Goal: Information Seeking & Learning: Learn about a topic

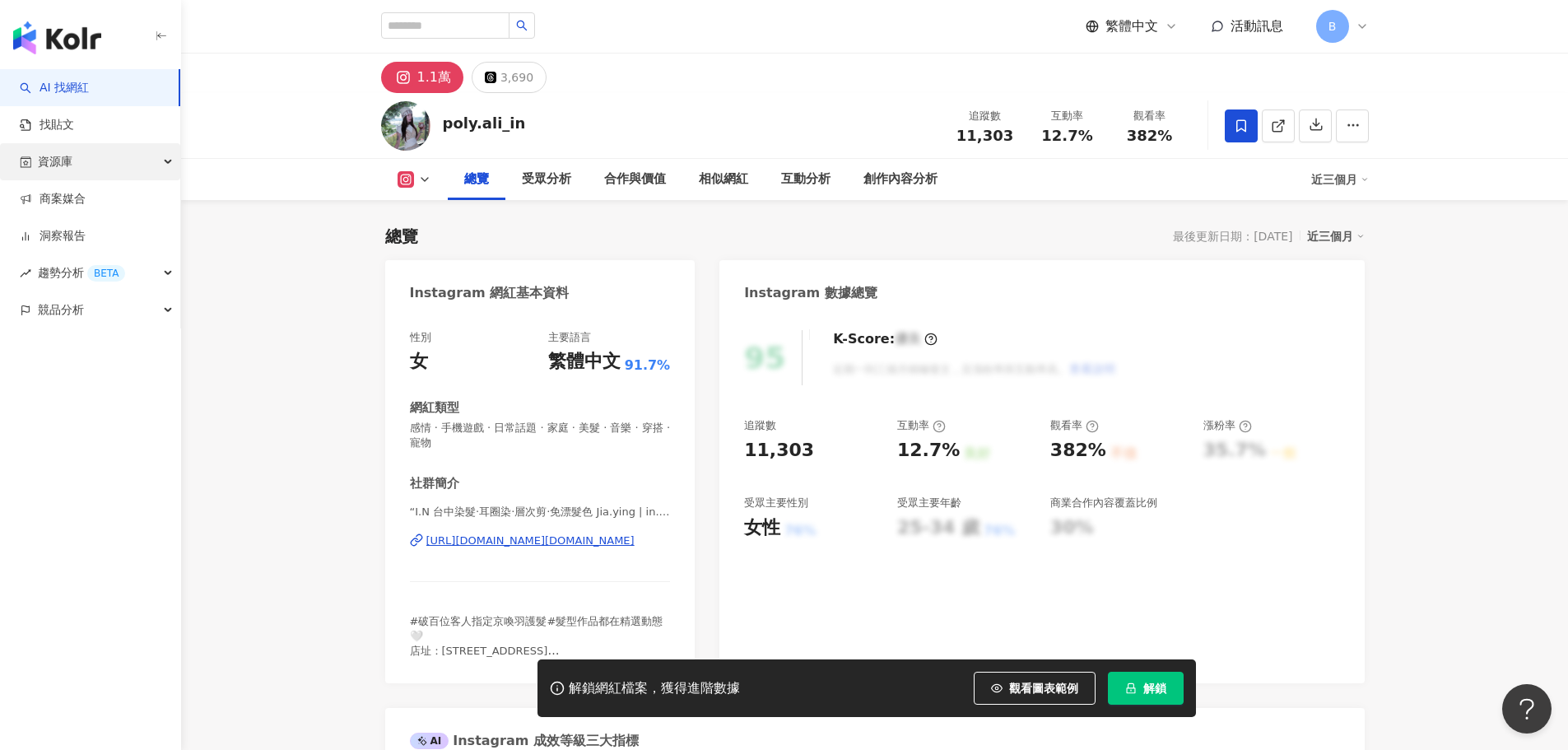
click at [107, 167] on div "資源庫" at bounding box center [90, 161] width 180 height 37
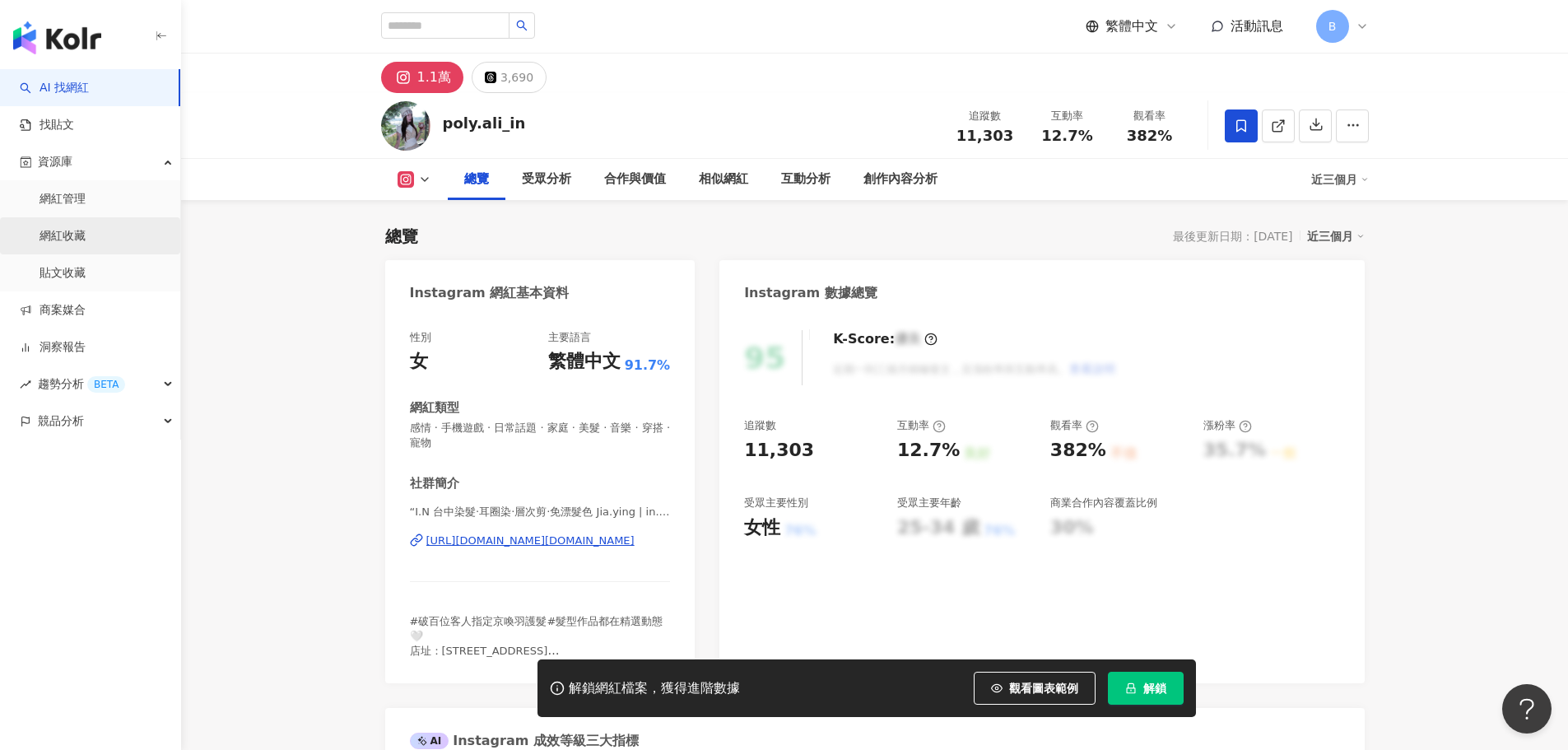
click at [85, 228] on link "網紅收藏" at bounding box center [63, 235] width 46 height 16
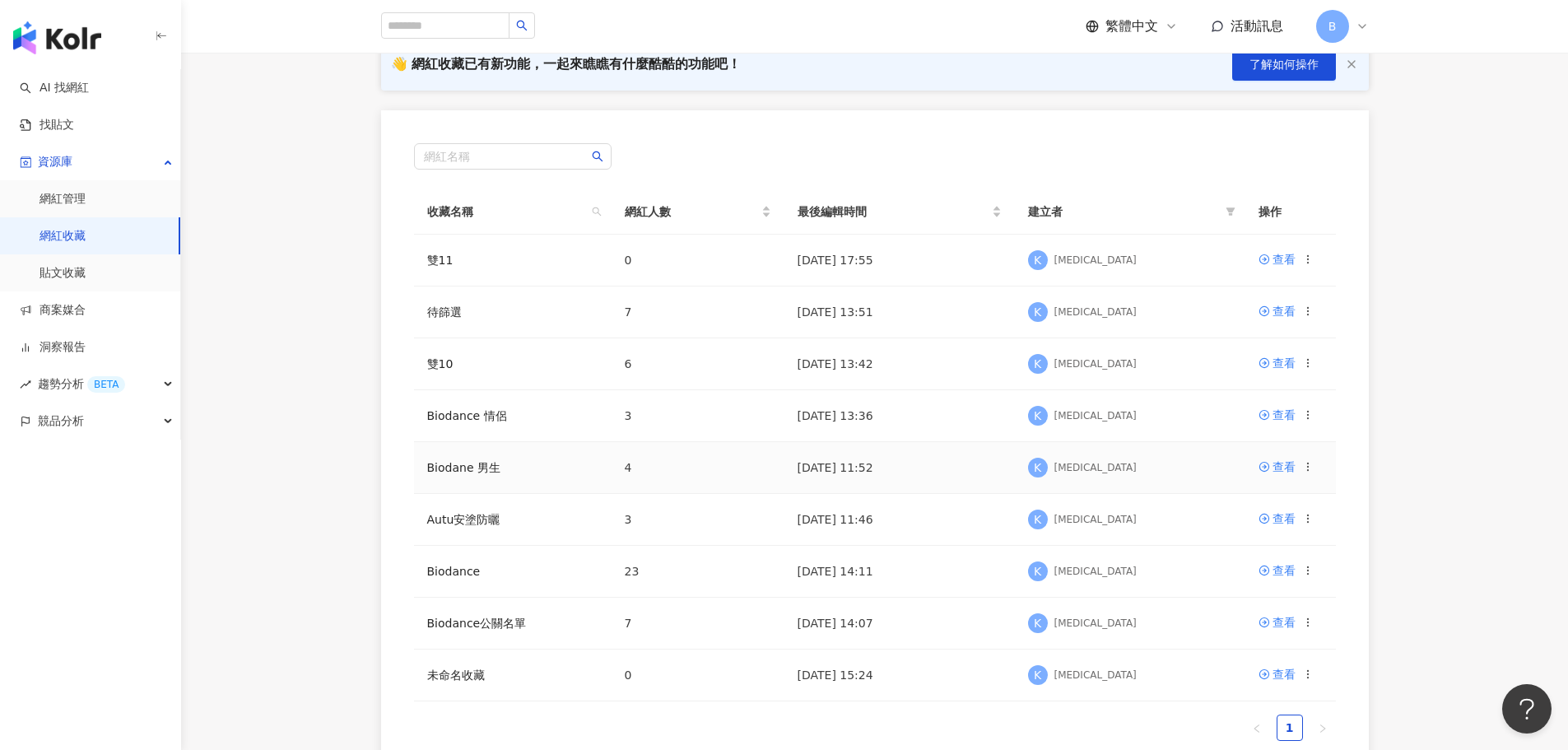
scroll to position [165, 0]
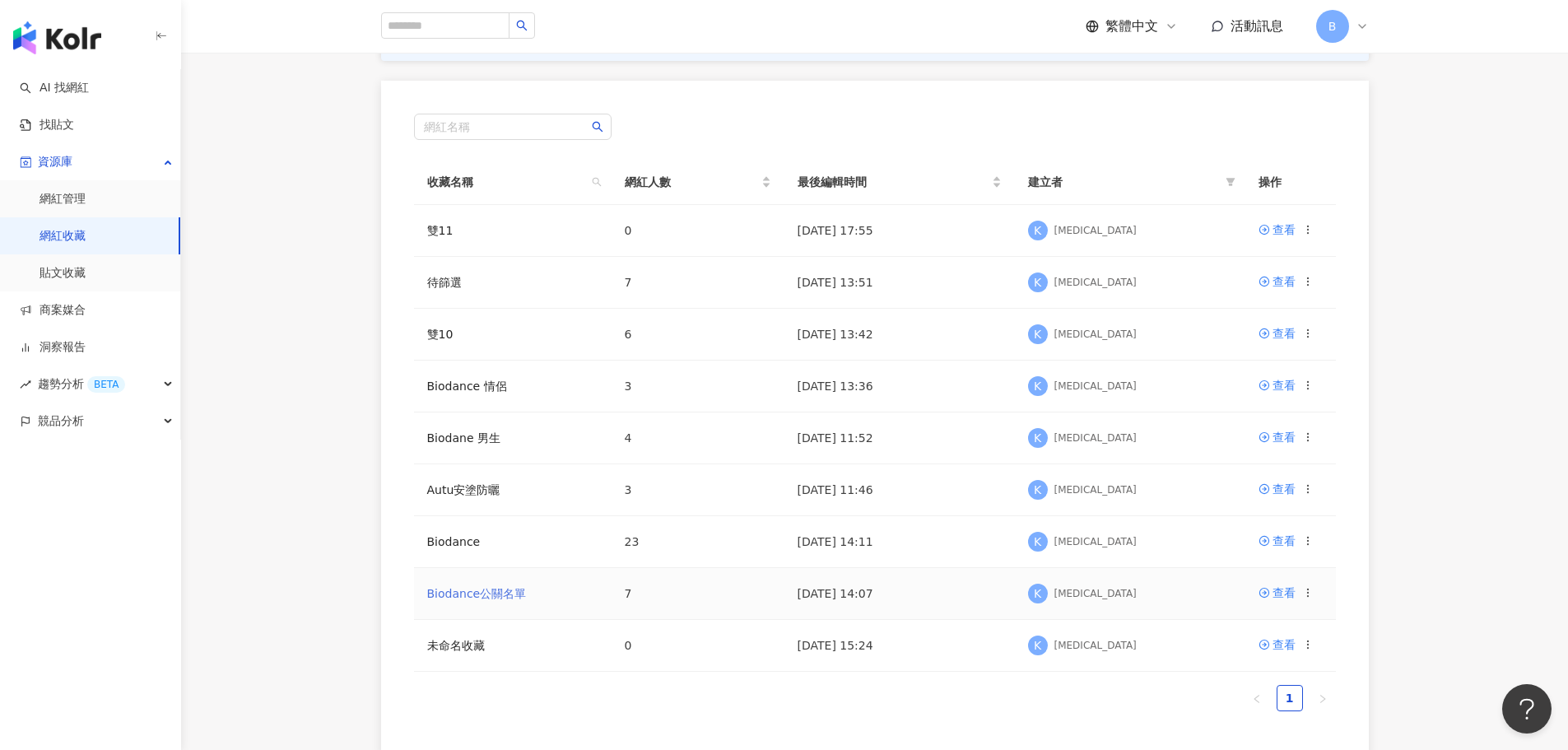
click at [447, 593] on link "Biodance公關名單" at bounding box center [477, 594] width 100 height 13
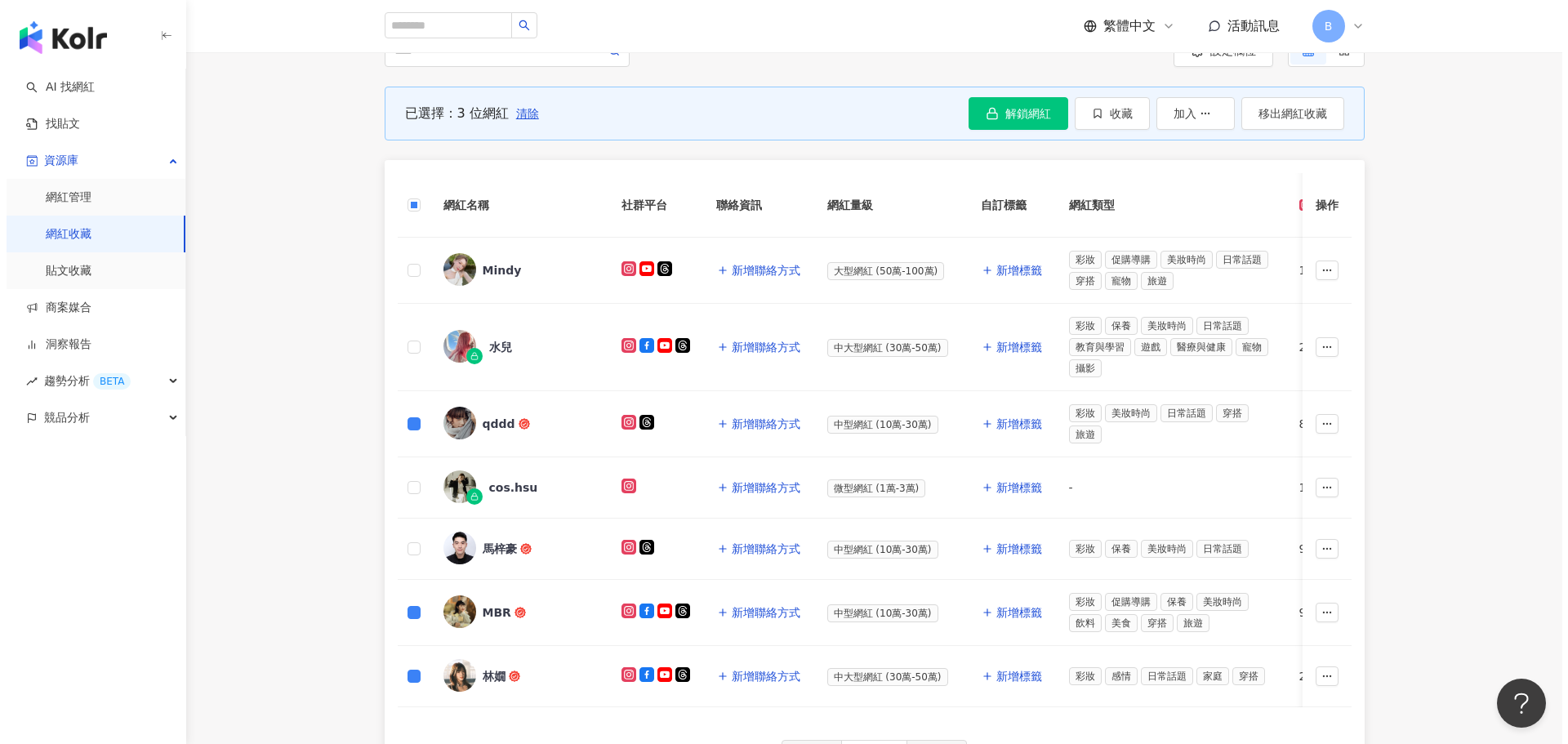
scroll to position [157, 0]
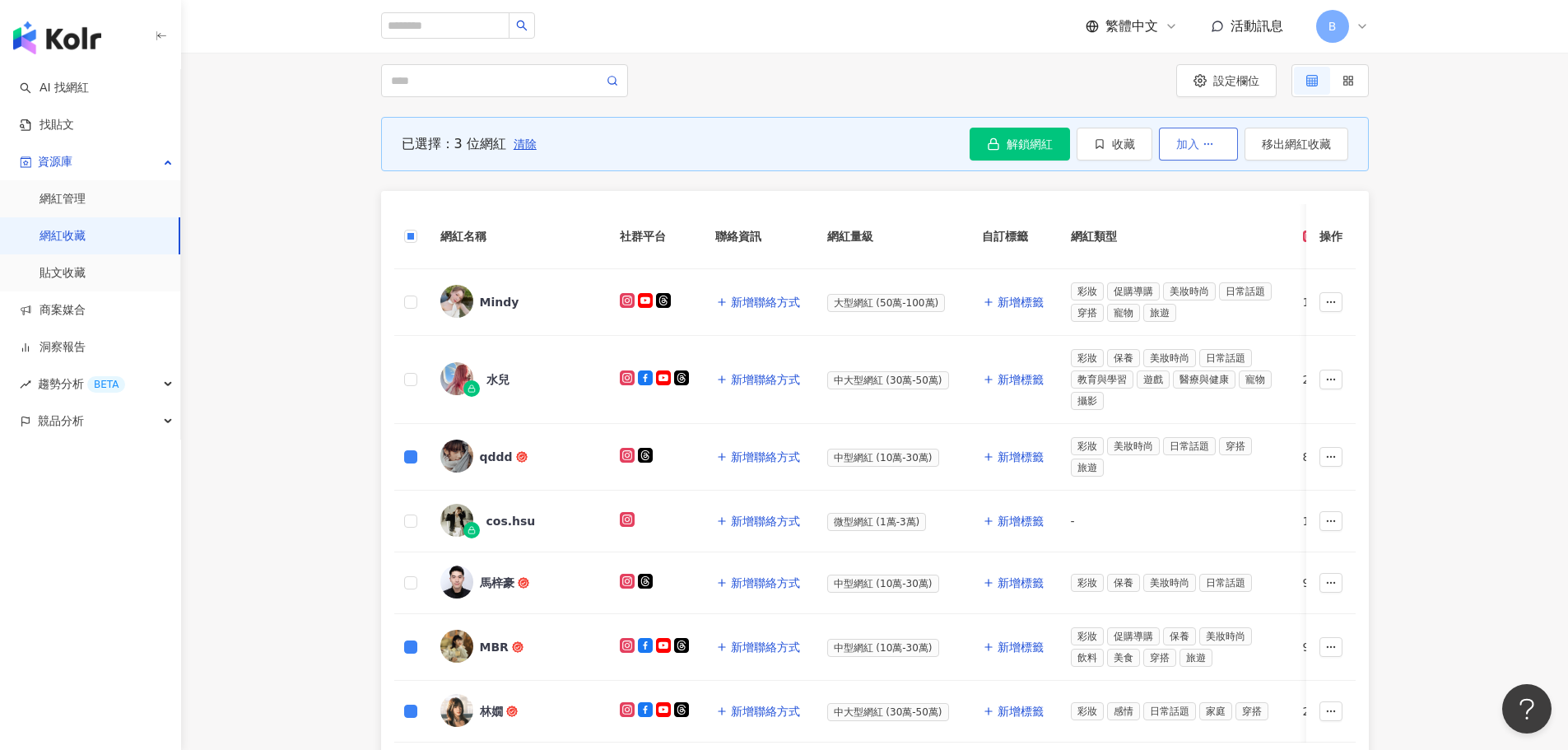
click at [1194, 149] on span "加入" at bounding box center [1188, 144] width 23 height 13
click at [1115, 151] on span "收藏" at bounding box center [1123, 144] width 23 height 13
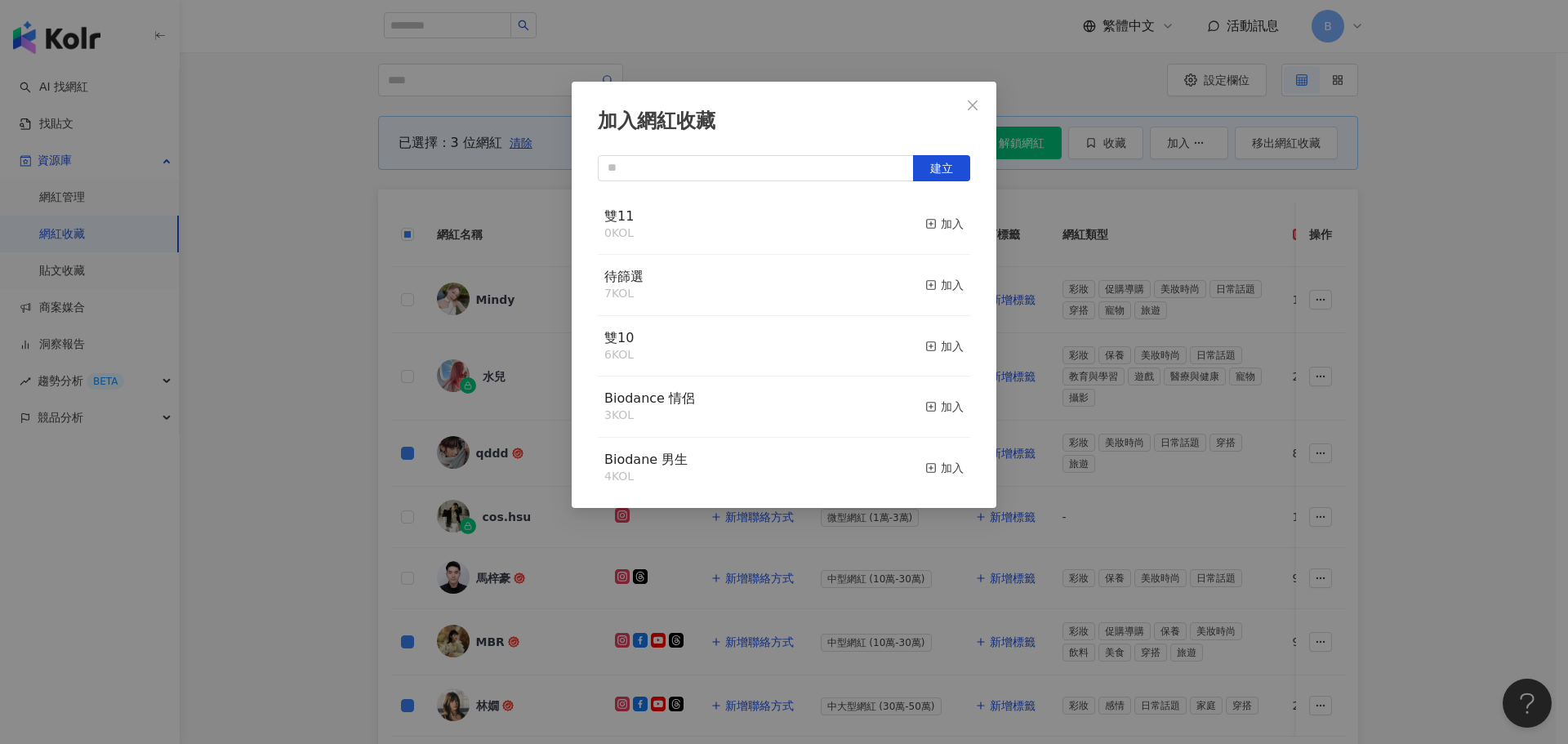
drag, startPoint x: 942, startPoint y: 245, endPoint x: 932, endPoint y: 236, distance: 13.5
click at [939, 244] on div "雙11 0 KOL 加入" at bounding box center [784, 225] width 372 height 61
click at [931, 231] on div "加入" at bounding box center [944, 223] width 39 height 18
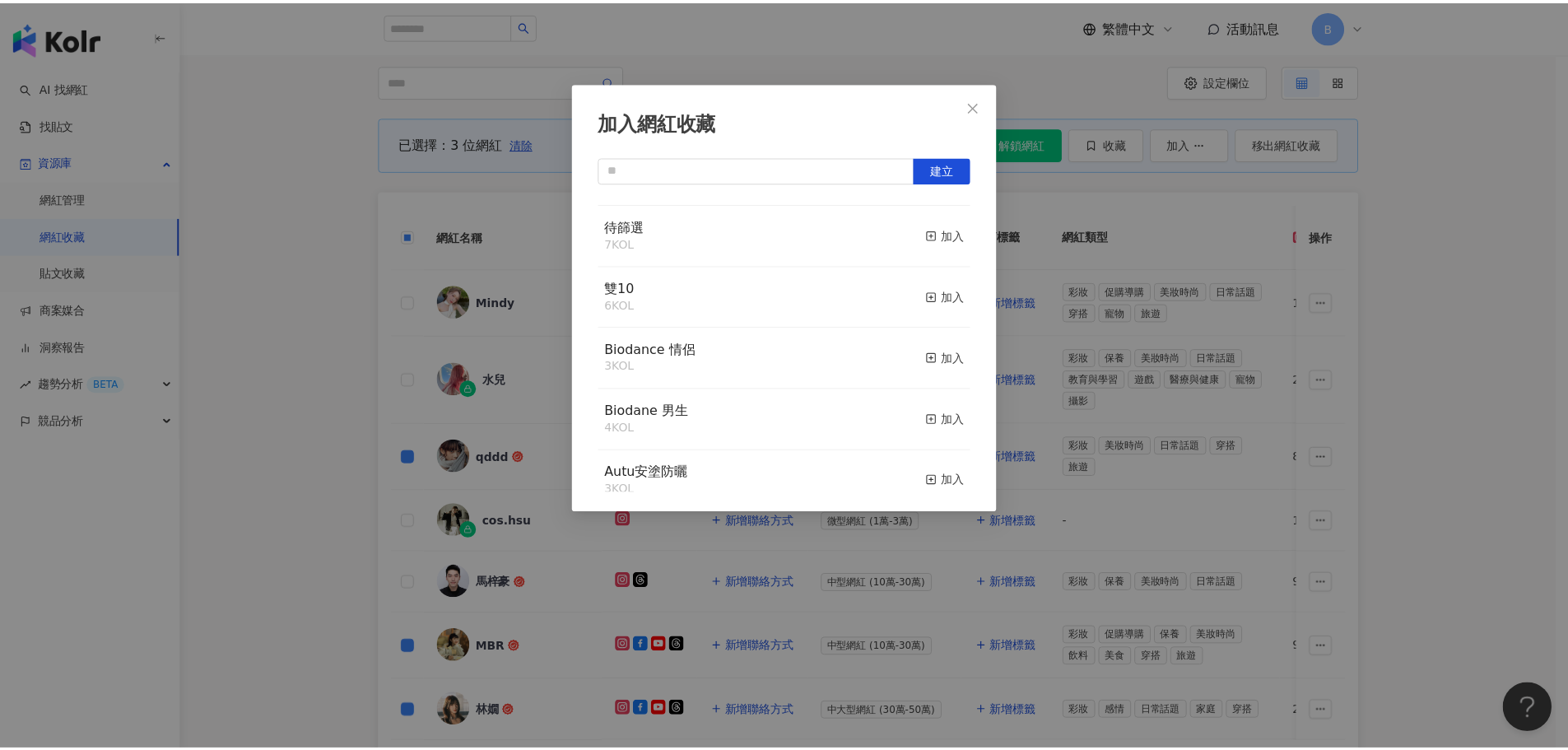
scroll to position [82, 0]
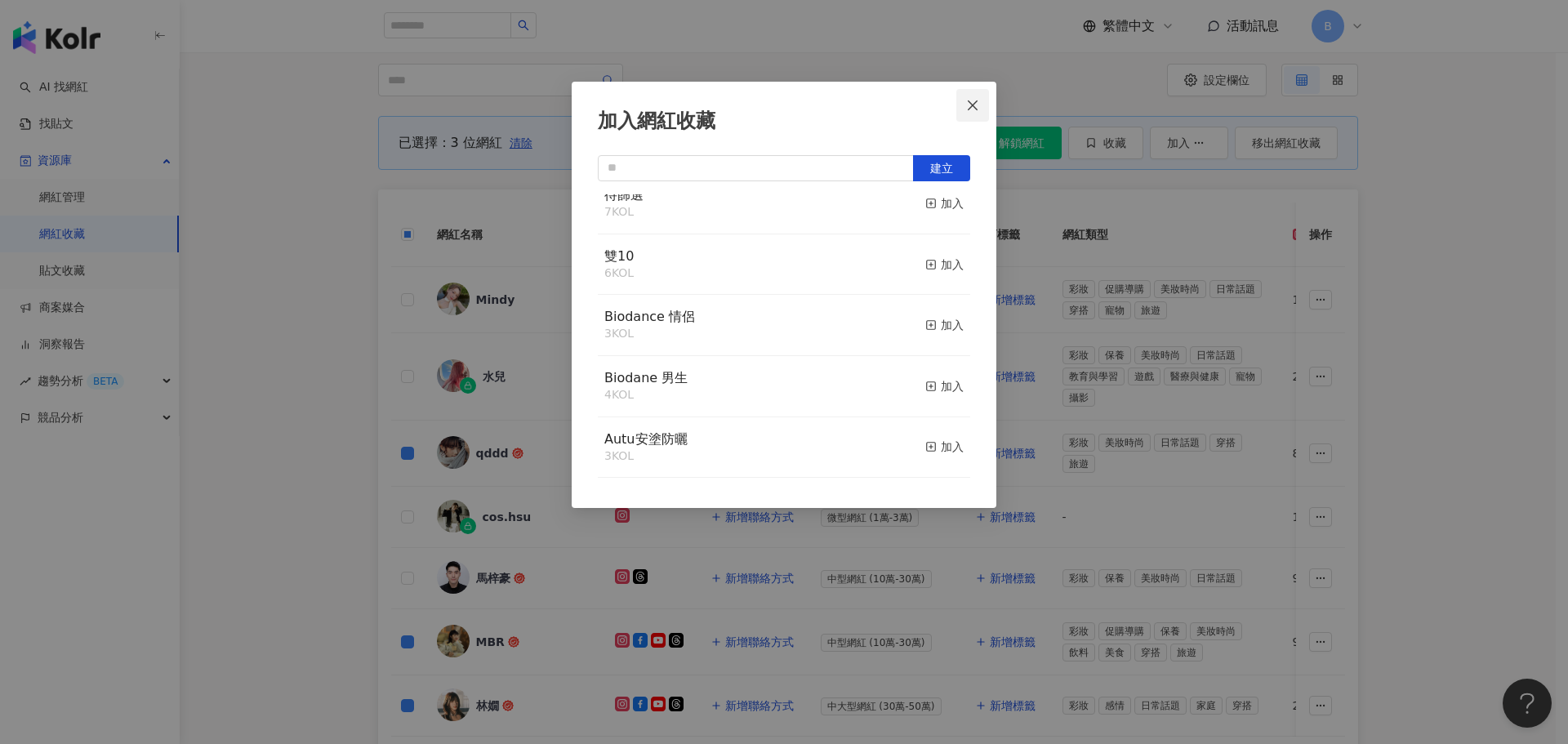
click at [966, 103] on icon "close" at bounding box center [973, 105] width 13 height 13
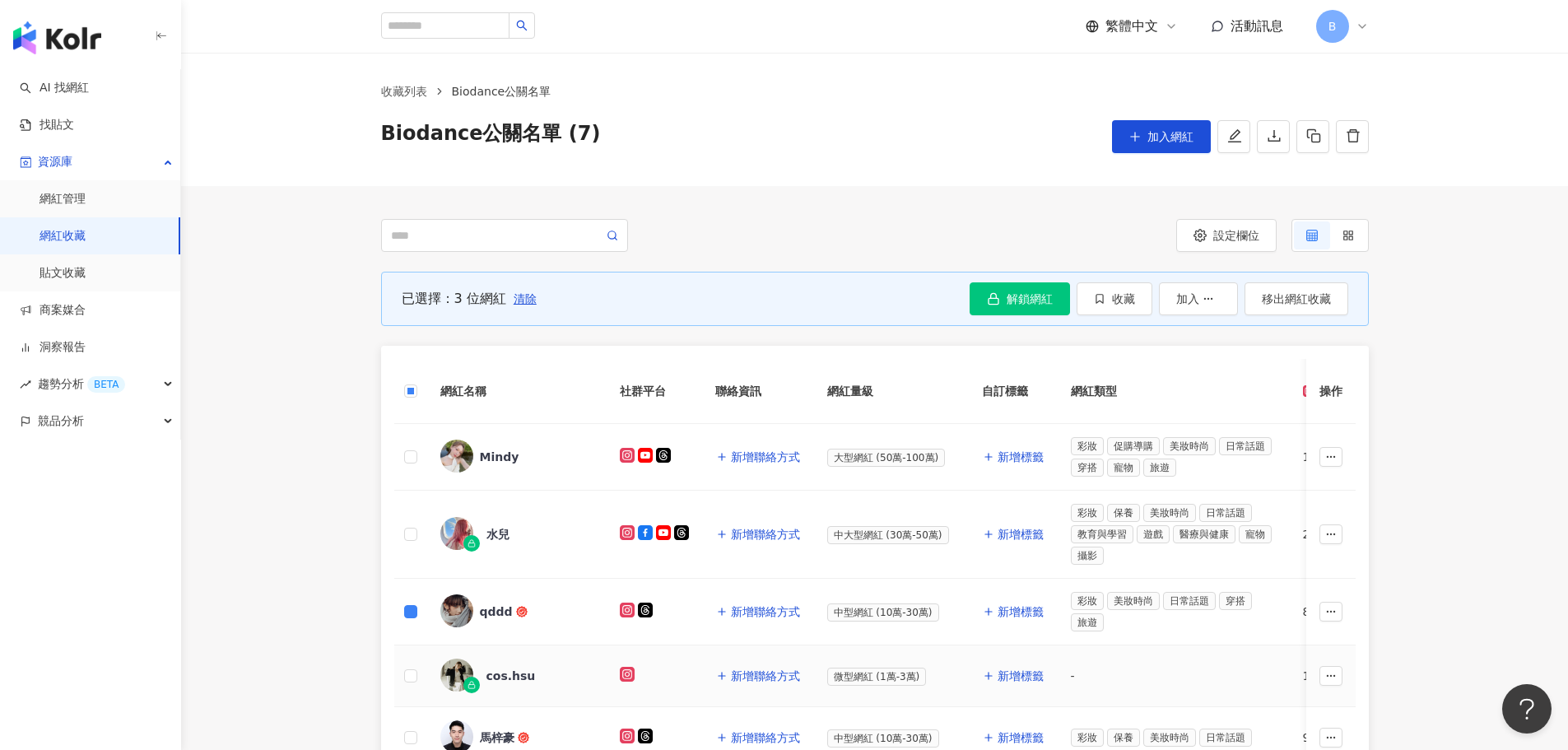
scroll to position [0, 0]
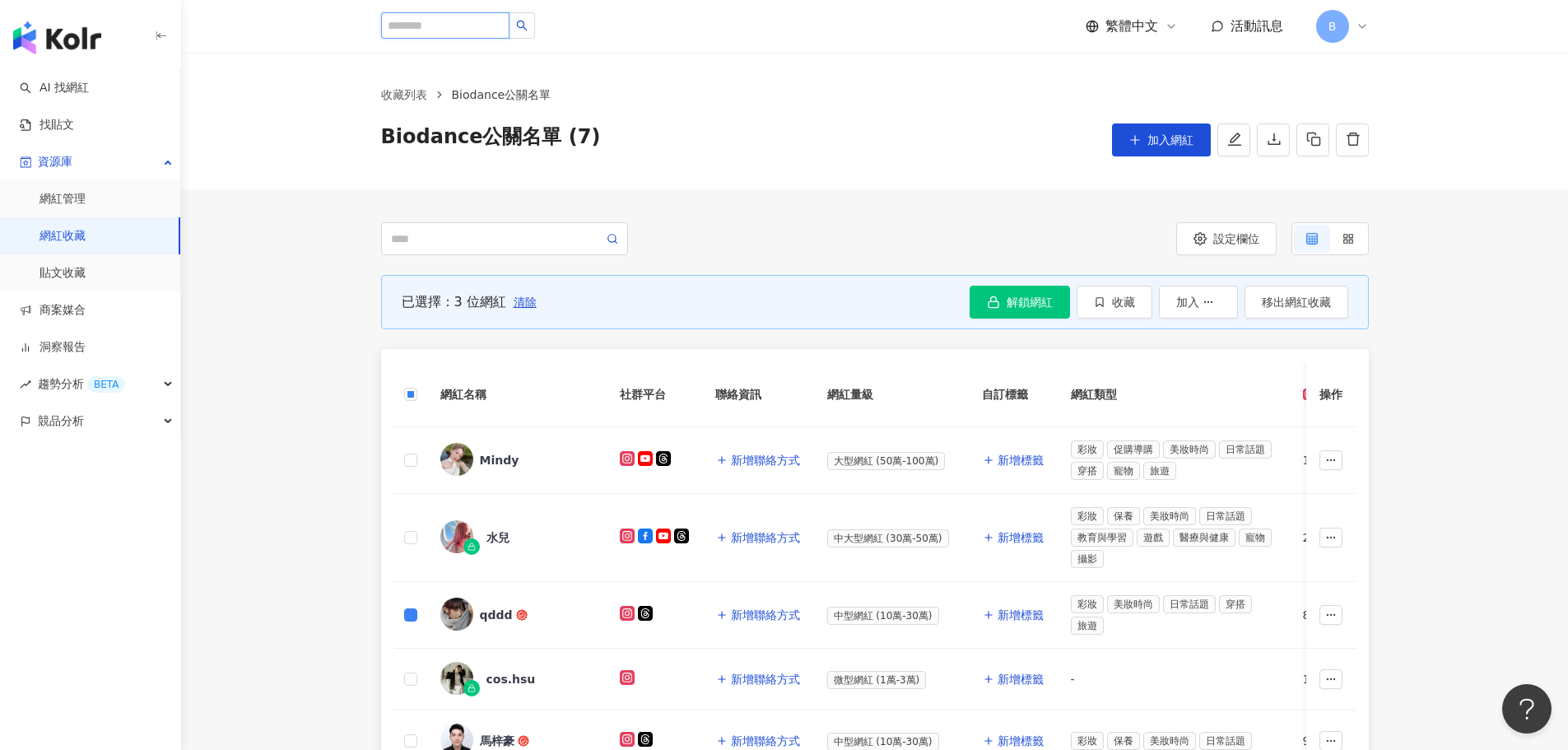
click at [460, 27] on input "search" at bounding box center [445, 26] width 128 height 27
click at [85, 234] on link "網紅收藏" at bounding box center [63, 235] width 46 height 16
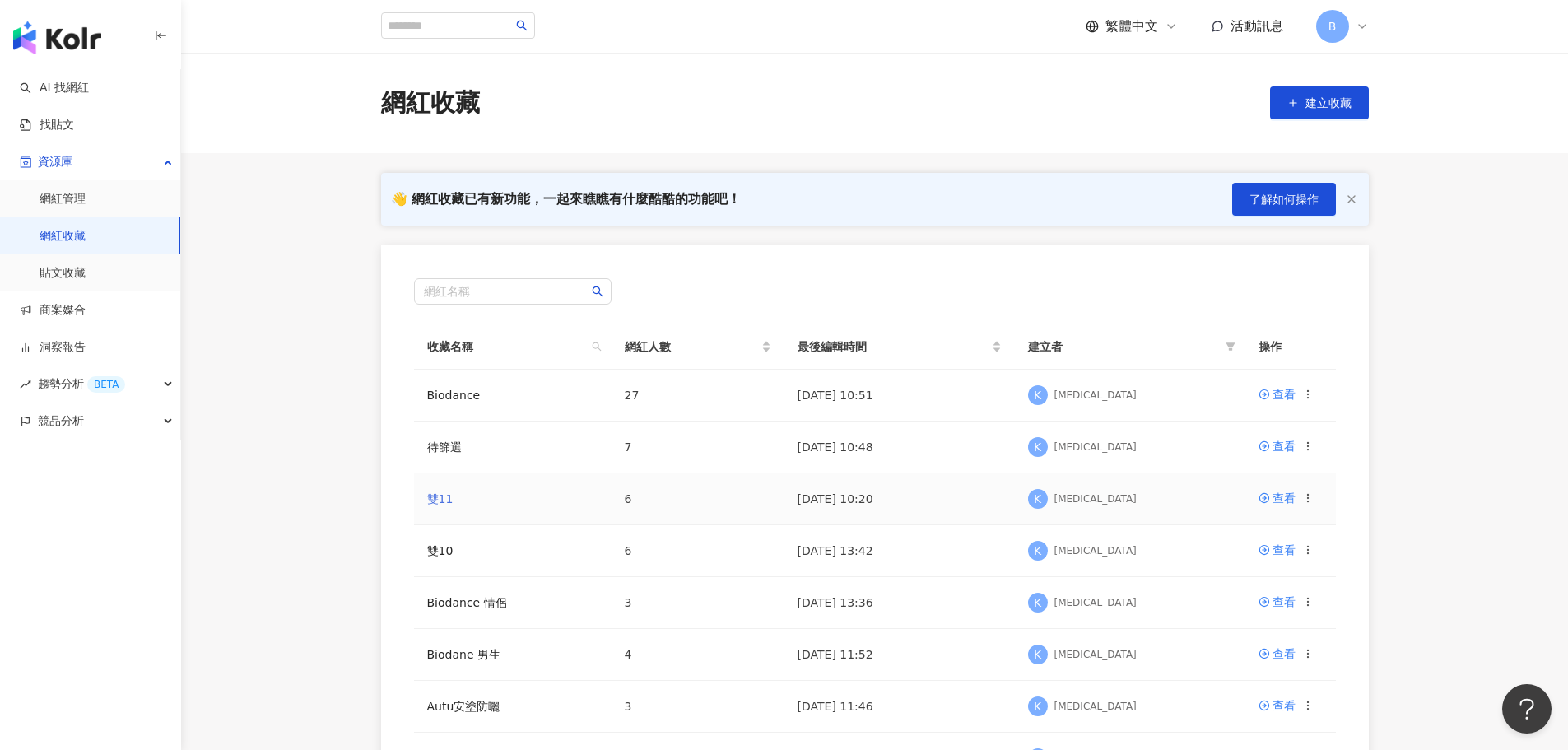
click at [430, 501] on link "雙11" at bounding box center [441, 499] width 27 height 13
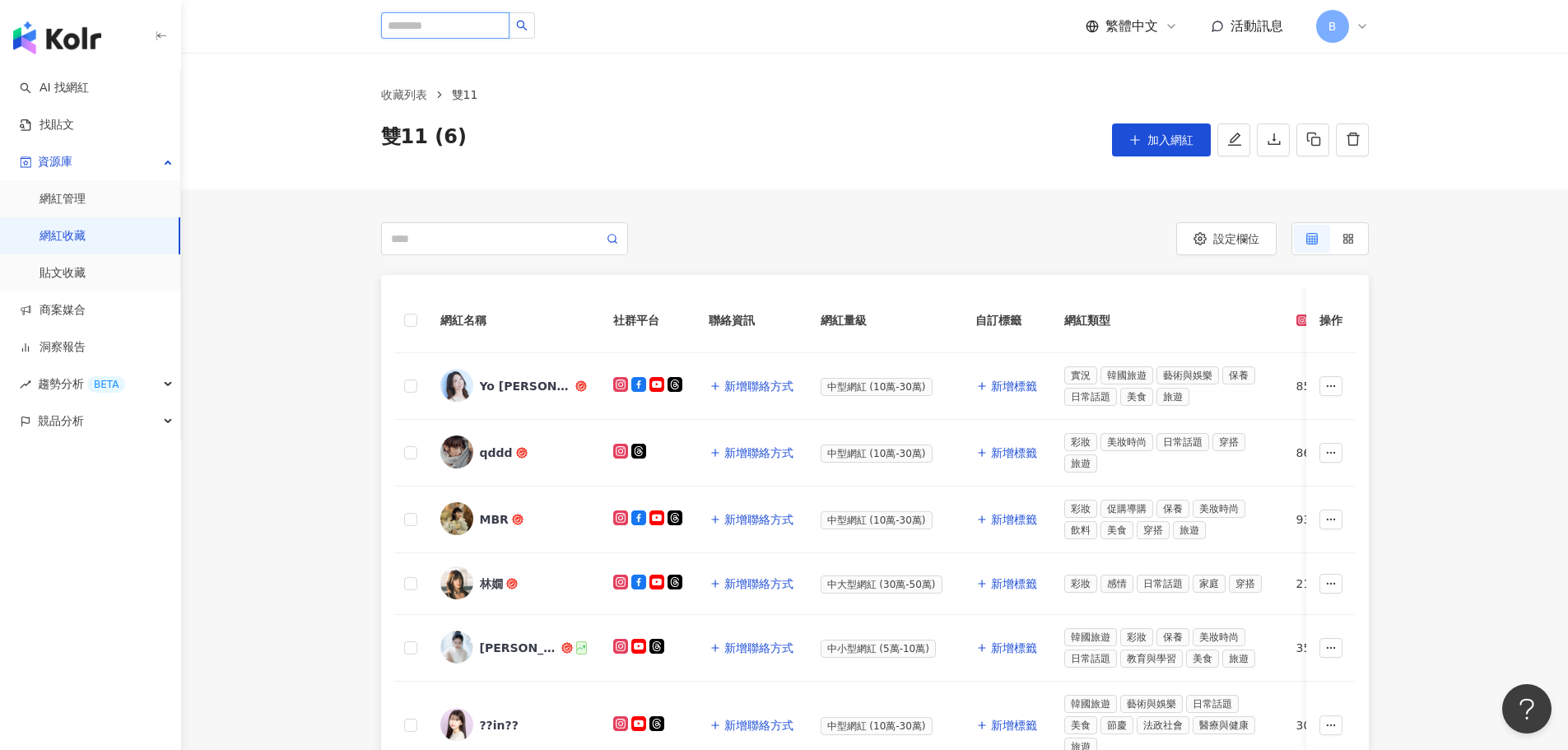
click at [469, 25] on input "search" at bounding box center [445, 26] width 128 height 27
type input "**"
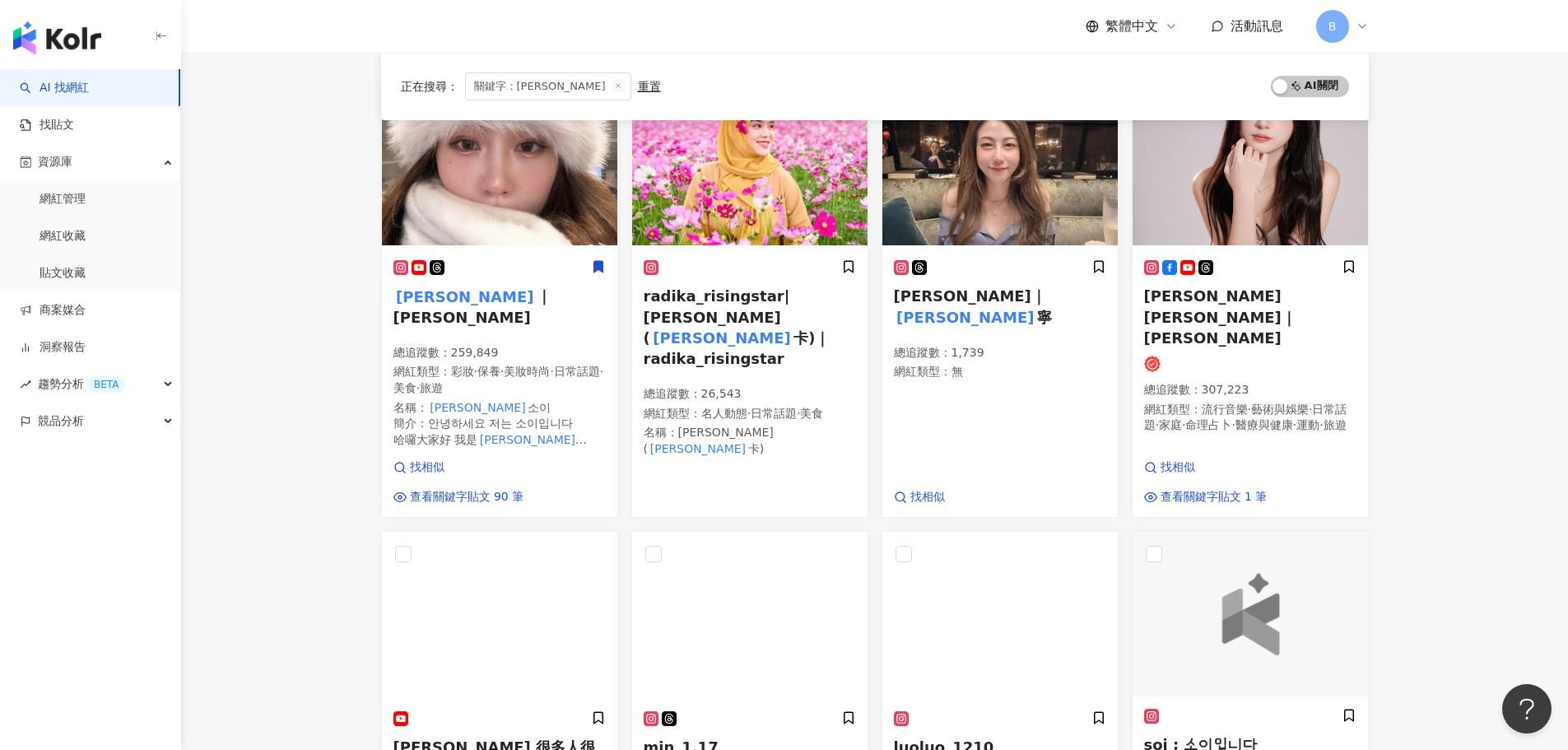
scroll to position [247, 0]
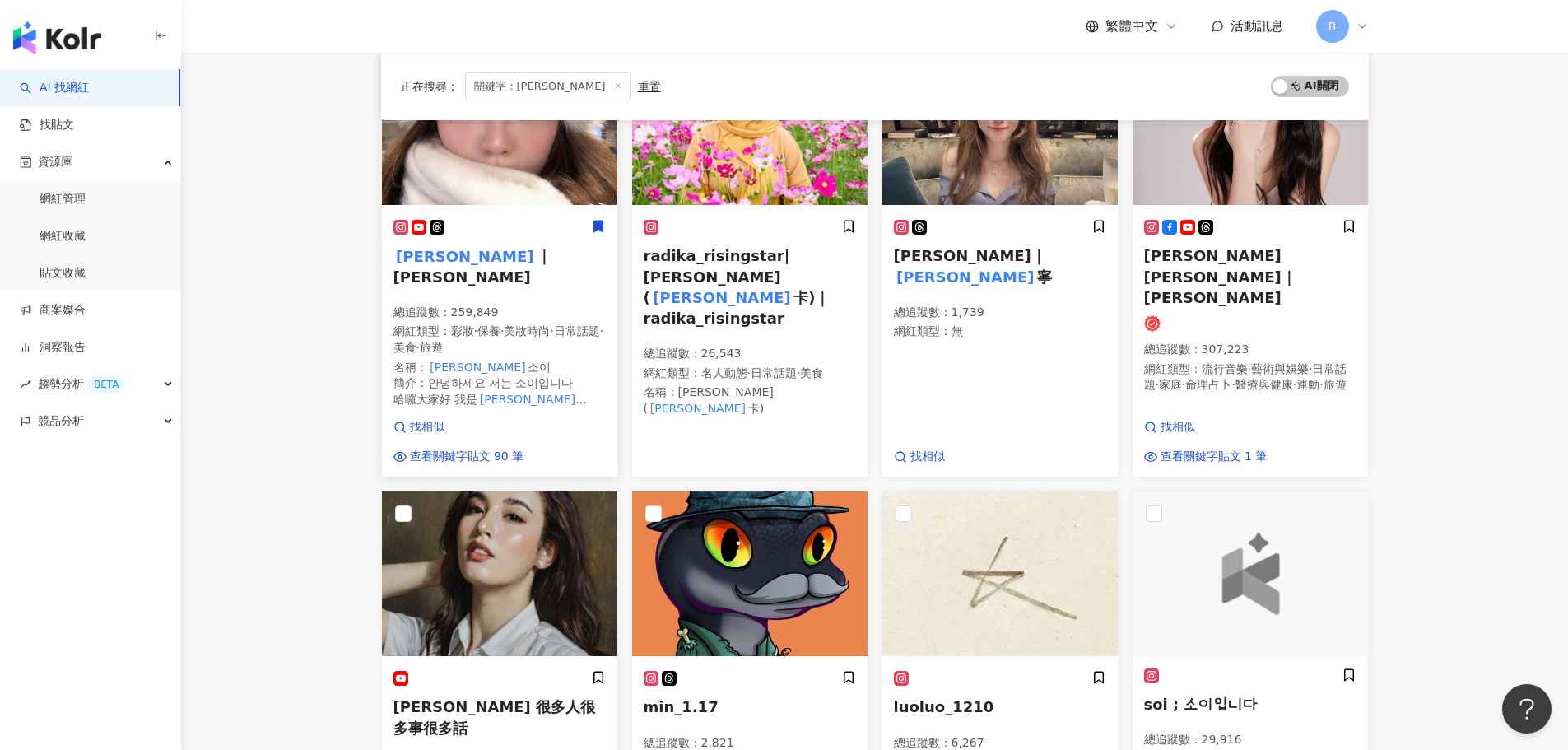
click at [534, 276] on div "蕭伊 ｜伊伊 總追蹤數 ： 259,849 網紅類型 ： 彩妝 · 保養 · 美妝時尚 · 日常話題 · 美食 · 旅遊 名稱 ： 蕭伊 소이 簡介 ： 안녕…" at bounding box center [500, 320] width 212 height 201
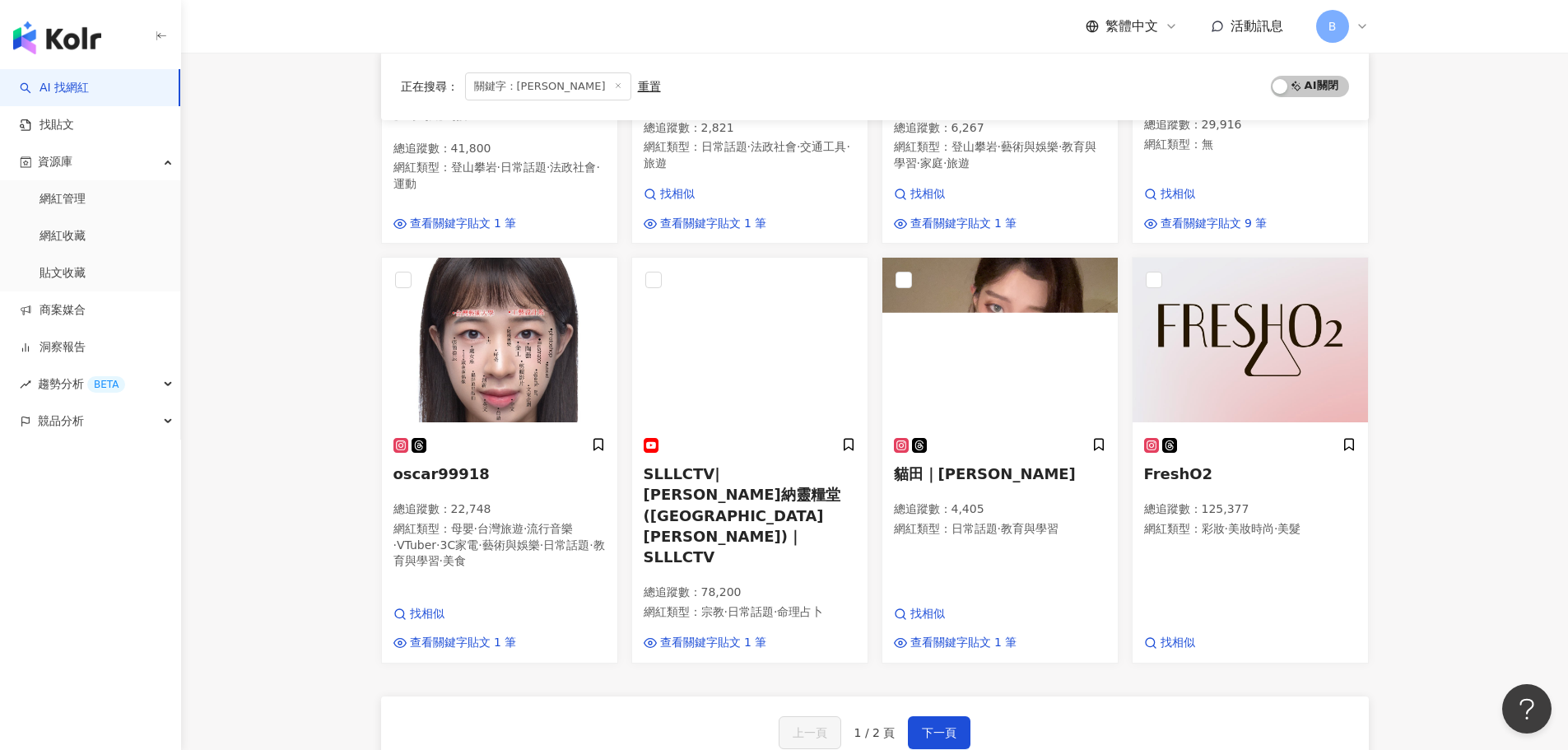
scroll to position [1107, 0]
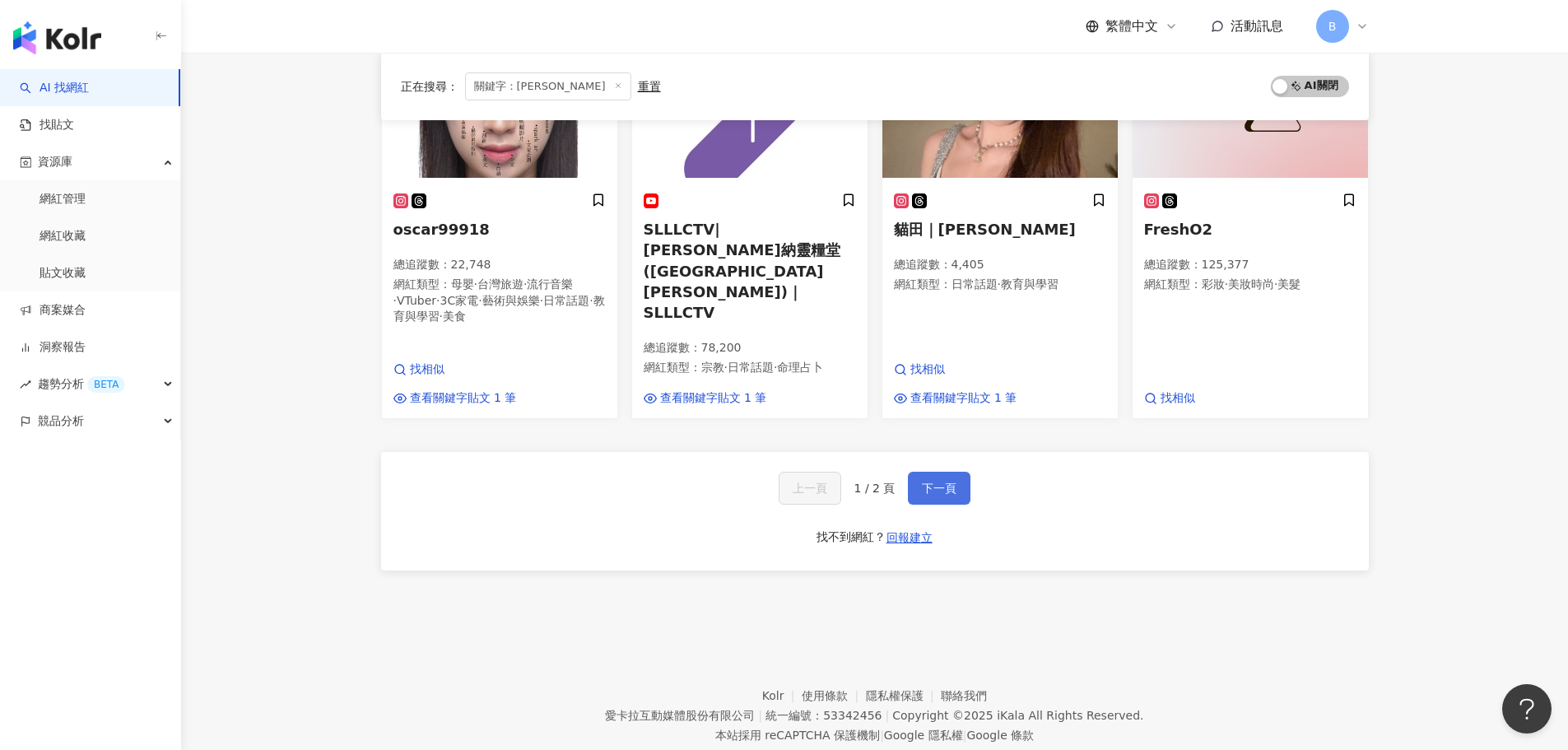
click at [951, 471] on button "下一頁" at bounding box center [939, 487] width 63 height 33
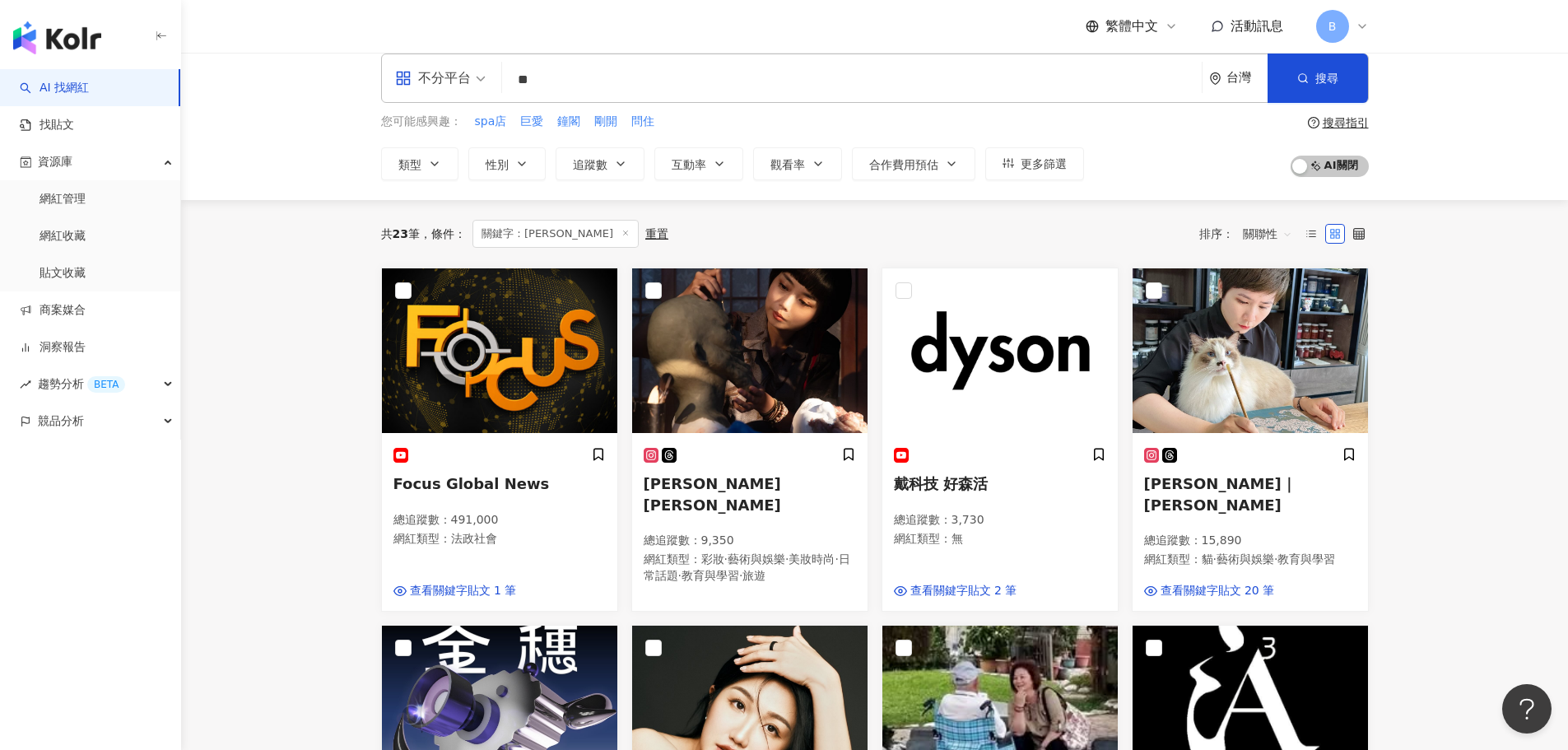
scroll to position [0, 0]
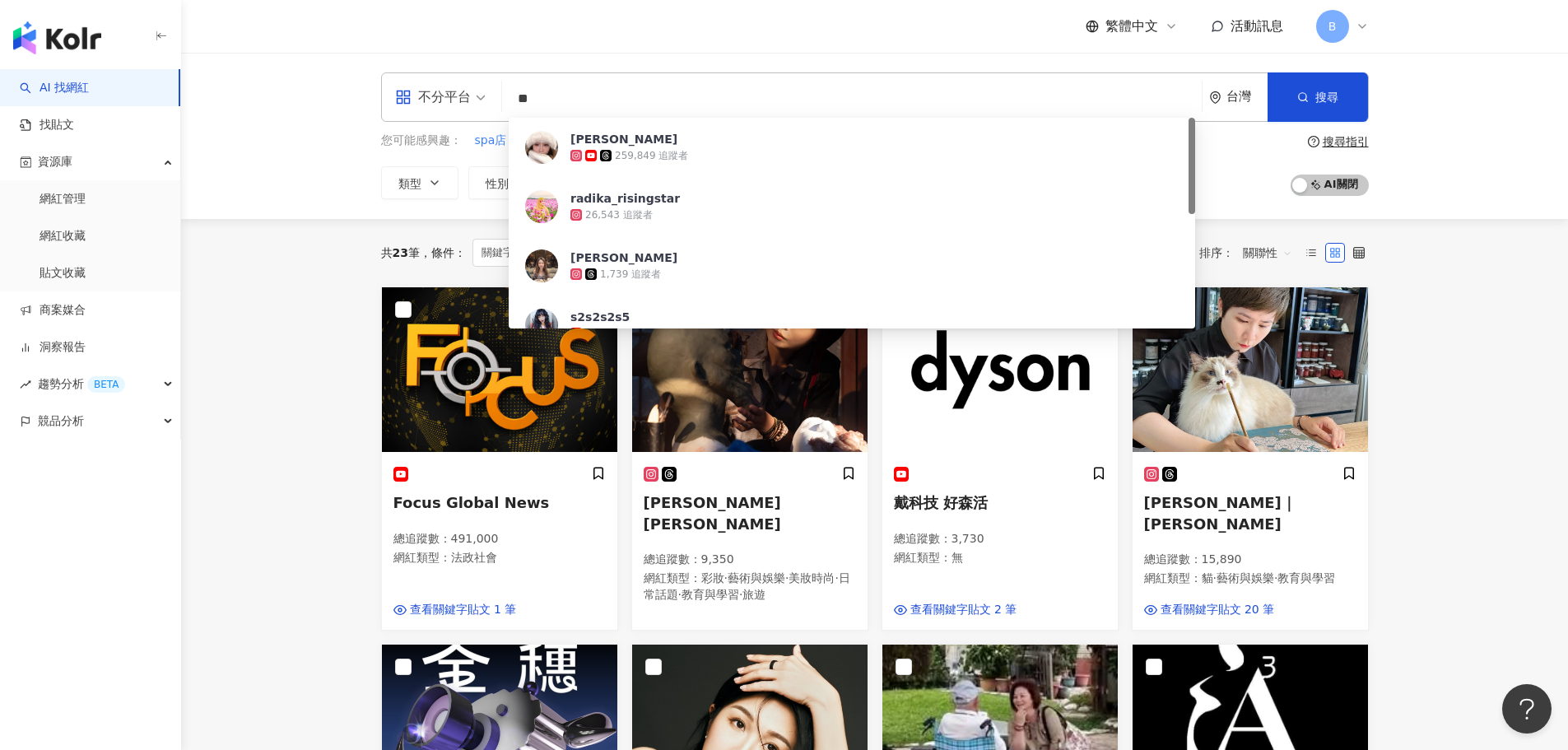
drag, startPoint x: 538, startPoint y: 91, endPoint x: 515, endPoint y: 82, distance: 24.7
click at [515, 82] on div "不分平台 ** 台灣 搜尋 30a77da8-5b9d-440f-ac5e-95357e572793 蕭伊 259,849 追蹤者 radika_rising…" at bounding box center [875, 97] width 988 height 49
paste input "*******"
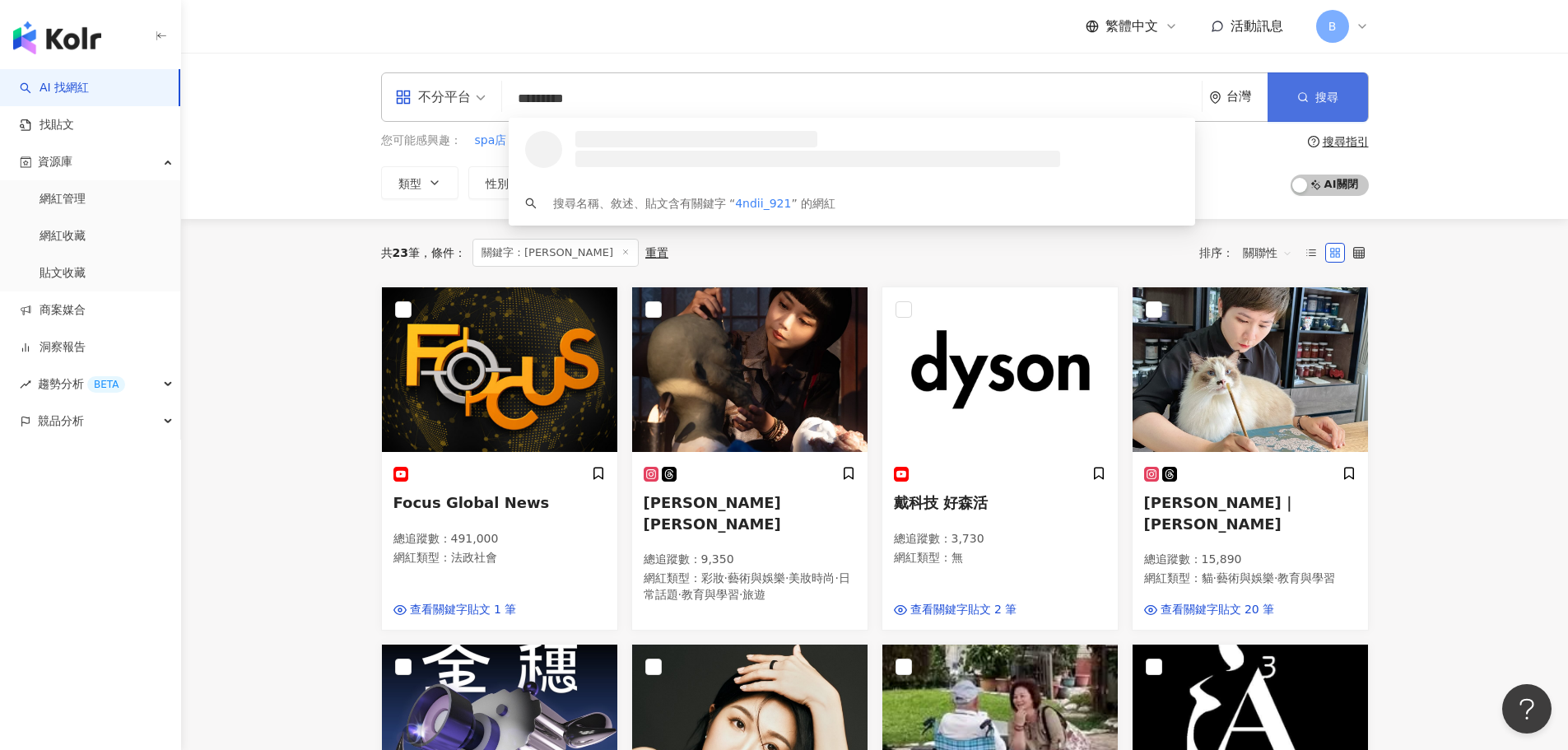
click at [1321, 103] on span "搜尋" at bounding box center [1326, 98] width 23 height 13
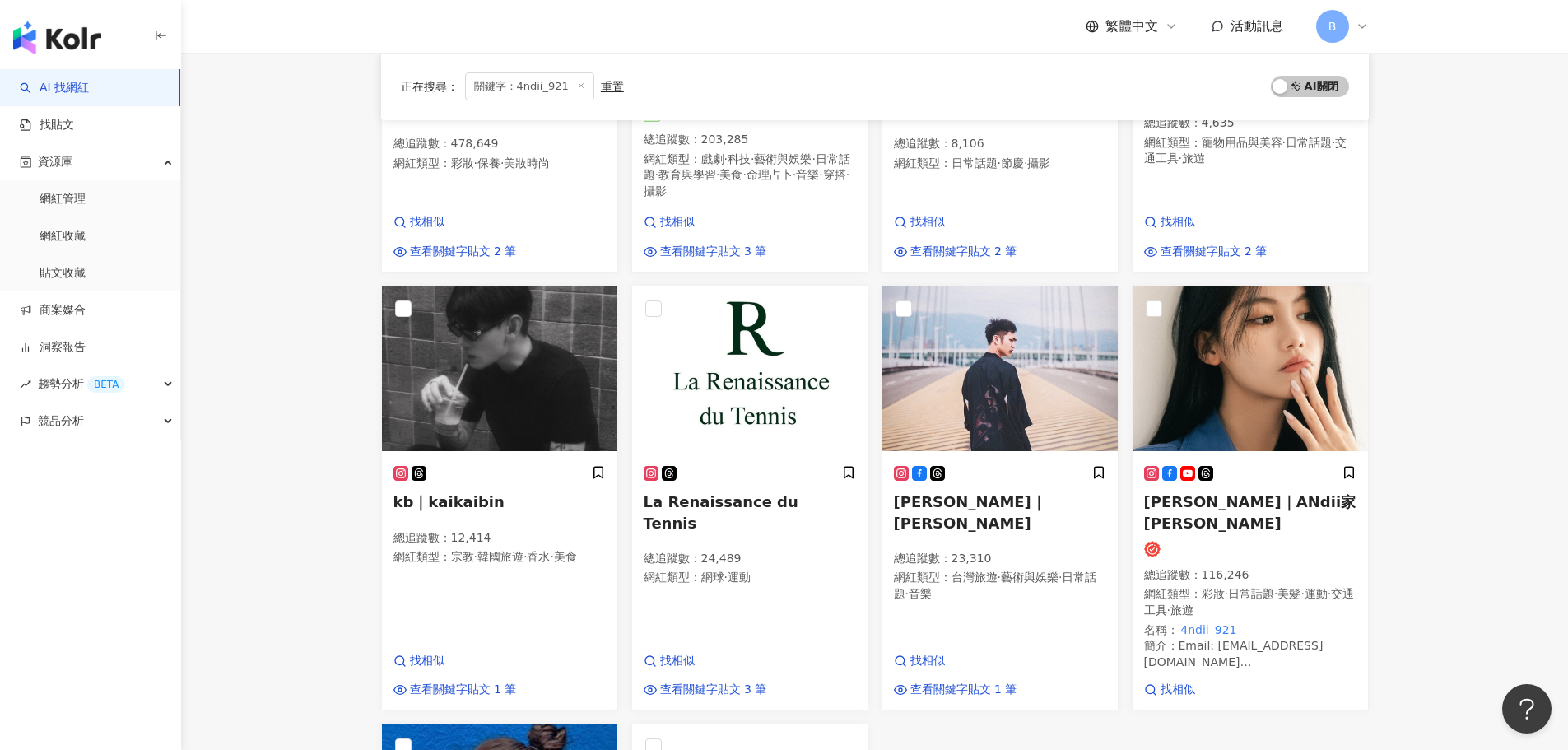
scroll to position [412, 0]
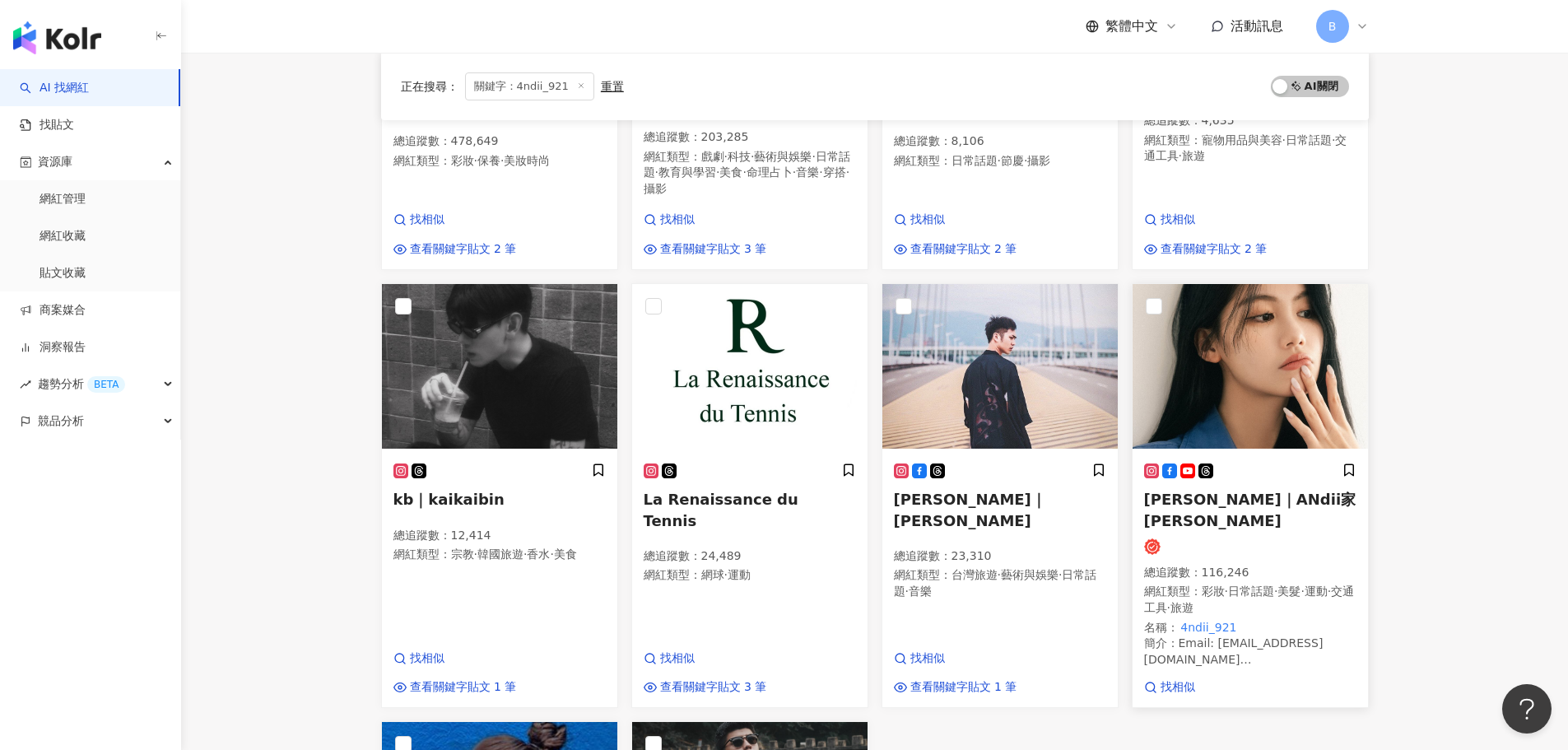
click at [1291, 539] on div at bounding box center [1250, 546] width 212 height 16
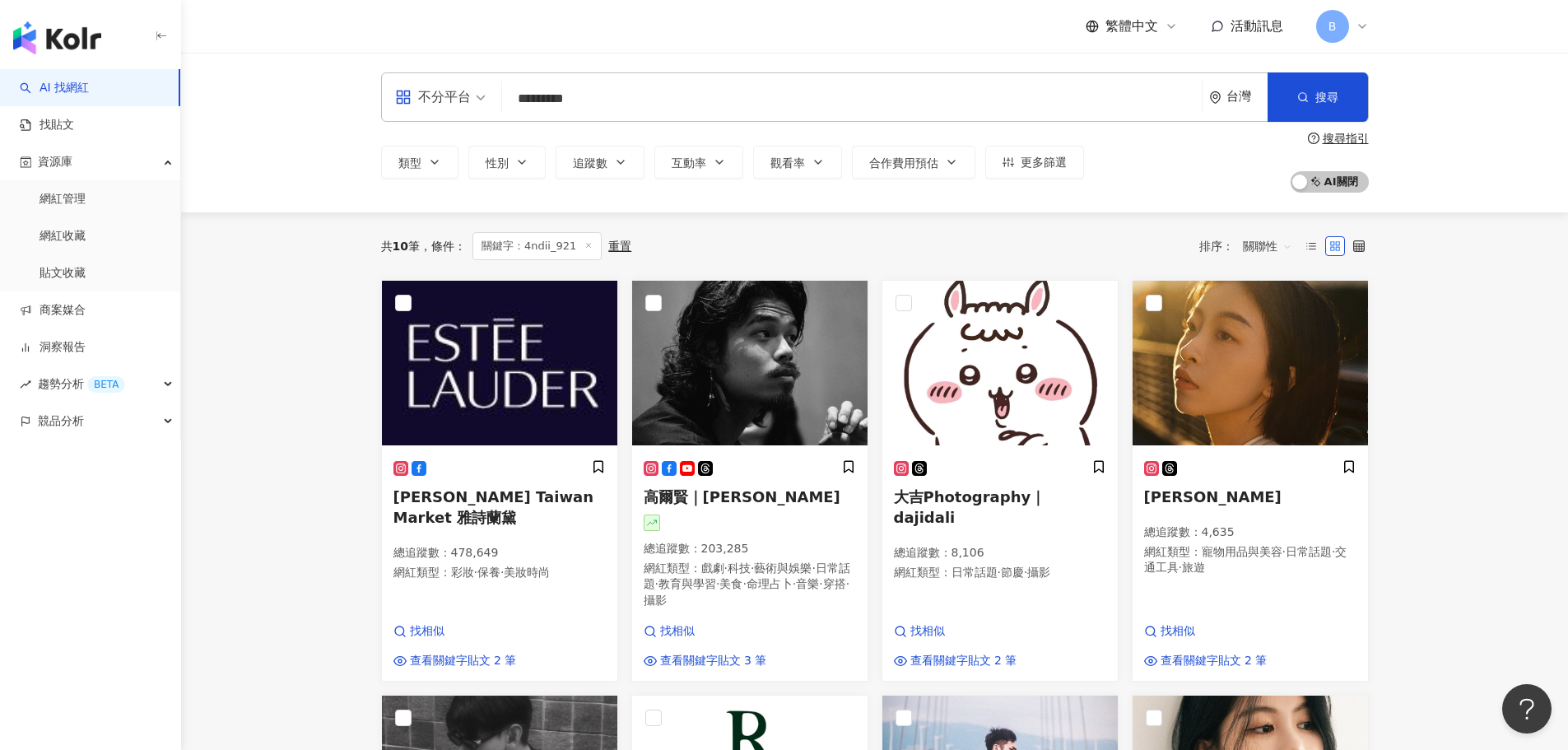
scroll to position [0, 0]
drag, startPoint x: 597, startPoint y: 102, endPoint x: 483, endPoint y: 101, distance: 114.0
click at [483, 101] on div "不分平台 ********* 台灣 搜尋 c97c6f70-0dfa-4def-922d-4cc8abcf3681 盧家安 116,246 追蹤者 搜尋名稱、…" at bounding box center [875, 97] width 988 height 49
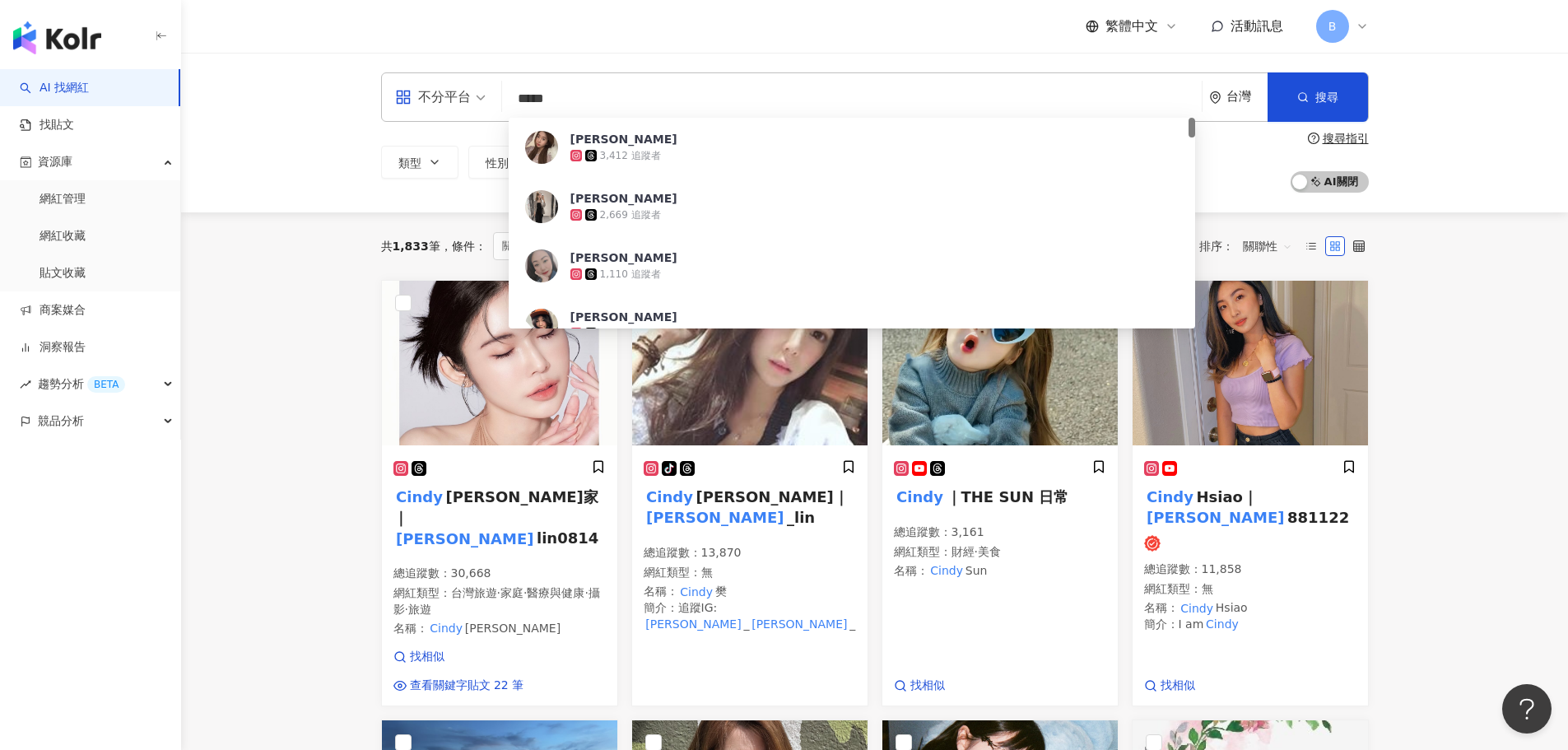
type input "*****"
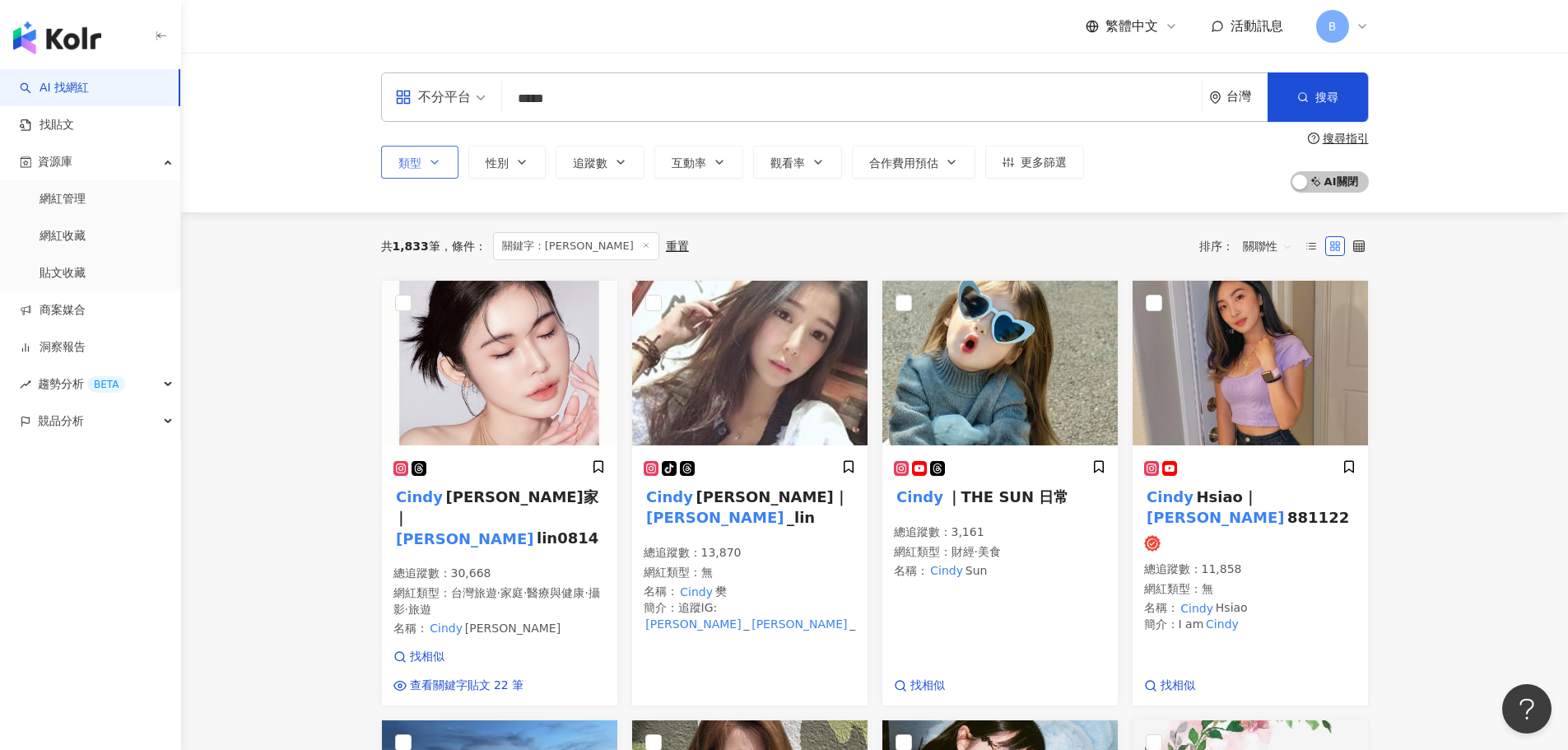
click at [428, 167] on icon "button" at bounding box center [434, 162] width 13 height 13
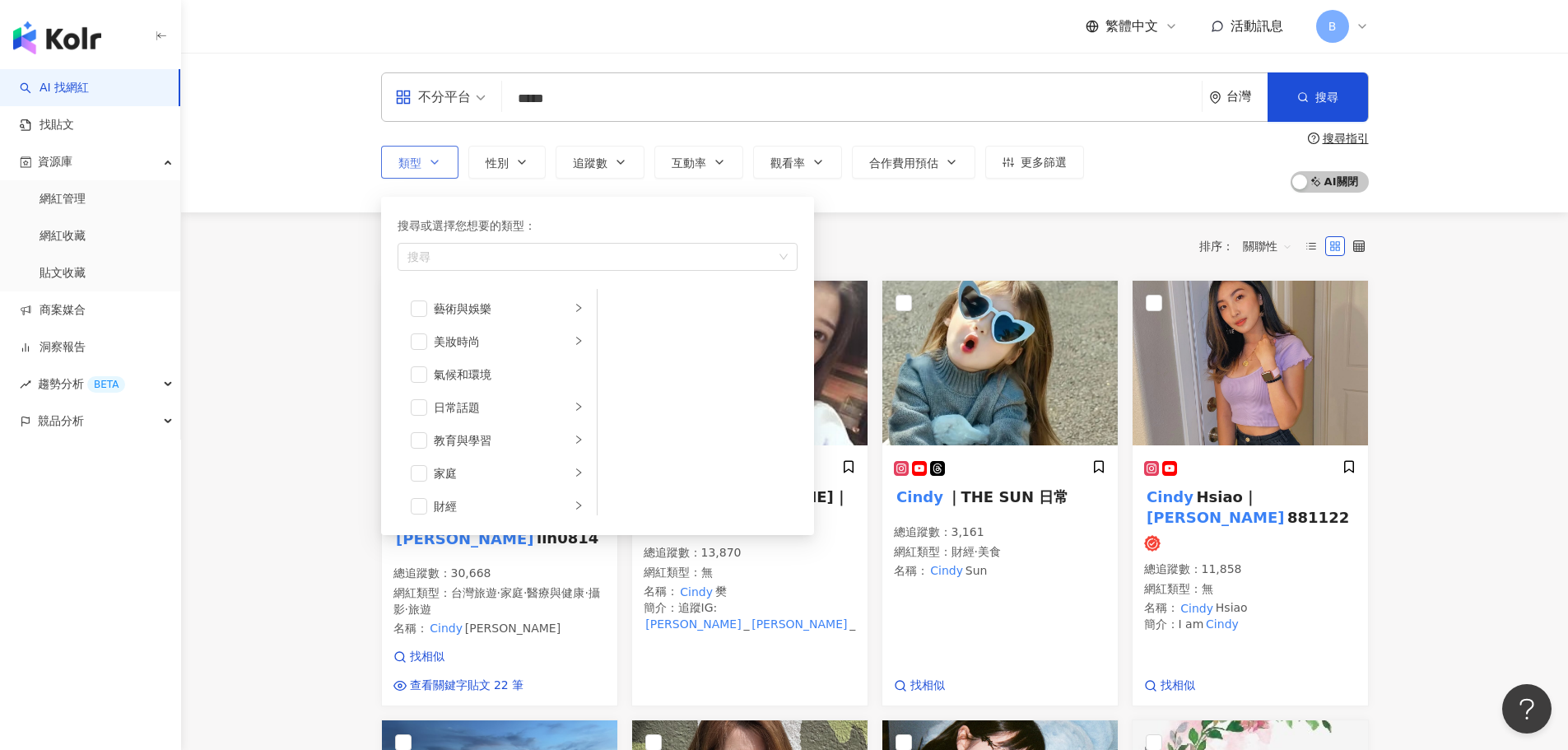
click at [428, 166] on icon "button" at bounding box center [434, 162] width 13 height 13
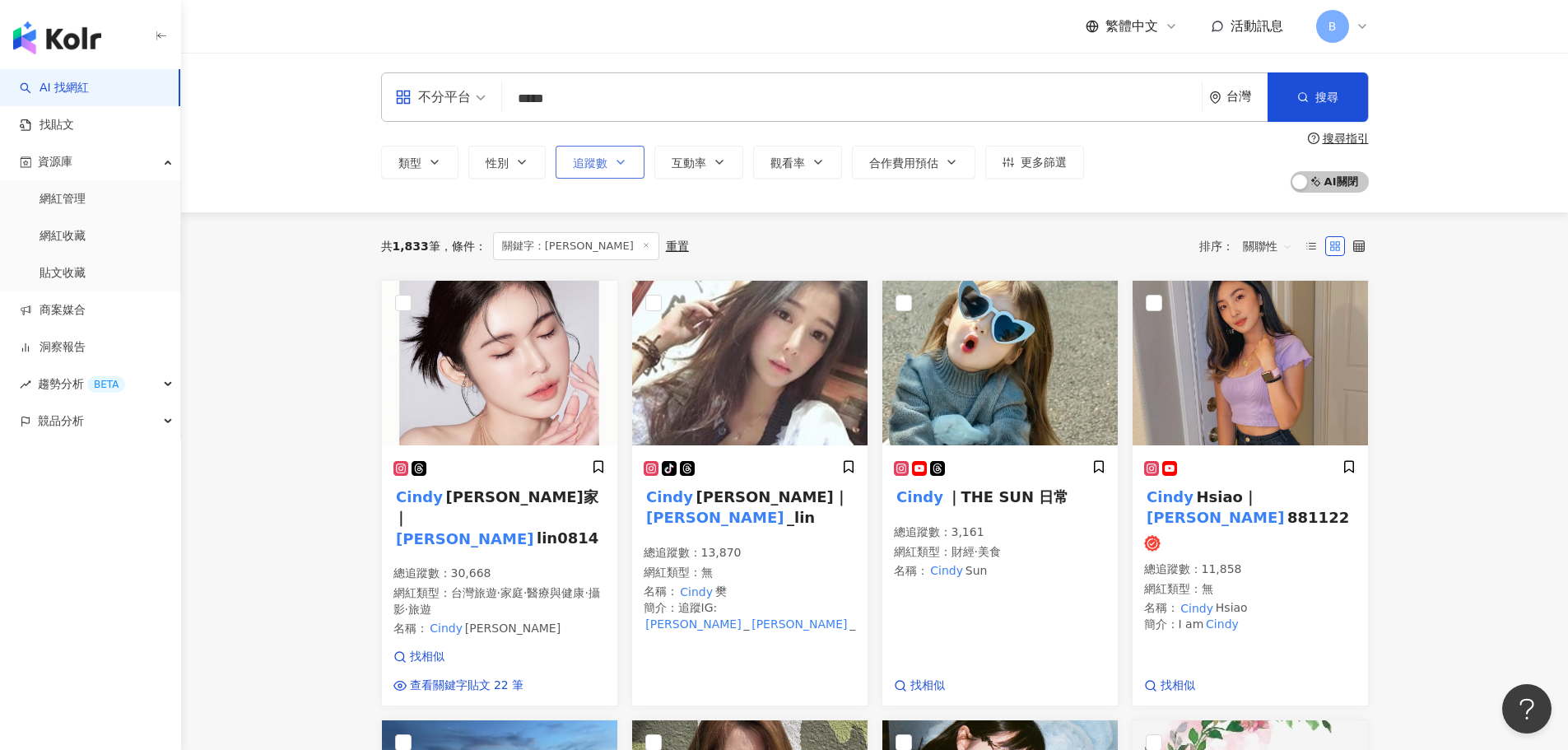
click at [606, 163] on span "追蹤數" at bounding box center [590, 163] width 34 height 13
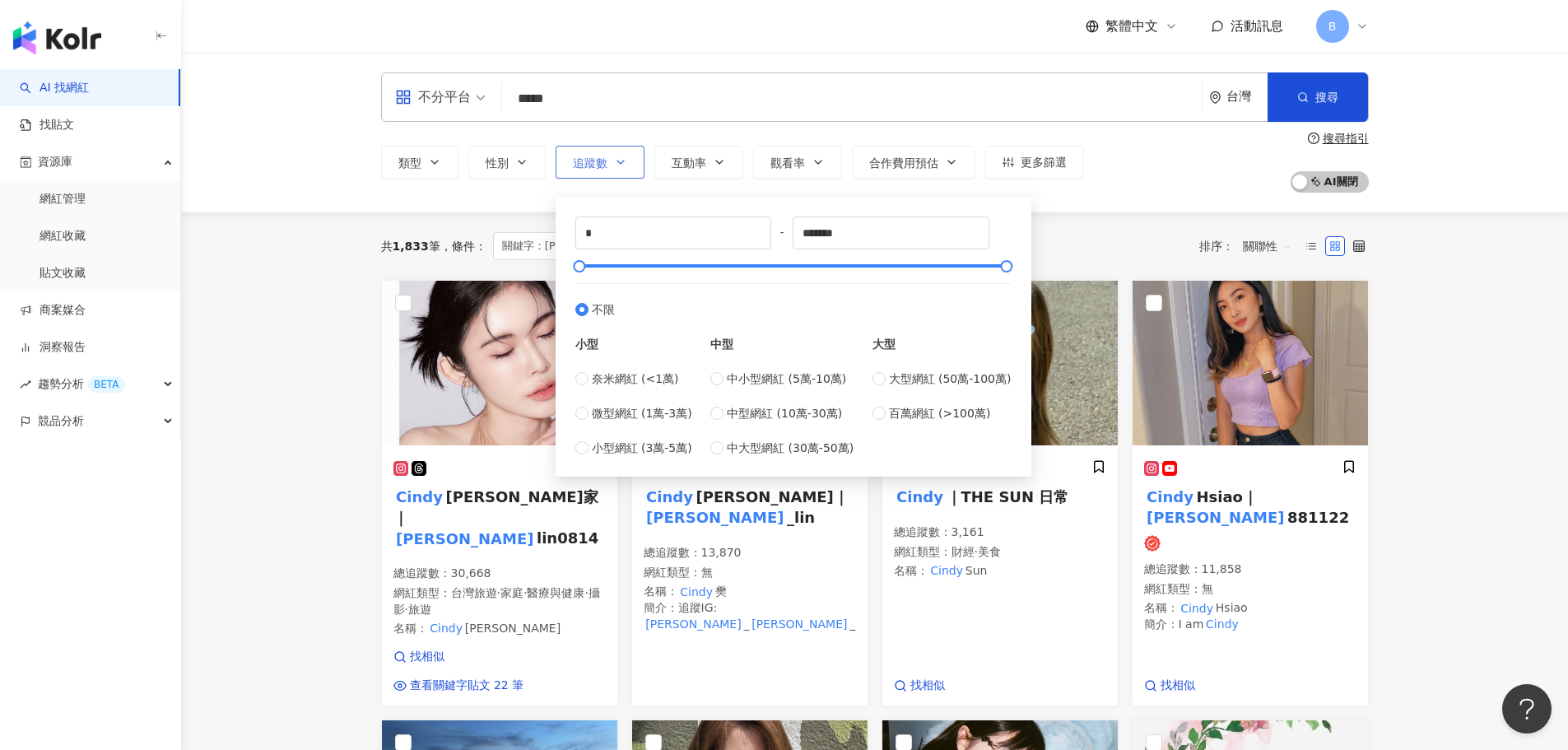
click at [606, 163] on span "追蹤數" at bounding box center [590, 163] width 34 height 13
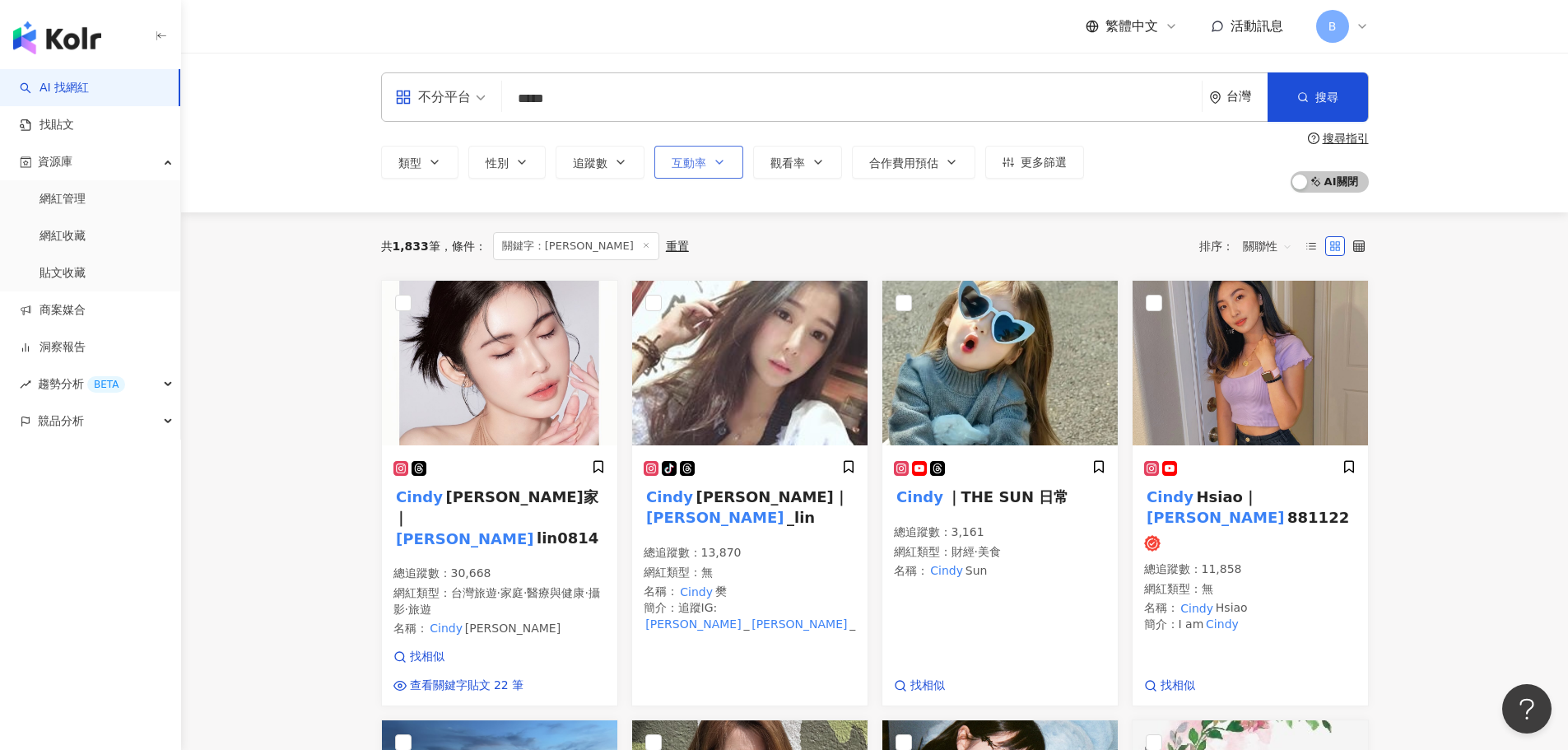
click at [737, 160] on button "互動率" at bounding box center [699, 162] width 89 height 33
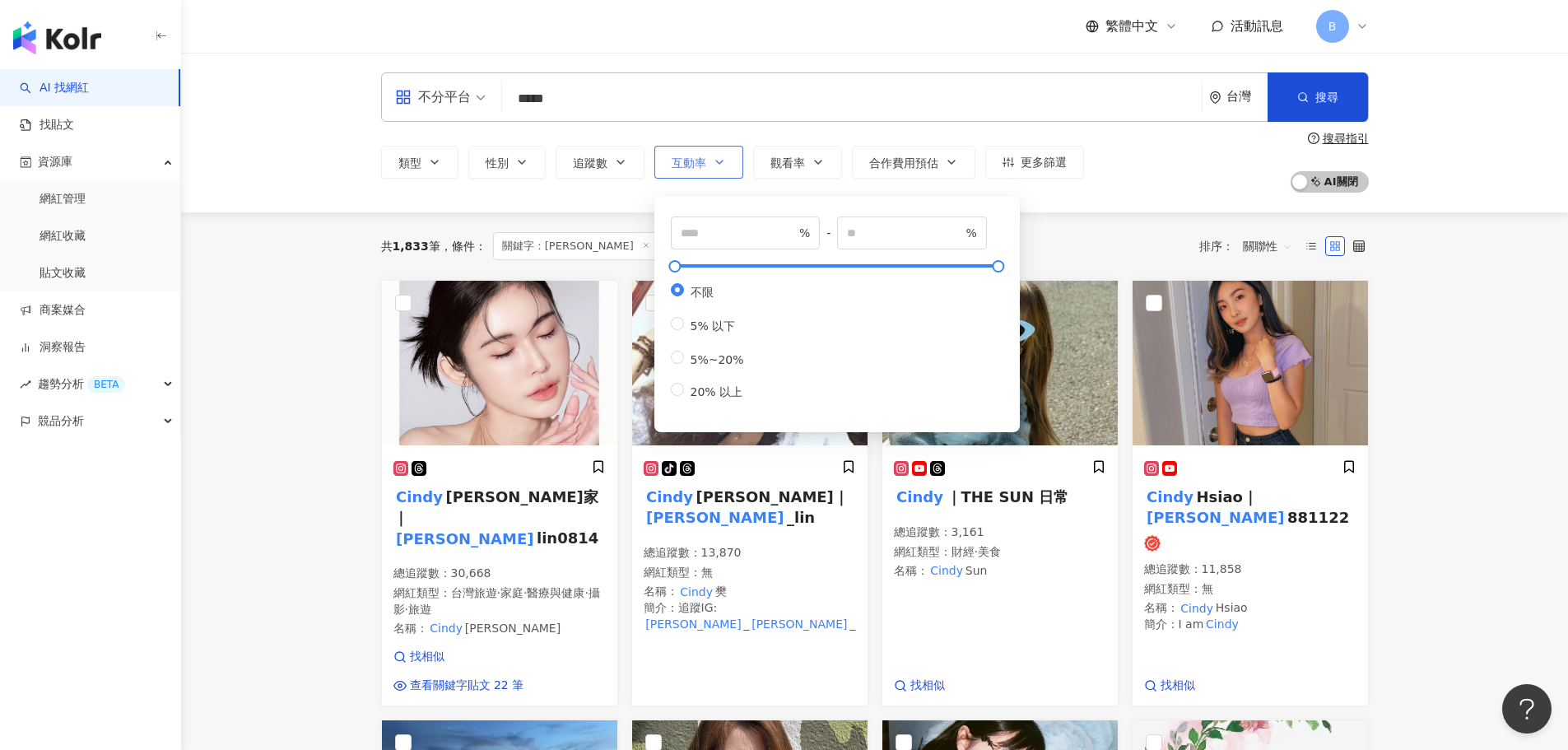
click at [737, 160] on button "互動率" at bounding box center [699, 162] width 89 height 33
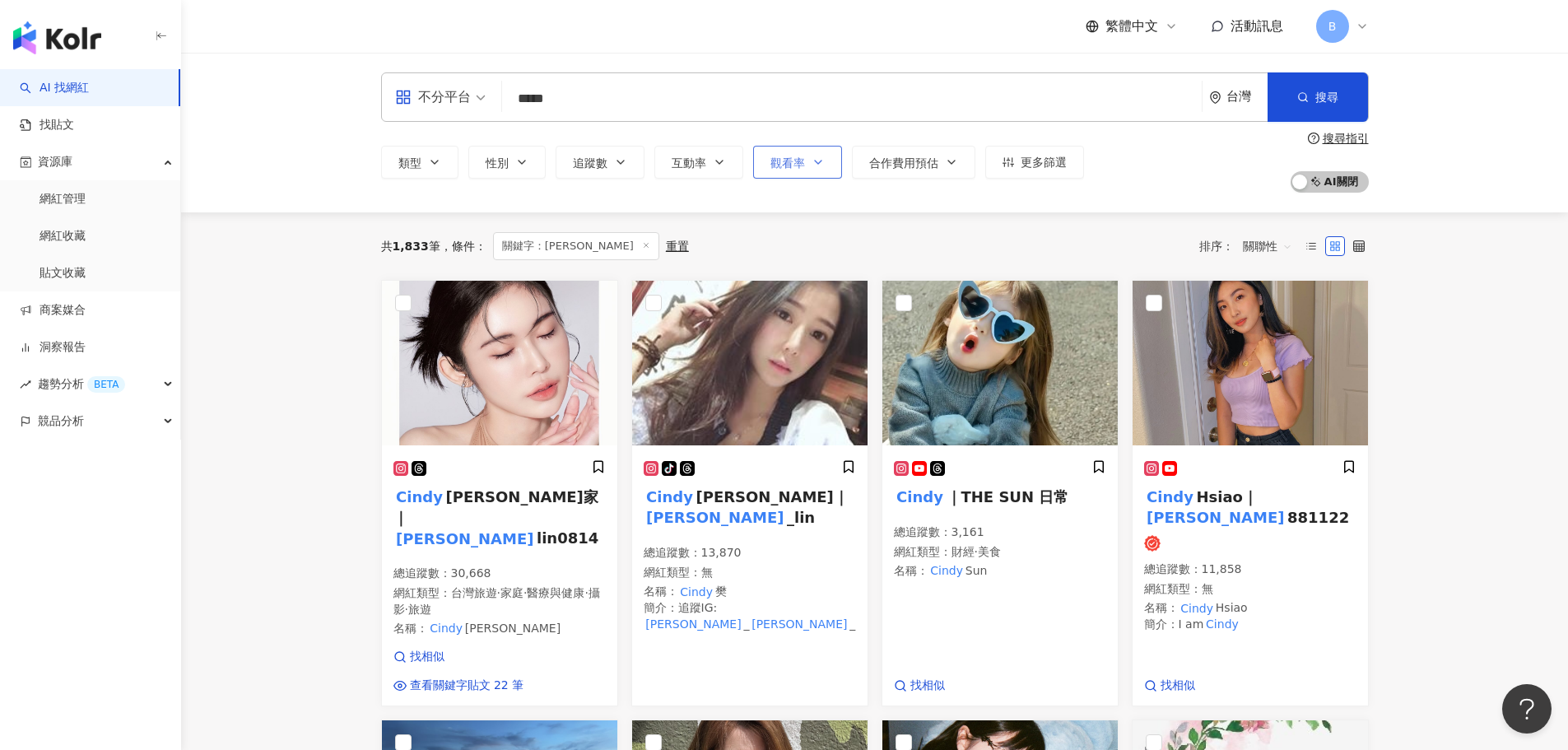
click at [792, 156] on span "觀看率" at bounding box center [788, 163] width 34 height 13
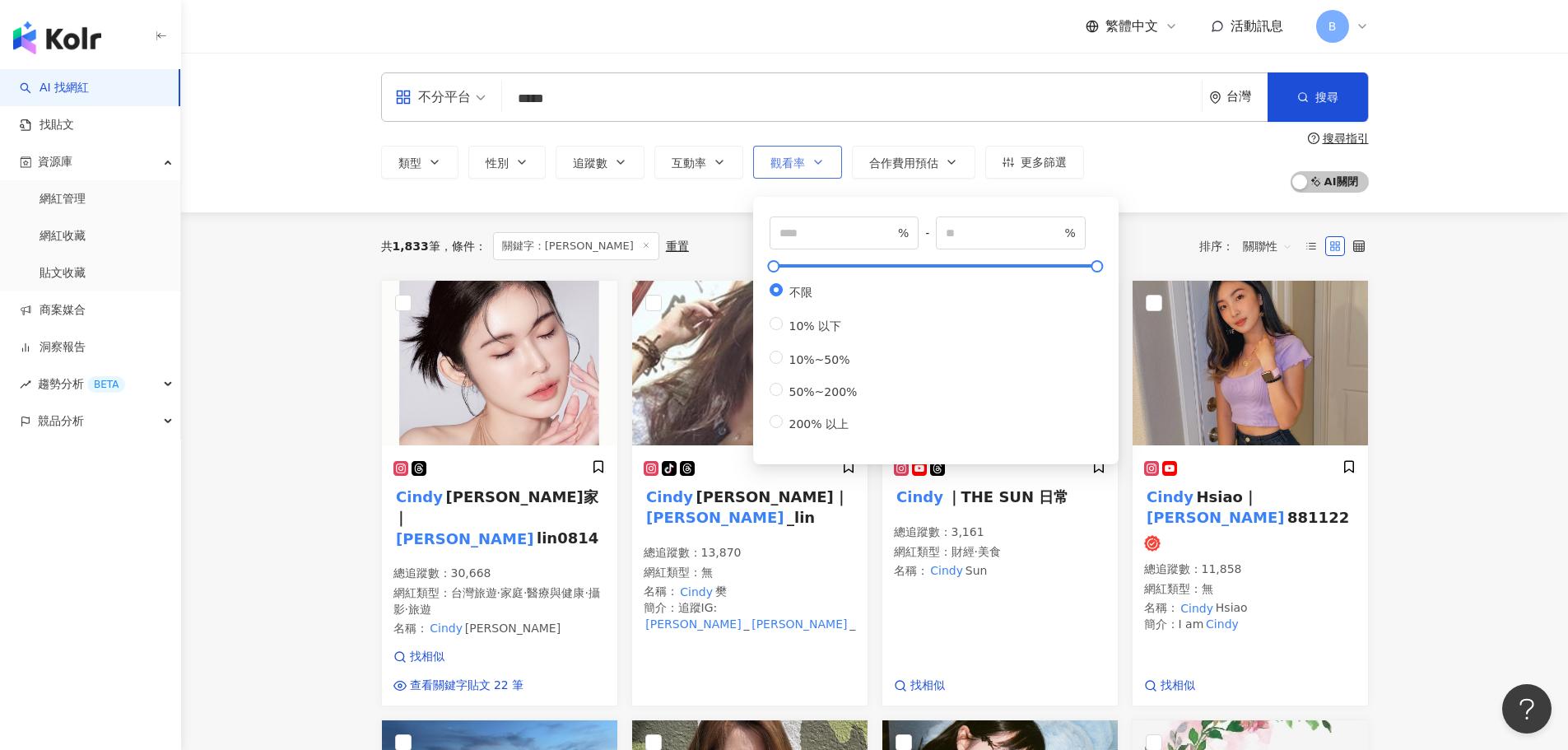
click at [792, 156] on span "觀看率" at bounding box center [788, 163] width 34 height 13
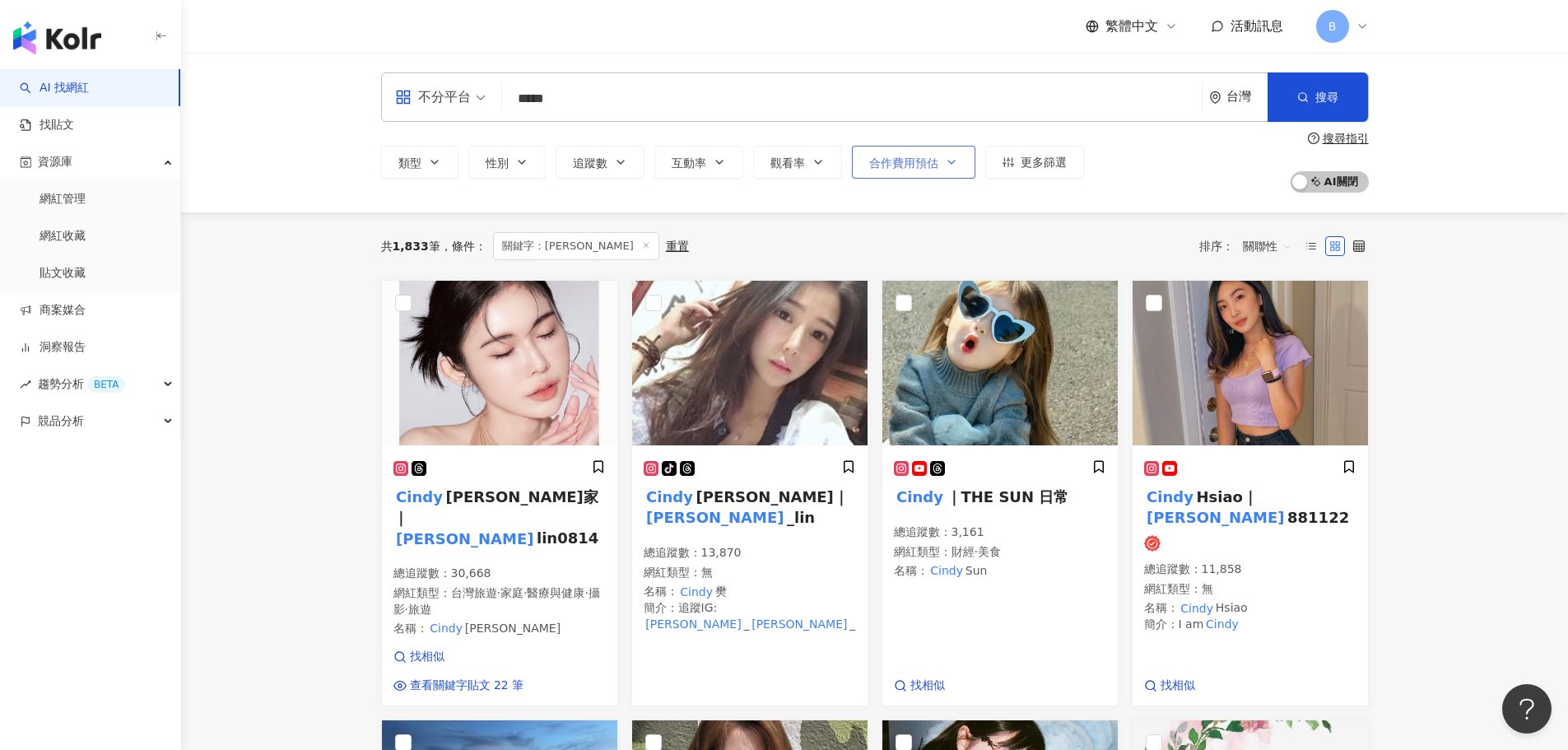
click at [894, 156] on span "合作費用預估" at bounding box center [903, 163] width 69 height 13
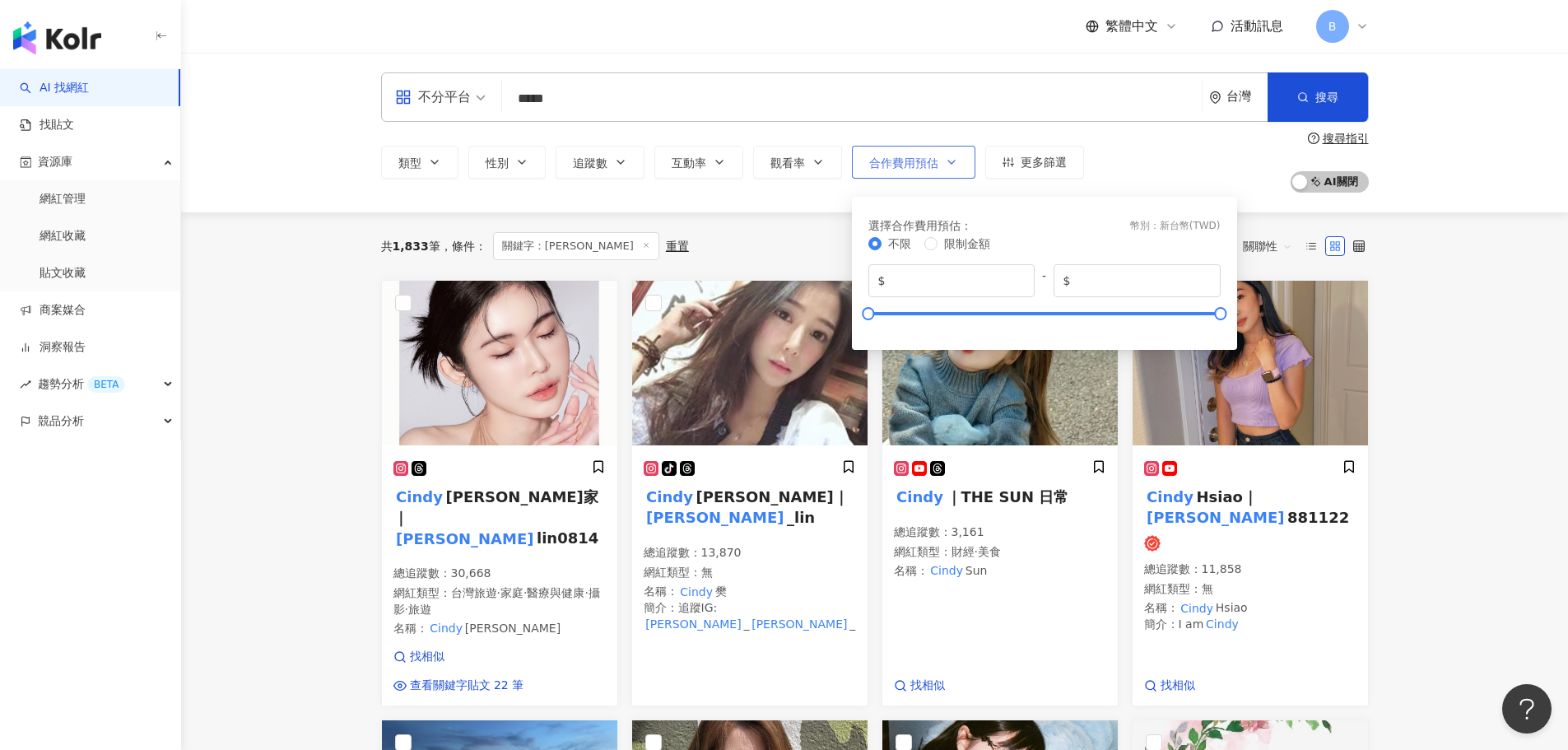
click at [894, 156] on span "合作費用預估" at bounding box center [903, 163] width 69 height 13
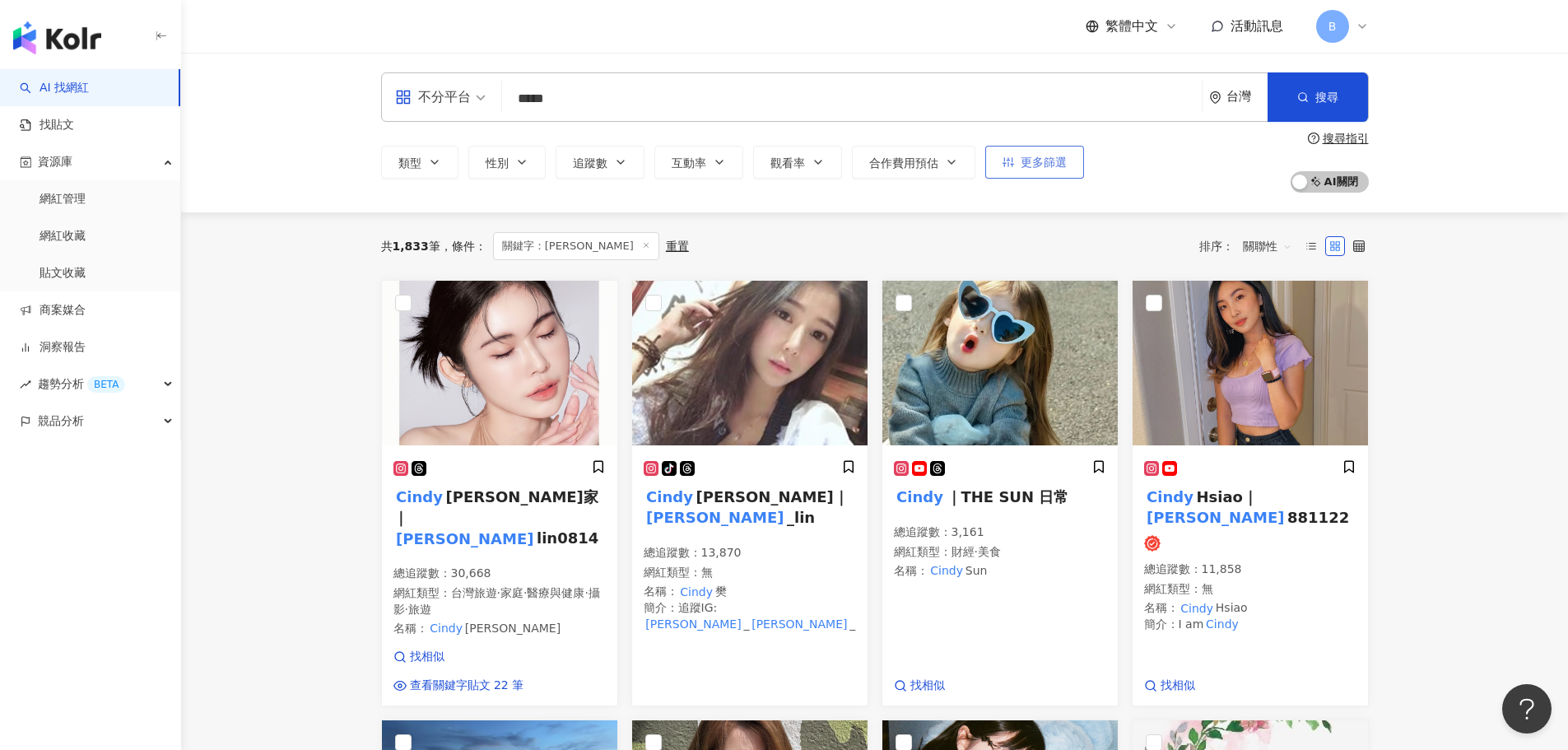
click at [1022, 165] on span "更多篩選" at bounding box center [1044, 162] width 46 height 13
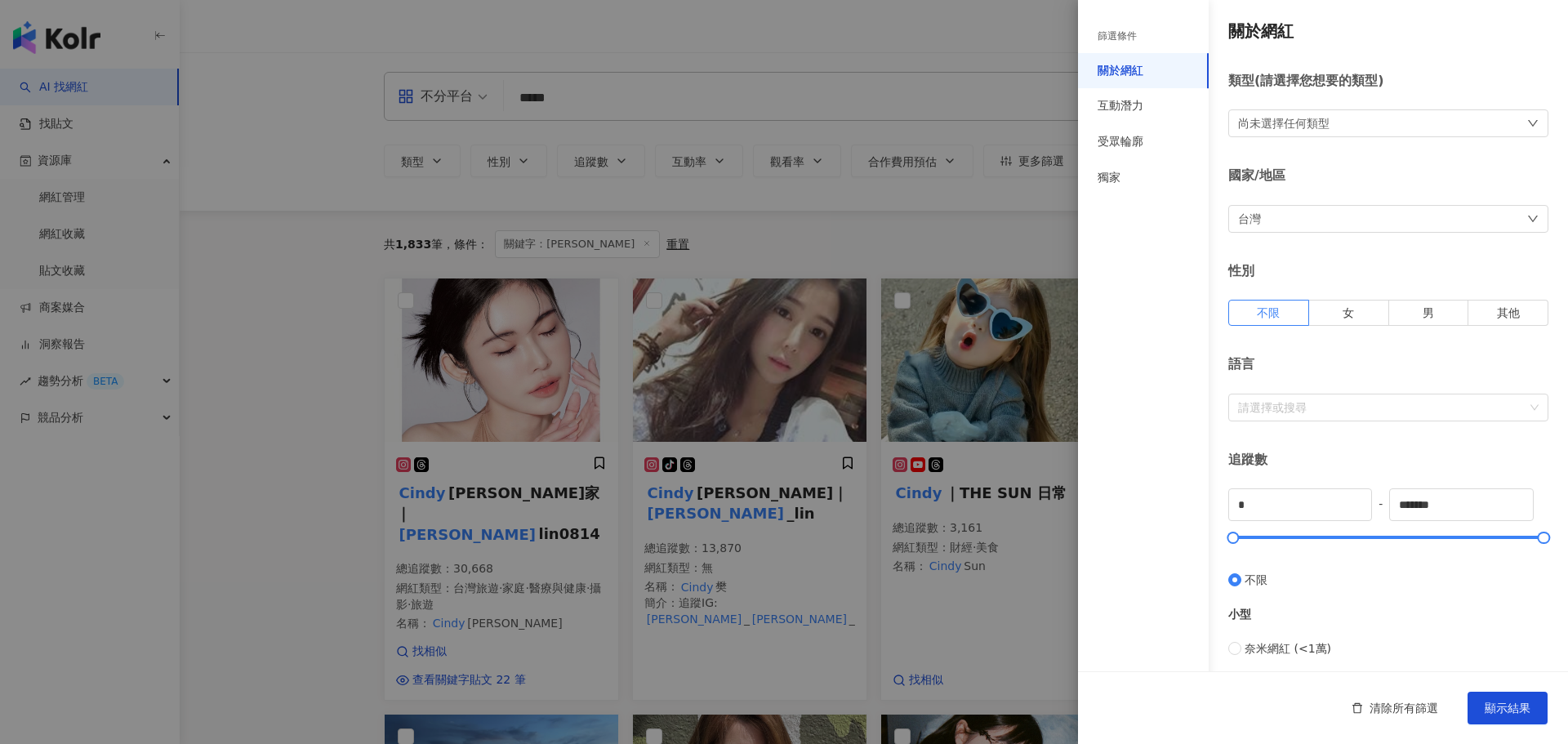
click at [877, 242] on div at bounding box center [784, 372] width 1568 height 744
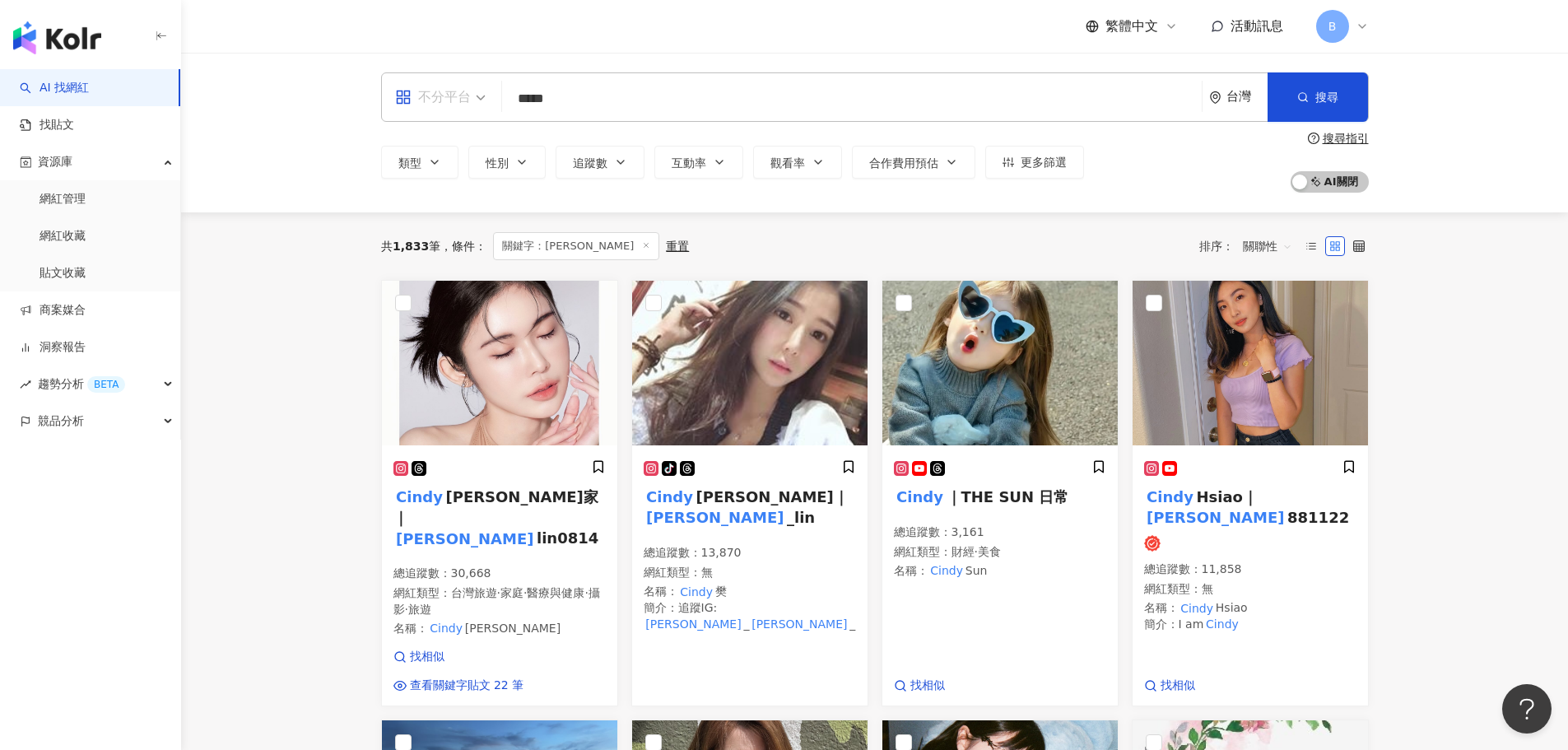
click at [446, 101] on div "不分平台" at bounding box center [433, 98] width 76 height 27
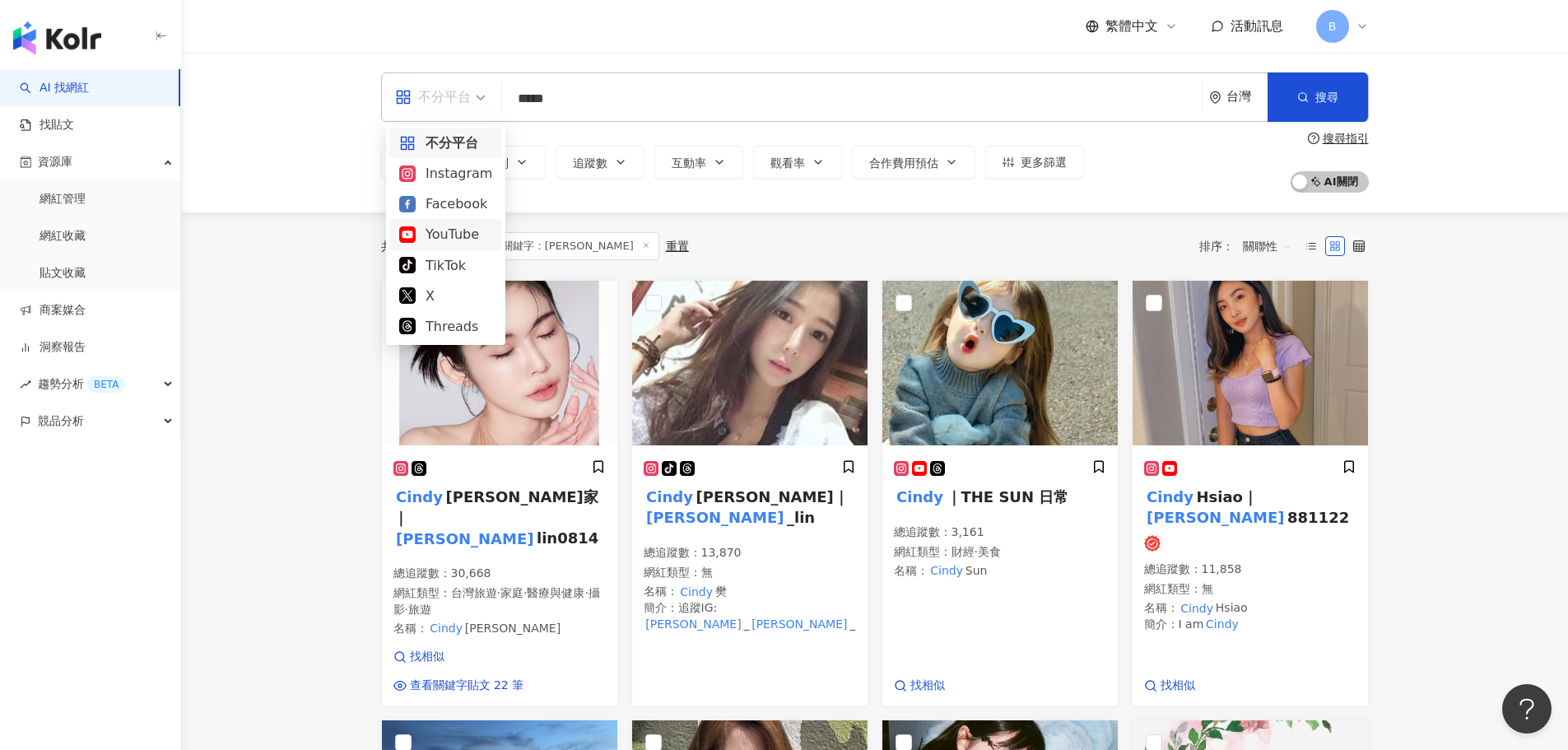
click at [465, 228] on div "YouTube" at bounding box center [446, 234] width 93 height 21
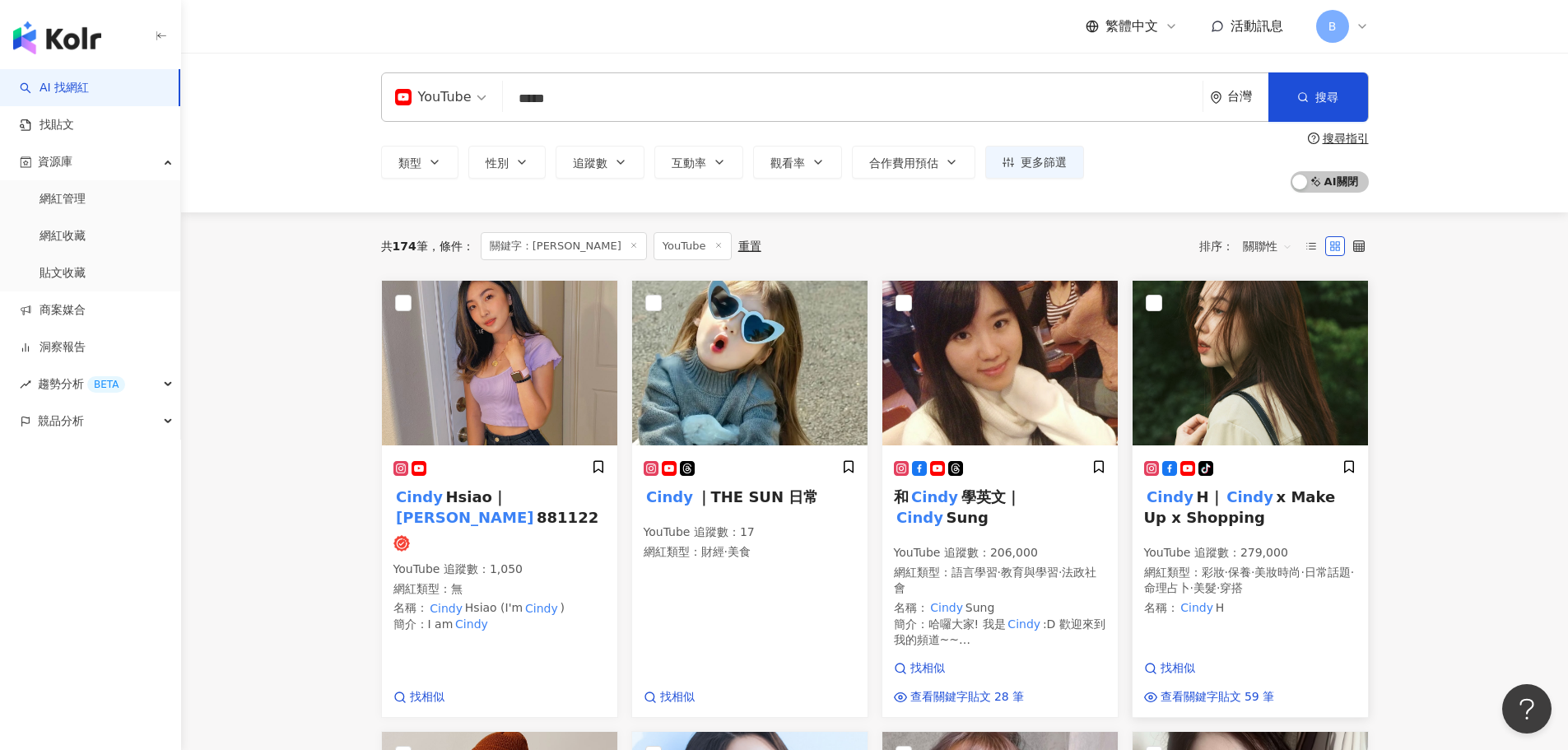
click at [1249, 320] on img at bounding box center [1250, 363] width 235 height 165
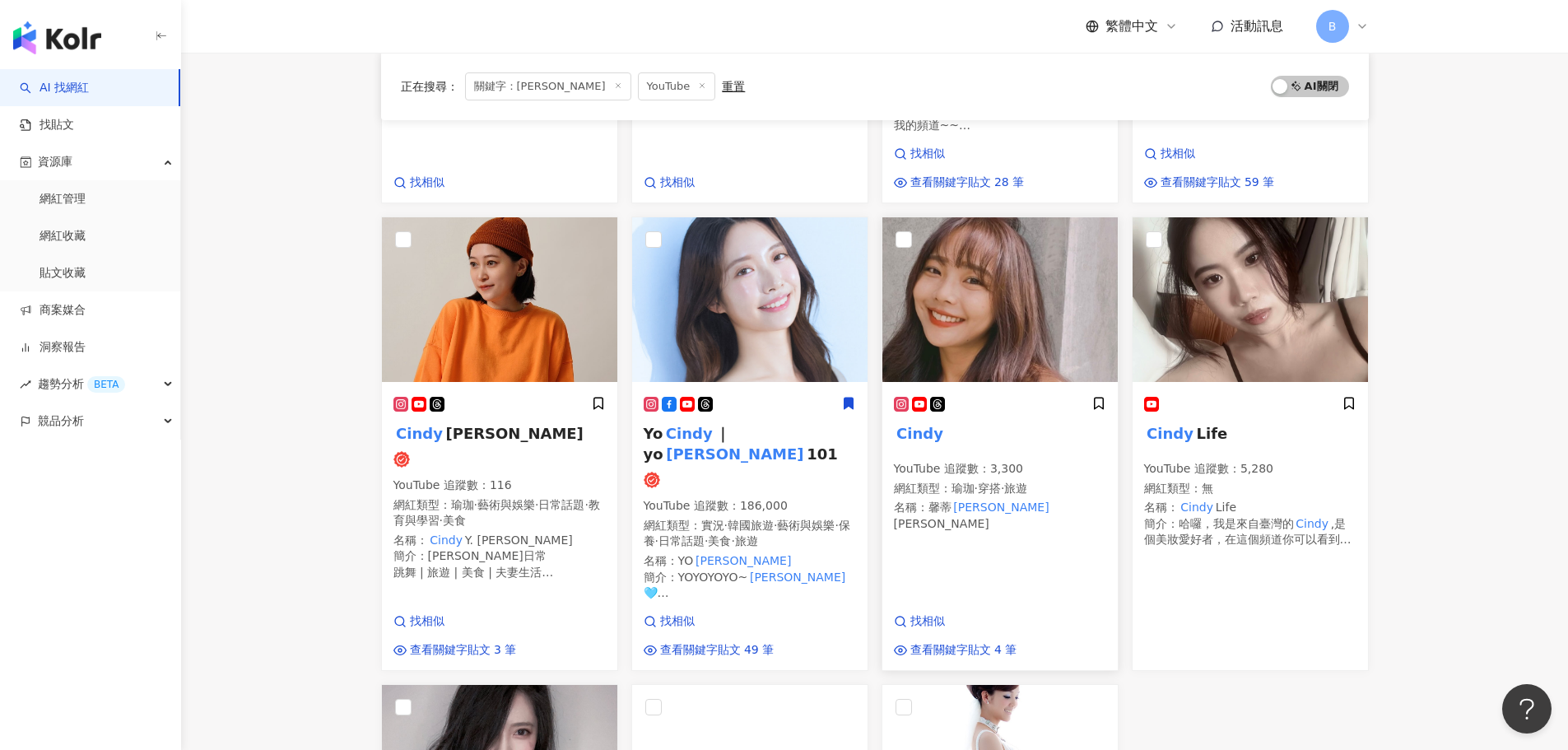
scroll to position [247, 0]
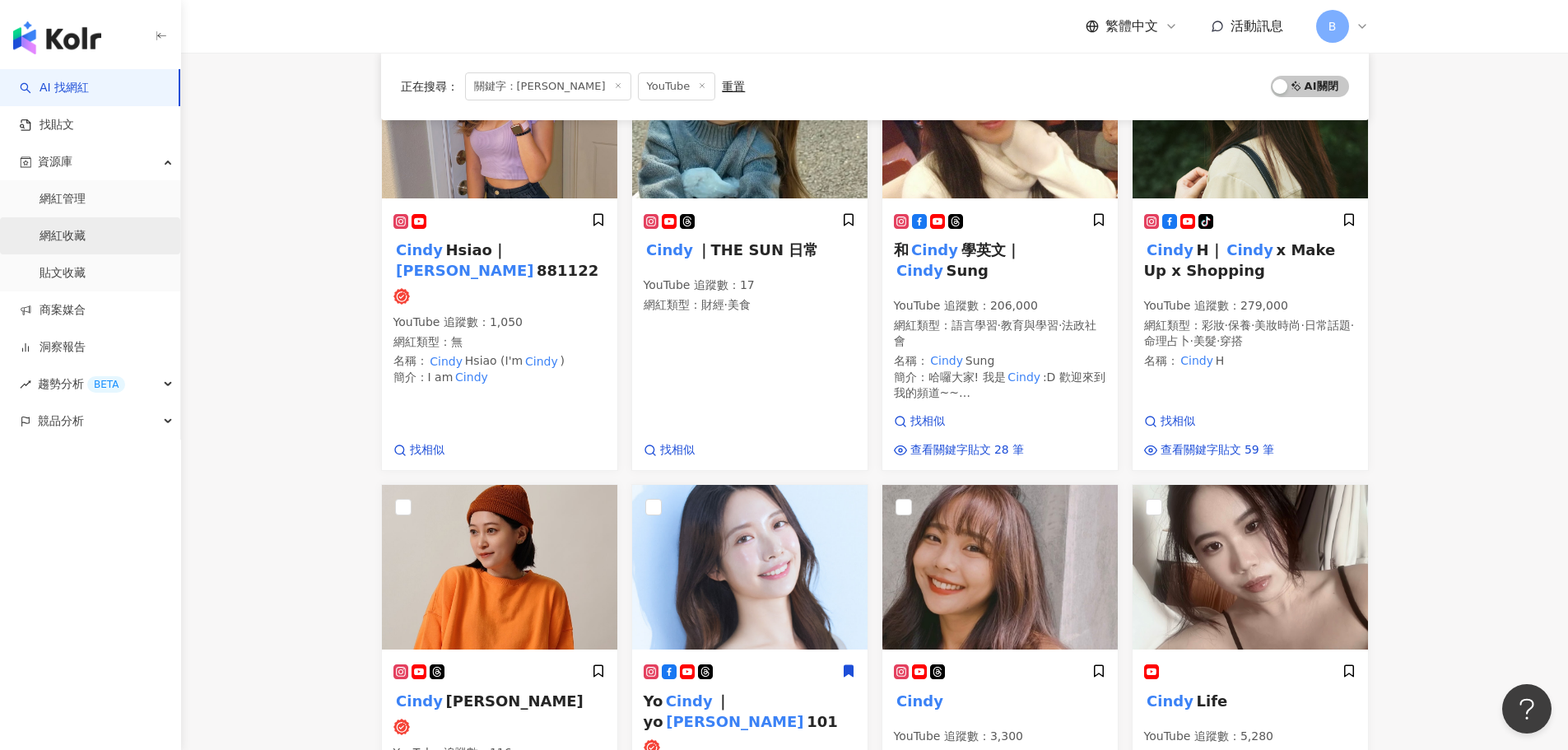
click at [85, 232] on link "網紅收藏" at bounding box center [63, 235] width 46 height 16
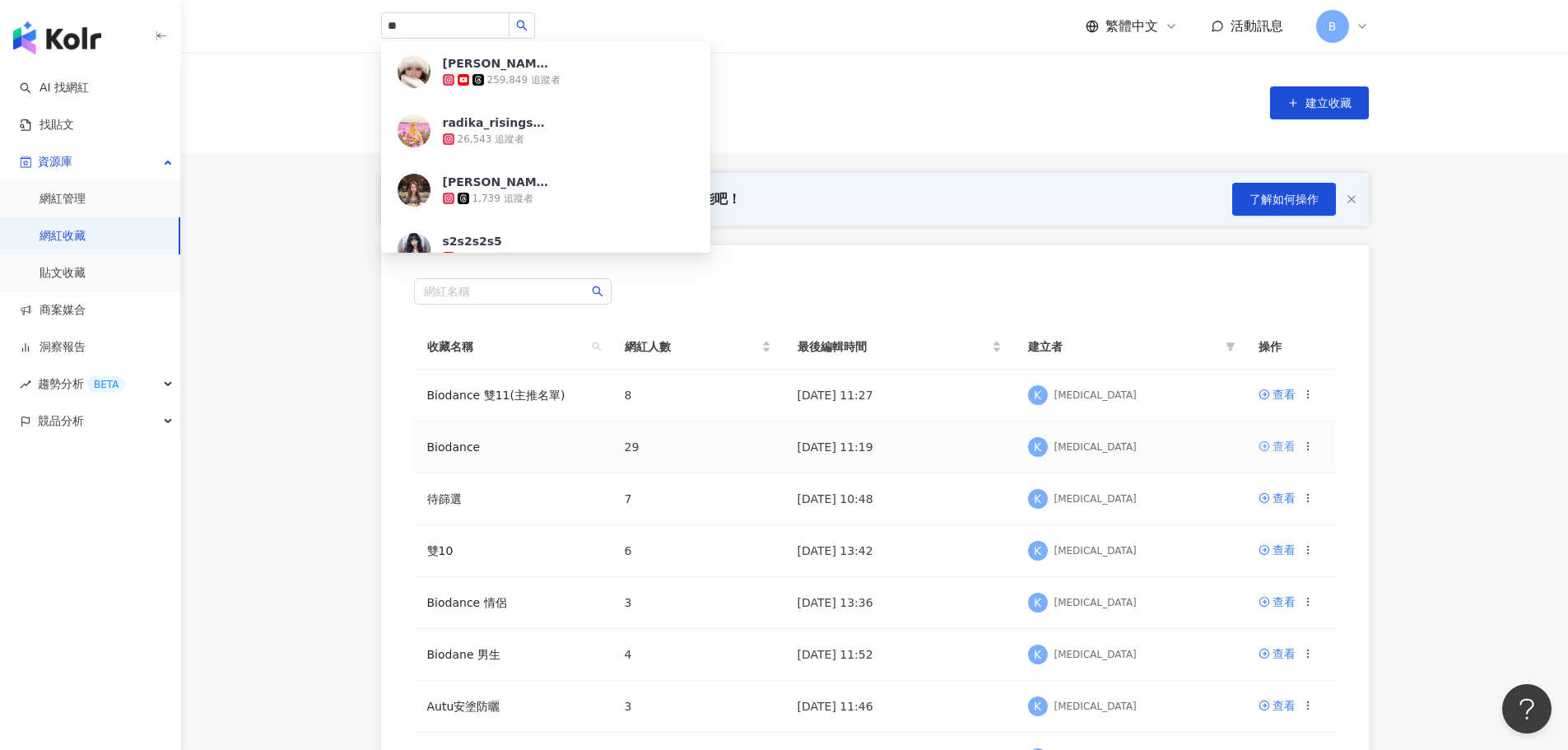
click at [1287, 448] on div "查看" at bounding box center [1284, 446] width 23 height 18
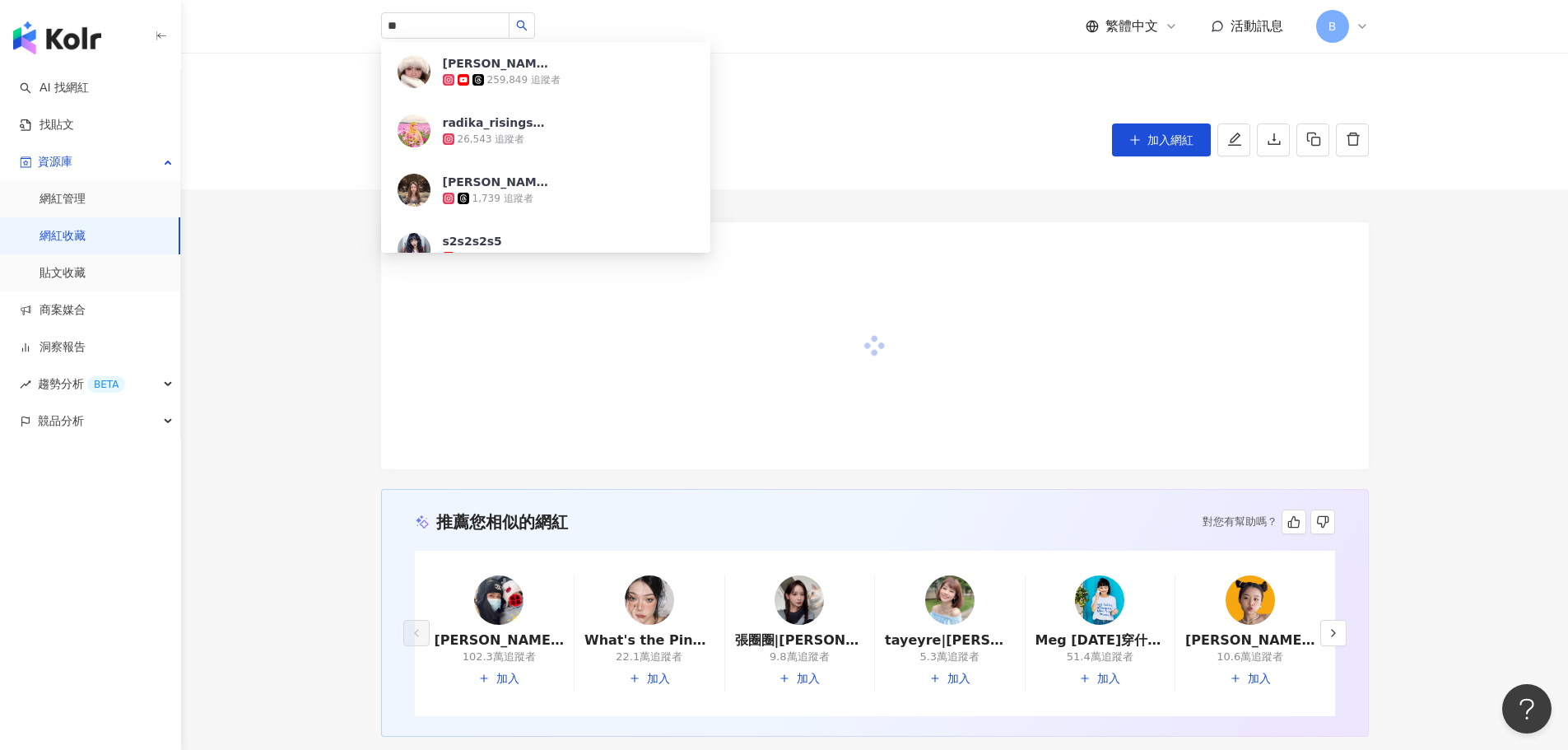
click at [873, 155] on div "Biodance (29) 加入網紅" at bounding box center [875, 139] width 988 height 33
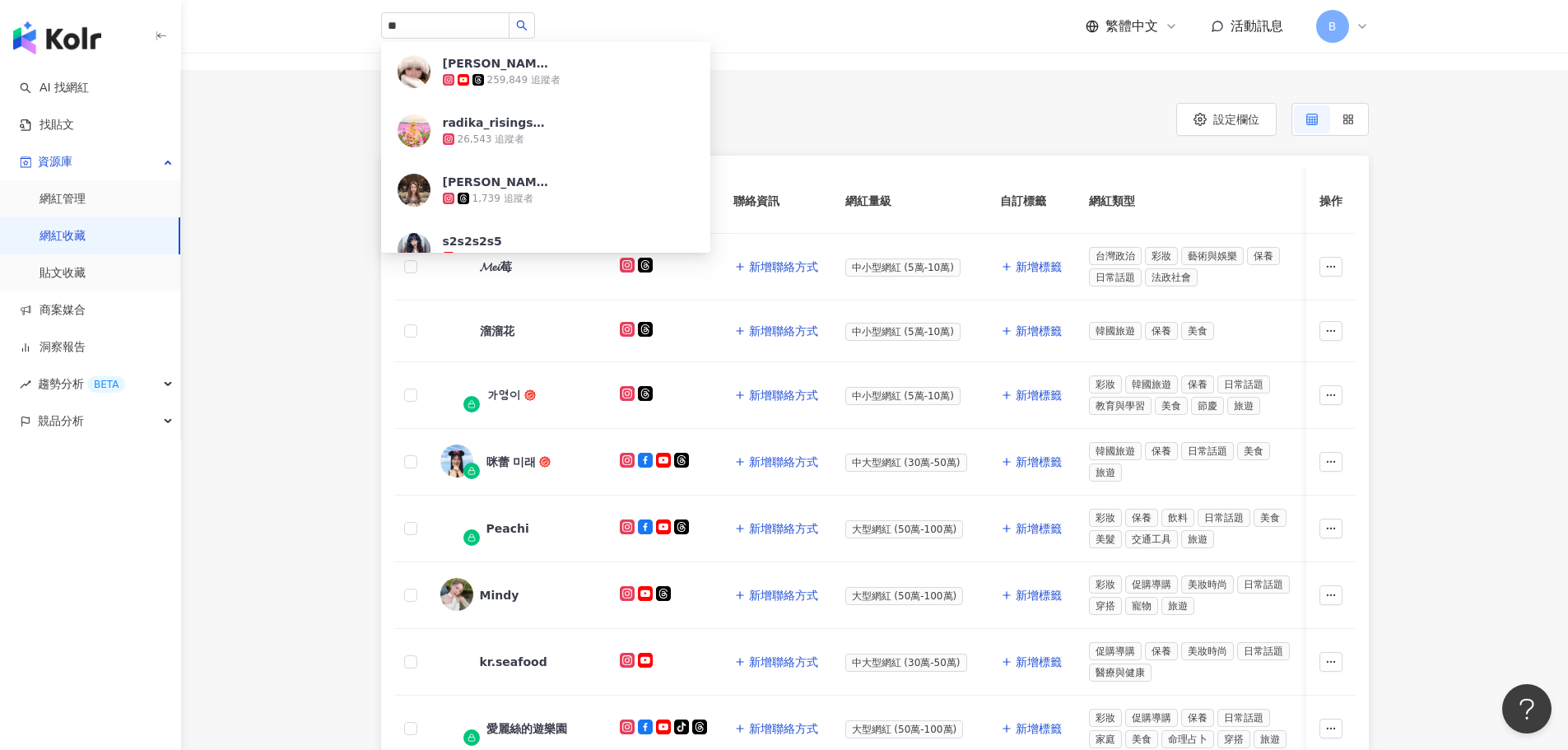
scroll to position [170, 0]
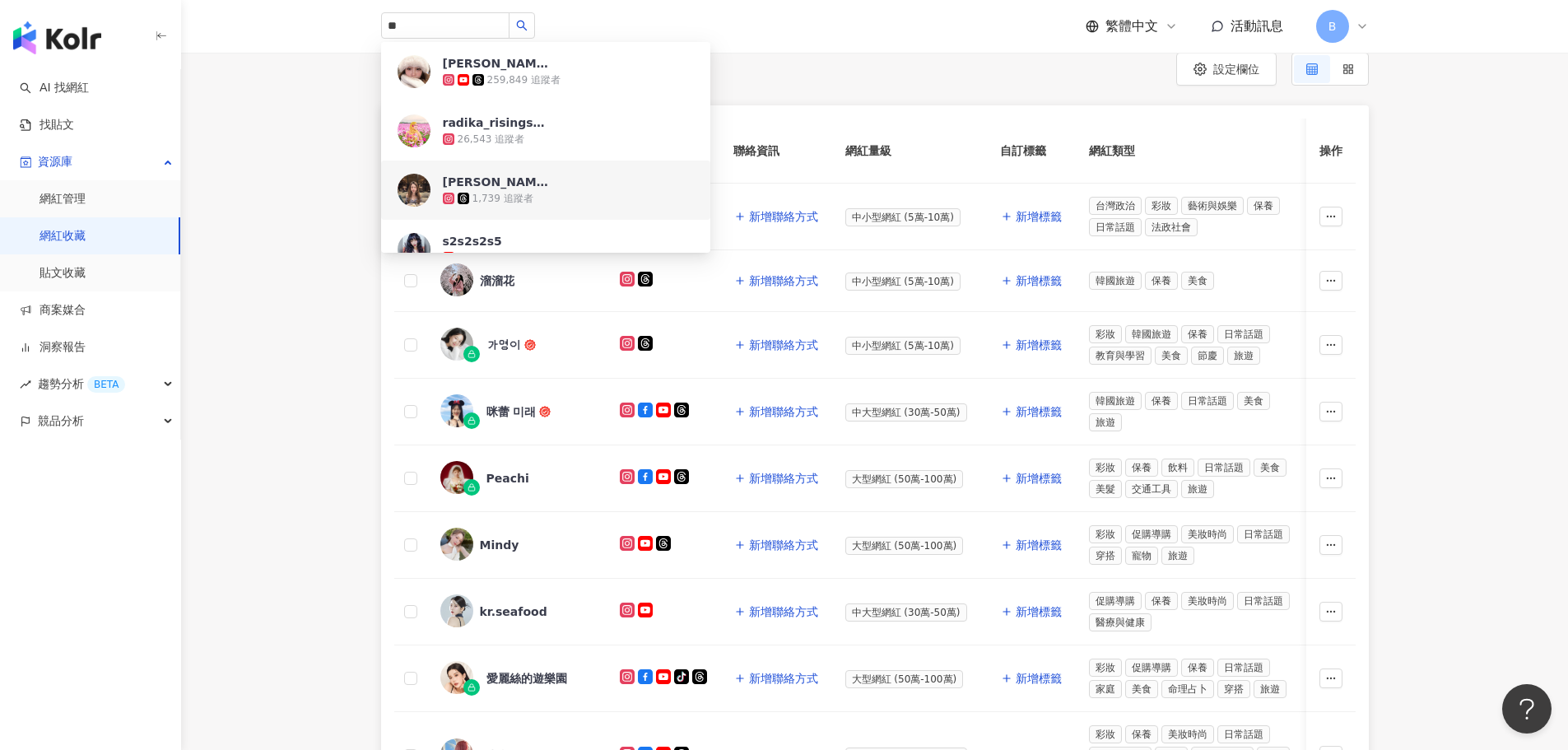
click at [270, 222] on div "網紅名稱 社群平台 聯絡資訊 網紅量級 自訂標籤 網紅類型 追蹤數 K-Score 近三個月 受眾主要年齡 受眾主要性別 互動率 近三個月 Reels 互動率…" at bounding box center [874, 607] width 1387 height 1003
click at [735, 21] on div "** 蕭伊 259,849 追蹤者 radika_risingstar 26,543 追蹤者 Vicky Hsiao 1,739 追蹤者 s2s2s2s5 8…" at bounding box center [875, 27] width 988 height 53
drag, startPoint x: 537, startPoint y: 21, endPoint x: 377, endPoint y: 27, distance: 160.1
click at [377, 27] on div "** 蕭伊 259,849 追蹤者 radika_risingstar 26,543 追蹤者 Vicky Hsiao 1,739 追蹤者 s2s2s2s5 8…" at bounding box center [874, 27] width 1053 height 53
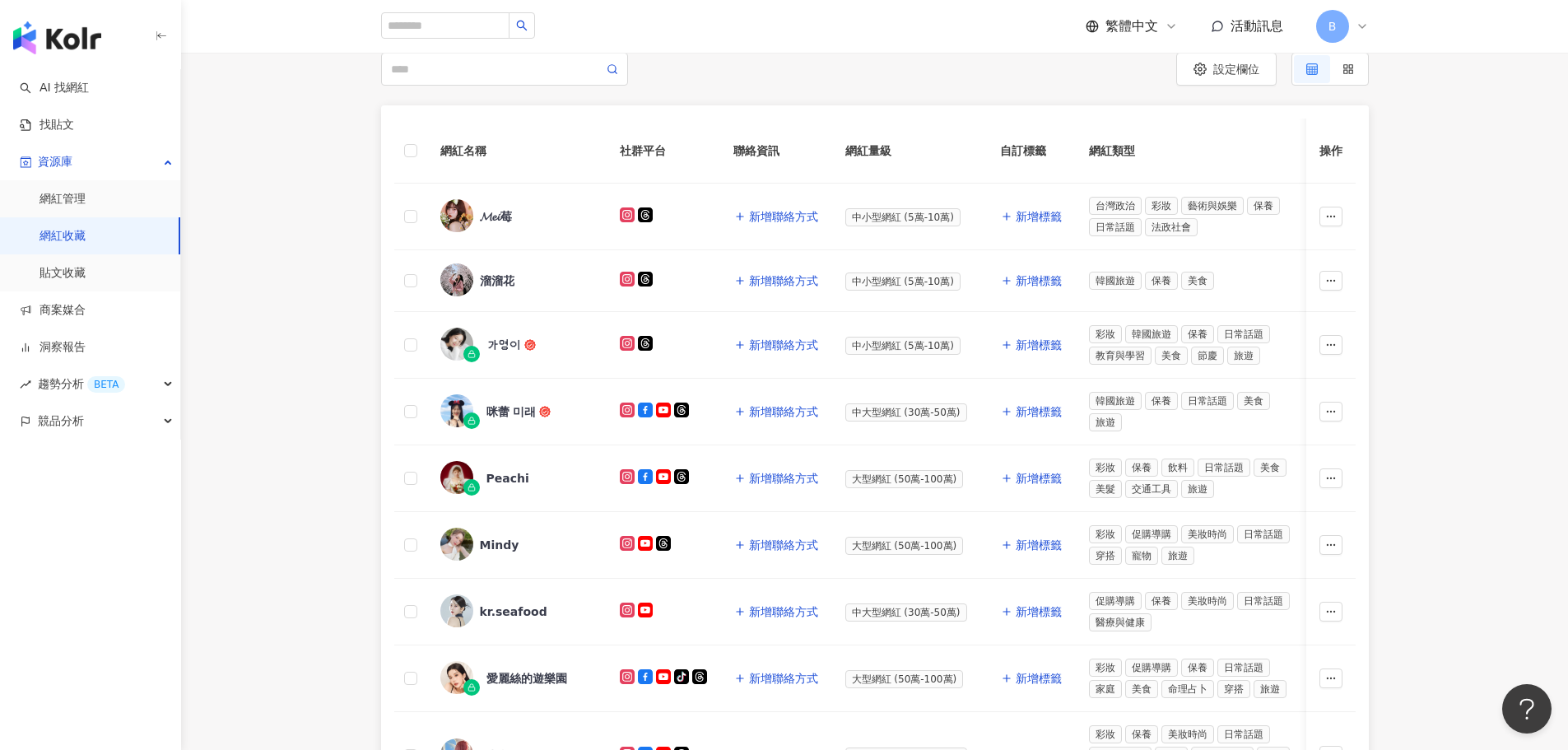
click at [332, 81] on div "設定欄位 盧家安 彩妝 · 日常話題 · 美髮 · 運動 · 交通工具 · 旅遊 總追蹤數 ： 115,559 解鎖網紅檔案，獲得進階數據 禎禎 ee 彩妝 …" at bounding box center [874, 581] width 1387 height 1056
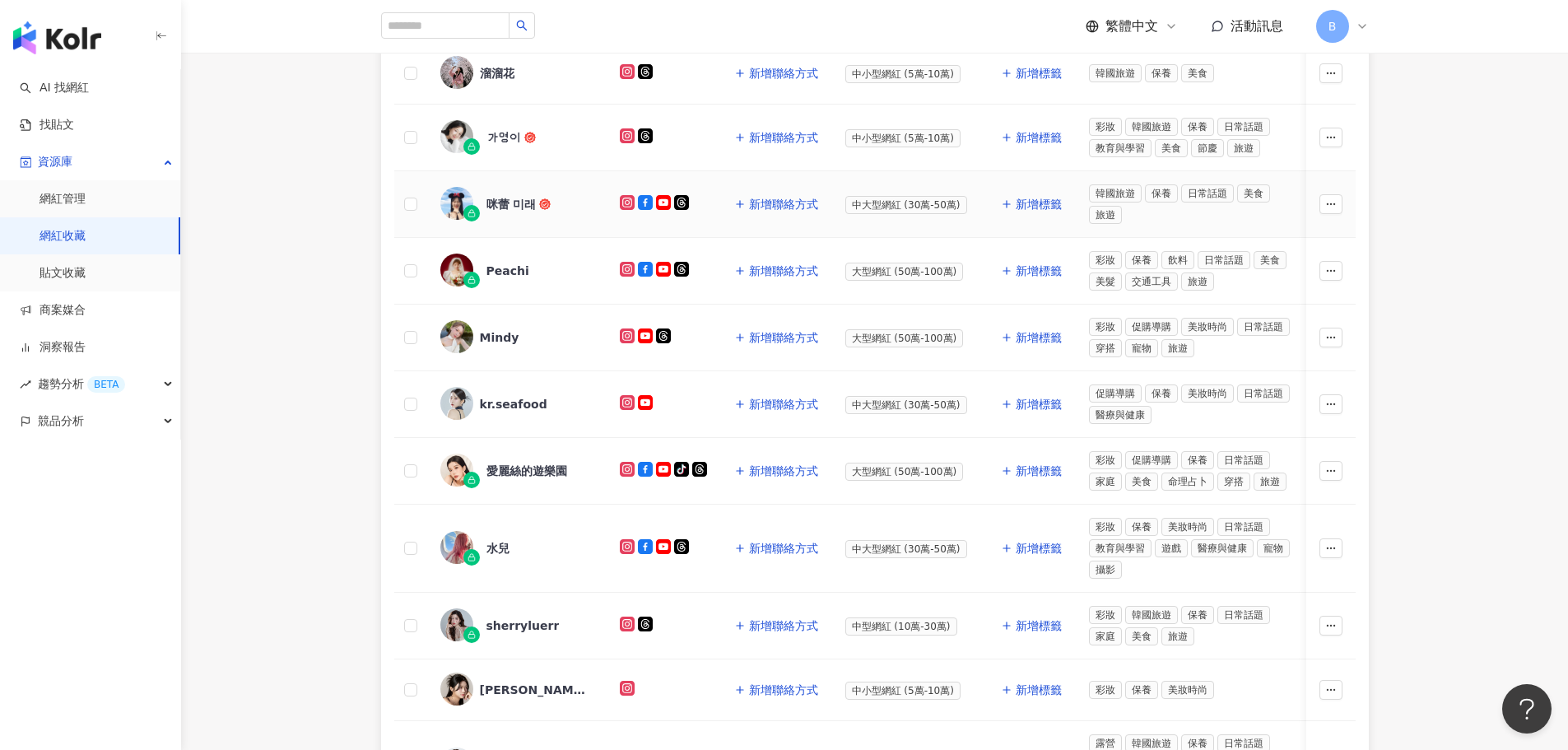
scroll to position [416, 0]
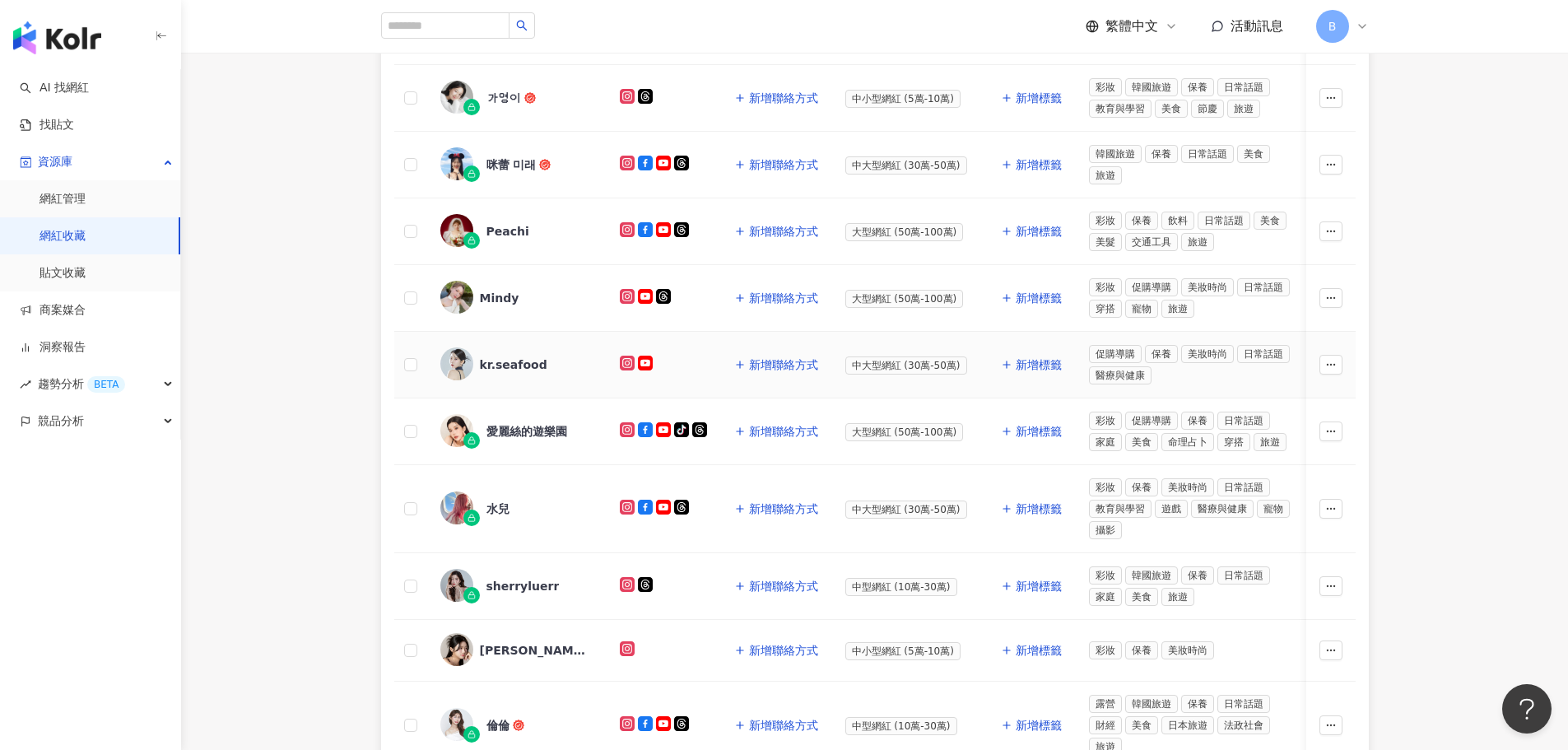
click at [468, 363] on img at bounding box center [456, 363] width 33 height 33
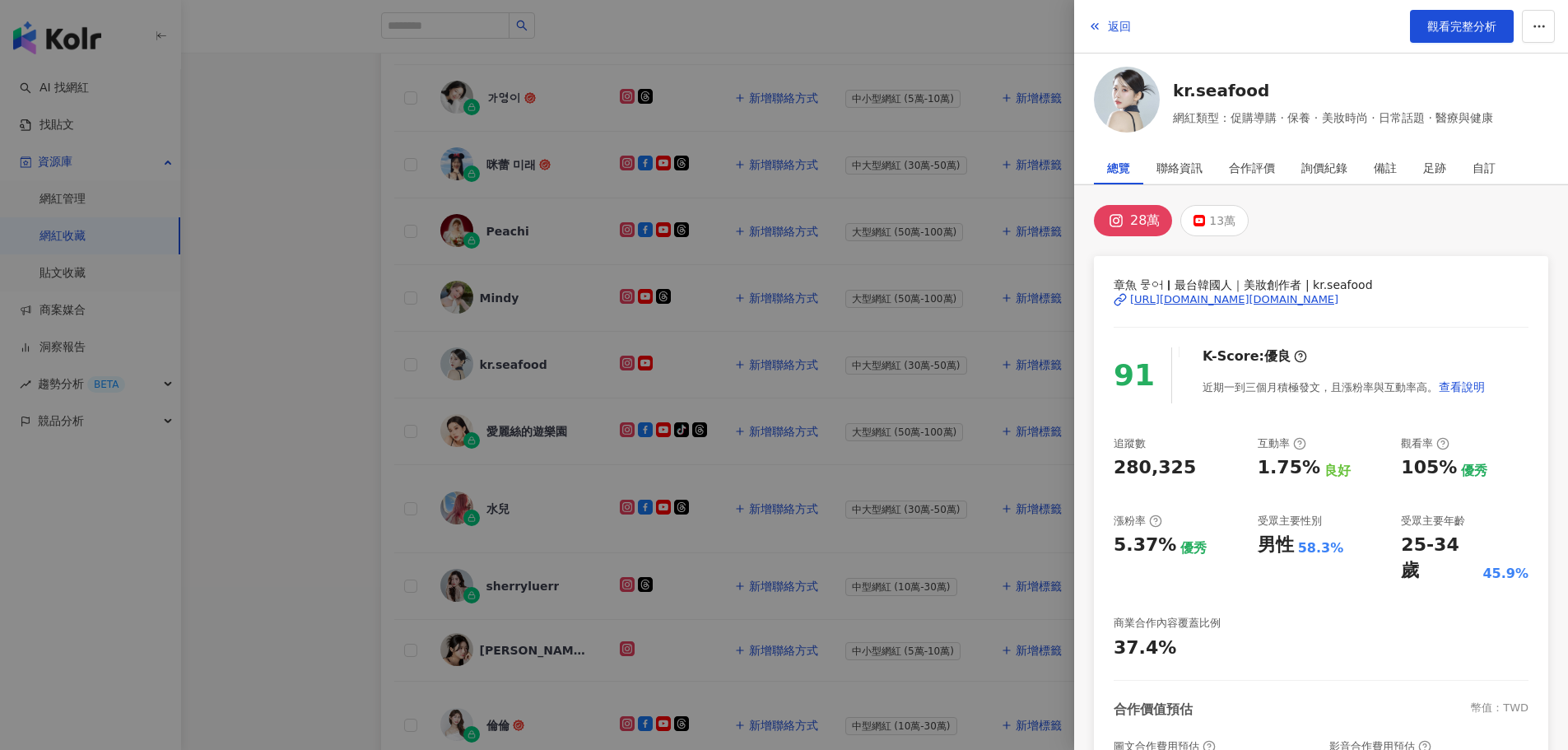
click at [794, 329] on div at bounding box center [784, 375] width 1568 height 750
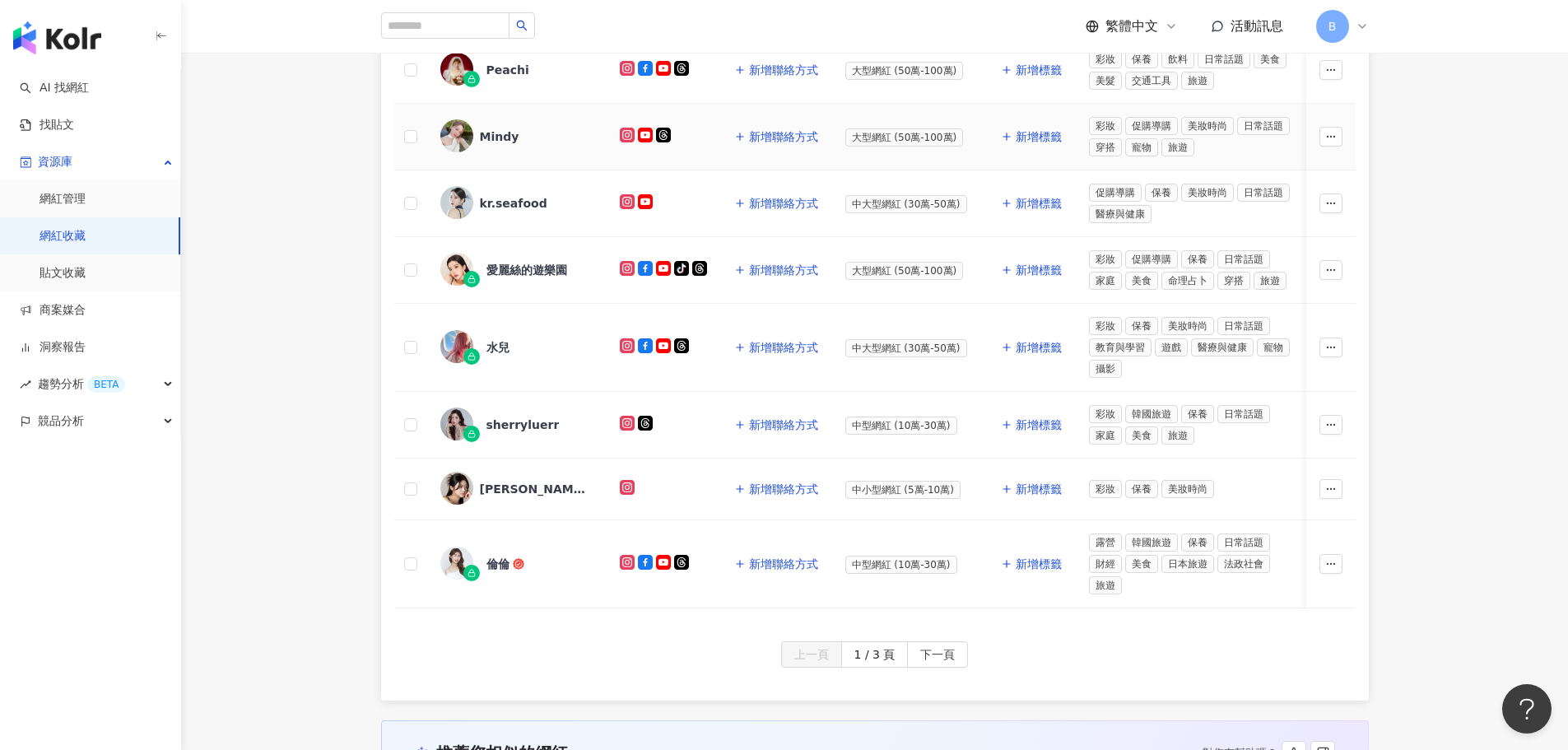
scroll to position [581, 0]
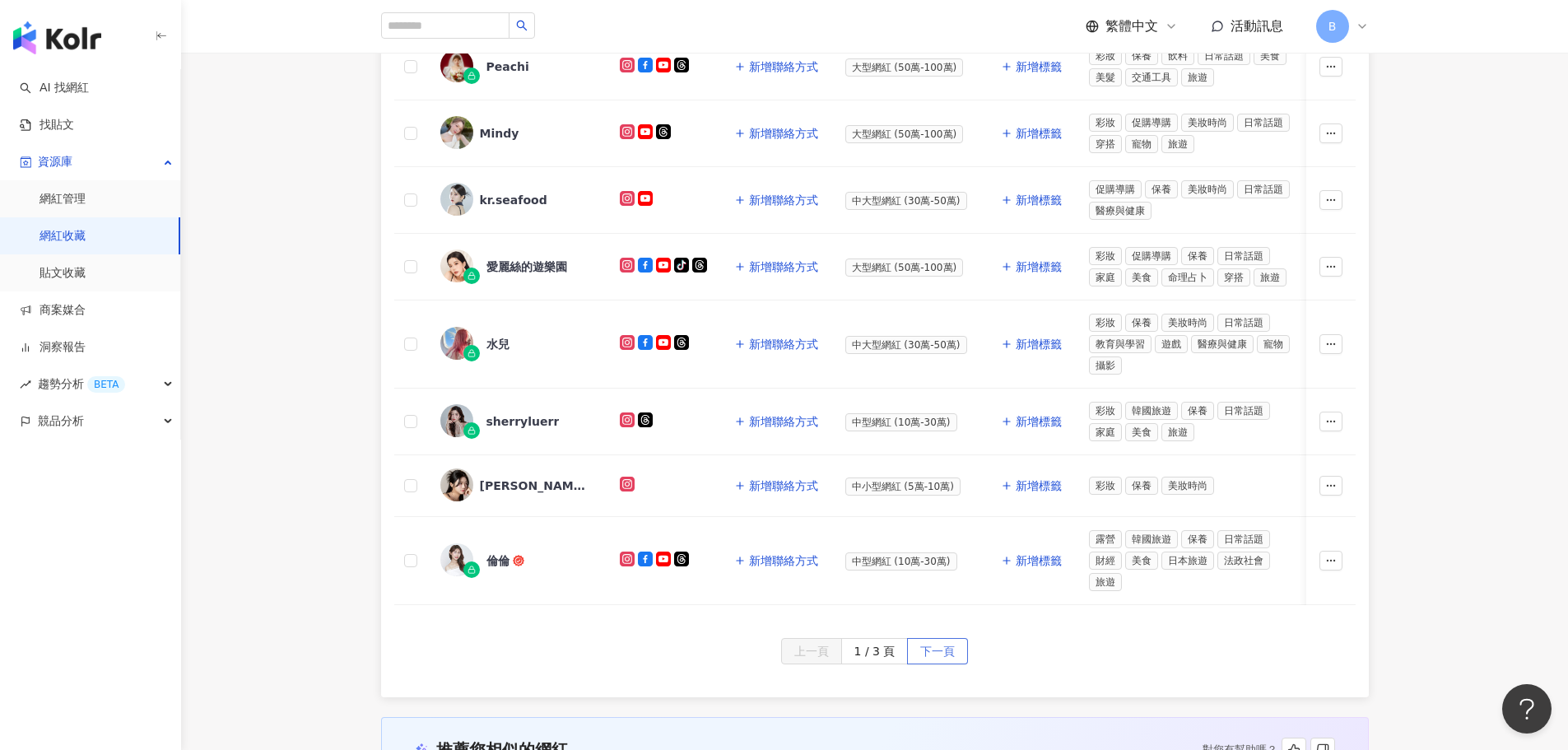
click at [946, 654] on span "下一頁" at bounding box center [938, 652] width 34 height 27
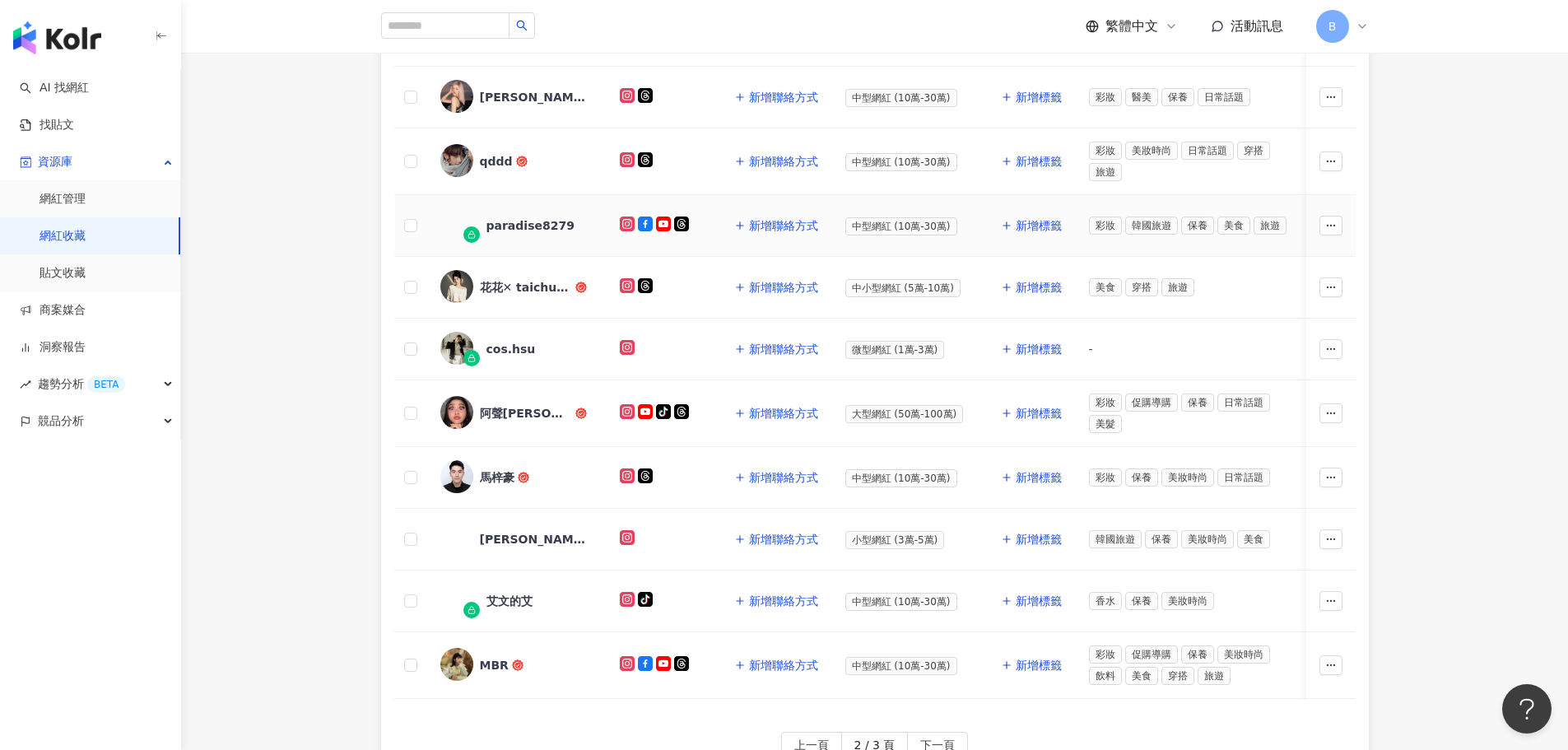
scroll to position [416, 0]
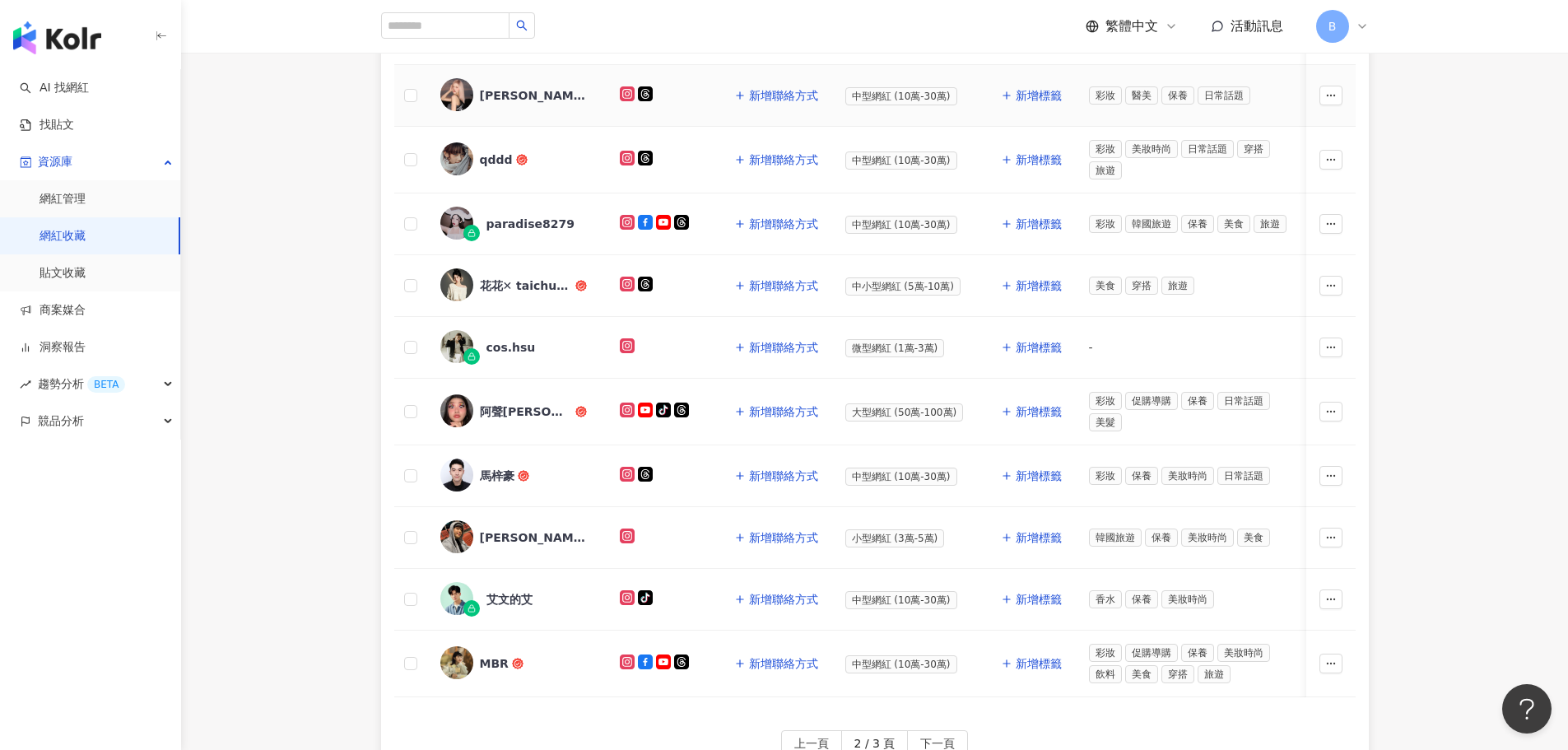
click at [448, 95] on img at bounding box center [456, 94] width 33 height 33
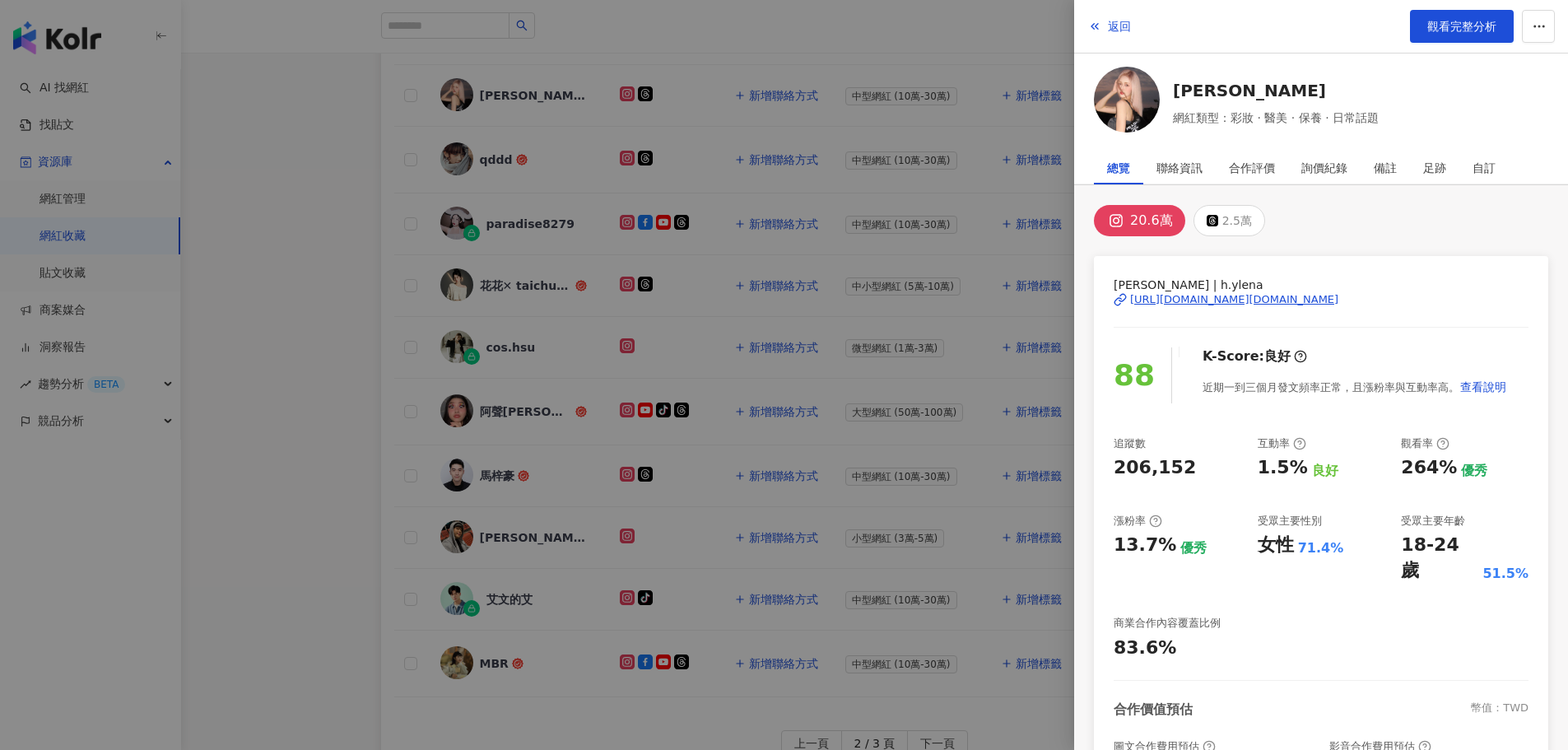
click at [524, 100] on div at bounding box center [784, 375] width 1568 height 750
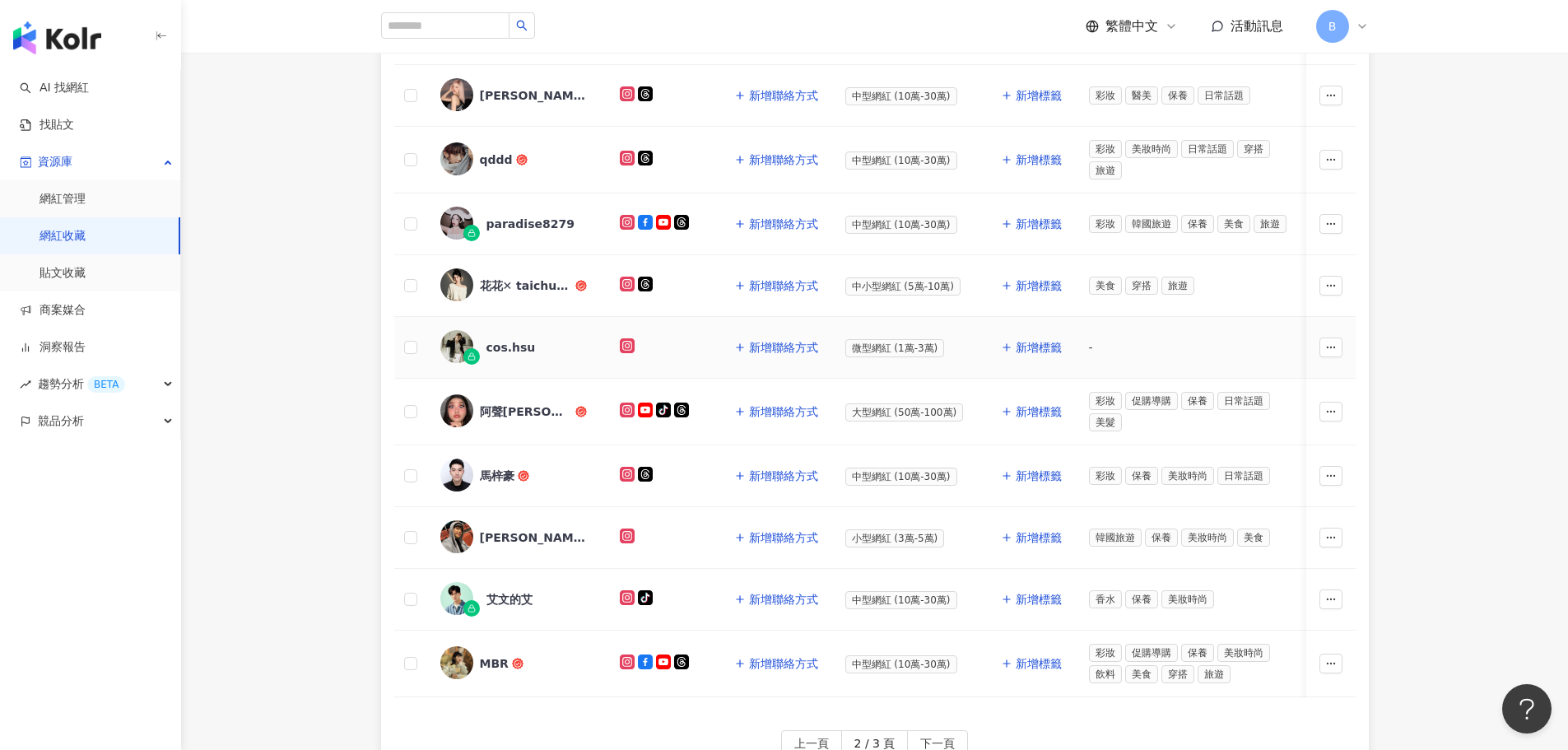
click at [444, 334] on img at bounding box center [456, 346] width 33 height 33
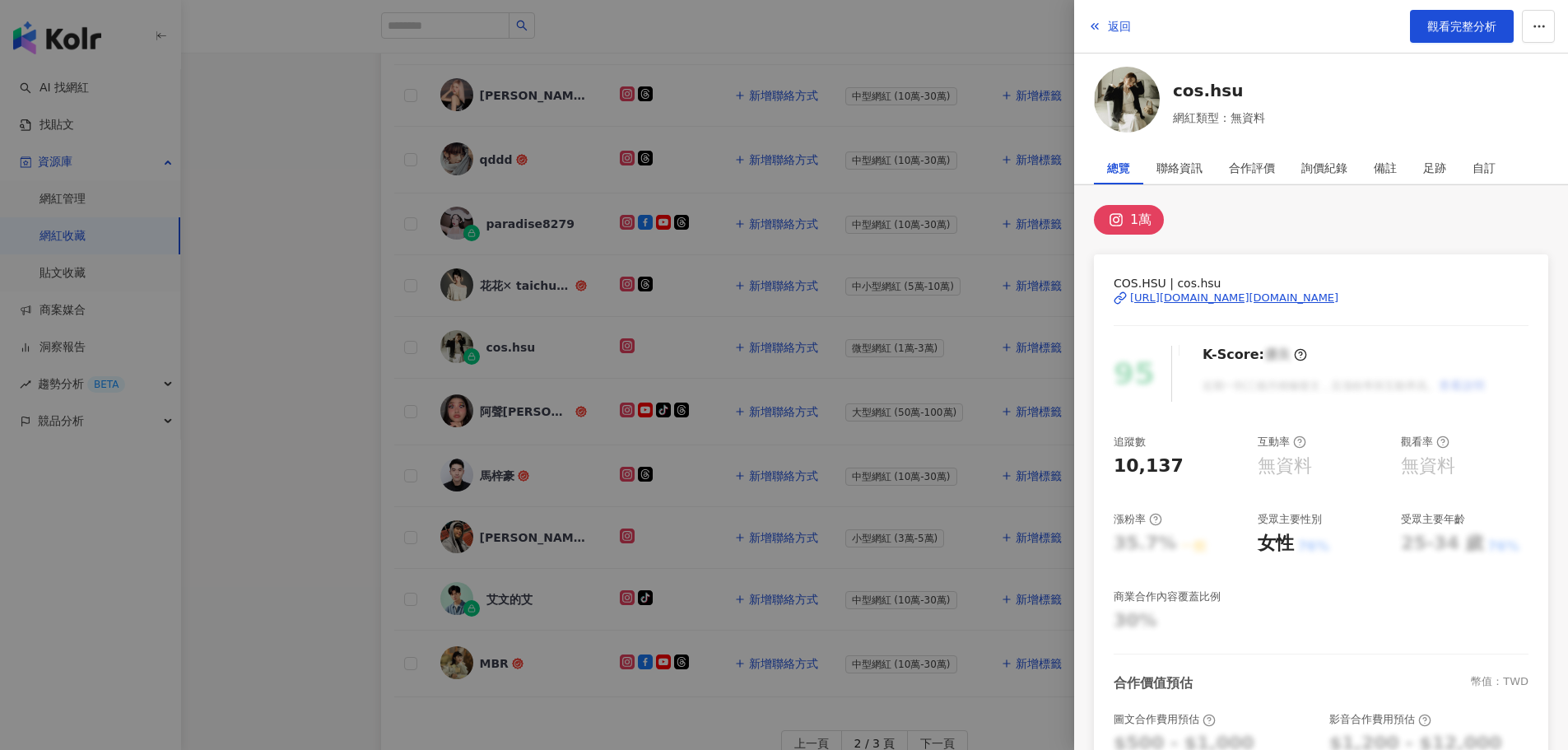
click at [462, 279] on div at bounding box center [784, 375] width 1568 height 750
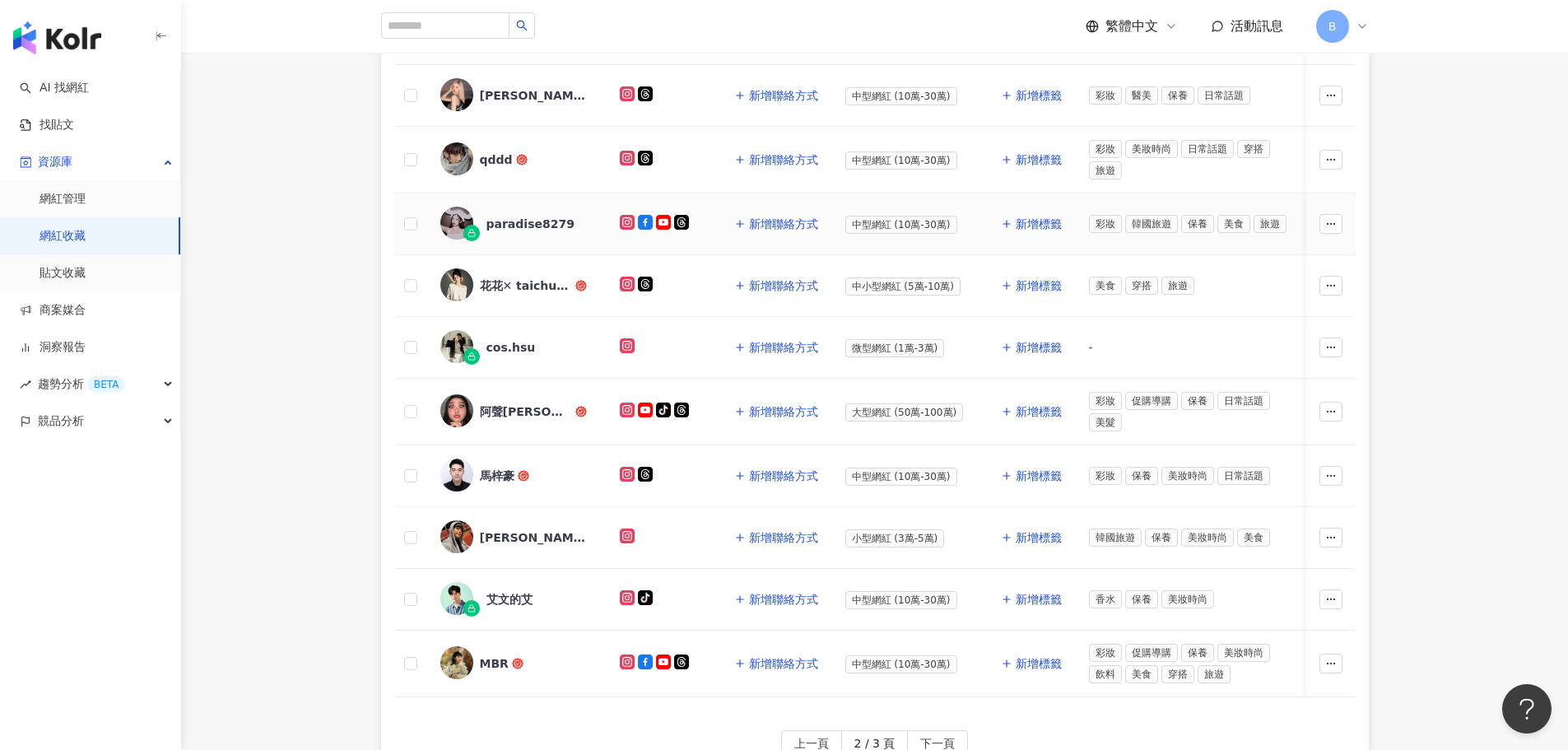
click at [449, 222] on img at bounding box center [456, 223] width 33 height 33
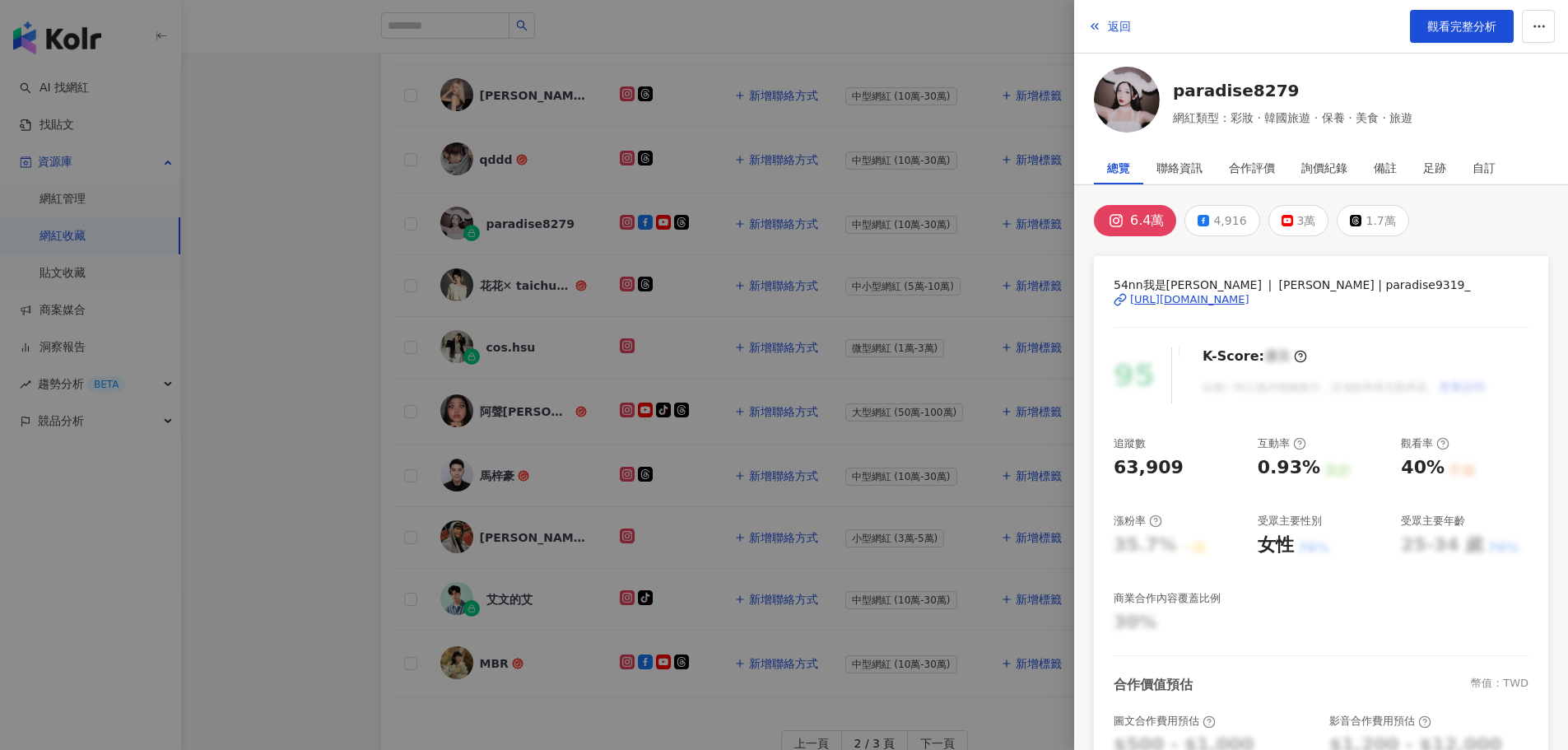
click at [1249, 302] on div "https://www.instagram.com/paradise9319_/" at bounding box center [1190, 300] width 119 height 15
click at [259, 64] on div at bounding box center [784, 375] width 1568 height 750
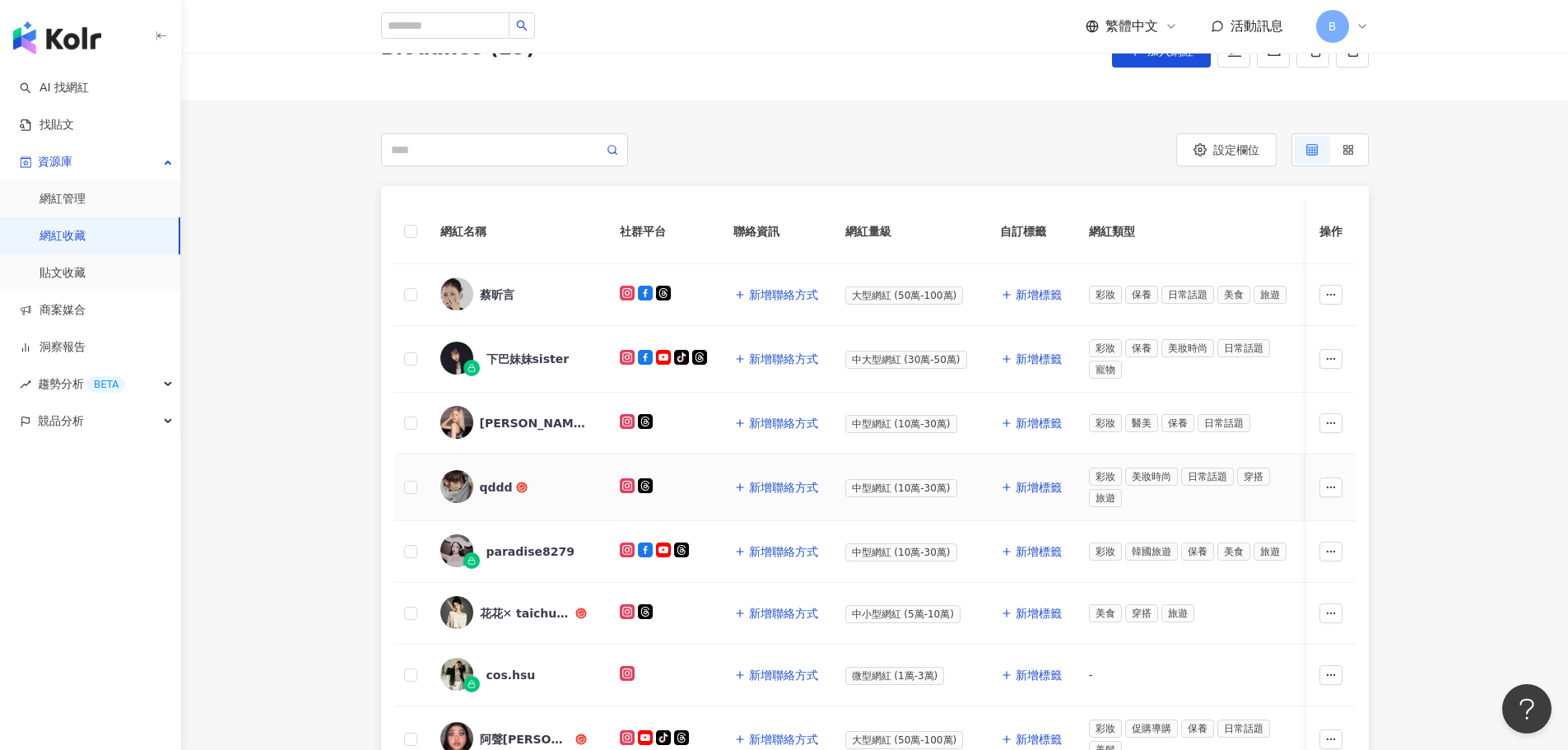
scroll to position [87, 0]
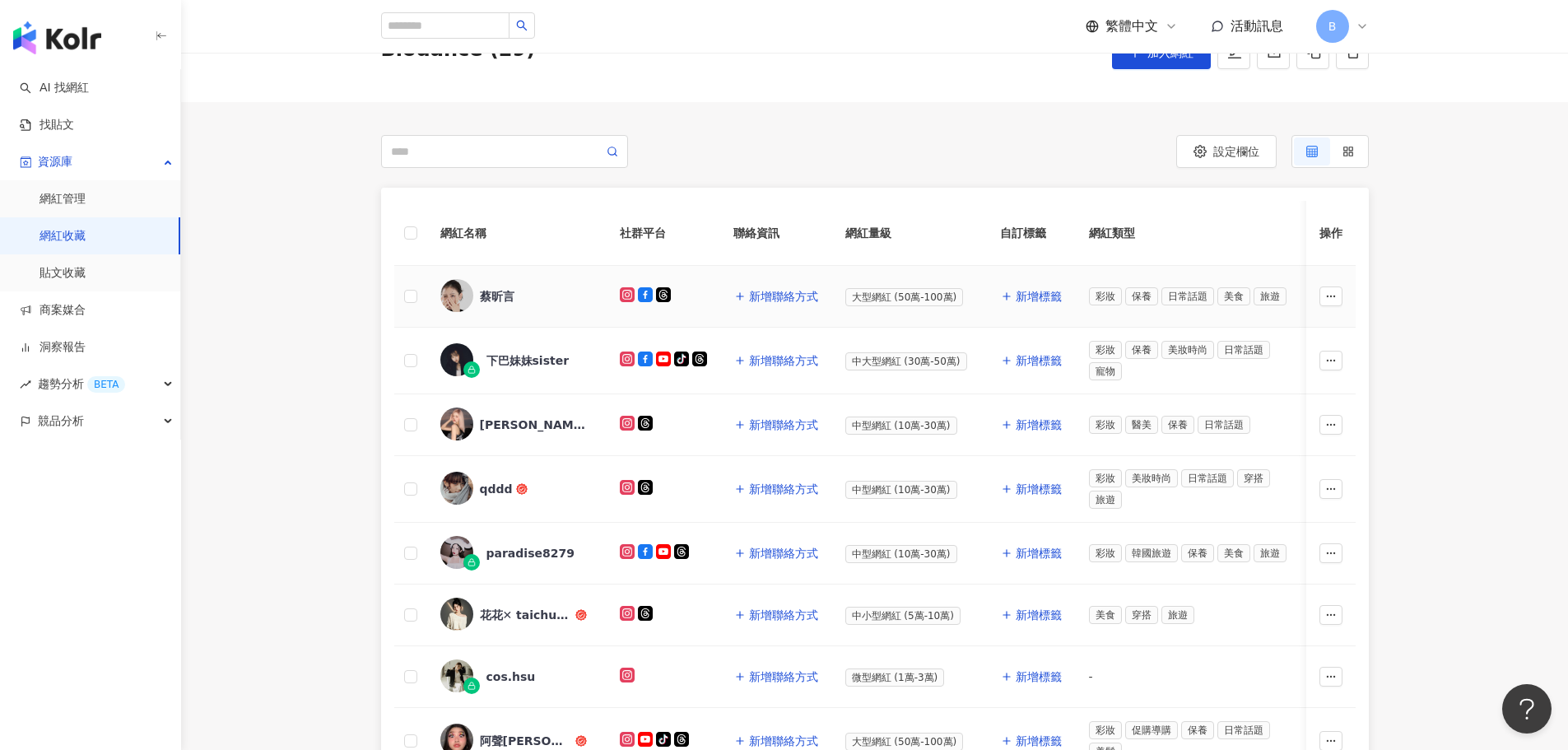
click at [448, 300] on img at bounding box center [456, 295] width 33 height 33
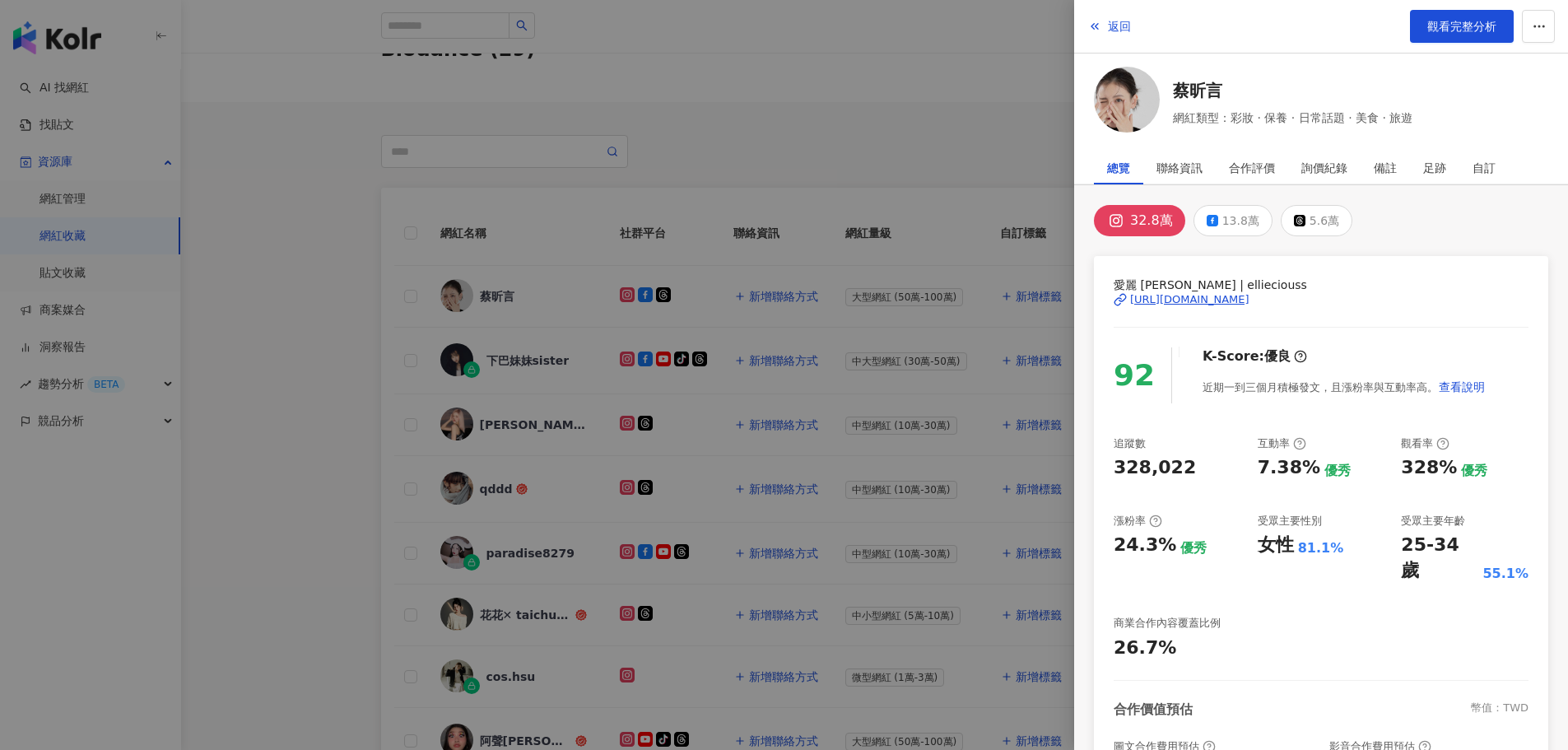
click at [398, 371] on div at bounding box center [784, 375] width 1568 height 750
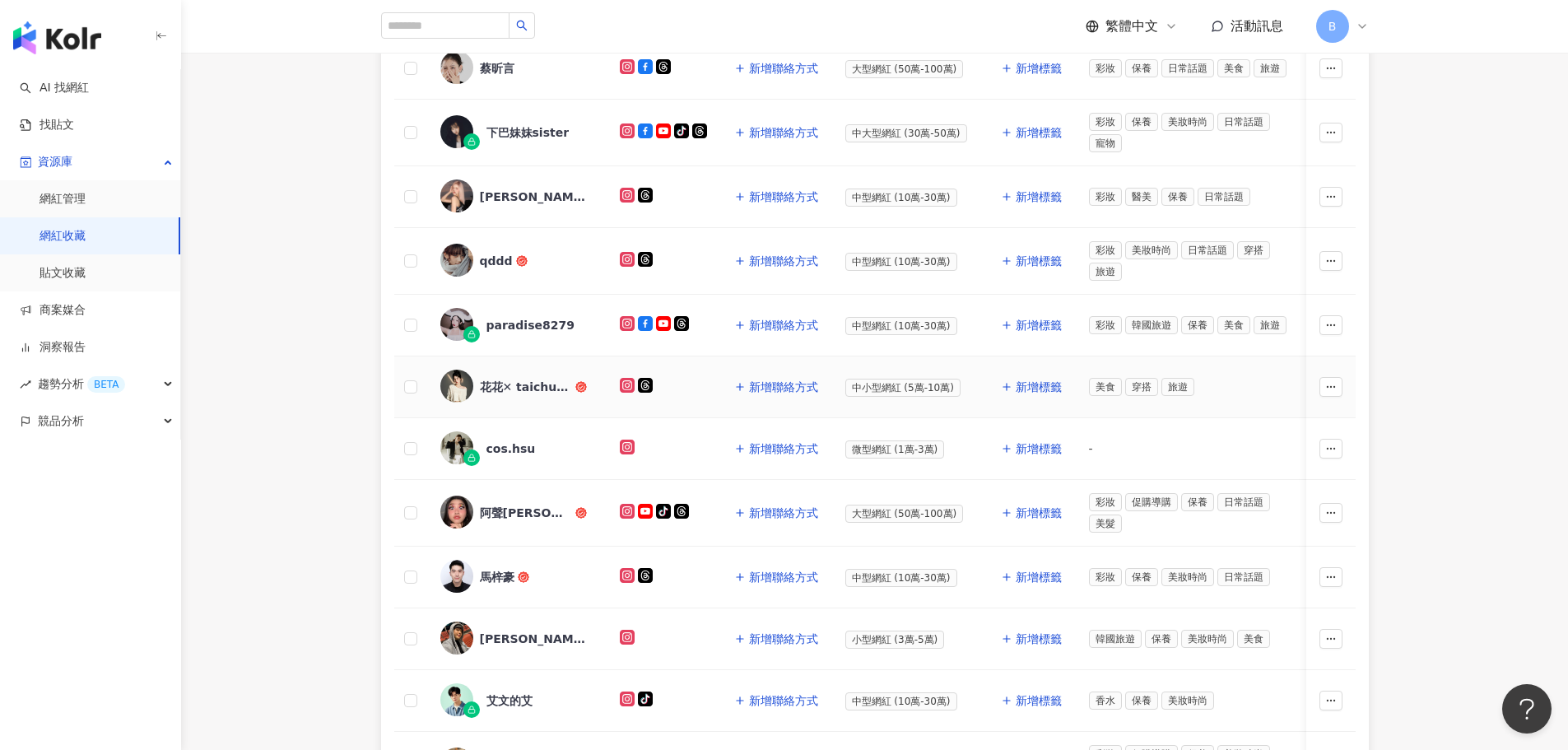
scroll to position [499, 0]
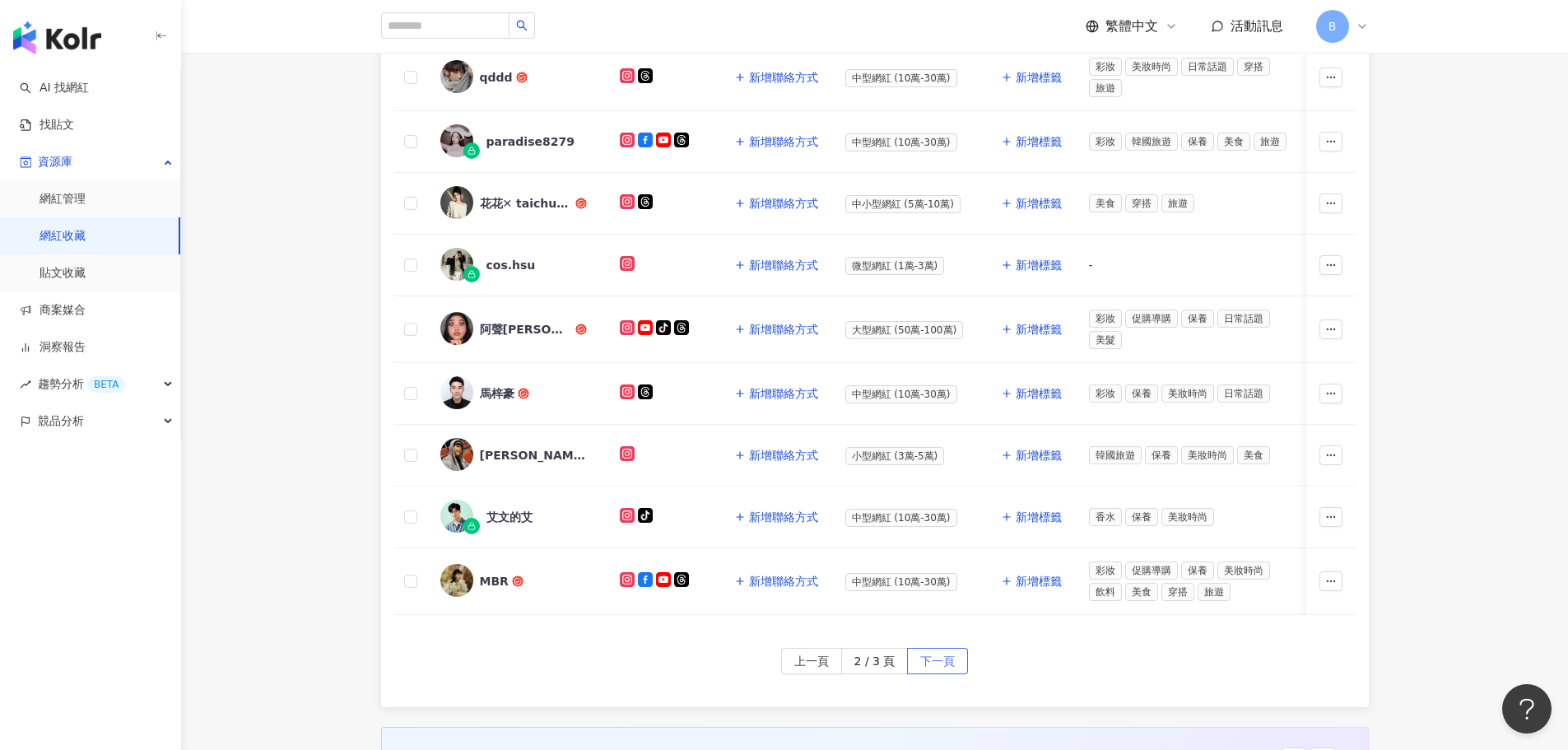
click at [939, 670] on span "下一頁" at bounding box center [938, 662] width 34 height 27
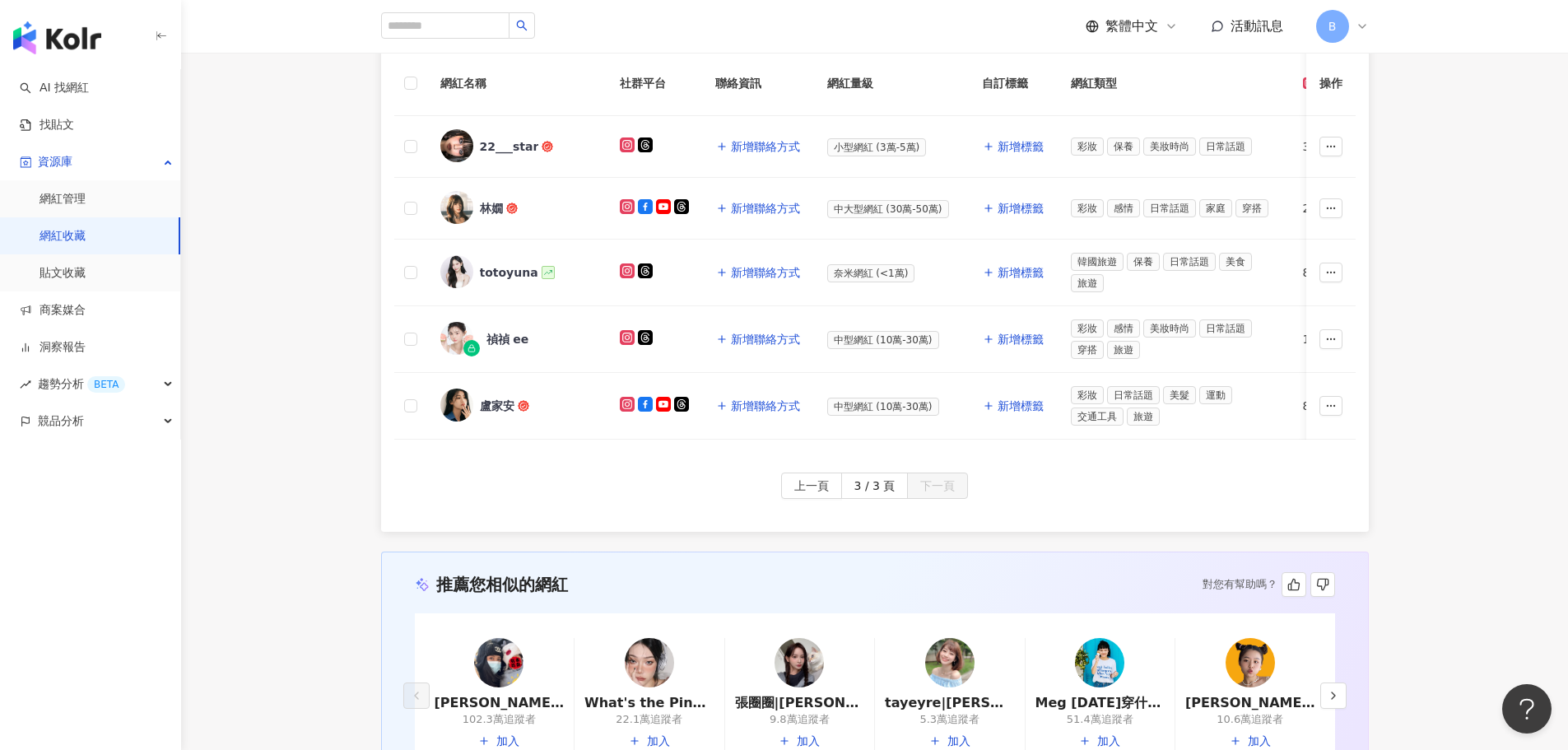
scroll to position [233, 0]
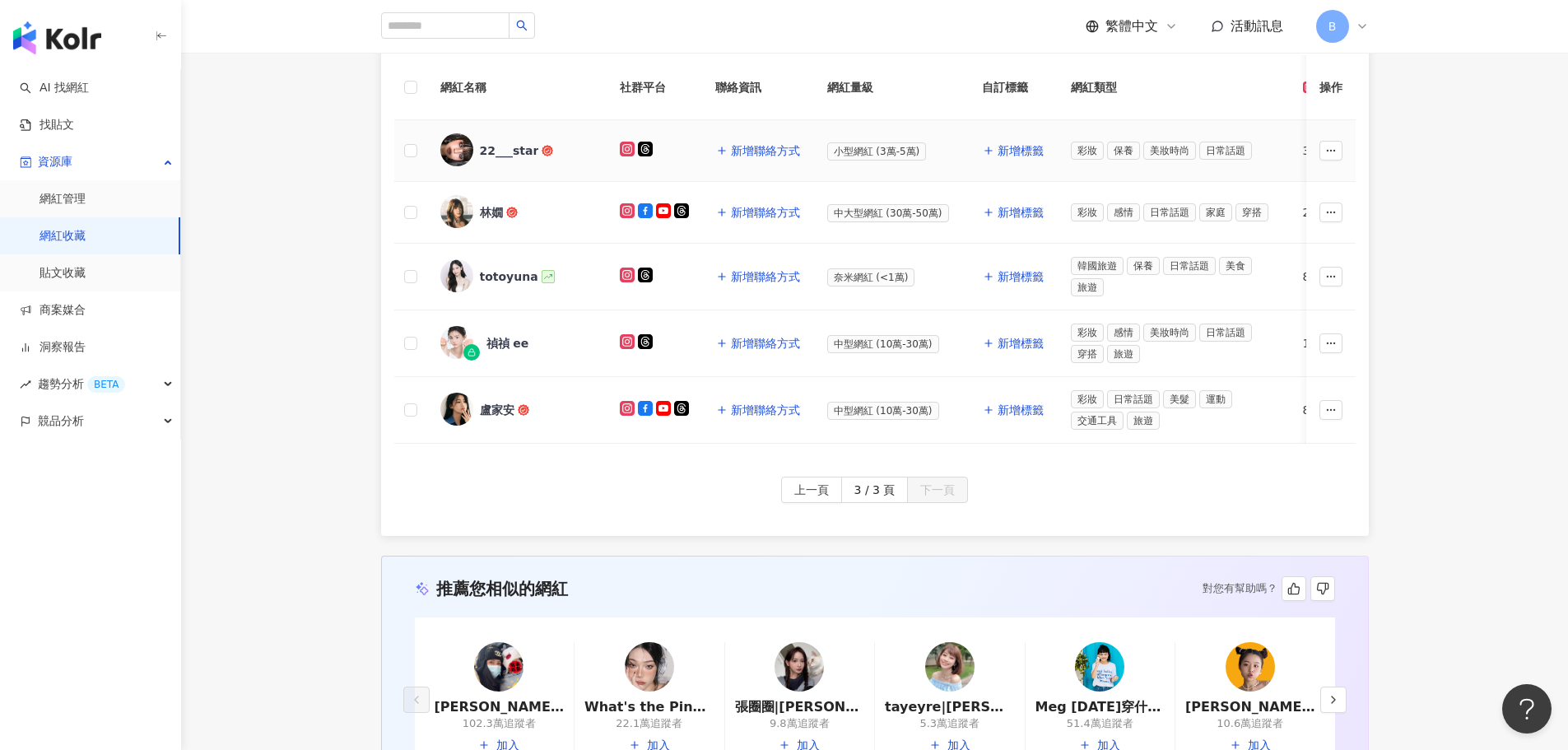
click at [452, 151] on img at bounding box center [456, 150] width 33 height 33
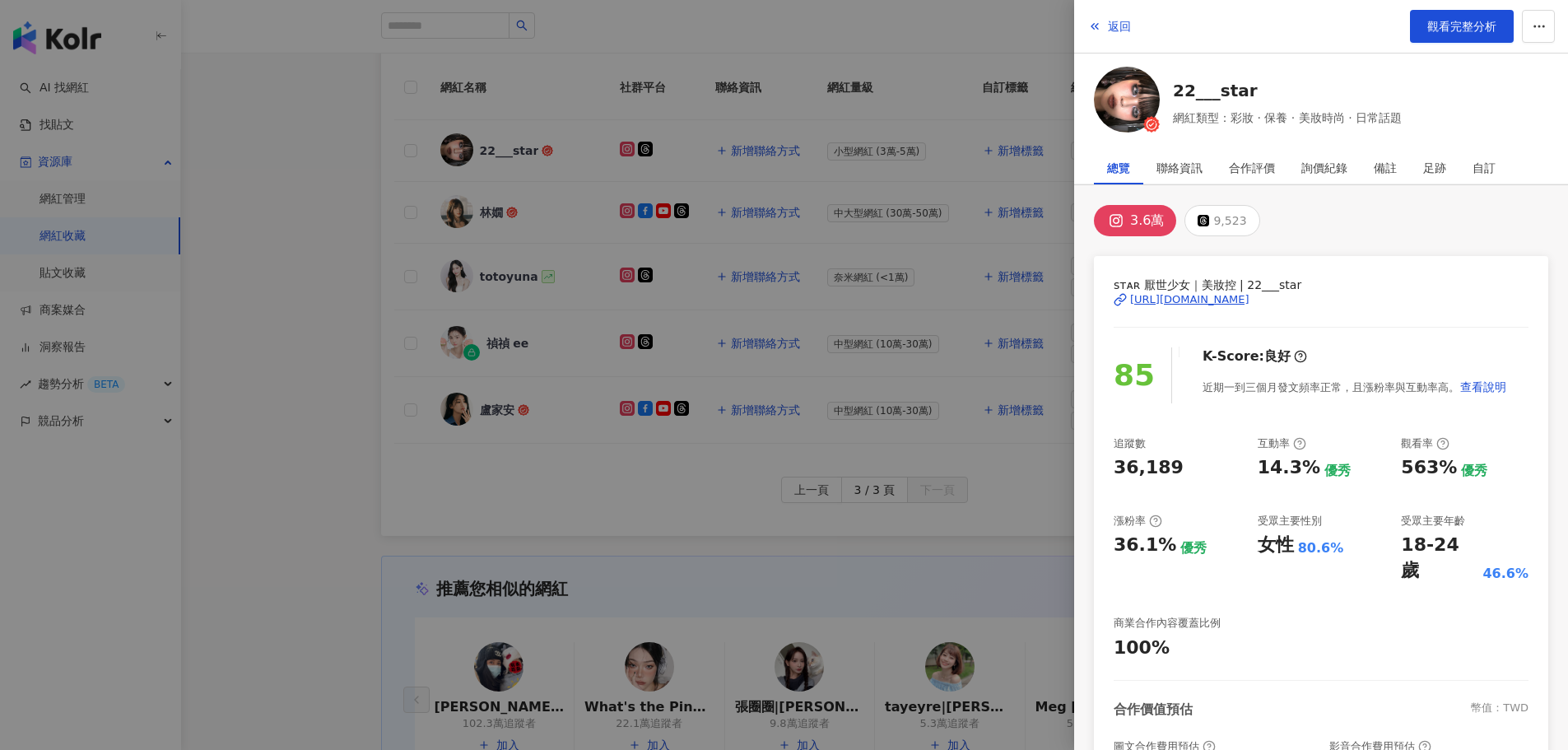
click at [940, 153] on div at bounding box center [784, 375] width 1568 height 750
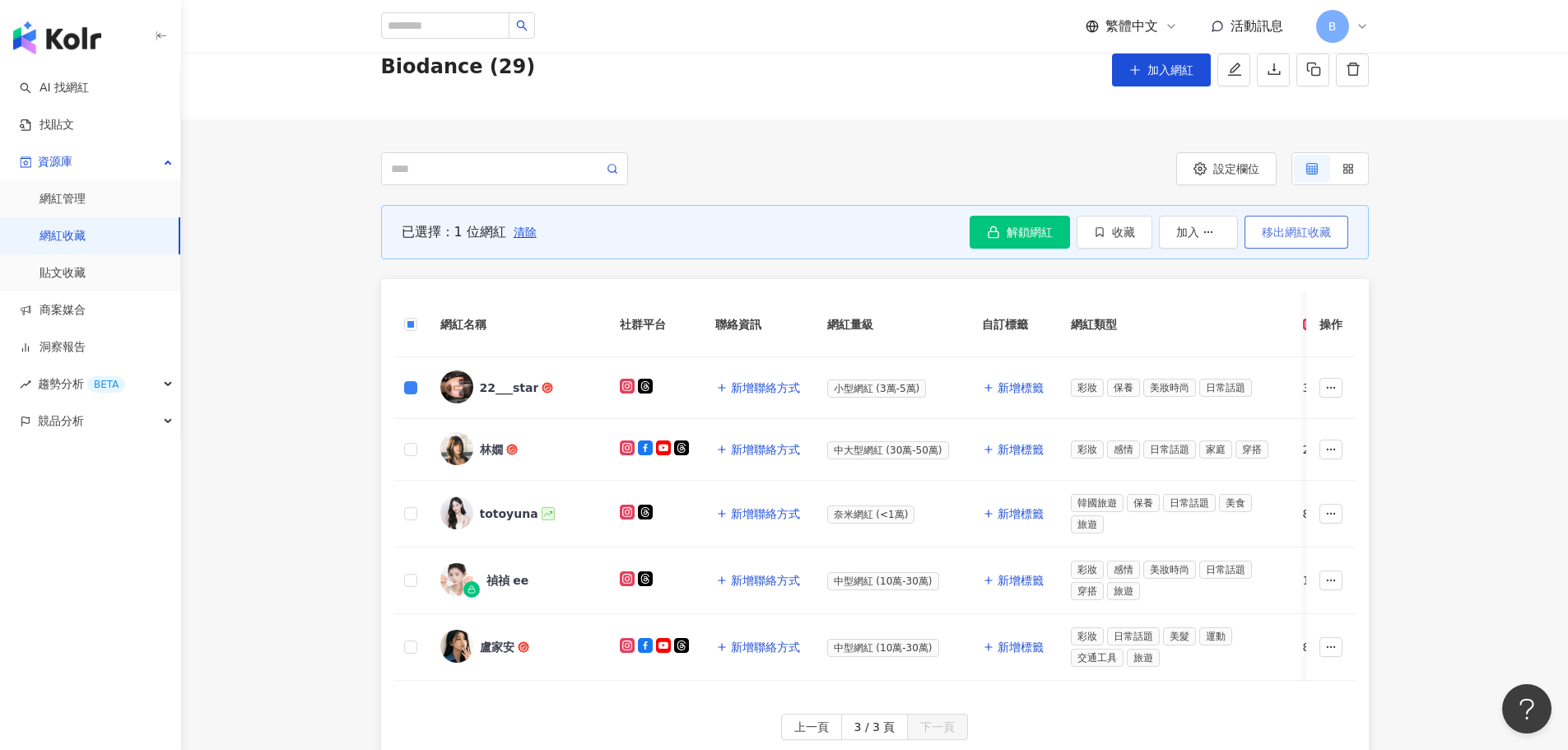
scroll to position [68, 0]
click at [1127, 241] on span "收藏" at bounding box center [1123, 234] width 23 height 13
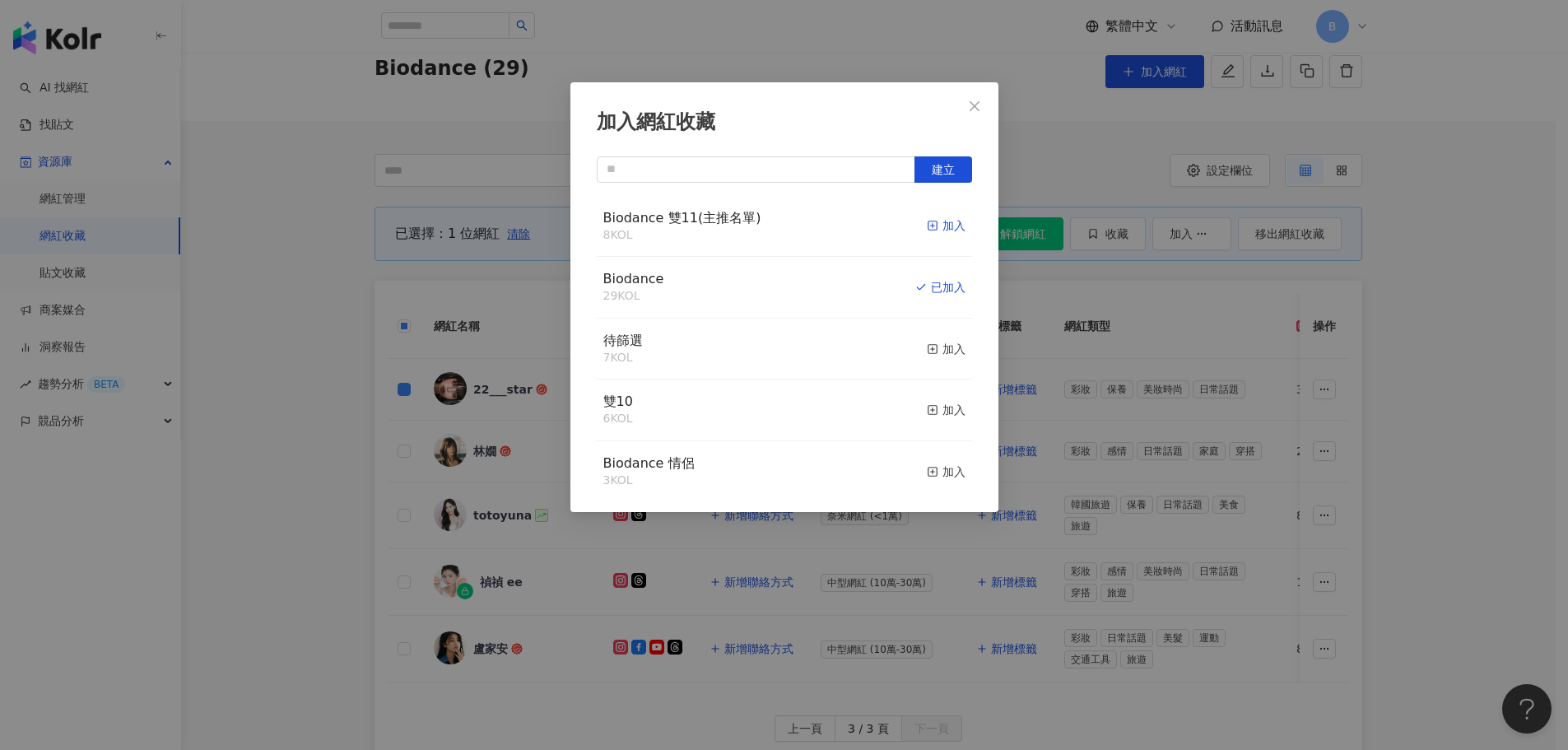
click at [927, 220] on icon "button" at bounding box center [933, 226] width 11 height 11
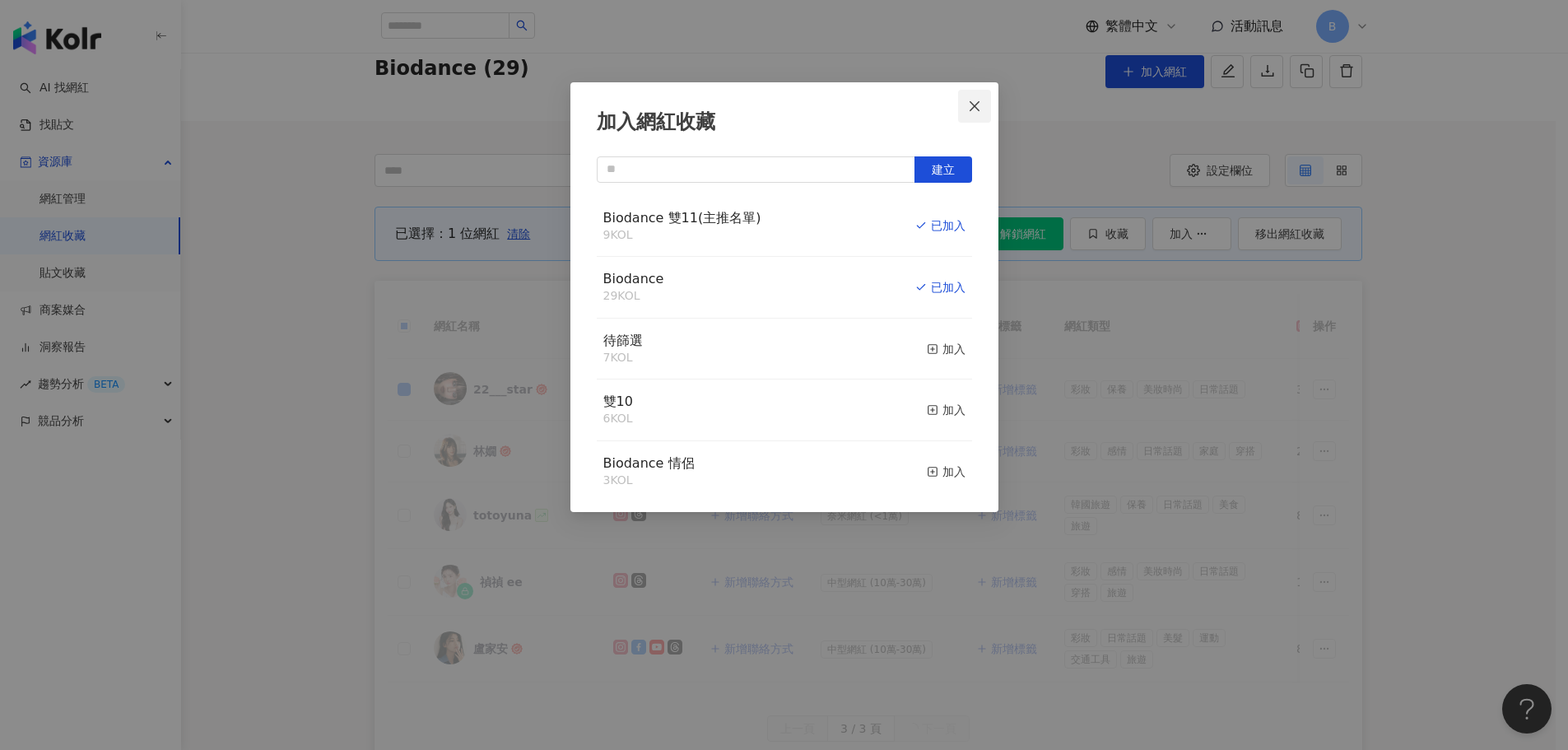
click at [982, 110] on span "Close" at bounding box center [975, 106] width 33 height 13
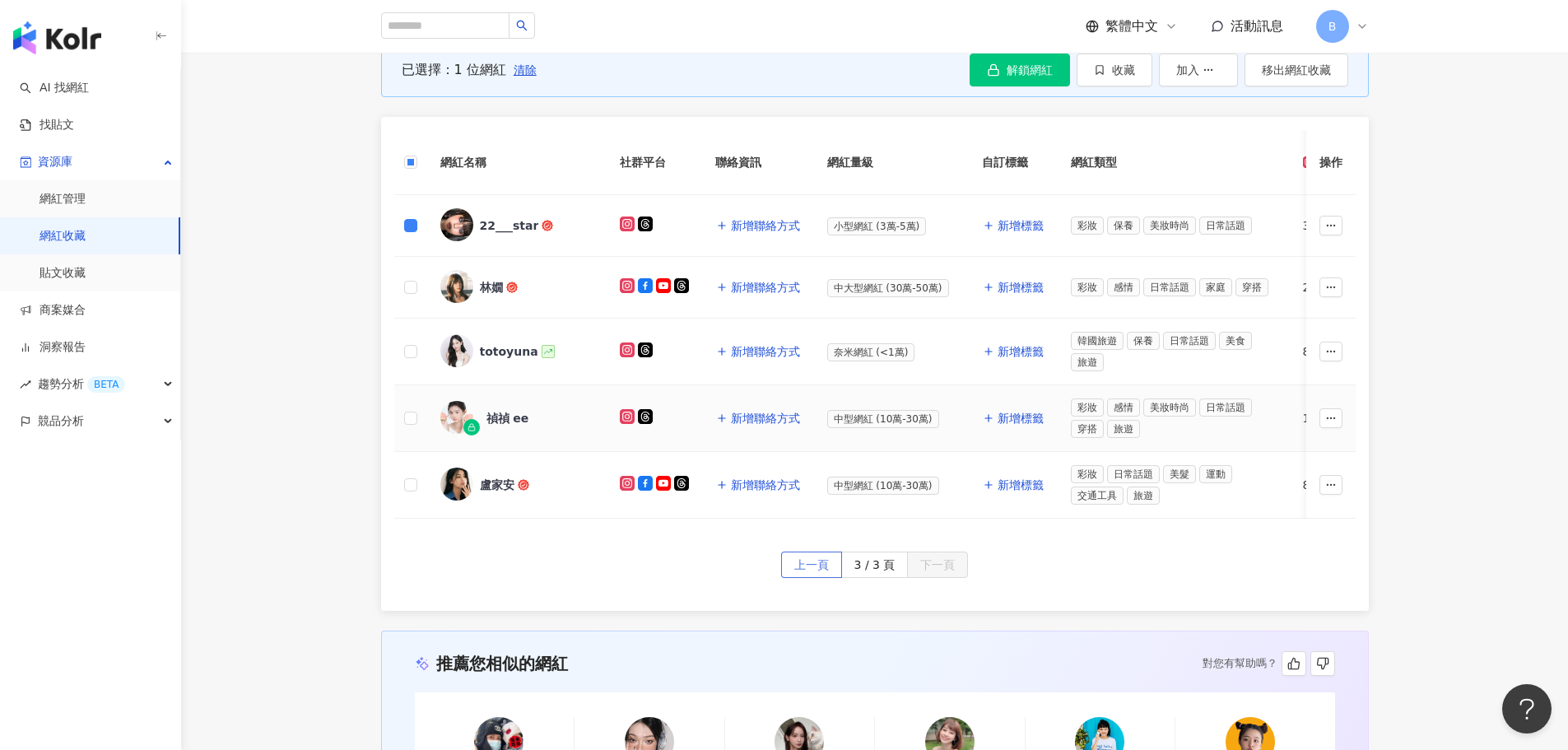
scroll to position [233, 0]
click at [797, 576] on span "上一頁" at bounding box center [811, 565] width 34 height 27
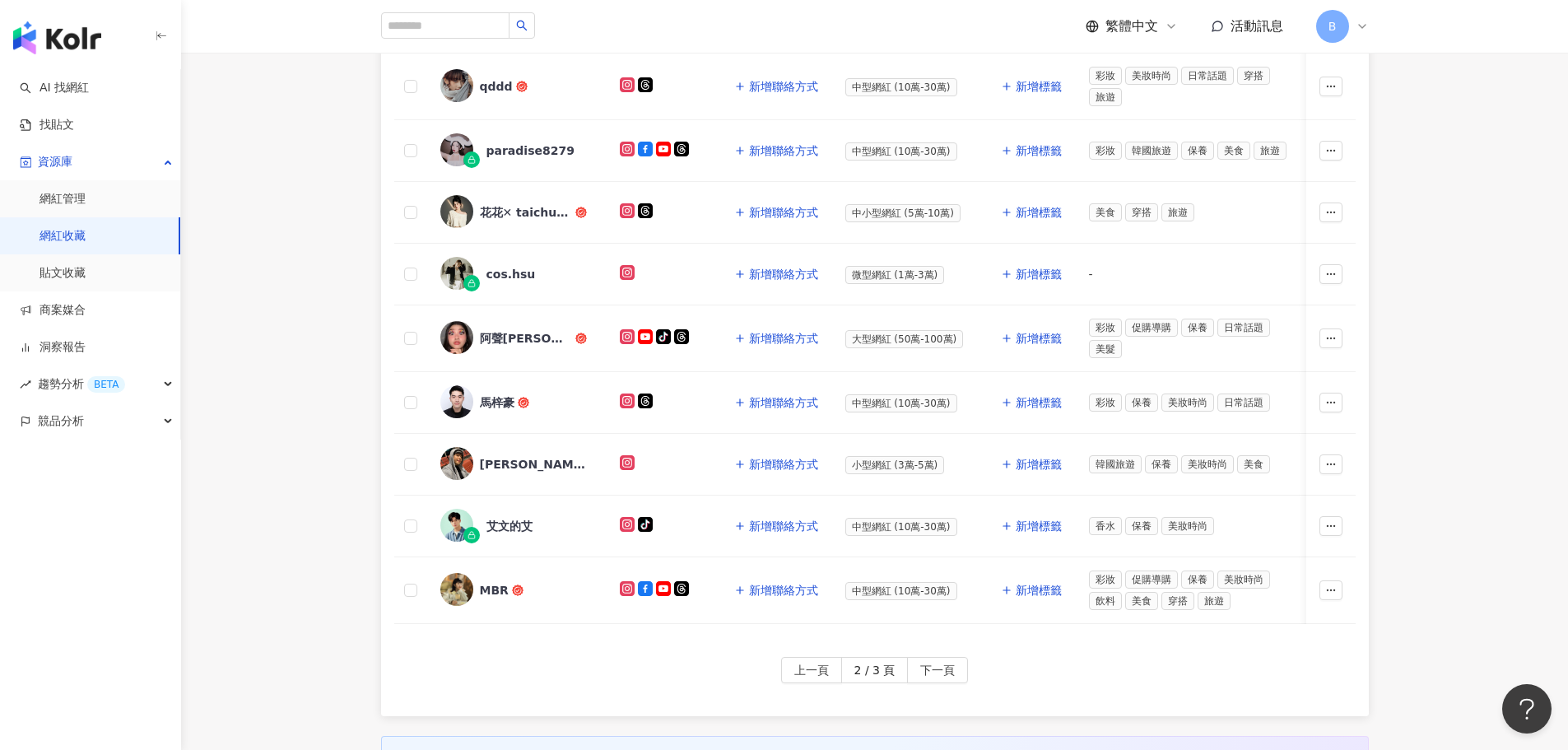
scroll to position [645, 0]
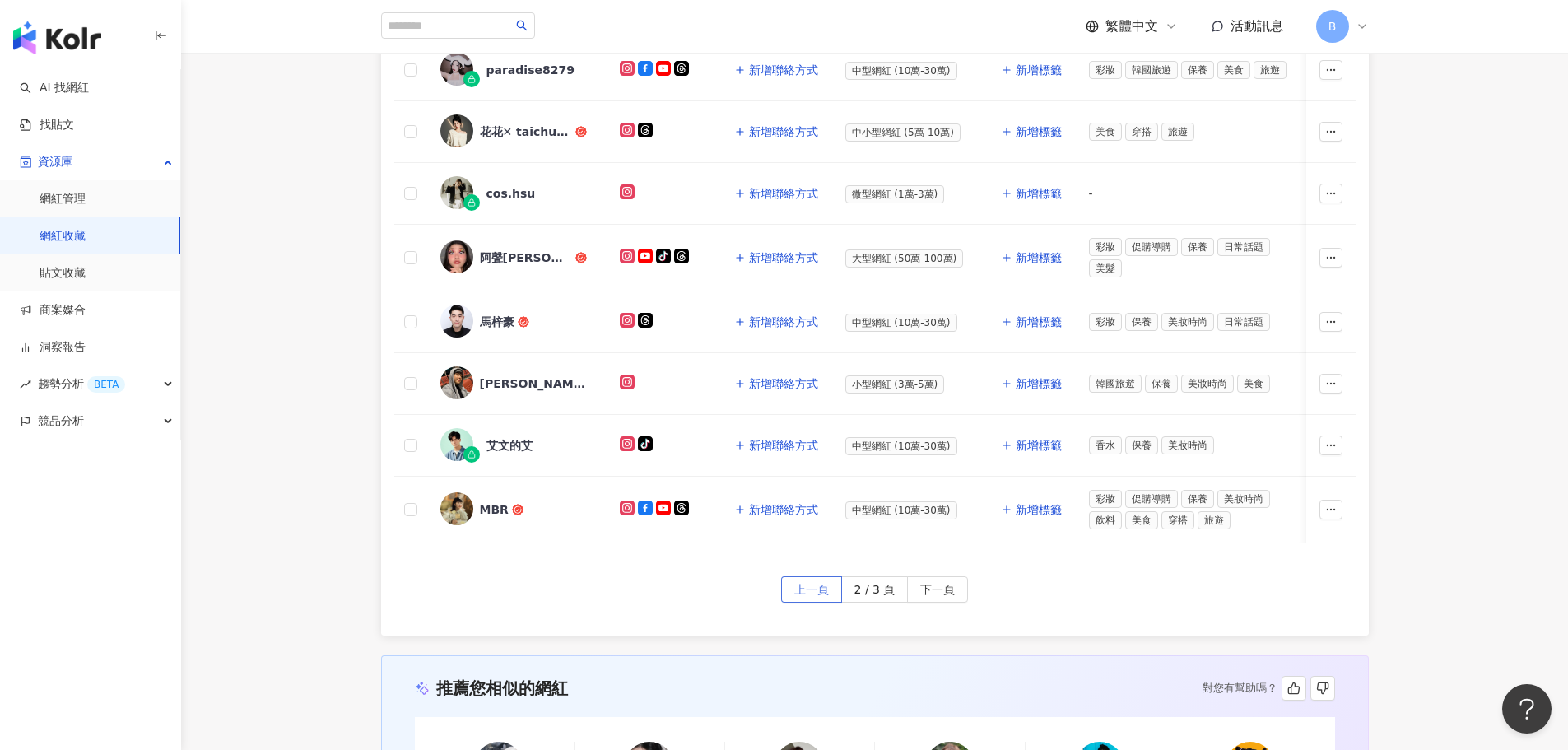
click at [829, 589] on span "上一頁" at bounding box center [811, 591] width 34 height 27
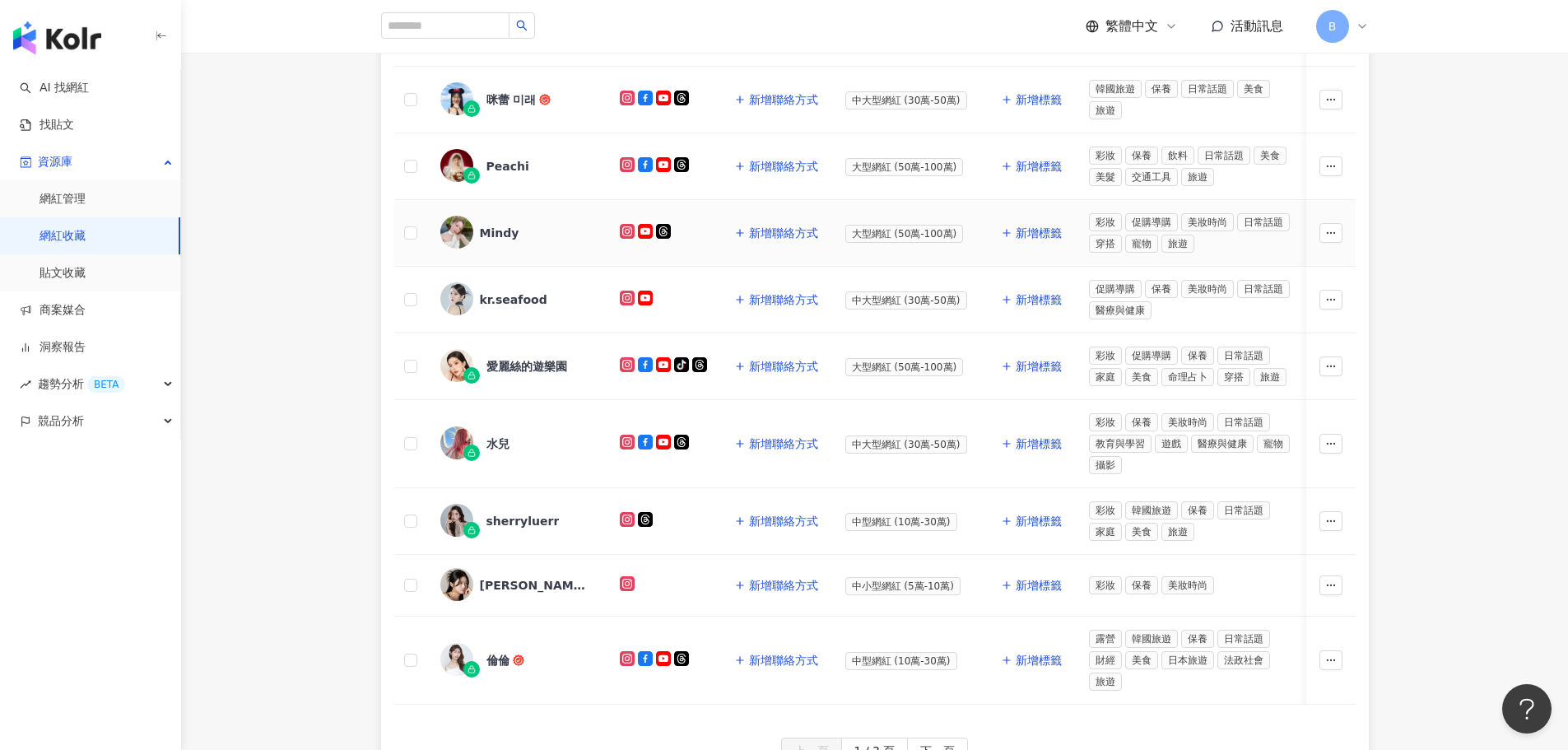
scroll to position [562, 0]
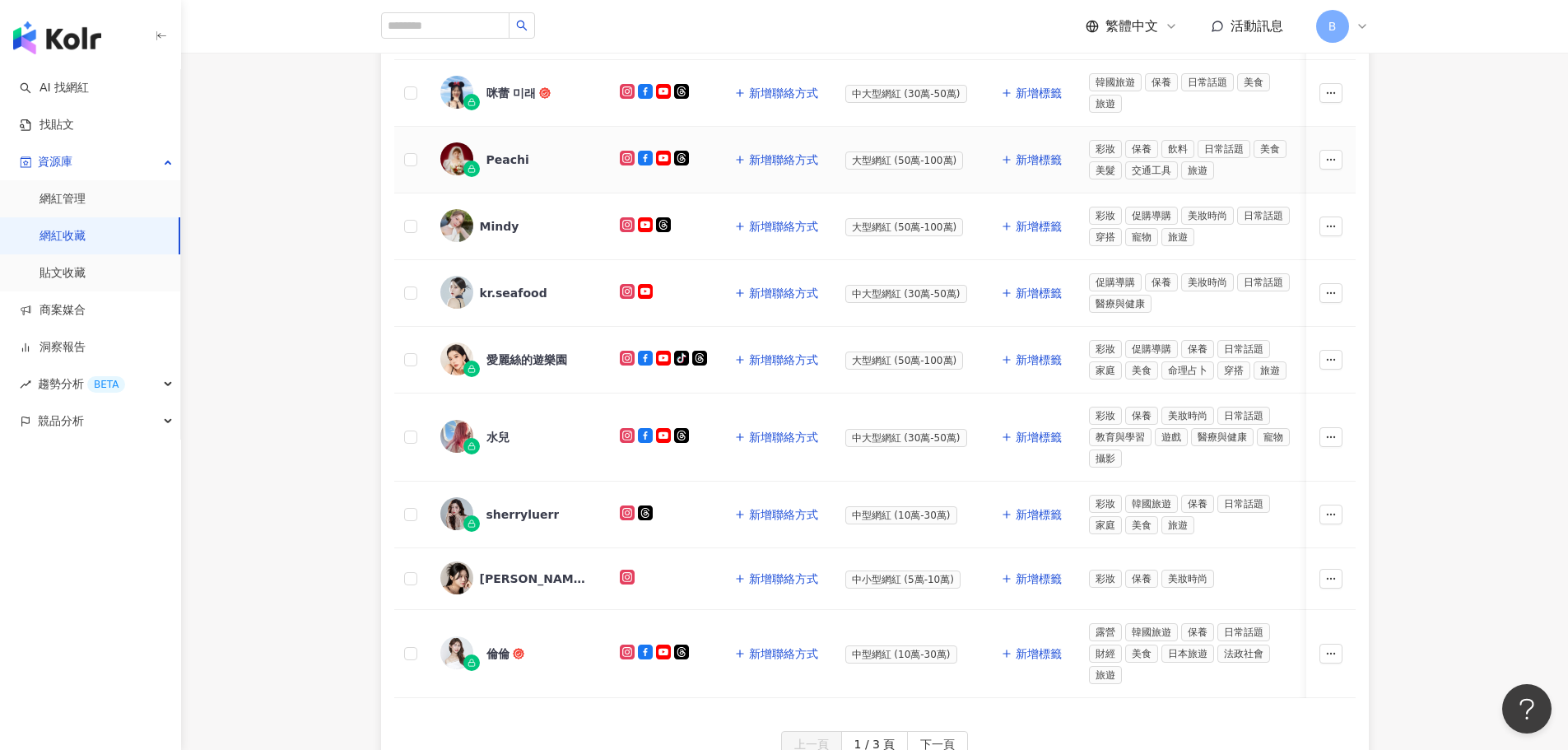
click at [446, 155] on img at bounding box center [456, 158] width 33 height 33
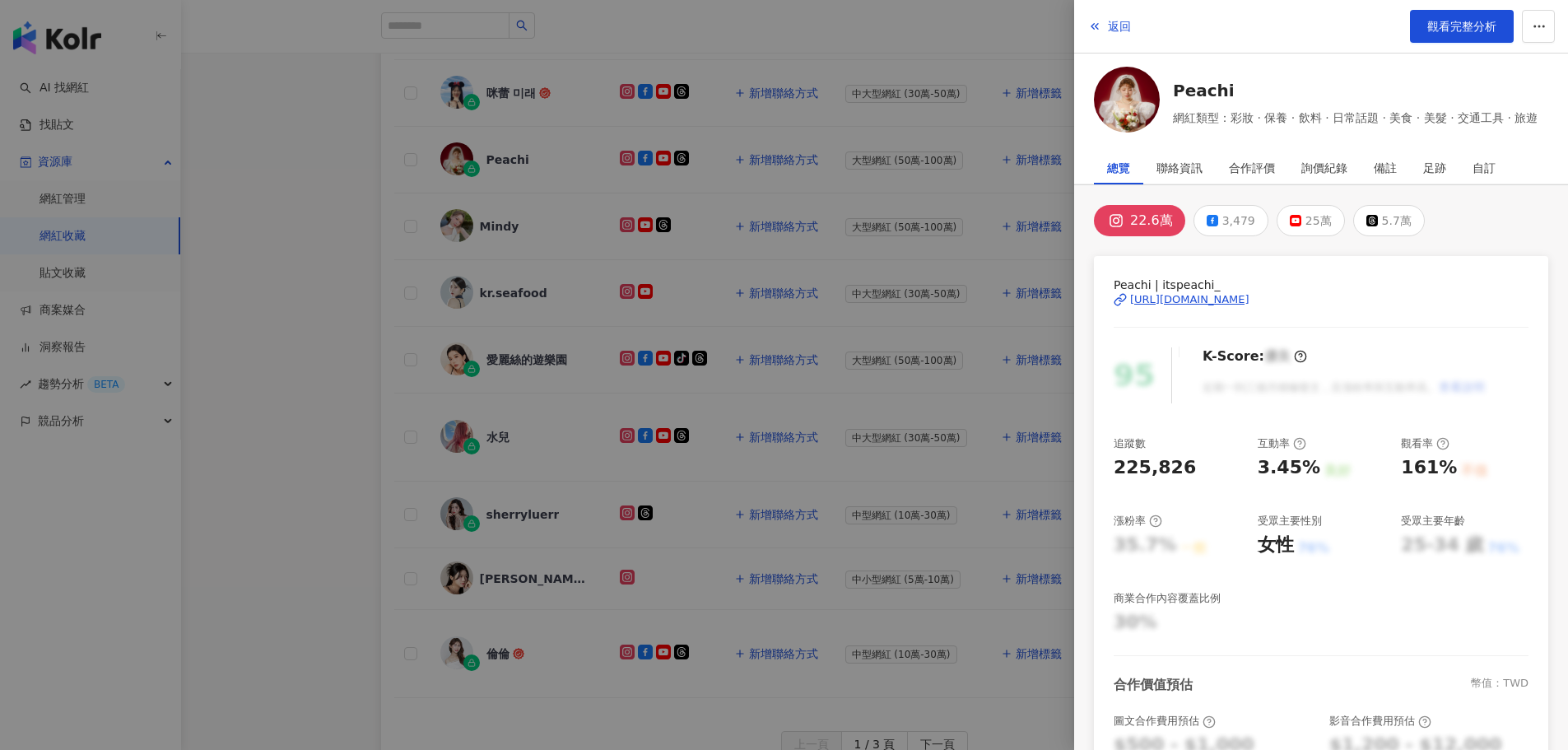
scroll to position [272, 0]
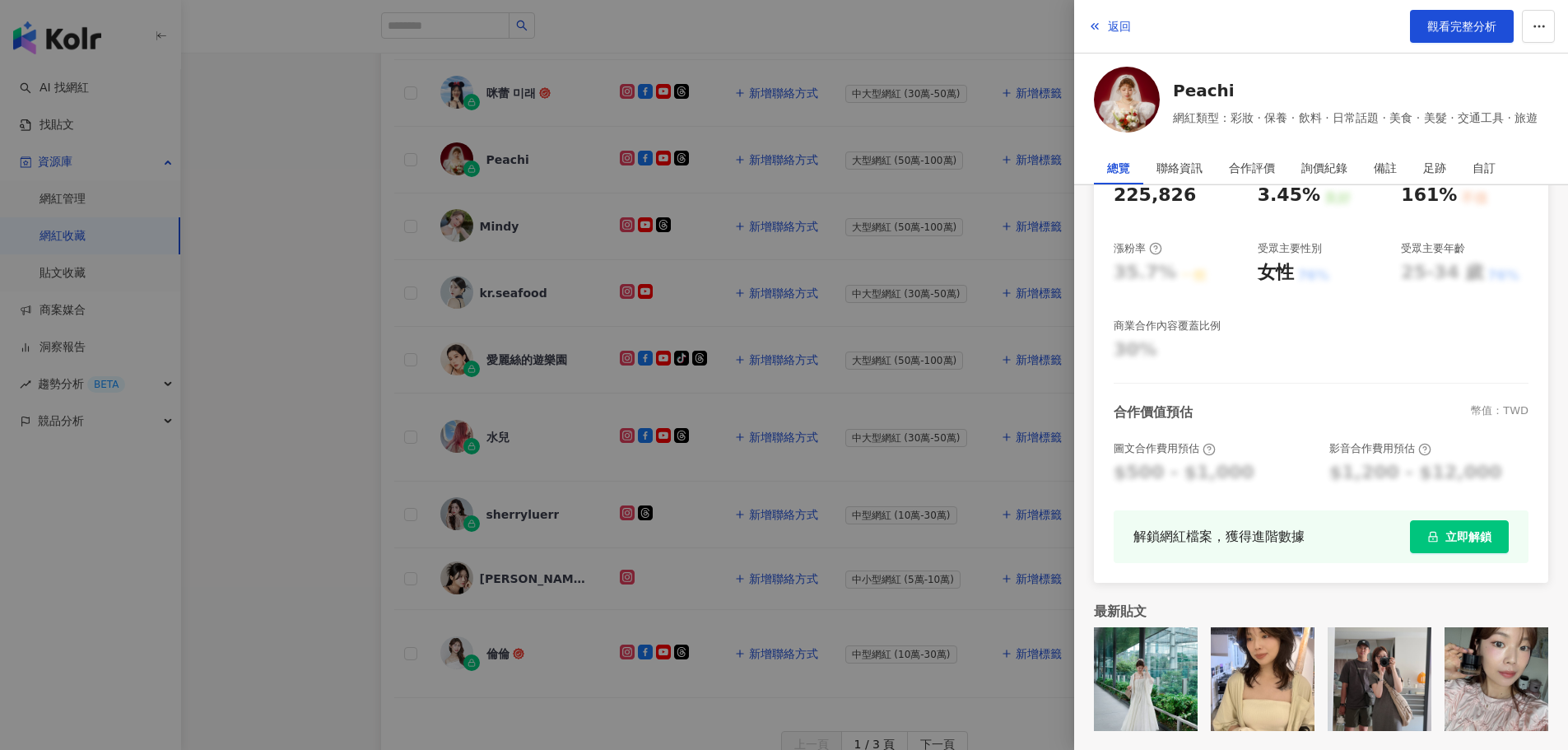
click at [1458, 544] on button "立即解鎖" at bounding box center [1459, 537] width 99 height 33
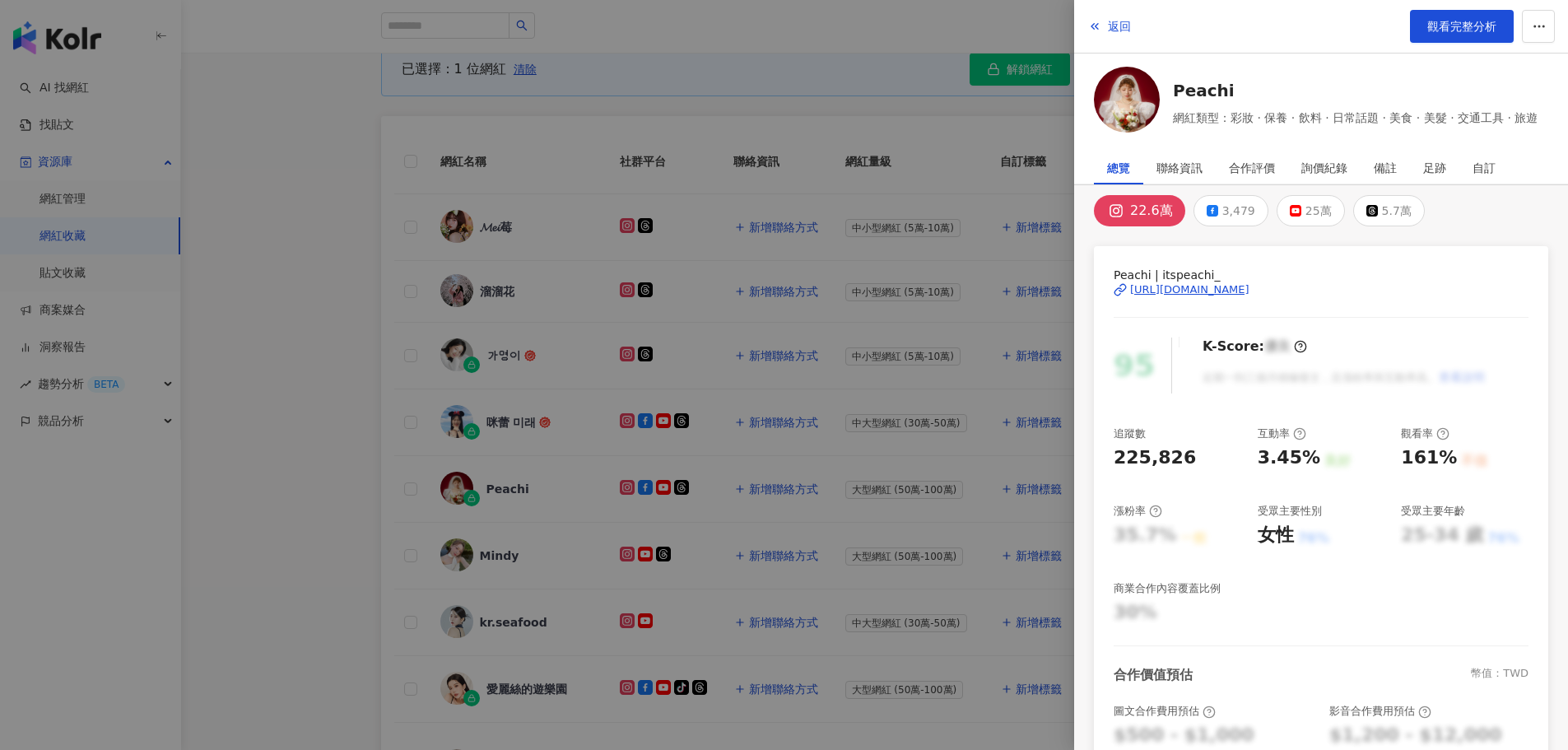
scroll to position [0, 0]
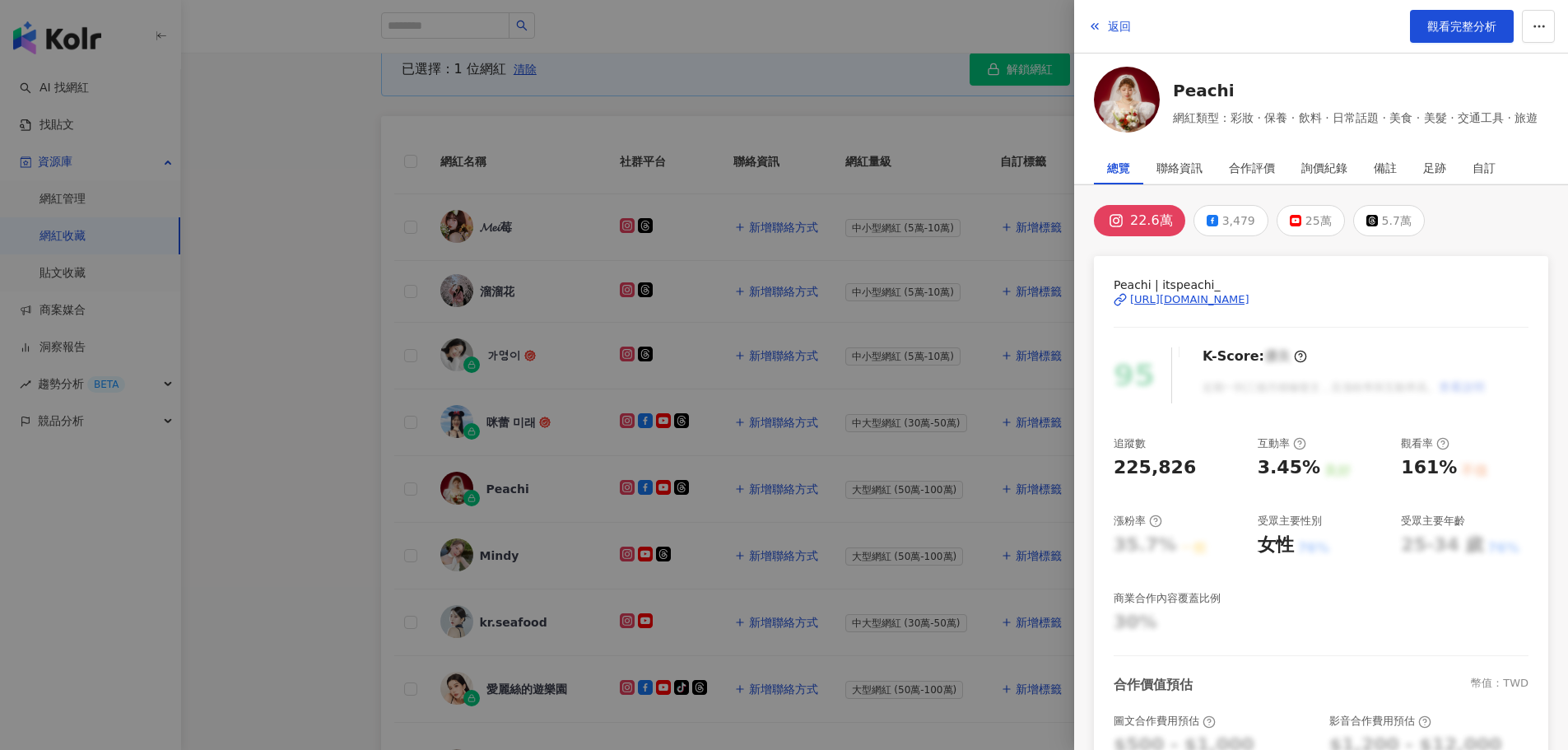
click at [696, 296] on div at bounding box center [784, 375] width 1568 height 750
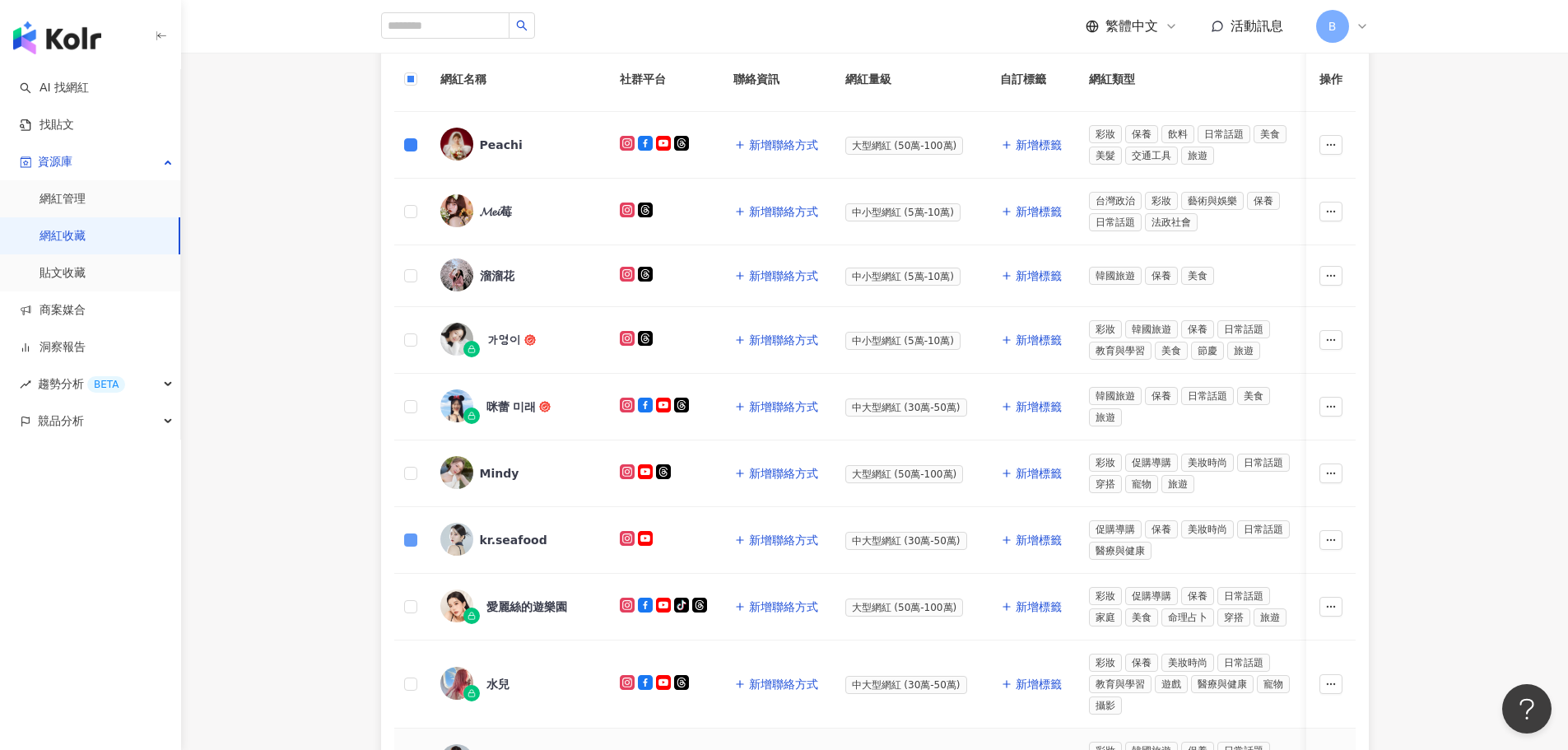
scroll to position [233, 0]
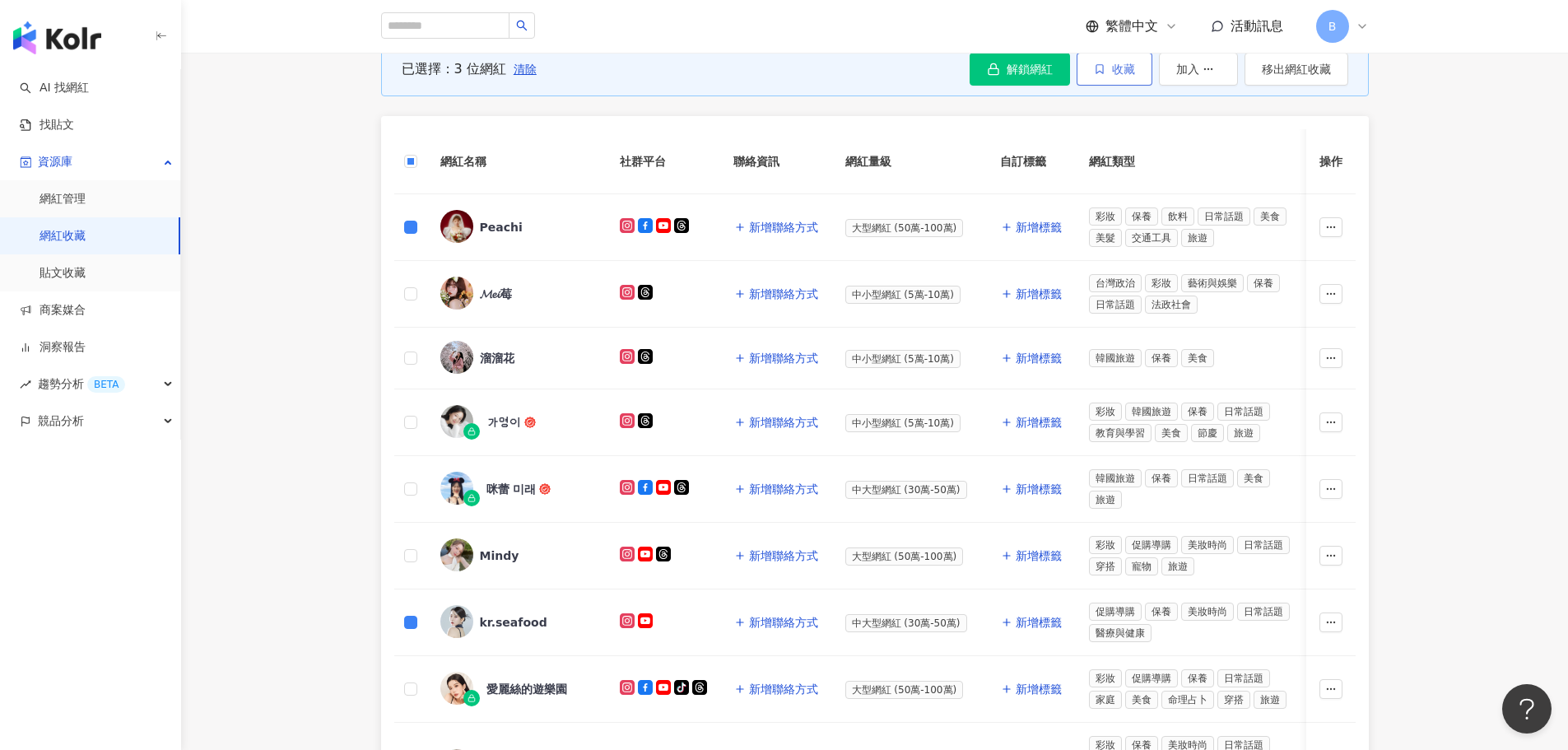
click at [1131, 76] on span "收藏" at bounding box center [1123, 69] width 23 height 13
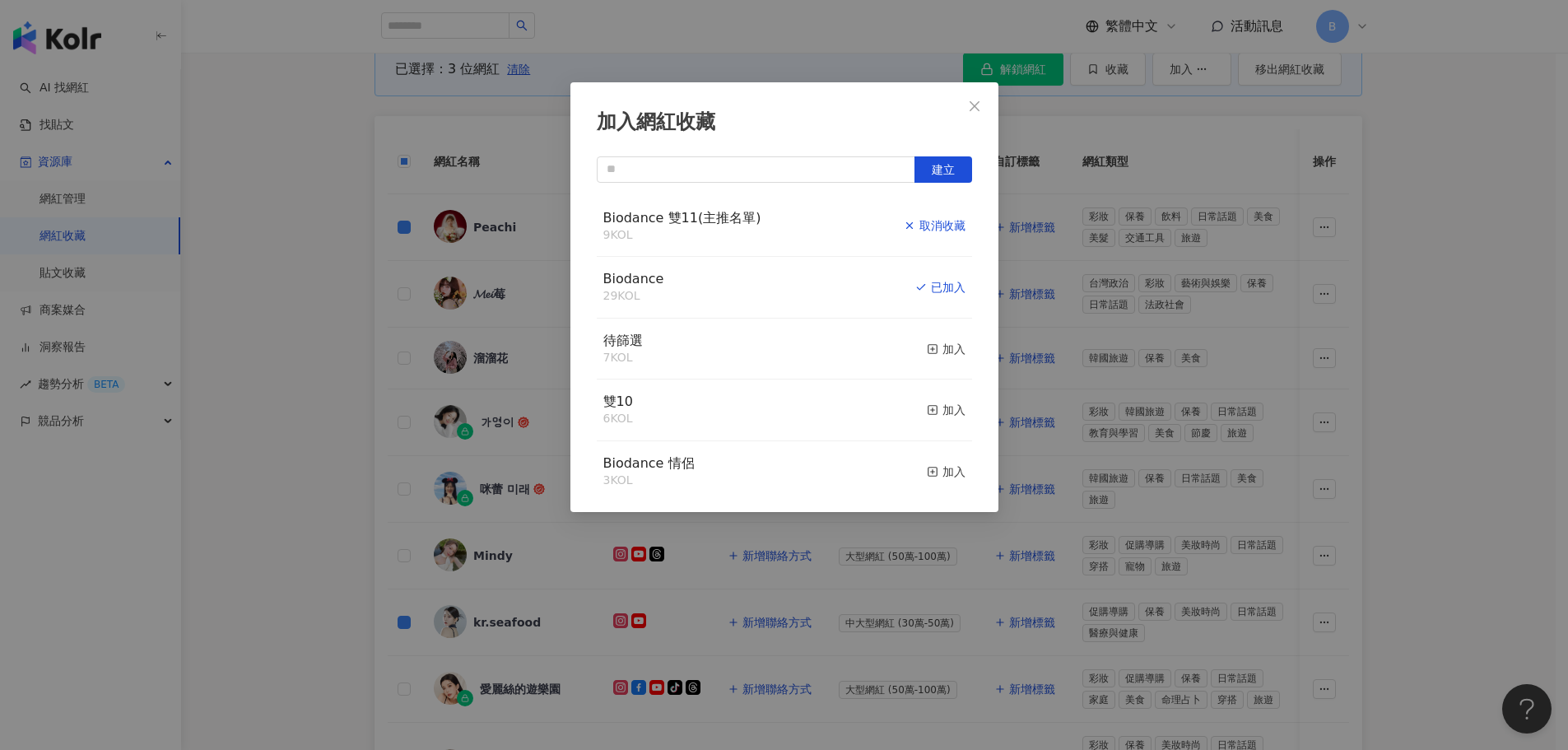
click at [939, 223] on div "取消收藏" at bounding box center [934, 225] width 62 height 18
click at [935, 230] on div "加入" at bounding box center [946, 225] width 39 height 18
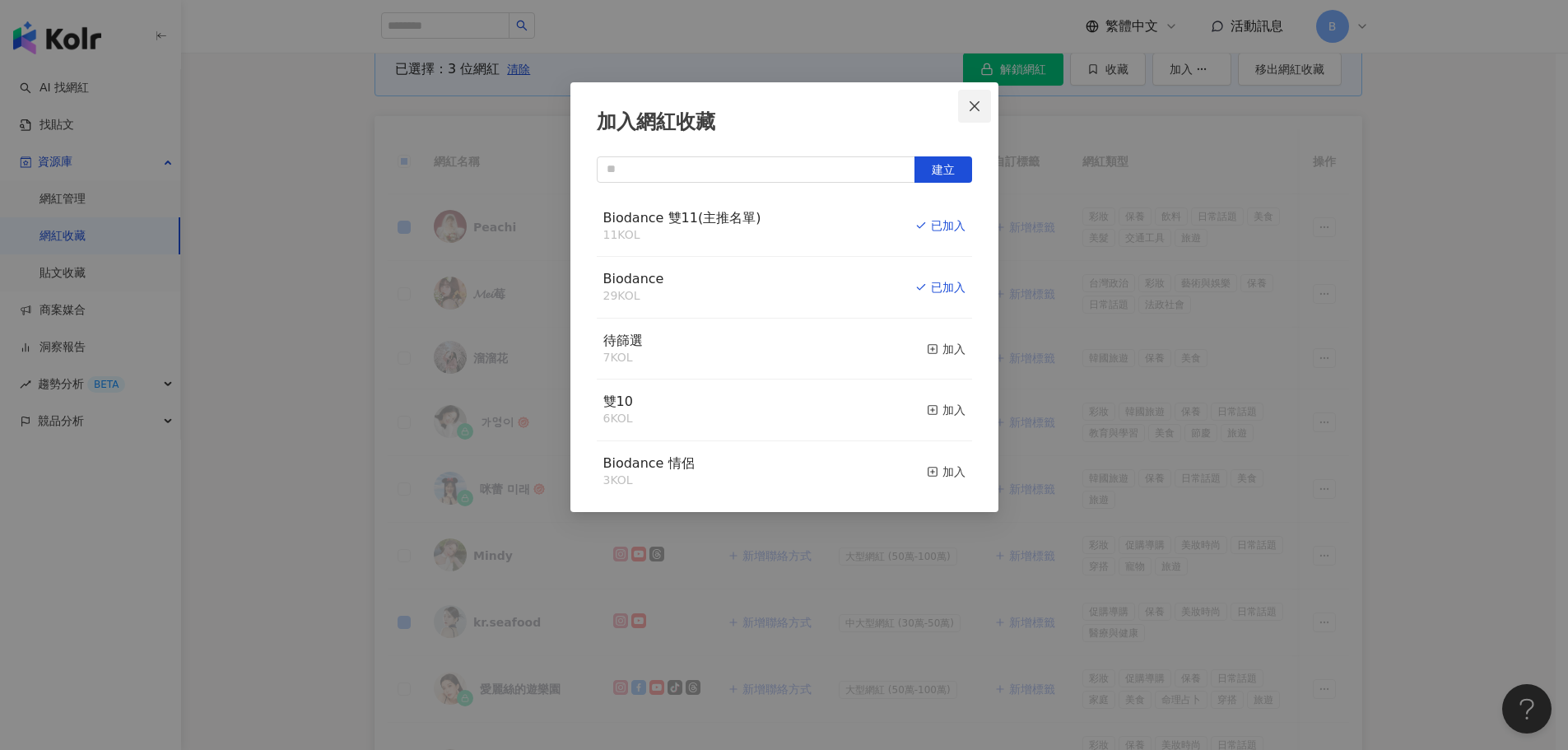
click at [977, 103] on icon "close" at bounding box center [975, 105] width 9 height 9
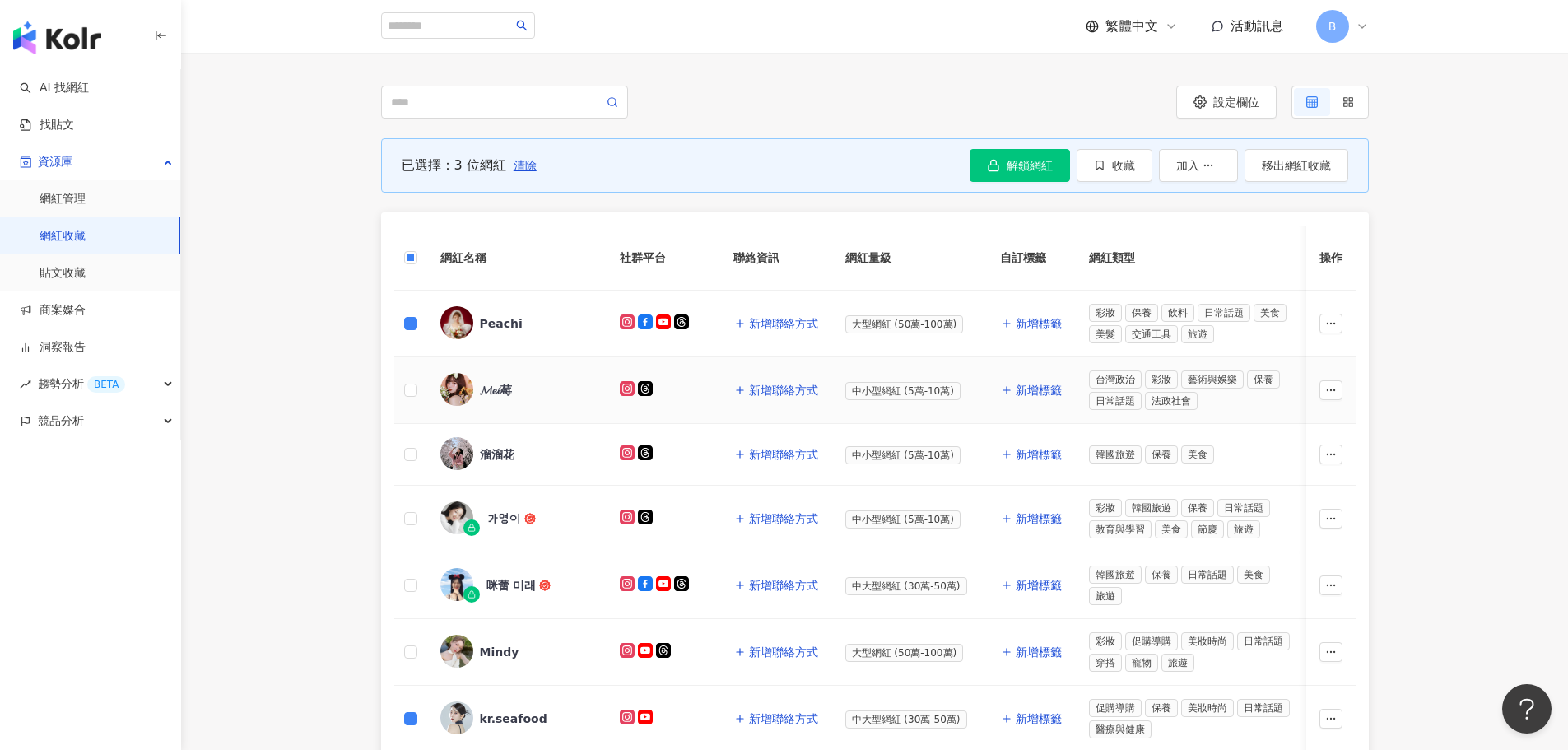
scroll to position [0, 0]
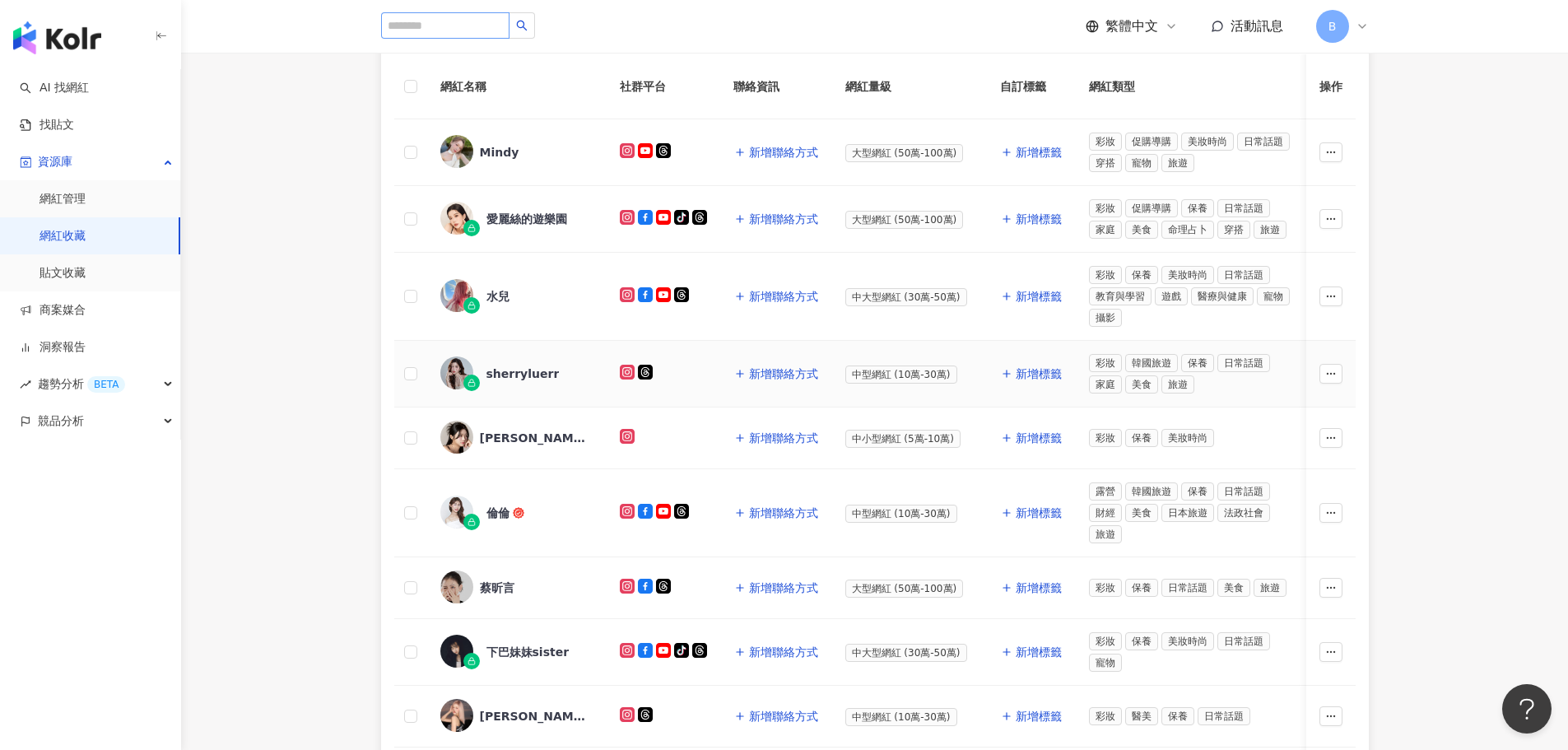
scroll to position [5, 0]
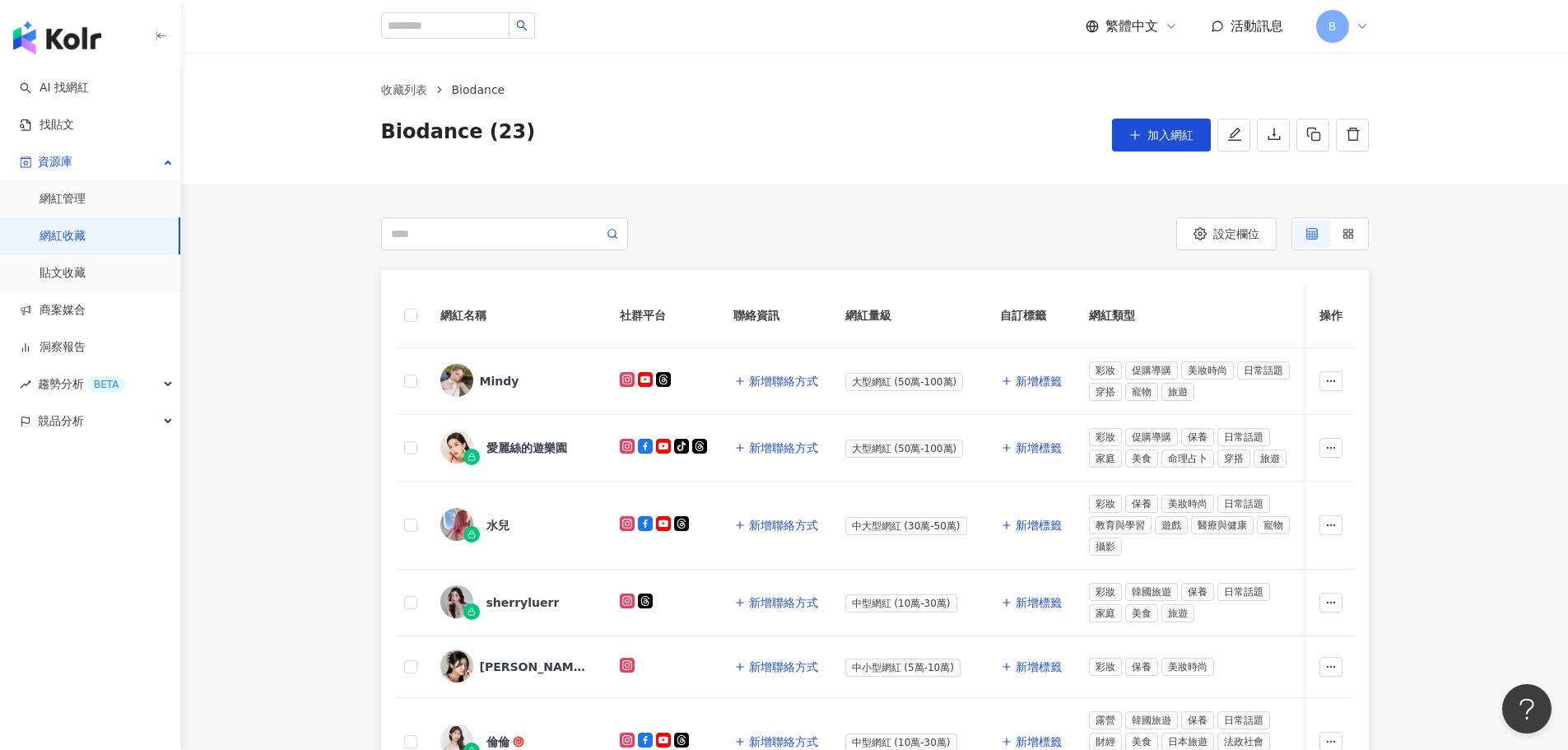
click at [87, 37] on img "button" at bounding box center [57, 38] width 88 height 33
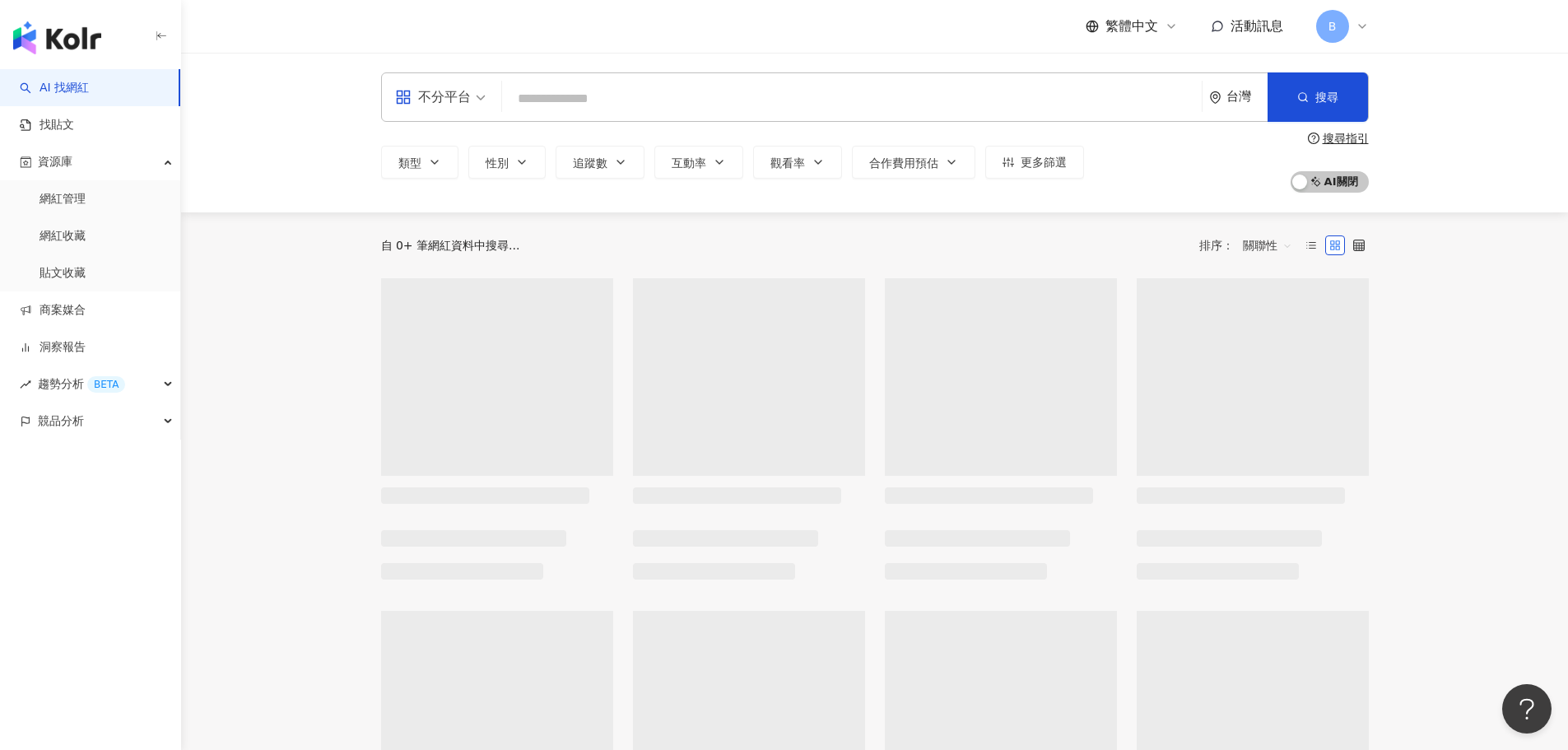
click at [597, 98] on input "search" at bounding box center [852, 99] width 686 height 31
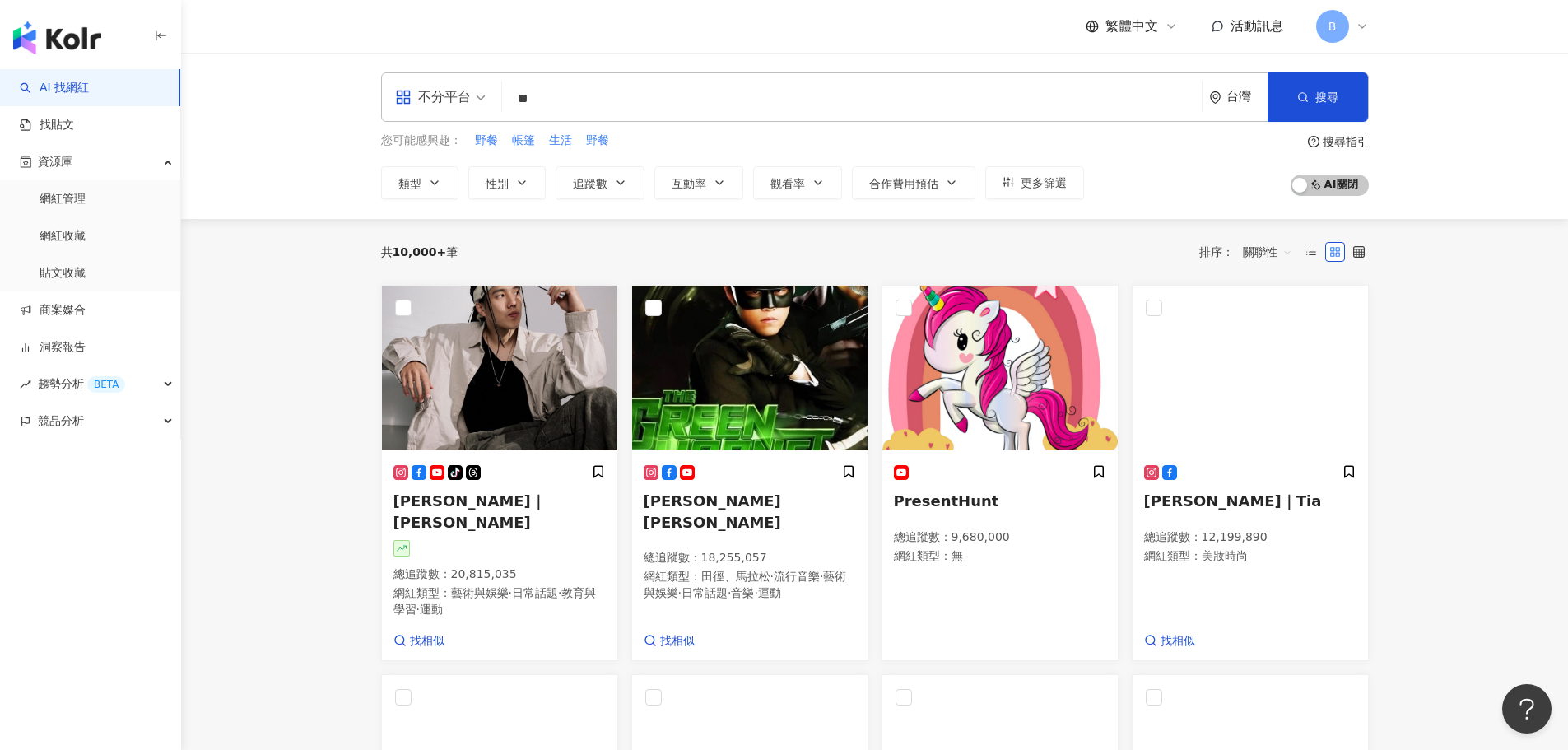
type input "**"
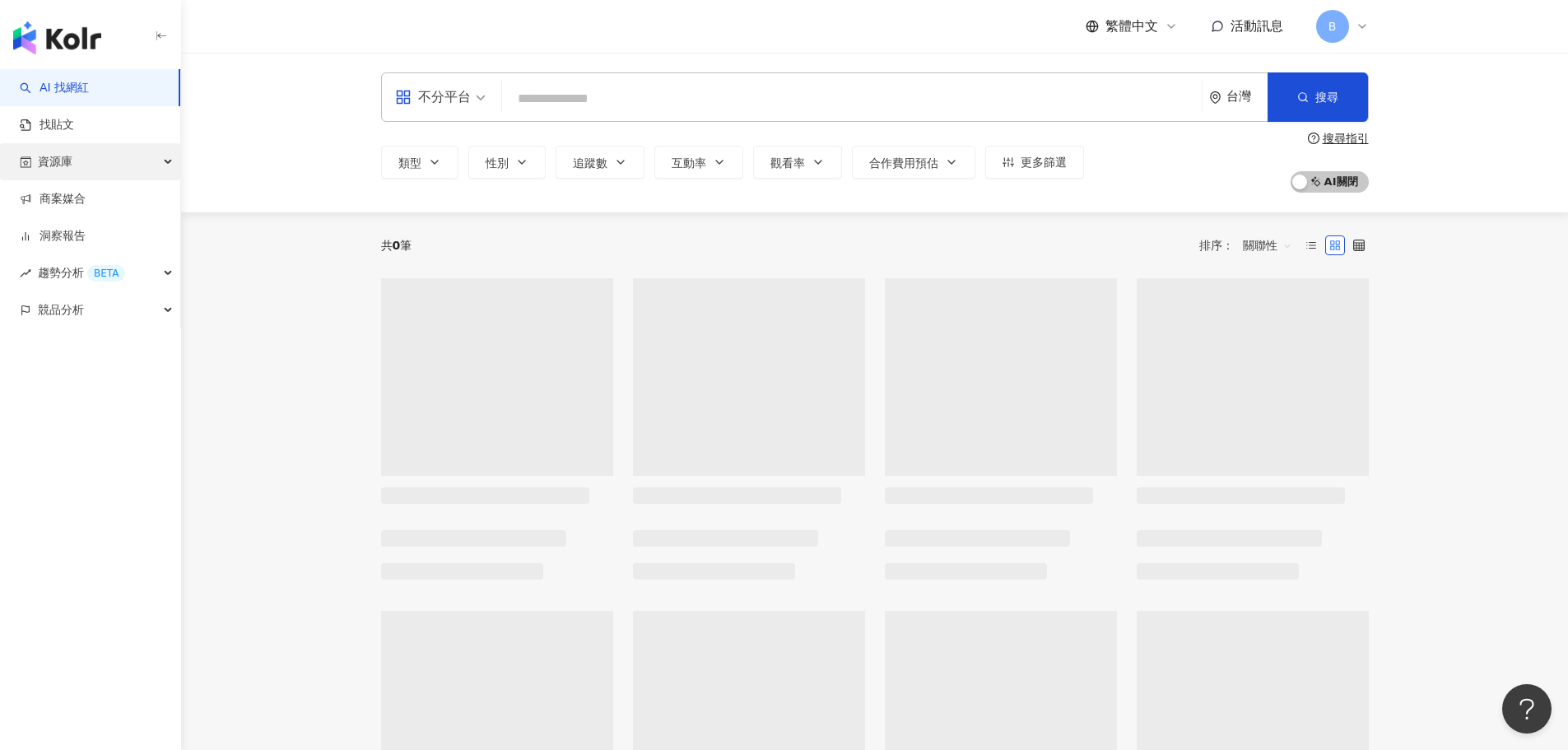
click at [64, 155] on span "資源庫" at bounding box center [55, 161] width 34 height 37
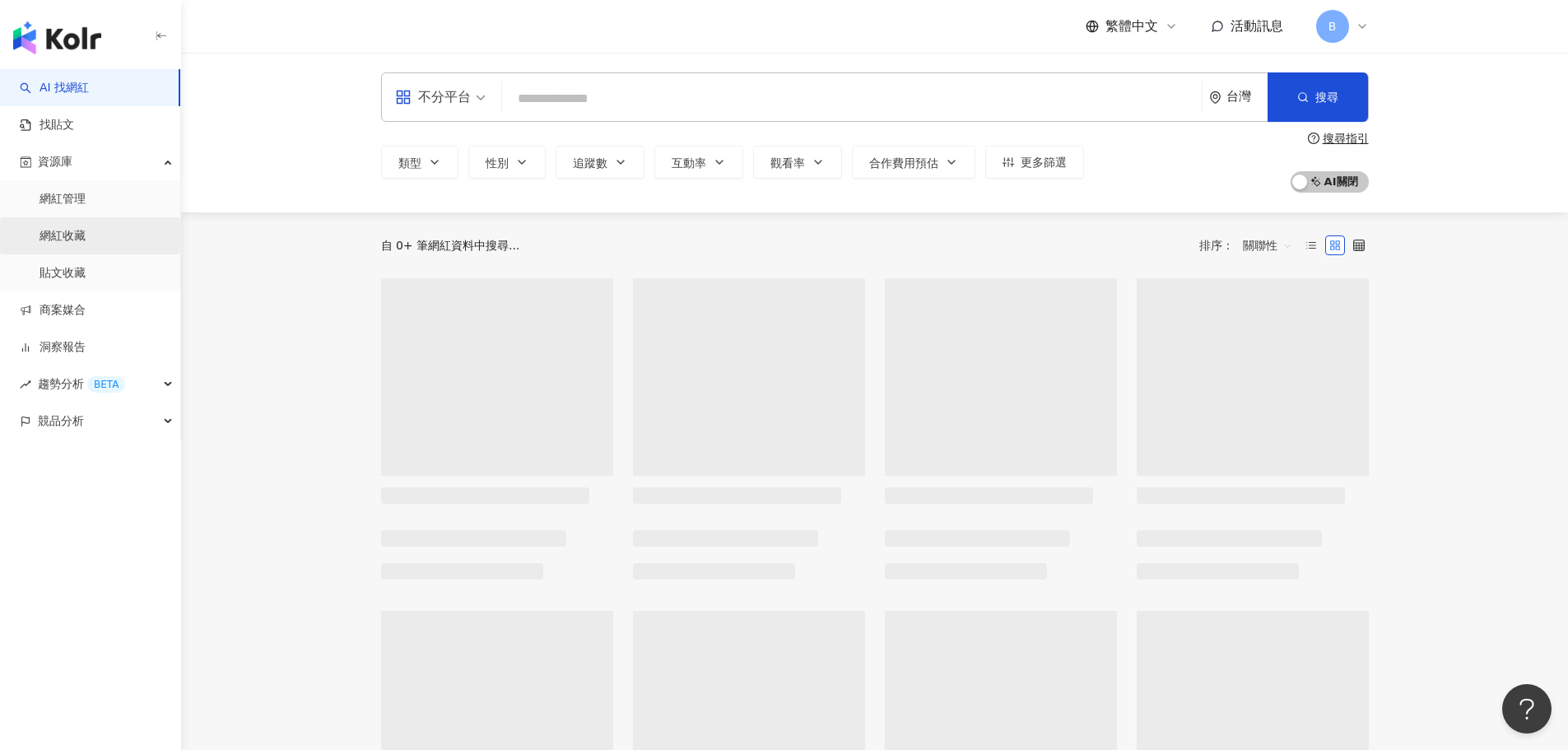
click at [85, 235] on link "網紅收藏" at bounding box center [63, 235] width 46 height 16
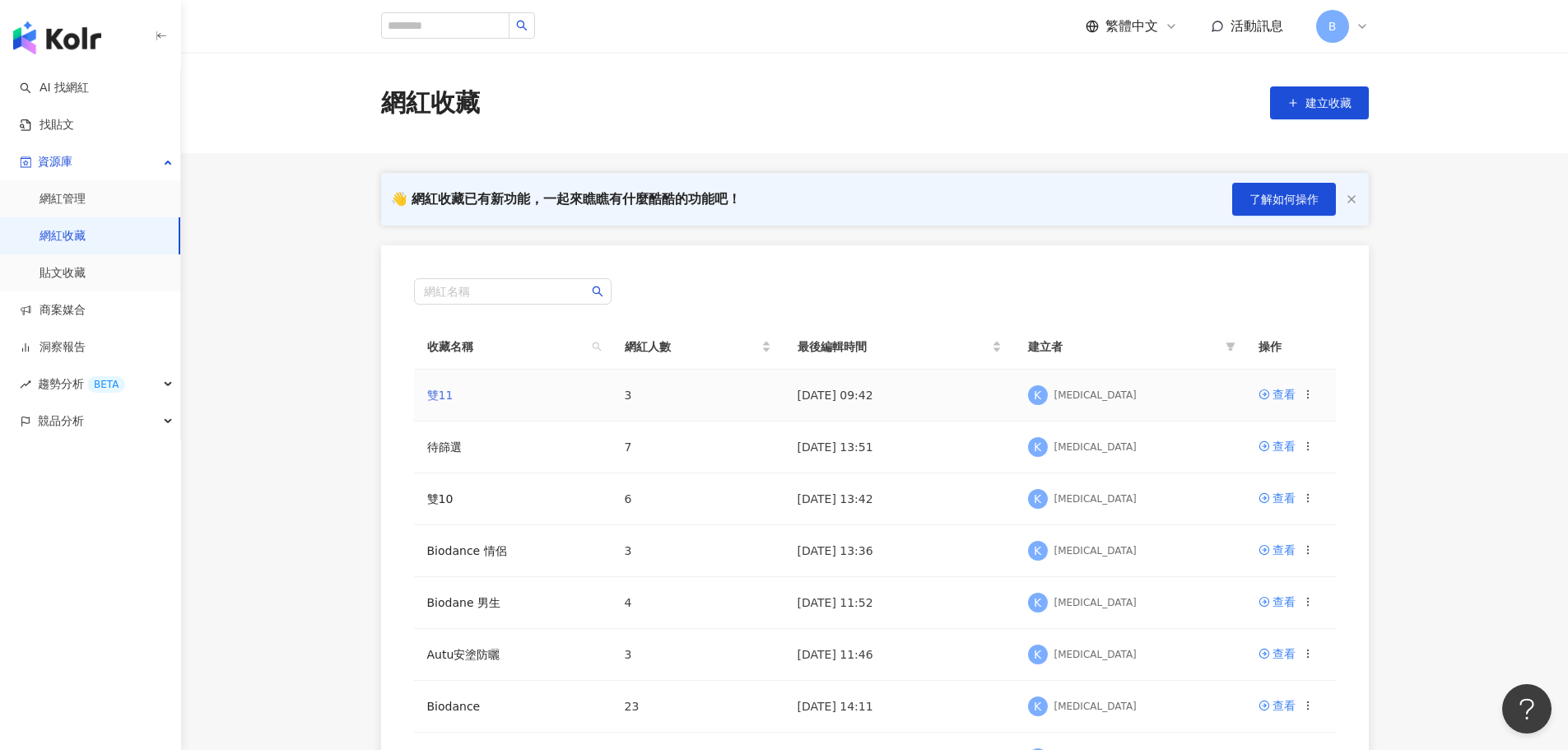
click at [435, 395] on link "雙11" at bounding box center [441, 395] width 27 height 13
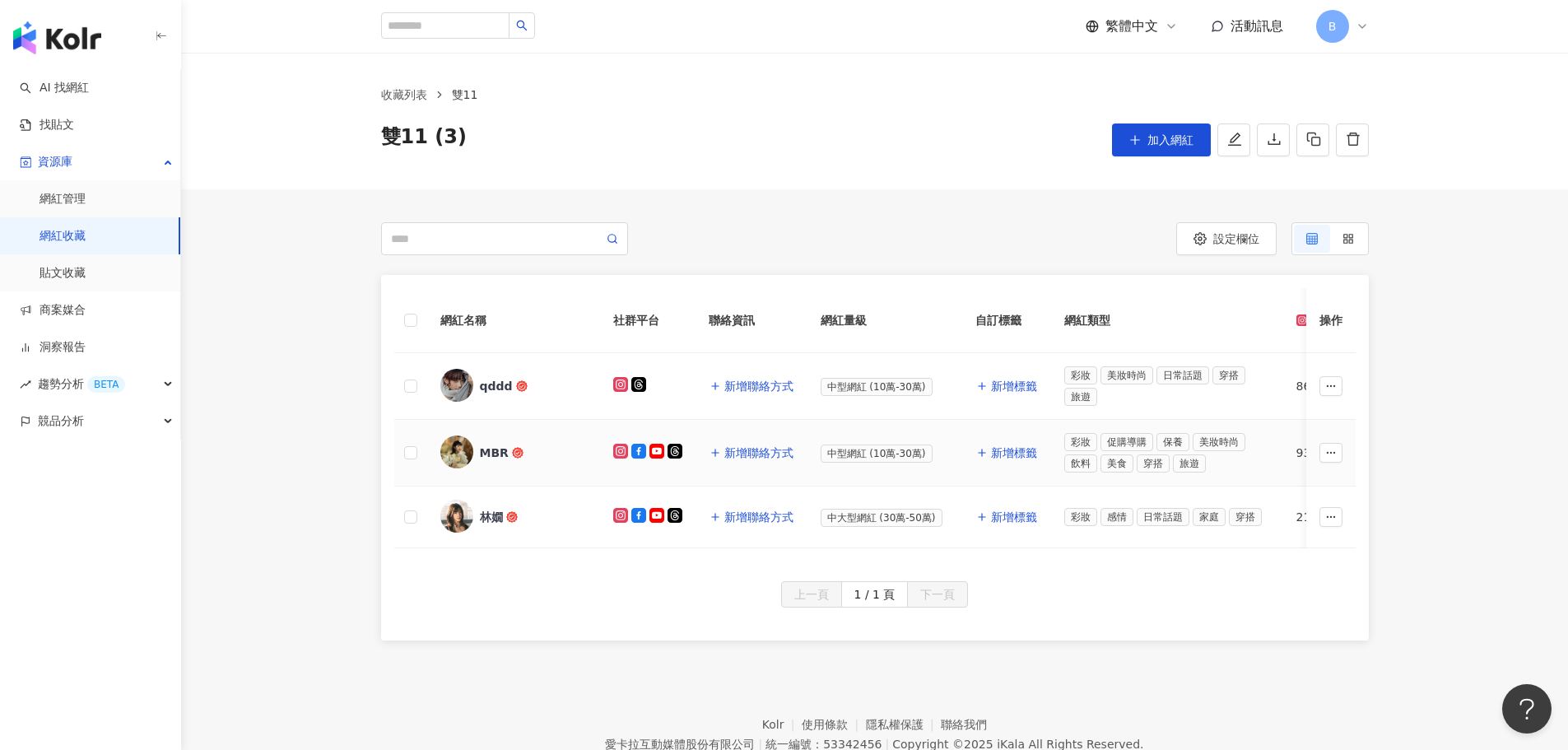
click at [657, 449] on rect at bounding box center [656, 451] width 12 height 9
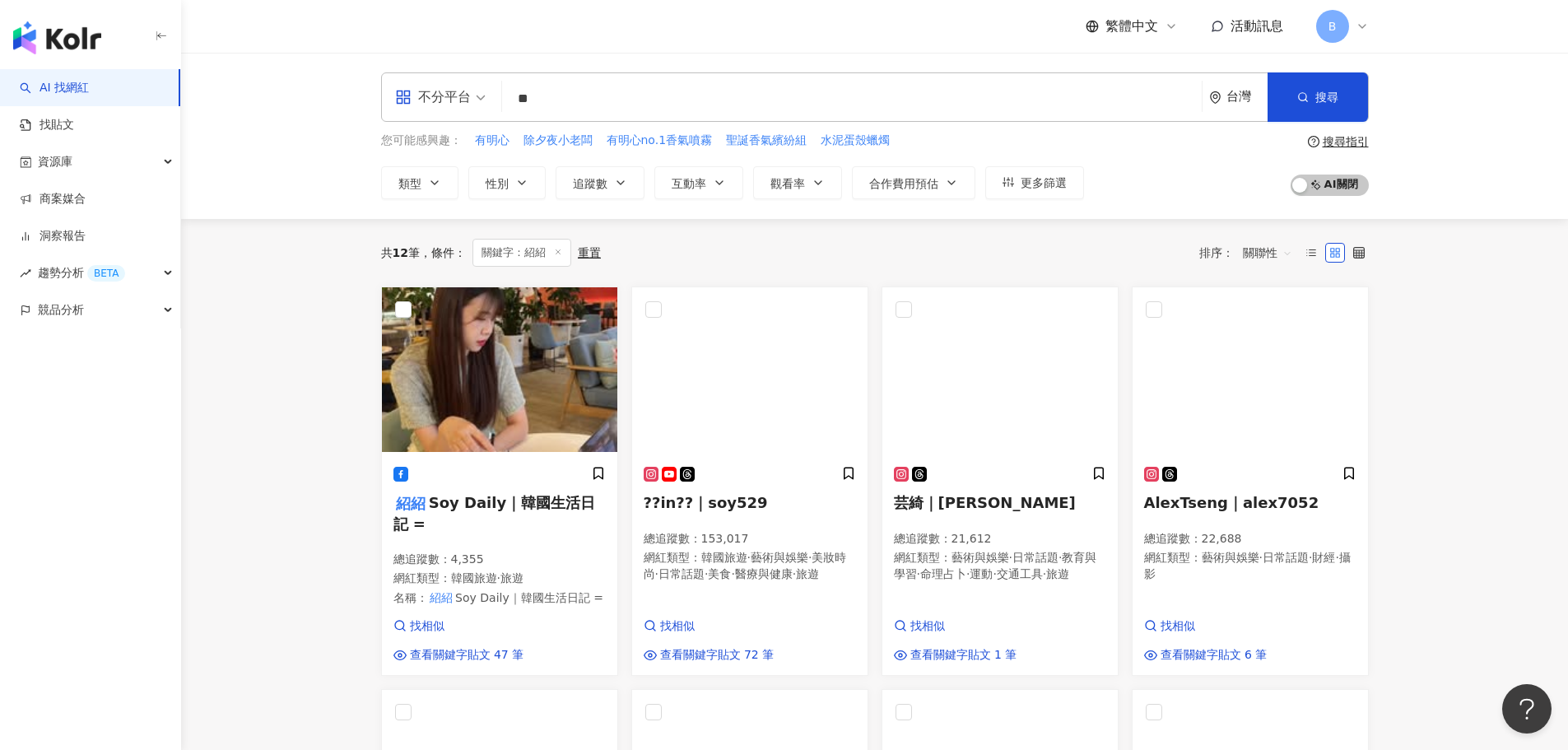
scroll to position [165, 0]
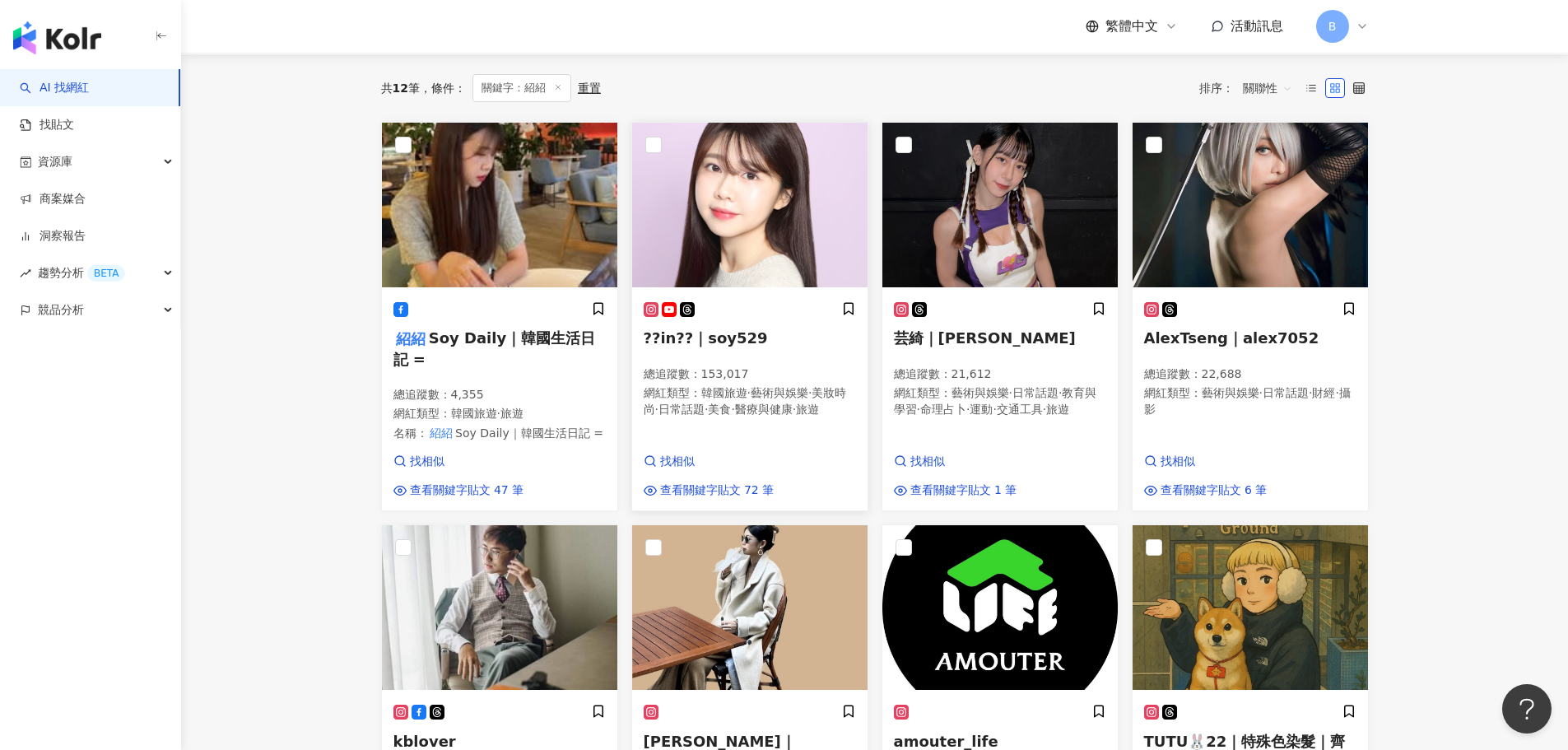
click at [758, 330] on h5 "??in??｜soy529" at bounding box center [750, 338] width 212 height 21
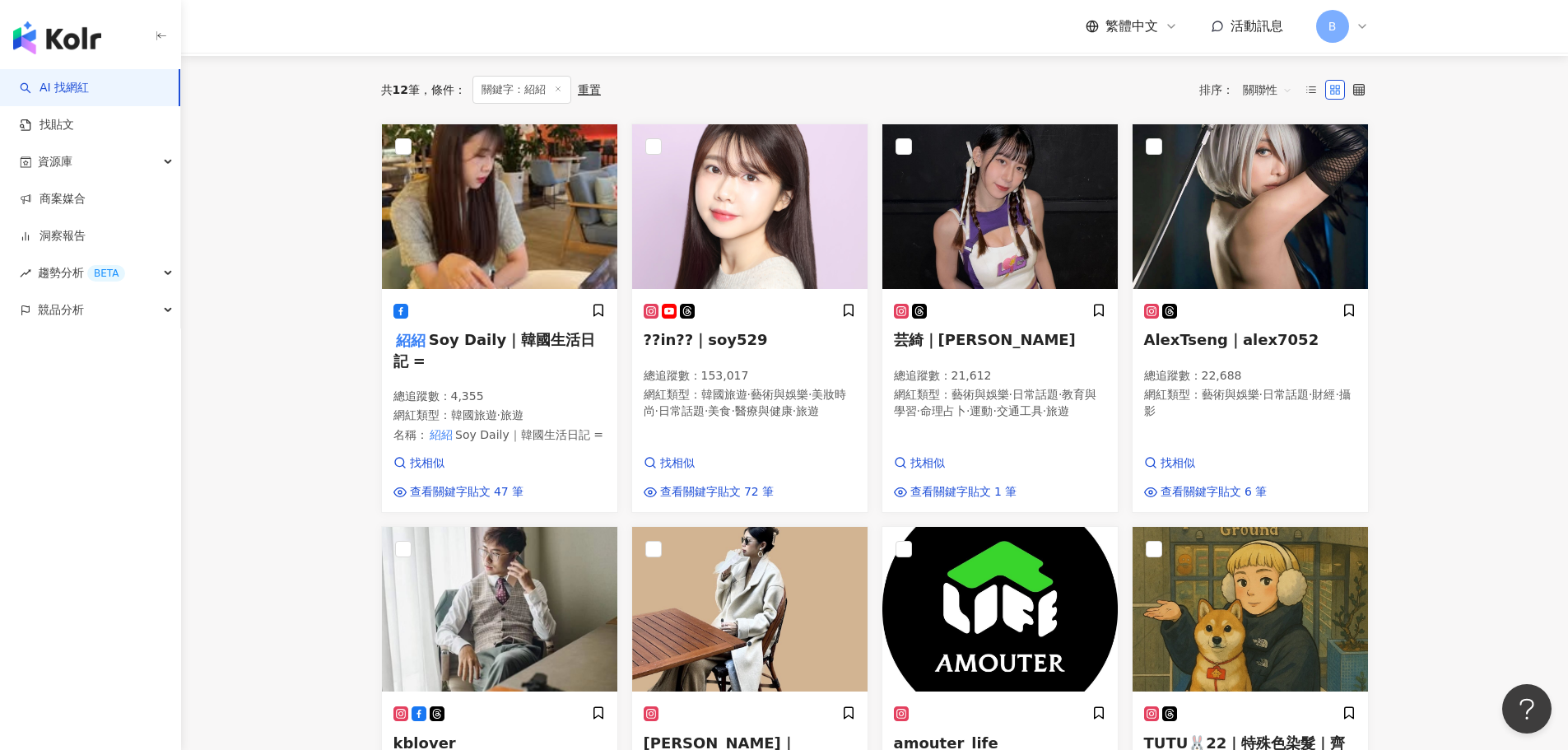
scroll to position [0, 0]
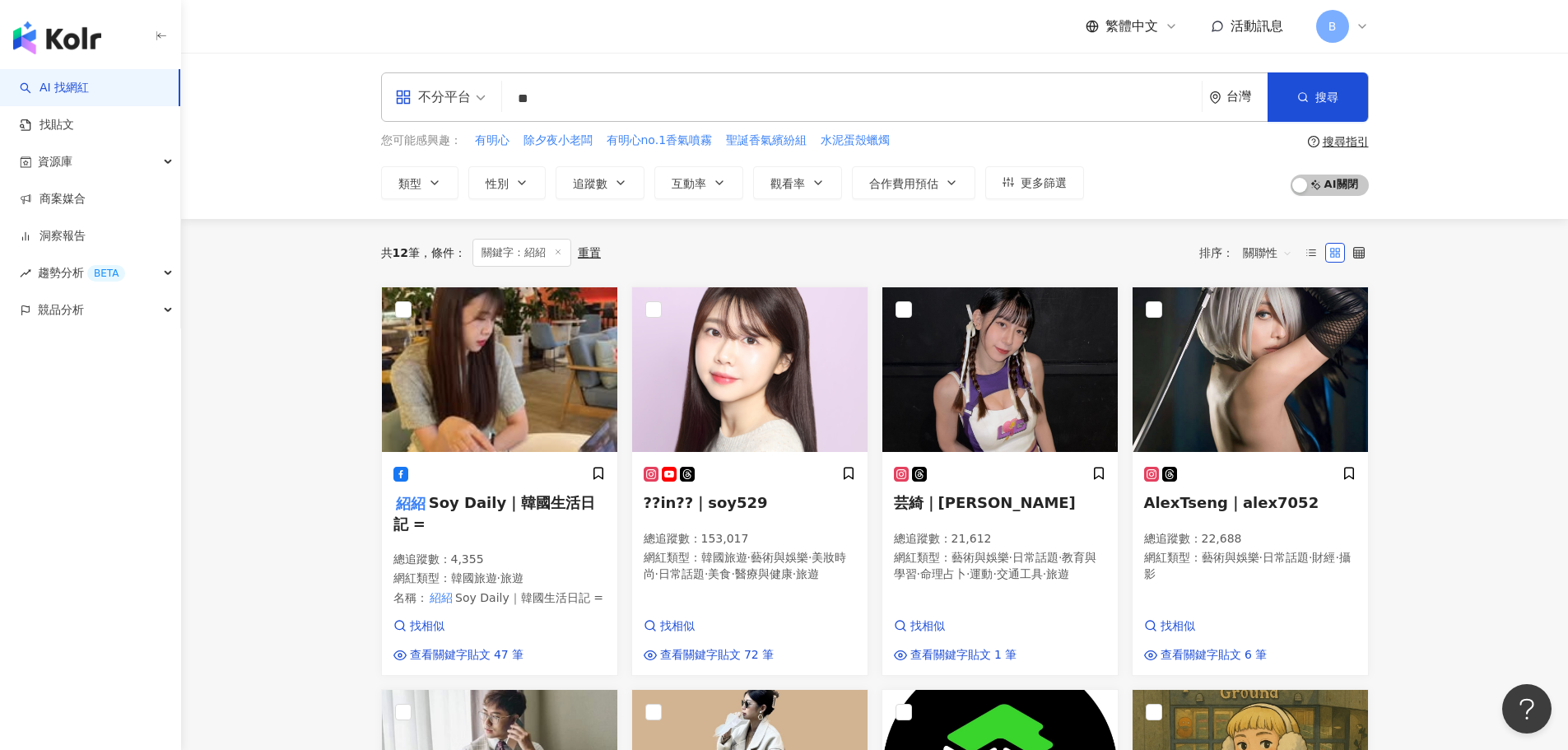
drag, startPoint x: 569, startPoint y: 101, endPoint x: 471, endPoint y: 99, distance: 98.0
click at [471, 99] on div "不分平台 ** 台灣 搜尋 c75dc341-1fdf-4058-9e24-79af20597cff 紹紹紹 Shao travel 2,898 追蹤者 🇹🇼…" at bounding box center [875, 97] width 988 height 49
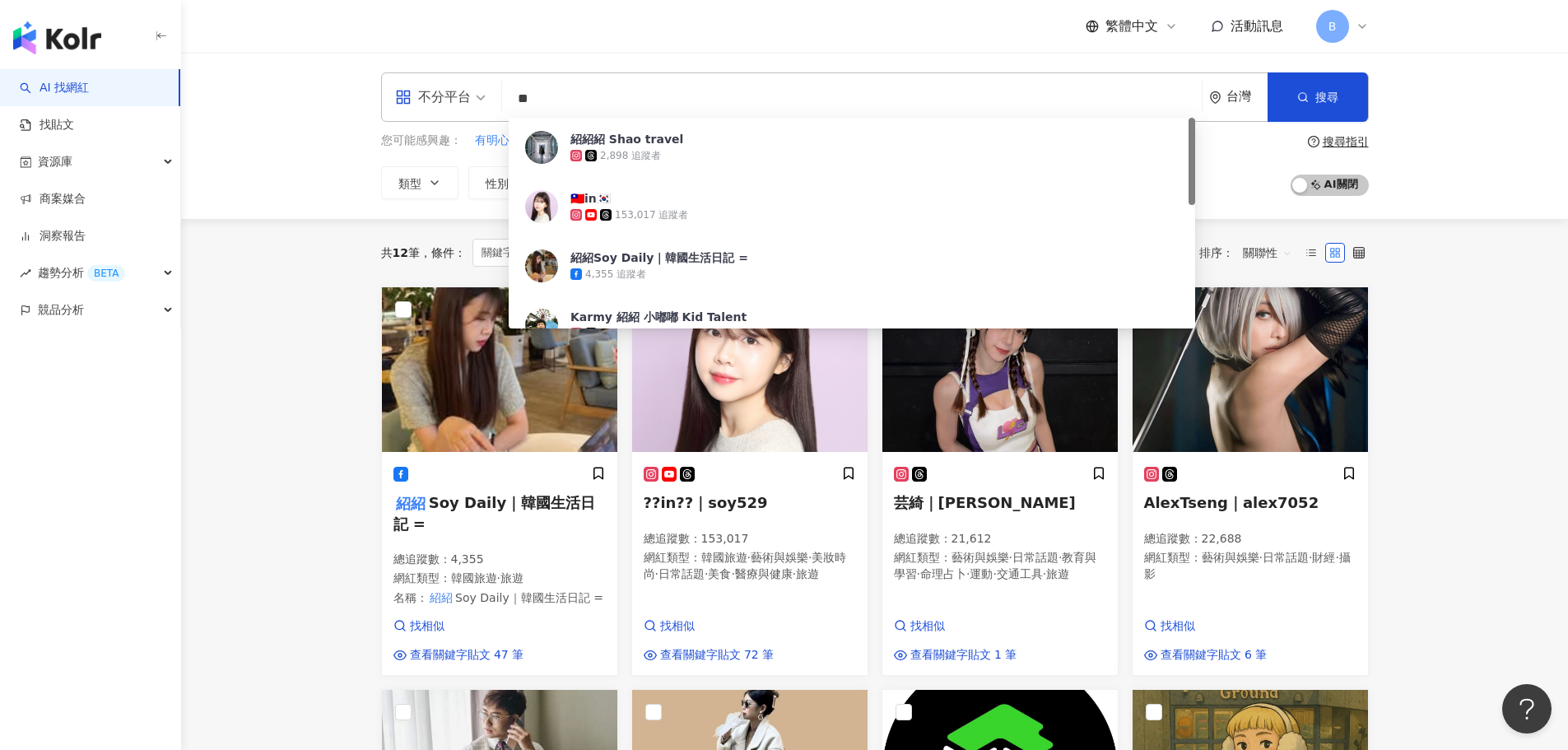
paste input "********"
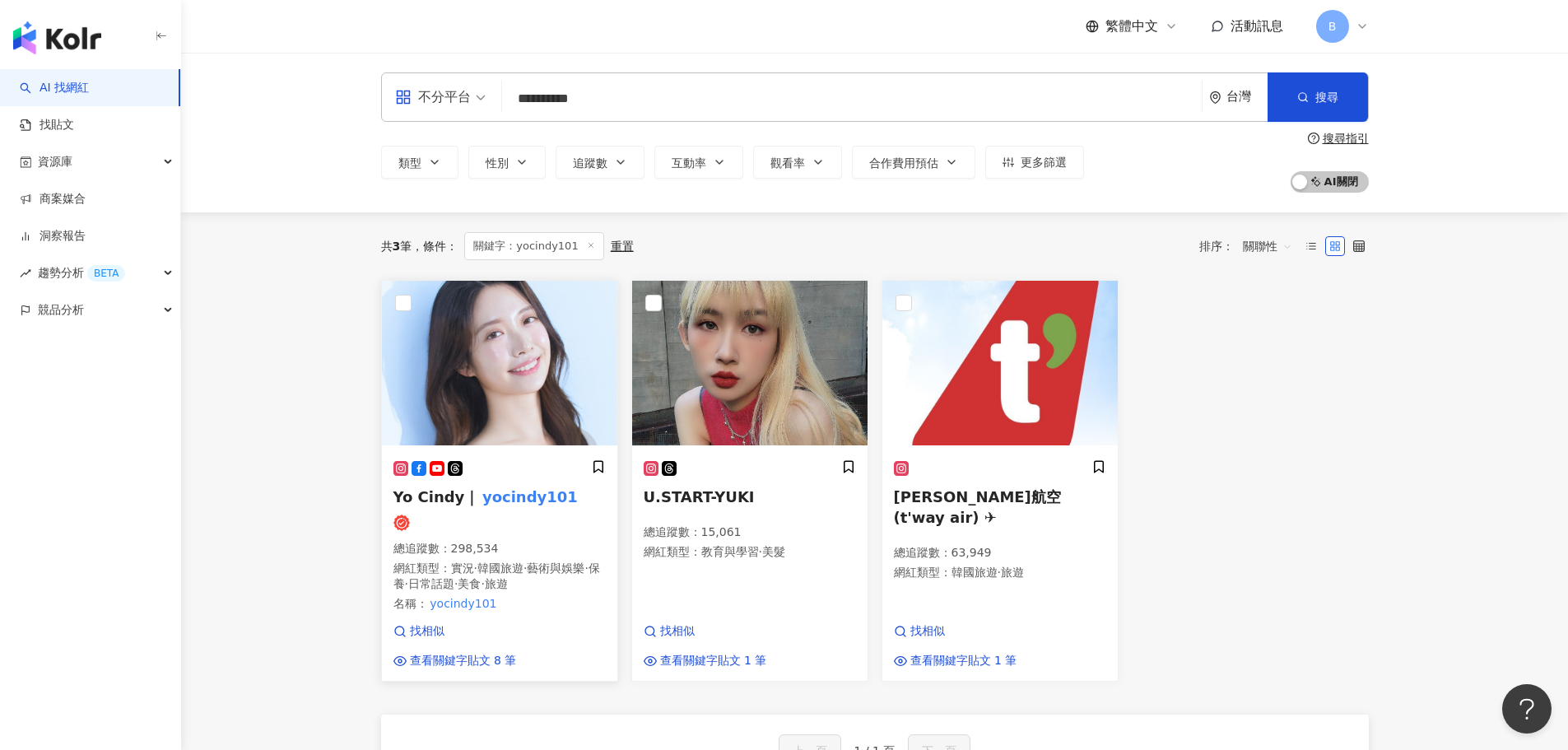
click at [526, 357] on img at bounding box center [500, 363] width 235 height 165
drag, startPoint x: 608, startPoint y: 96, endPoint x: 492, endPoint y: 90, distance: 116.2
click at [492, 90] on div "**********" at bounding box center [875, 97] width 988 height 49
click at [447, 96] on div "不分平台" at bounding box center [433, 98] width 76 height 27
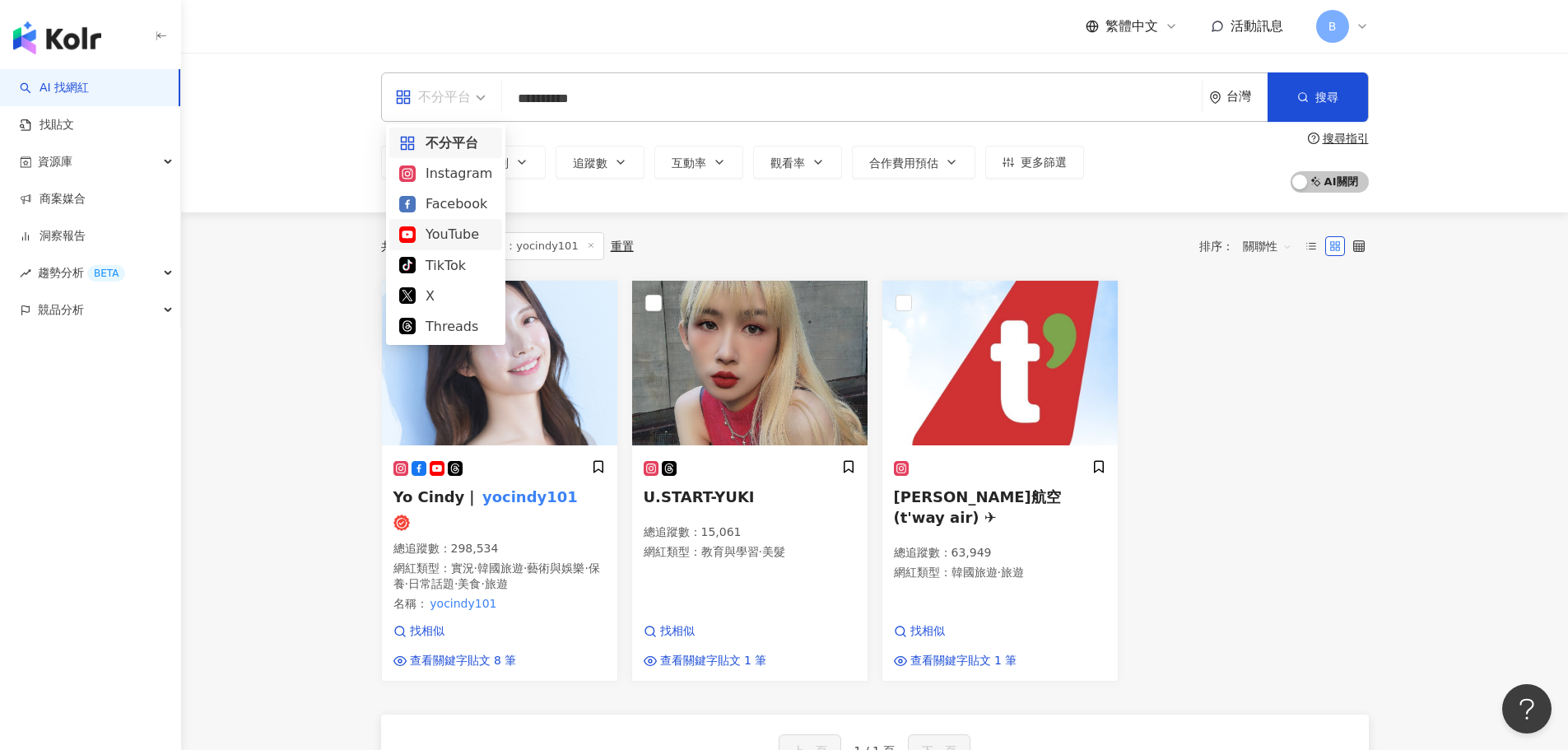
click at [451, 240] on div "YouTube" at bounding box center [446, 234] width 93 height 21
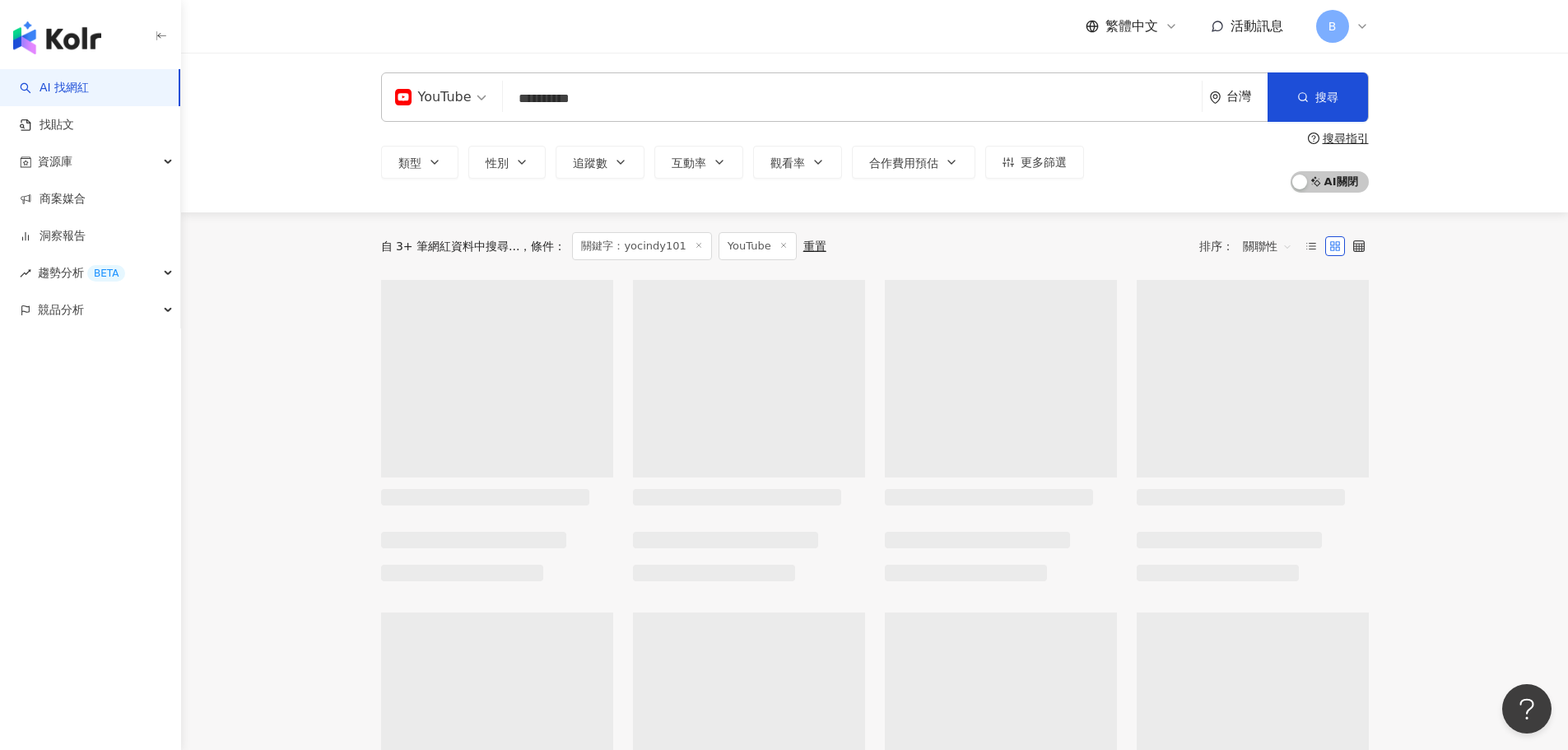
click at [611, 96] on input "**********" at bounding box center [851, 99] width 685 height 31
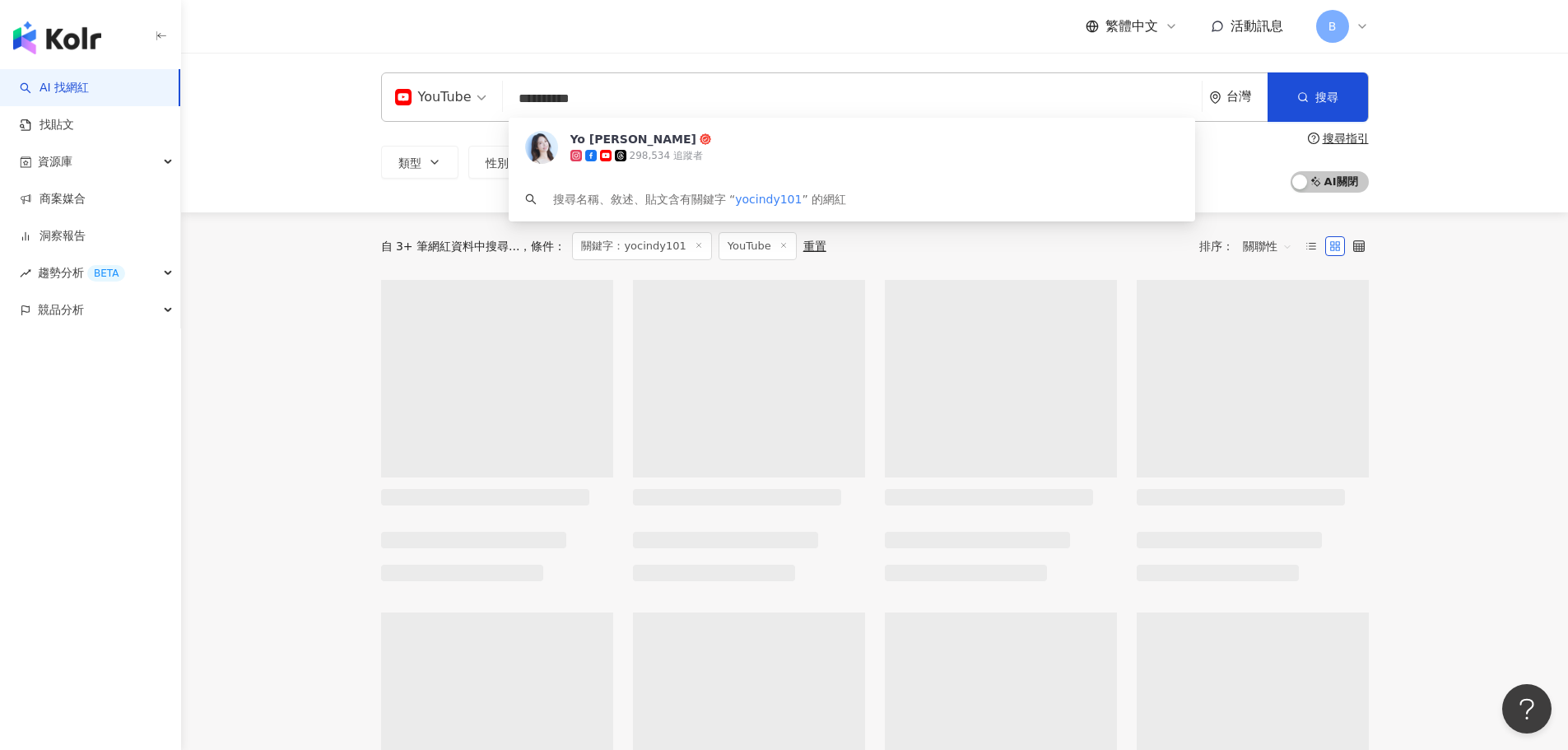
drag, startPoint x: 614, startPoint y: 96, endPoint x: 501, endPoint y: 97, distance: 113.0
click at [501, 97] on div "**********" at bounding box center [875, 97] width 988 height 49
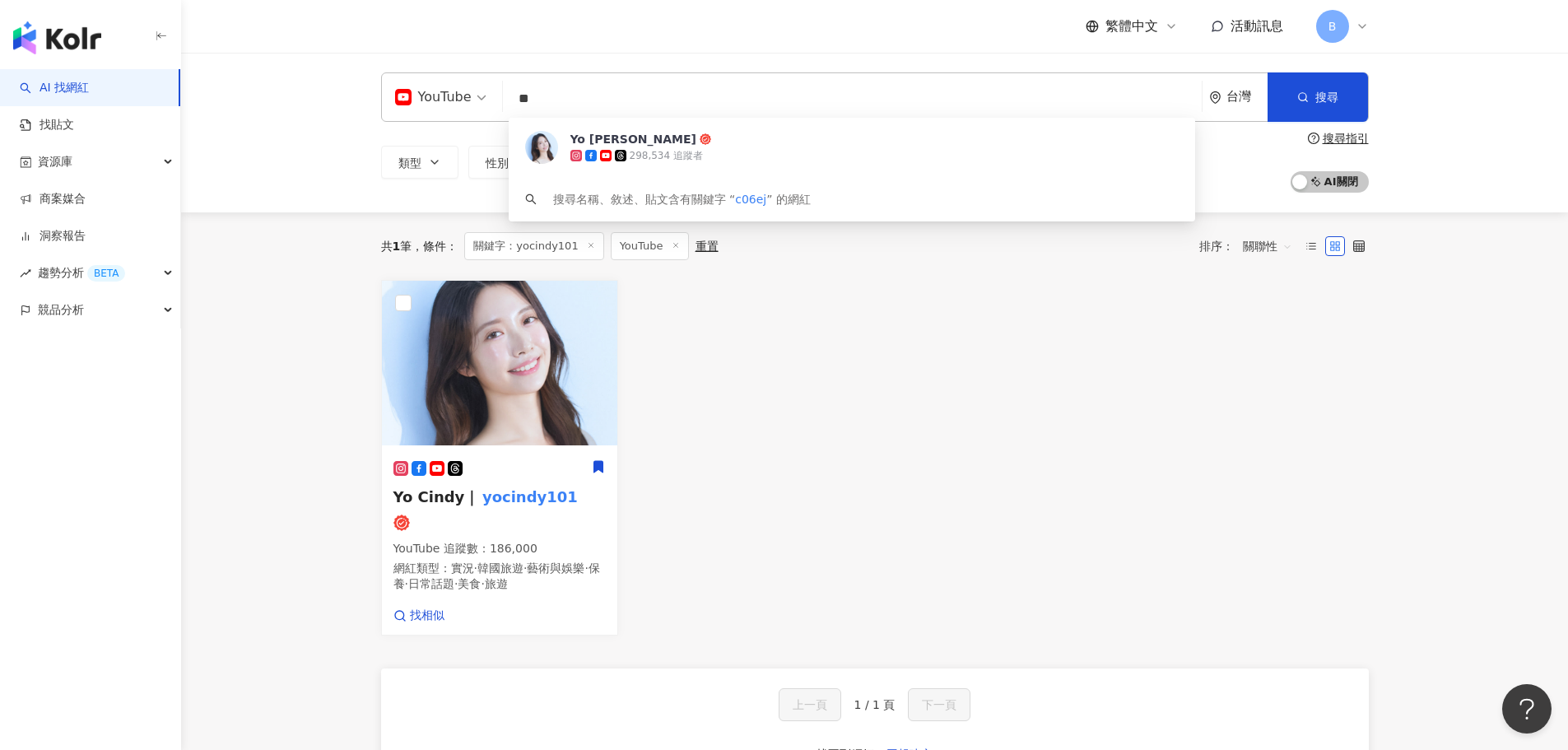
type input "*"
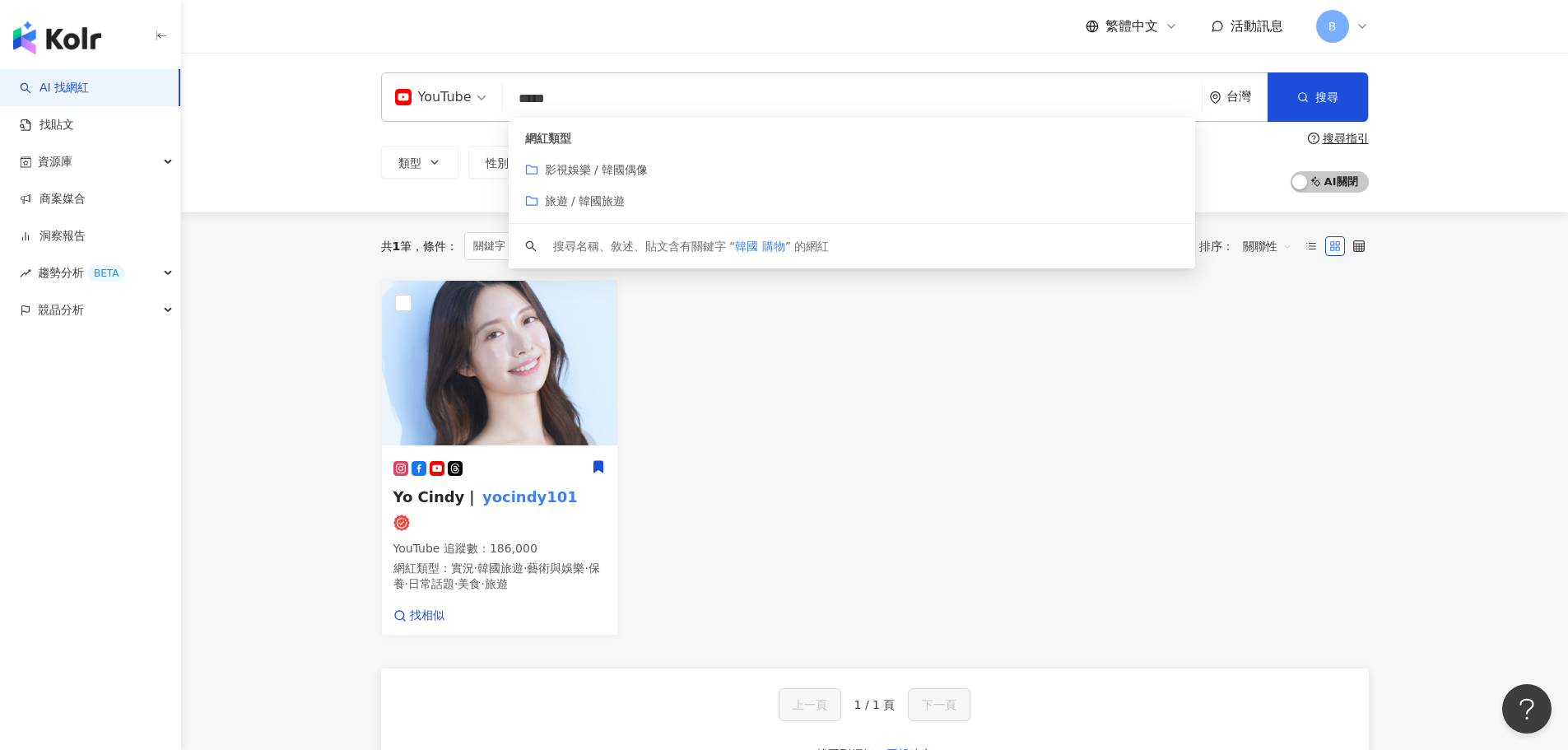
click at [491, 134] on div "類型 性別 追蹤數 互動率 觀看率 合作費用預估 更多篩選 搜尋指引 AI 開啟 AI 關閉" at bounding box center [875, 162] width 988 height 61
click at [585, 97] on input "*****" at bounding box center [851, 99] width 685 height 31
click at [586, 97] on input "*****" at bounding box center [851, 99] width 685 height 31
click at [742, 90] on input "*****" at bounding box center [851, 99] width 685 height 31
click at [1335, 106] on button "搜尋" at bounding box center [1318, 97] width 100 height 49
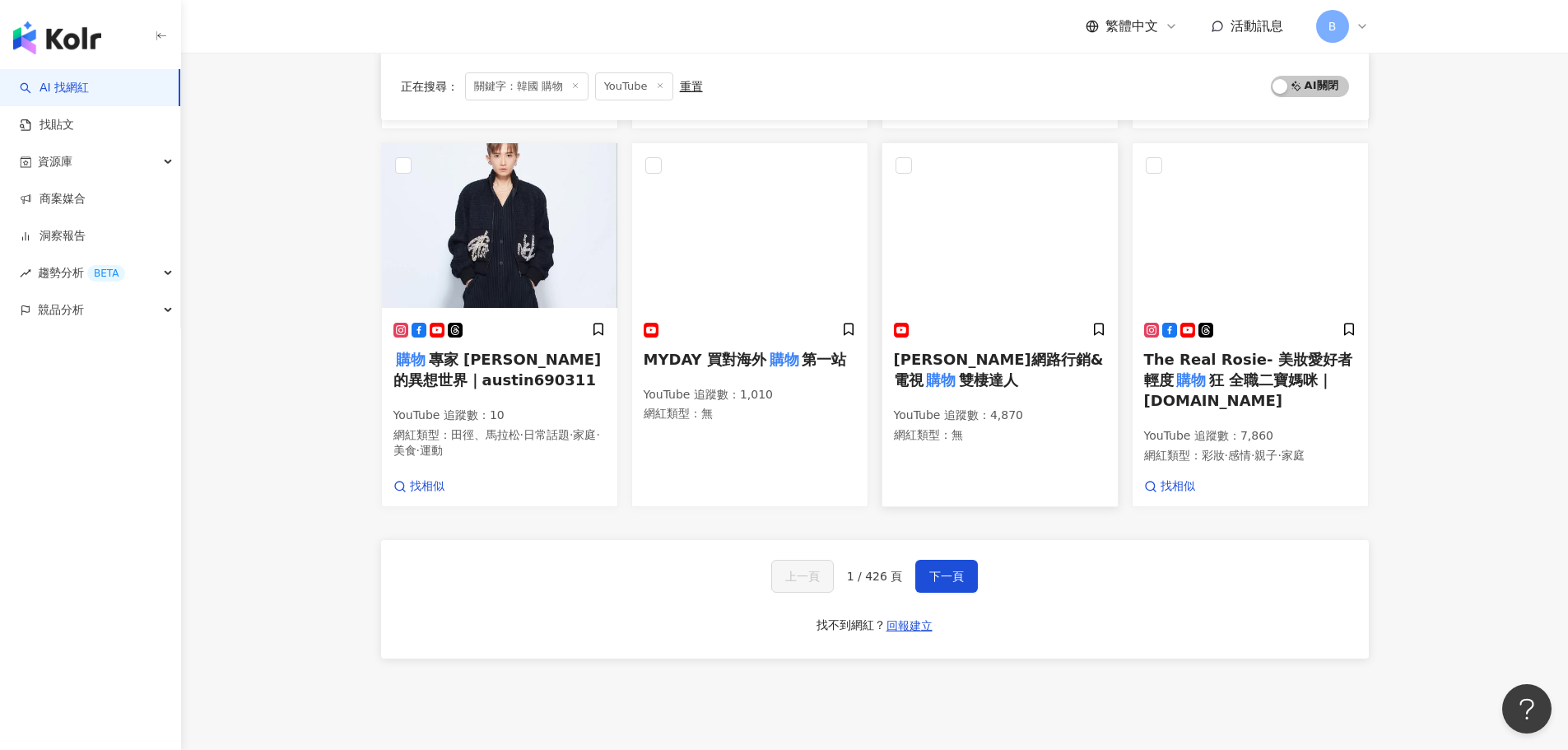
scroll to position [963, 0]
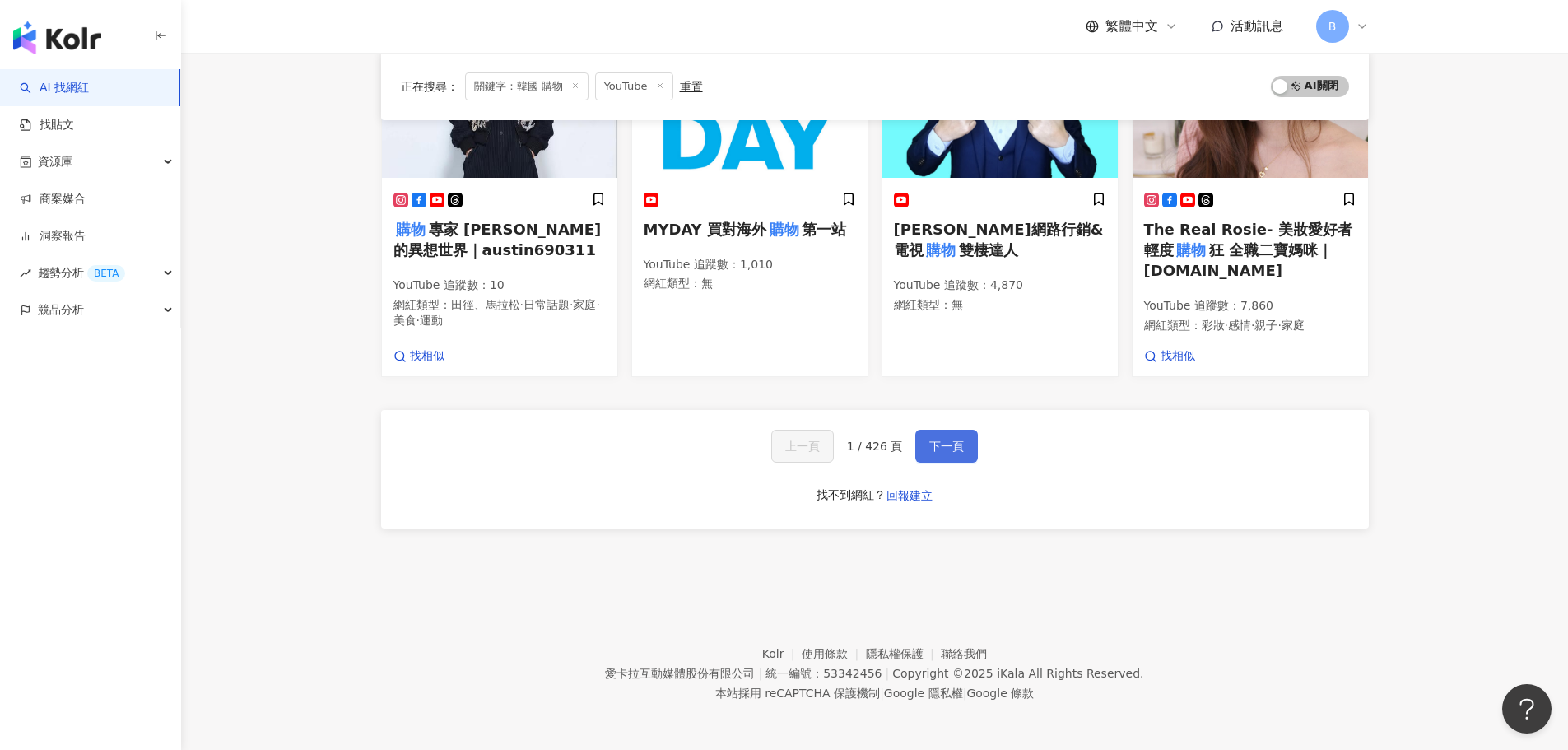
click at [934, 451] on span "下一頁" at bounding box center [946, 447] width 34 height 13
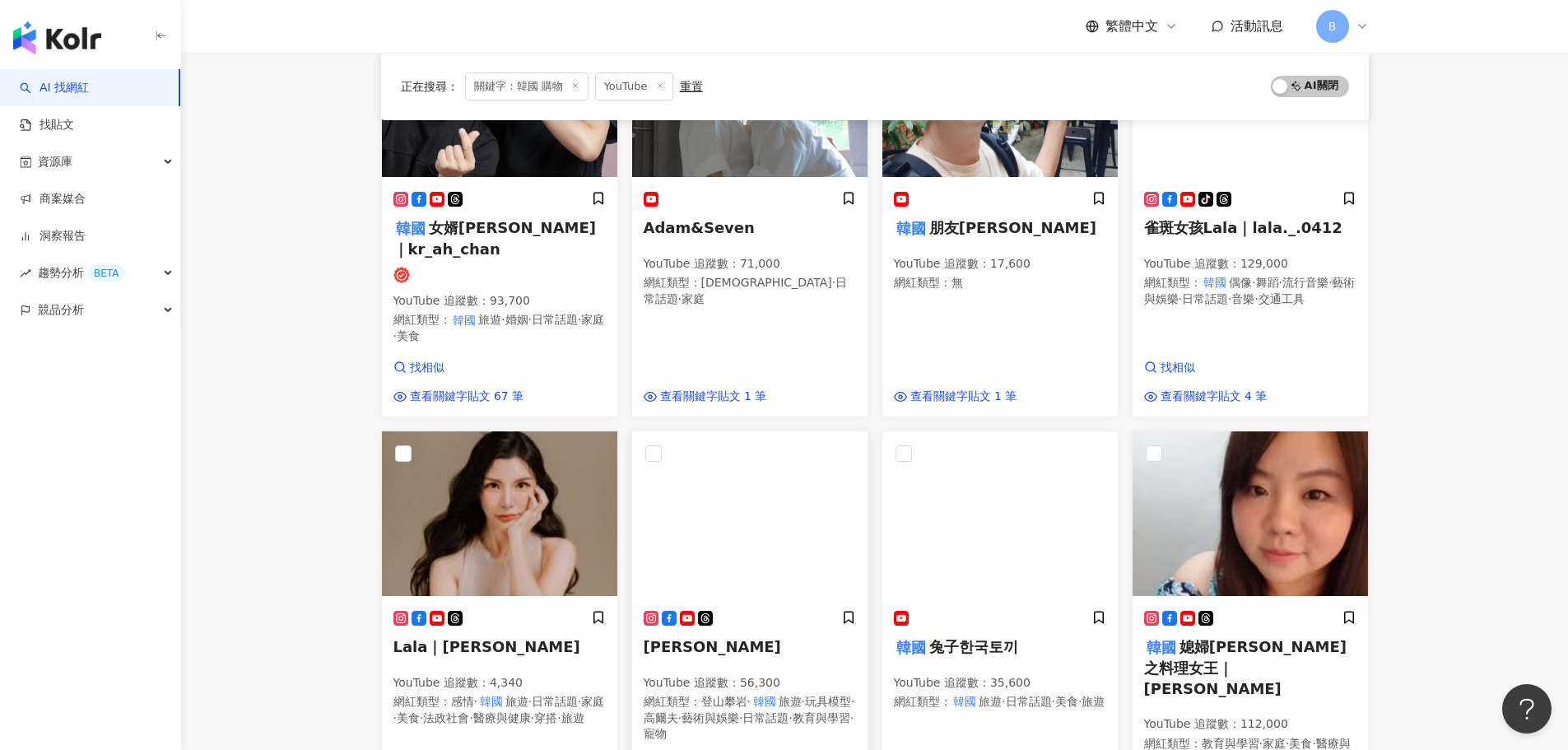
scroll to position [988, 0]
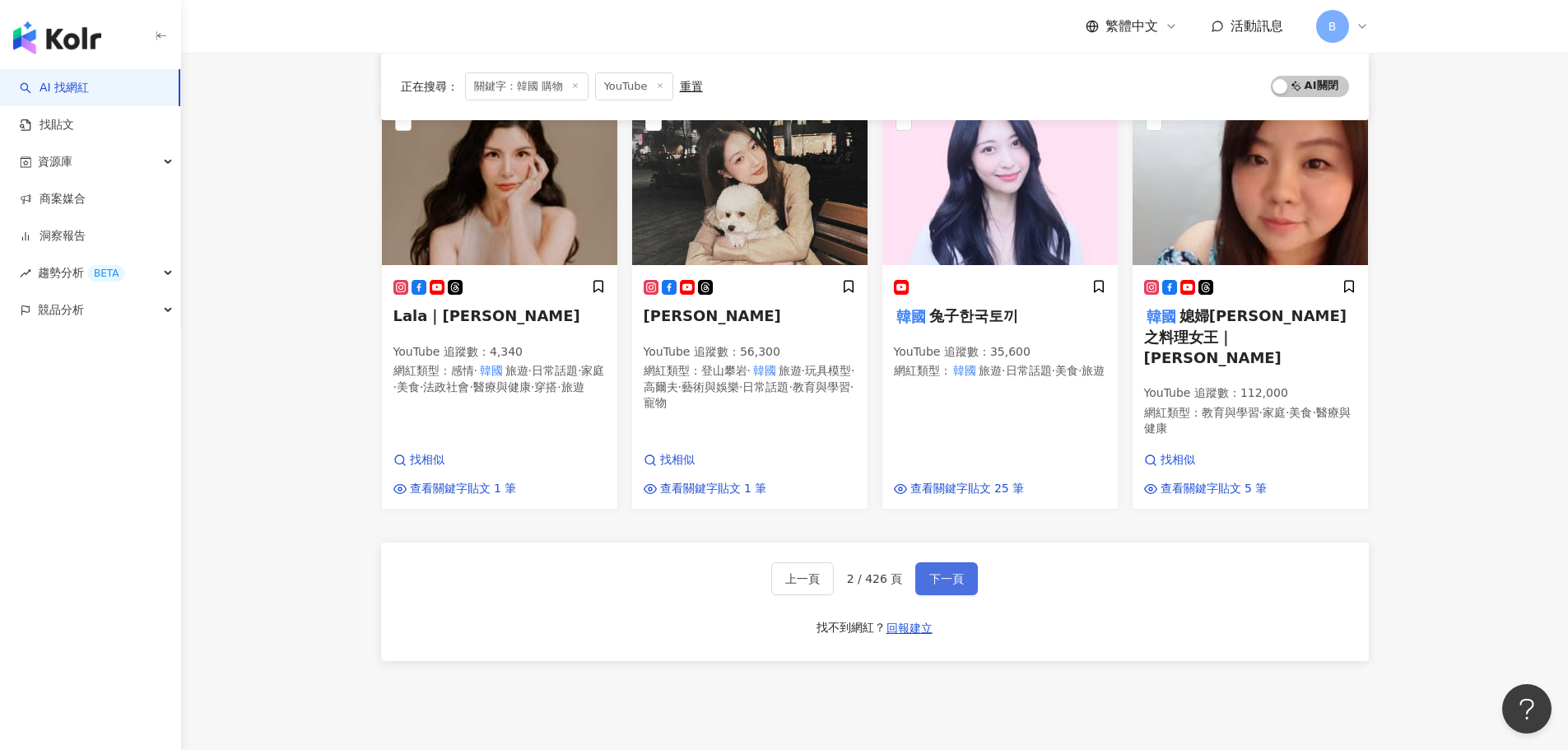
click at [915, 564] on button "下一頁" at bounding box center [946, 578] width 63 height 33
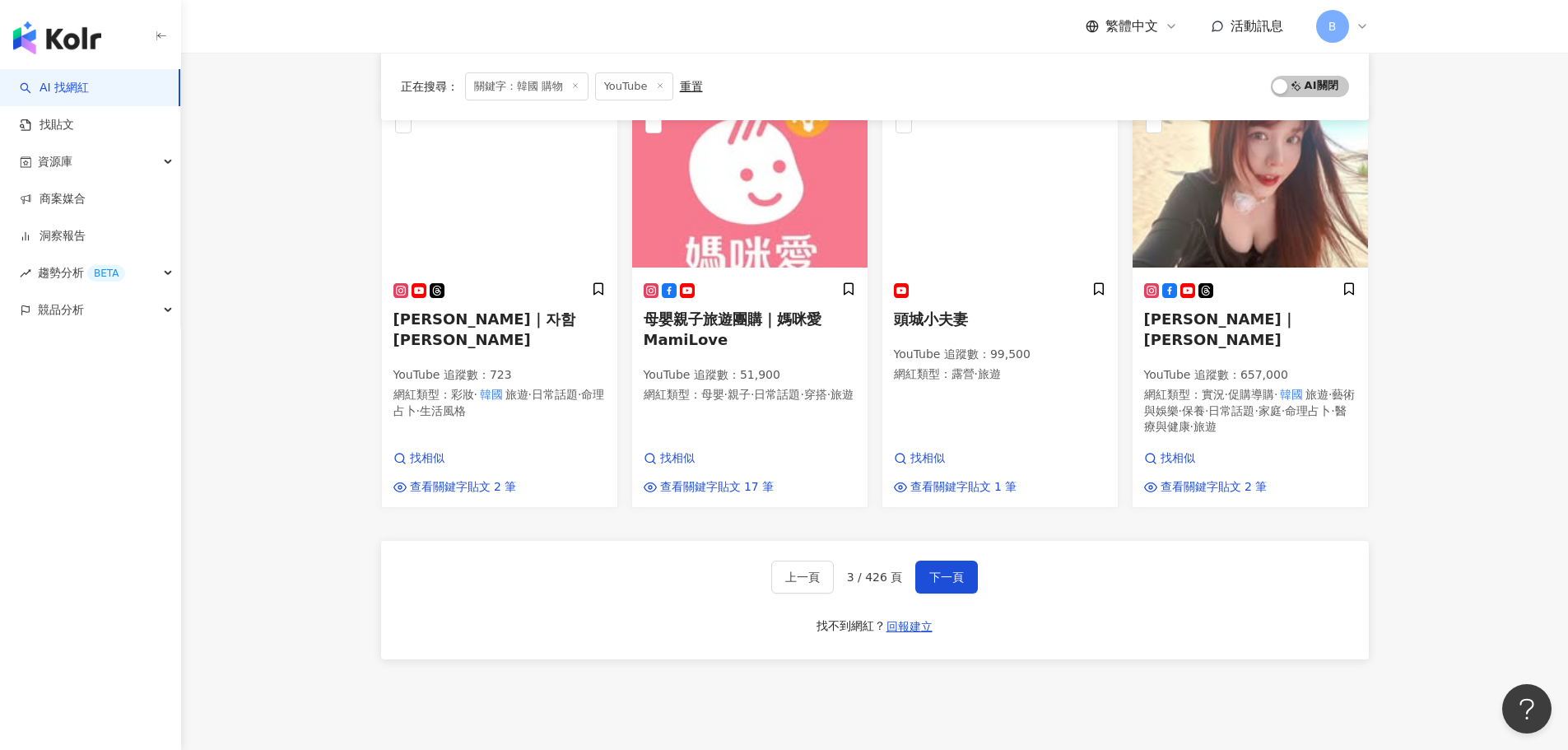
scroll to position [1132, 0]
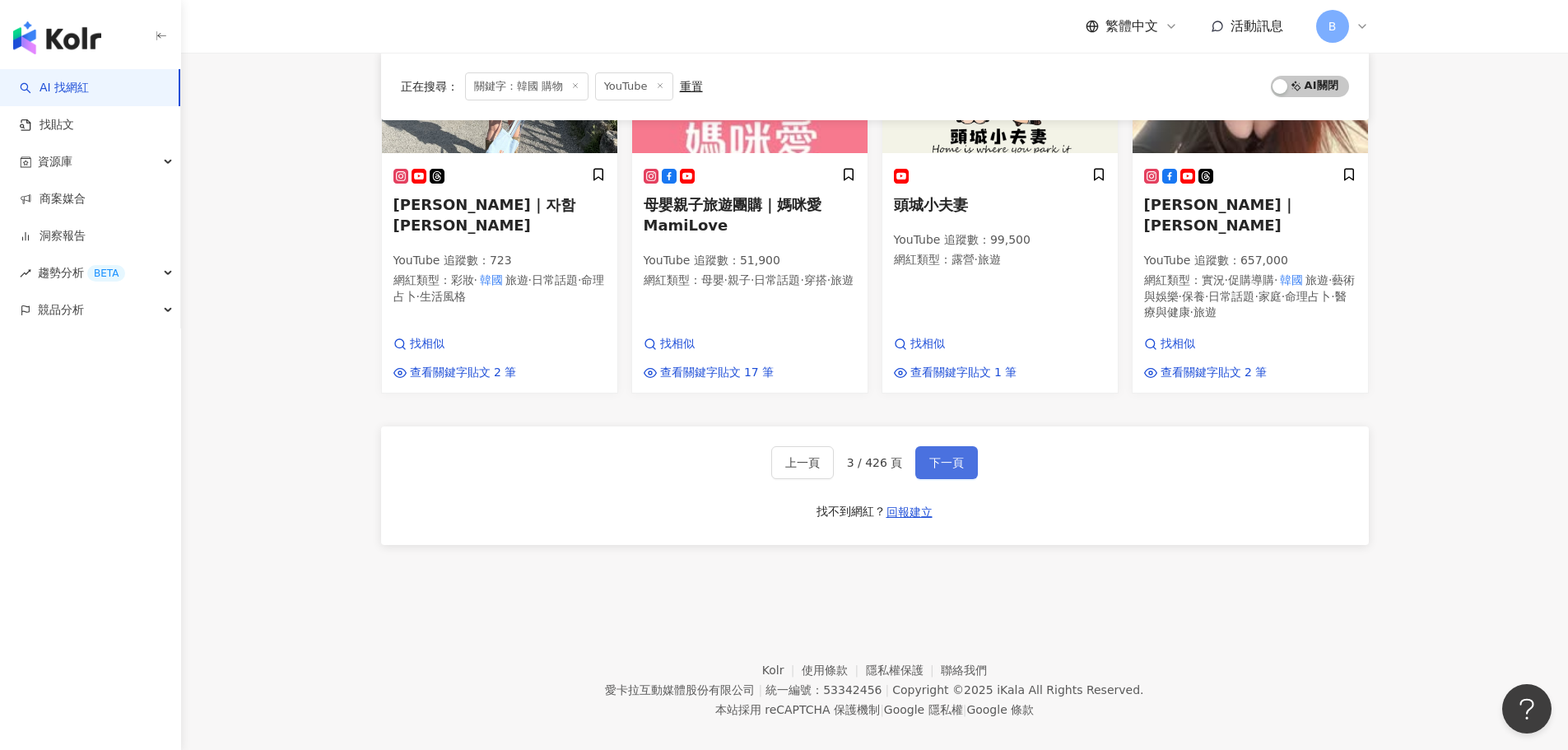
click at [931, 456] on span "下一頁" at bounding box center [946, 463] width 34 height 13
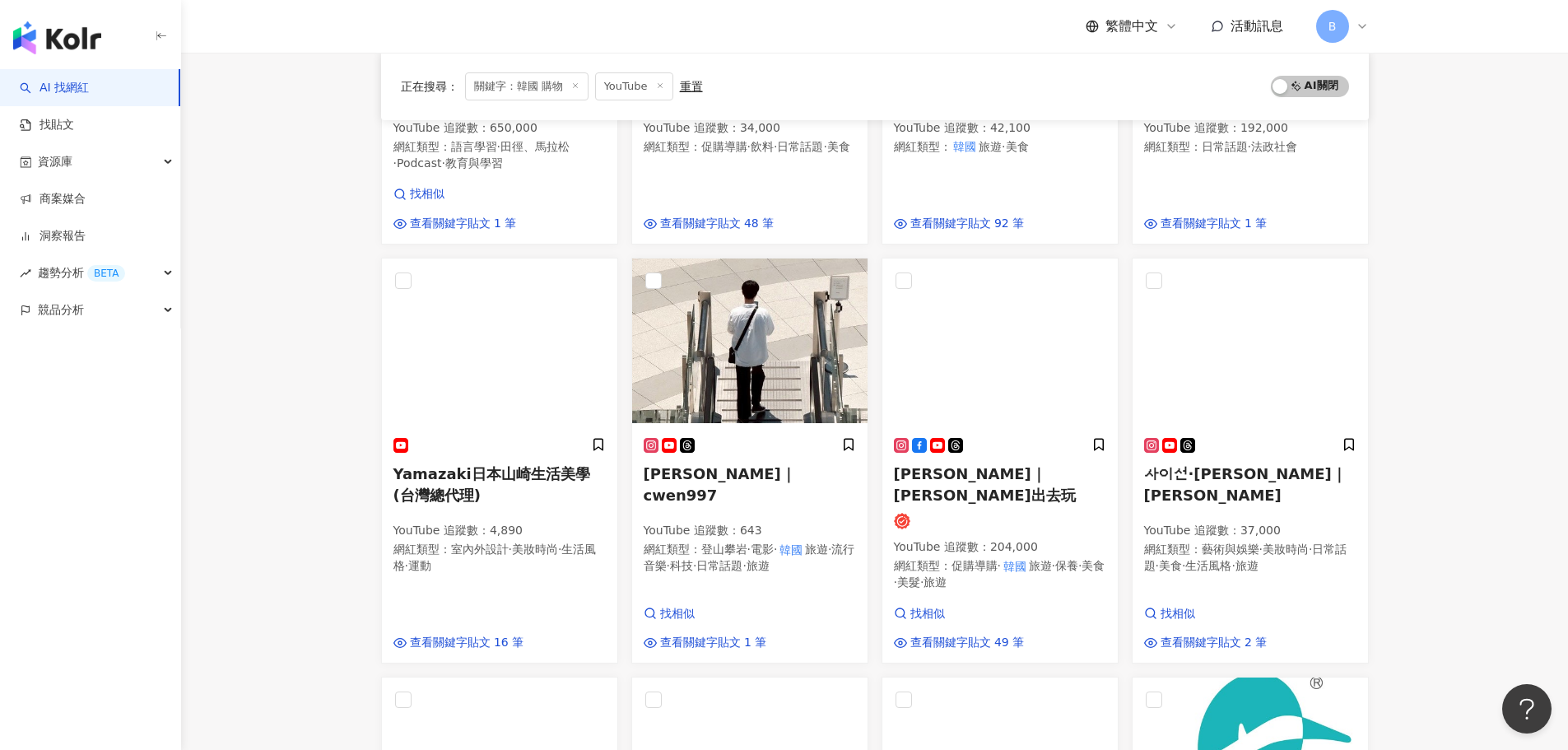
scroll to position [412, 0]
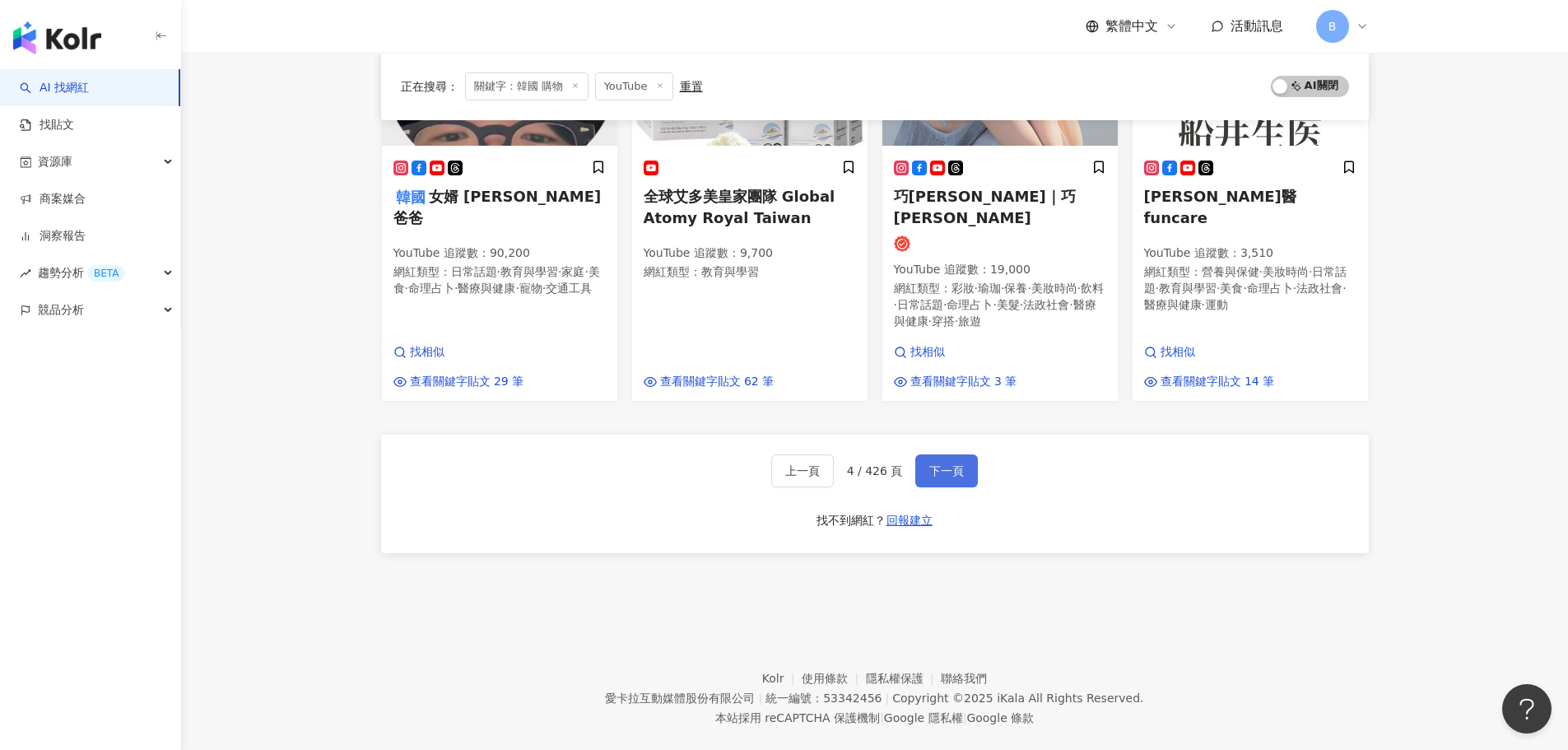
click at [939, 465] on span "下一頁" at bounding box center [946, 471] width 34 height 13
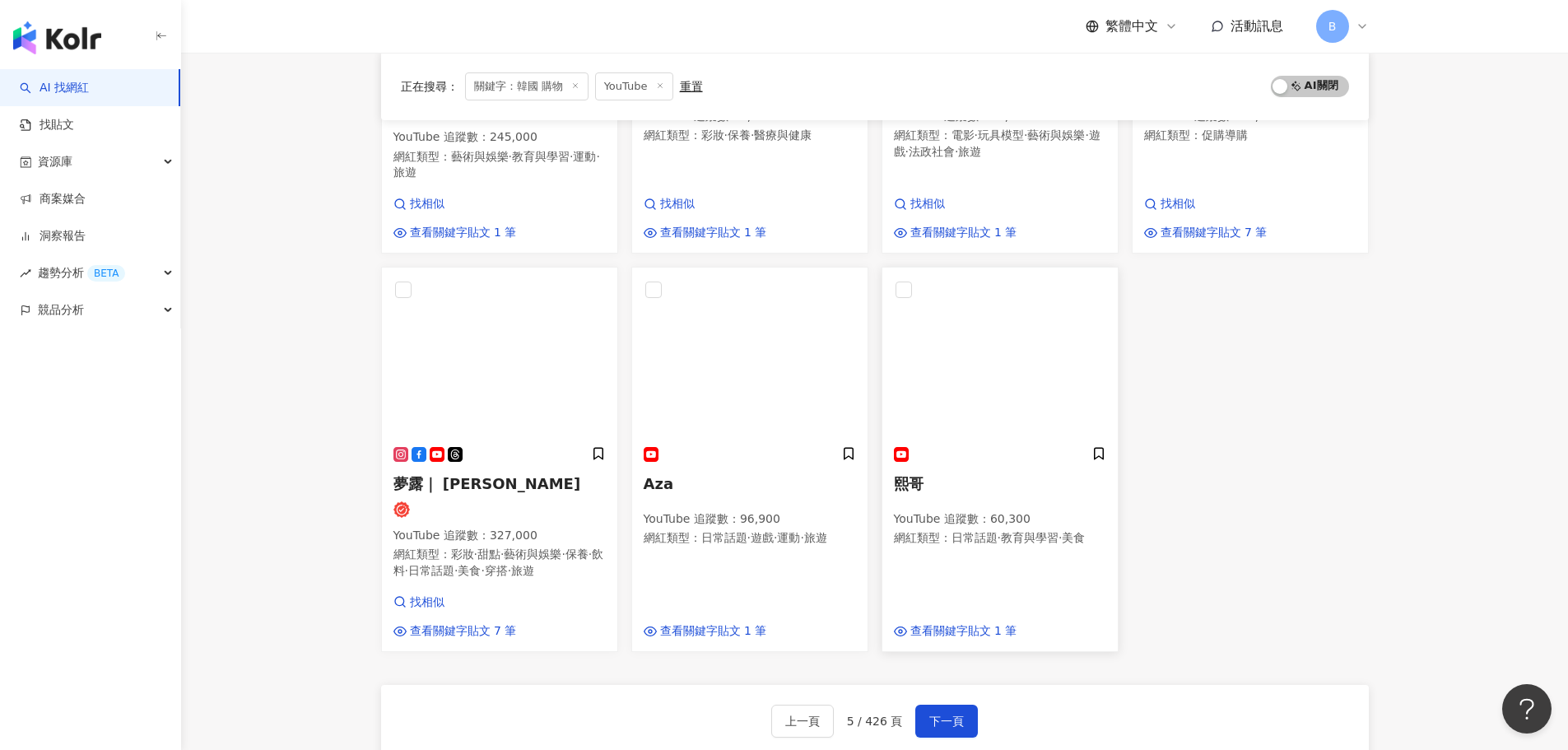
scroll to position [848, 0]
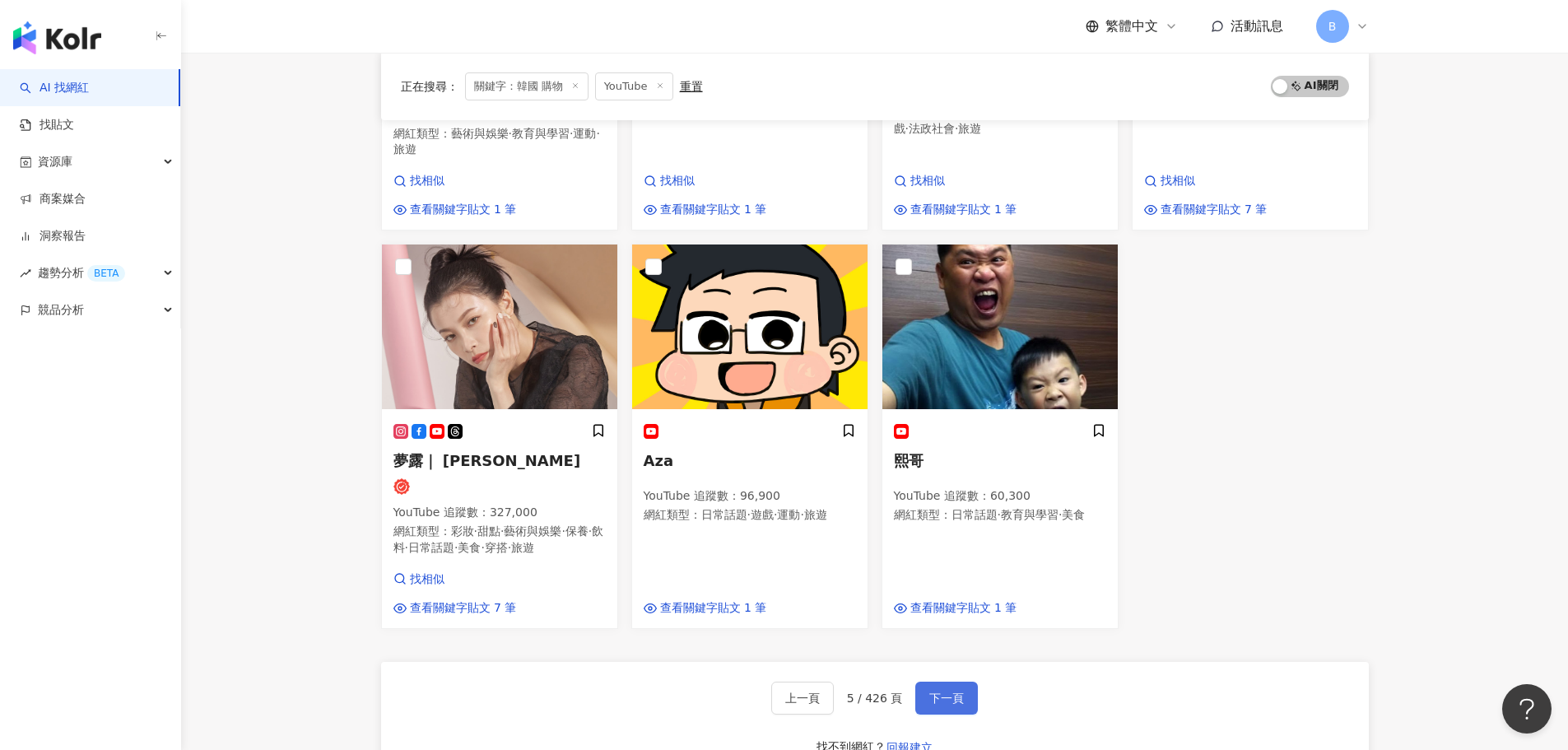
click at [954, 682] on button "下一頁" at bounding box center [946, 698] width 63 height 33
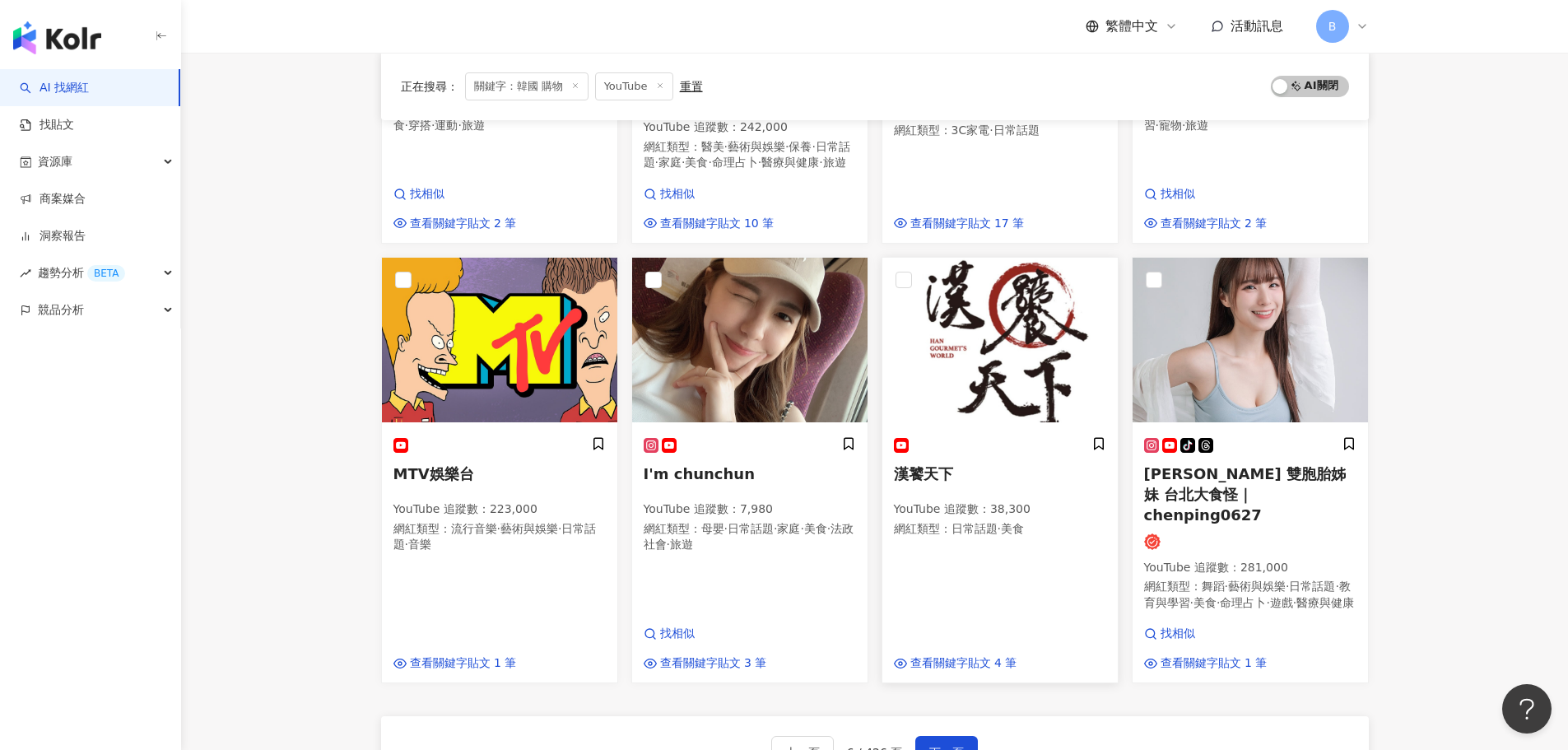
scroll to position [988, 0]
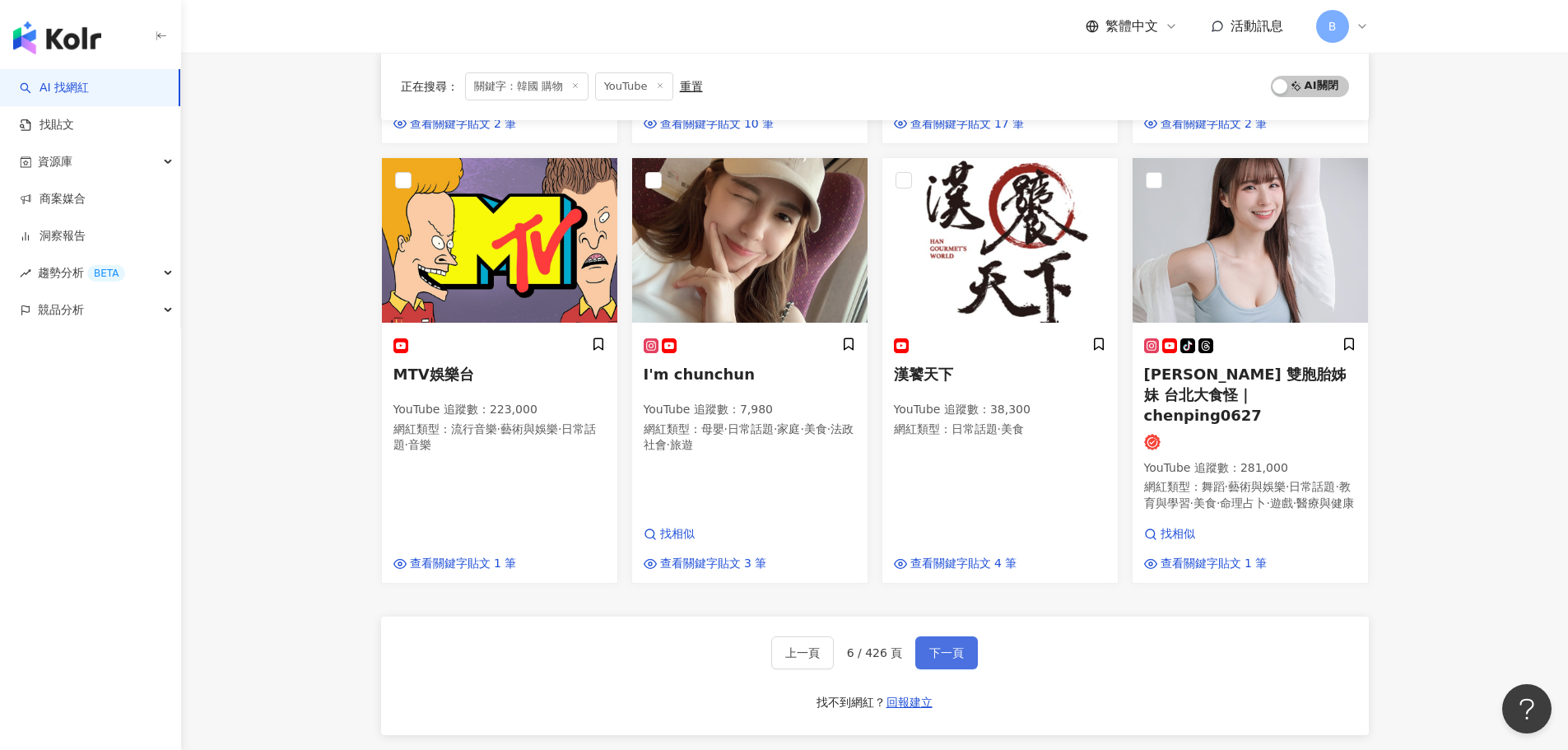
click at [956, 636] on button "下一頁" at bounding box center [946, 652] width 63 height 33
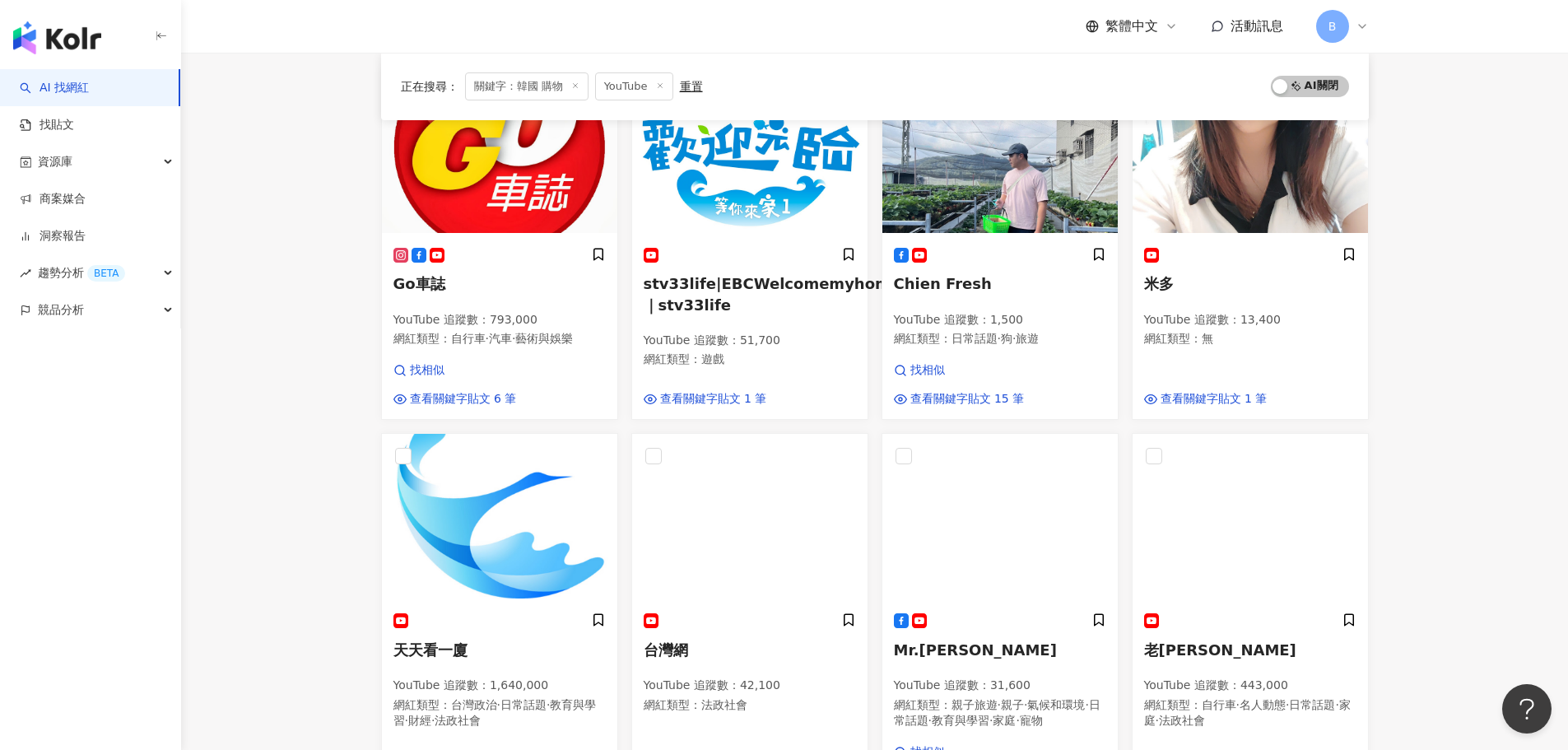
scroll to position [0, 0]
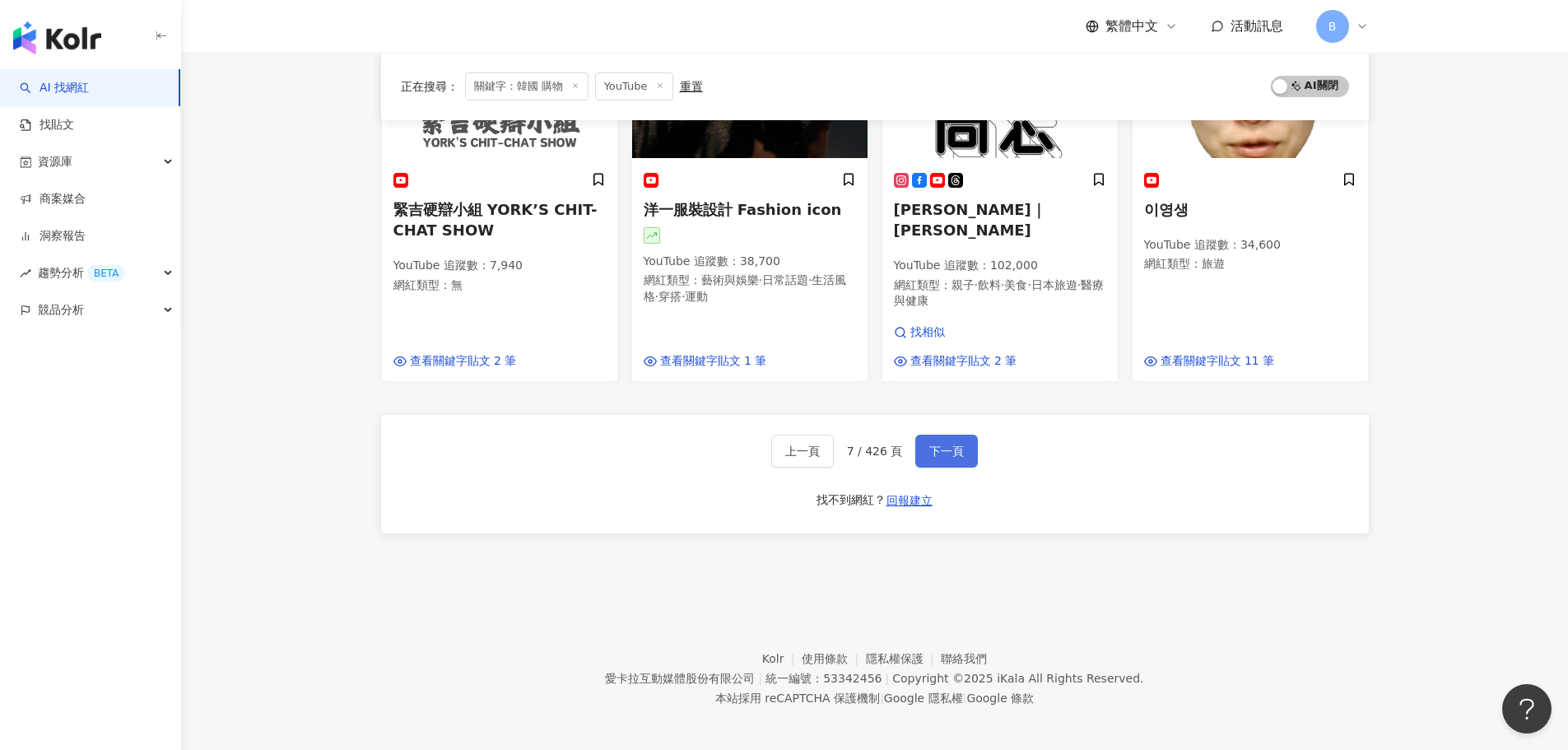
click at [921, 449] on button "下一頁" at bounding box center [946, 450] width 63 height 33
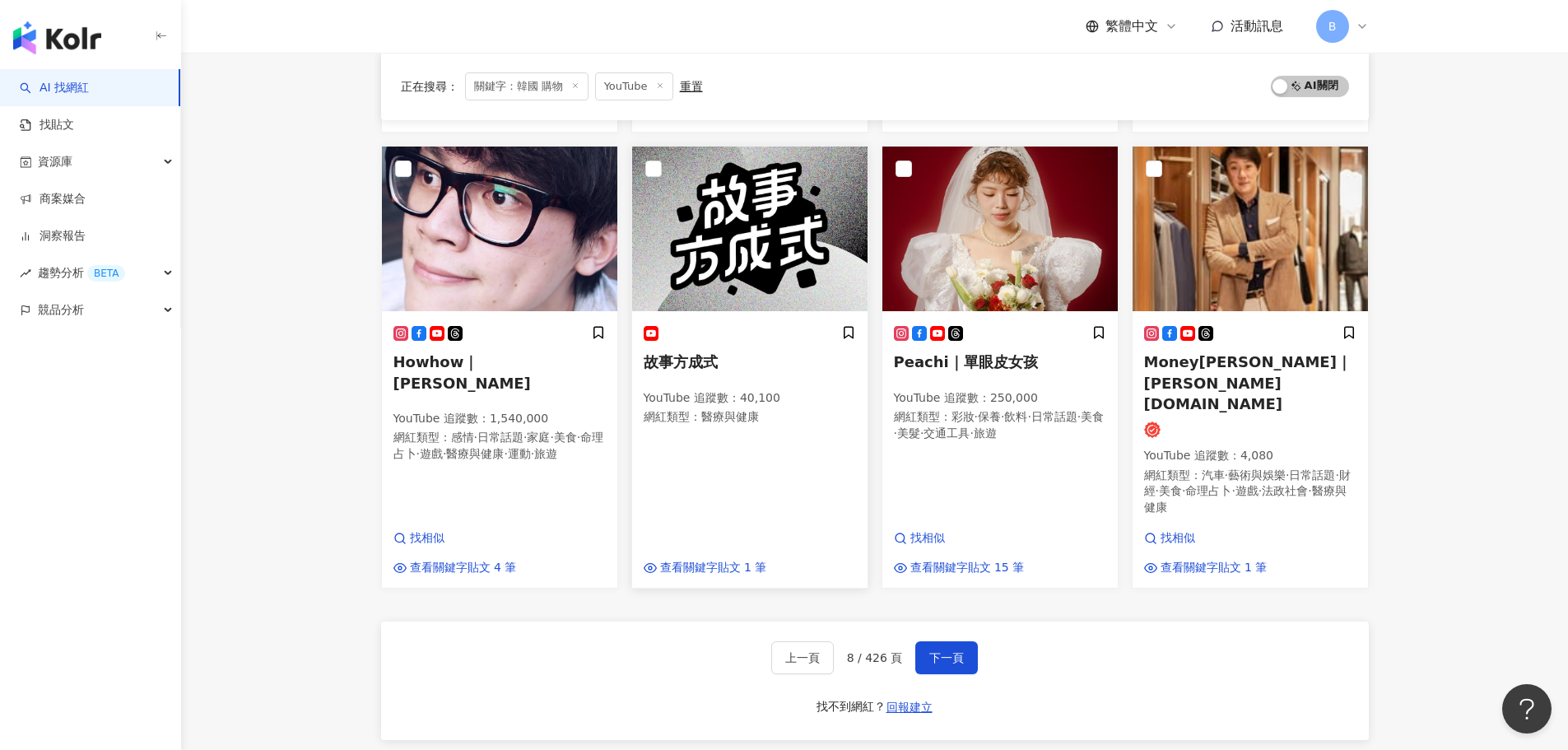
scroll to position [1009, 0]
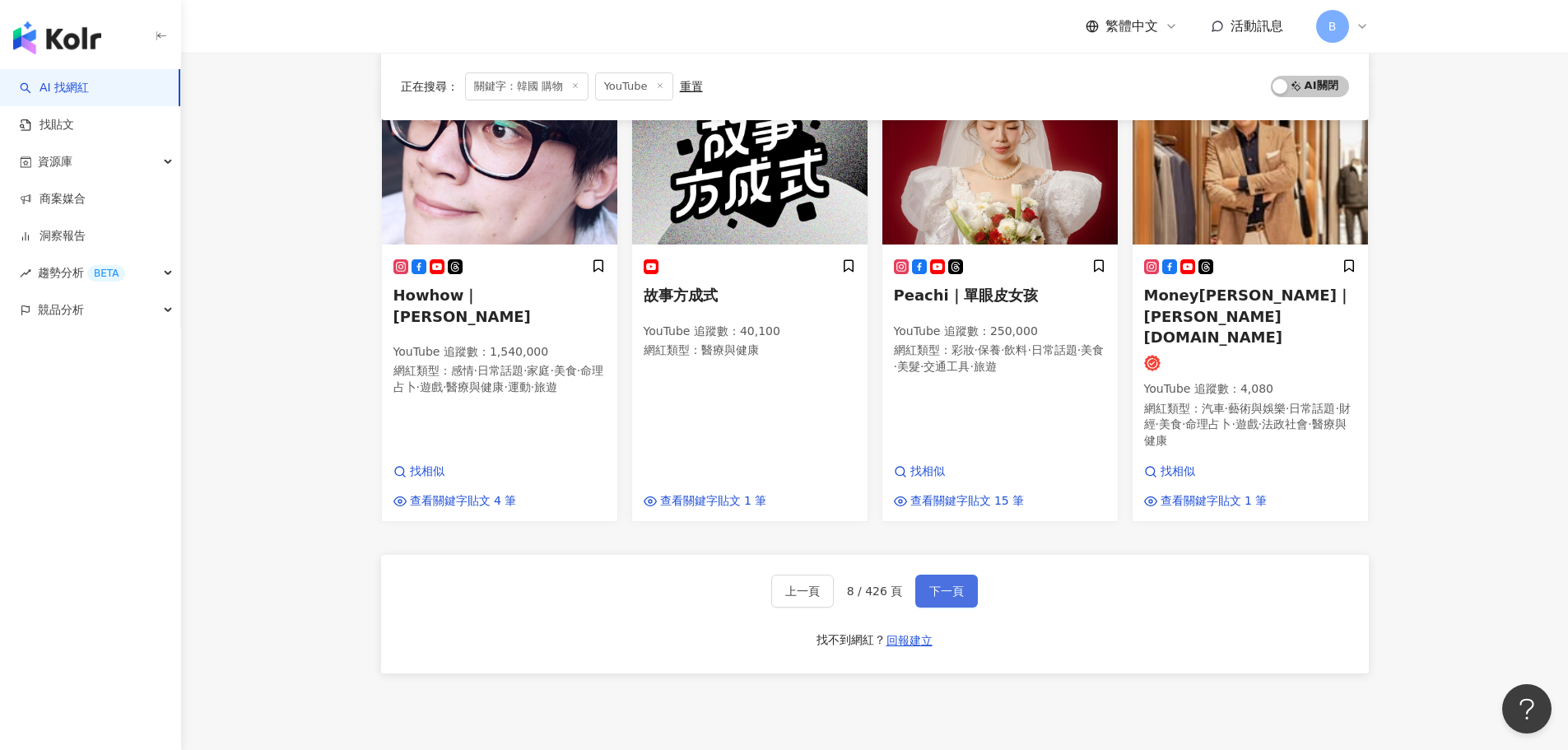
click at [945, 584] on span "下一頁" at bounding box center [946, 591] width 34 height 13
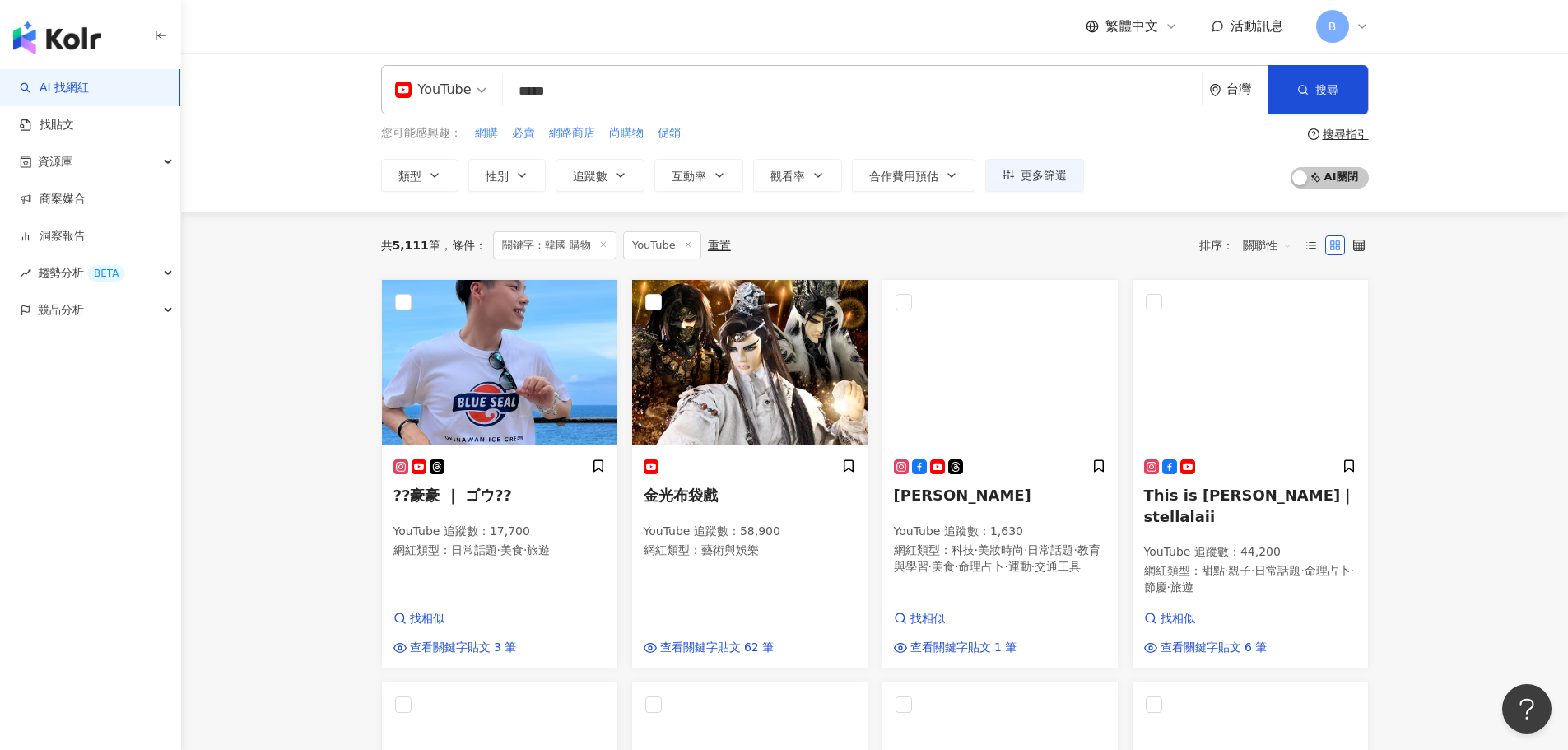
scroll to position [4, 0]
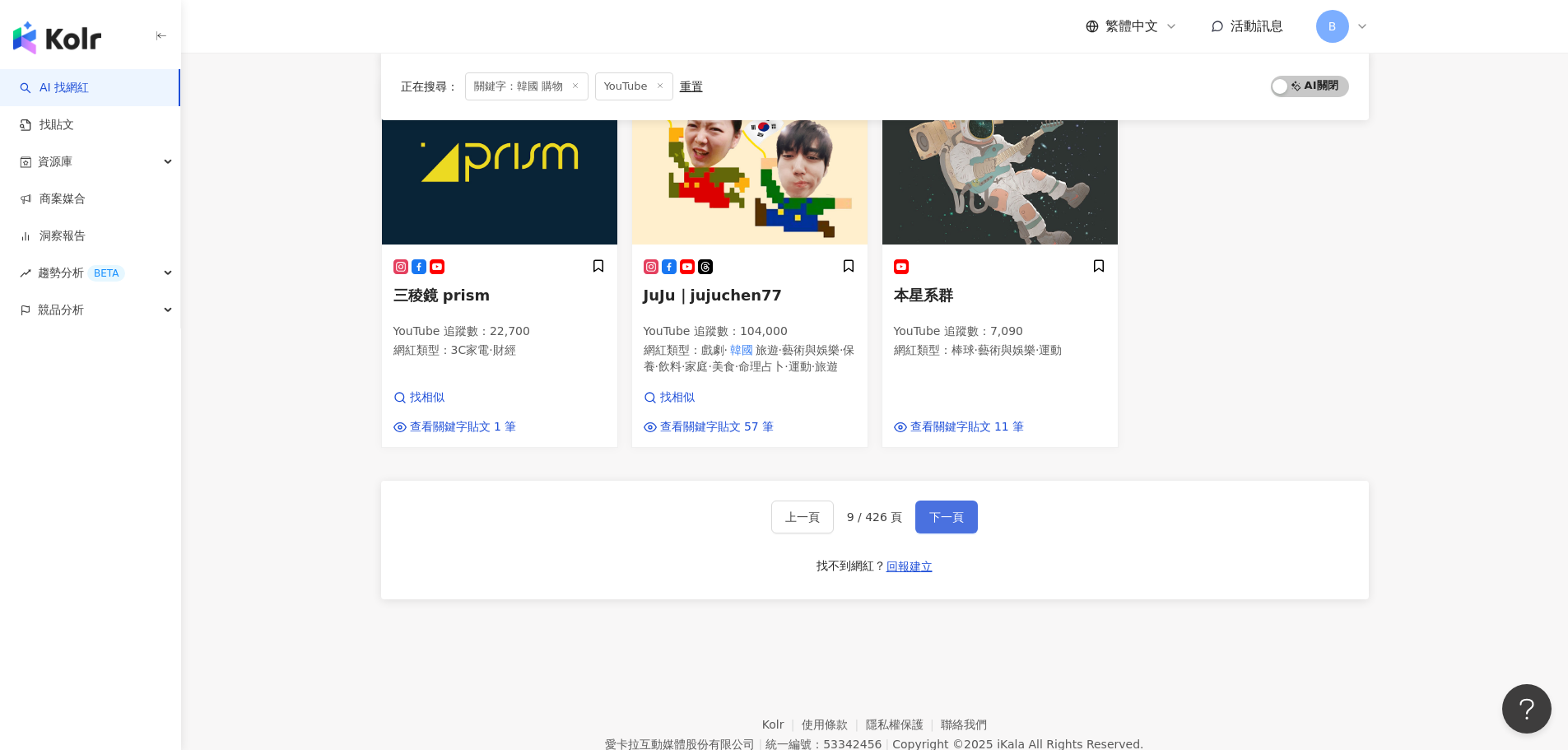
click at [934, 521] on span "下一頁" at bounding box center [946, 517] width 34 height 13
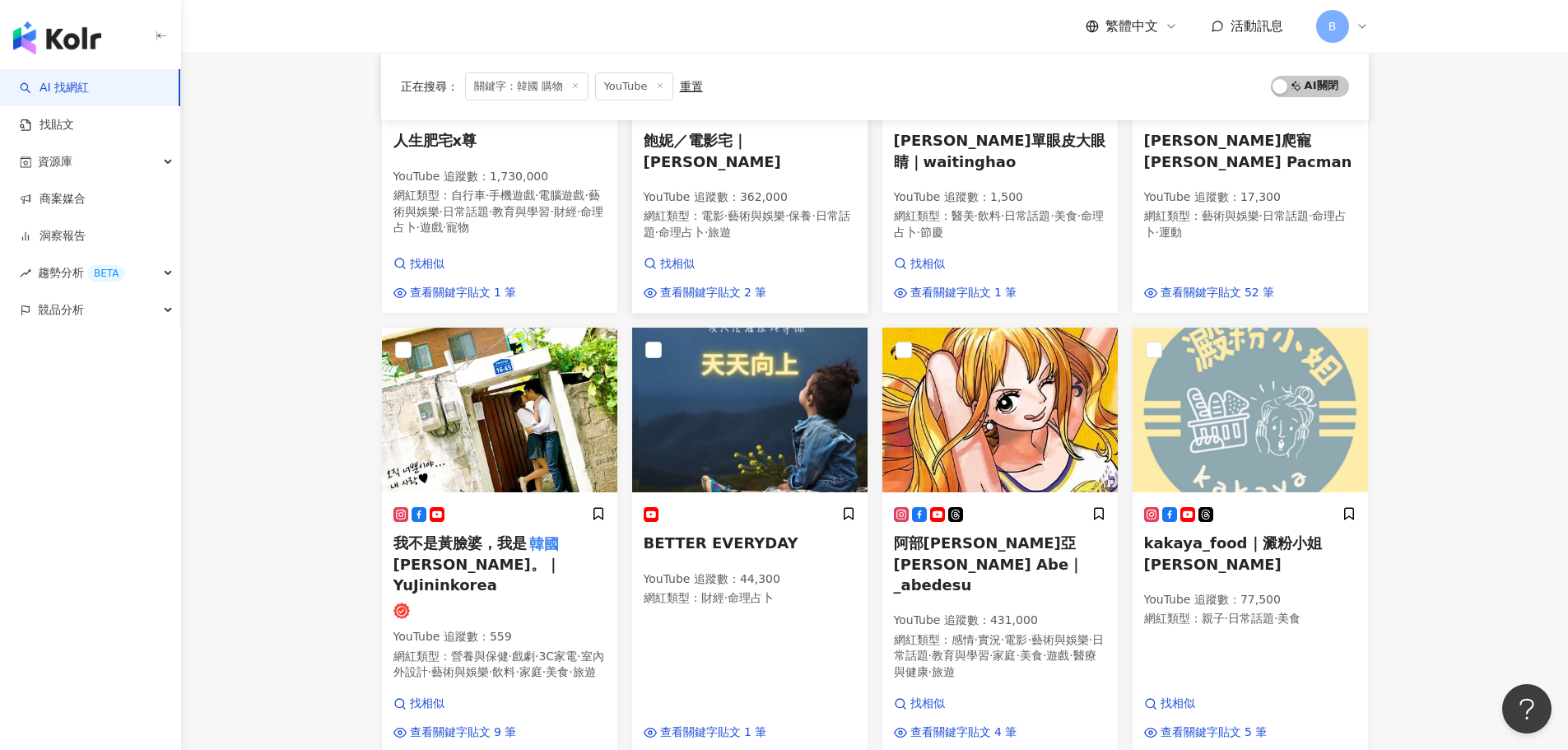
scroll to position [823, 0]
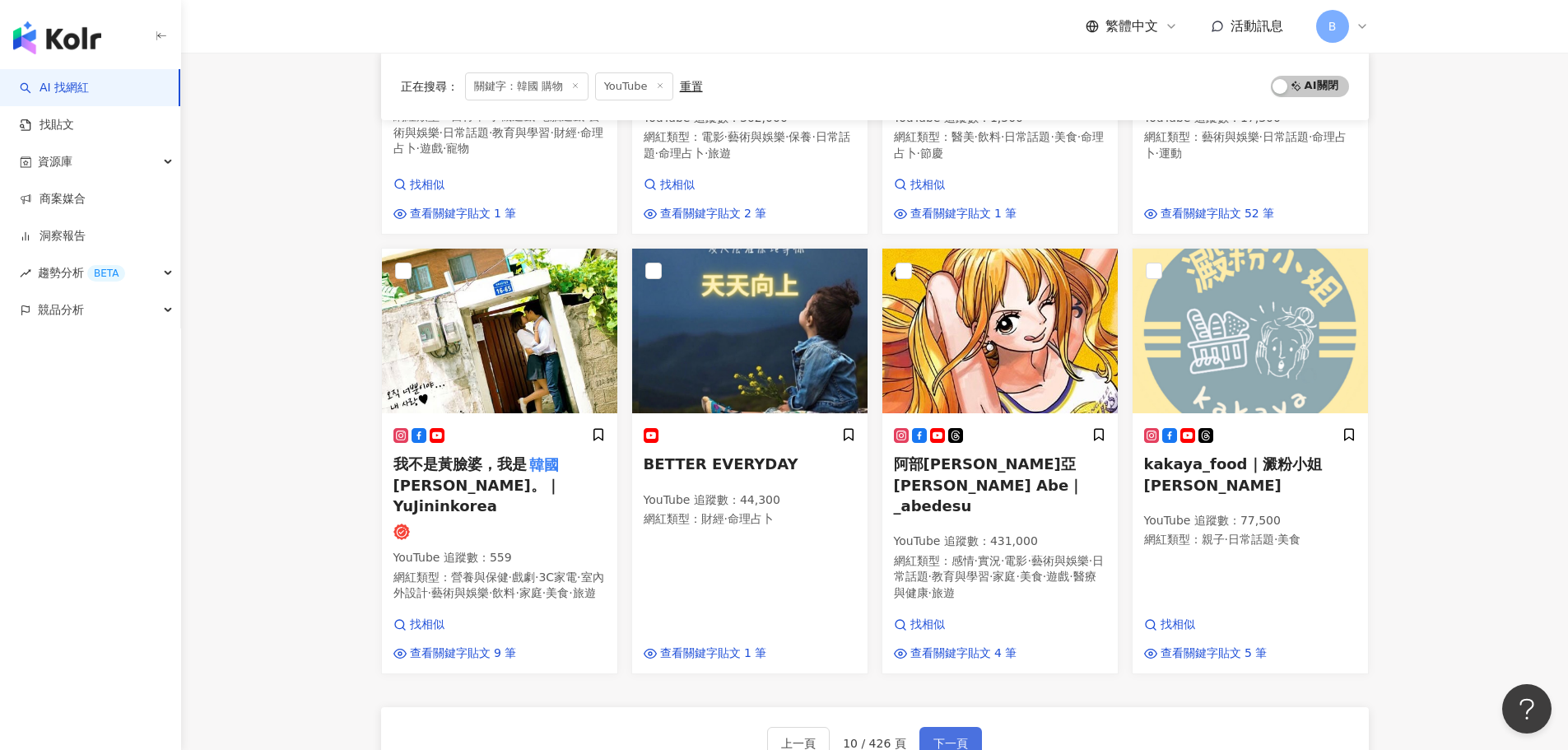
click at [961, 727] on button "下一頁" at bounding box center [951, 743] width 63 height 33
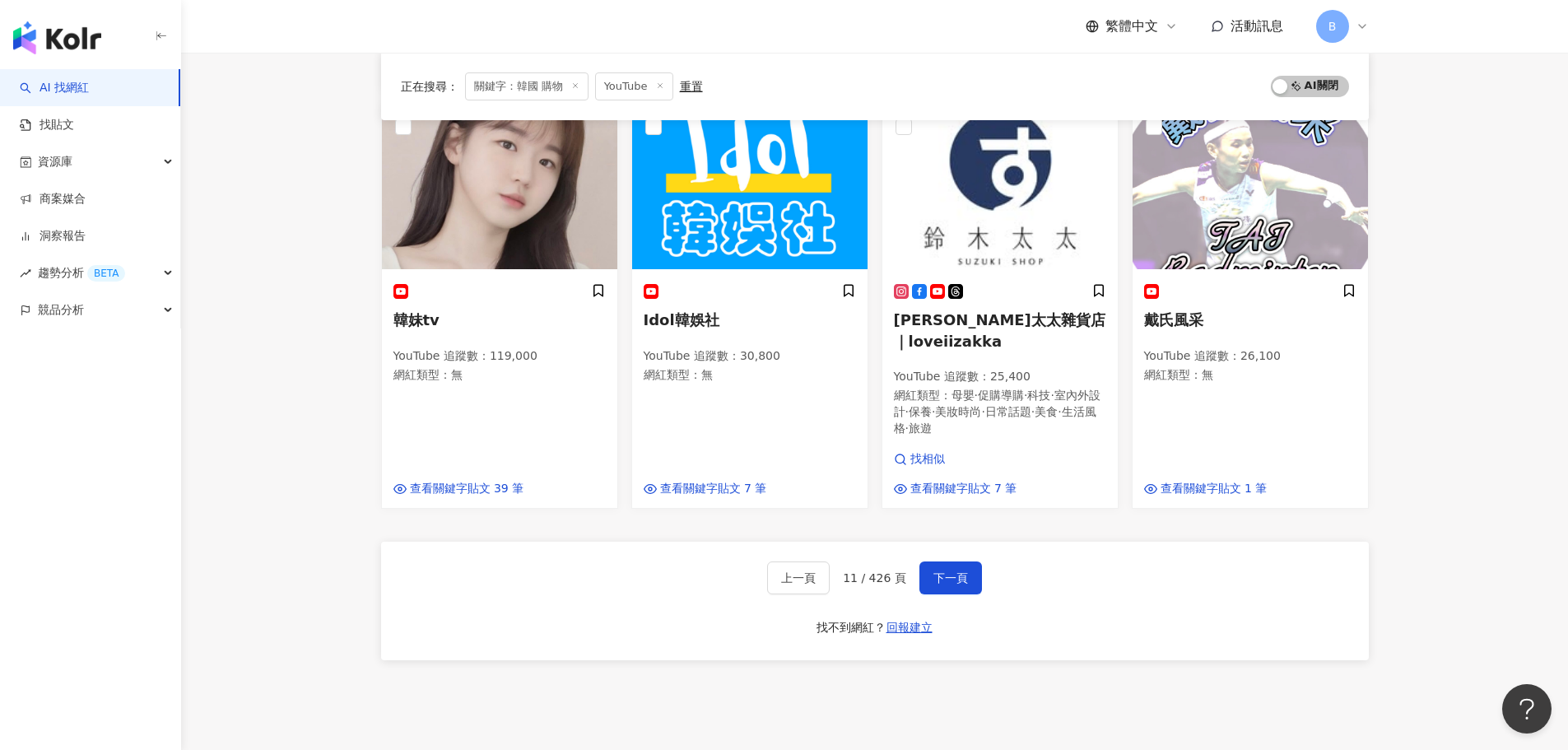
scroll to position [988, 0]
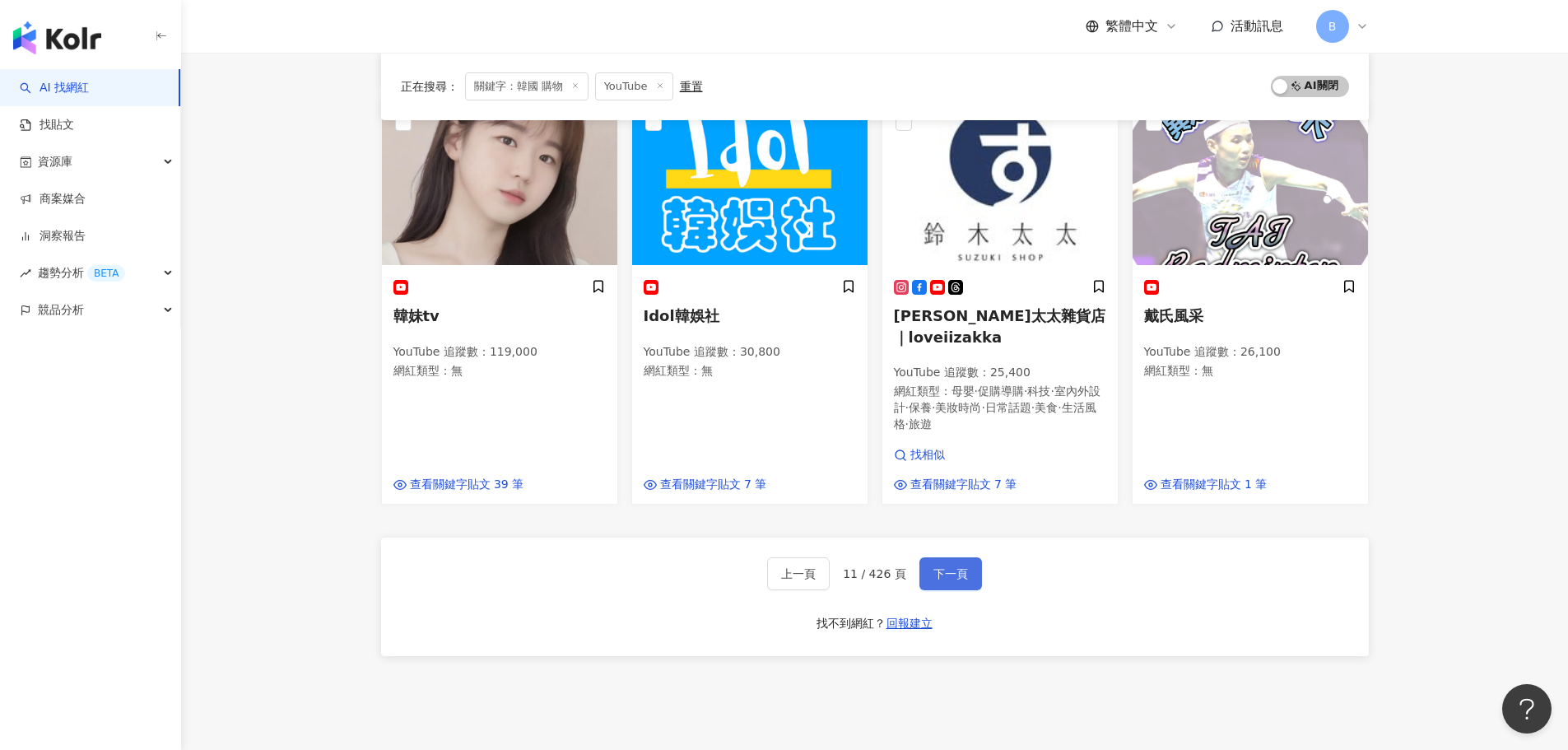
click at [938, 567] on span "下一頁" at bounding box center [951, 574] width 34 height 13
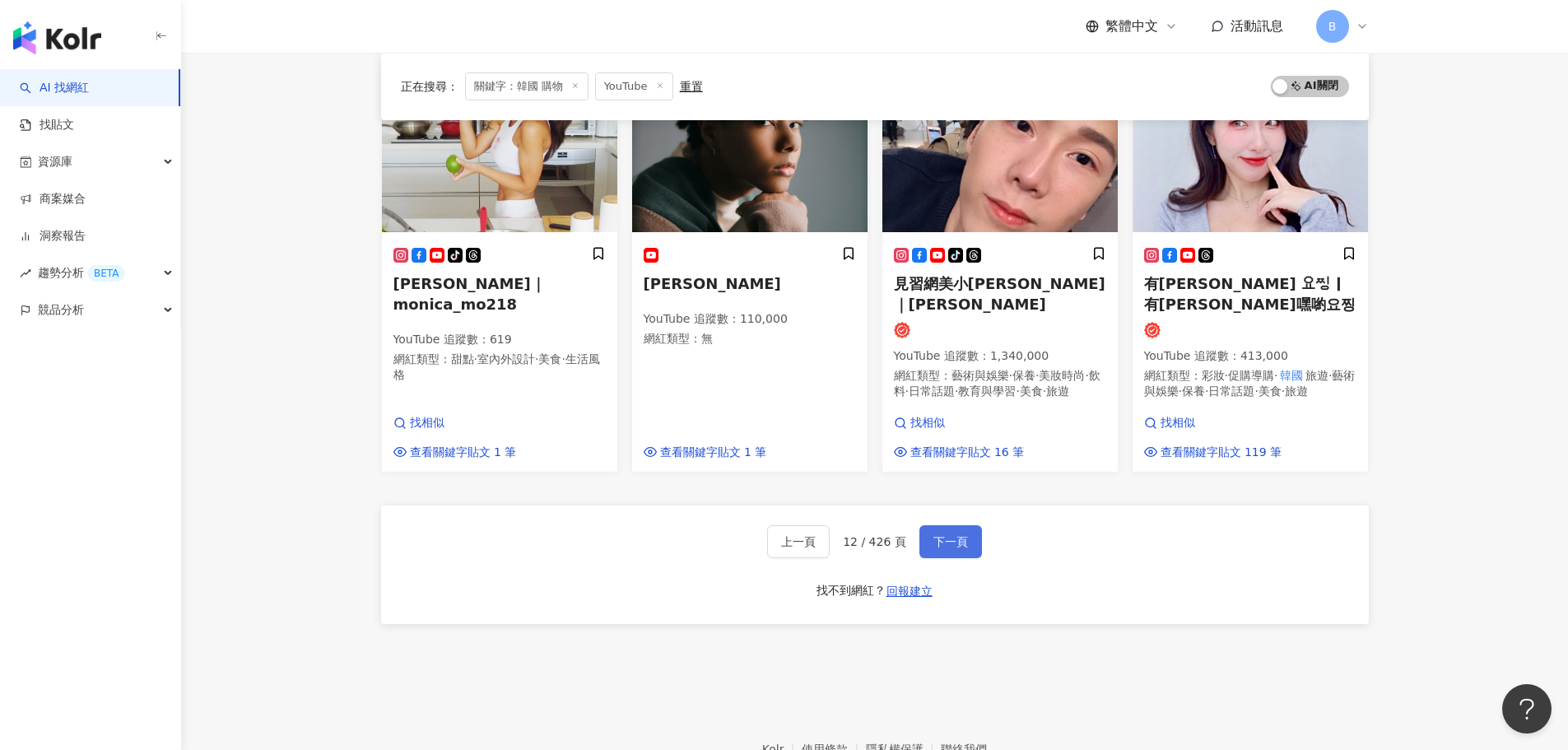
click at [950, 548] on span "下一頁" at bounding box center [951, 541] width 34 height 13
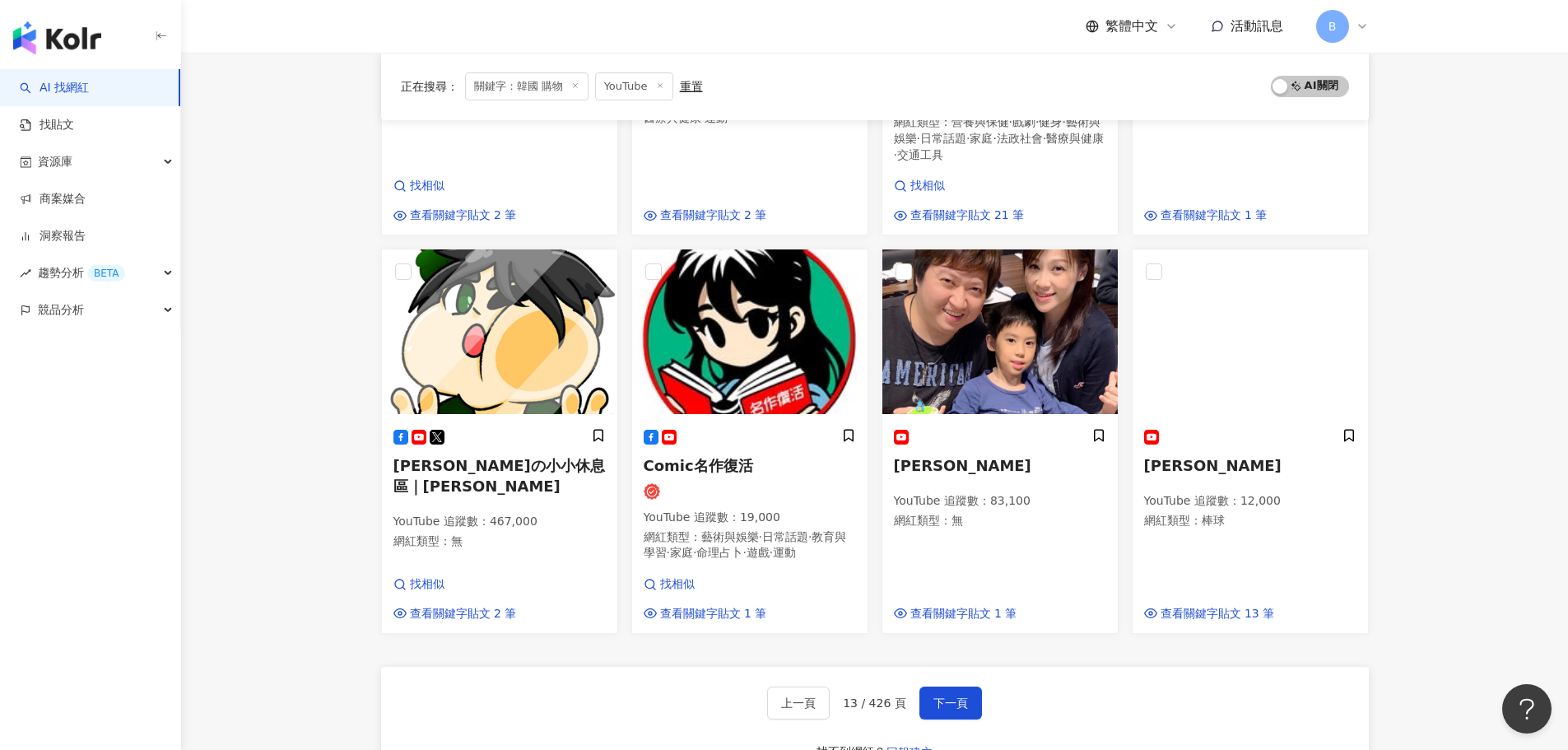
scroll to position [1070, 0]
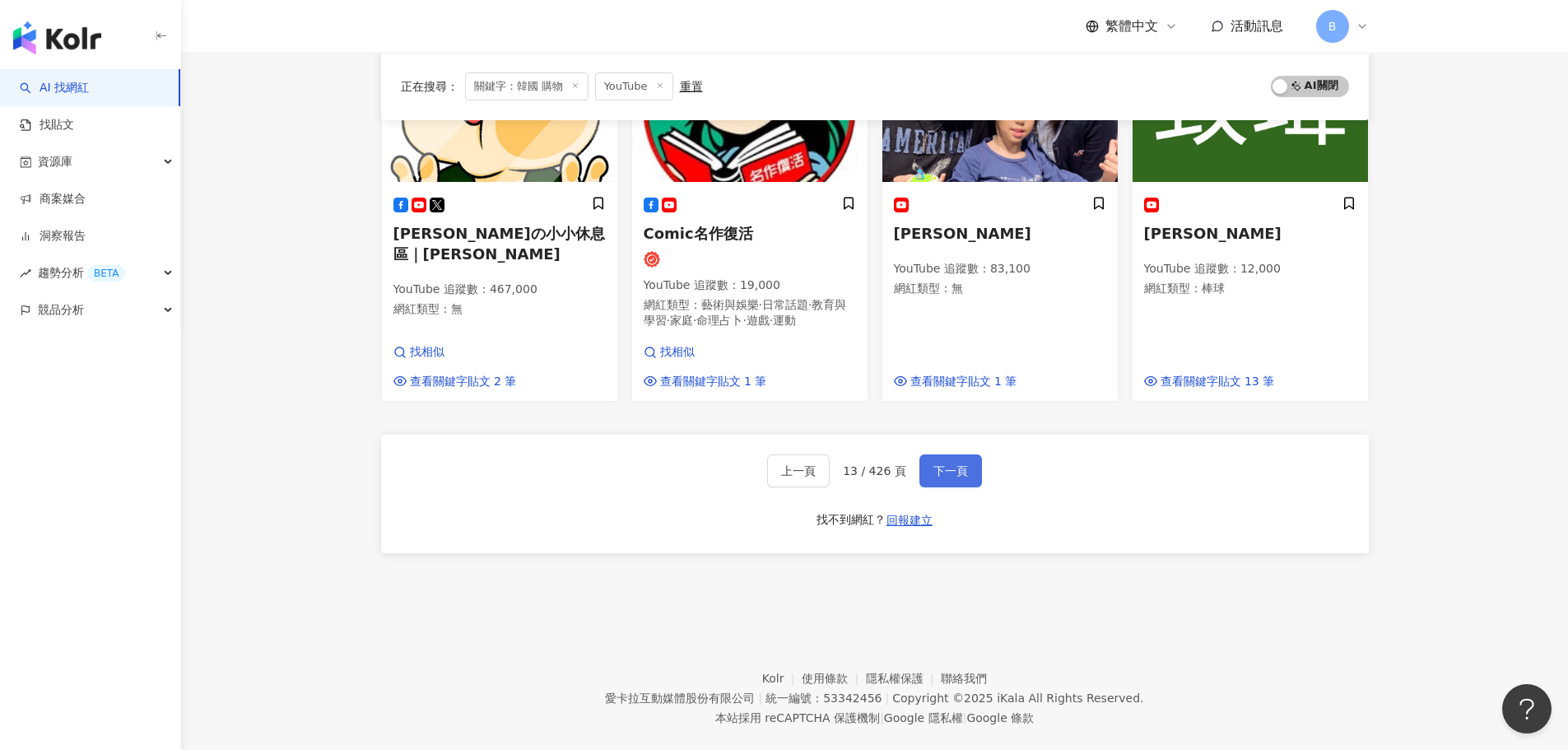
click at [939, 478] on span "下一頁" at bounding box center [951, 471] width 34 height 13
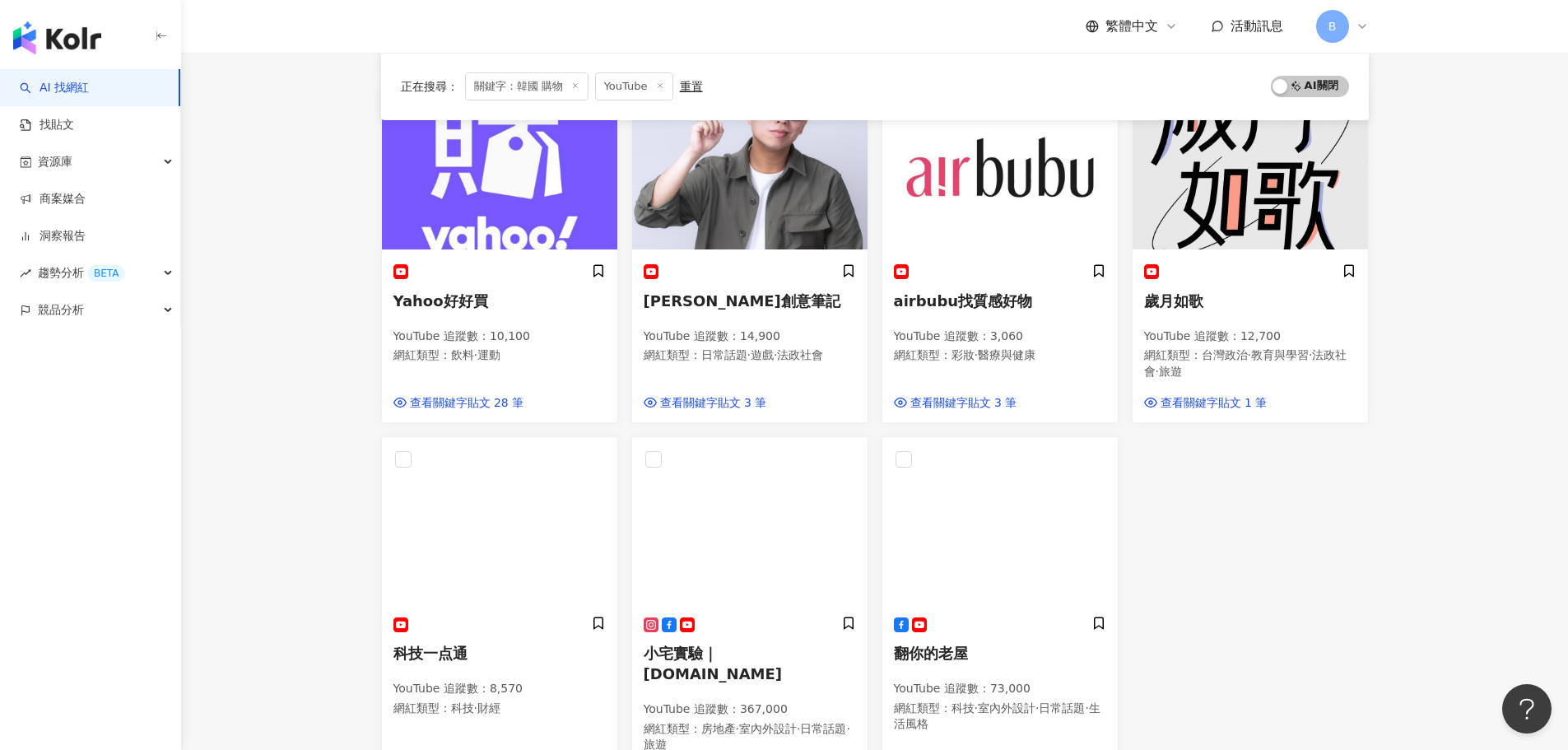
scroll to position [823, 0]
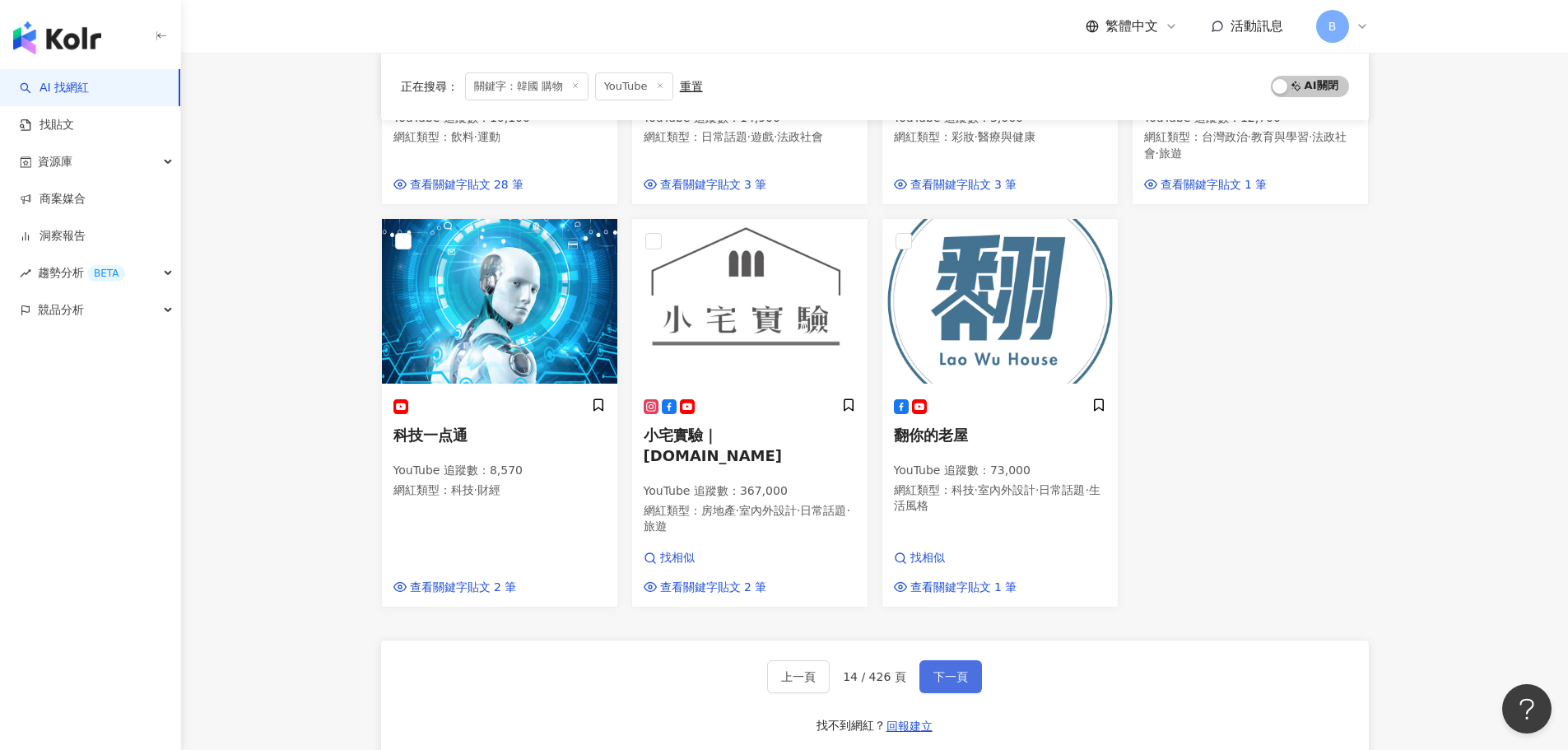
click at [965, 660] on button "下一頁" at bounding box center [951, 676] width 63 height 33
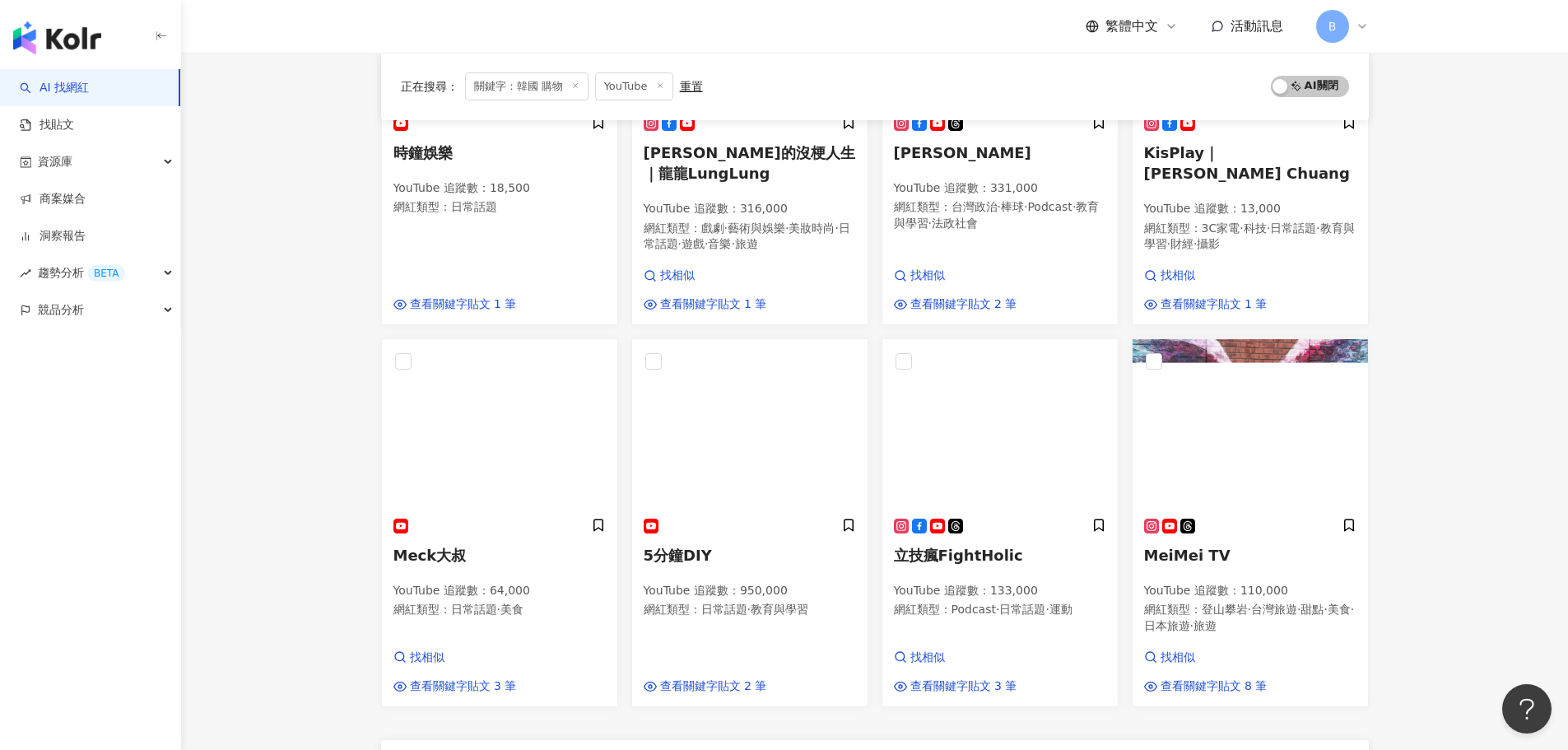
scroll to position [792, 0]
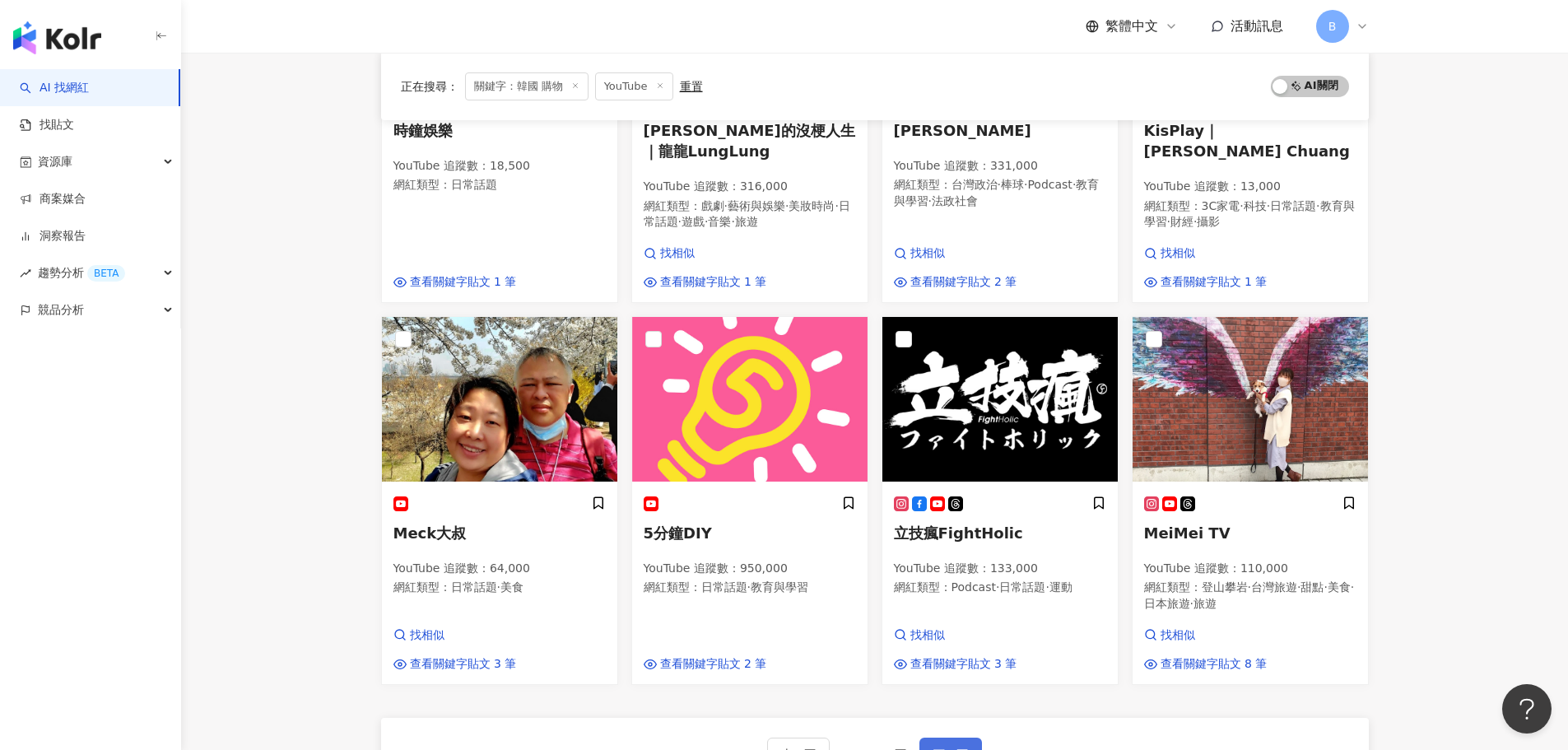
click at [954, 737] on button "下一頁" at bounding box center [951, 754] width 63 height 33
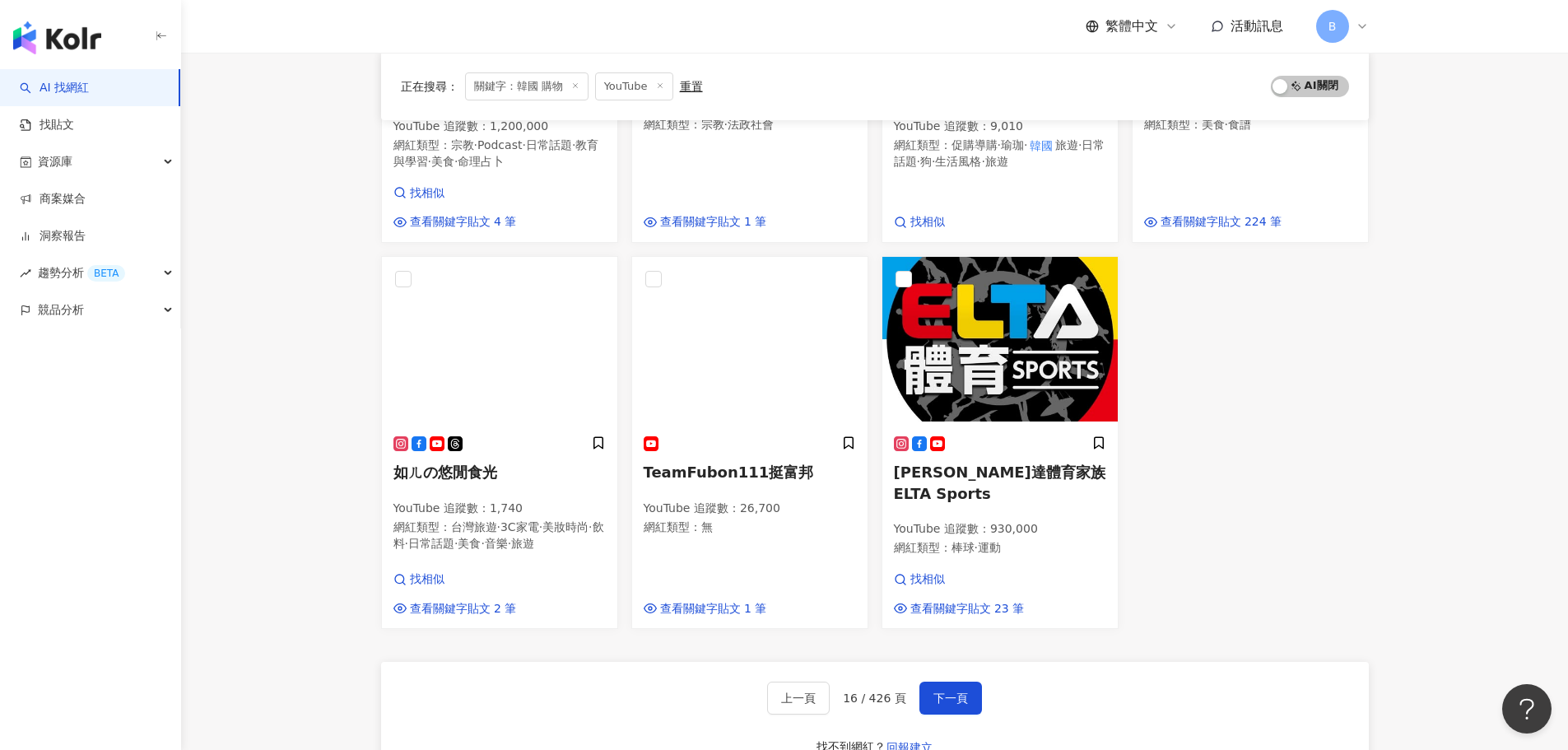
scroll to position [823, 0]
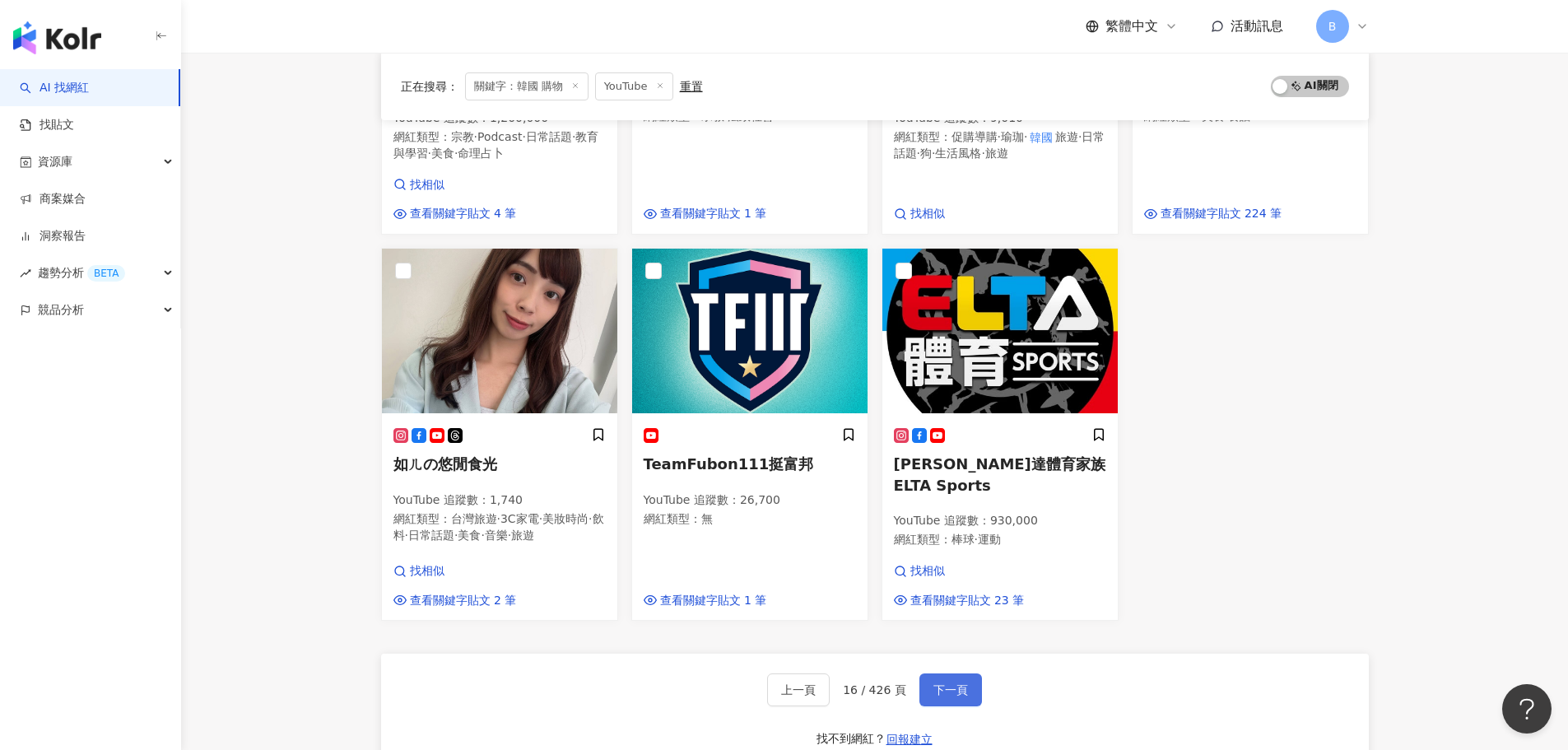
click at [936, 690] on button "下一頁" at bounding box center [951, 689] width 63 height 33
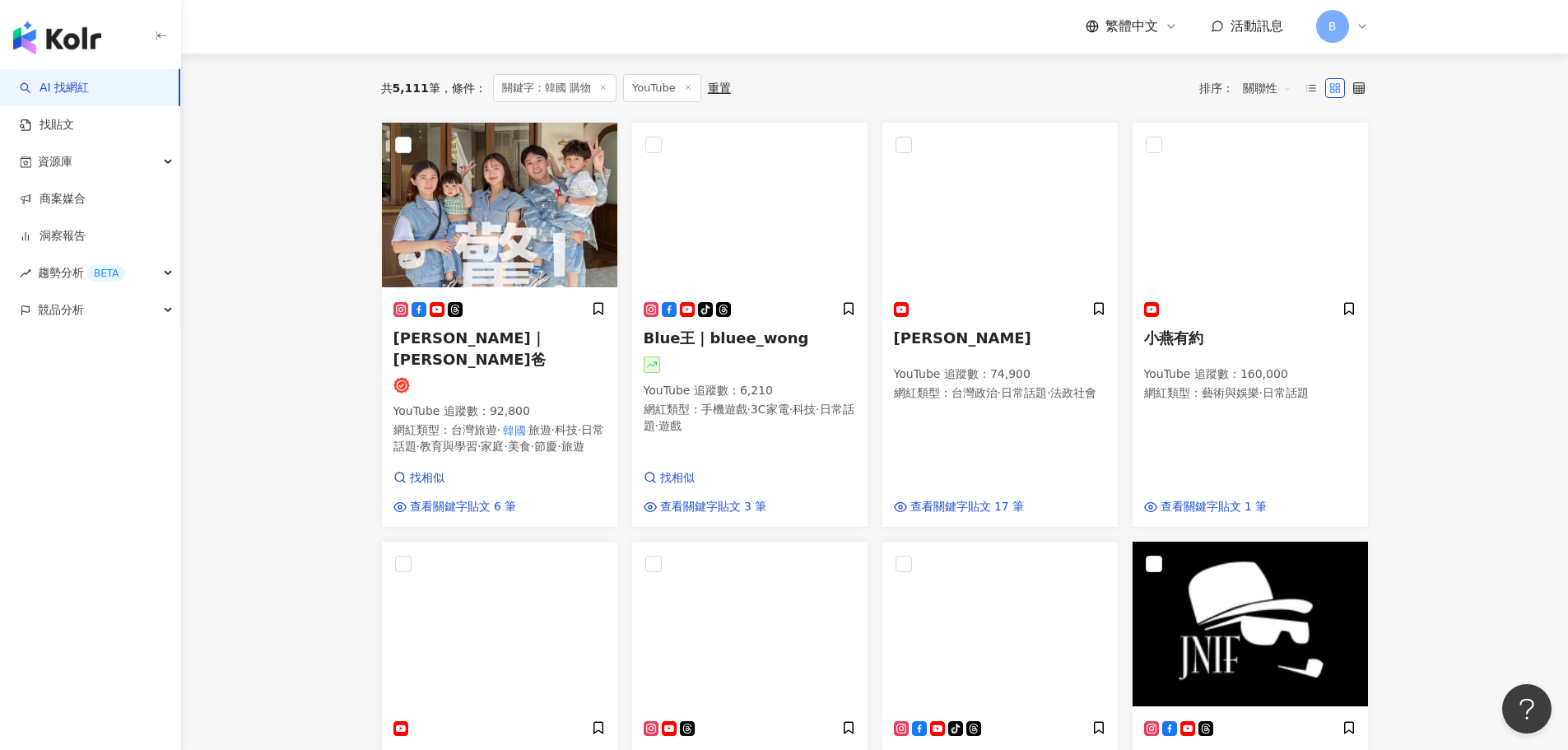
scroll to position [0, 0]
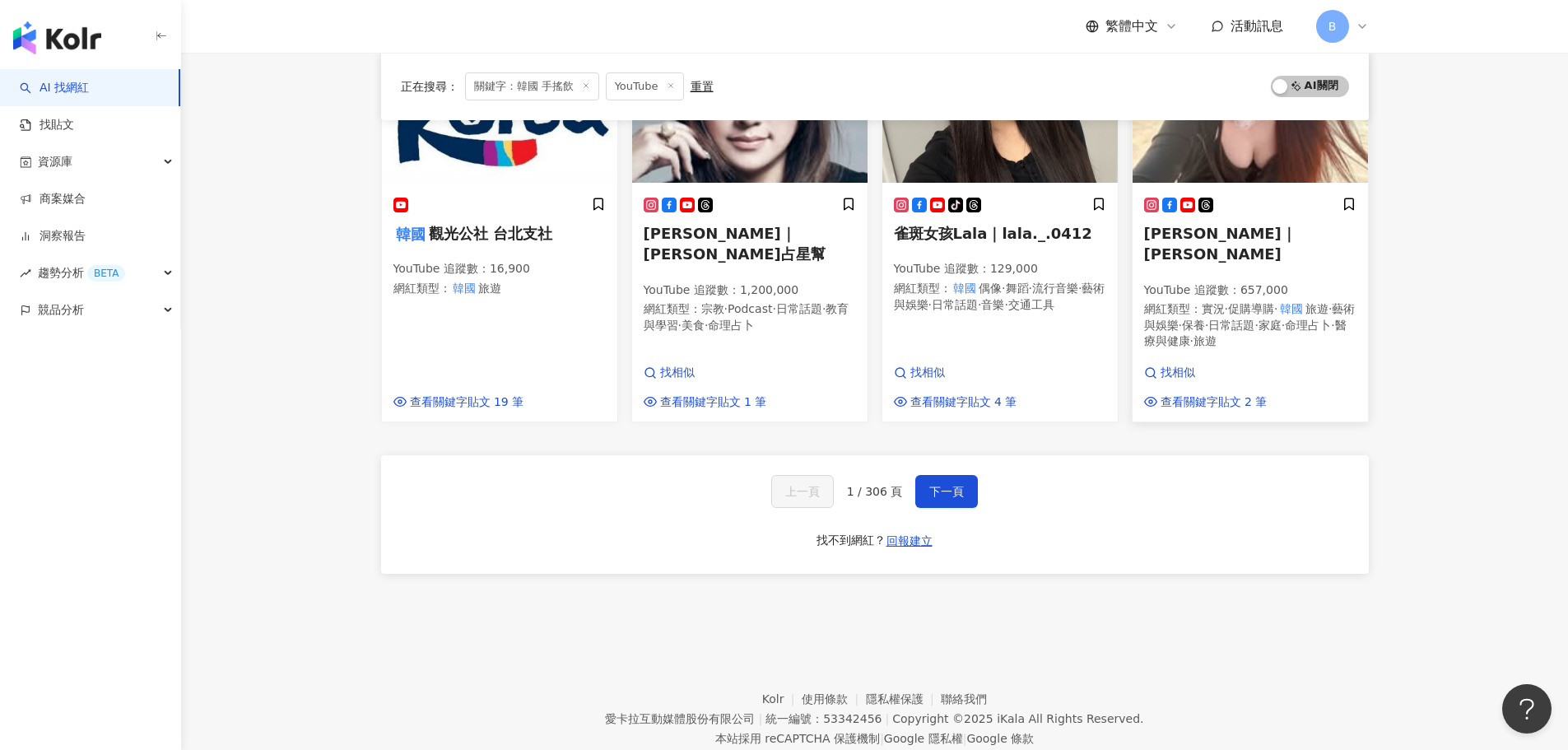
scroll to position [1148, 0]
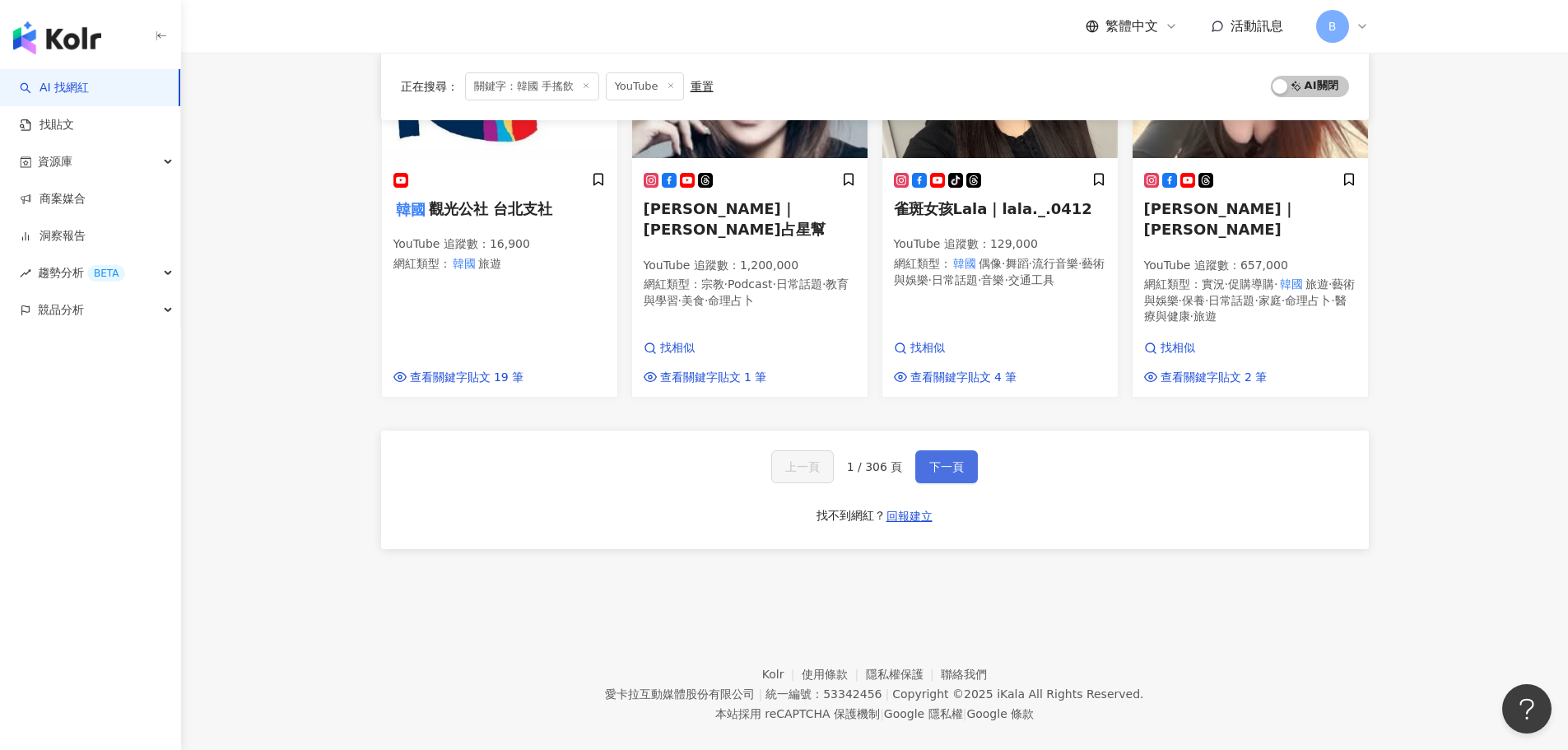
click at [947, 460] on span "下一頁" at bounding box center [946, 466] width 34 height 13
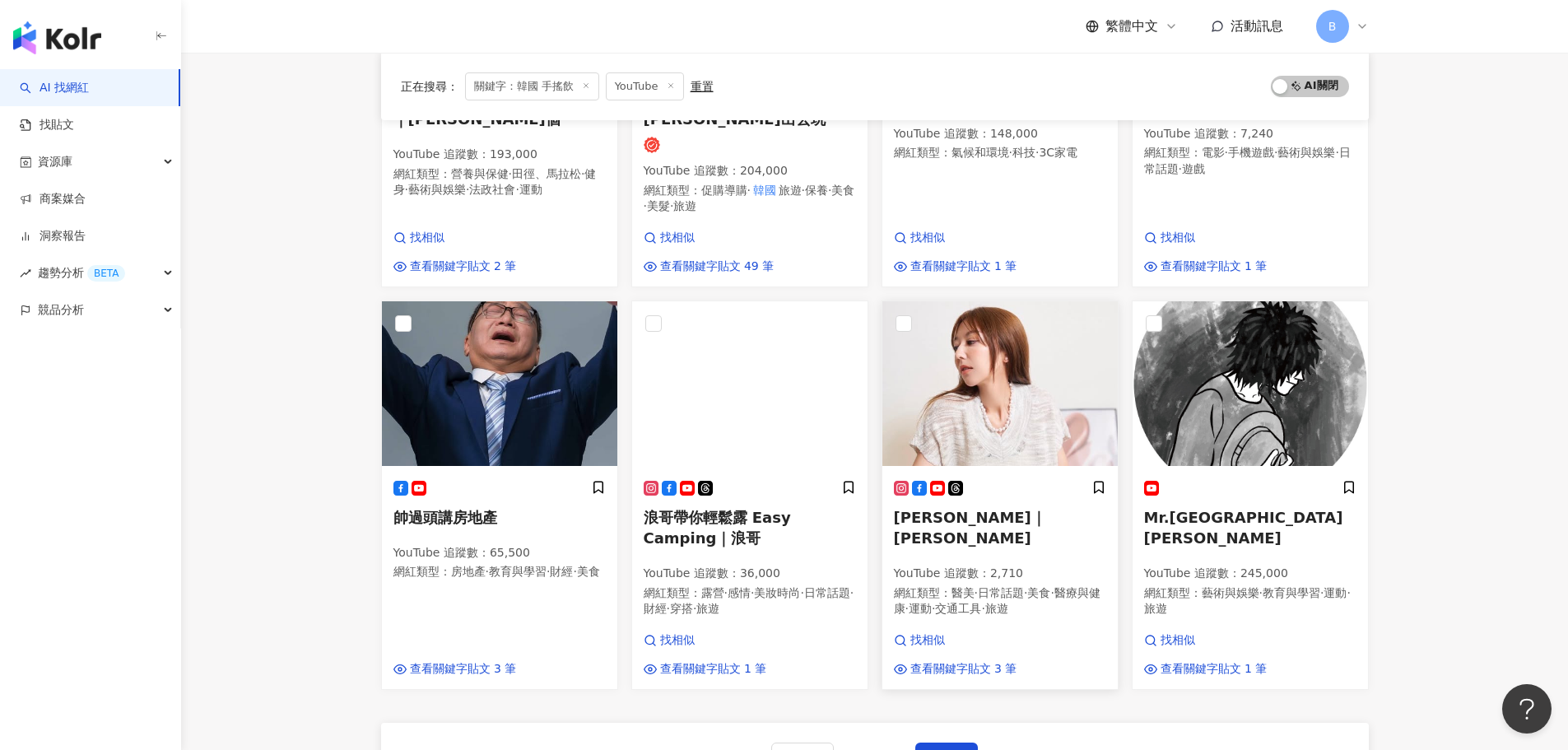
scroll to position [823, 0]
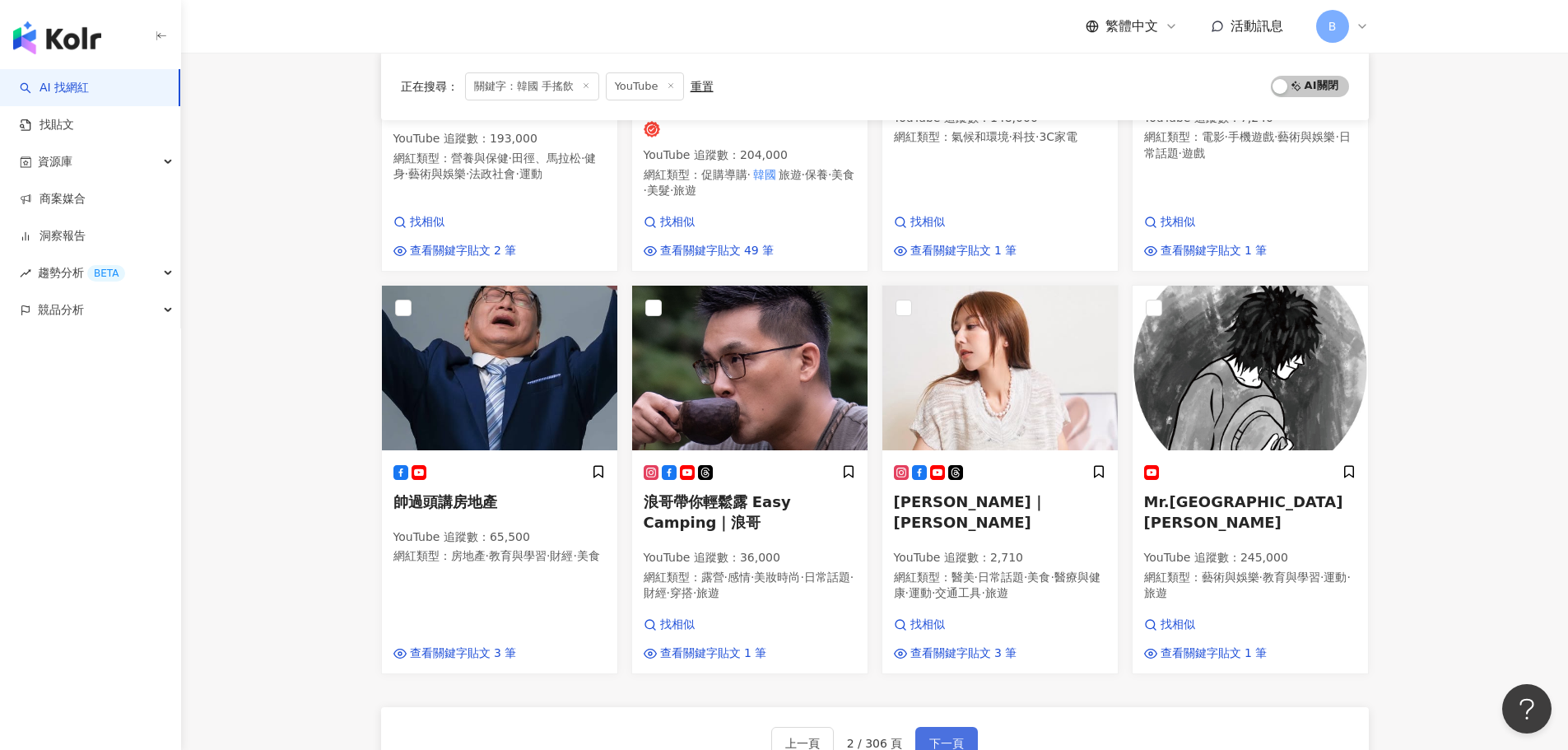
click at [952, 737] on span "下一頁" at bounding box center [946, 743] width 34 height 13
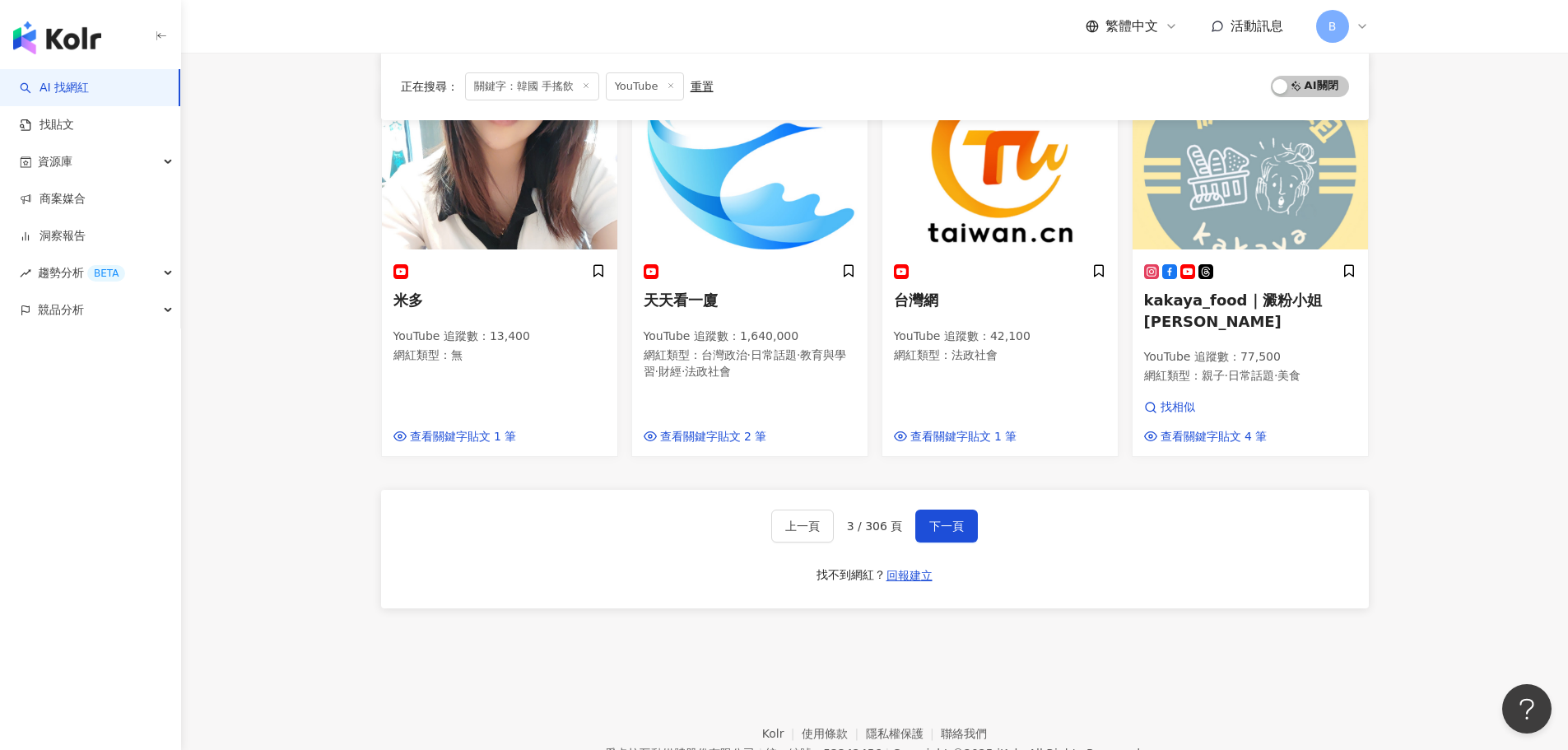
scroll to position [1078, 0]
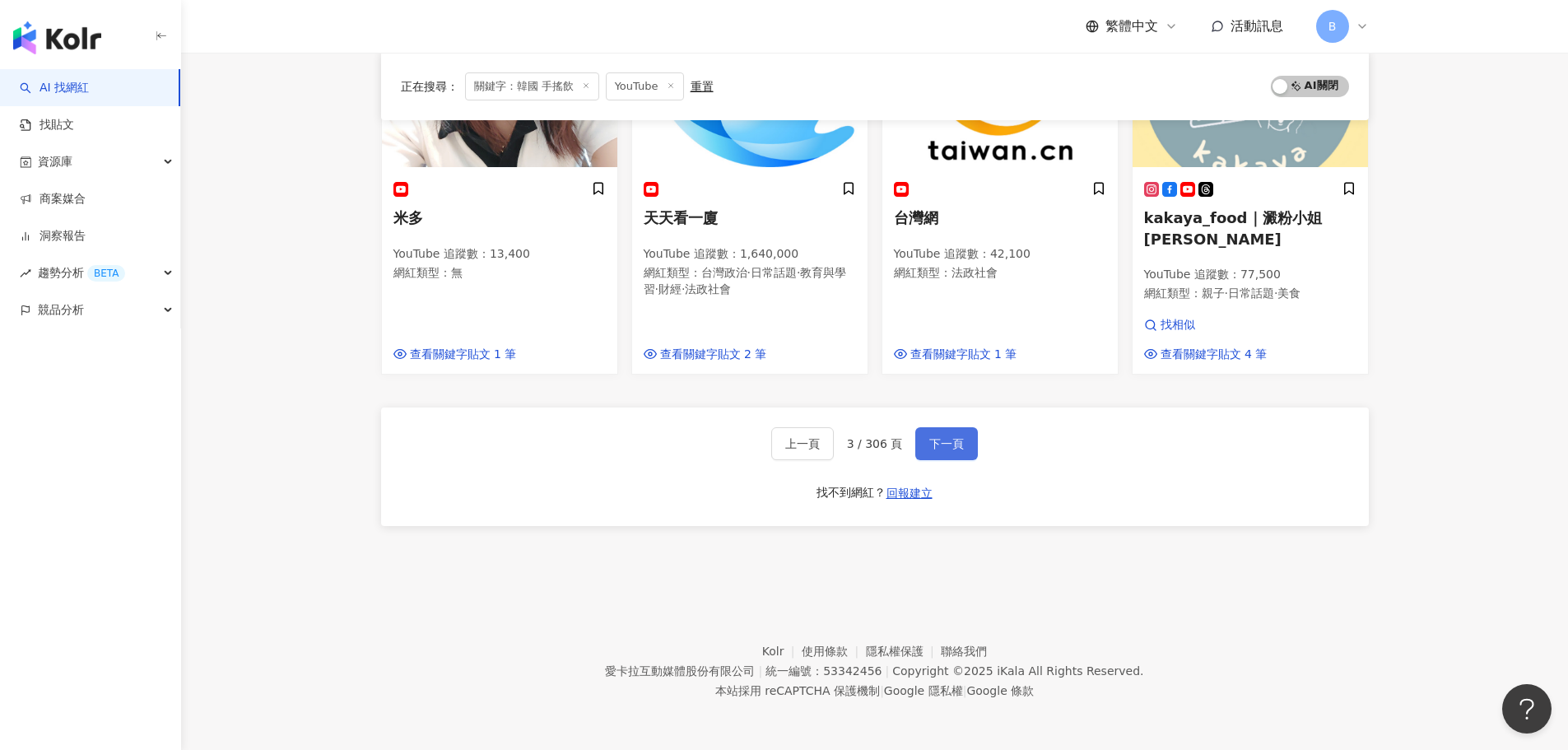
click at [934, 445] on span "下一頁" at bounding box center [946, 444] width 34 height 13
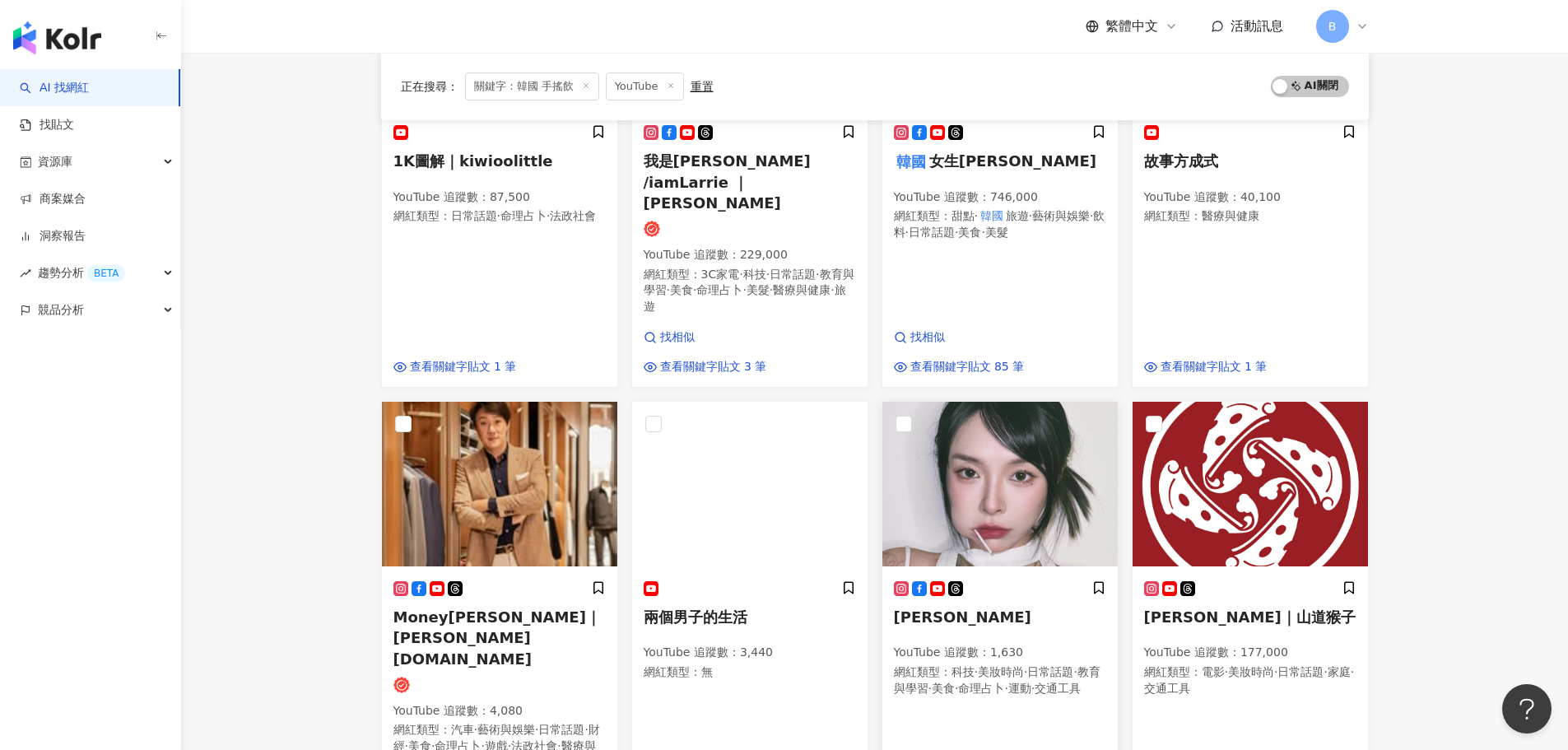
scroll to position [1144, 0]
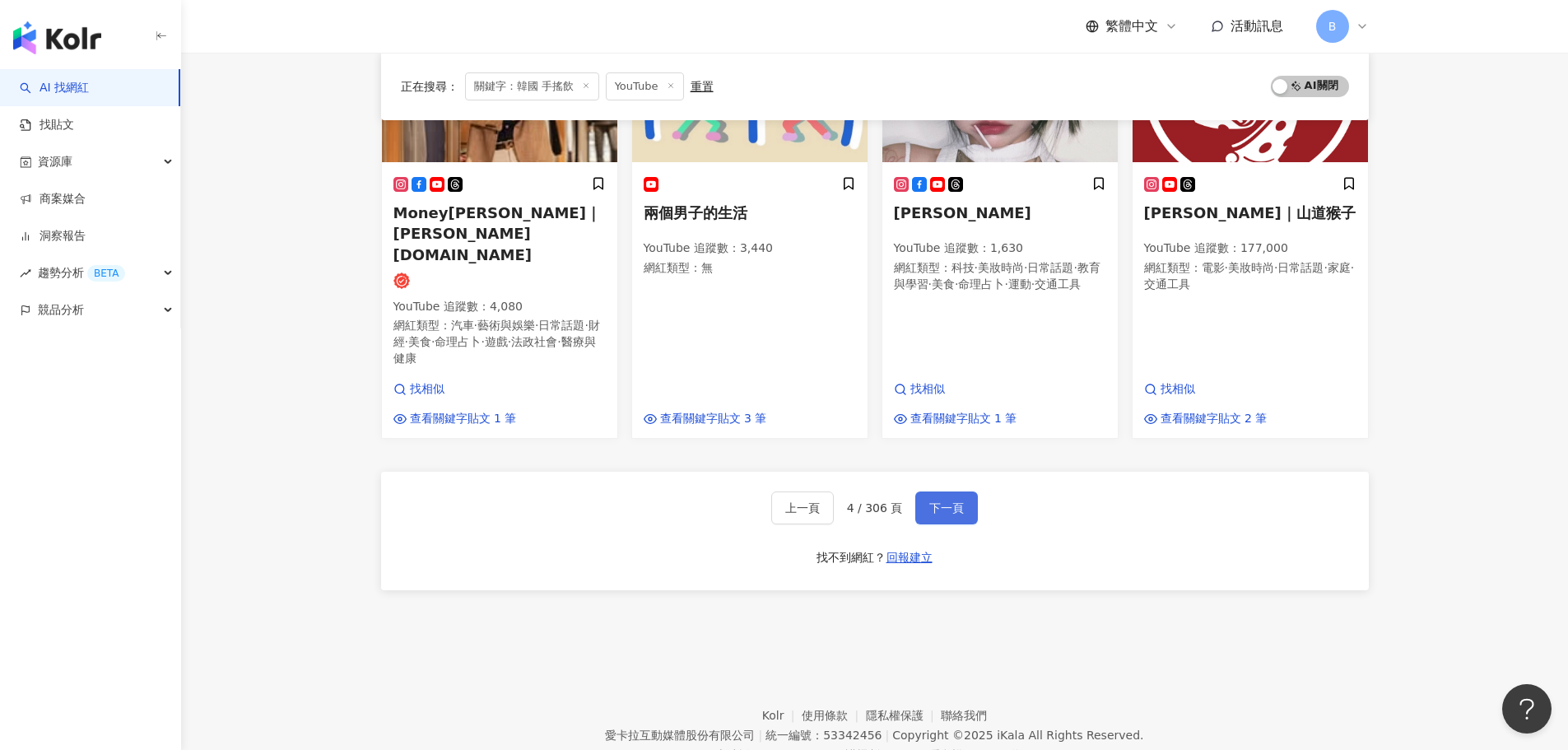
click at [924, 491] on button "下一頁" at bounding box center [946, 507] width 63 height 33
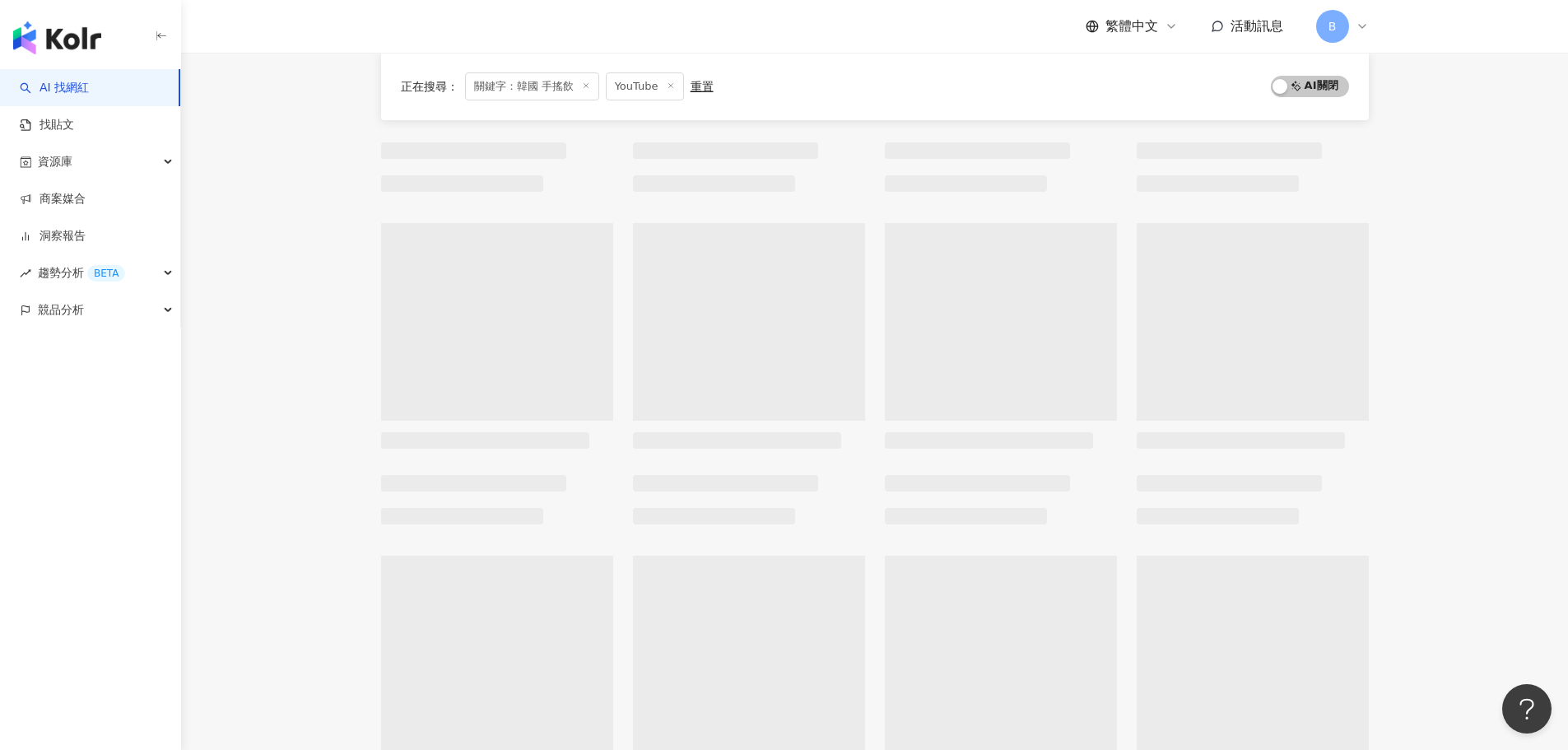
scroll to position [0, 0]
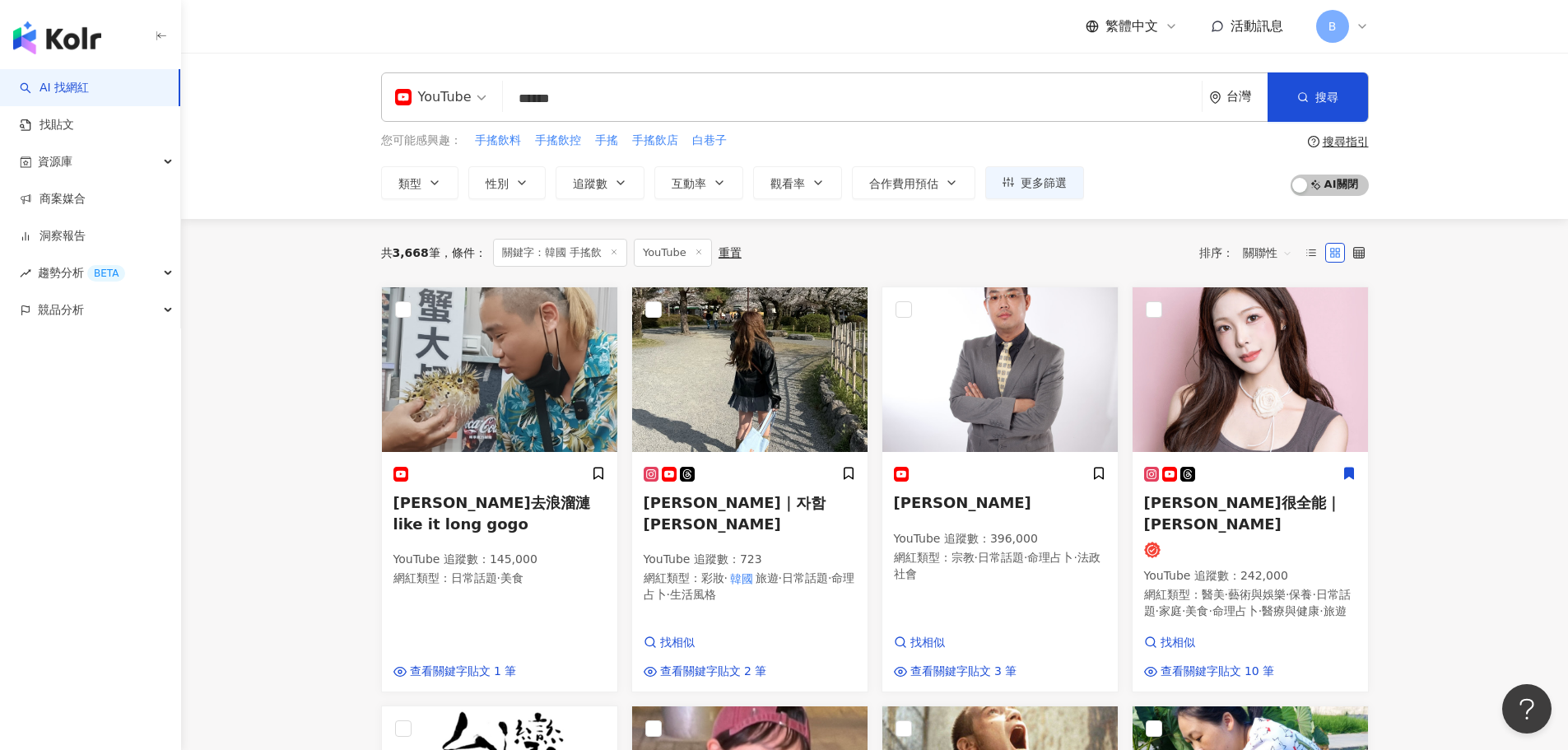
click at [696, 249] on icon at bounding box center [699, 251] width 9 height 9
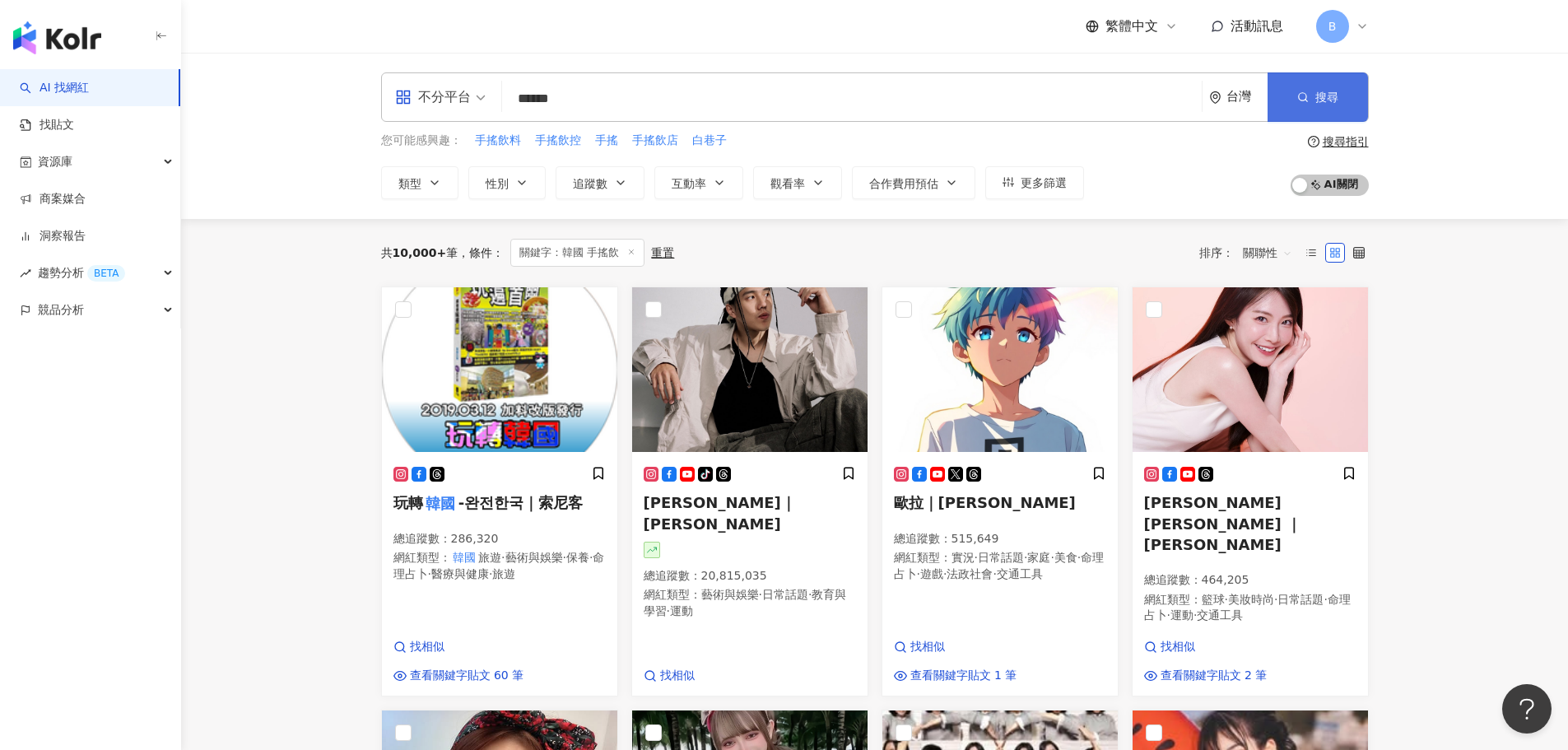
click at [1293, 88] on button "搜尋" at bounding box center [1318, 97] width 100 height 49
click at [444, 192] on button "類型" at bounding box center [420, 182] width 78 height 33
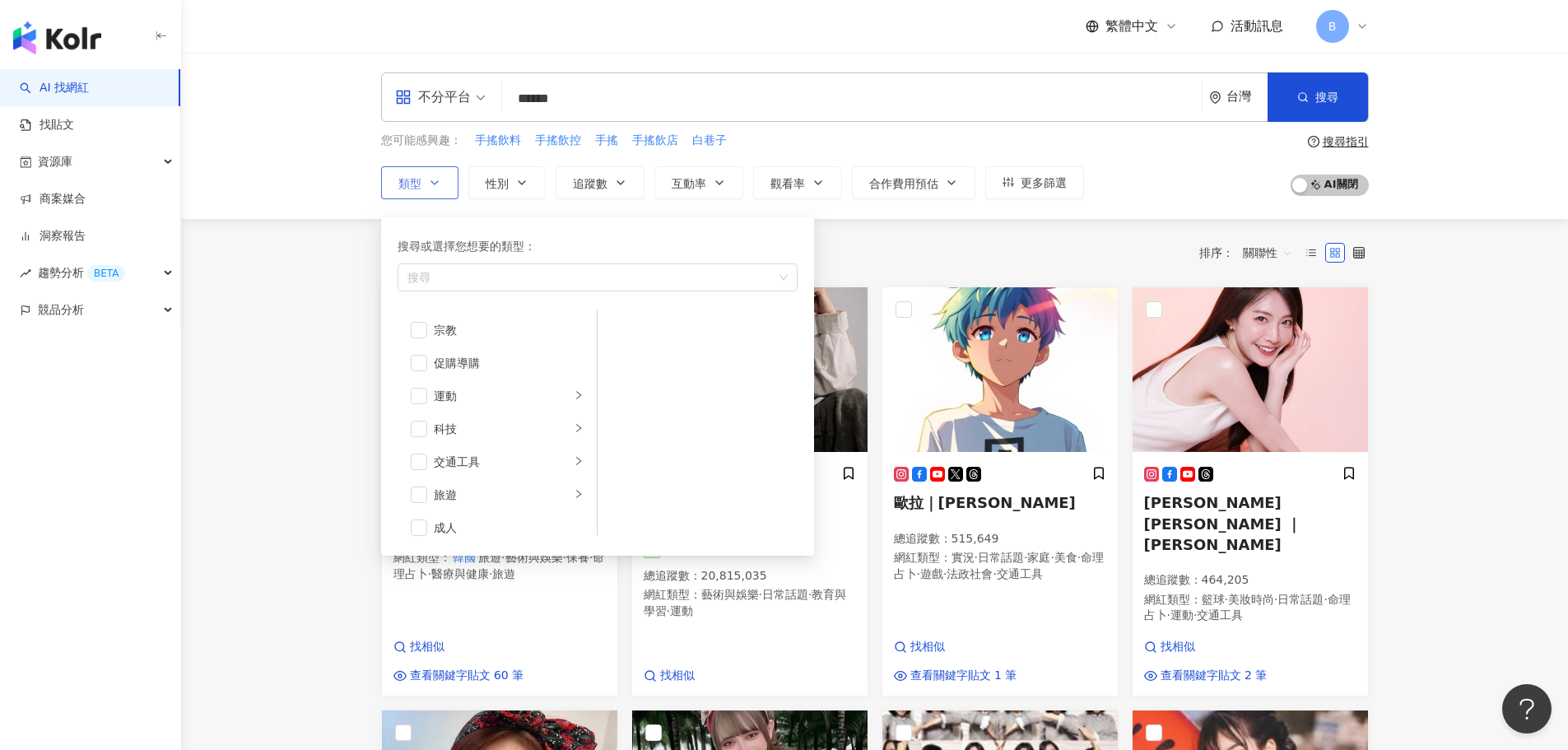
scroll to position [571, 0]
click at [423, 485] on span "button" at bounding box center [418, 483] width 16 height 16
click at [574, 483] on icon "right" at bounding box center [578, 483] width 9 height 9
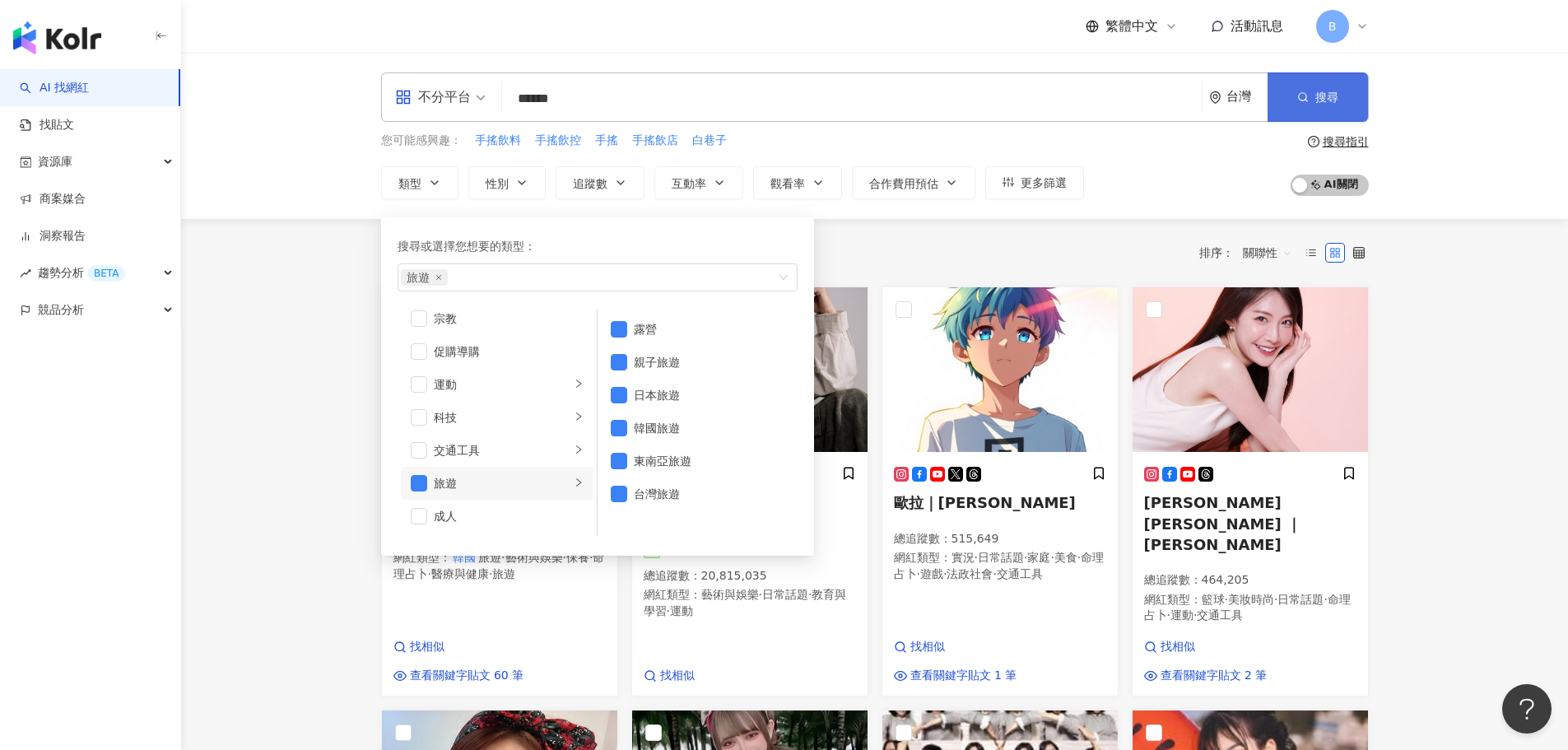
click at [1301, 103] on span "button" at bounding box center [1303, 98] width 11 height 13
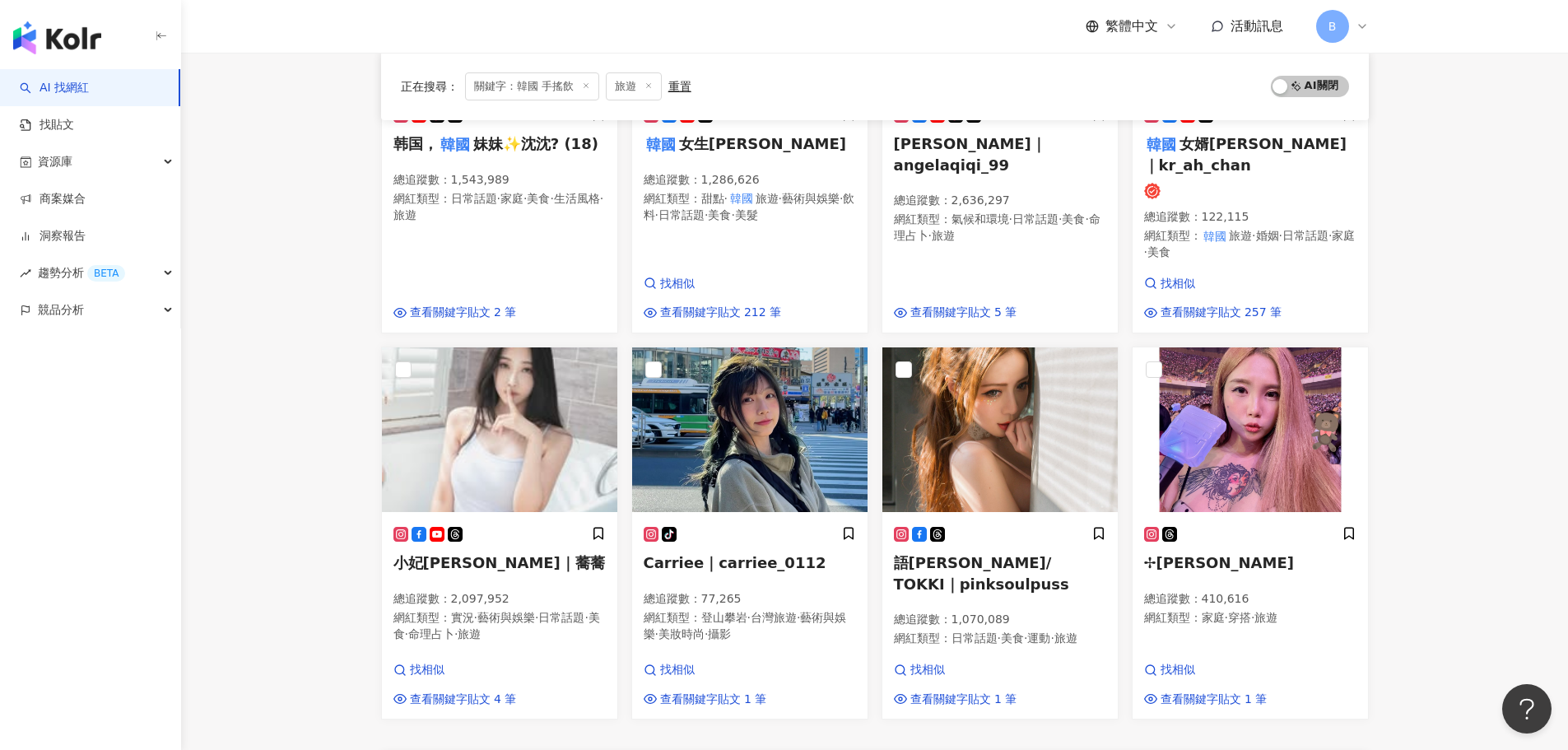
scroll to position [1079, 0]
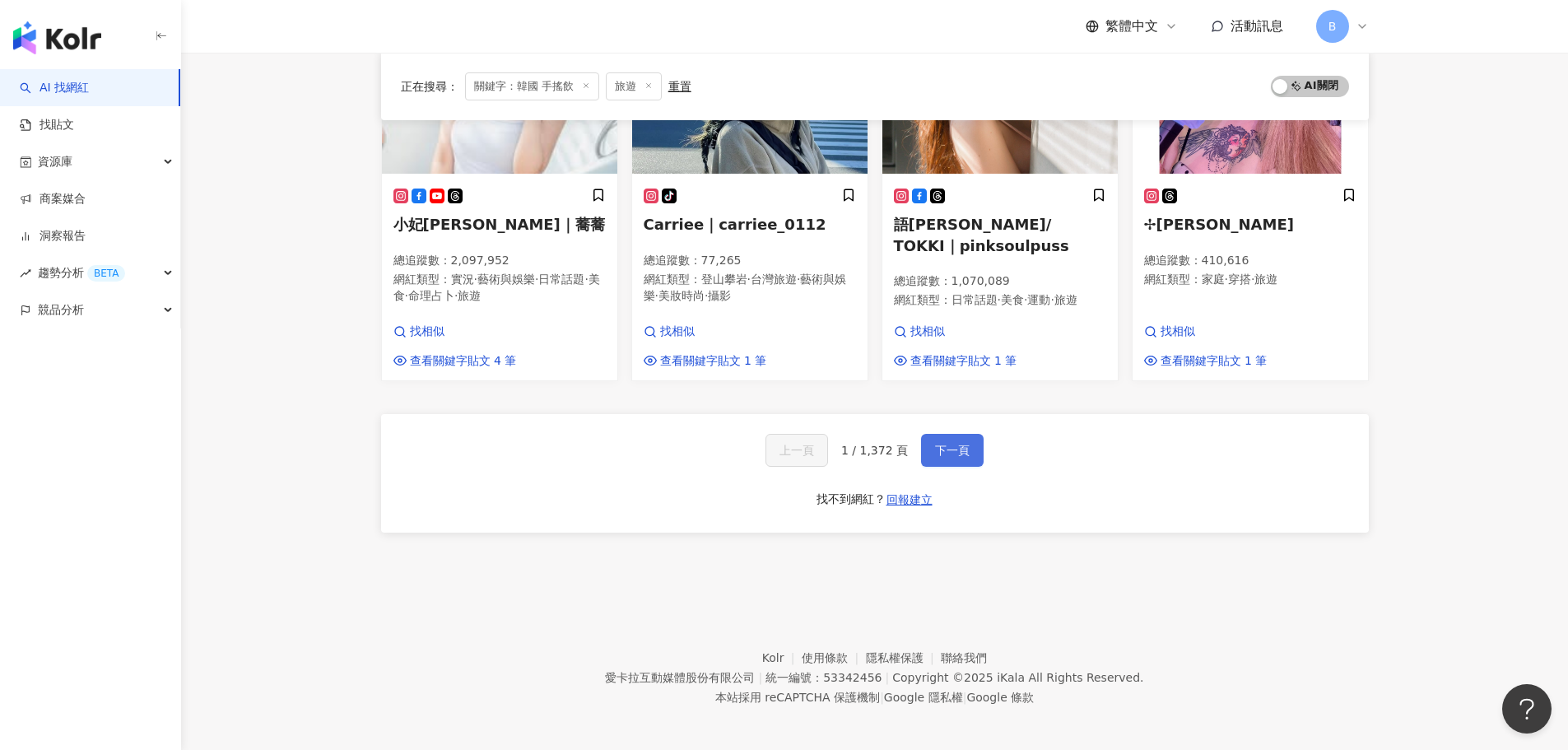
click at [952, 444] on span "下一頁" at bounding box center [952, 450] width 34 height 13
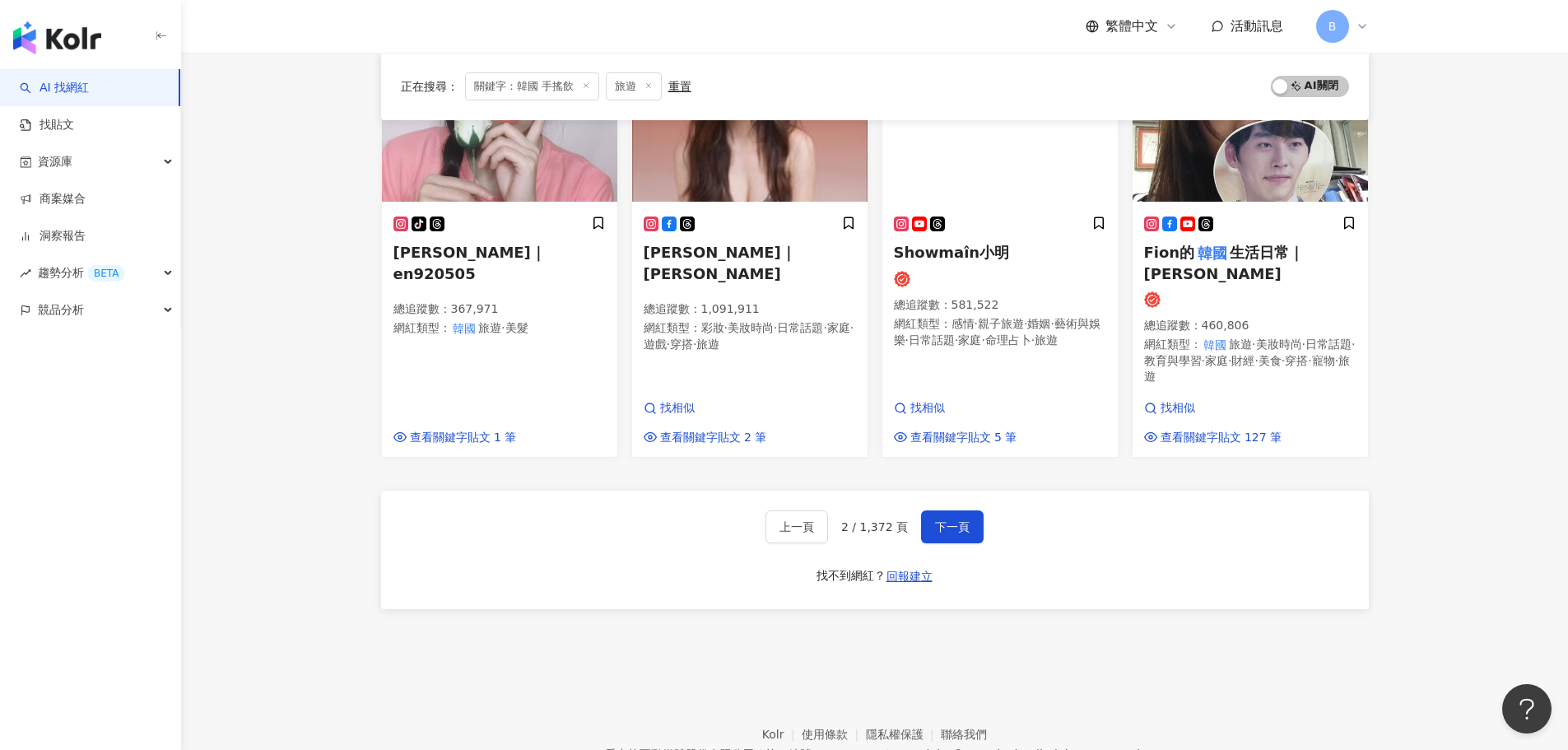
scroll to position [1127, 0]
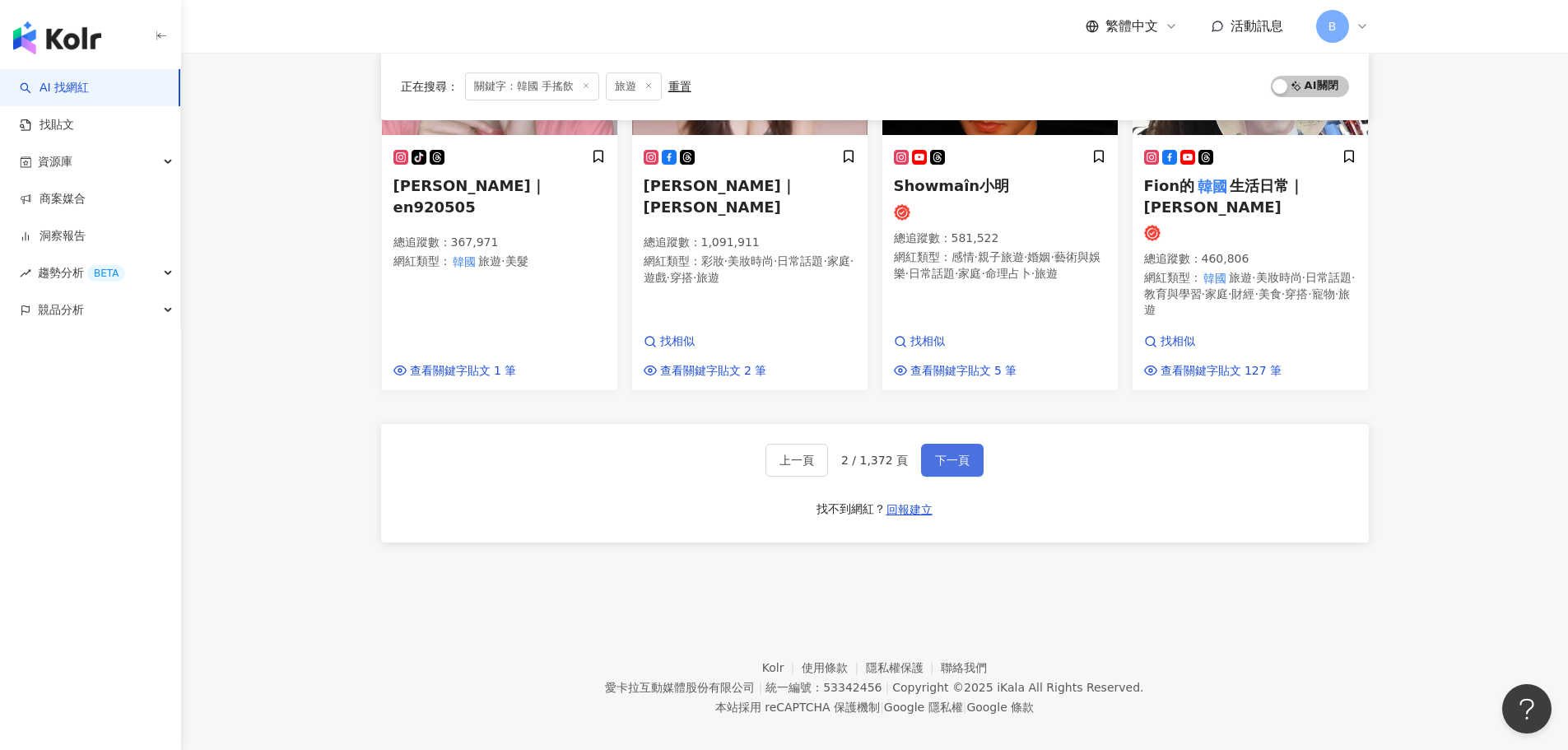
click at [958, 453] on span "下一頁" at bounding box center [952, 460] width 34 height 13
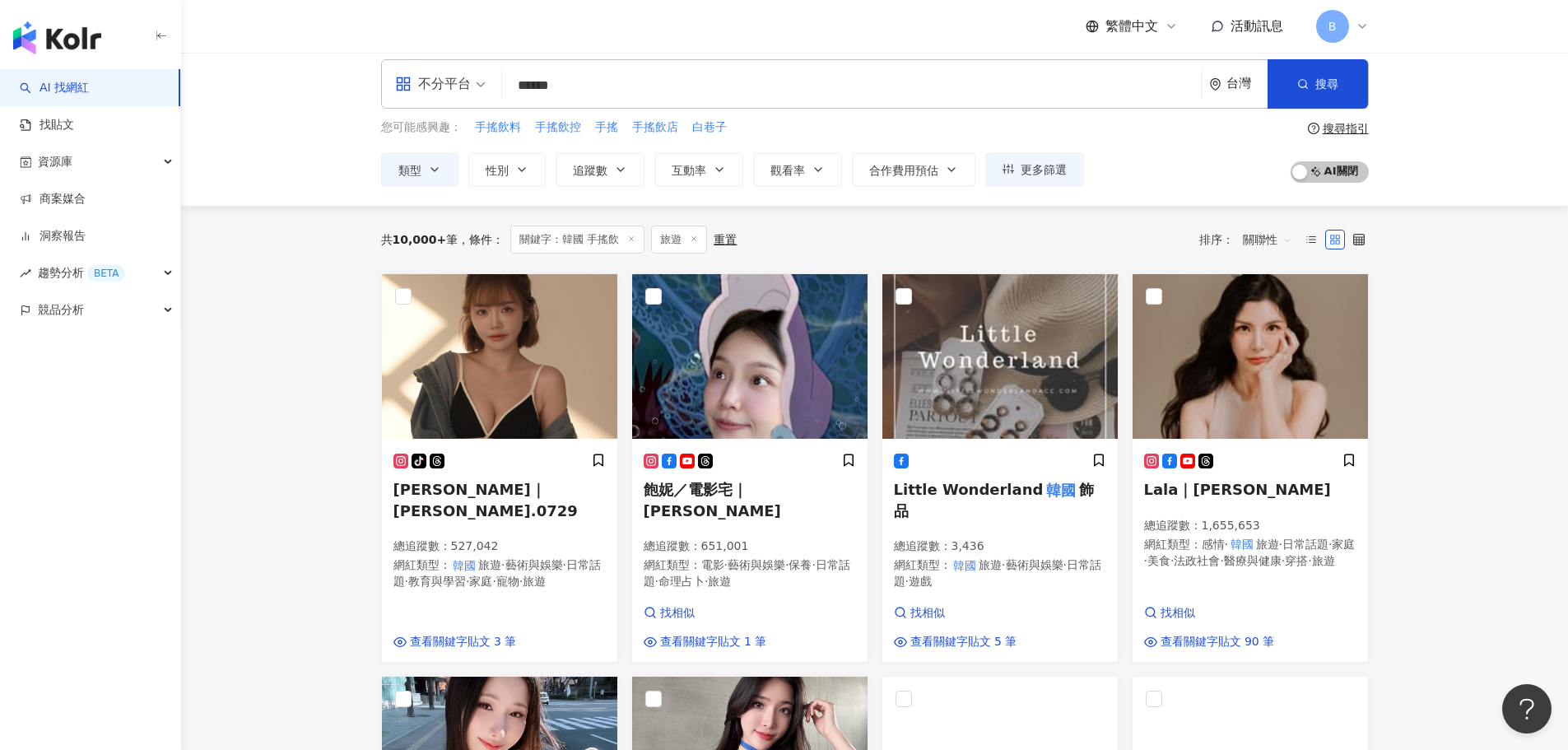
scroll to position [0, 0]
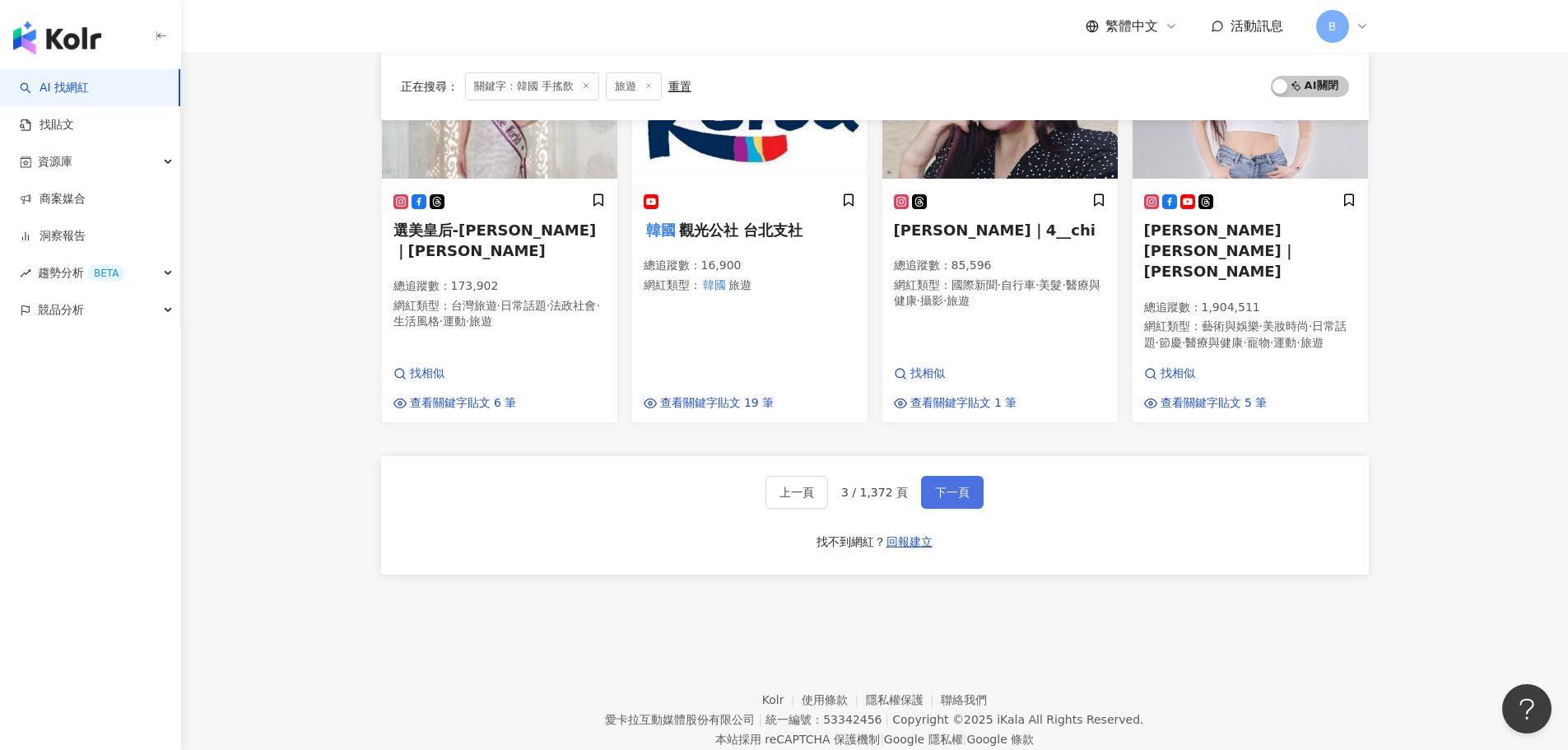
click at [950, 476] on button "下一頁" at bounding box center [952, 492] width 63 height 33
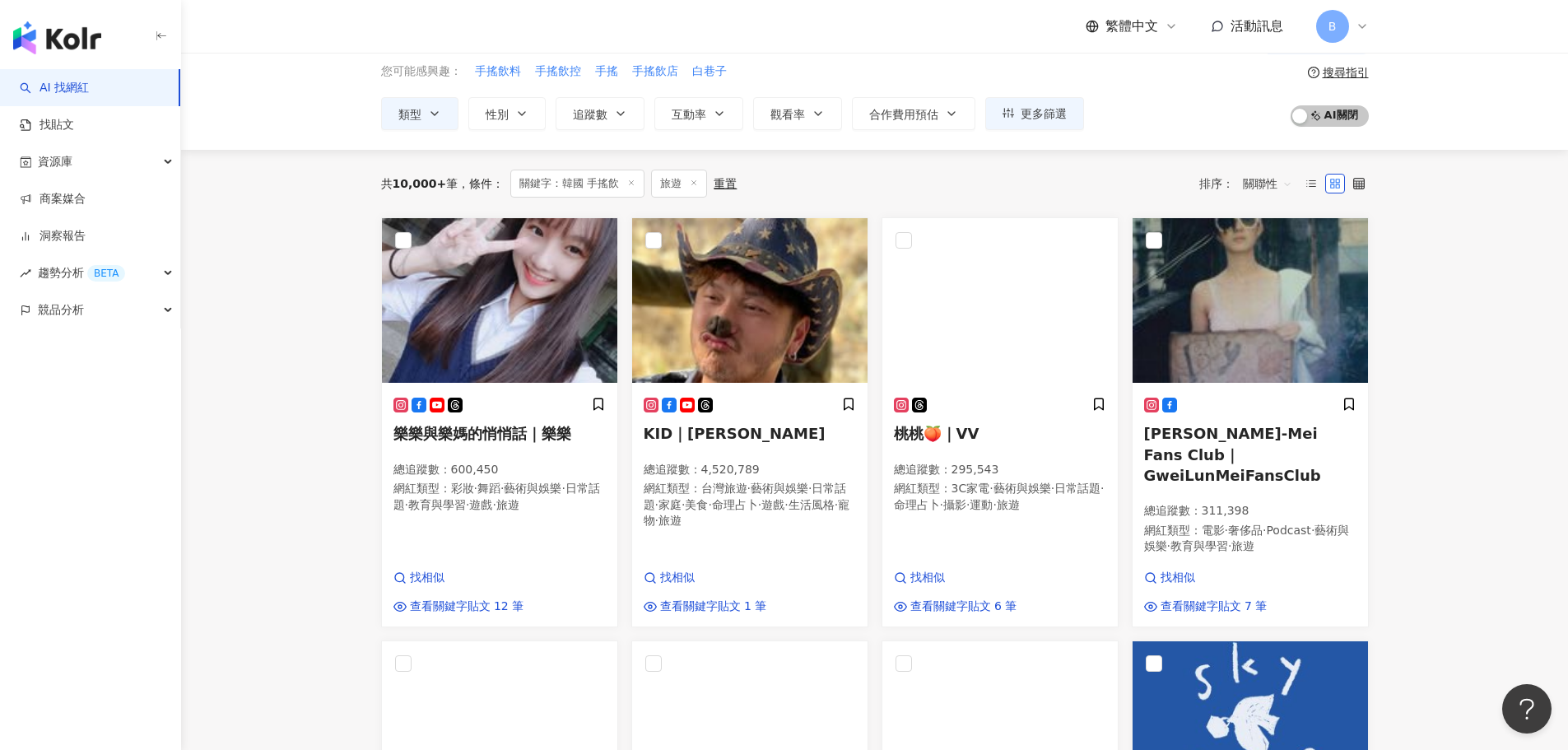
scroll to position [29, 0]
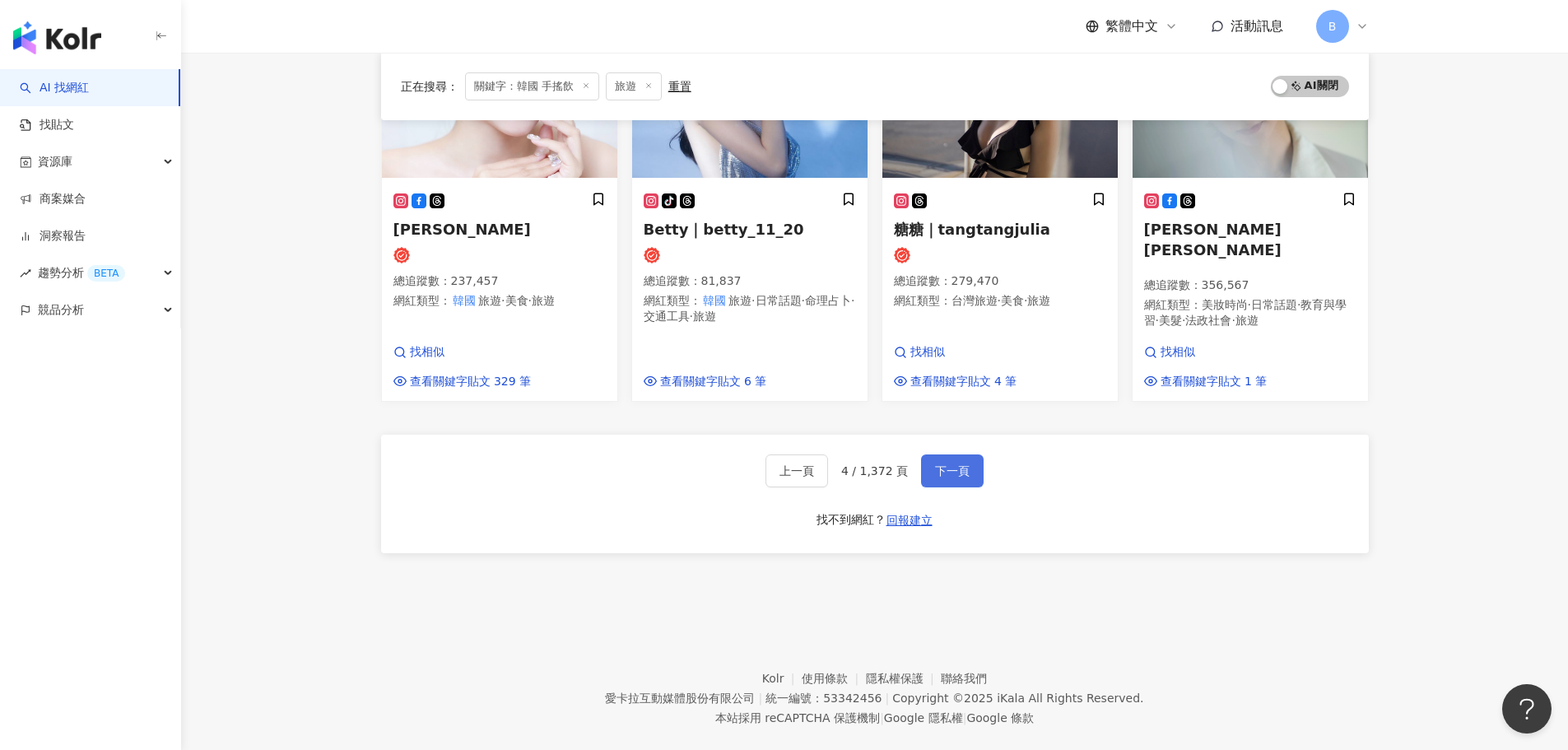
click at [971, 454] on button "下一頁" at bounding box center [952, 470] width 63 height 33
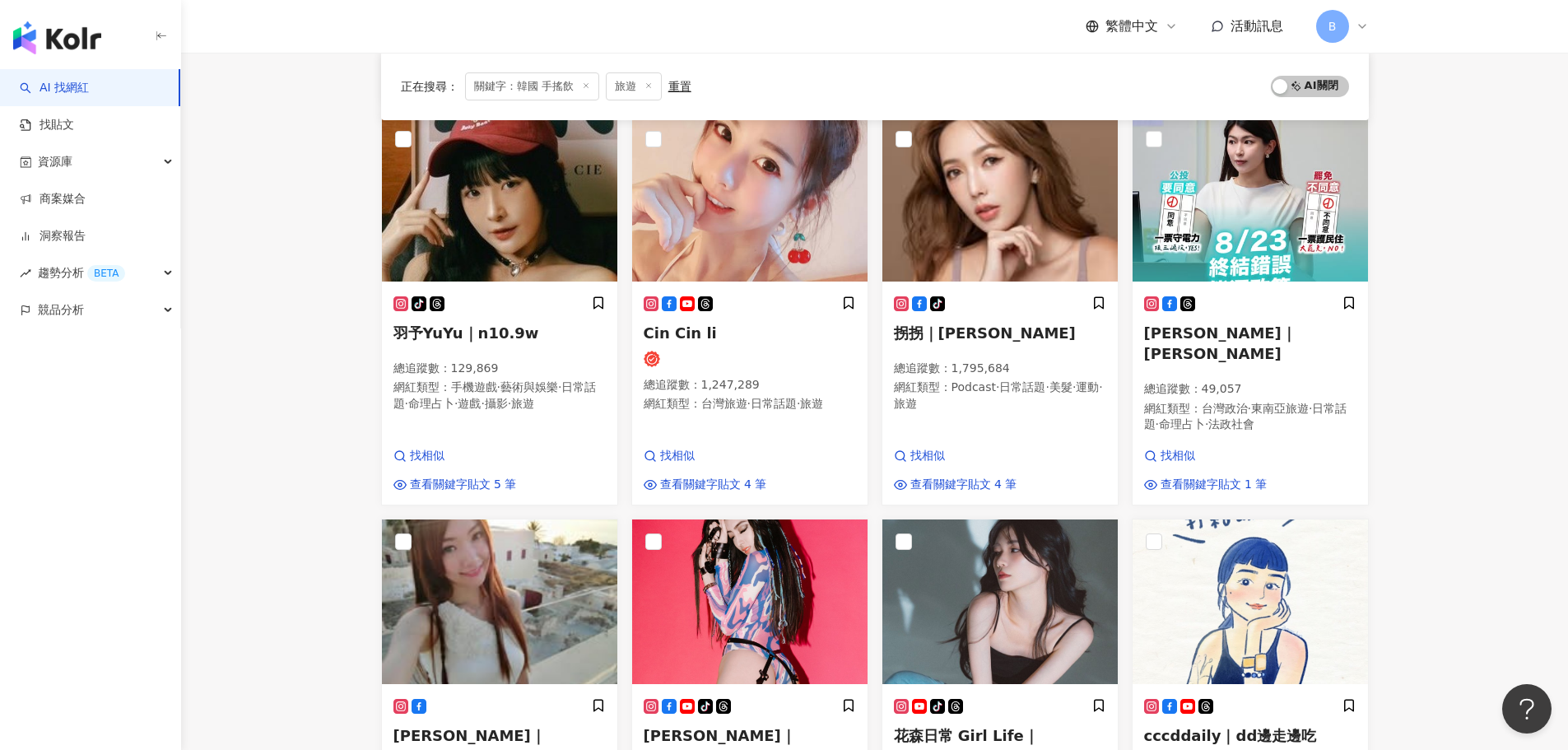
scroll to position [1070, 0]
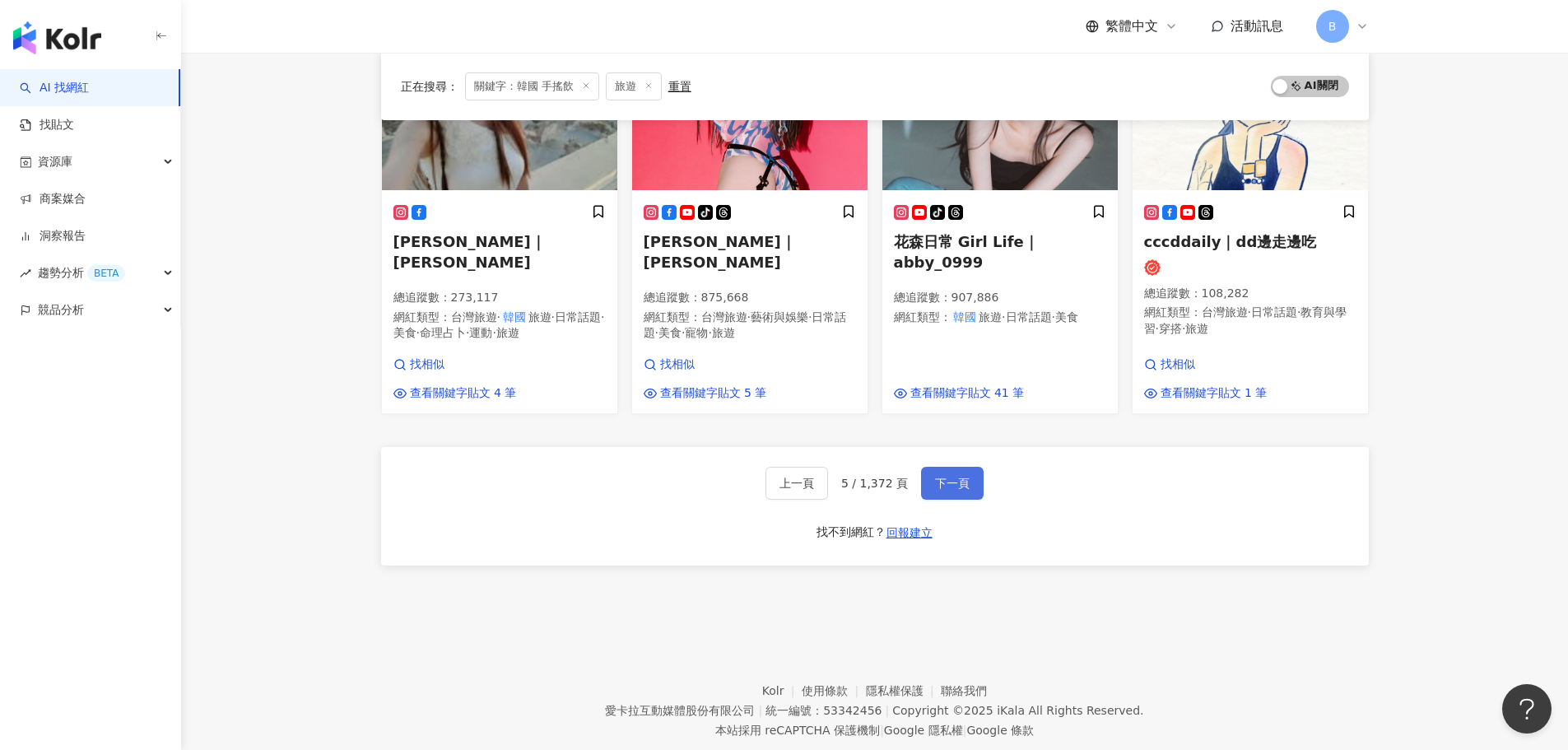
click at [946, 476] on button "下一頁" at bounding box center [952, 483] width 63 height 33
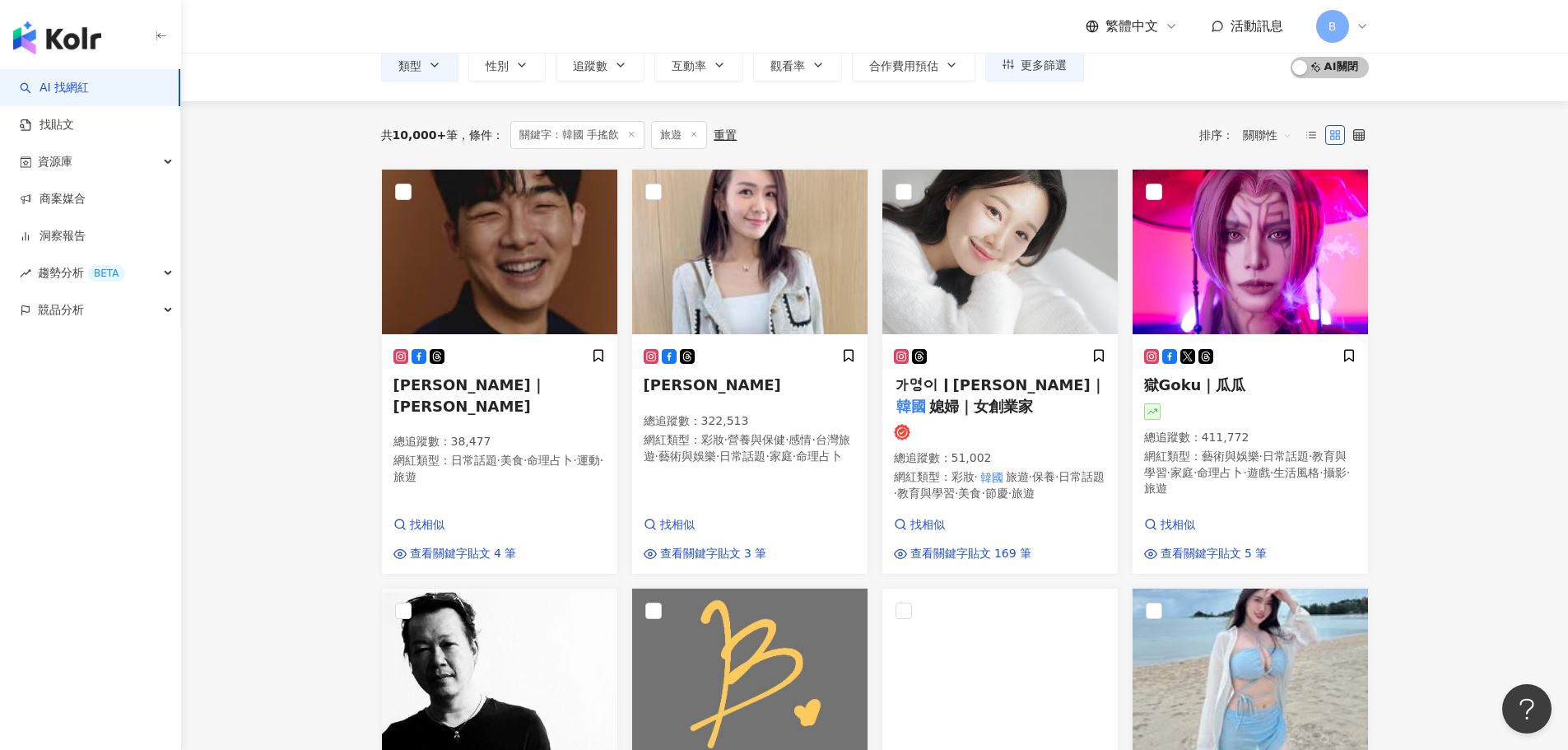
scroll to position [0, 0]
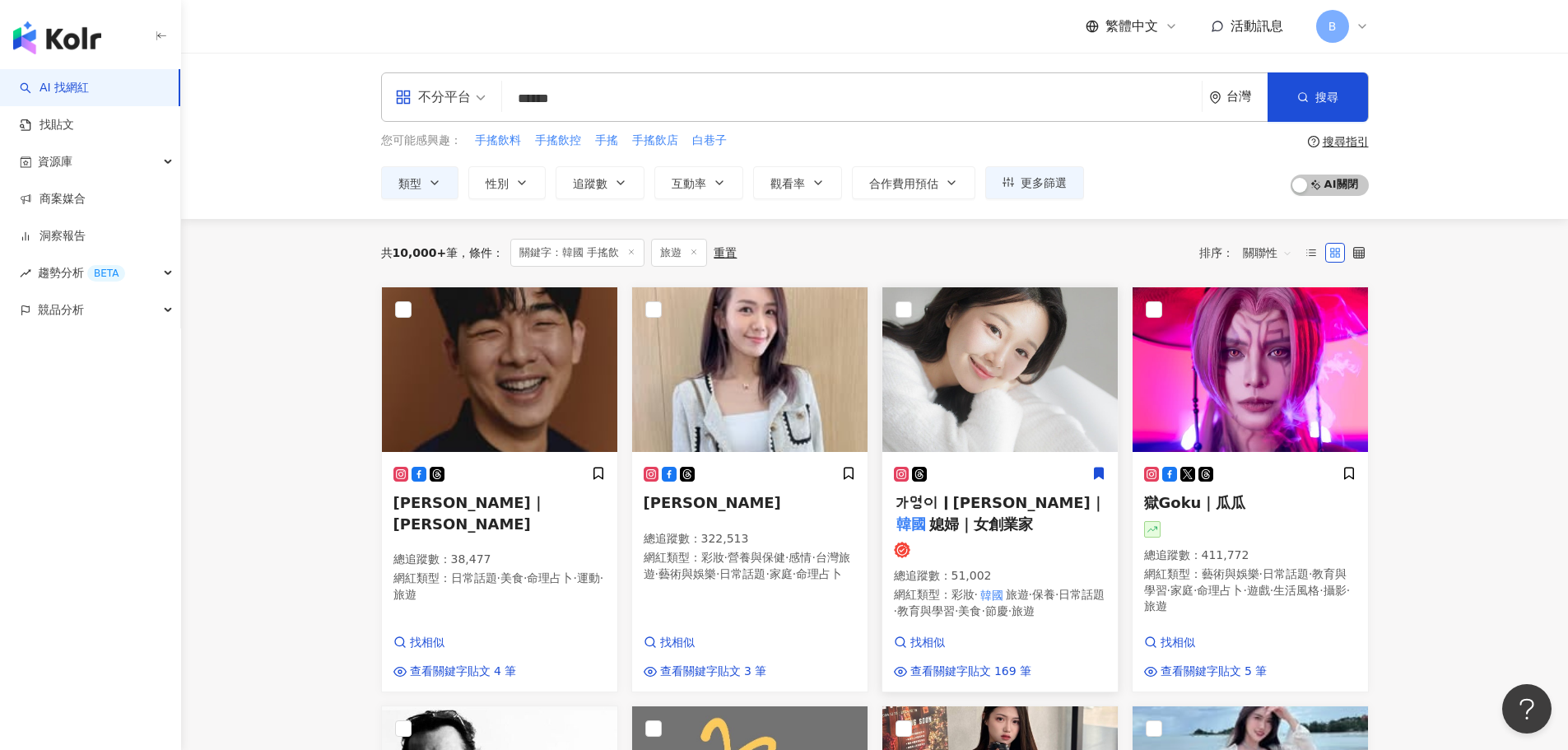
click at [1096, 467] on icon at bounding box center [1099, 473] width 9 height 11
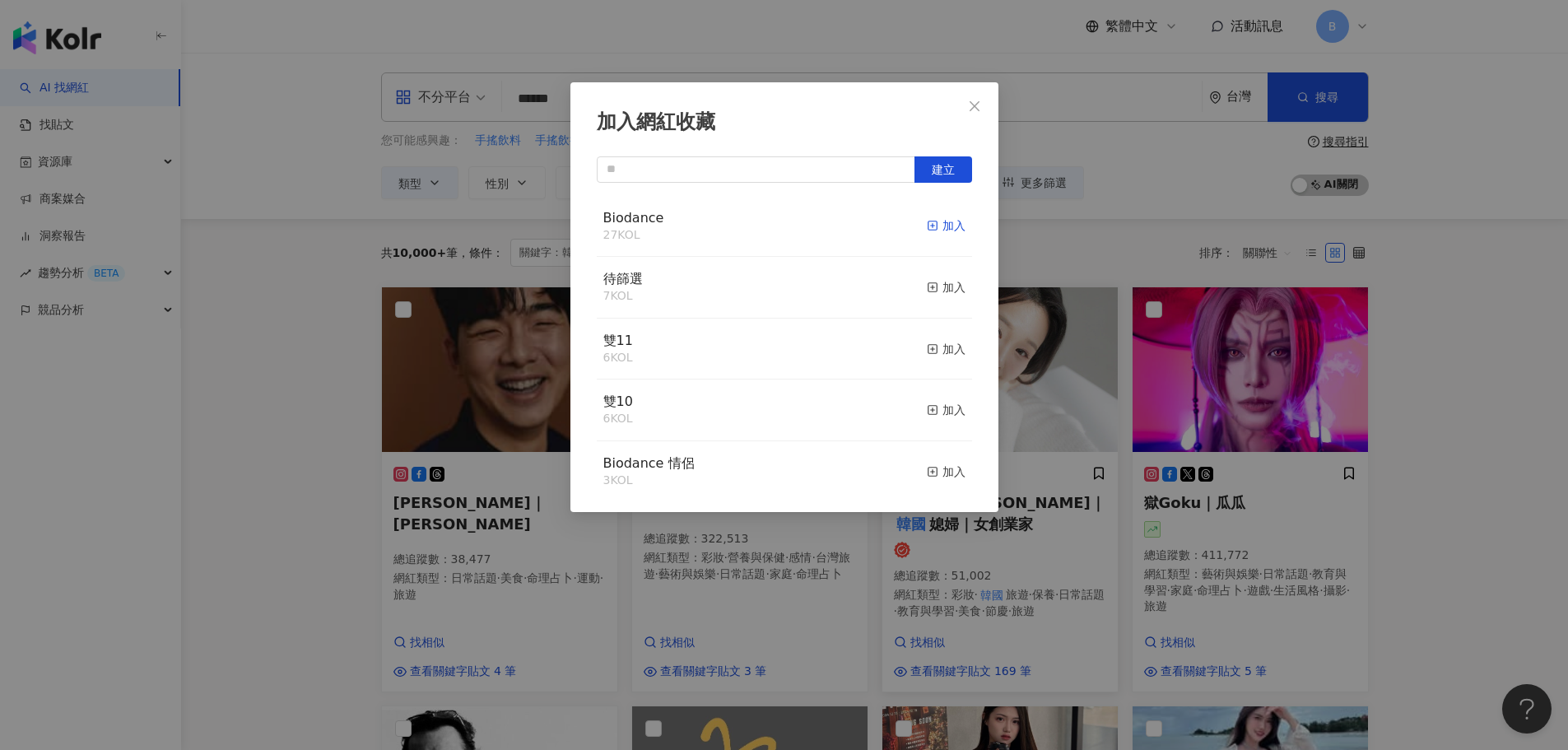
click at [927, 226] on div "加入" at bounding box center [946, 225] width 39 height 18
click at [977, 98] on button "Close" at bounding box center [975, 106] width 33 height 33
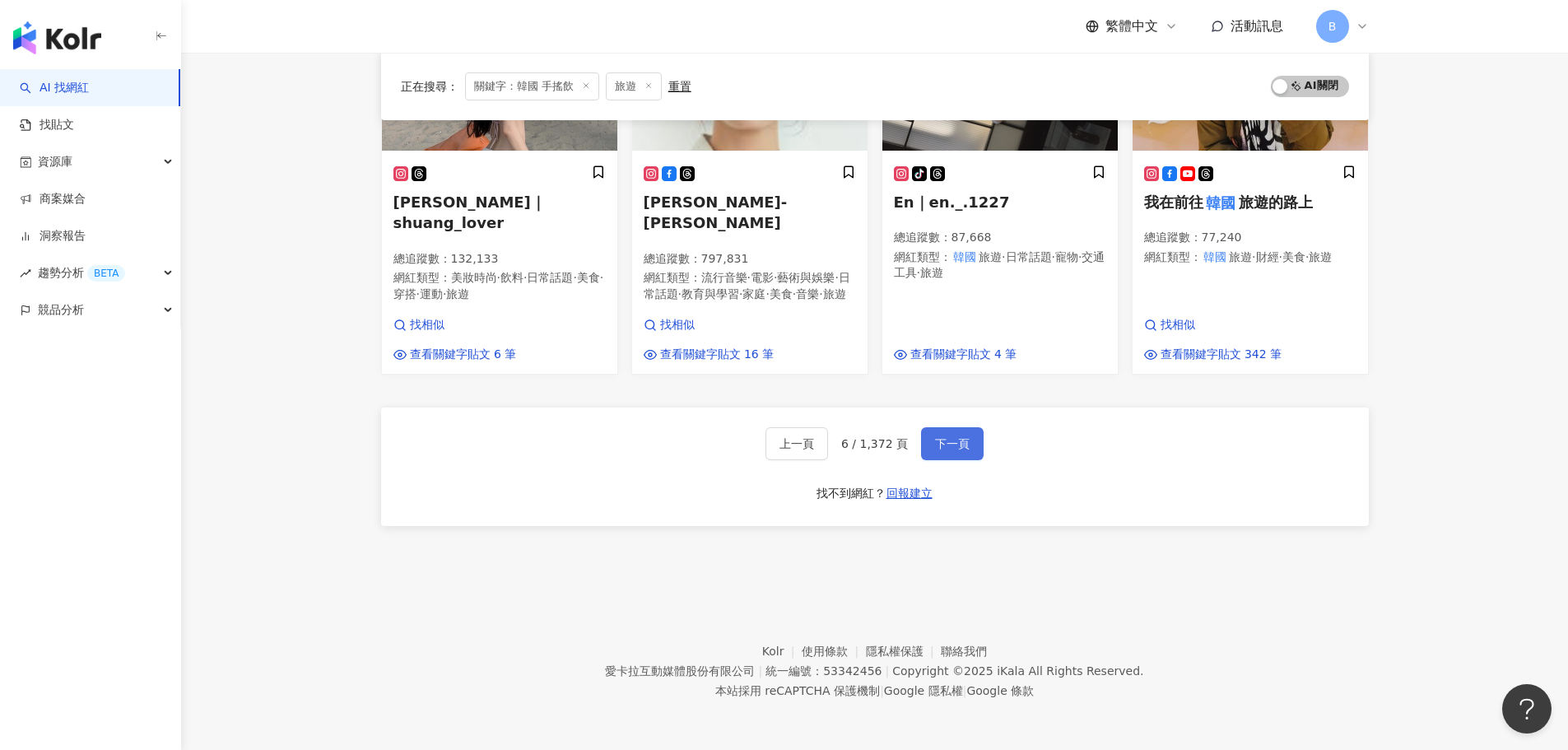
click at [945, 453] on button "下一頁" at bounding box center [952, 444] width 63 height 33
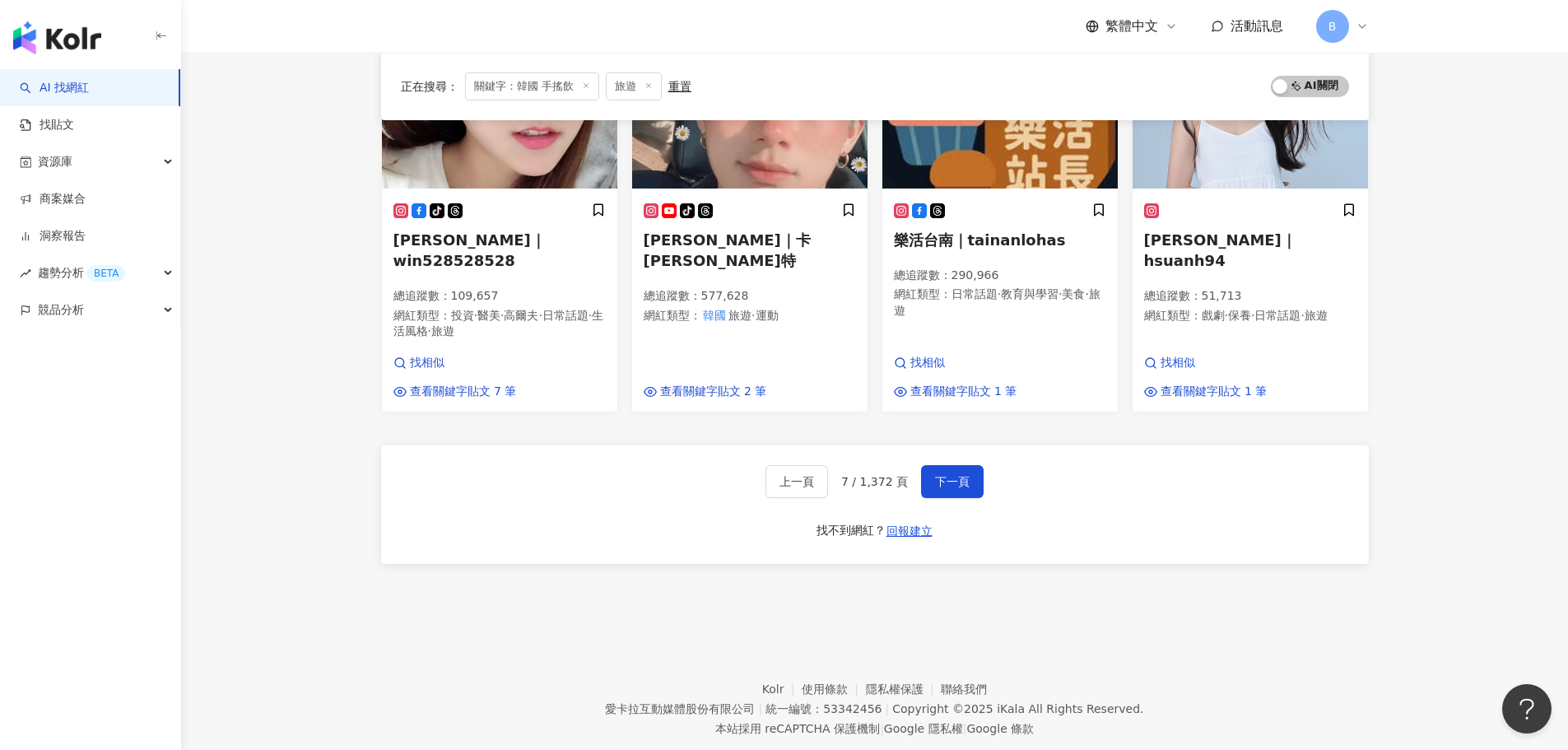
scroll to position [1074, 0]
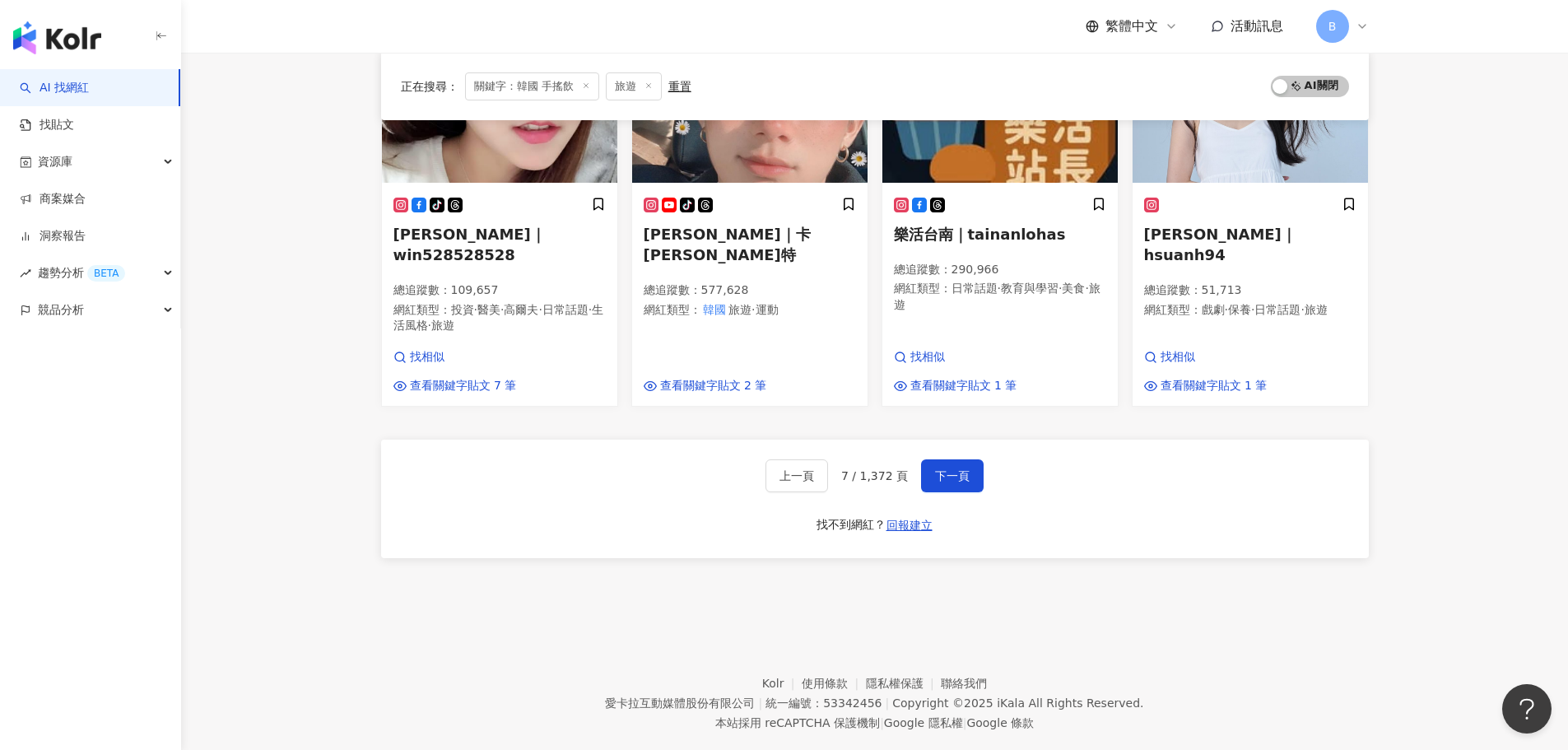
click at [954, 466] on div "上一頁 7 / 1,372 頁 下一頁 找不到網紅？ 回報建立" at bounding box center [875, 499] width 988 height 119
click at [948, 469] on span "下一頁" at bounding box center [952, 476] width 34 height 13
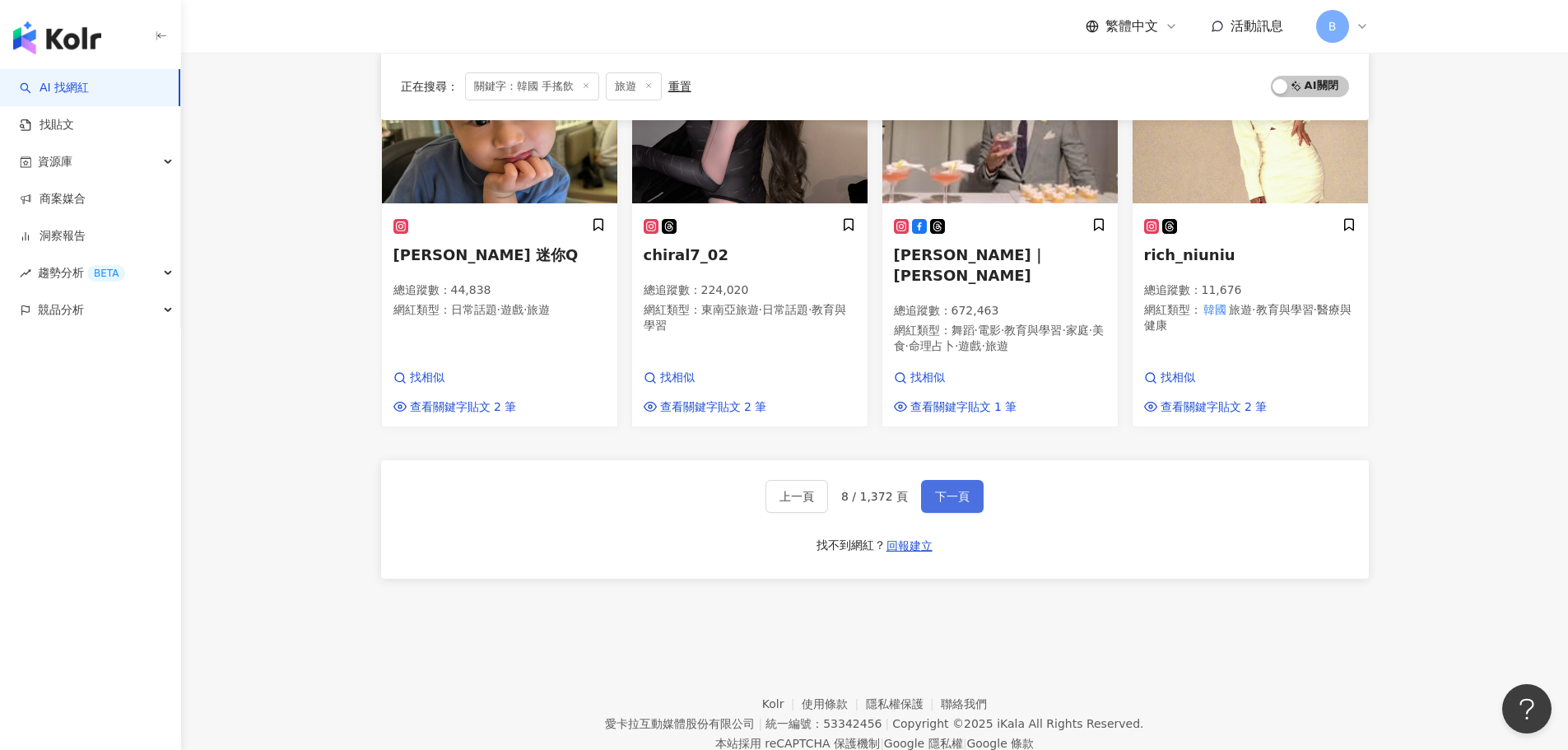
click at [962, 480] on button "下一頁" at bounding box center [952, 496] width 63 height 33
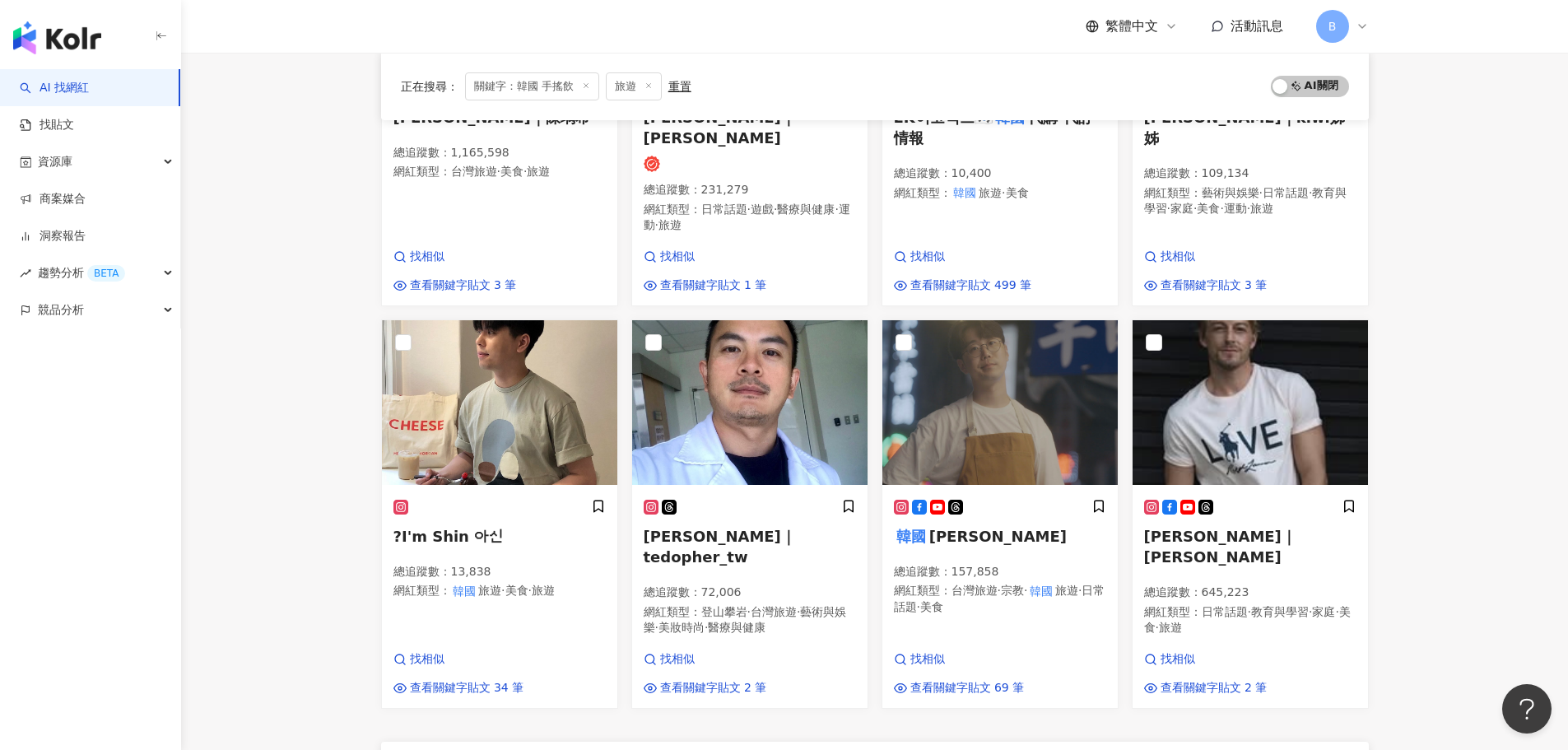
scroll to position [905, 0]
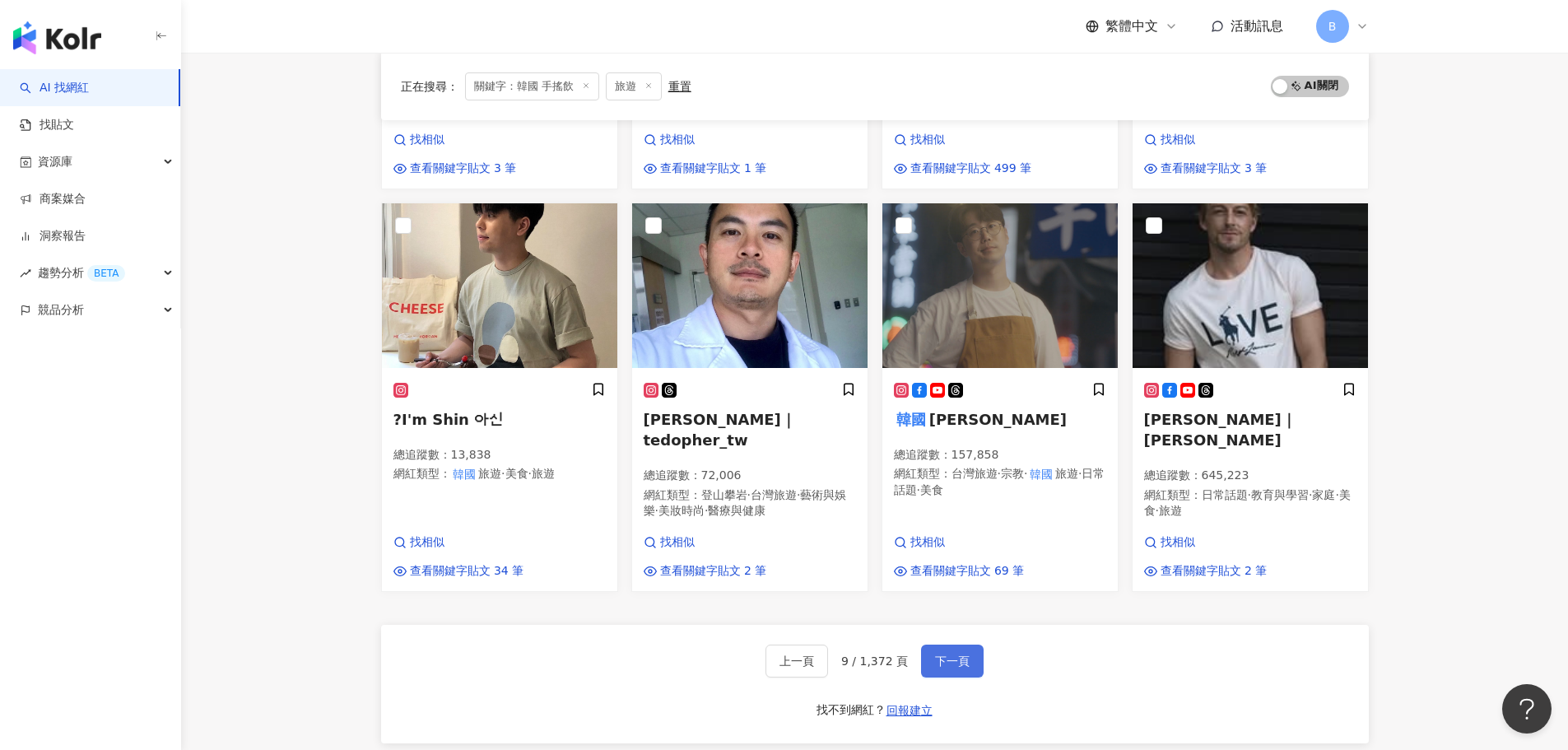
click at [939, 654] on span "下一頁" at bounding box center [952, 661] width 34 height 13
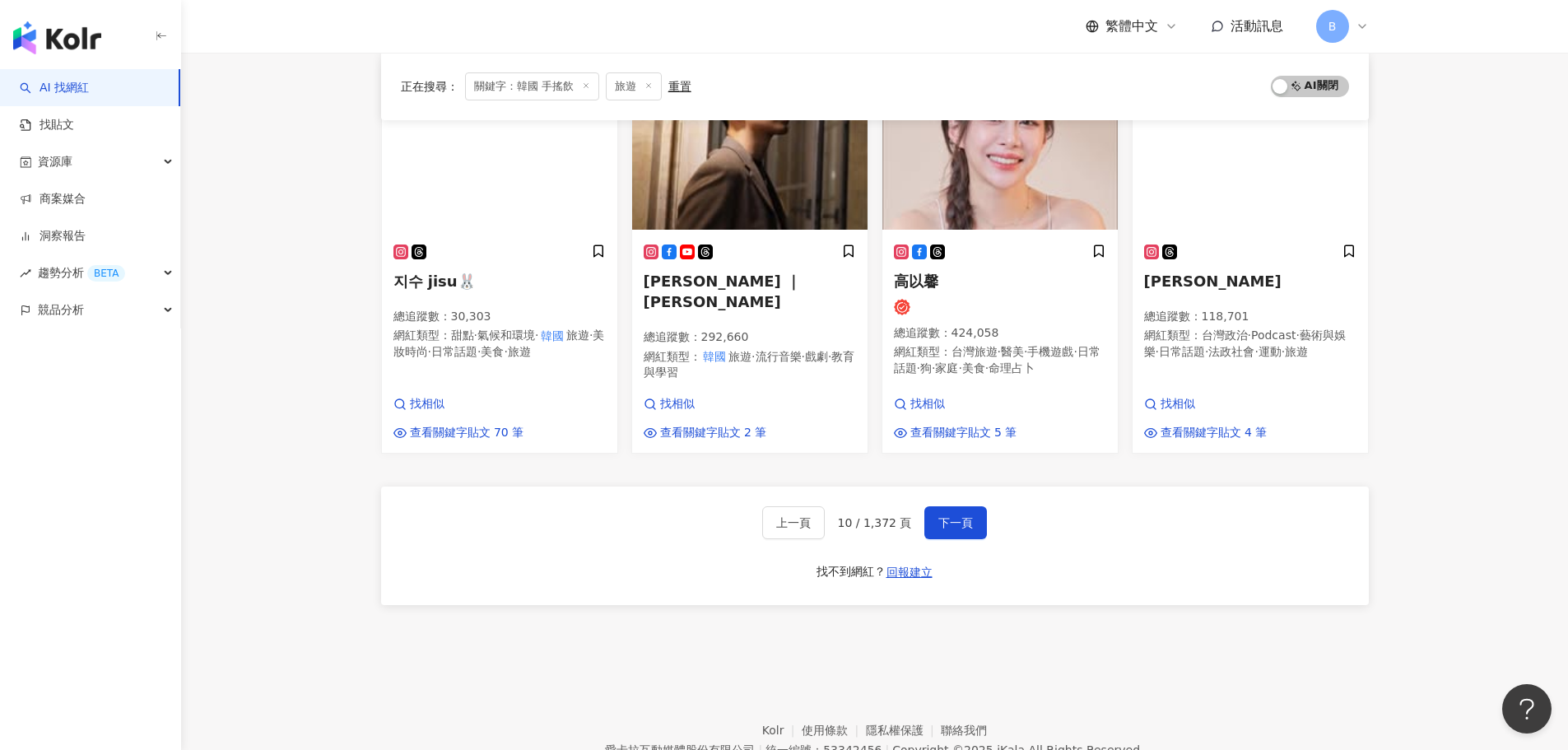
scroll to position [1070, 0]
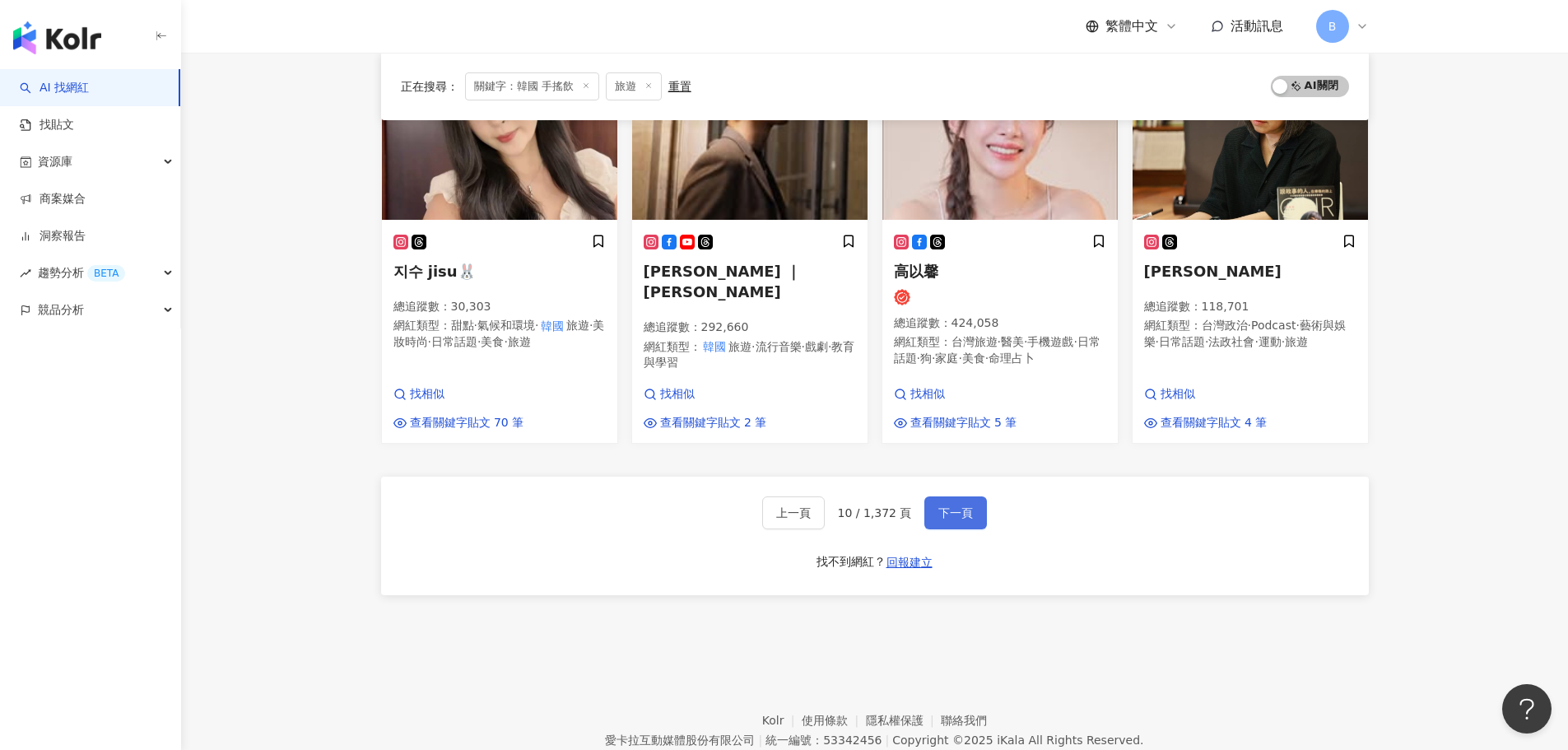
click at [946, 506] on span "下一頁" at bounding box center [956, 513] width 34 height 13
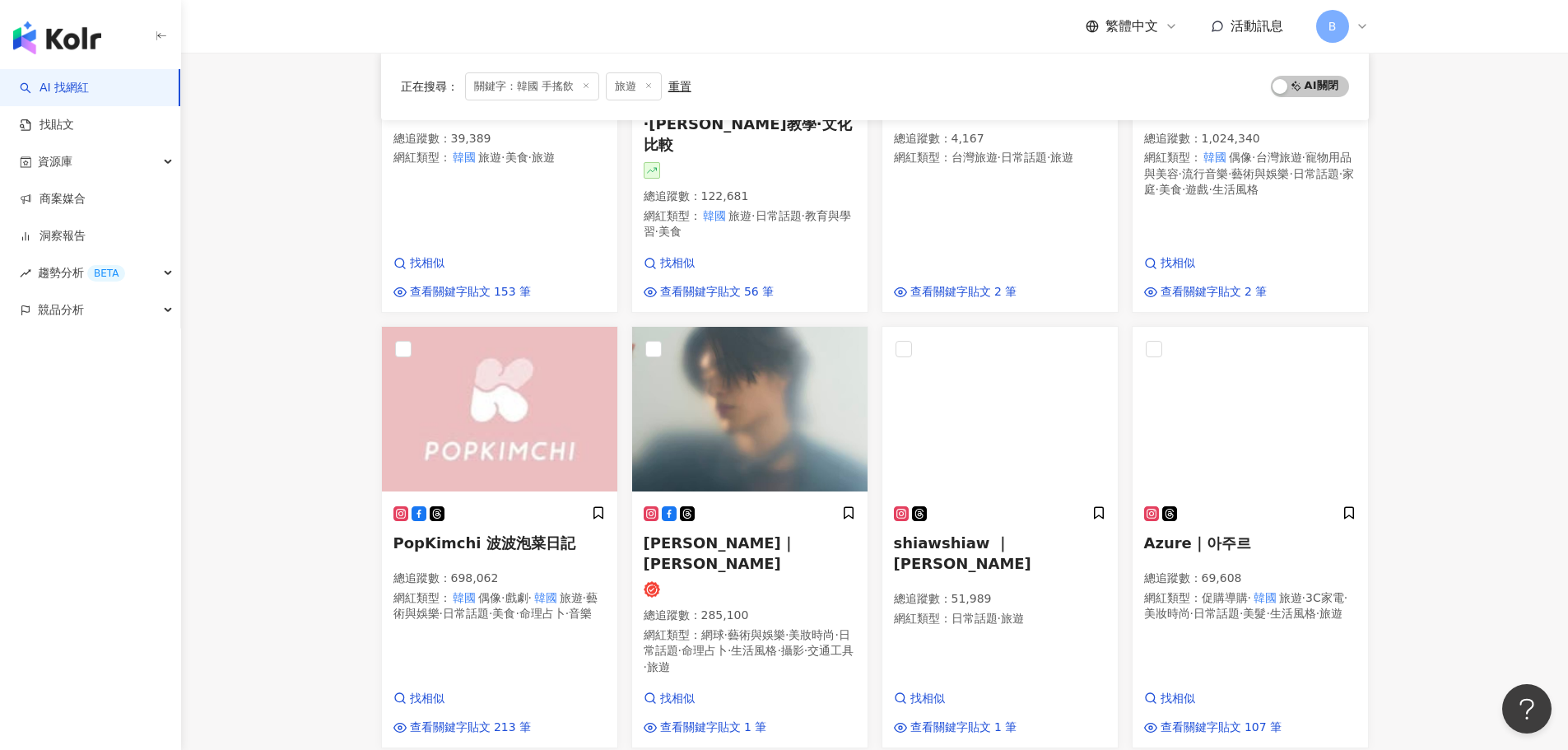
scroll to position [0, 0]
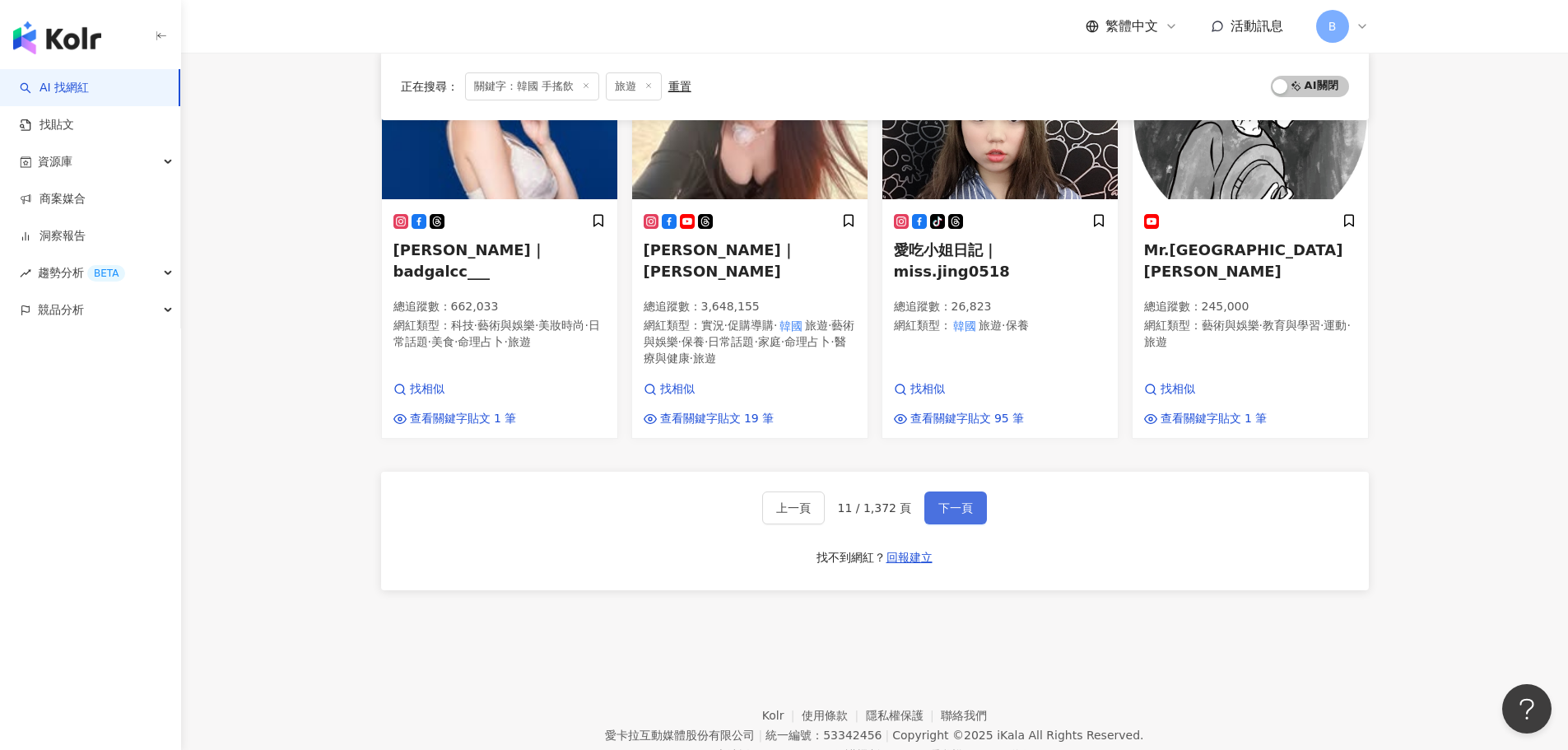
click at [943, 502] on span "下一頁" at bounding box center [956, 508] width 34 height 13
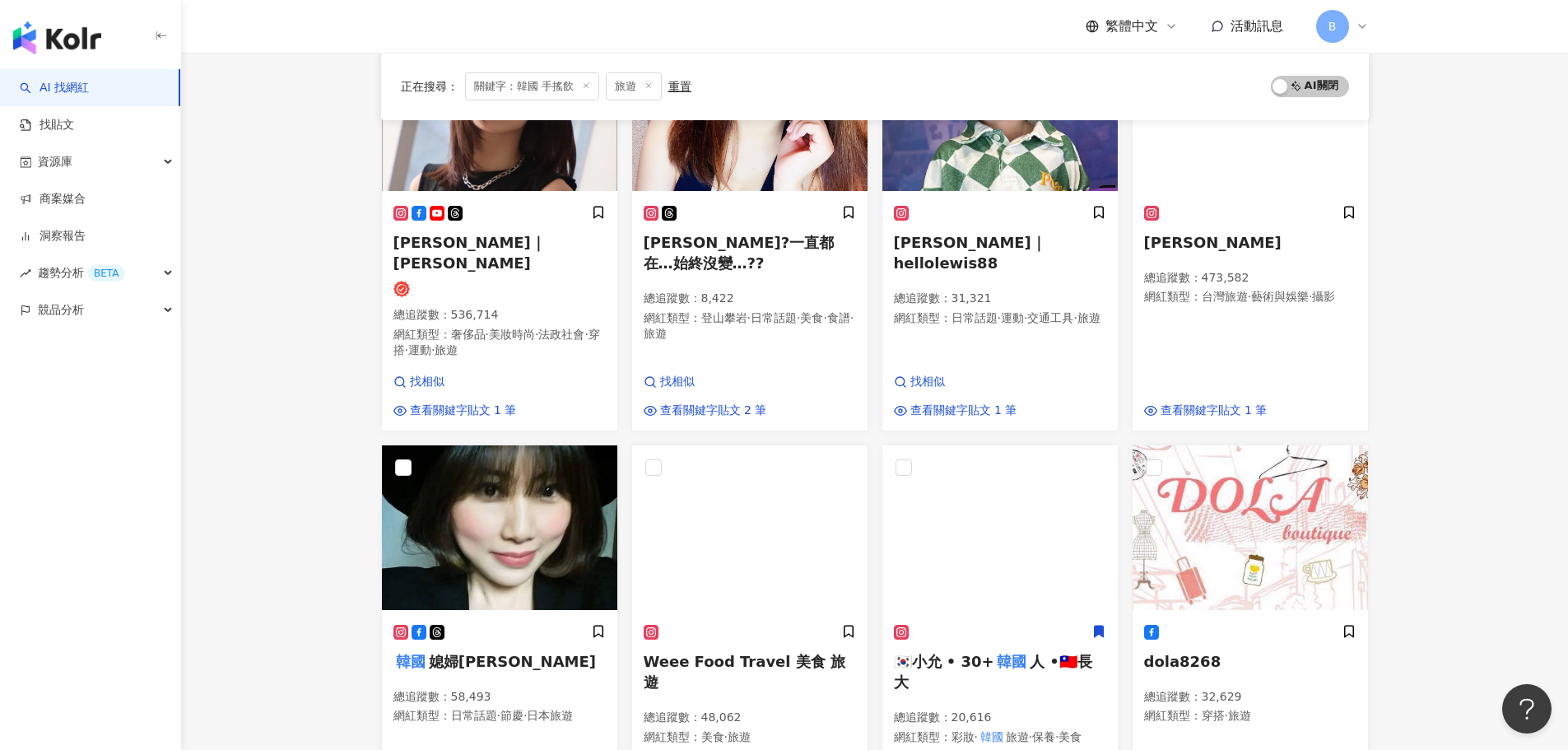
scroll to position [988, 0]
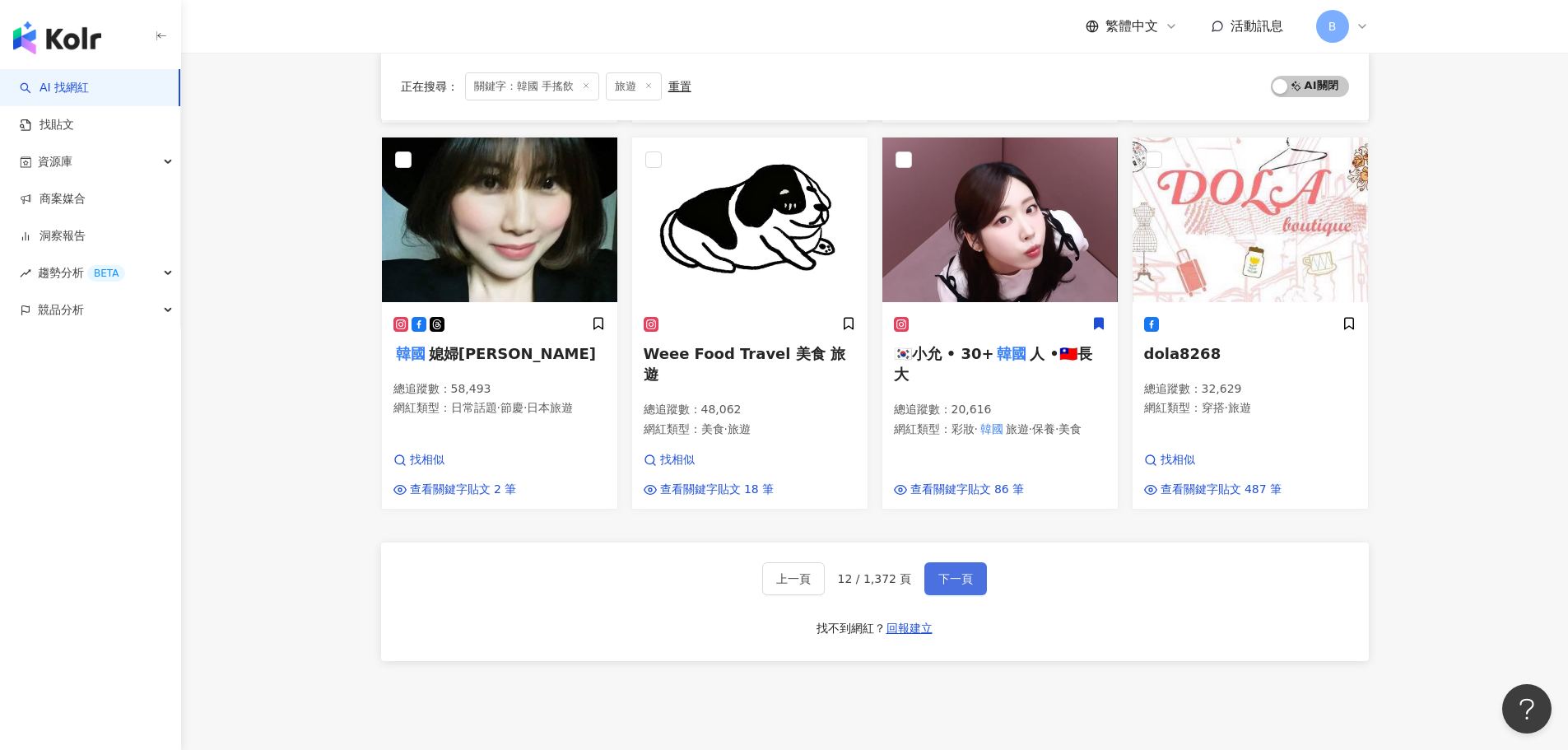
click at [946, 562] on button "下一頁" at bounding box center [956, 578] width 63 height 33
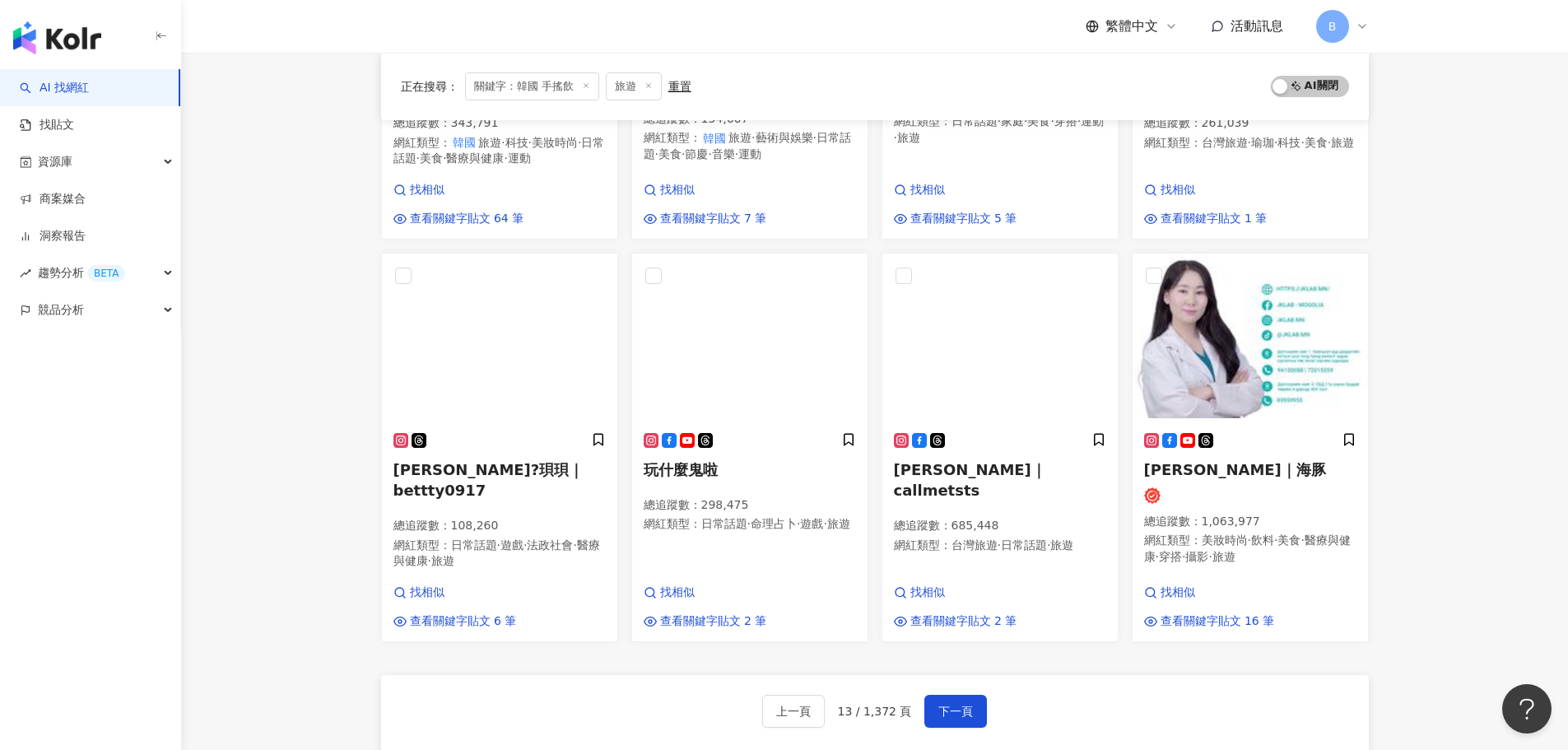
scroll to position [1070, 0]
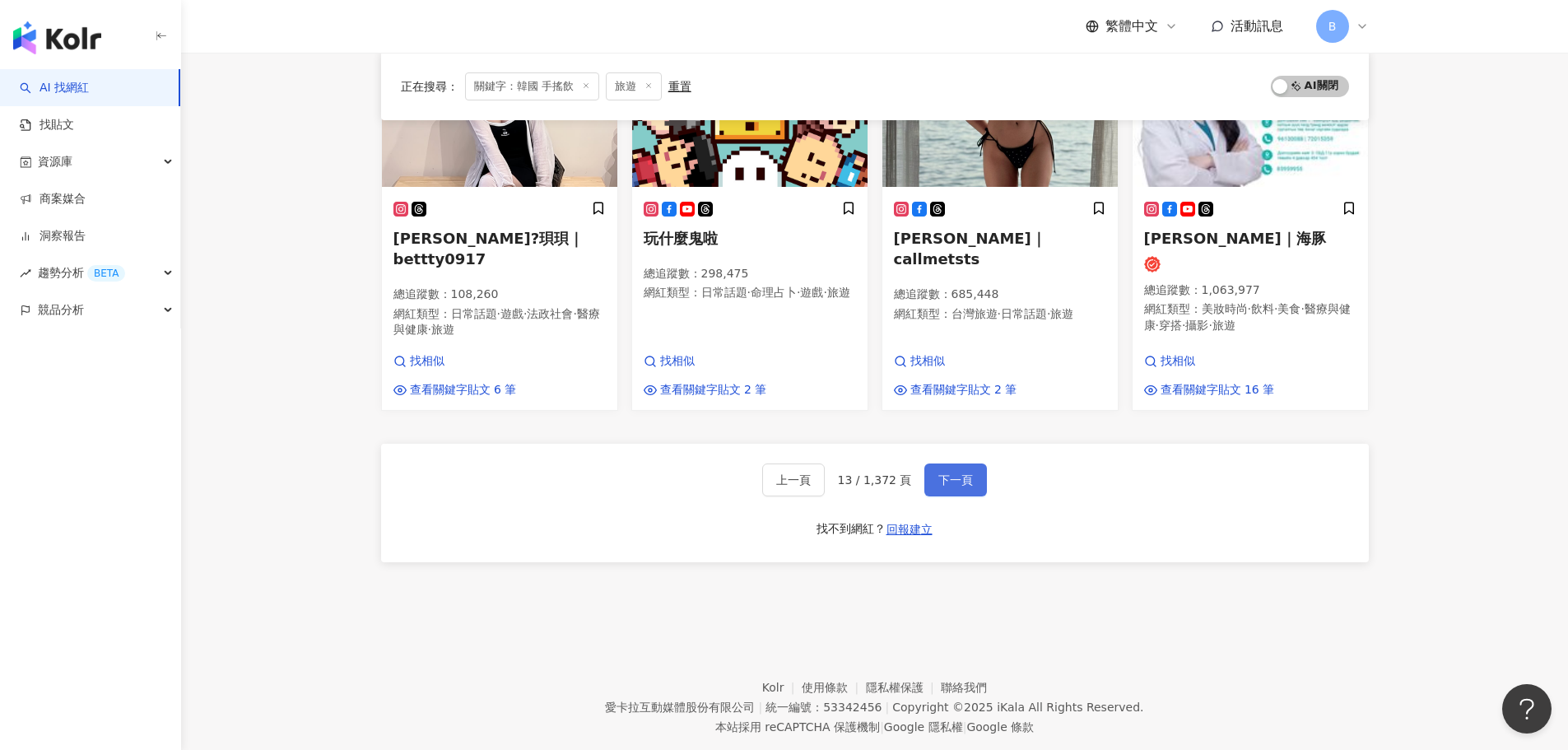
click at [954, 473] on span "下一頁" at bounding box center [956, 480] width 34 height 13
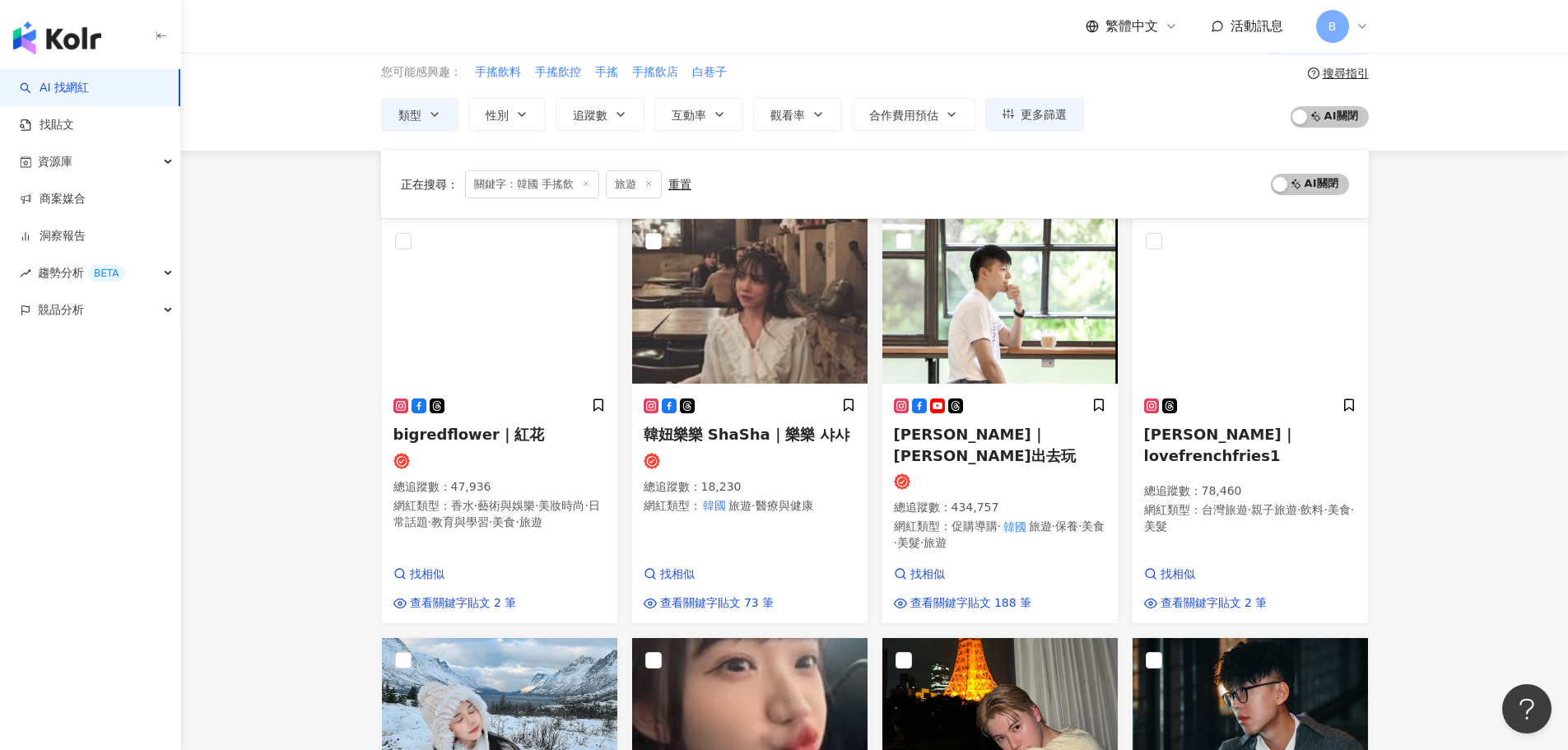
scroll to position [0, 0]
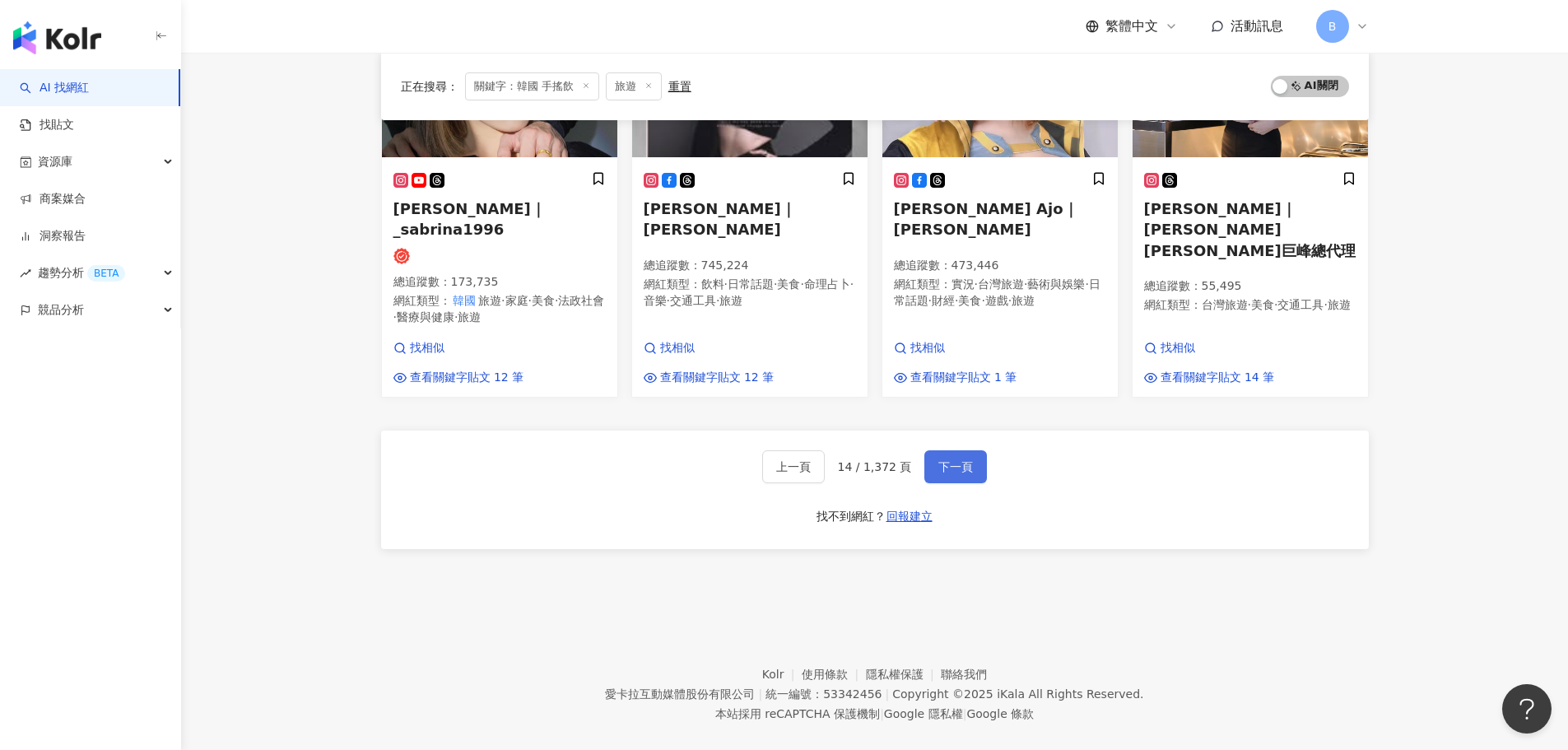
click at [957, 460] on span "下一頁" at bounding box center [956, 466] width 34 height 13
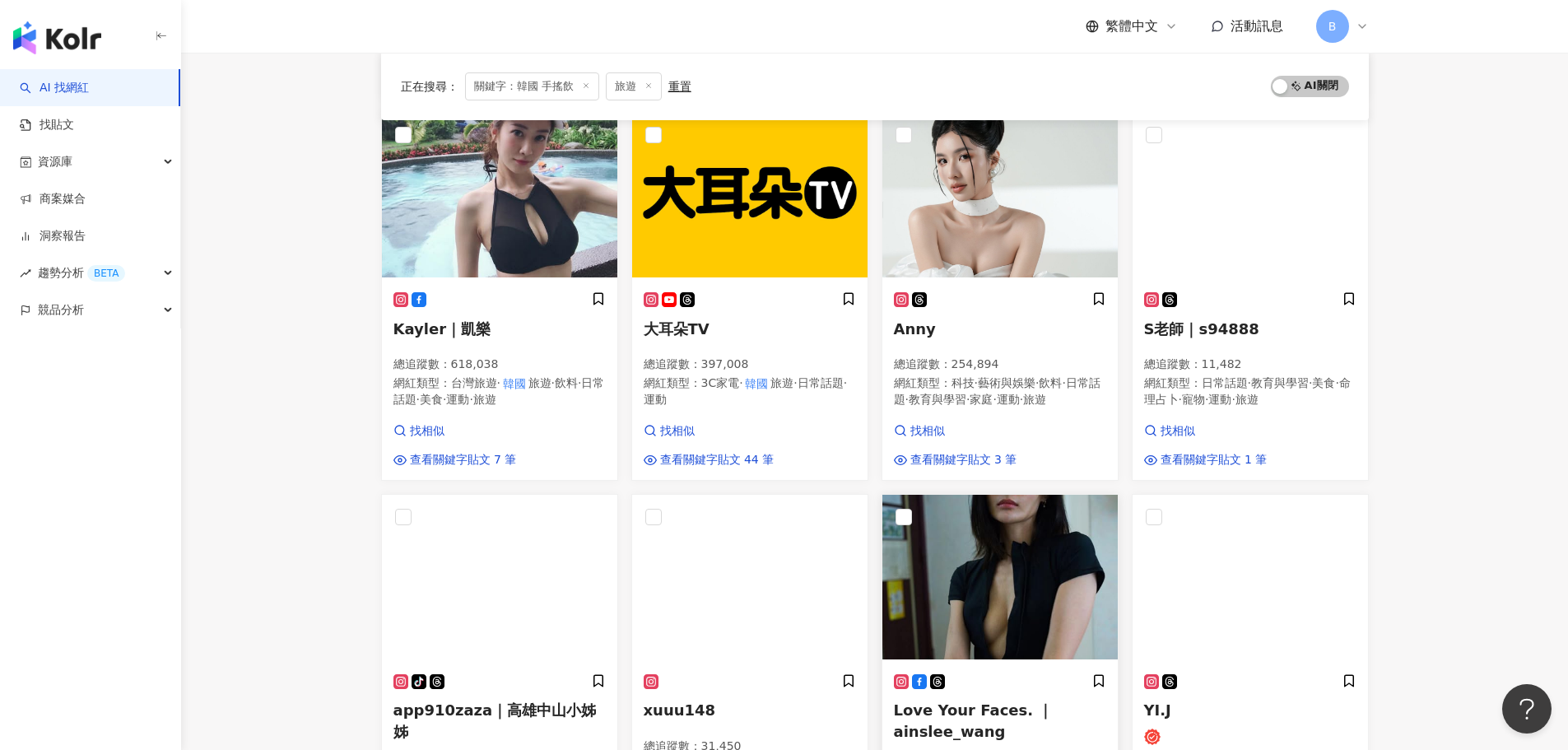
scroll to position [930, 0]
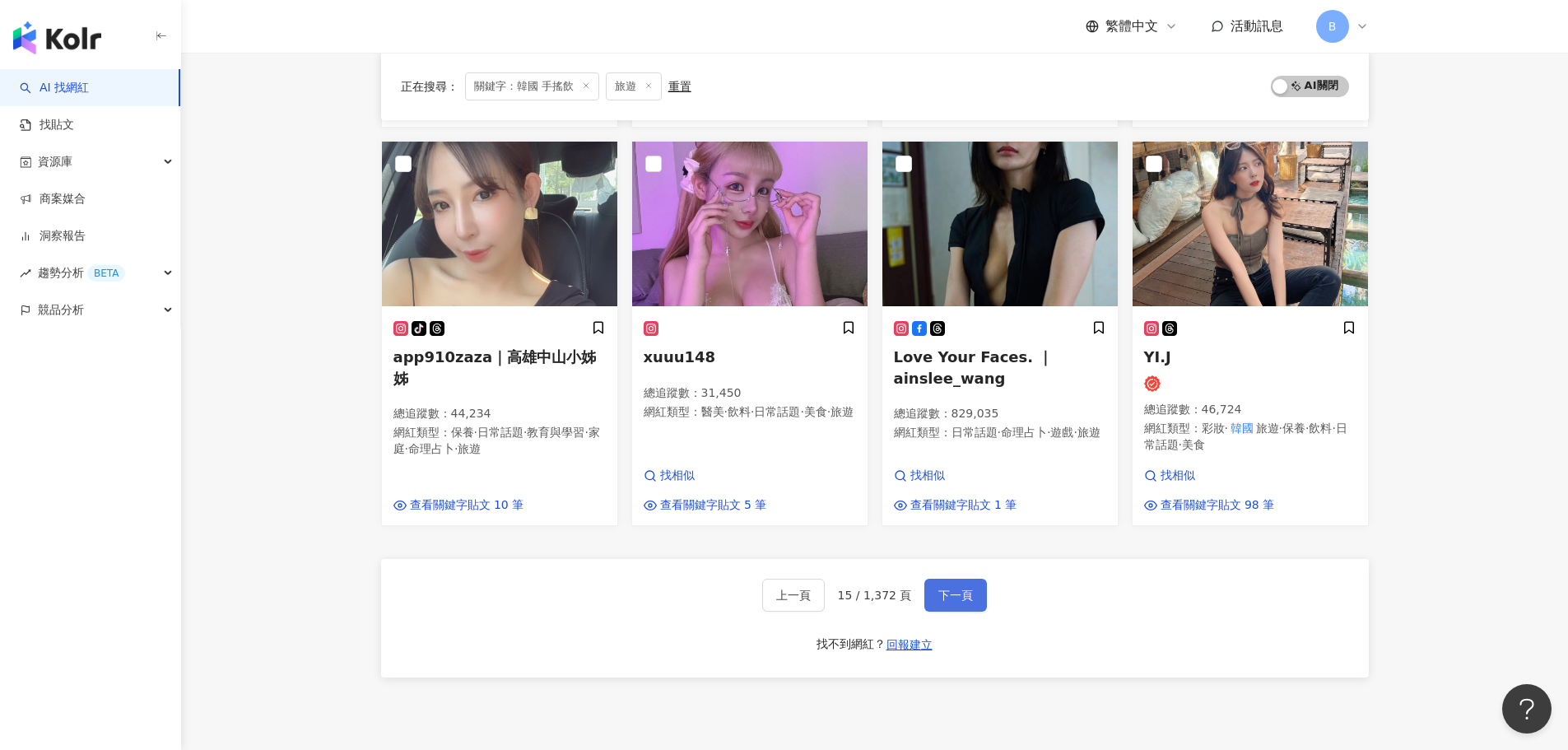
click at [950, 596] on button "下一頁" at bounding box center [956, 595] width 63 height 33
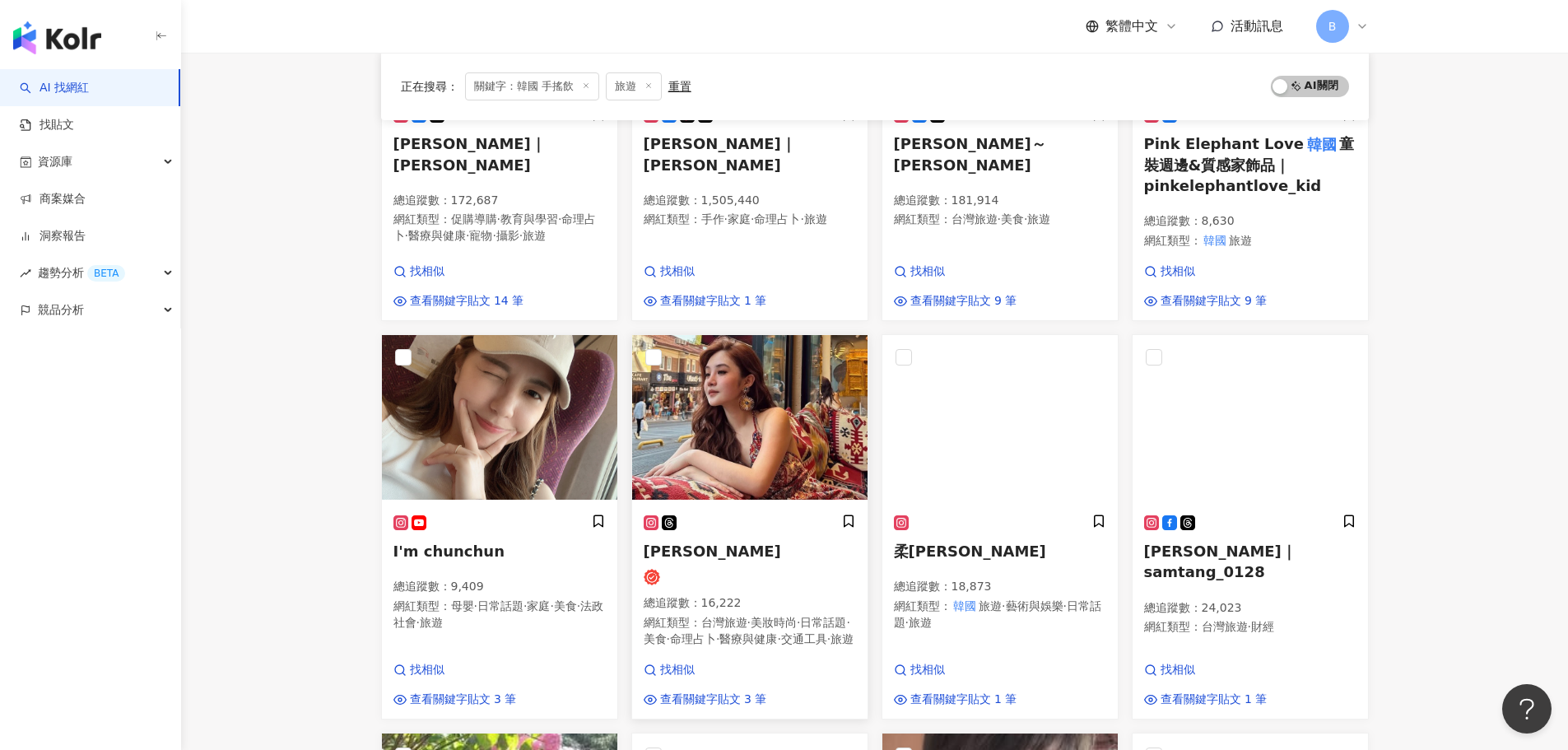
scroll to position [0, 0]
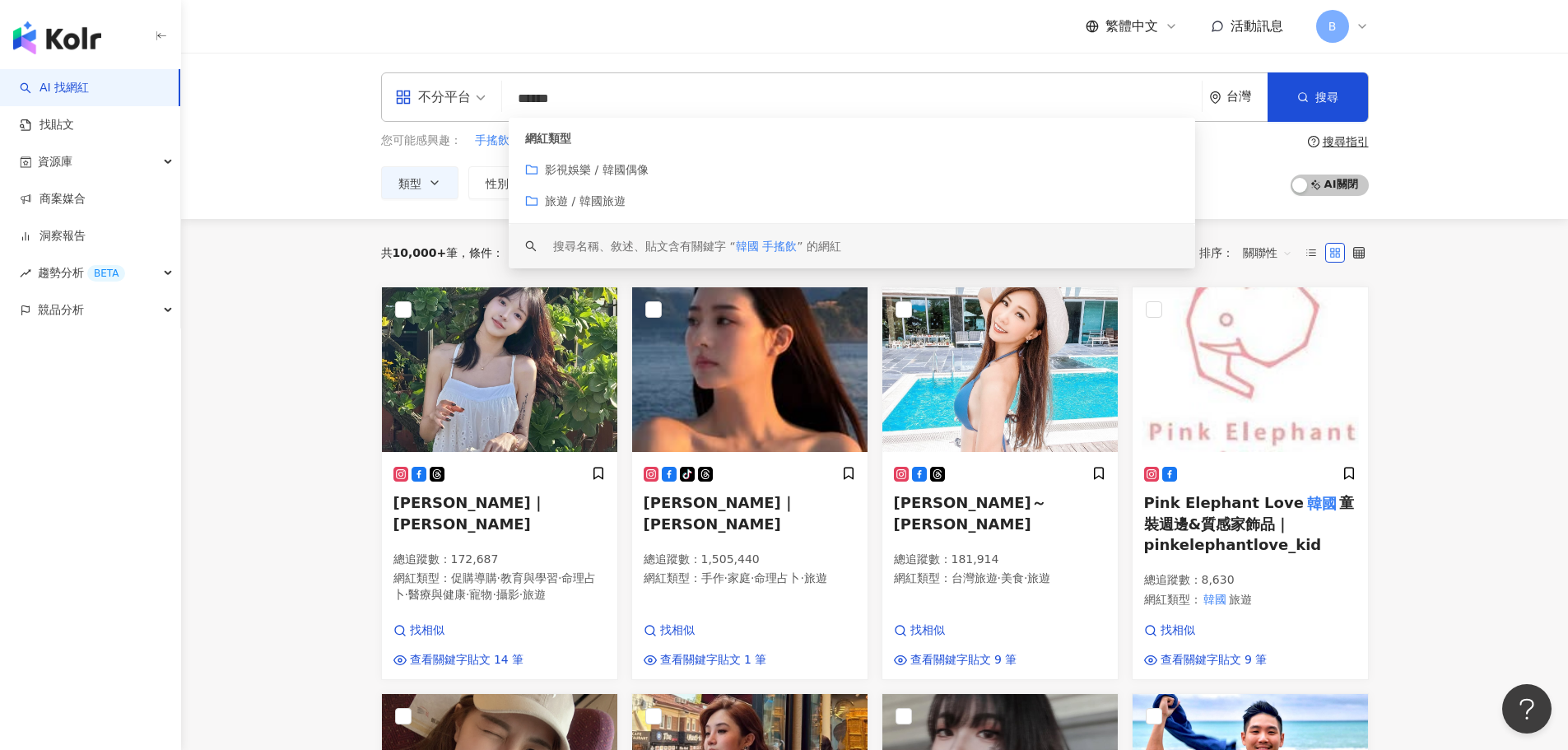
drag, startPoint x: 591, startPoint y: 91, endPoint x: 536, endPoint y: 88, distance: 55.1
click at [536, 88] on input "******" at bounding box center [852, 99] width 686 height 31
type input "*"
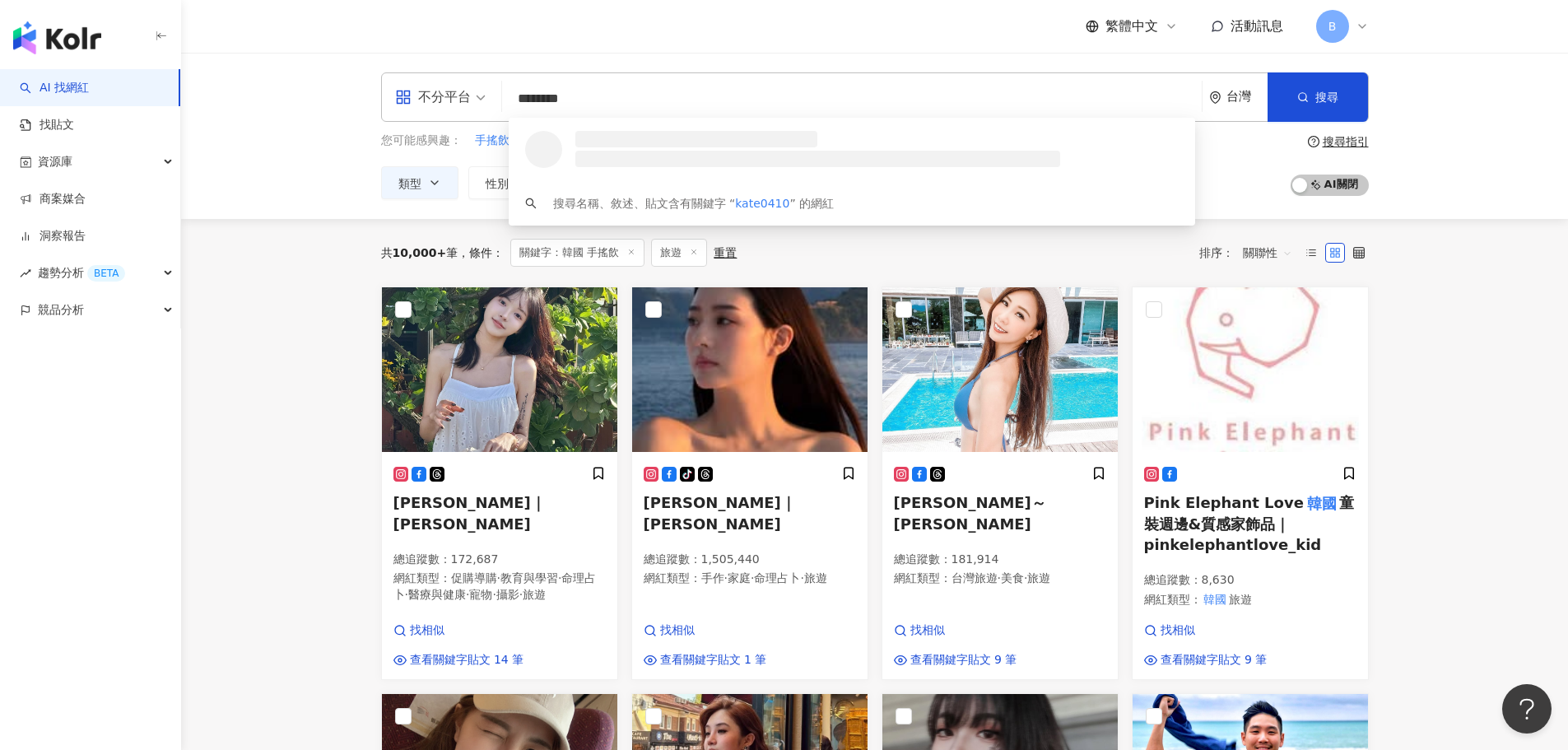
type input "*********"
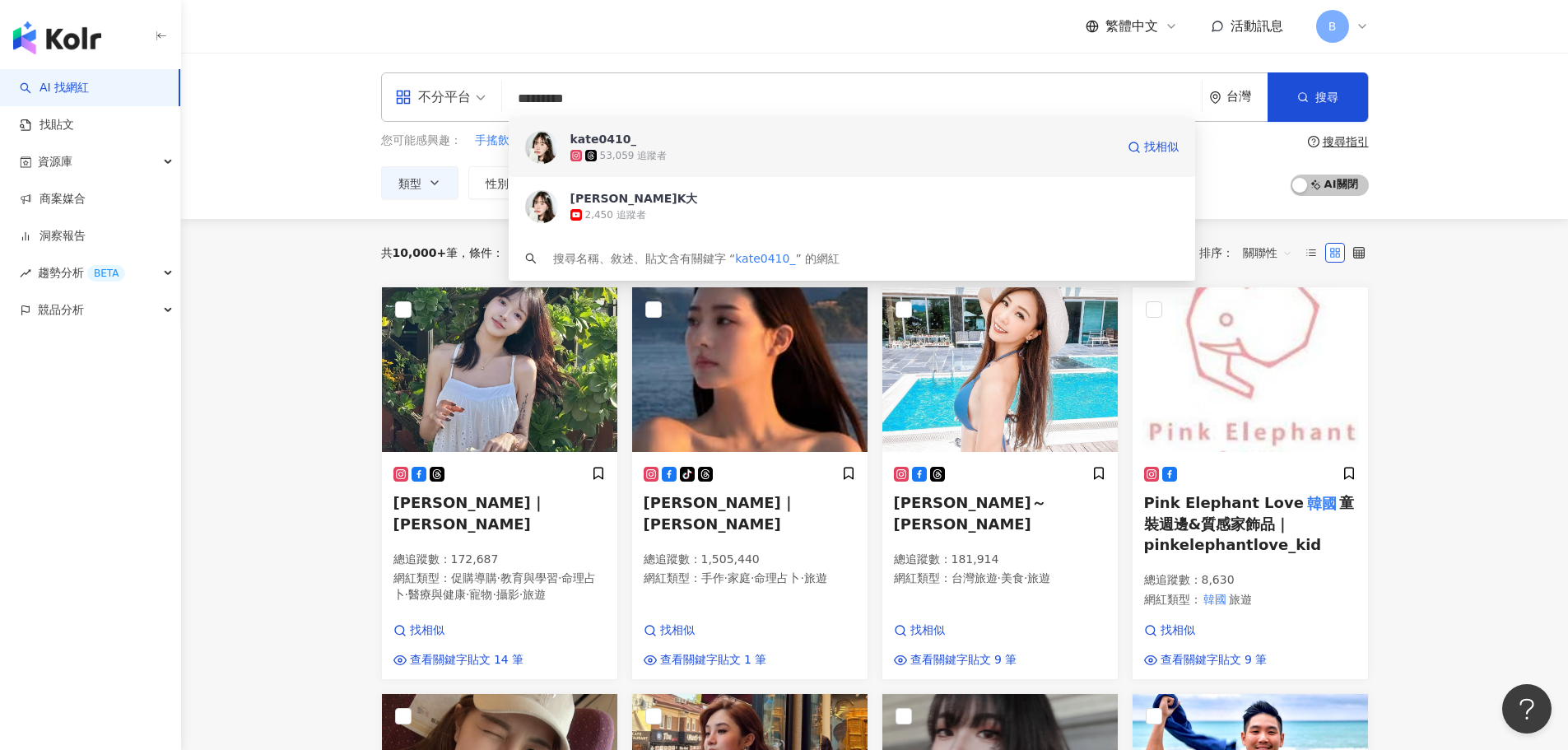
click at [661, 153] on div "53,059 追蹤者" at bounding box center [633, 155] width 67 height 14
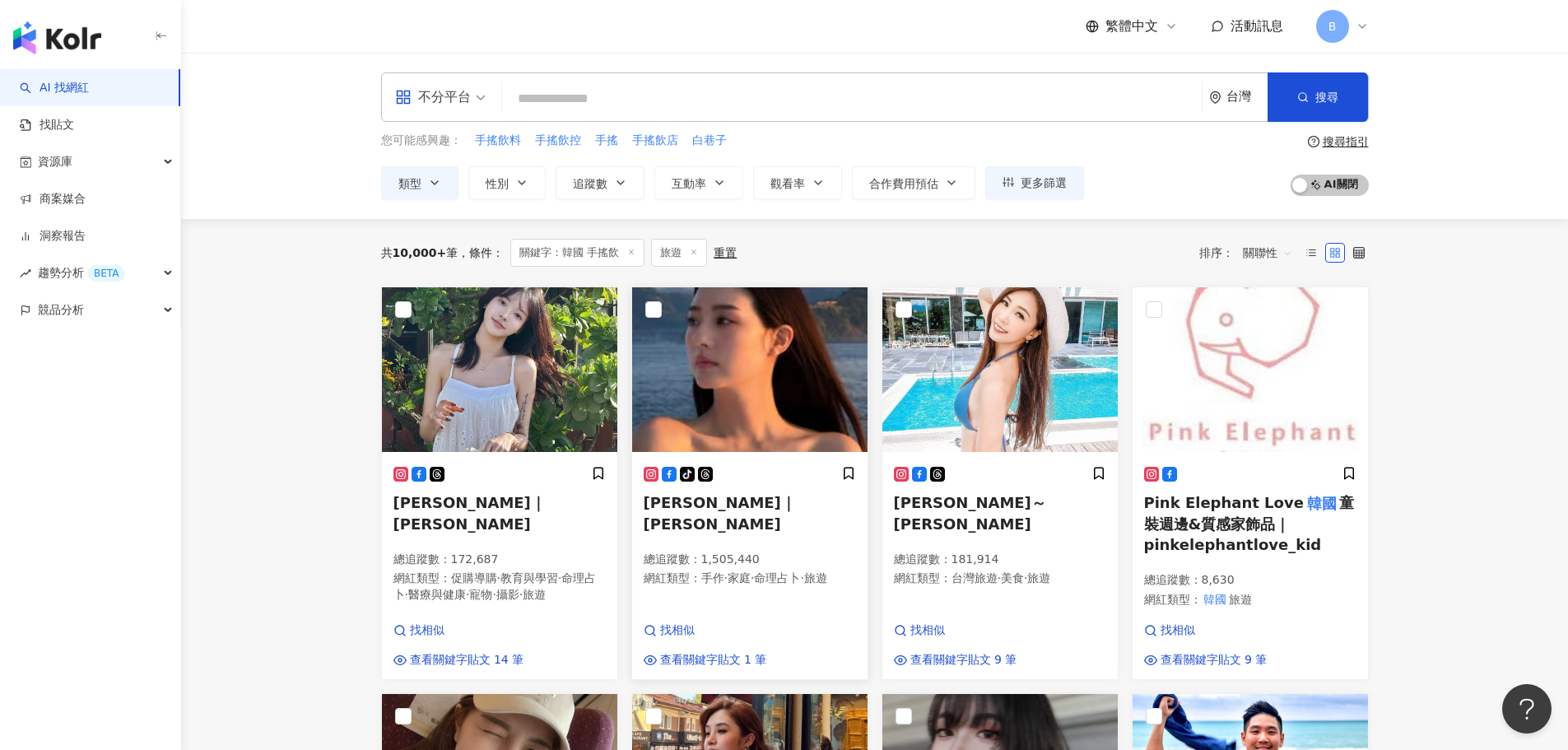
click at [714, 309] on img at bounding box center [750, 370] width 235 height 165
click at [580, 103] on input "search" at bounding box center [852, 99] width 686 height 31
type input "*"
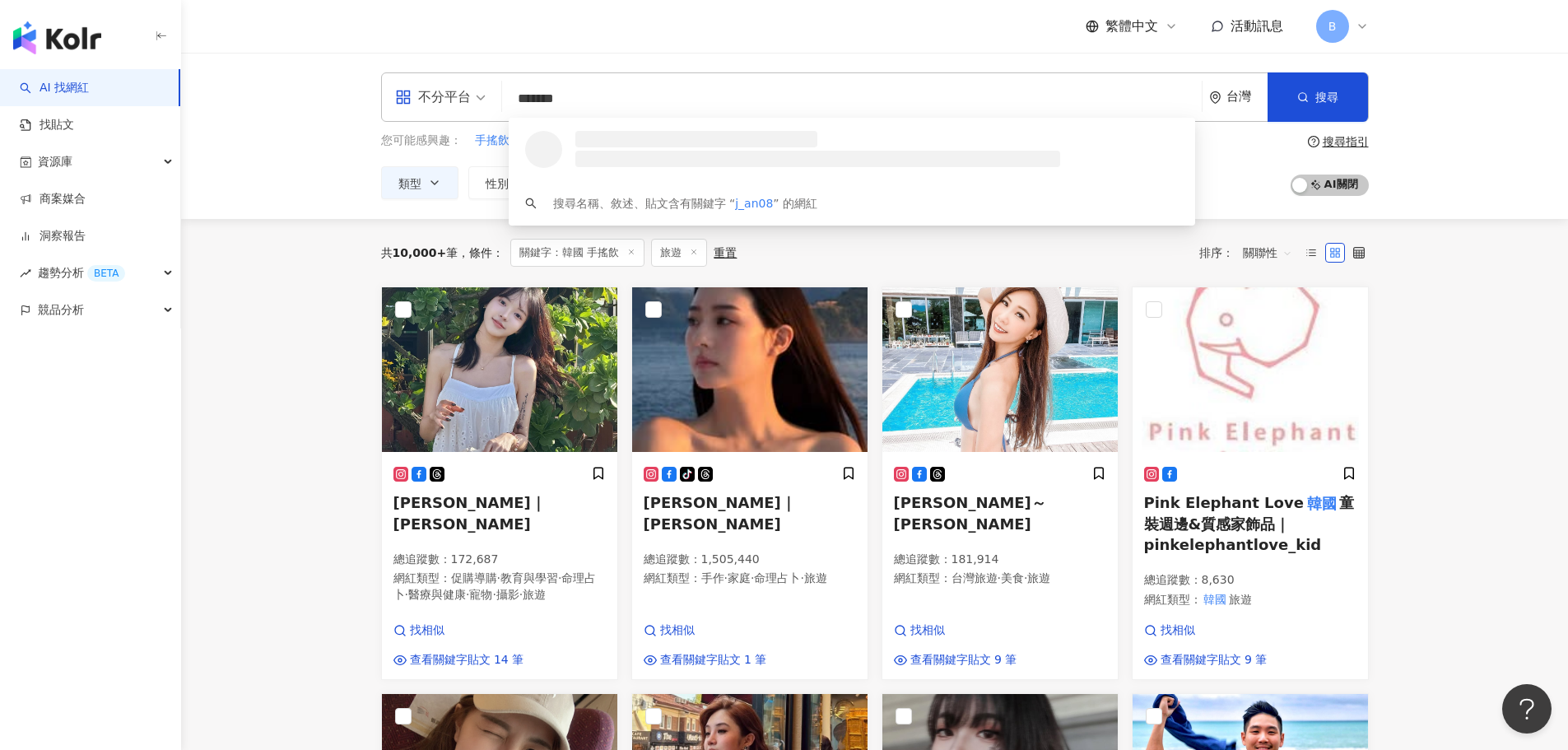
type input "********"
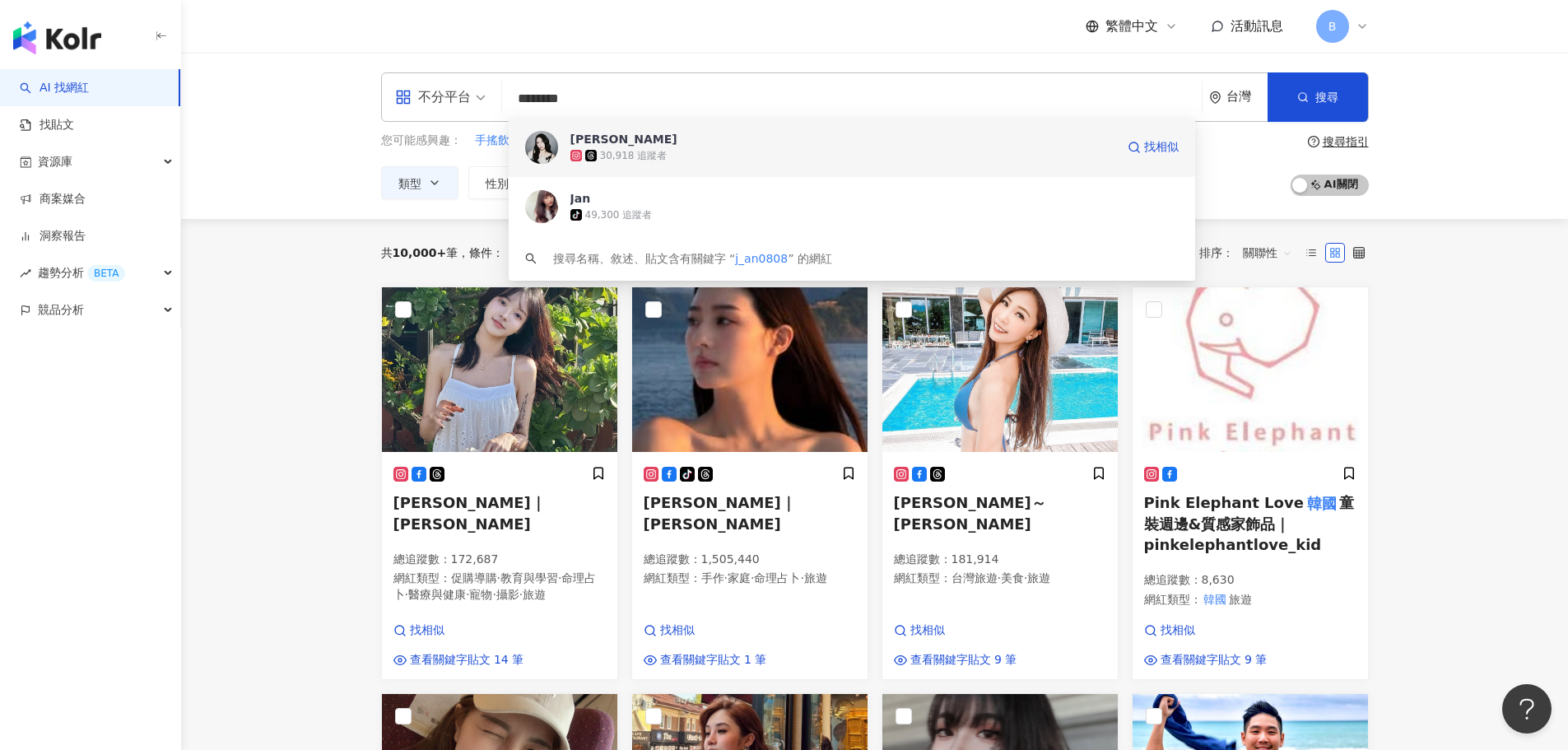
click at [663, 139] on span "JAN" at bounding box center [843, 138] width 545 height 16
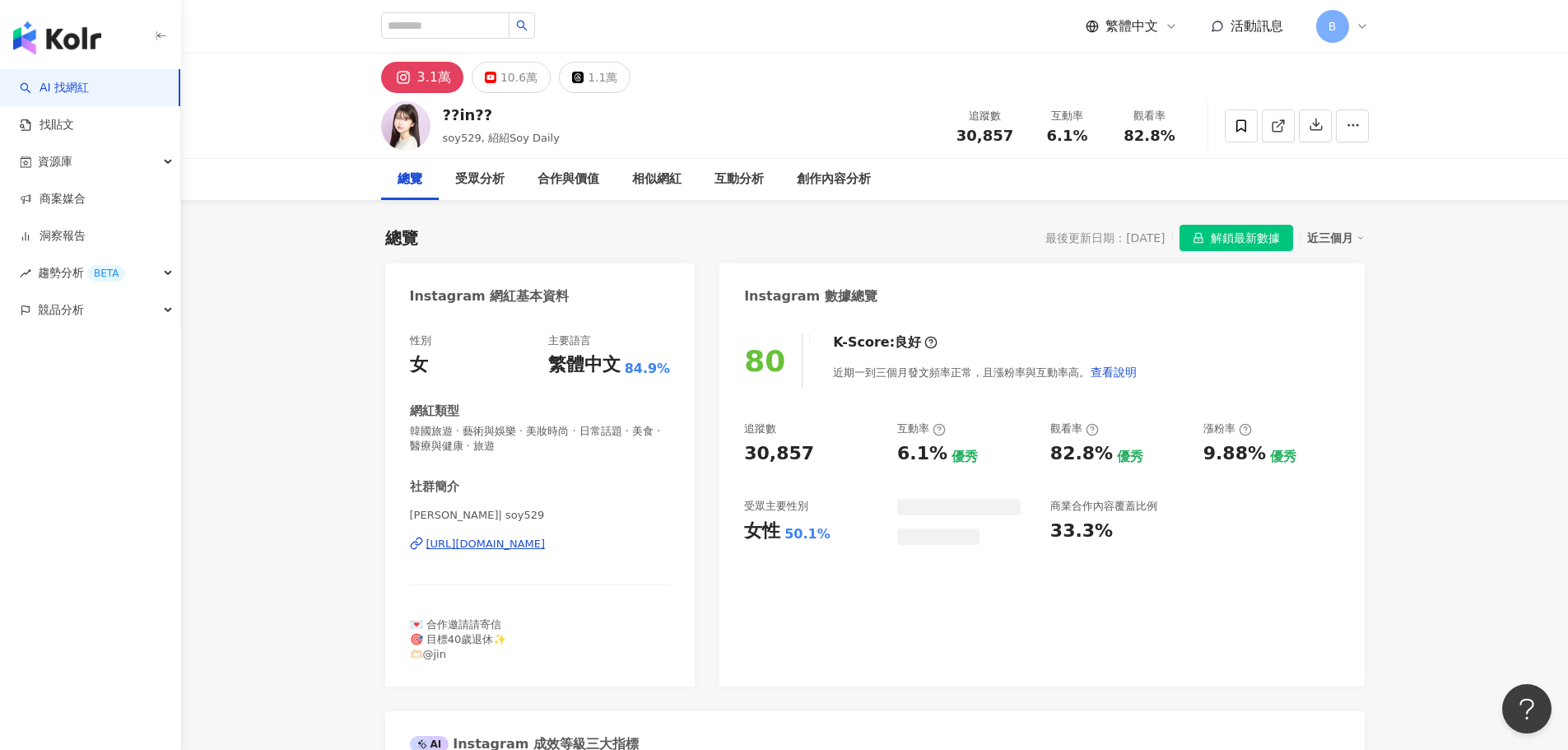
scroll to position [82, 0]
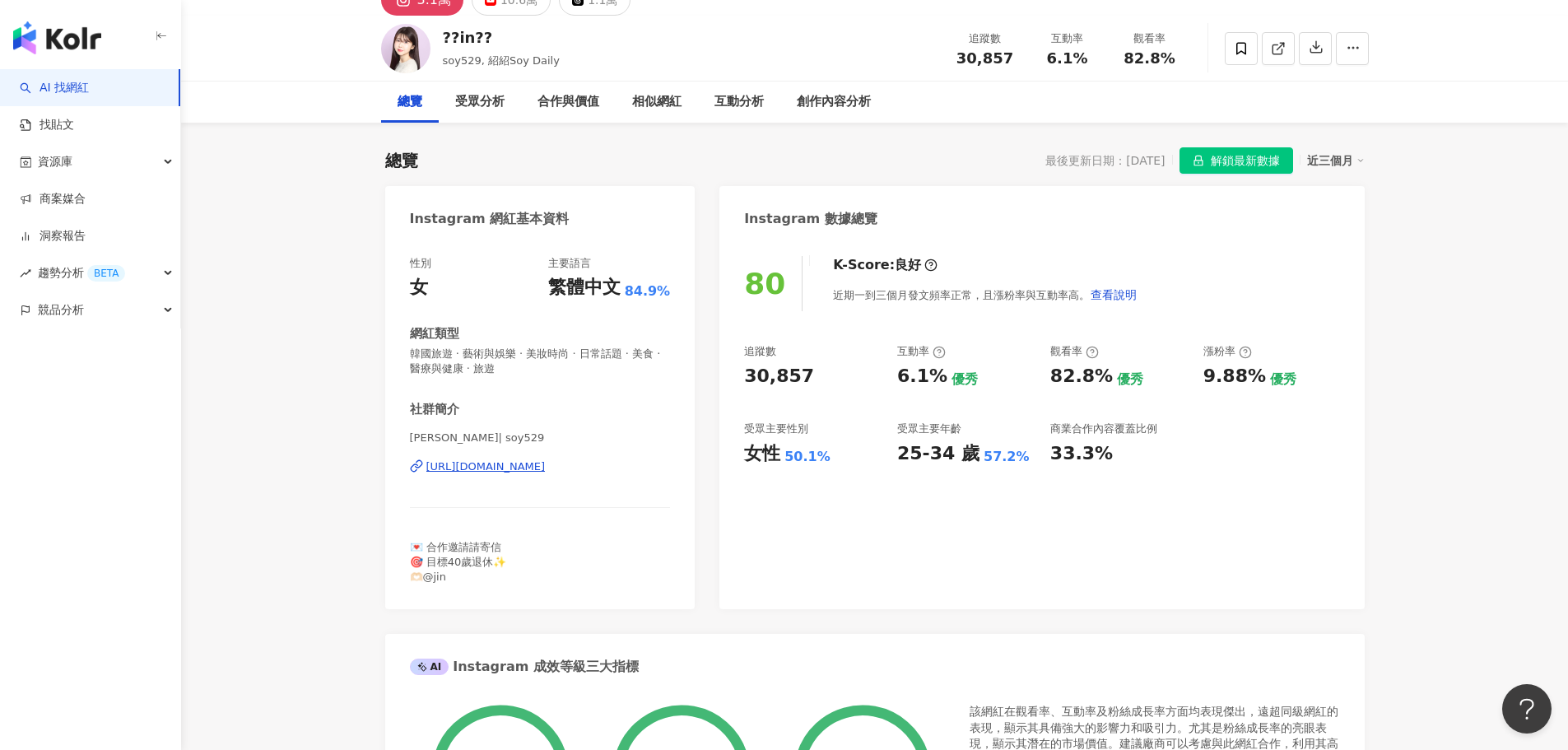
scroll to position [0, 0]
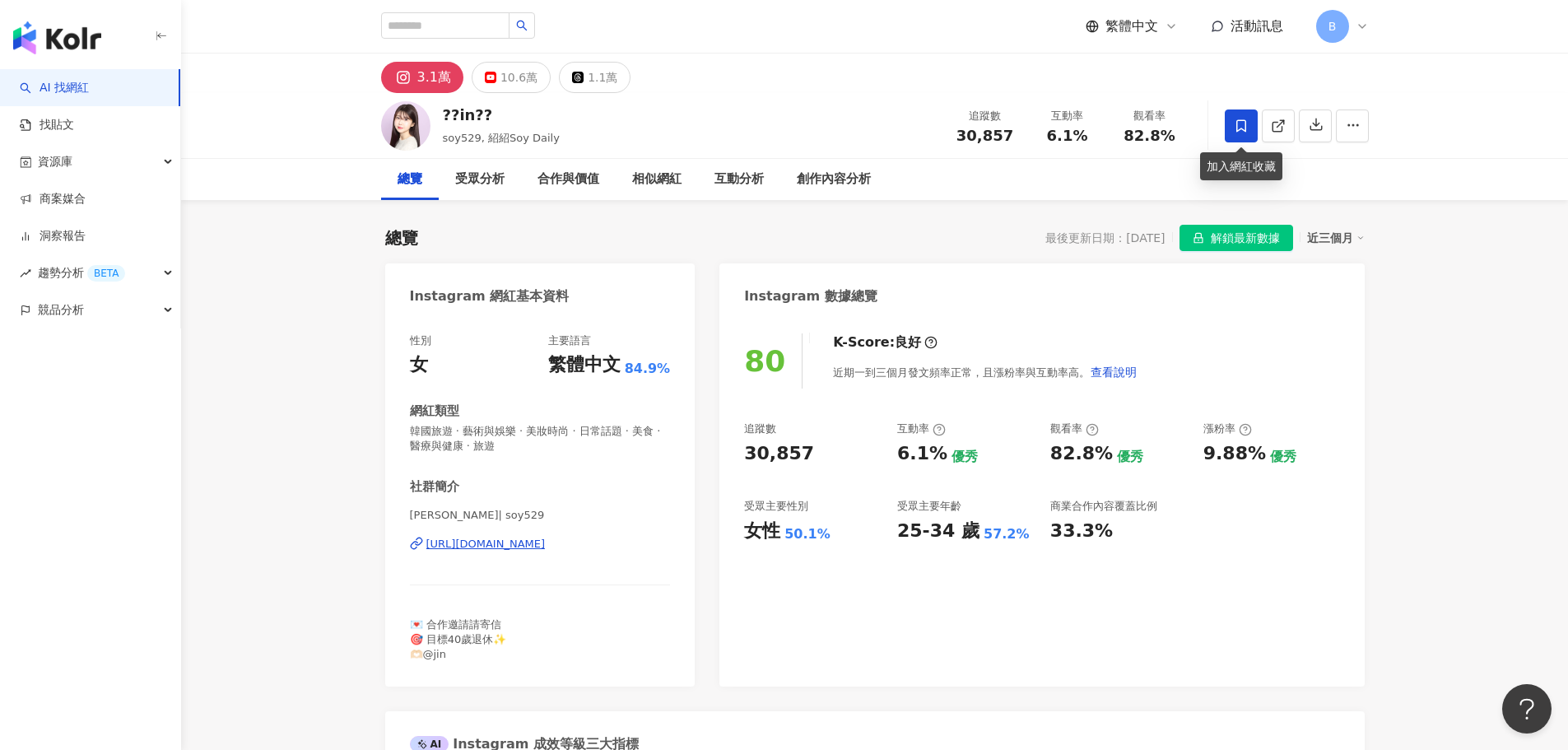
click at [1226, 127] on span at bounding box center [1241, 125] width 33 height 33
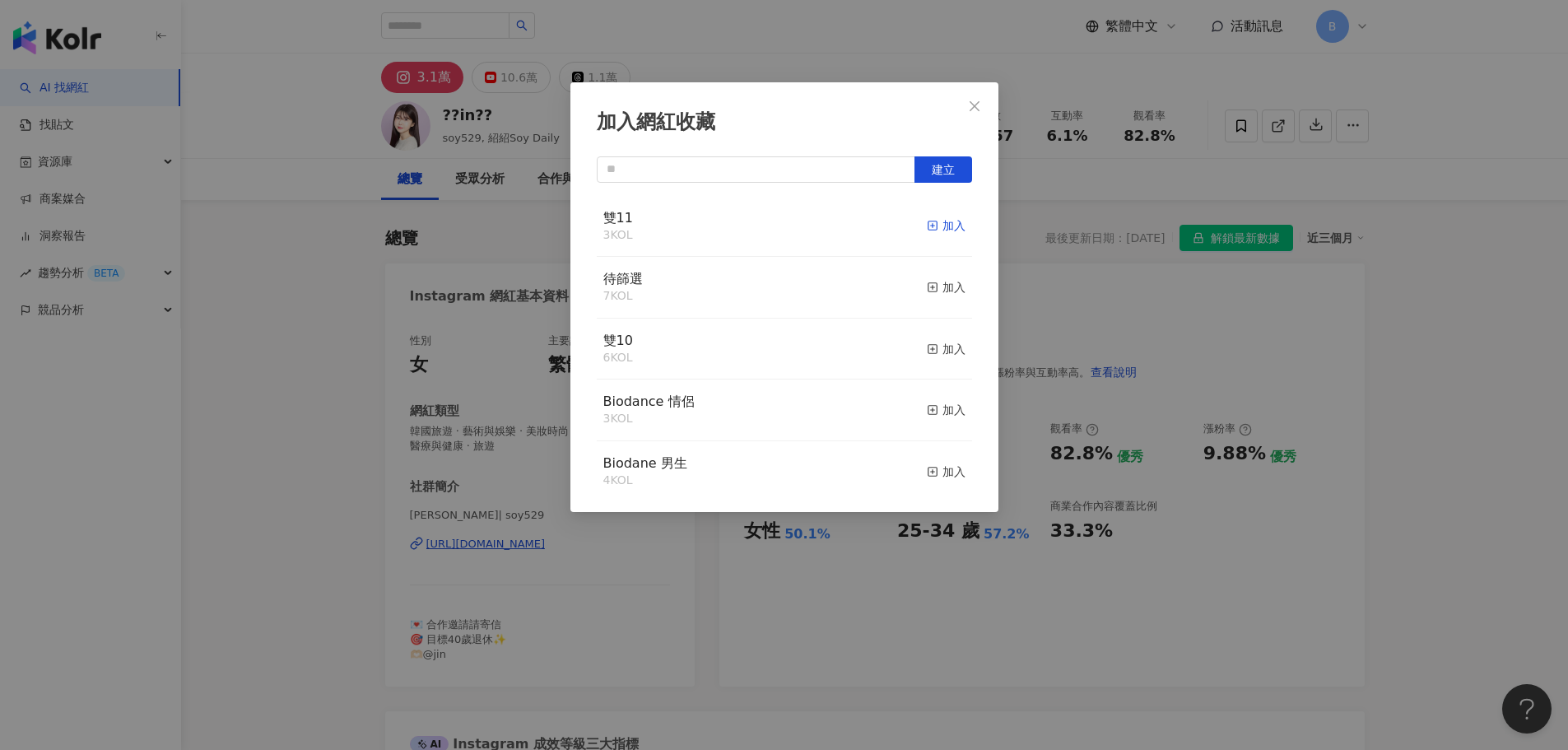
click at [927, 225] on icon "button" at bounding box center [933, 226] width 11 height 11
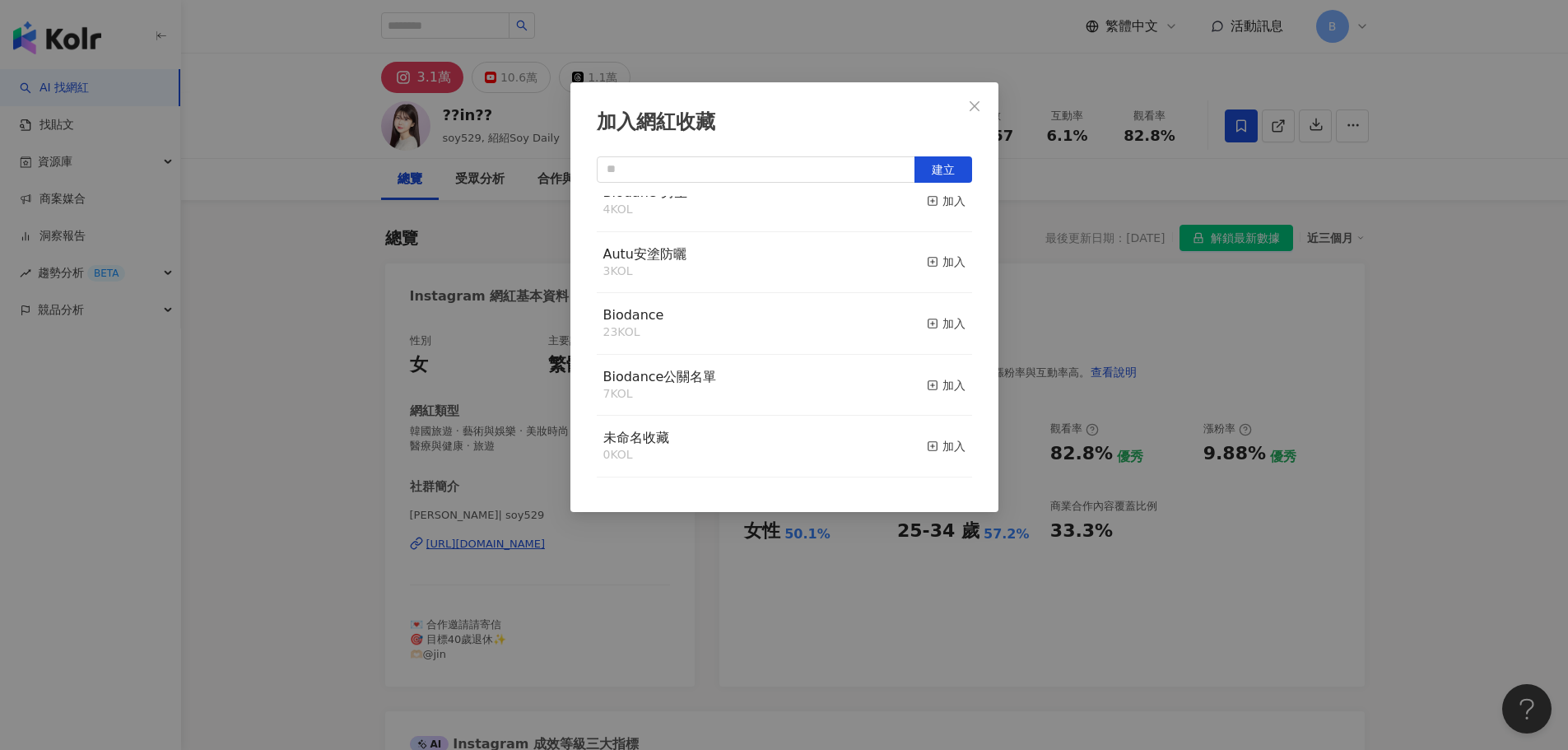
scroll to position [284, 0]
click at [975, 101] on icon "close" at bounding box center [975, 106] width 13 height 13
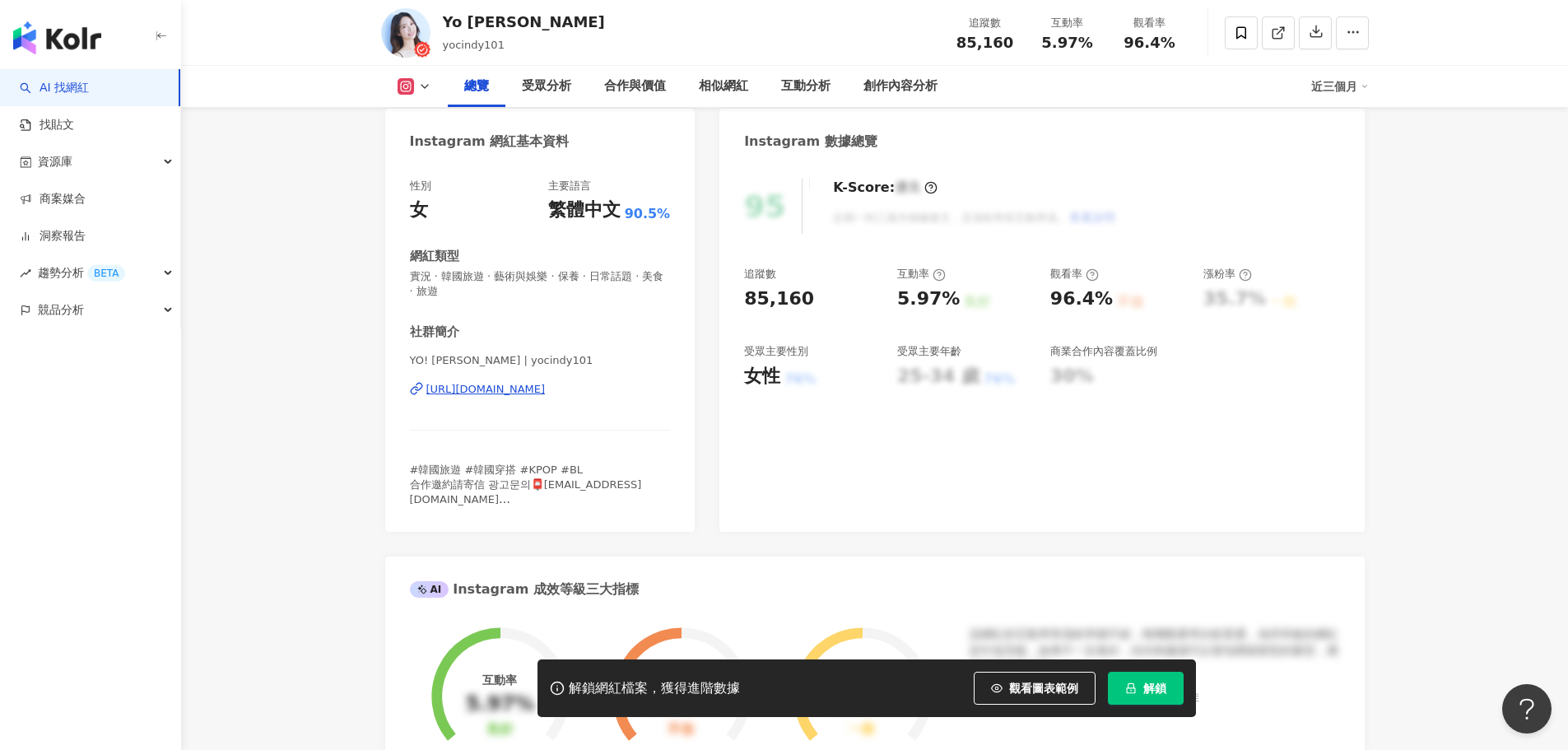
scroll to position [165, 0]
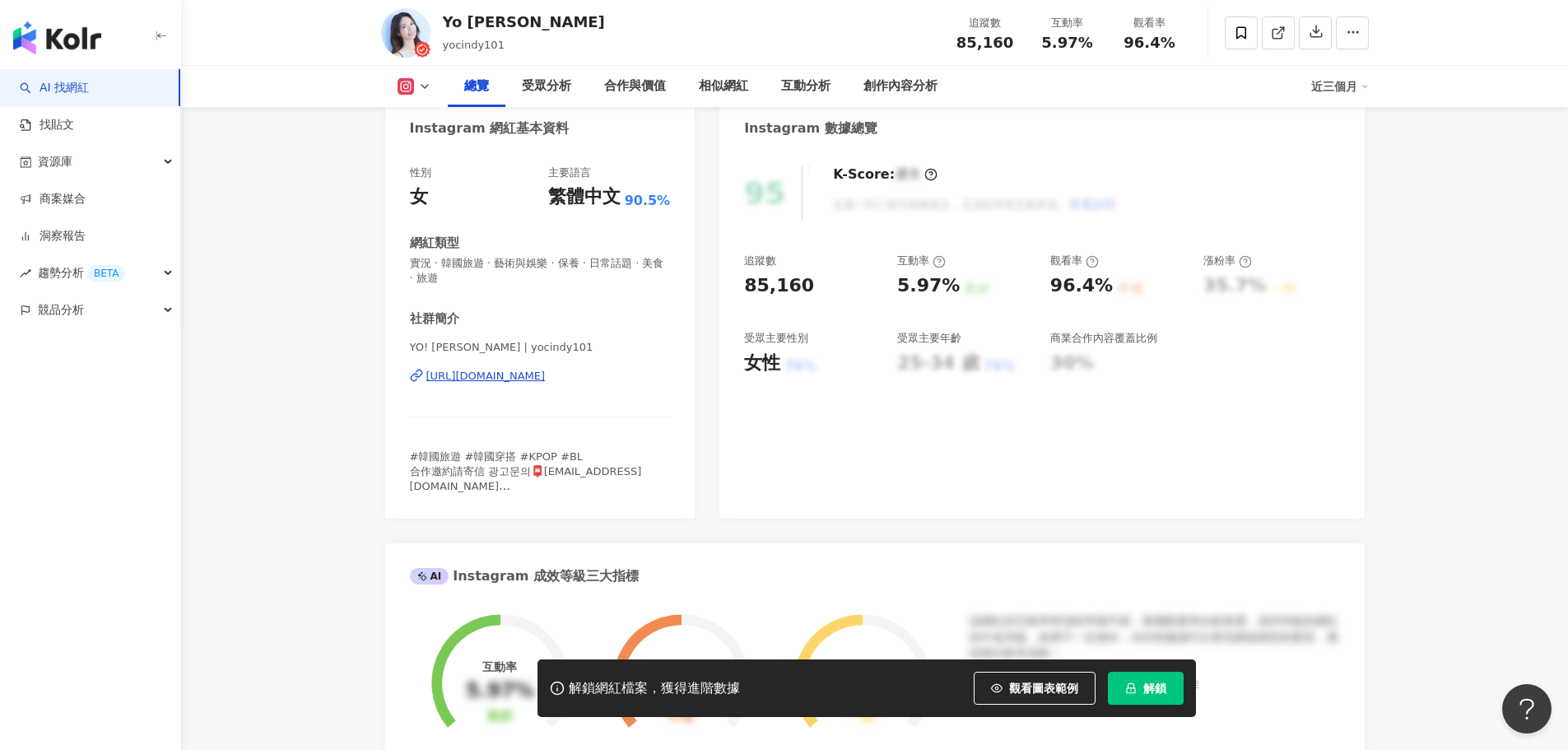
click at [1128, 686] on icon "lock" at bounding box center [1131, 688] width 11 height 11
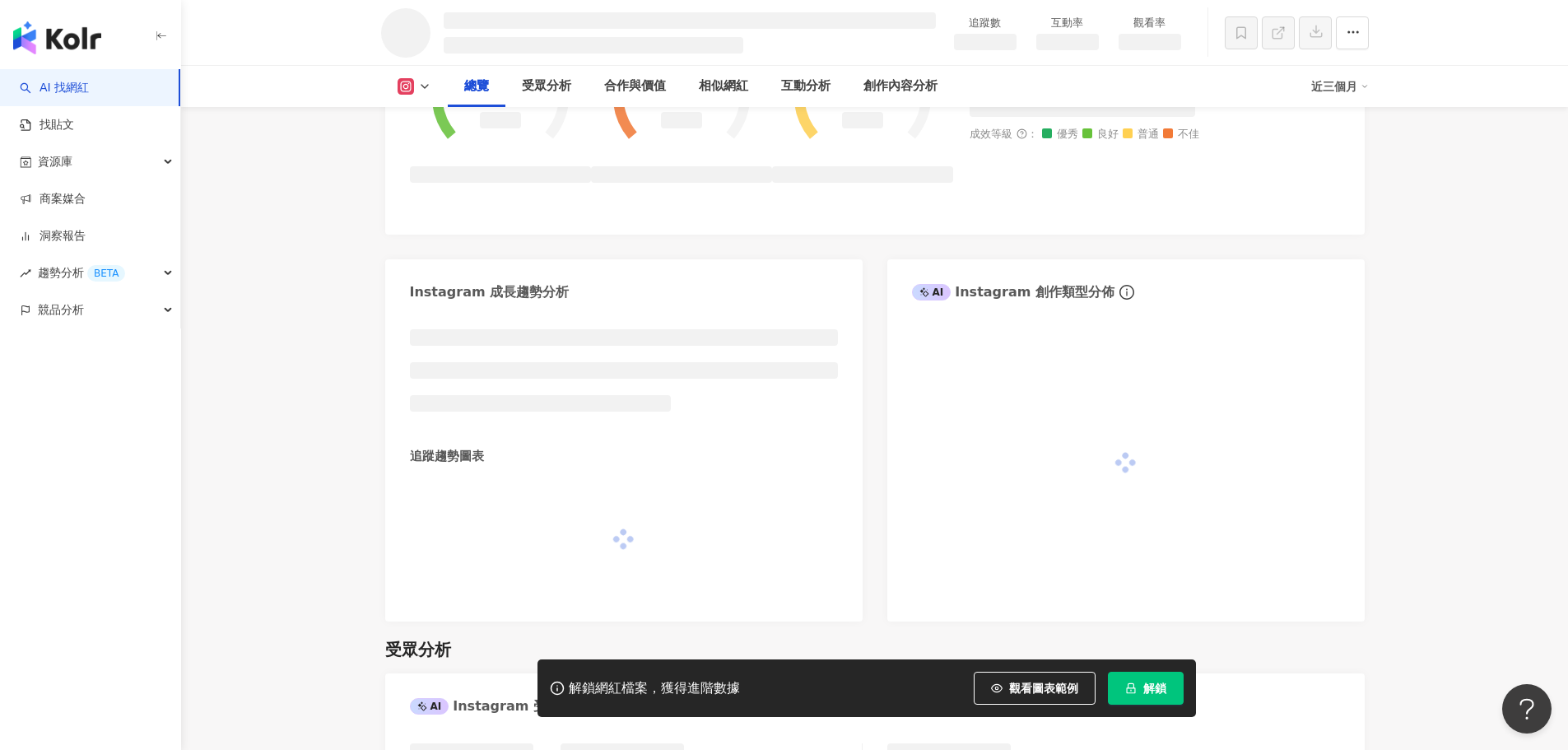
scroll to position [728, 0]
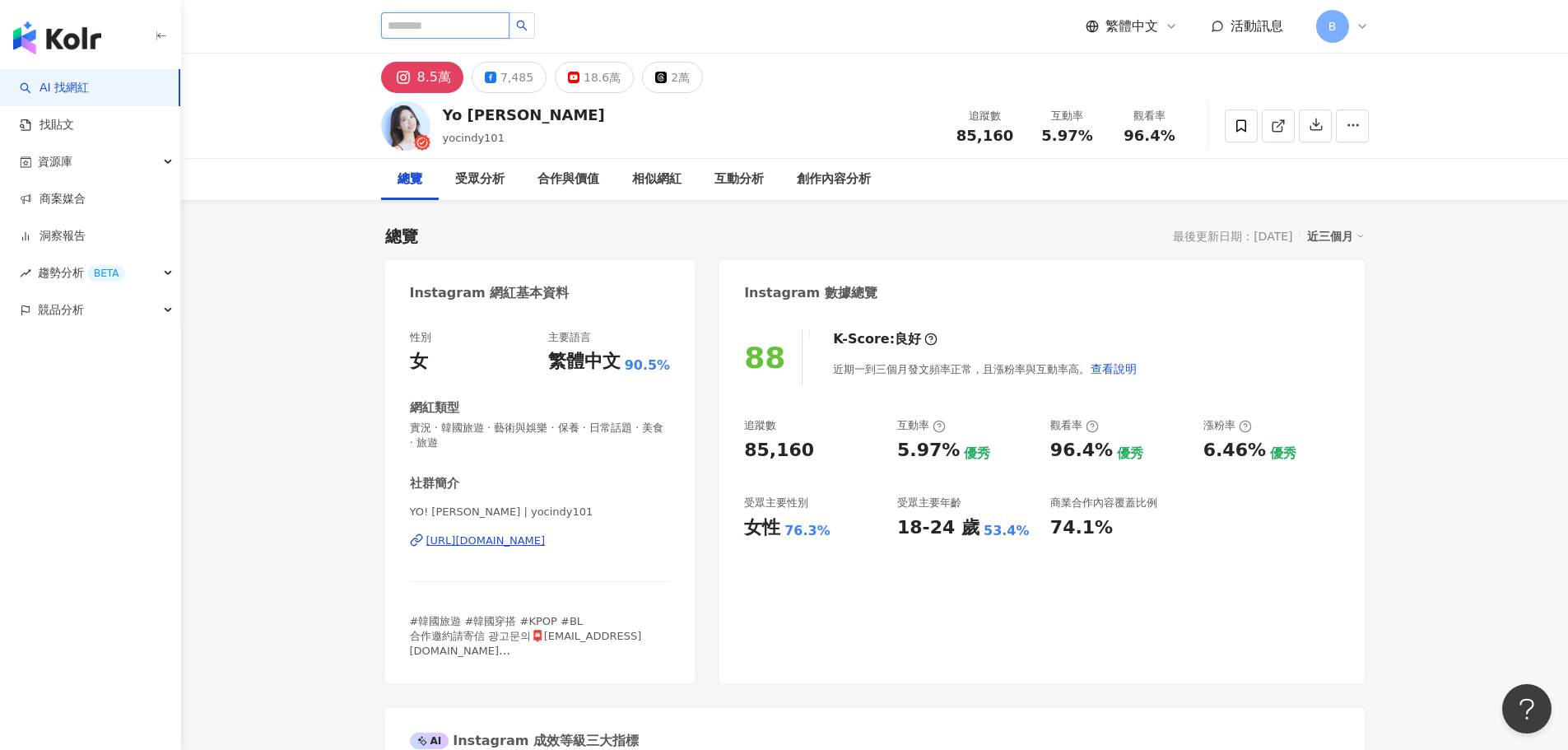
click at [428, 21] on input "search" at bounding box center [445, 26] width 128 height 27
type input "*"
type input "***"
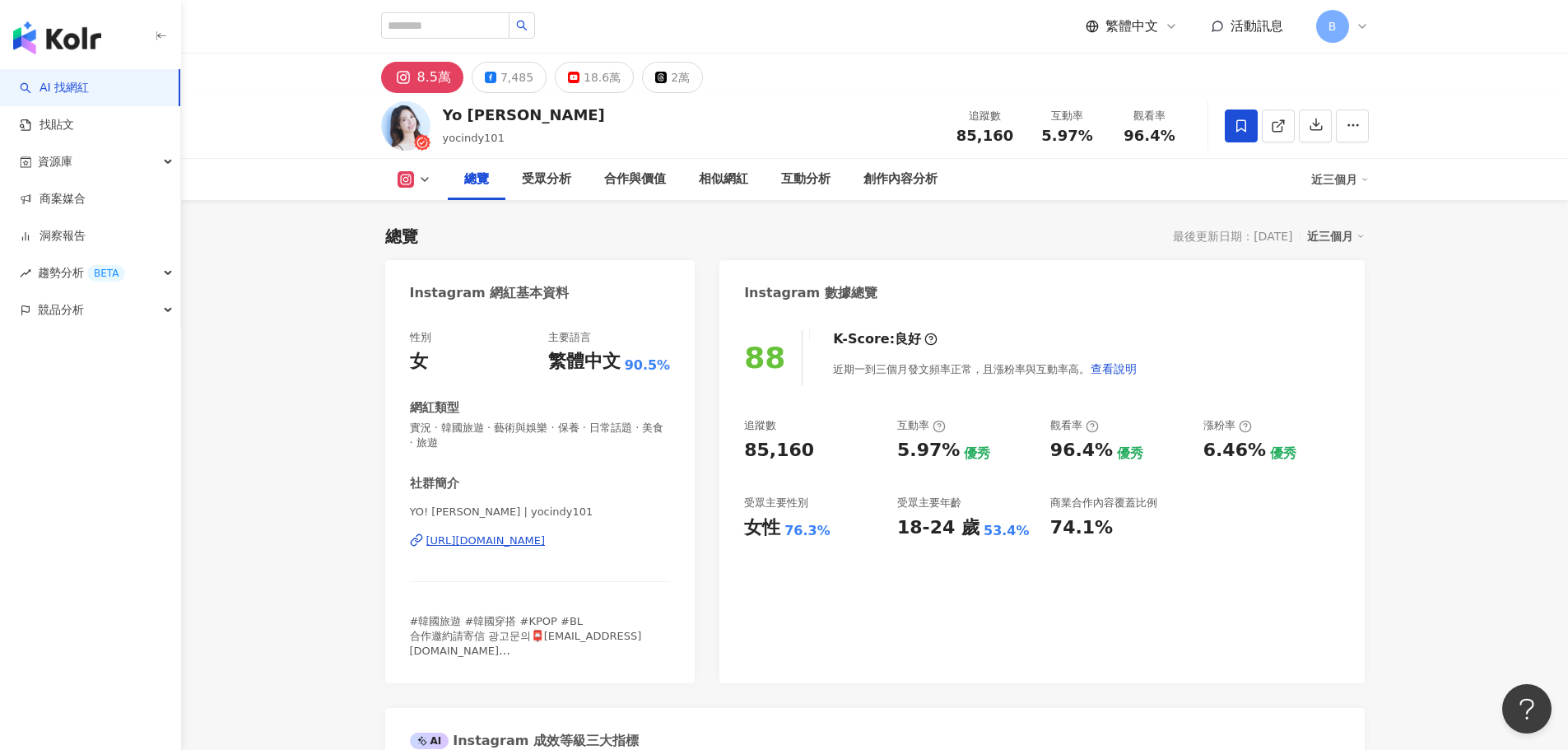
click at [1227, 128] on span at bounding box center [1241, 125] width 33 height 33
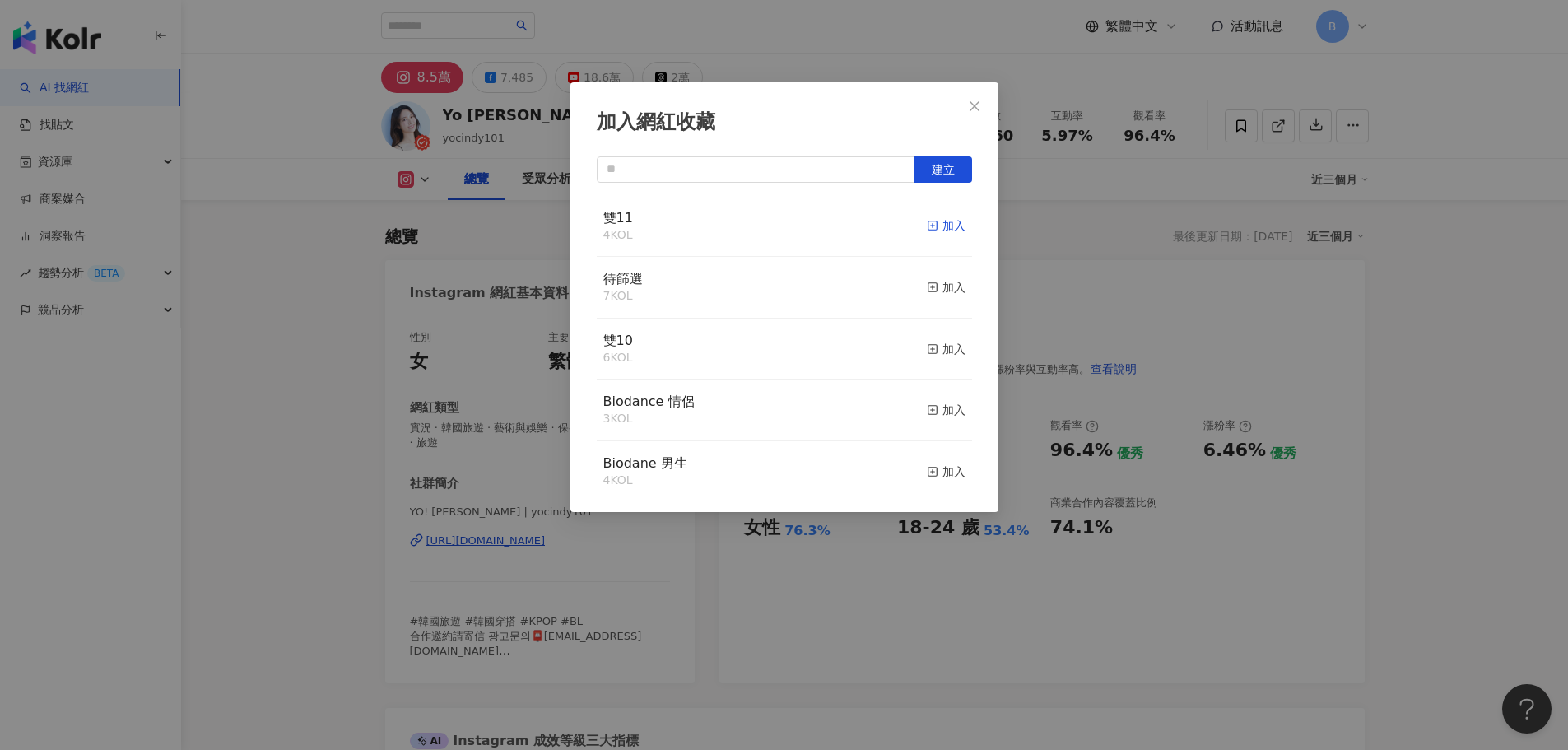
click at [929, 221] on div "加入" at bounding box center [946, 225] width 39 height 18
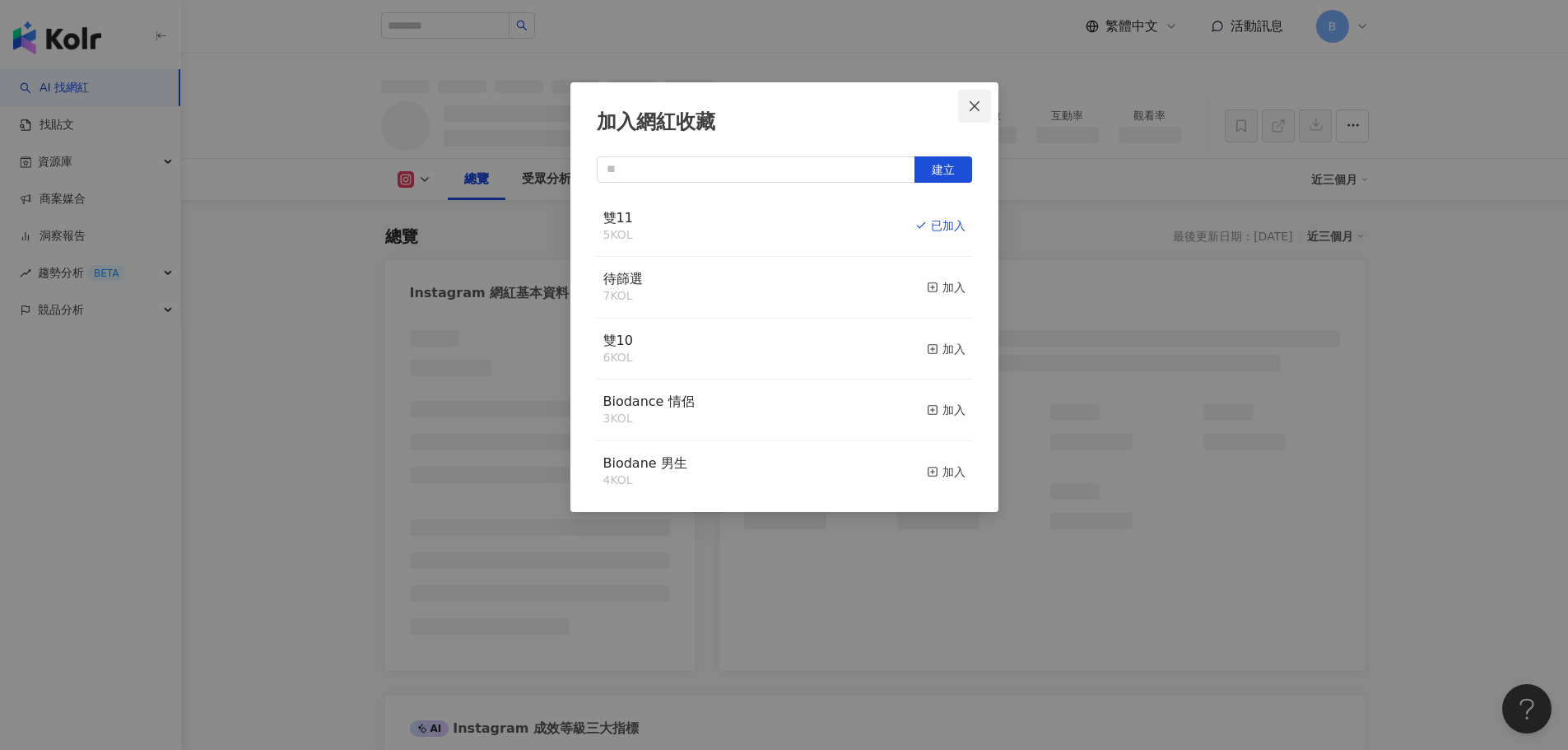
click at [984, 103] on span "Close" at bounding box center [975, 106] width 33 height 13
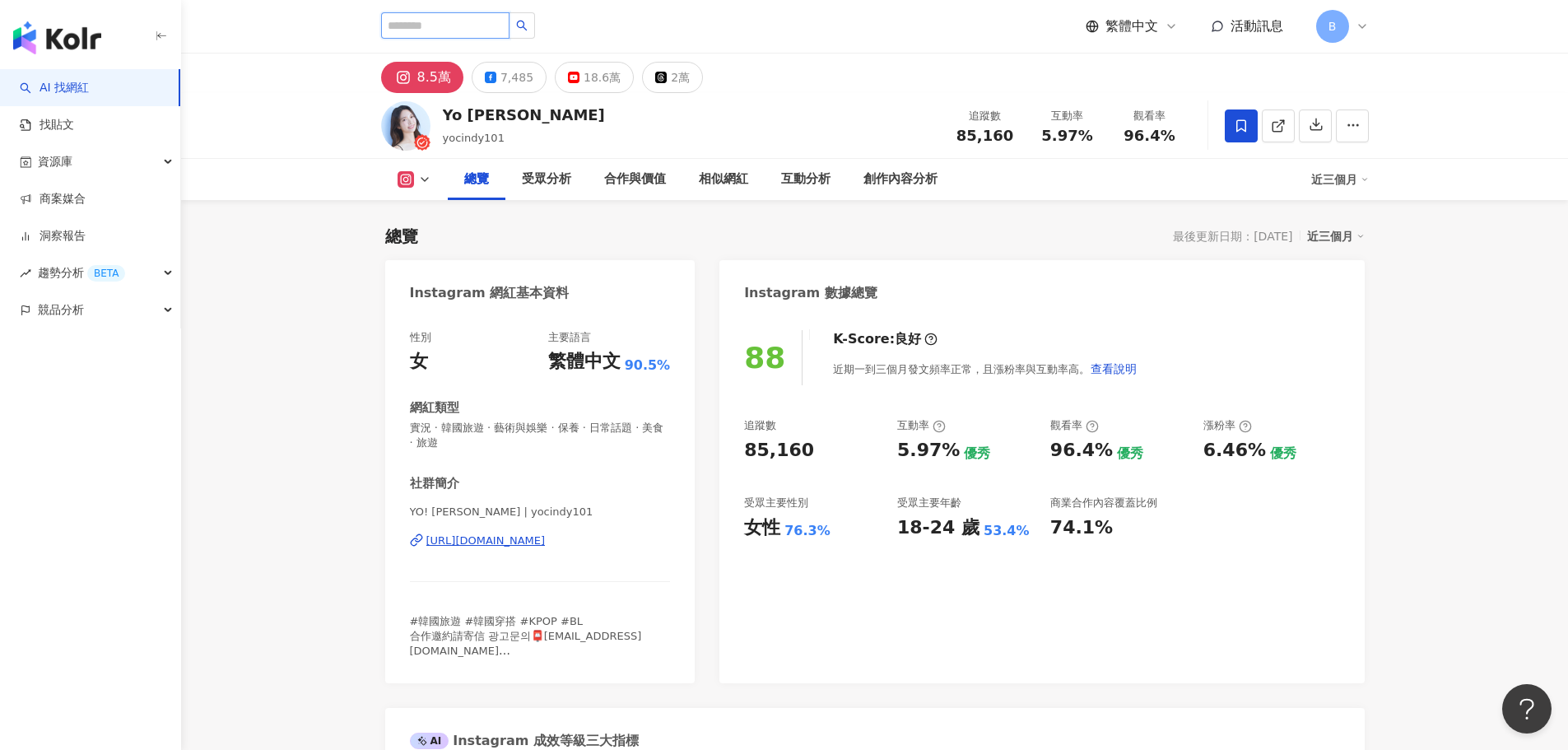
click at [488, 27] on input "search" at bounding box center [445, 26] width 128 height 27
click at [478, 34] on input "search" at bounding box center [445, 26] width 128 height 27
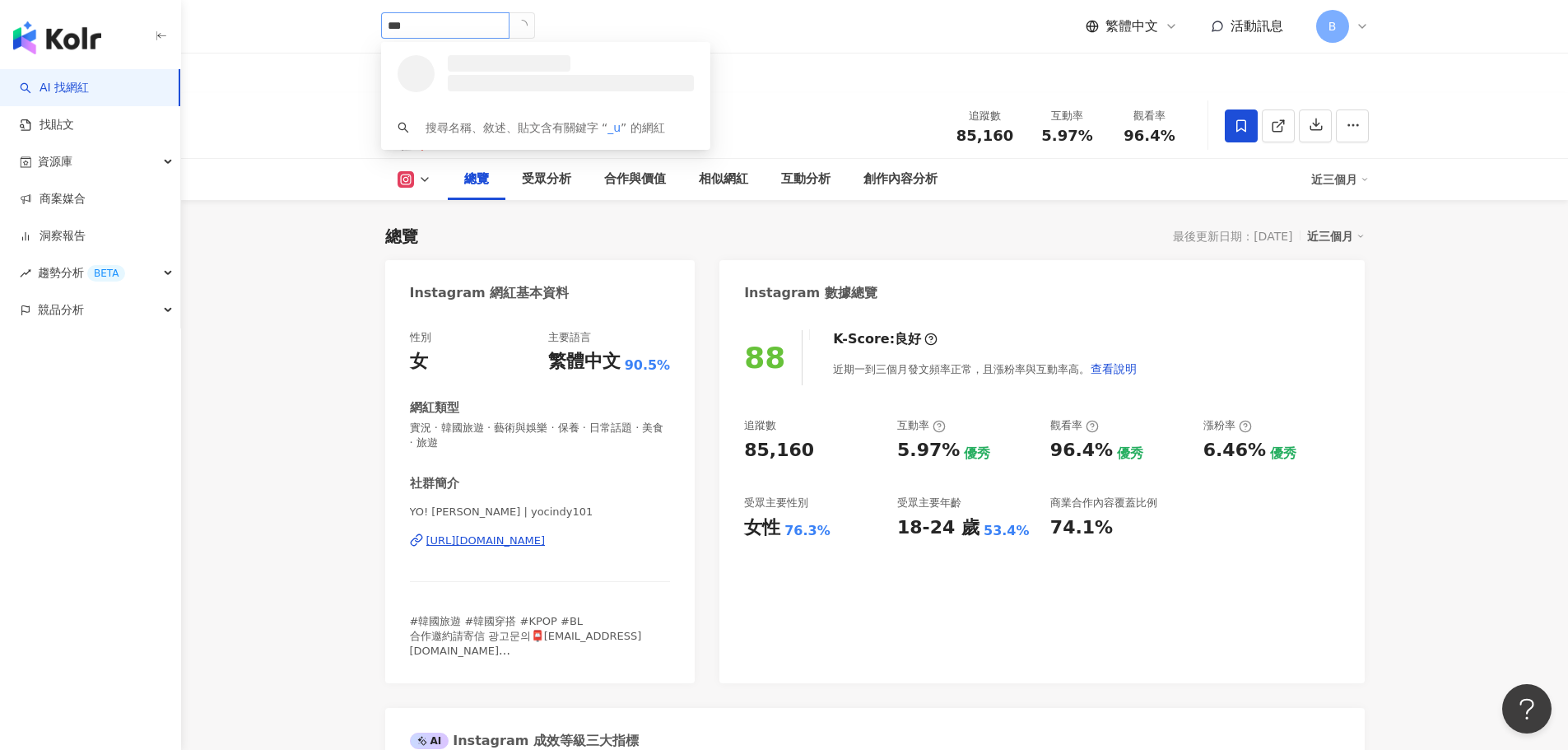
type input "****"
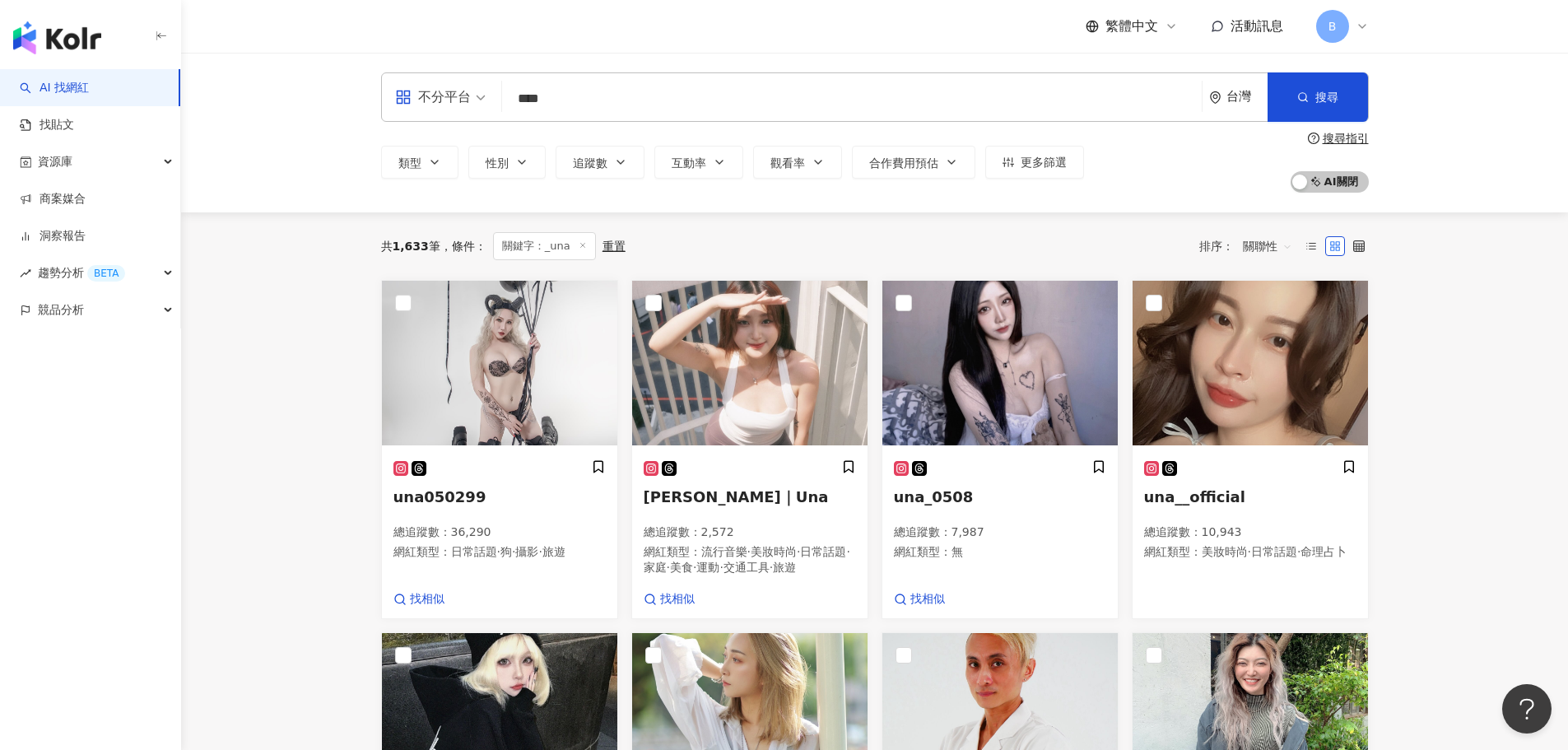
click at [568, 92] on input "****" at bounding box center [852, 99] width 686 height 31
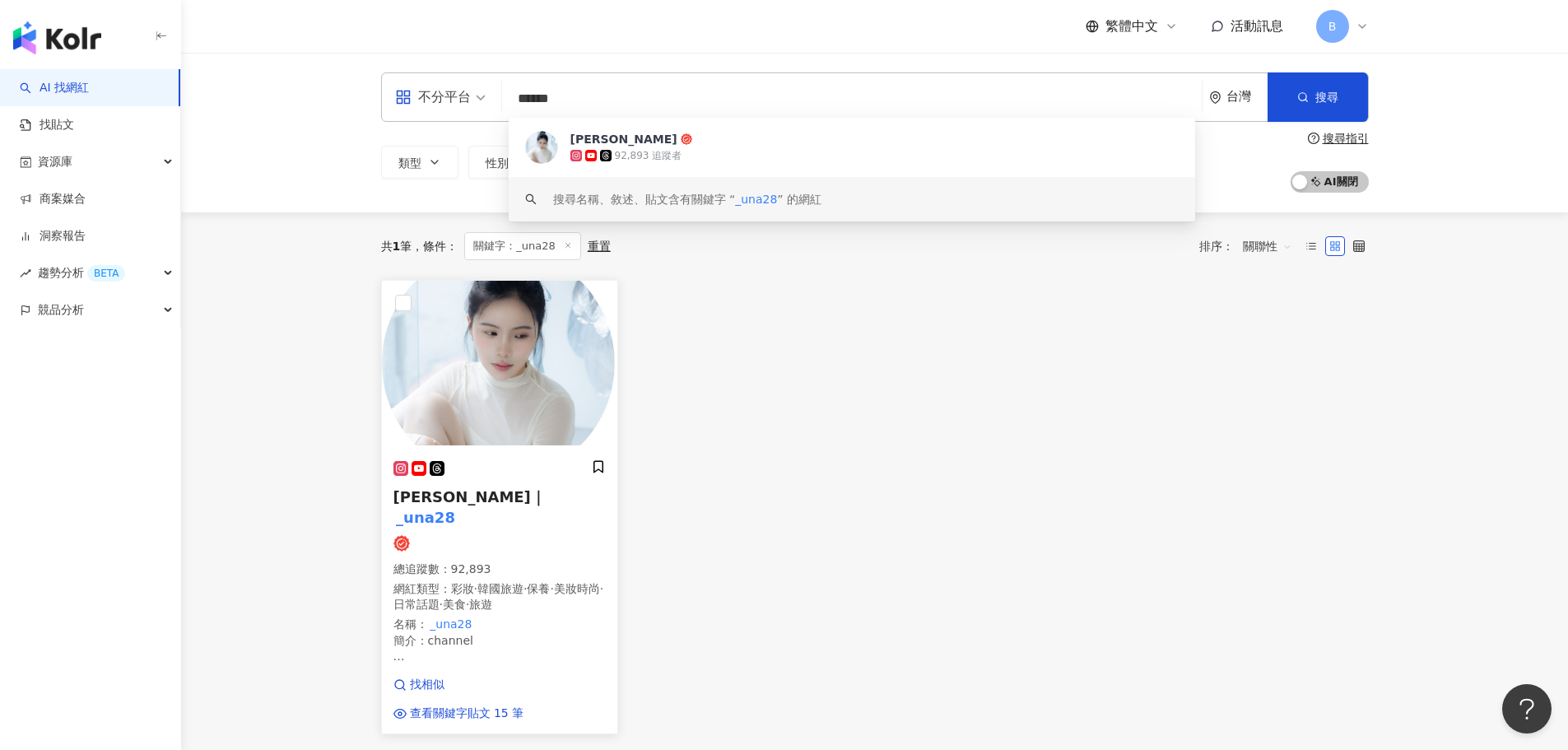
click at [538, 384] on img at bounding box center [500, 363] width 235 height 165
drag, startPoint x: 609, startPoint y: 103, endPoint x: 406, endPoint y: 77, distance: 204.7
click at [406, 77] on div "不分平台 ****** 台灣 搜尋 c010c239-12bf-4422-9cbf-3b1cad4cee0e keyword [PERSON_NAME]UNA…" at bounding box center [875, 97] width 988 height 49
type input "*"
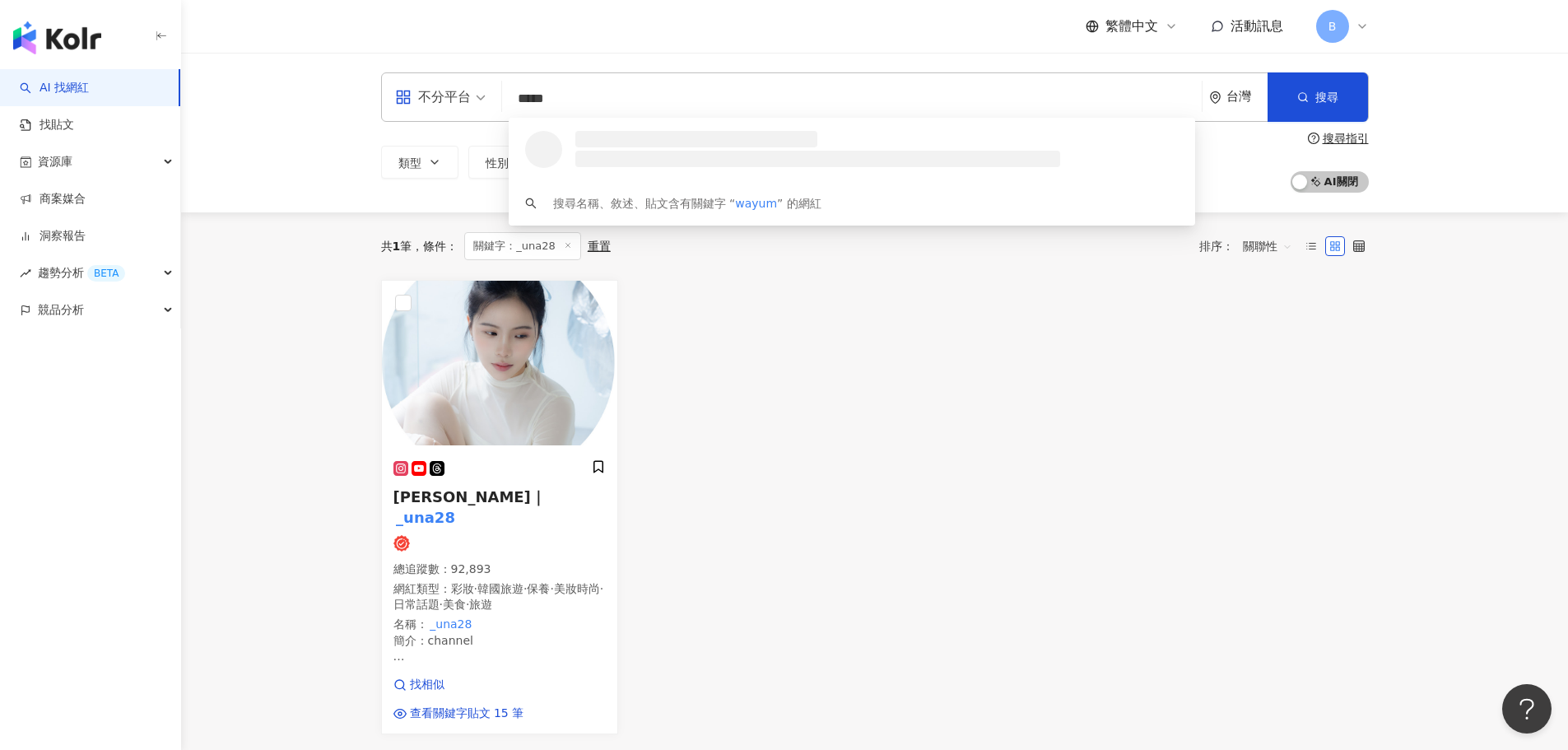
type input "******"
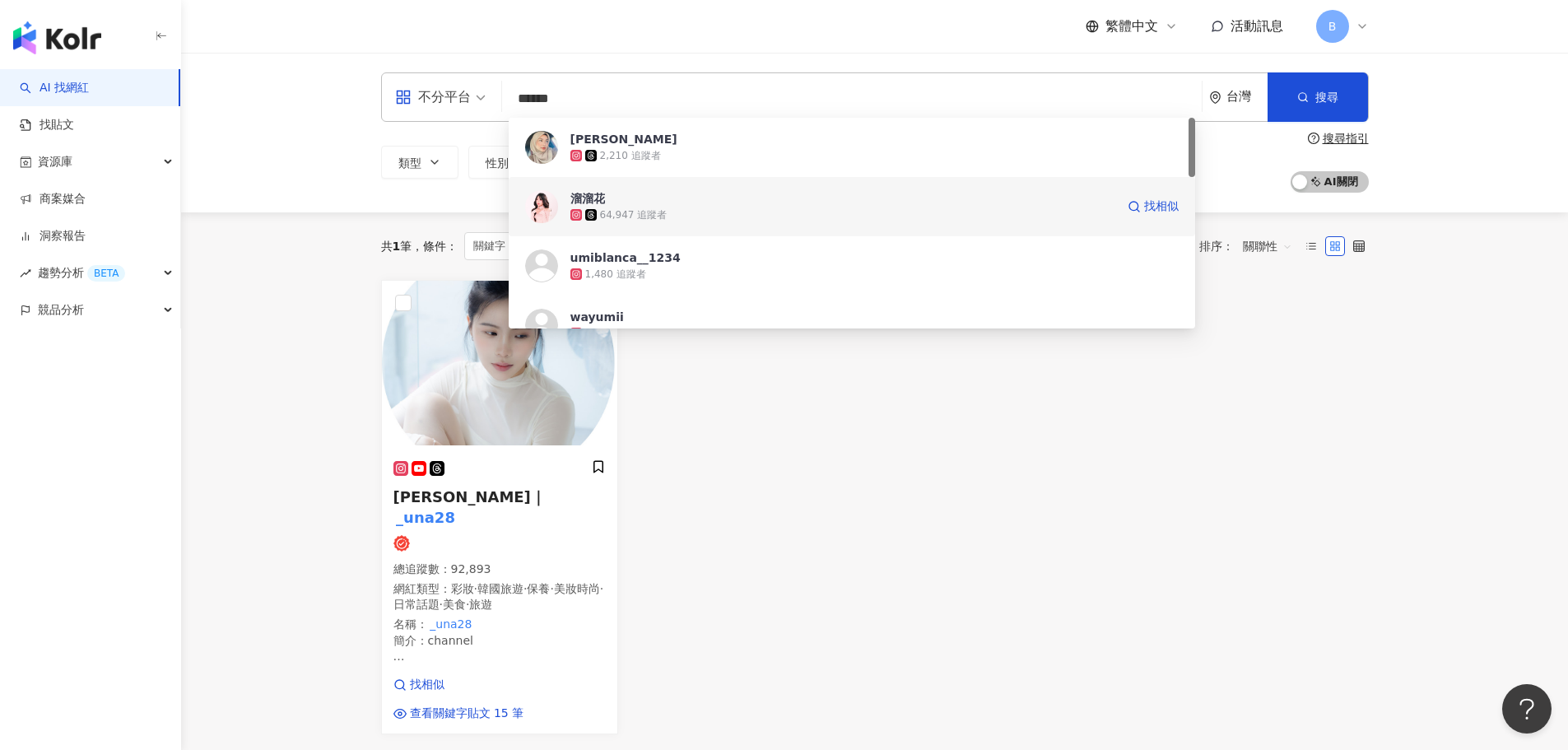
click at [725, 201] on span "溜溜花" at bounding box center [843, 198] width 545 height 16
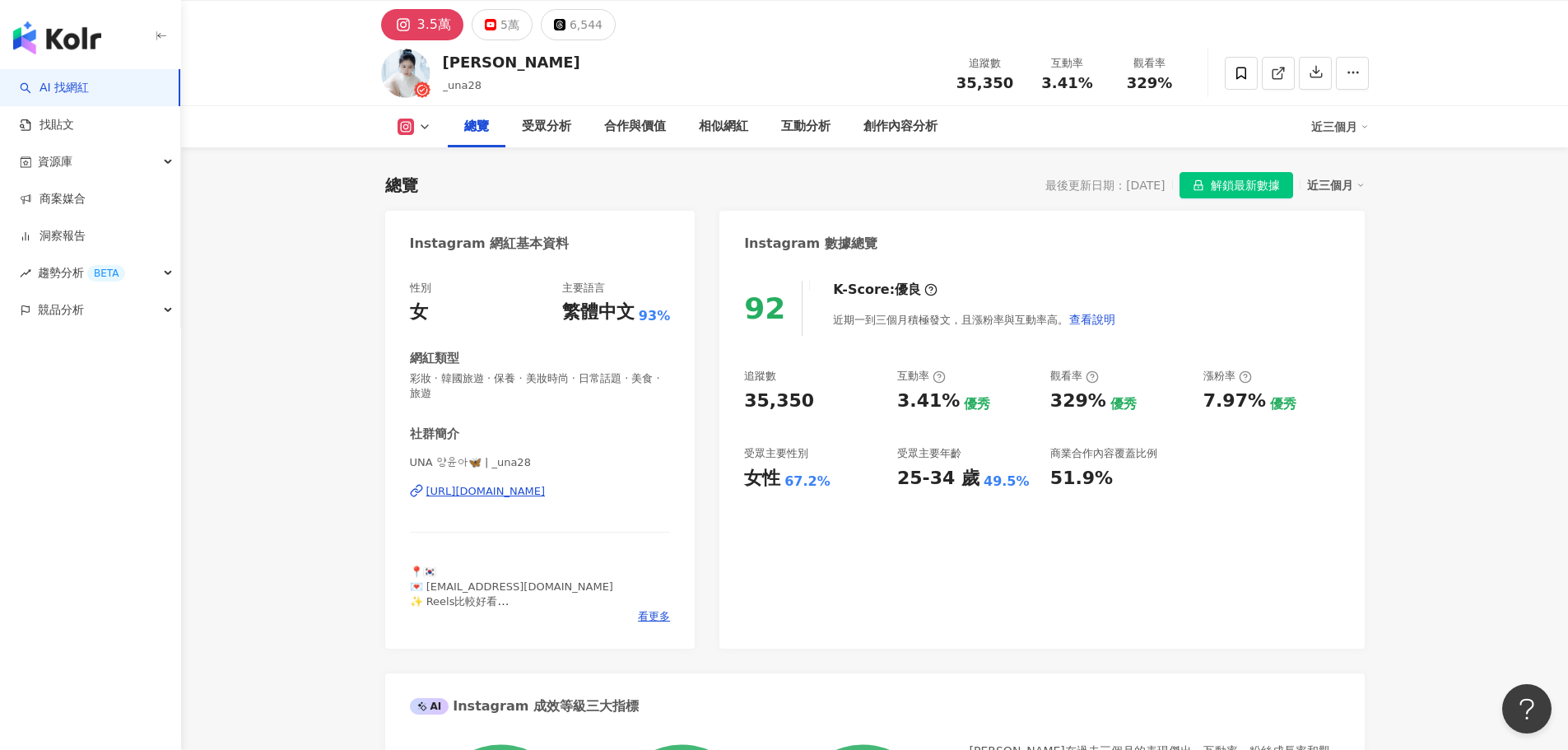
scroll to position [82, 0]
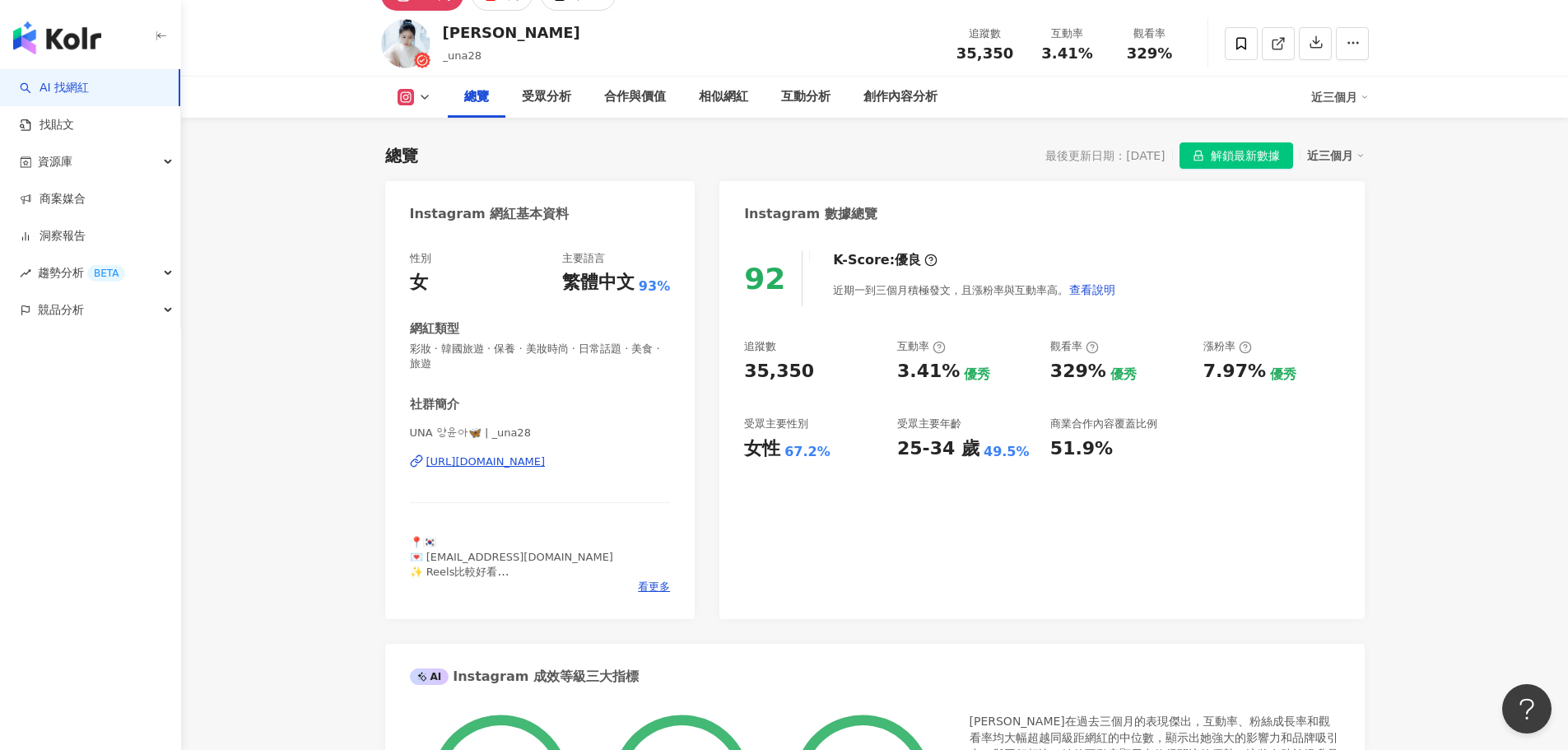
click at [1338, 159] on div "近三個月" at bounding box center [1336, 155] width 58 height 22
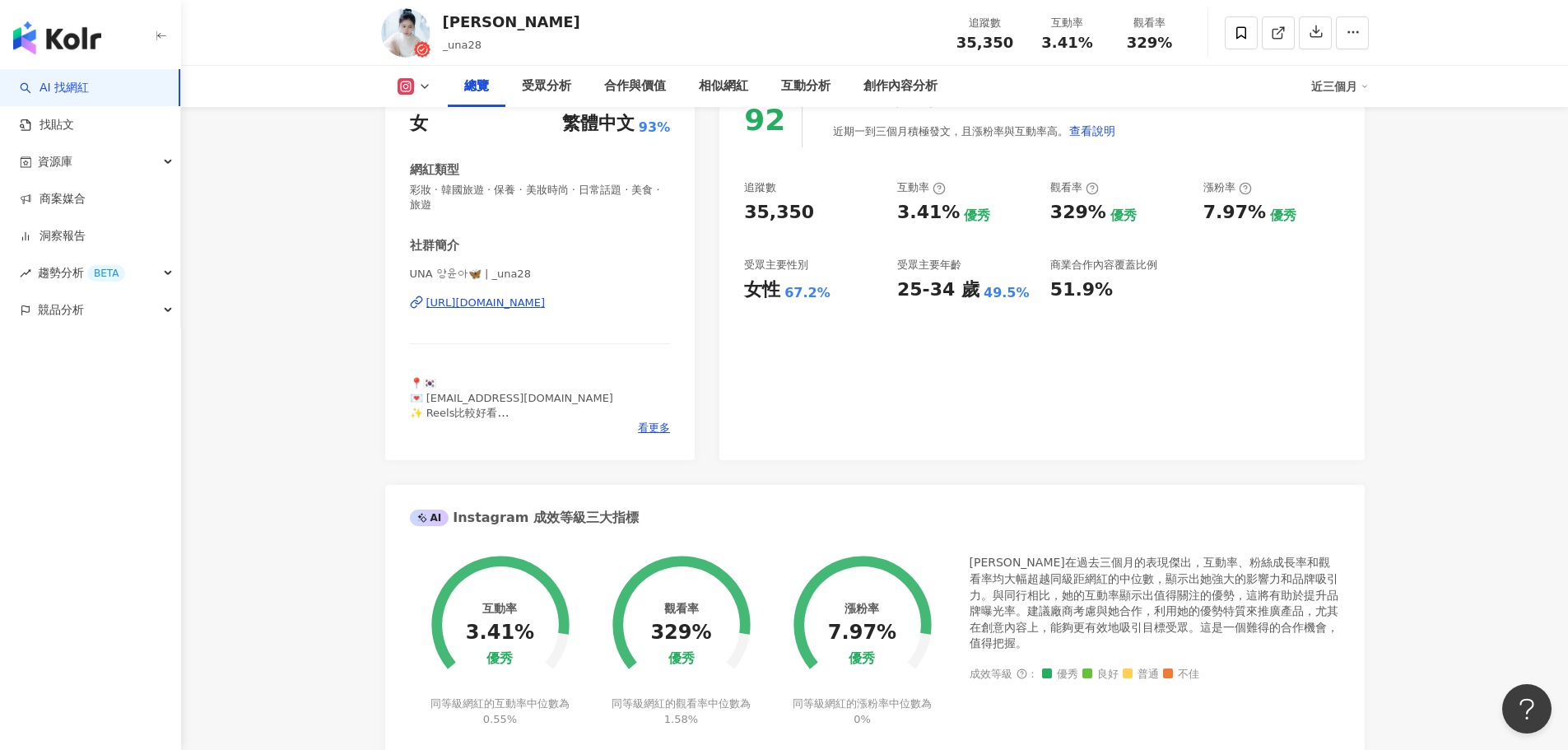
scroll to position [247, 0]
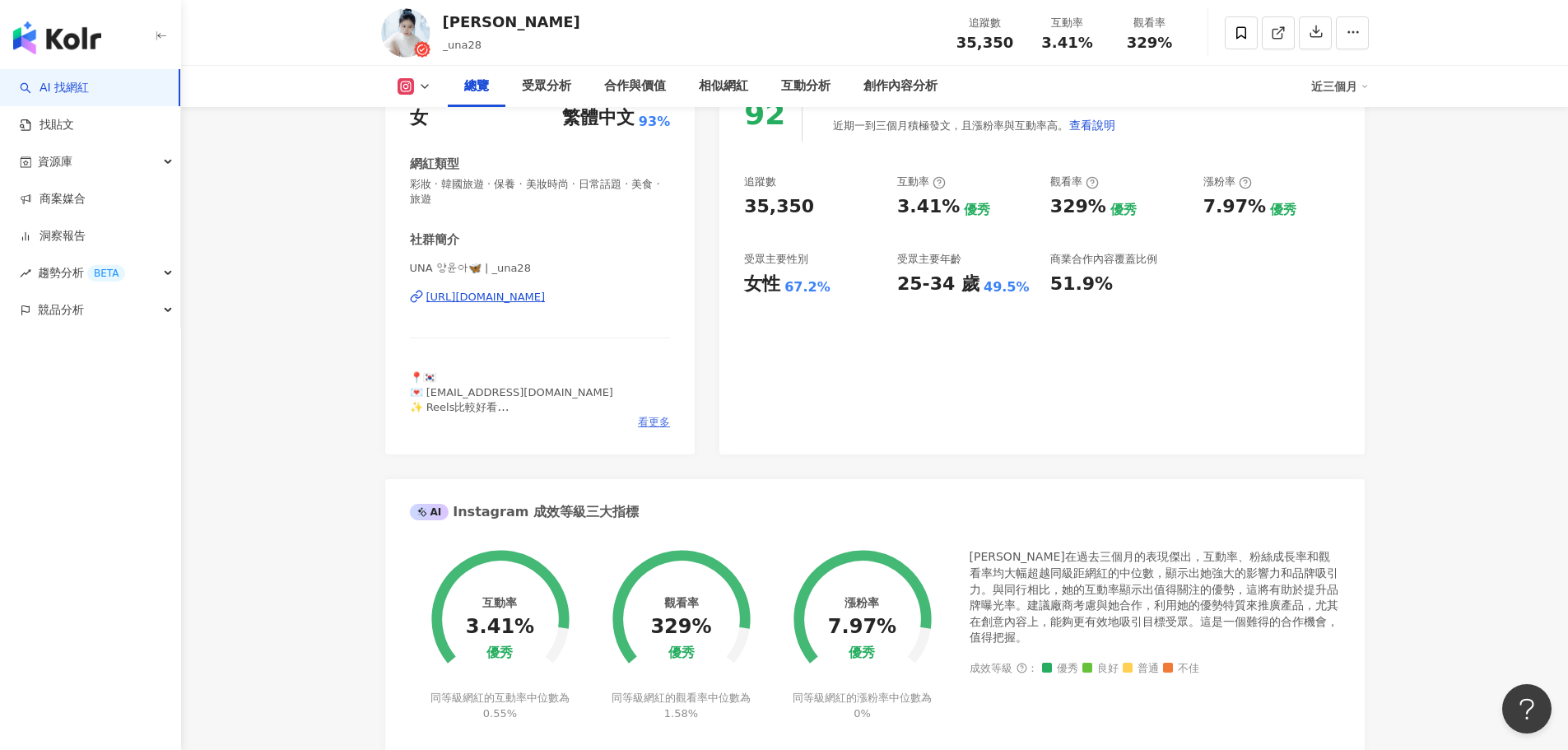
click at [658, 424] on span "看更多" at bounding box center [654, 423] width 32 height 15
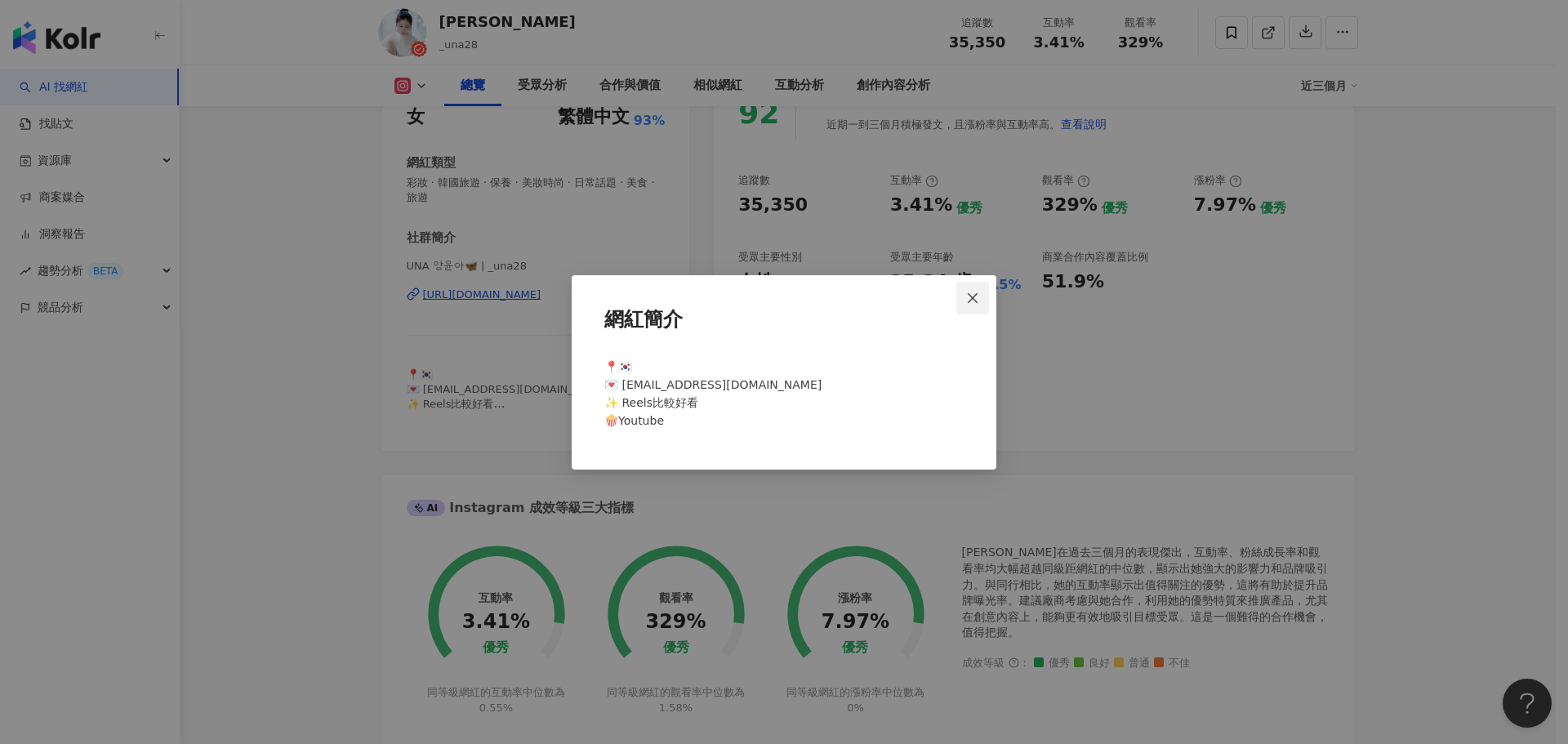
click at [987, 297] on span "Close" at bounding box center [973, 298] width 33 height 13
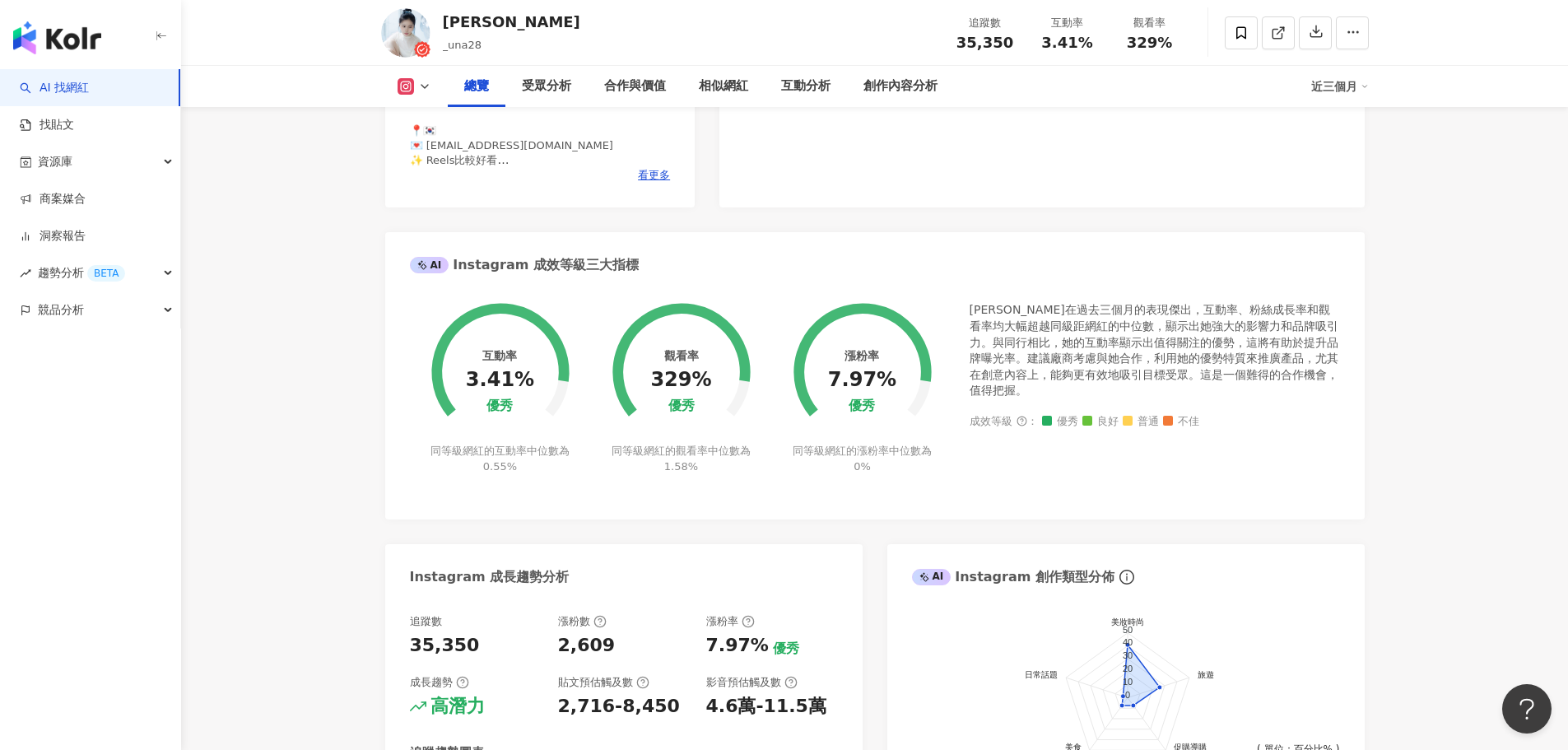
scroll to position [0, 0]
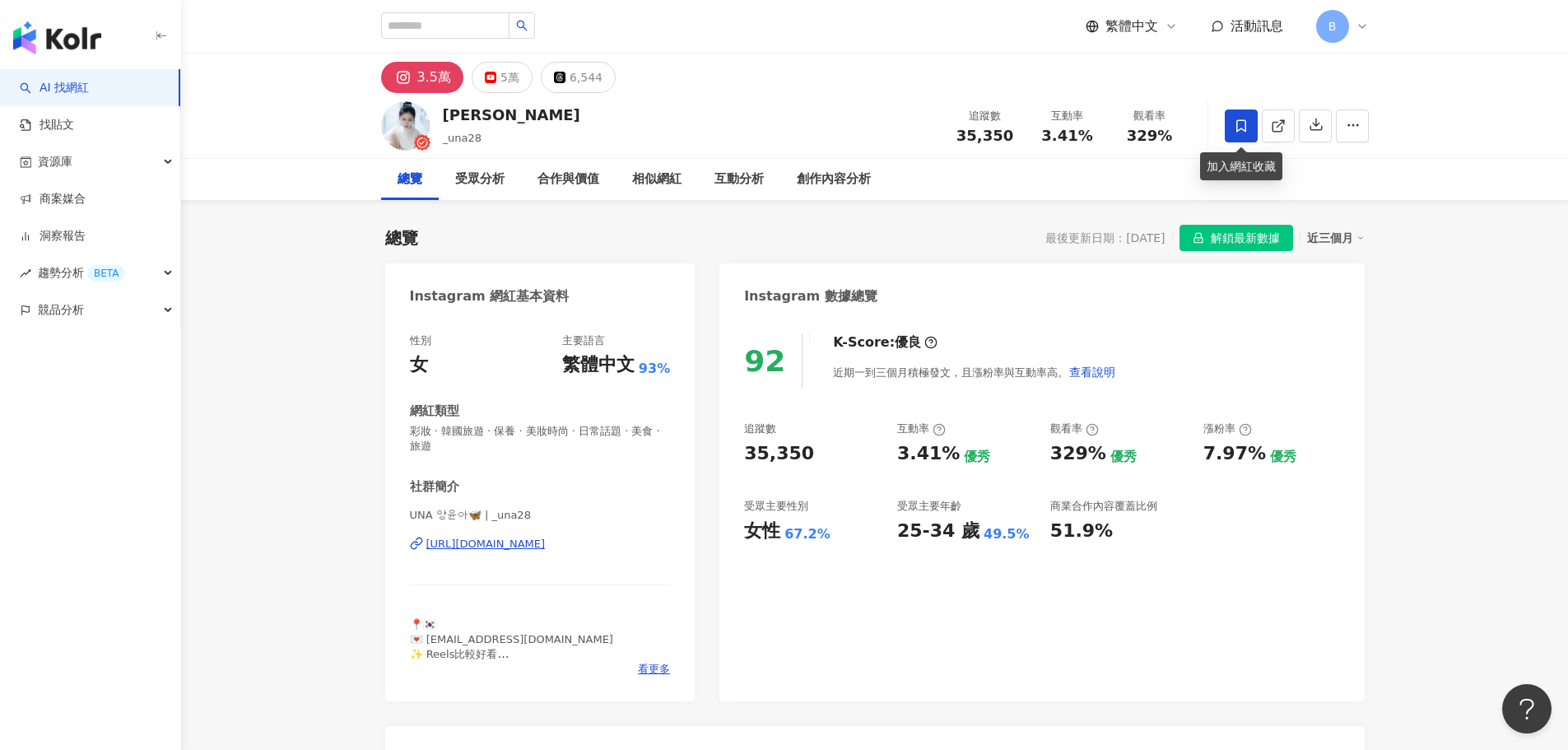
click at [1243, 129] on icon at bounding box center [1241, 125] width 9 height 12
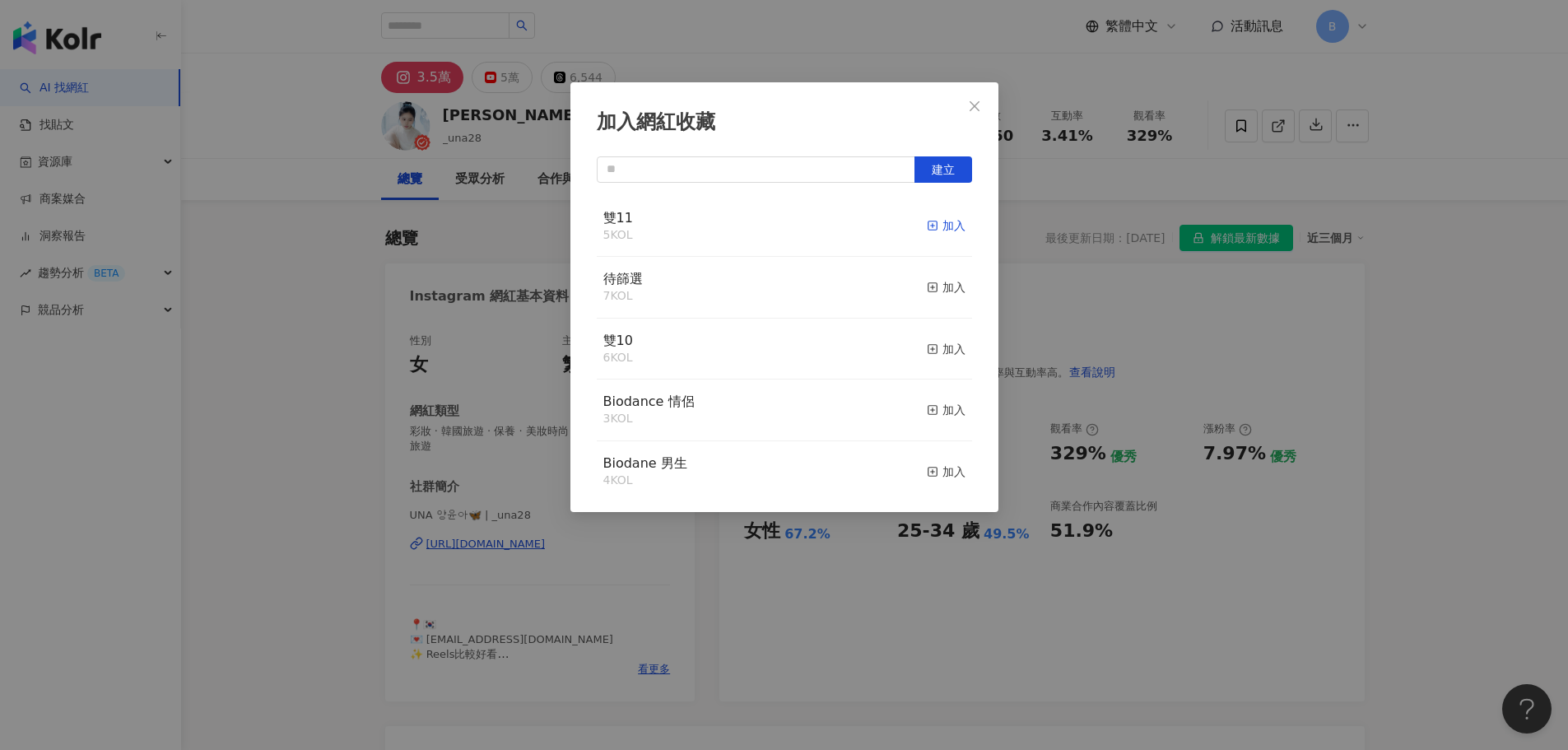
click at [947, 219] on div "加入" at bounding box center [946, 225] width 39 height 18
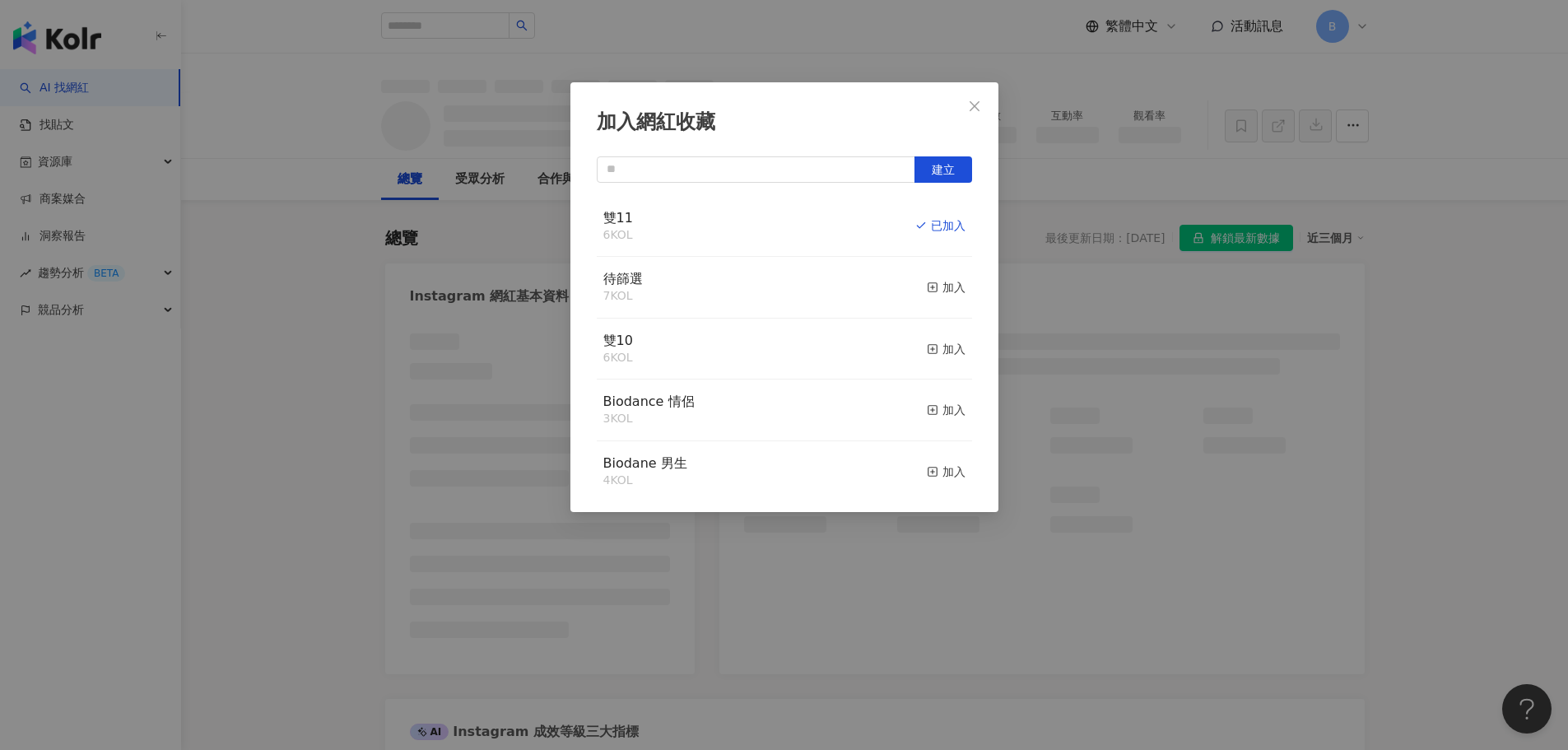
click at [979, 97] on button "Close" at bounding box center [975, 106] width 33 height 33
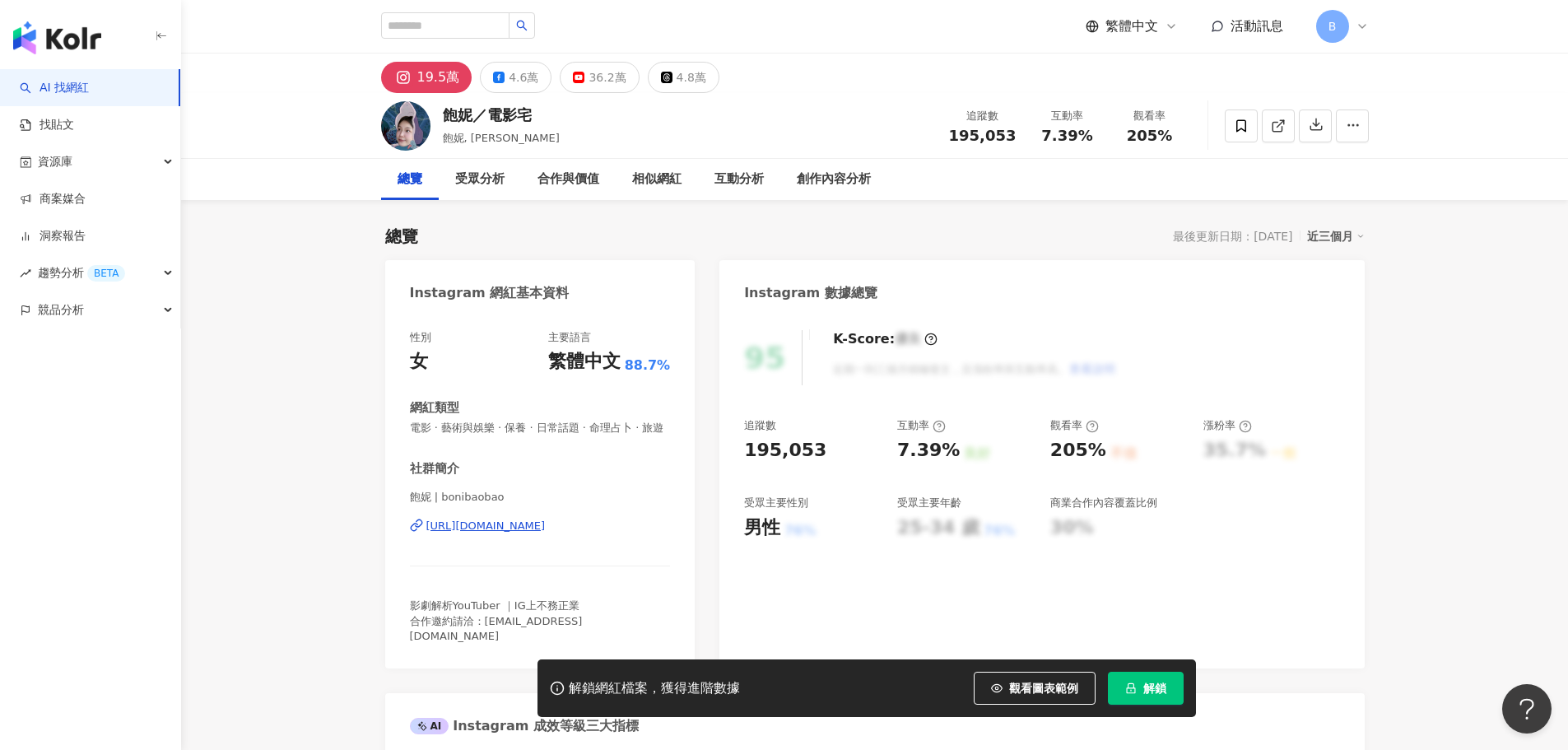
click at [546, 534] on div "[URL][DOMAIN_NAME]" at bounding box center [486, 526] width 119 height 15
click at [135, 160] on div "資源庫" at bounding box center [90, 161] width 180 height 37
click at [85, 245] on link "網紅收藏" at bounding box center [63, 235] width 46 height 16
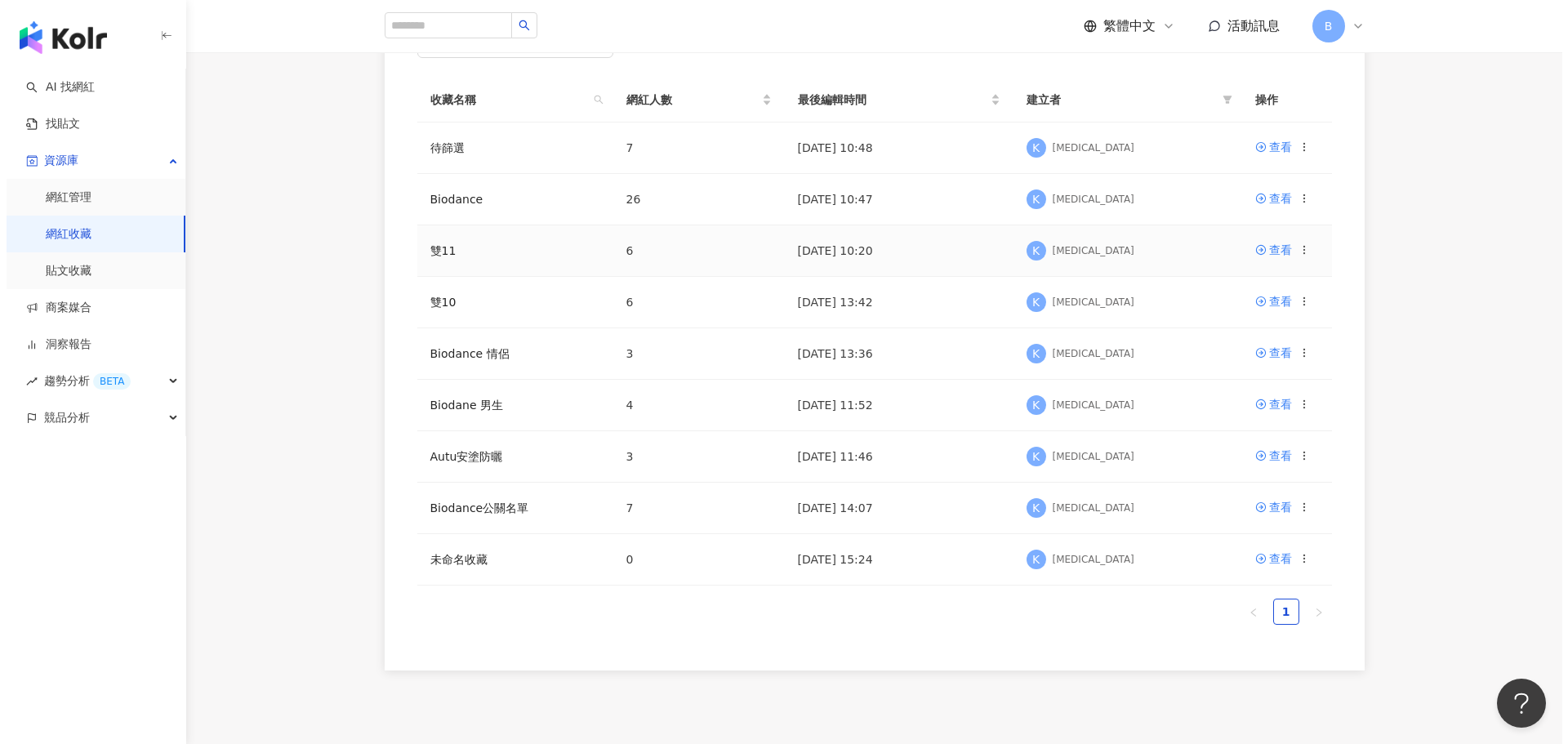
scroll to position [245, 0]
click at [1300, 562] on icon at bounding box center [1297, 558] width 11 height 11
click at [1271, 698] on div "刪除收藏" at bounding box center [1255, 693] width 69 height 18
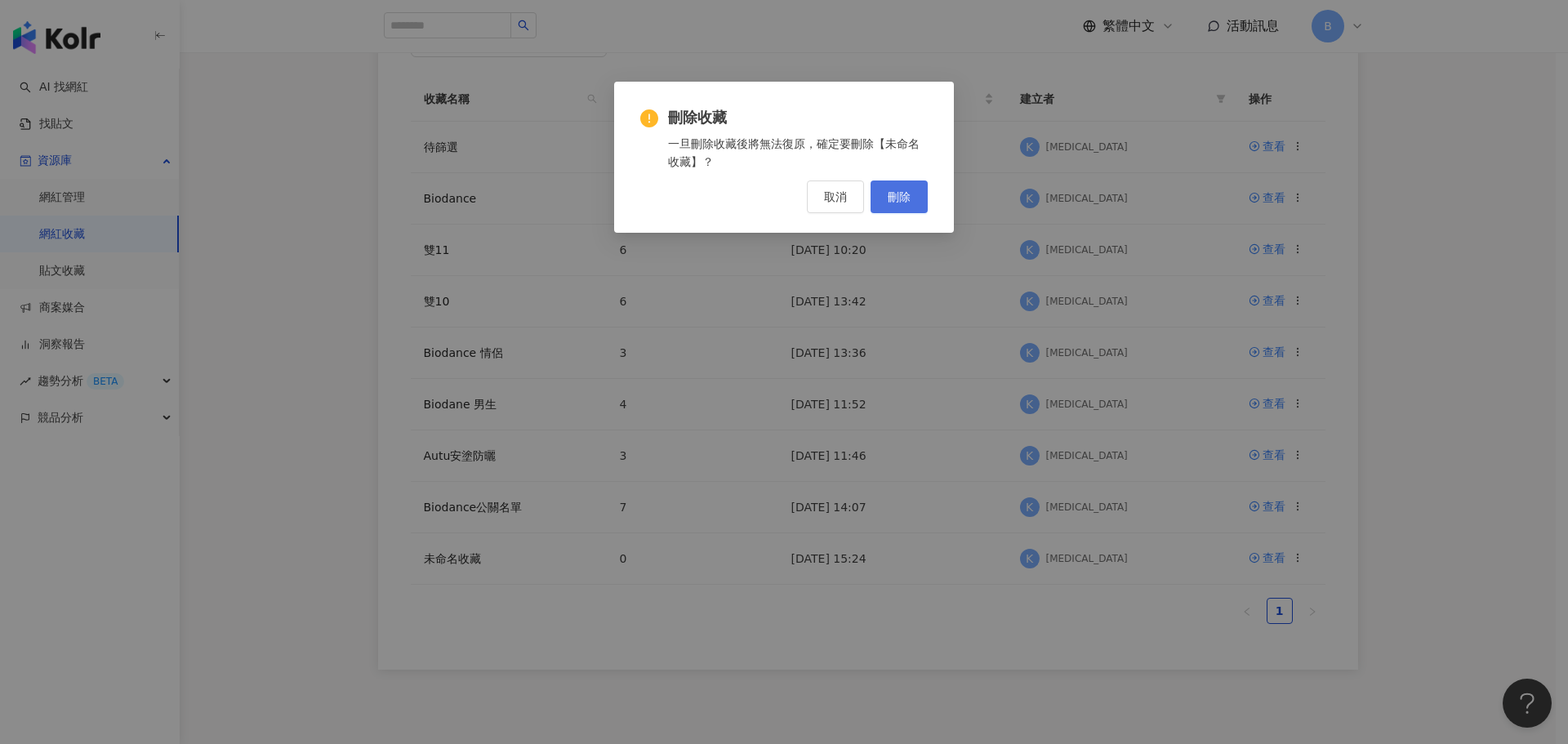
click at [900, 200] on span "刪除" at bounding box center [899, 197] width 23 height 13
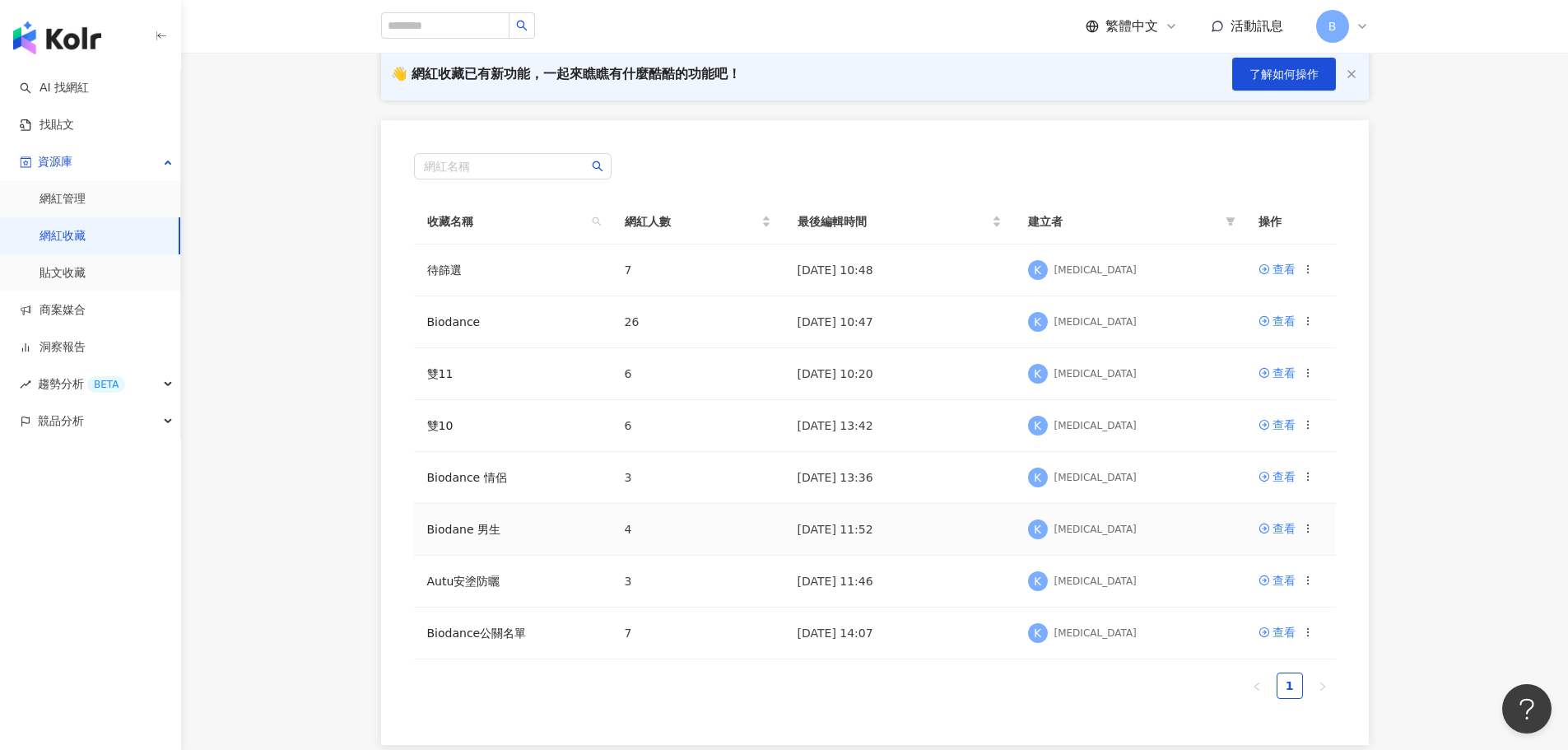
scroll to position [56, 0]
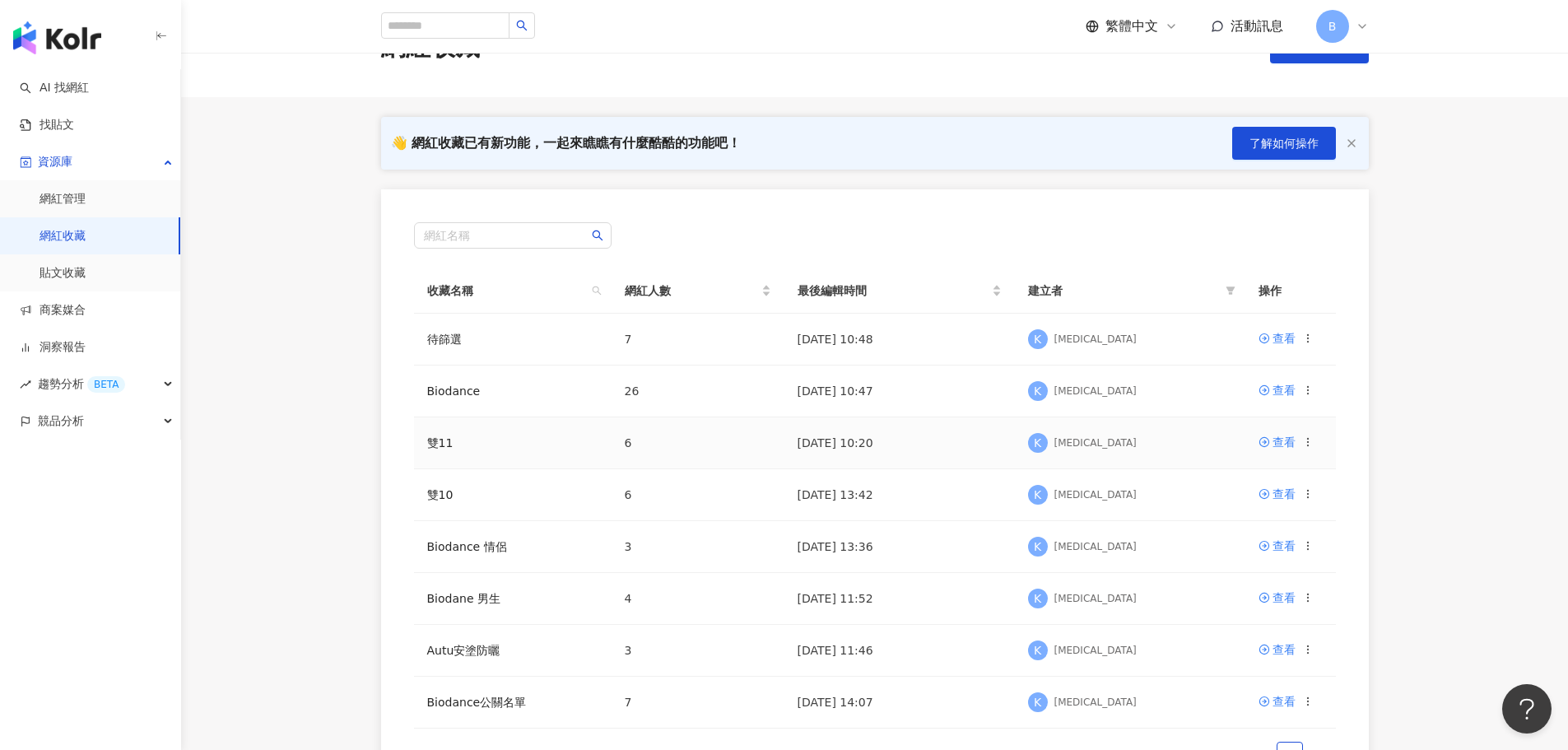
click at [1308, 440] on icon at bounding box center [1307, 442] width 11 height 11
drag, startPoint x: 498, startPoint y: 452, endPoint x: 404, endPoint y: 451, distance: 94.0
click at [496, 452] on td "雙11" at bounding box center [513, 443] width 197 height 52
click at [423, 440] on td "雙11" at bounding box center [513, 443] width 197 height 52
click at [434, 445] on link "雙11" at bounding box center [441, 443] width 27 height 13
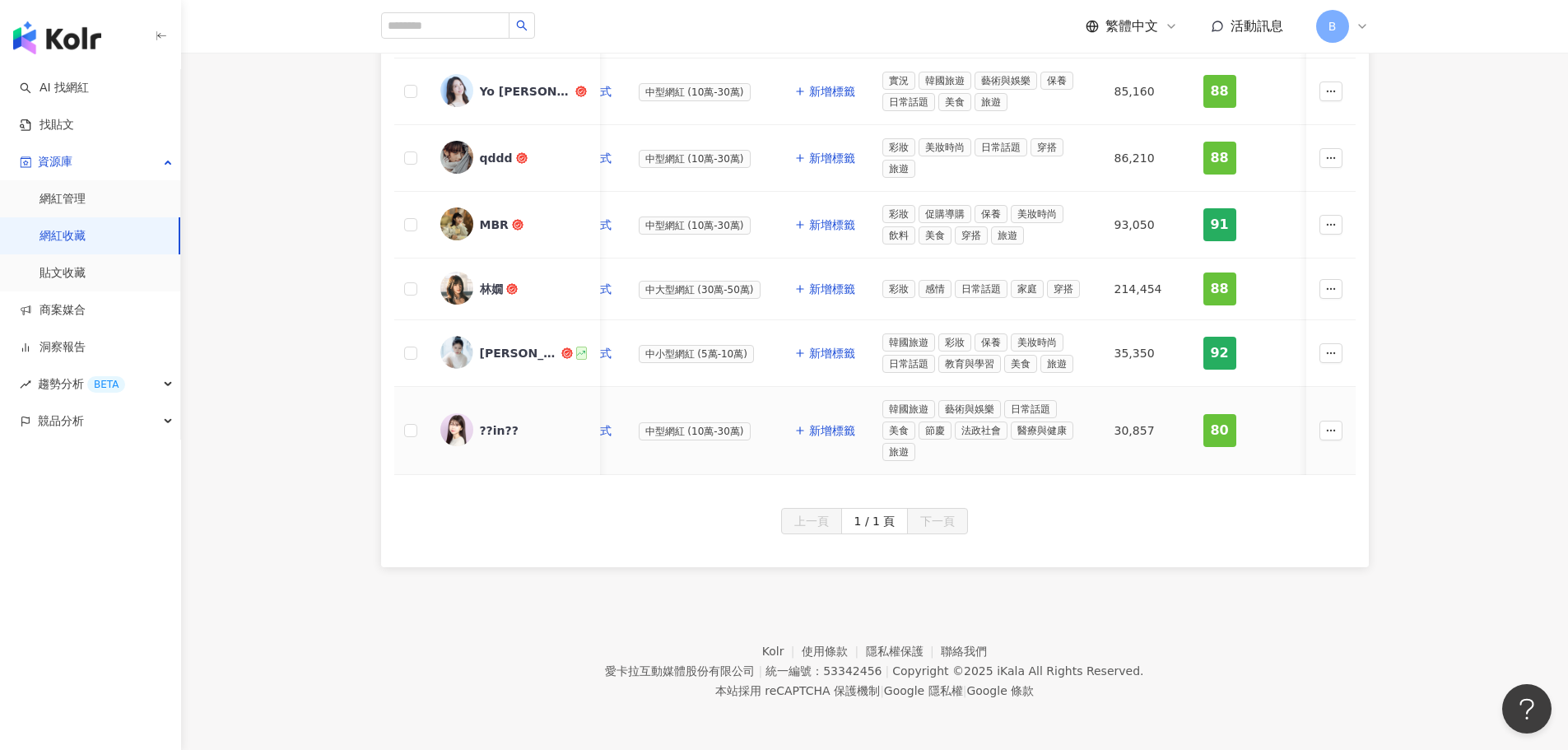
scroll to position [60, 0]
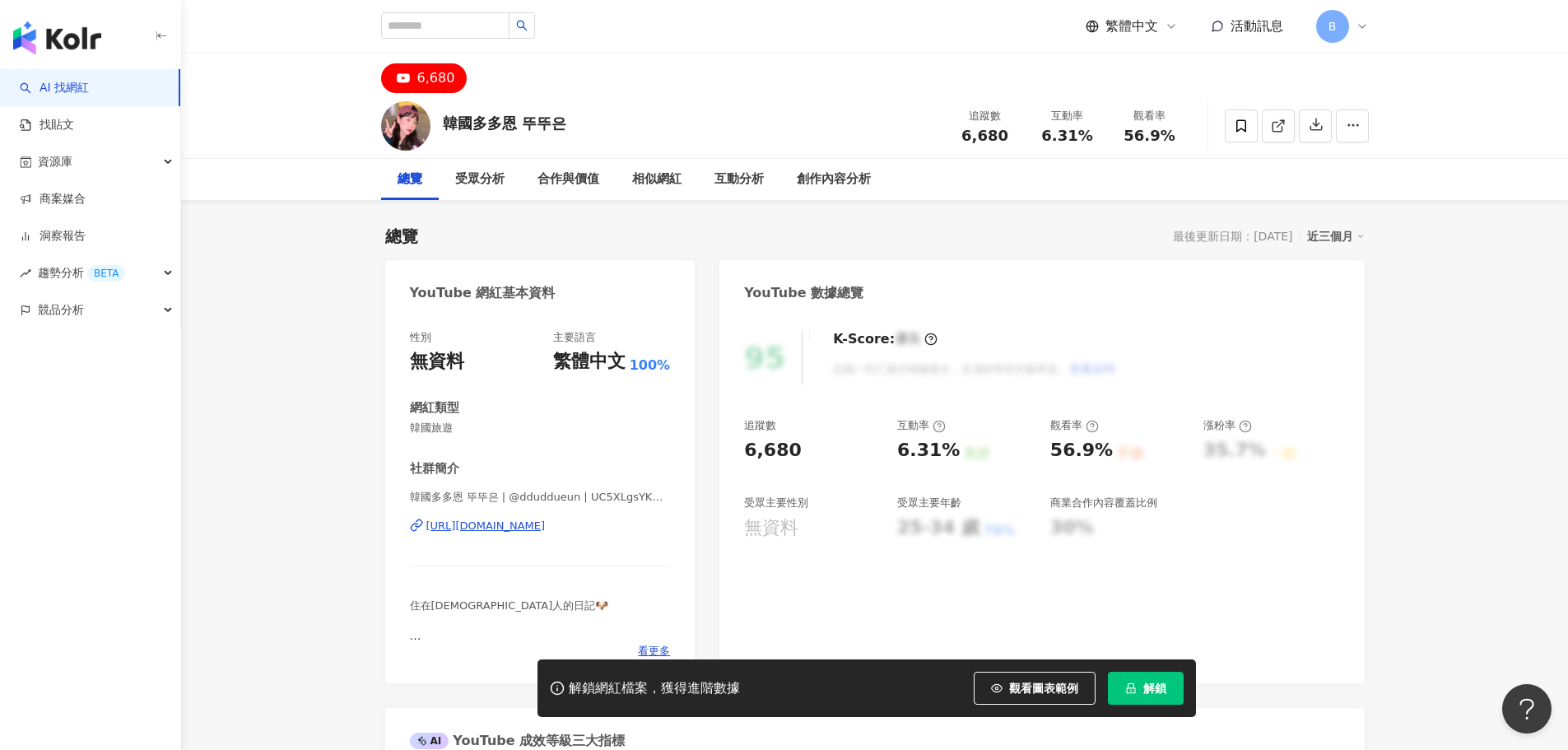
click at [546, 528] on div "https://www.youtube.com/channel/UC5XLgsYKR4Z15tSQKYxSj4w" at bounding box center [486, 526] width 119 height 15
click at [515, 528] on div "https://www.youtube.com/channel/UC5XLgsYKR4Z15tSQKYxSj4w" at bounding box center [486, 526] width 119 height 15
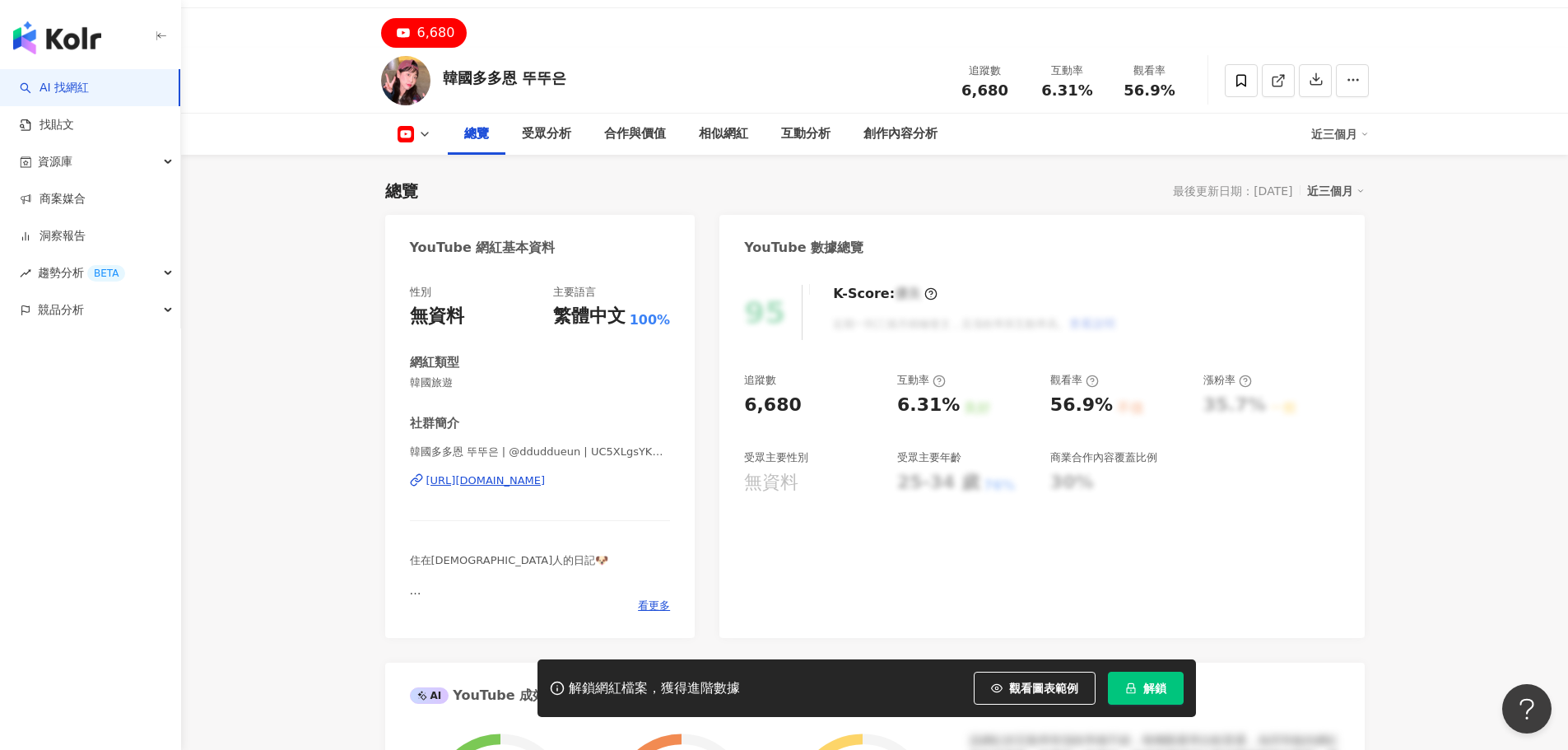
scroll to position [82, 0]
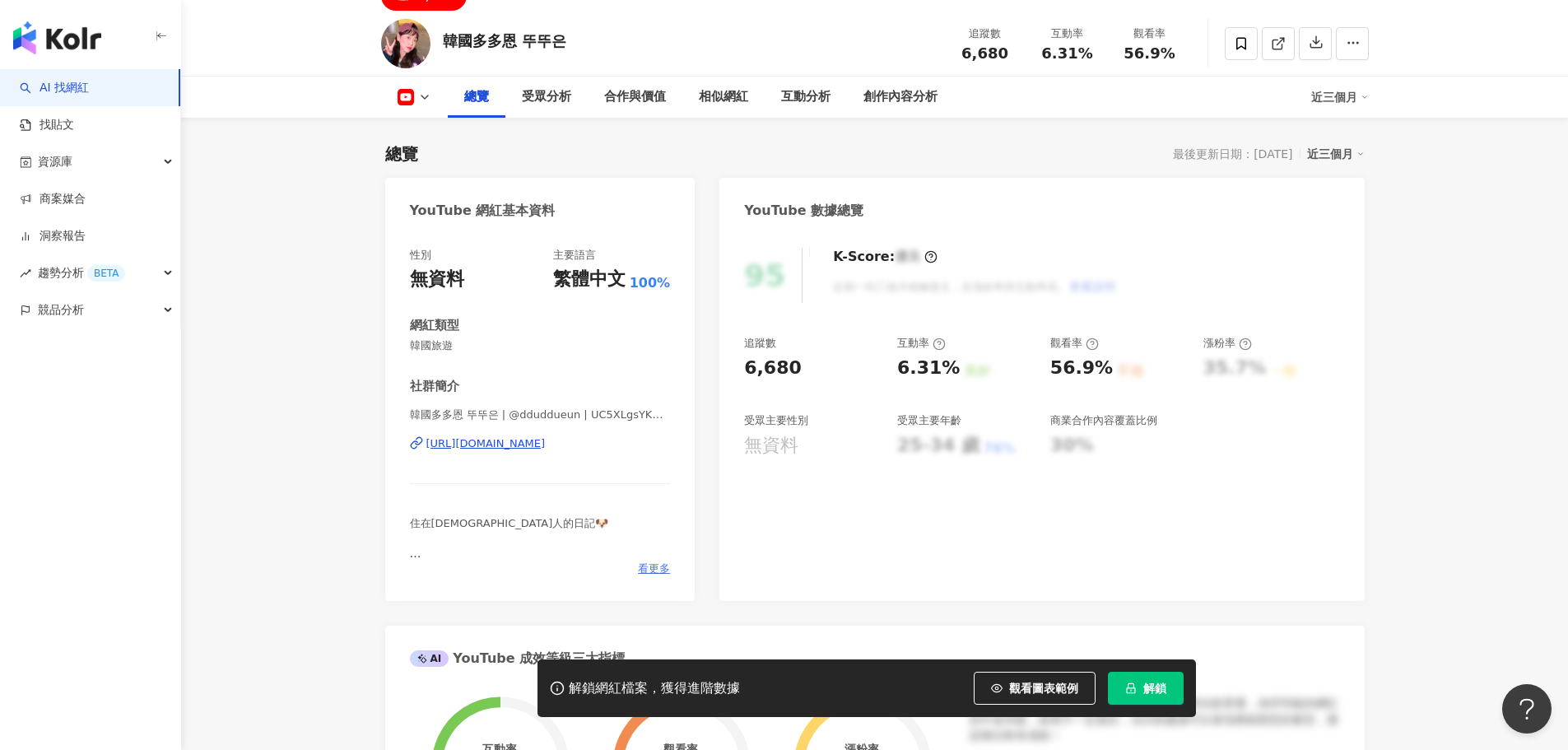
click at [656, 565] on span "看更多" at bounding box center [654, 569] width 32 height 15
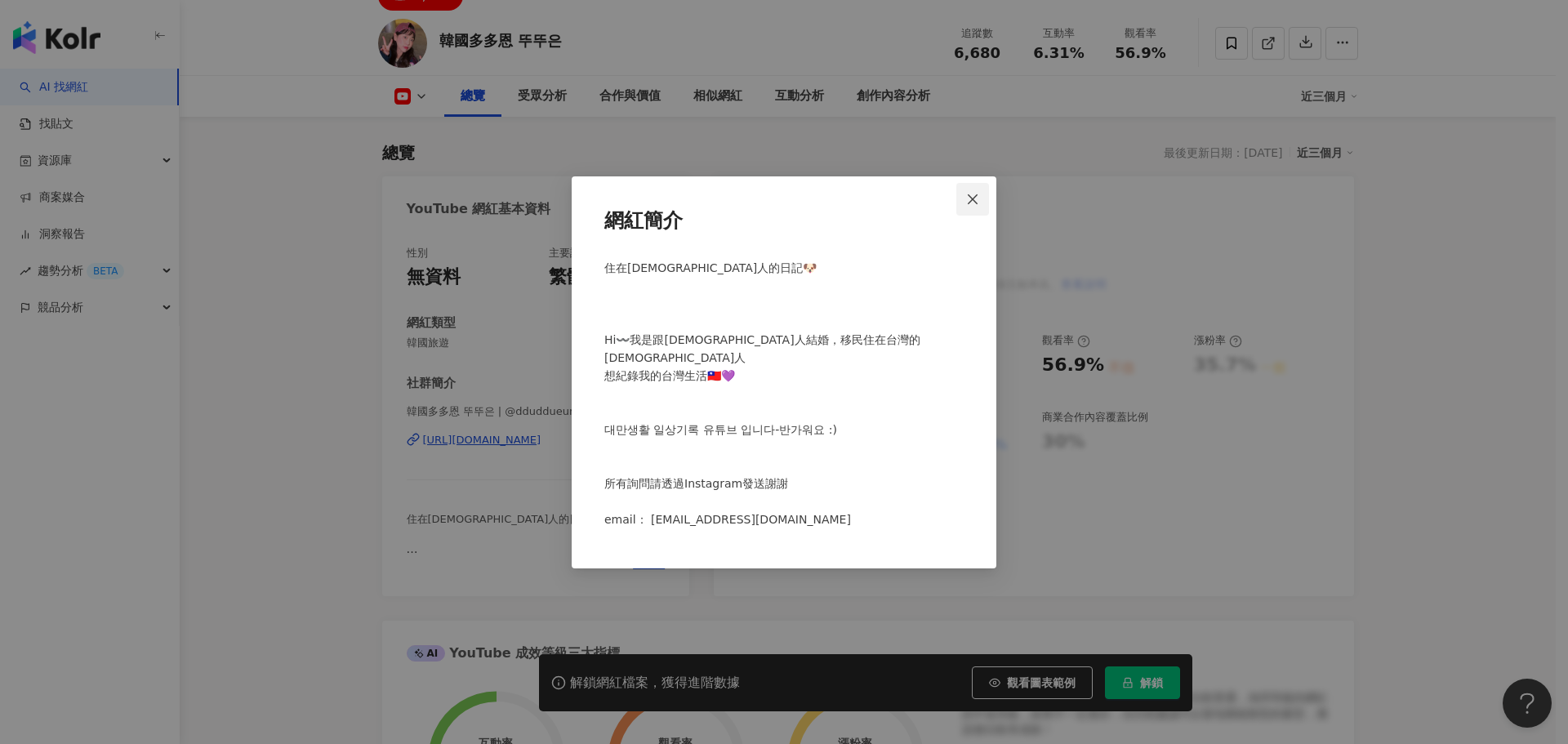
click at [970, 206] on icon "close" at bounding box center [973, 199] width 13 height 13
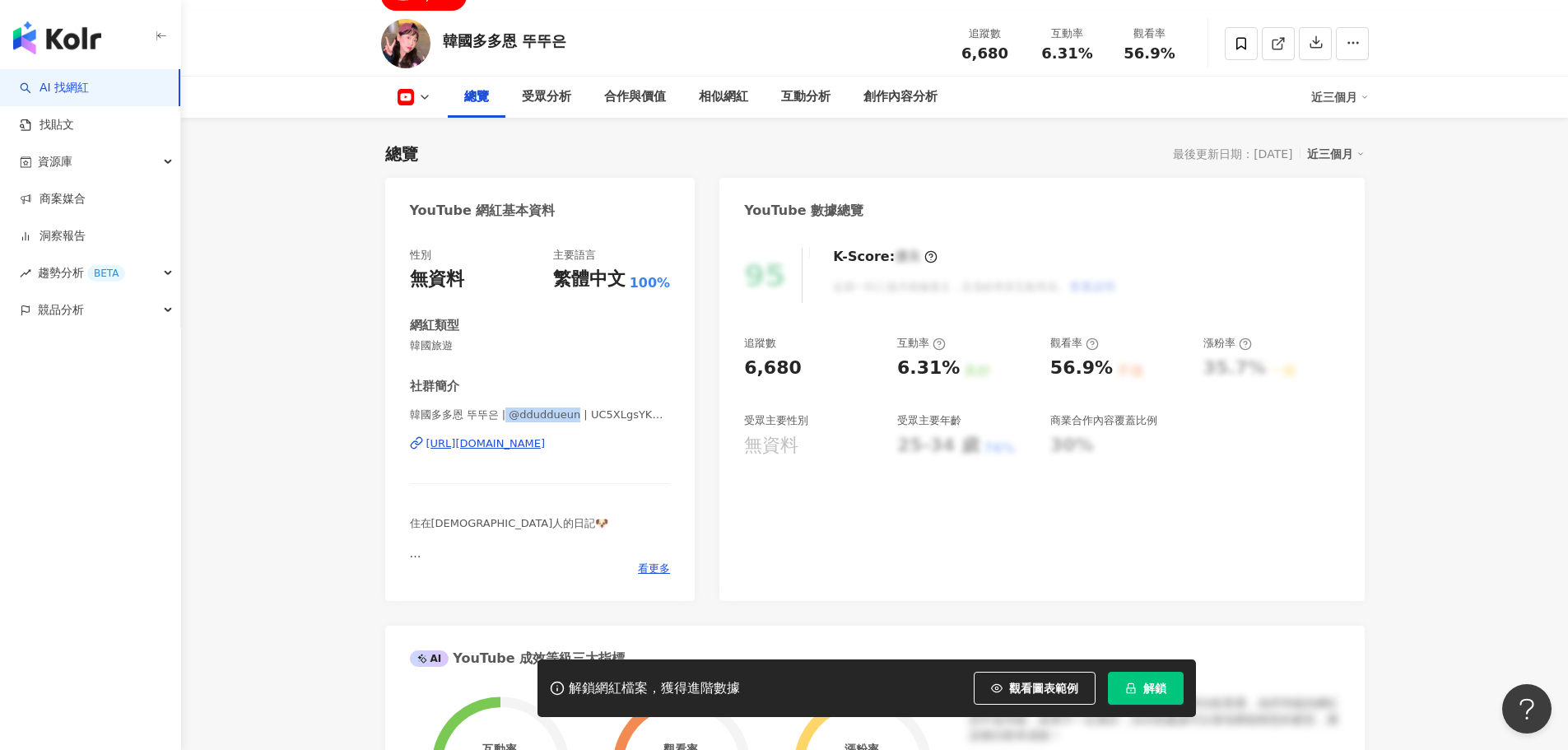
drag, startPoint x: 506, startPoint y: 416, endPoint x: 572, endPoint y: 416, distance: 66.0
click at [572, 416] on span "韓國多多恩 뚜뚜은 | @dduddueun | UC5XLgsYKR4Z15tSQKYxSj4w" at bounding box center [539, 415] width 261 height 15
copy span "@dduddueun"
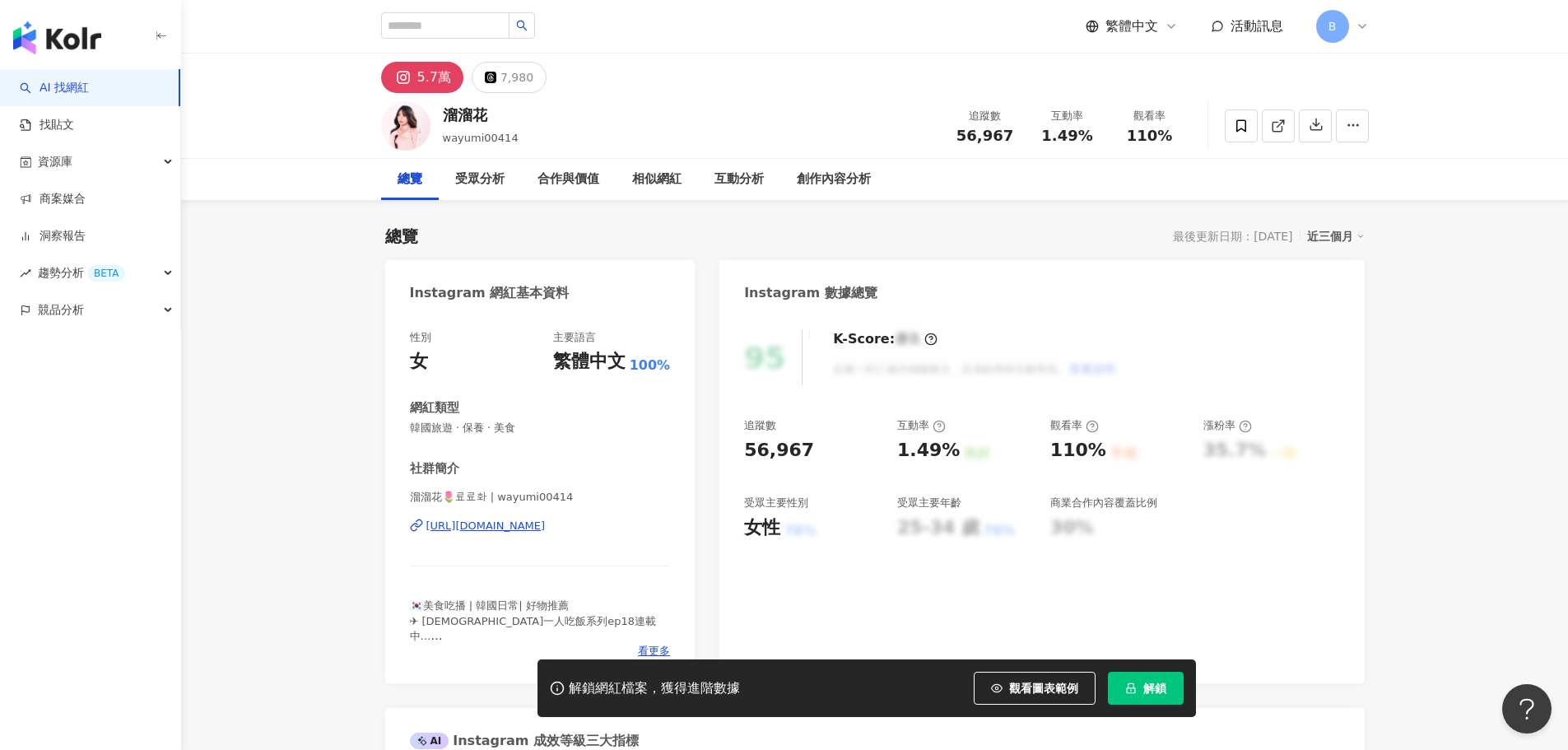
click at [1148, 678] on button "解鎖" at bounding box center [1146, 687] width 76 height 33
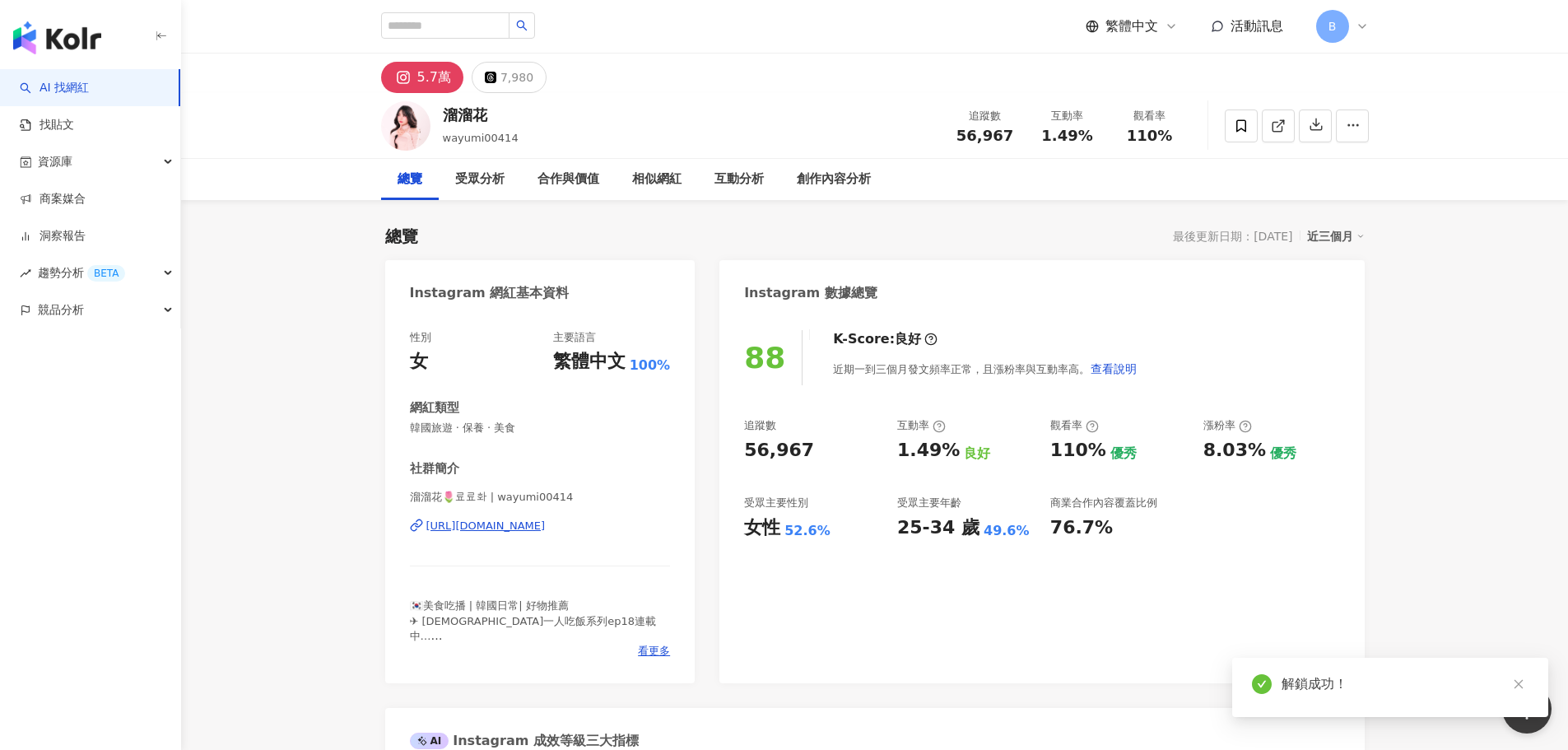
scroll to position [82, 0]
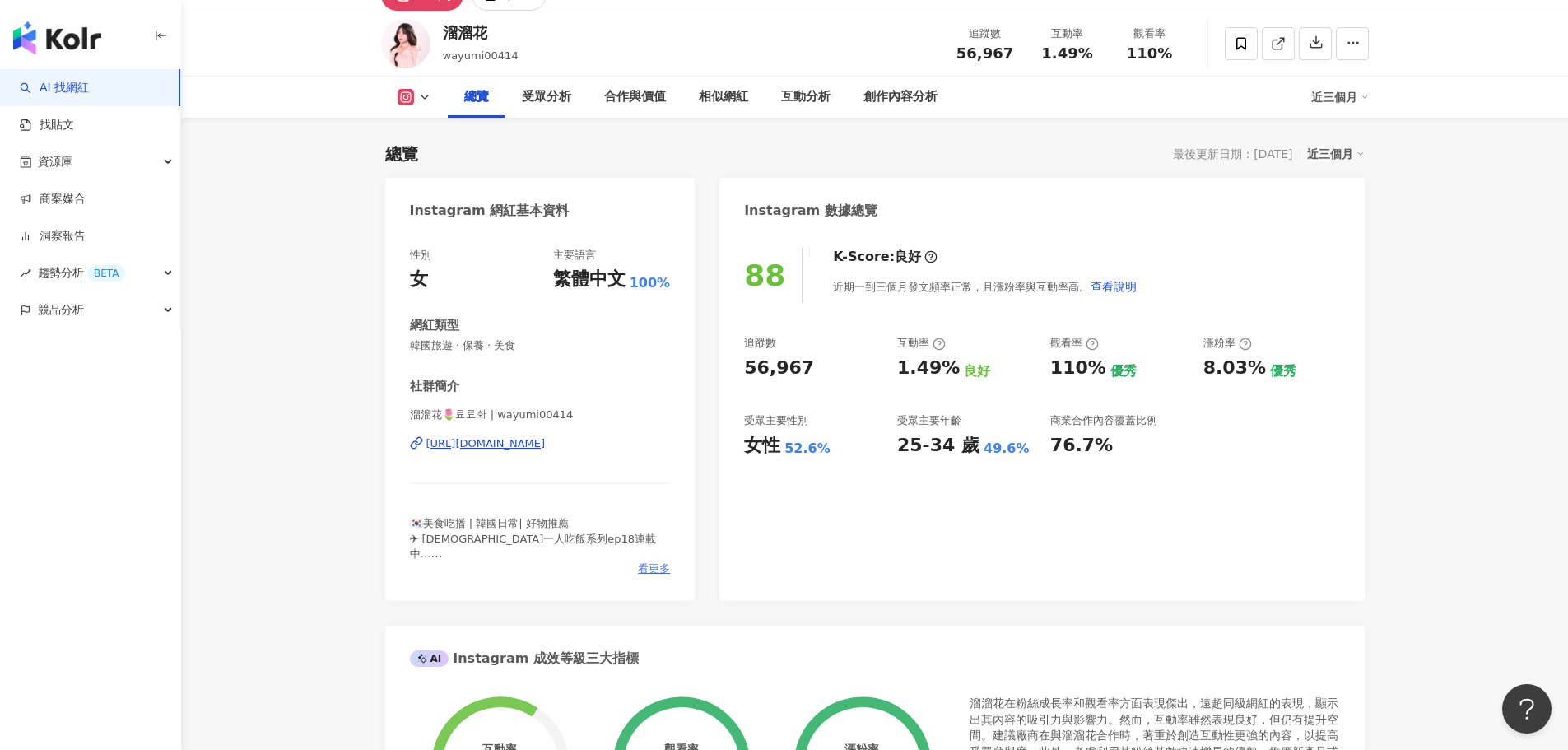
click at [639, 572] on span "看更多" at bounding box center [654, 569] width 32 height 15
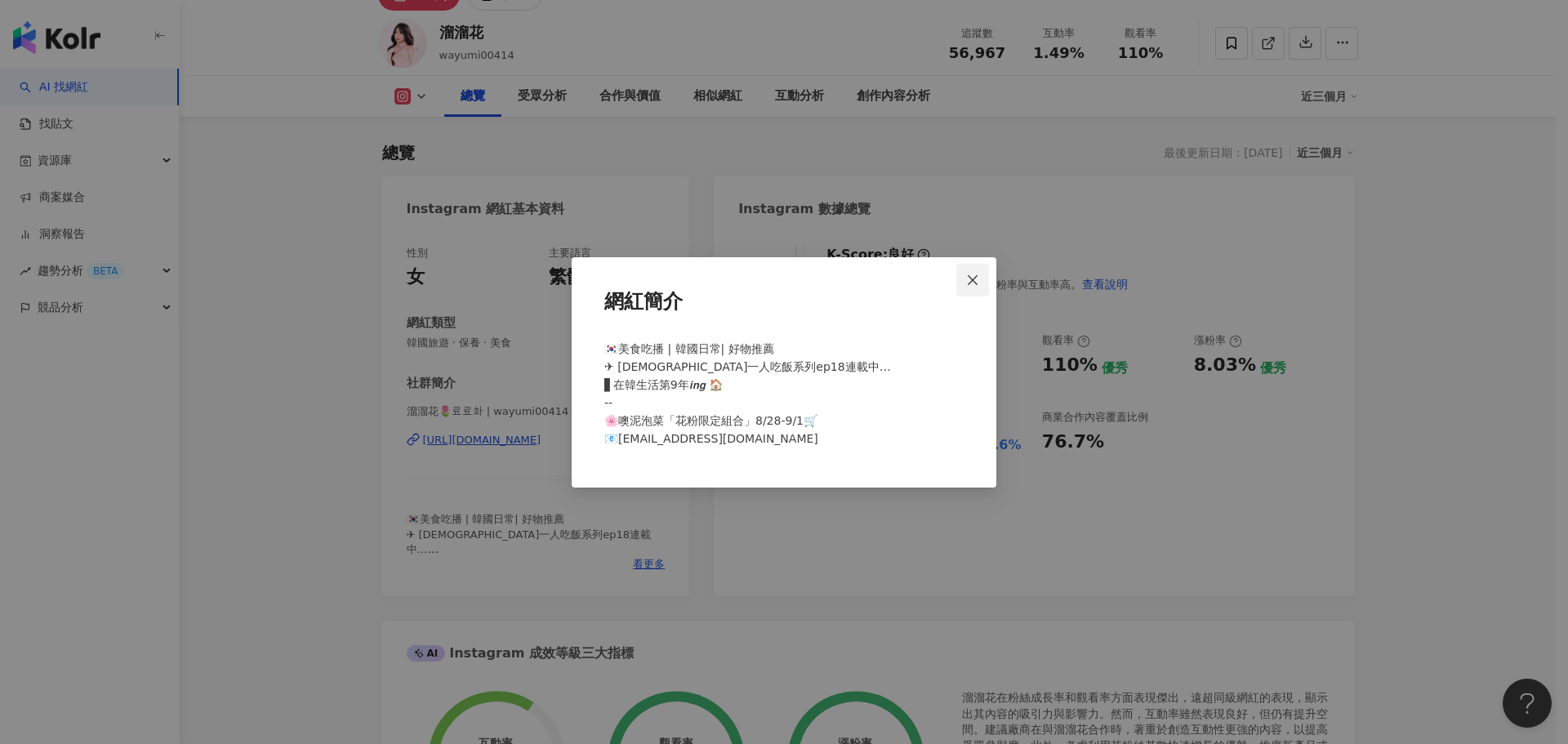
click at [973, 280] on icon "close" at bounding box center [973, 280] width 9 height 9
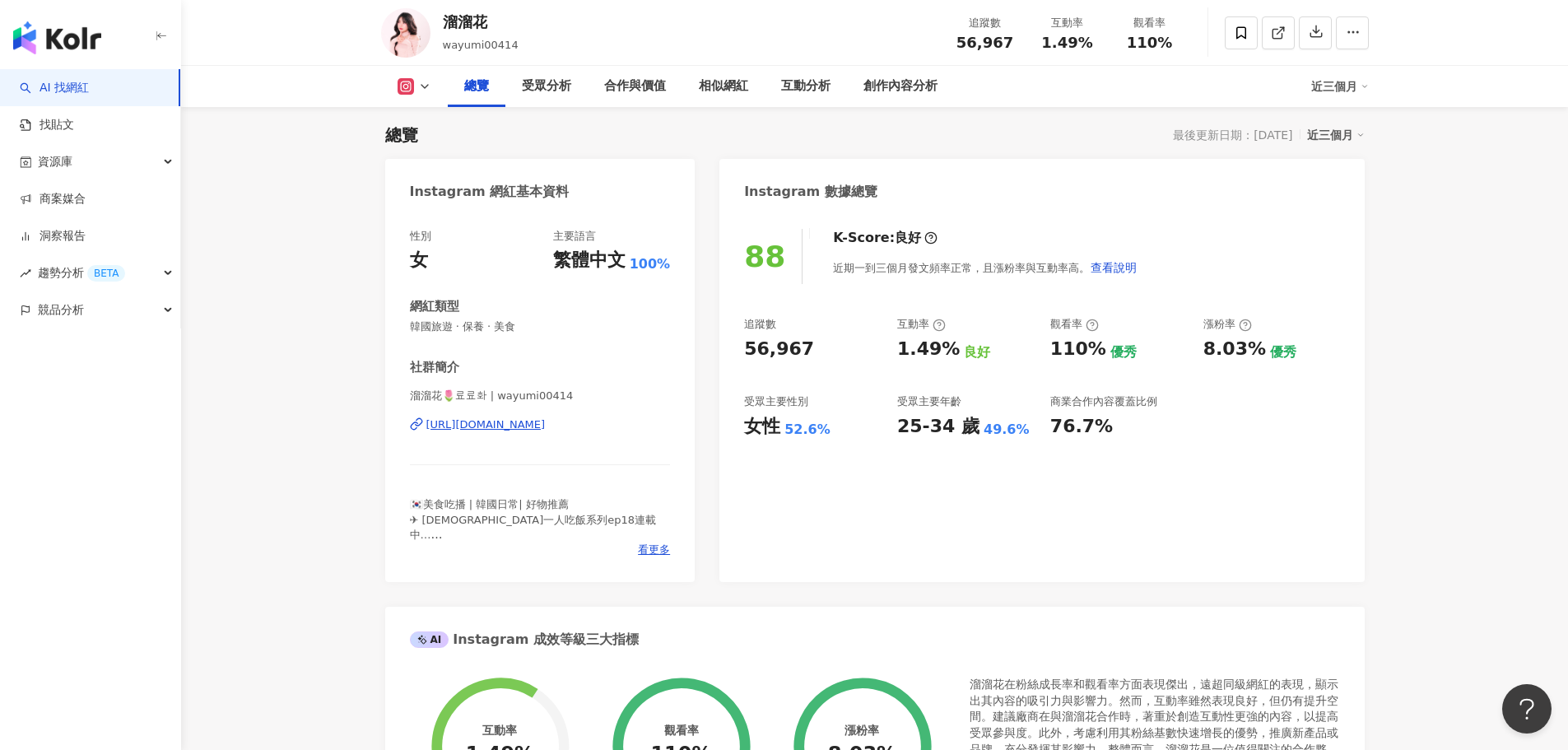
scroll to position [0, 0]
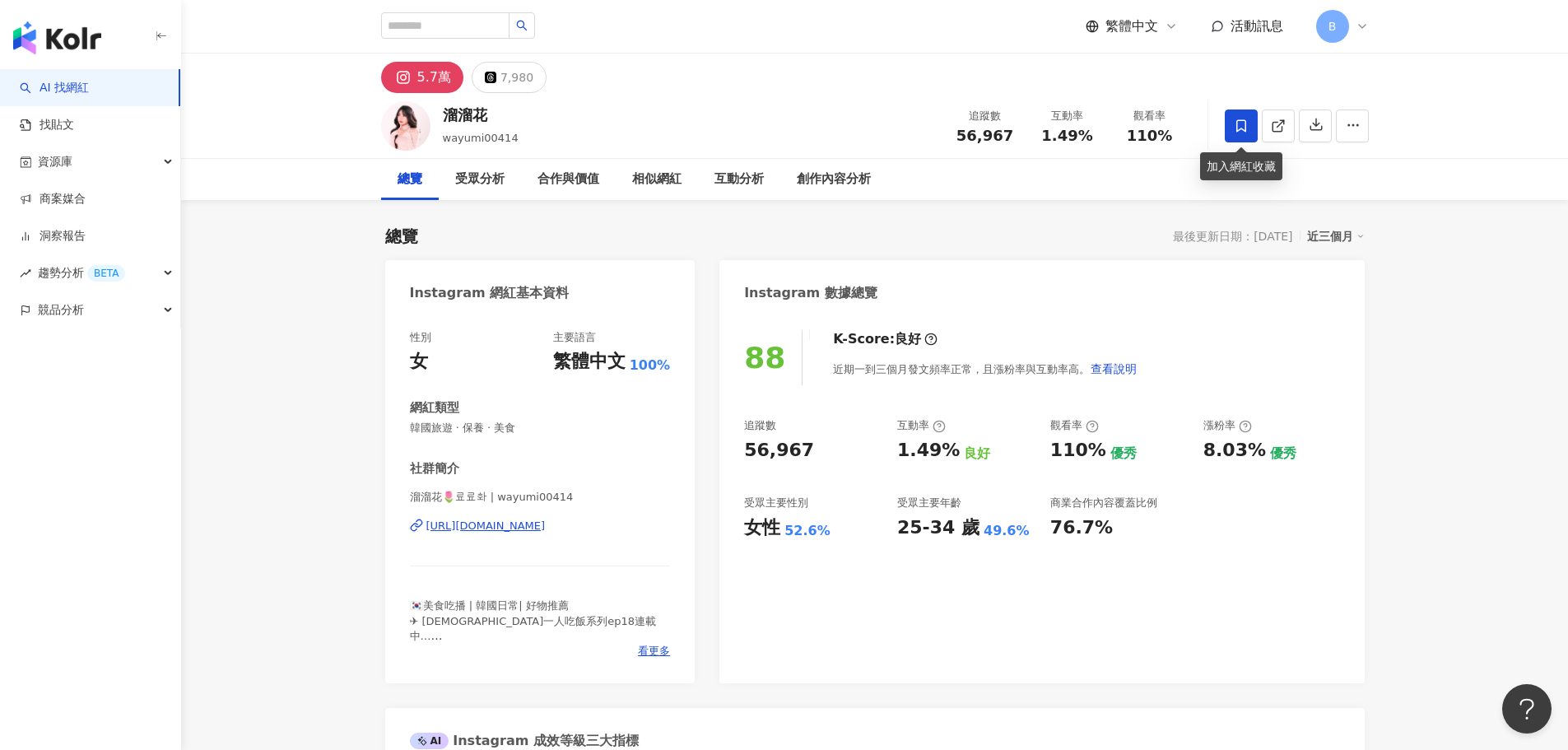
click at [1231, 128] on span at bounding box center [1241, 125] width 33 height 33
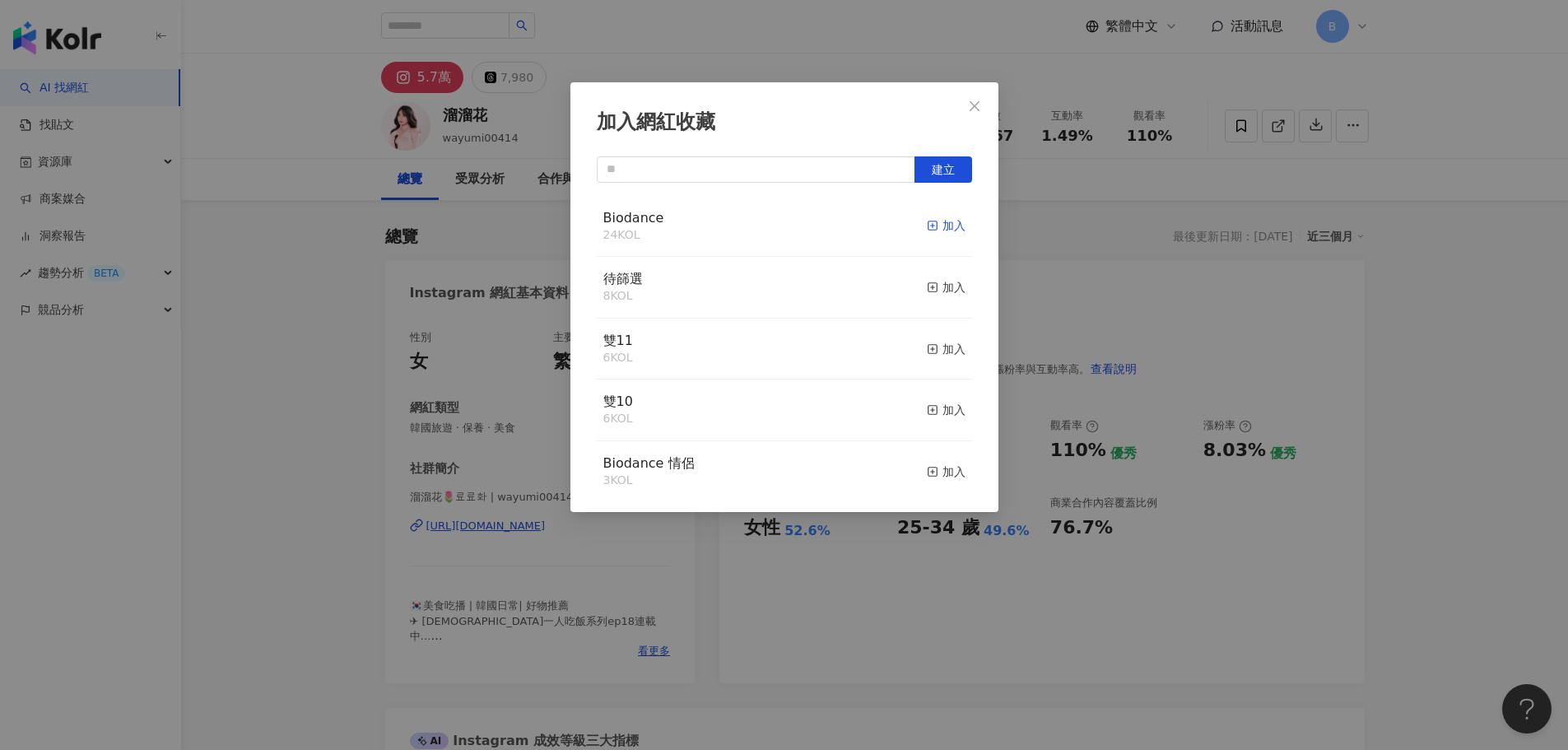
click at [939, 229] on div "加入" at bounding box center [946, 225] width 39 height 18
click at [974, 107] on icon "close" at bounding box center [975, 105] width 9 height 9
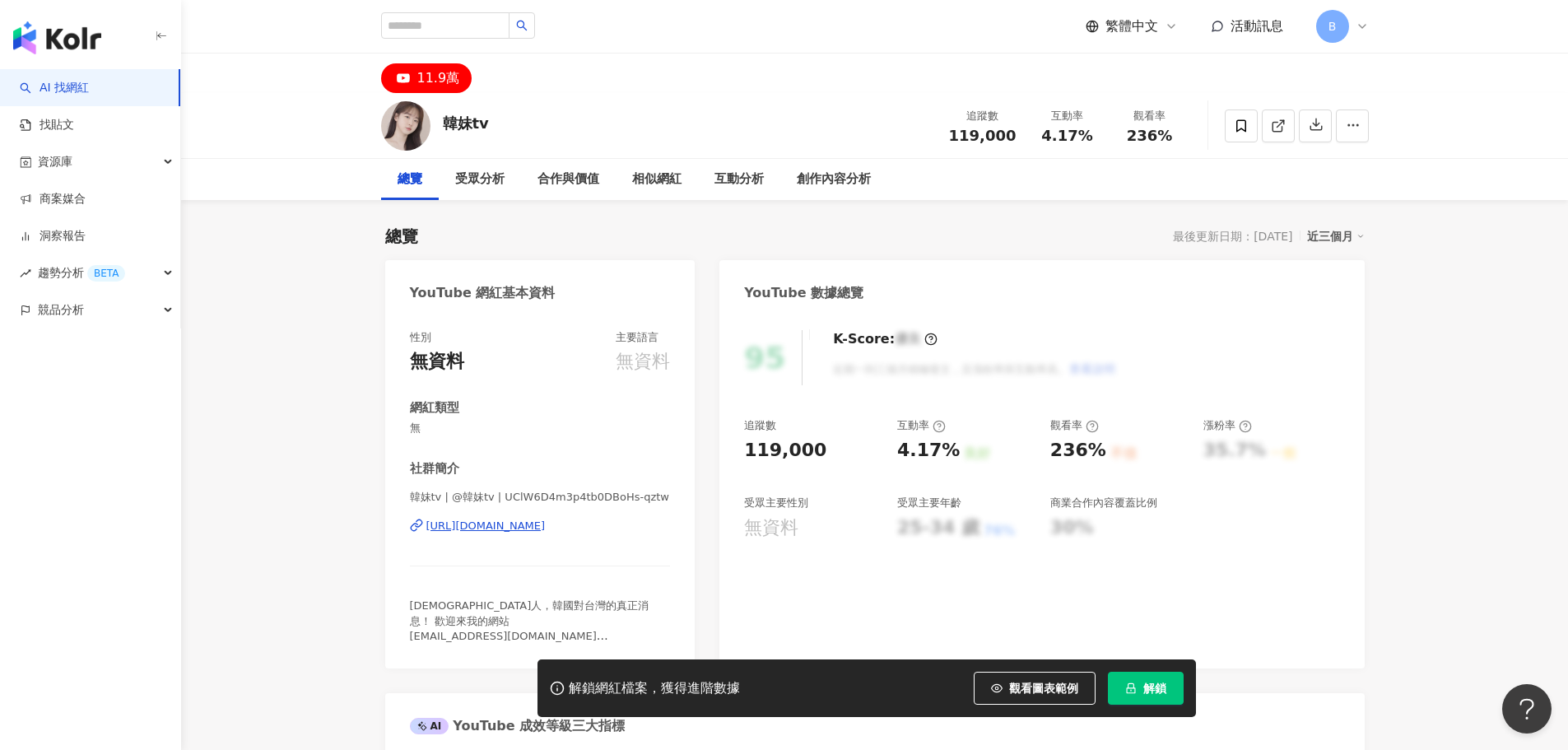
click at [546, 528] on div "[URL][DOMAIN_NAME]" at bounding box center [486, 526] width 119 height 15
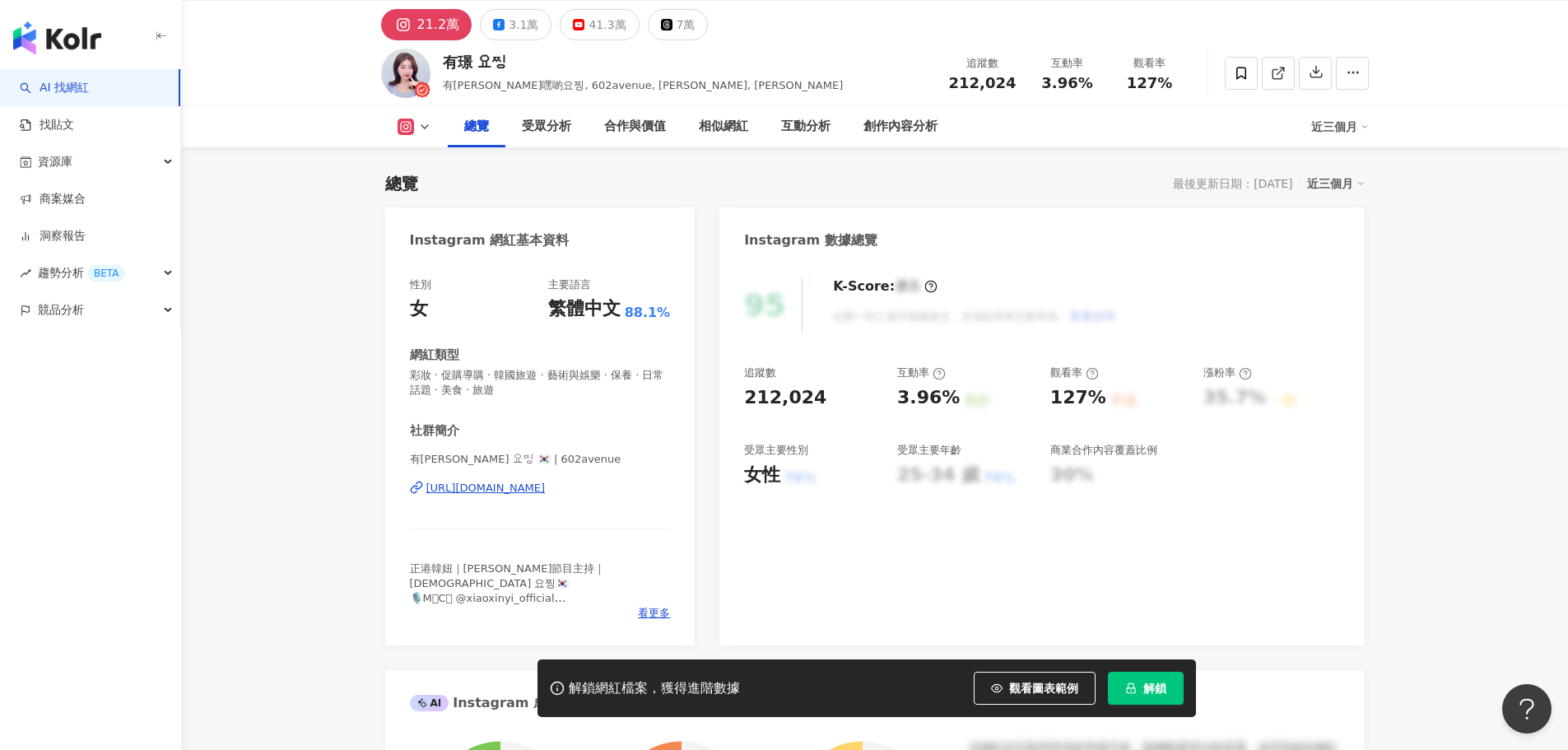
scroll to position [82, 0]
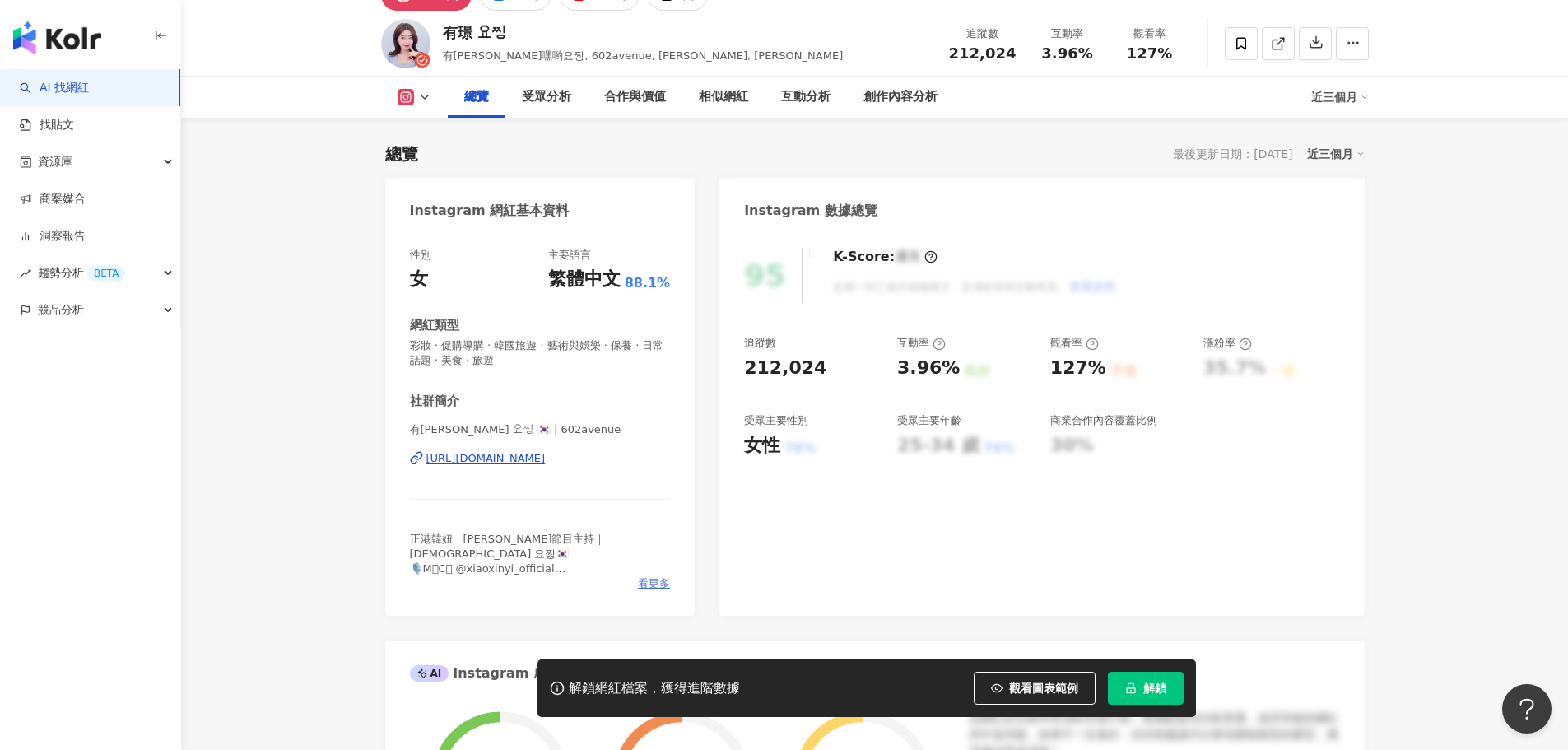
click at [647, 586] on span "看更多" at bounding box center [654, 584] width 32 height 15
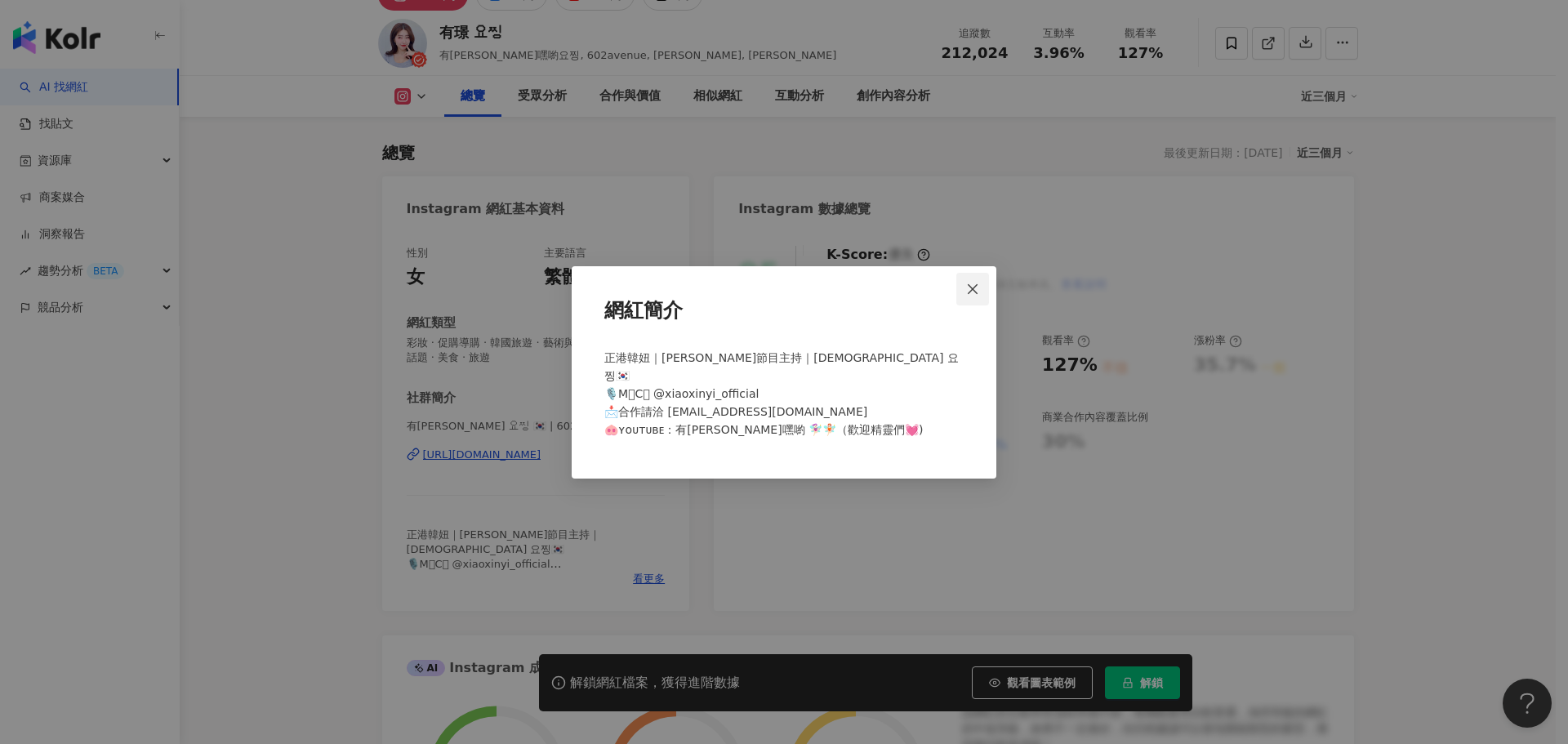
click at [982, 306] on button "Close" at bounding box center [973, 289] width 33 height 33
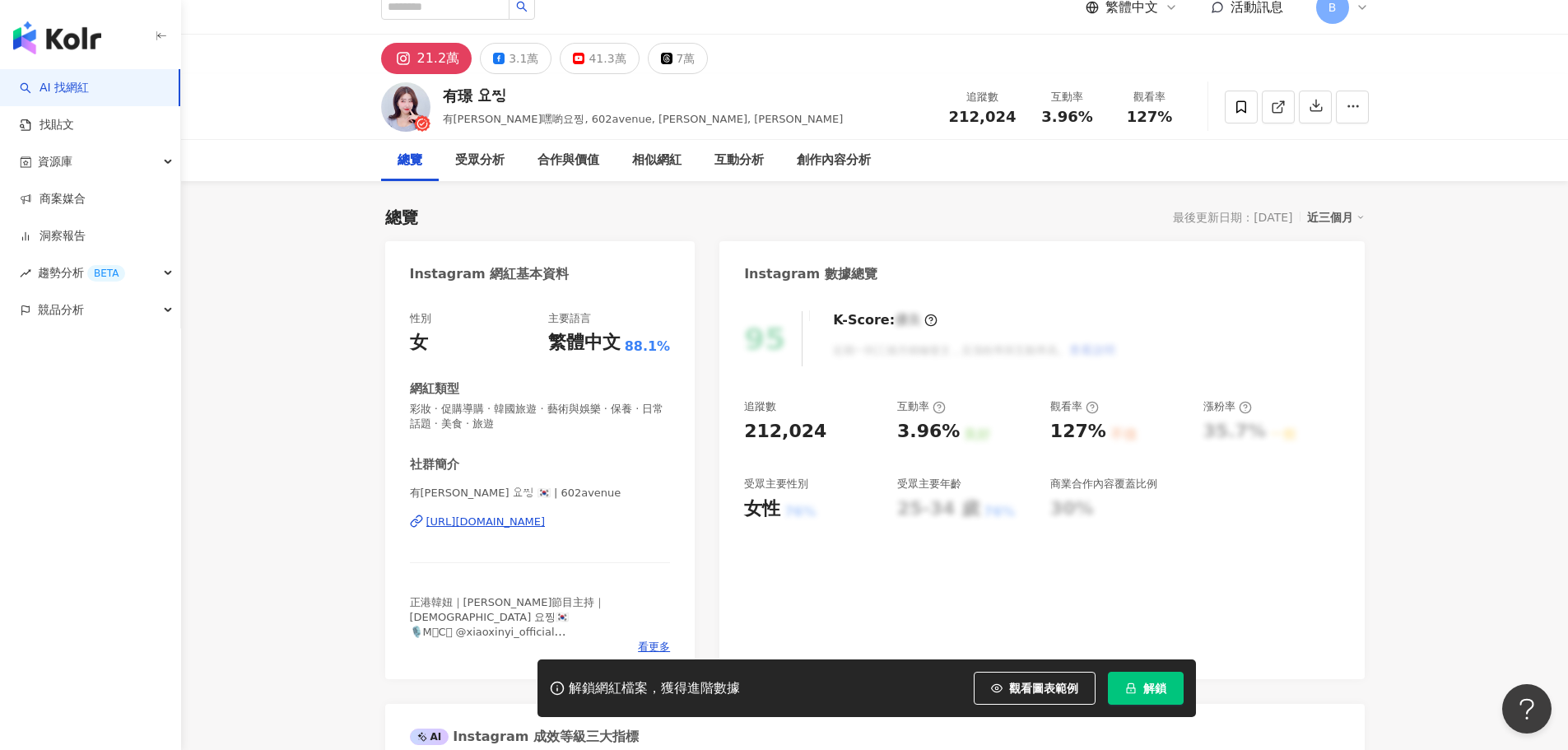
scroll to position [0, 0]
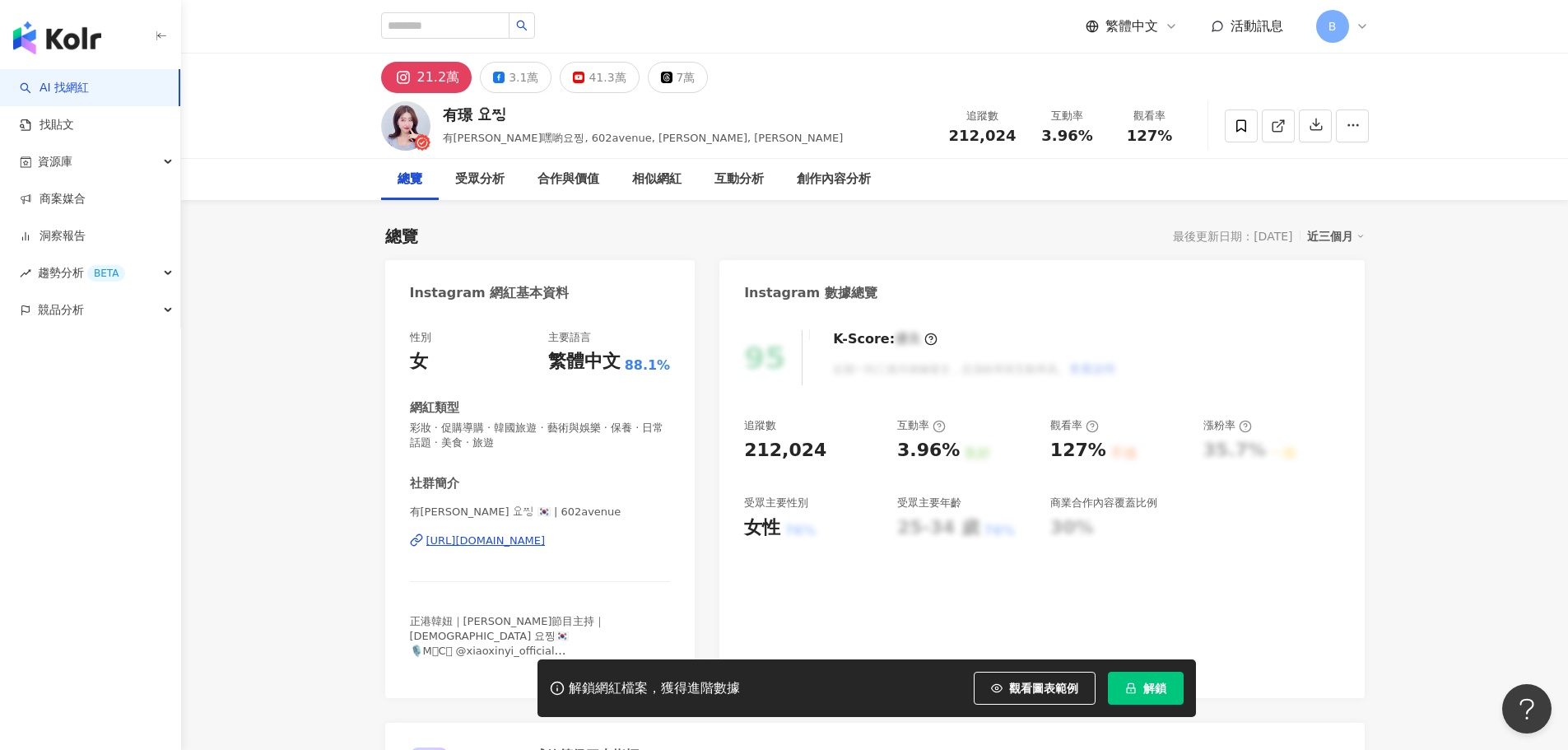
click at [546, 542] on div "https://www.instagram.com/602avenue/" at bounding box center [486, 541] width 119 height 15
click at [533, 534] on div "https://www.instagram.com/602avenue/" at bounding box center [486, 541] width 119 height 15
click at [433, 28] on input "search" at bounding box center [445, 26] width 128 height 27
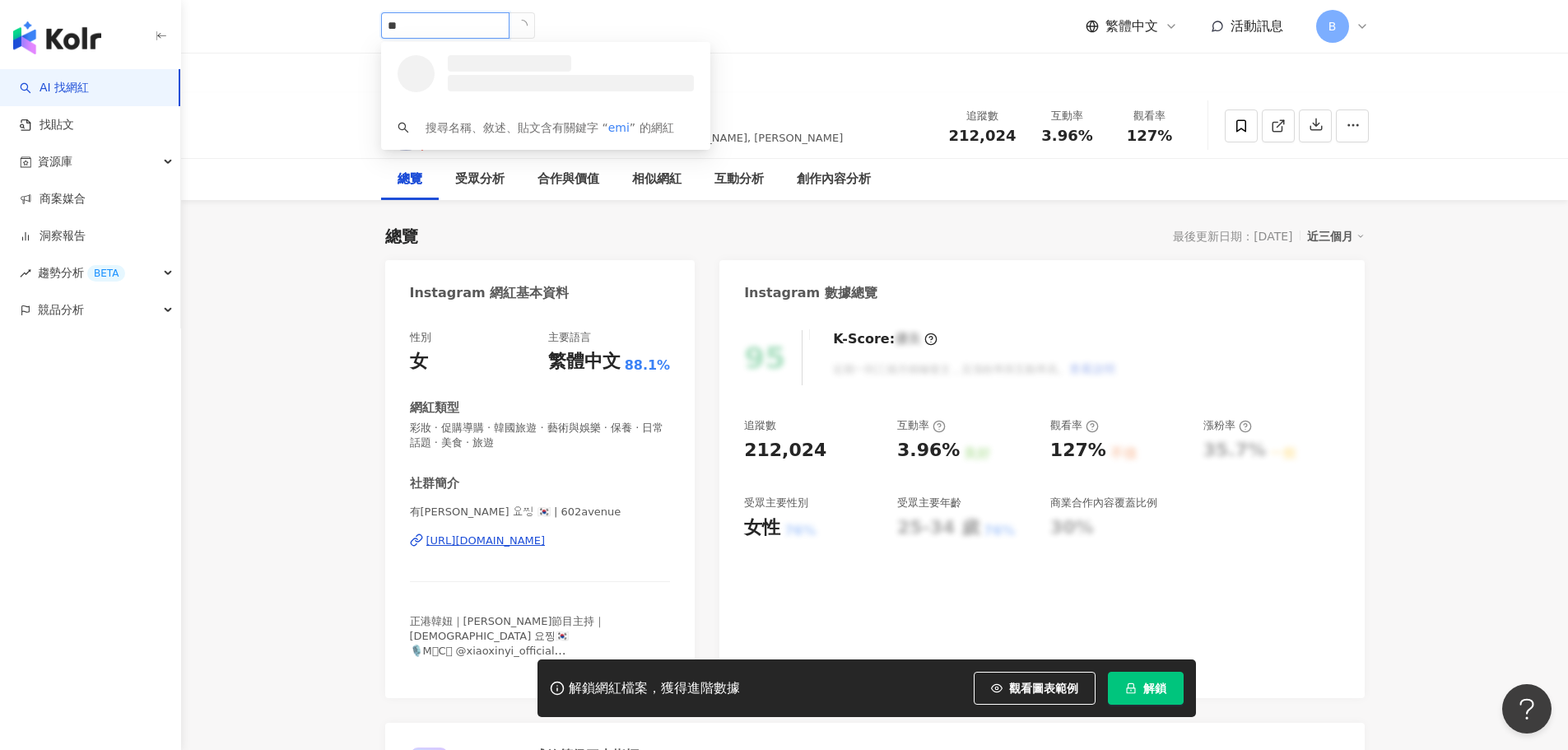
type input "*"
type input "********"
click at [575, 52] on div "𝓜𝓮𝓲莓 64,820 追蹤者 找相似" at bounding box center [545, 71] width 329 height 60
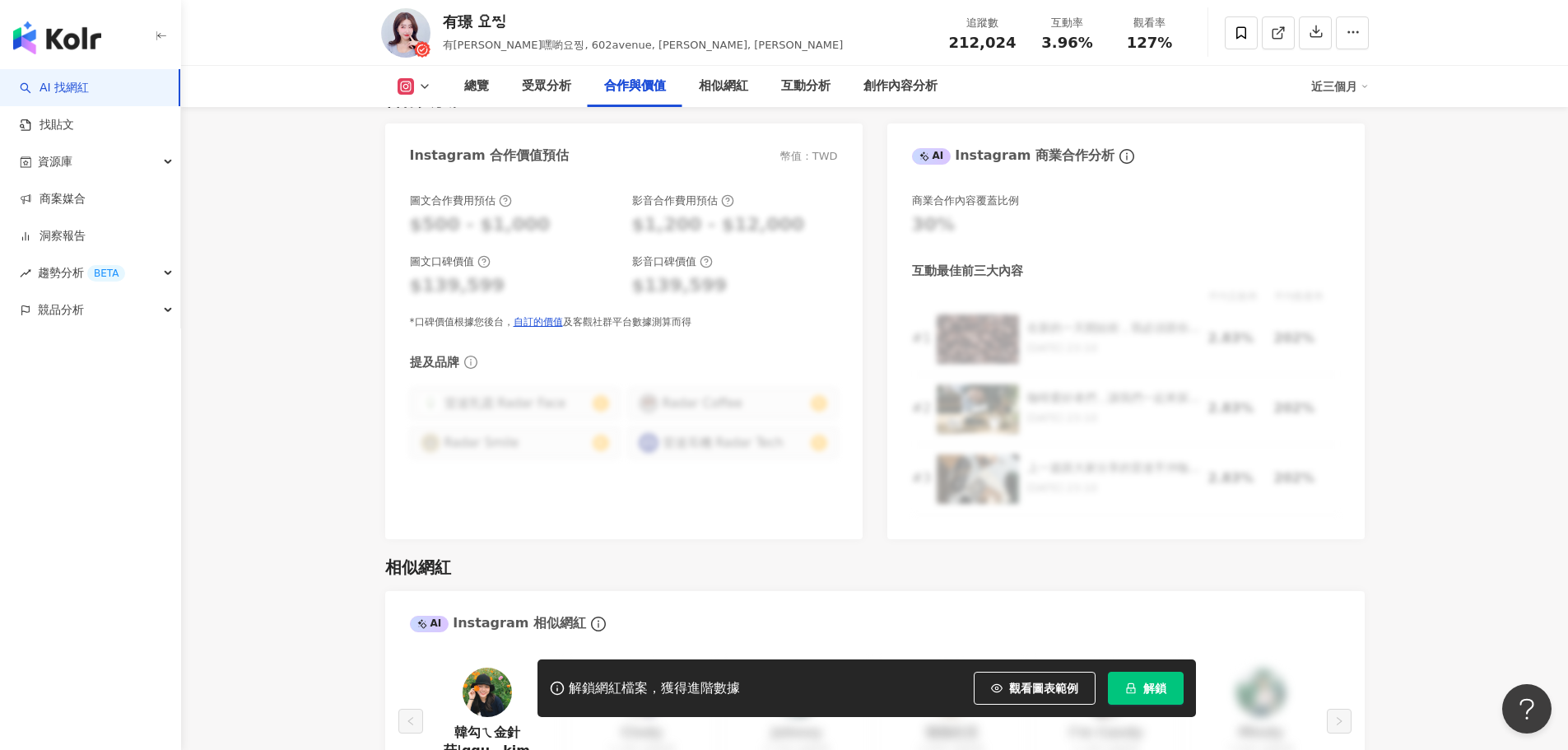
scroll to position [1811, 0]
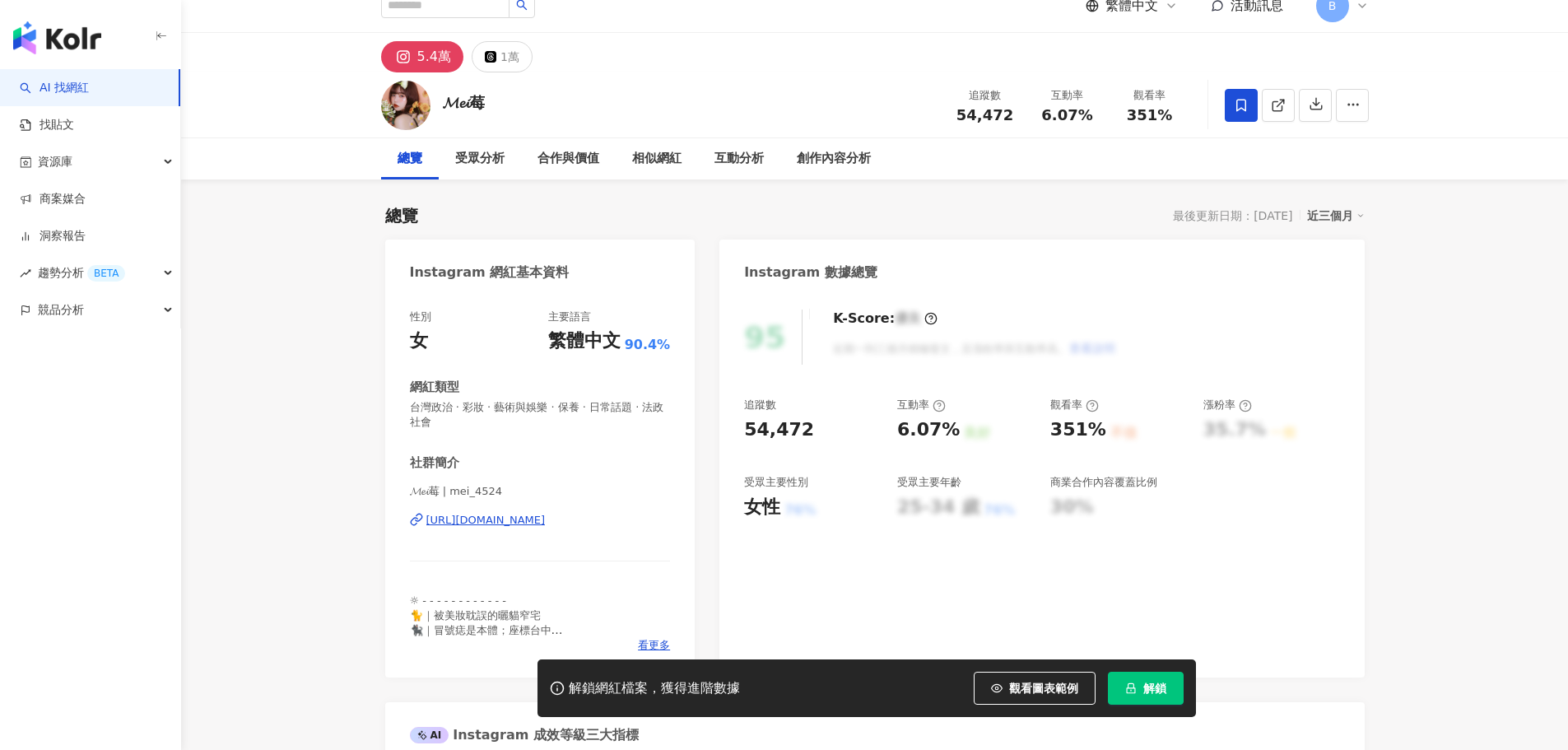
scroll to position [82, 0]
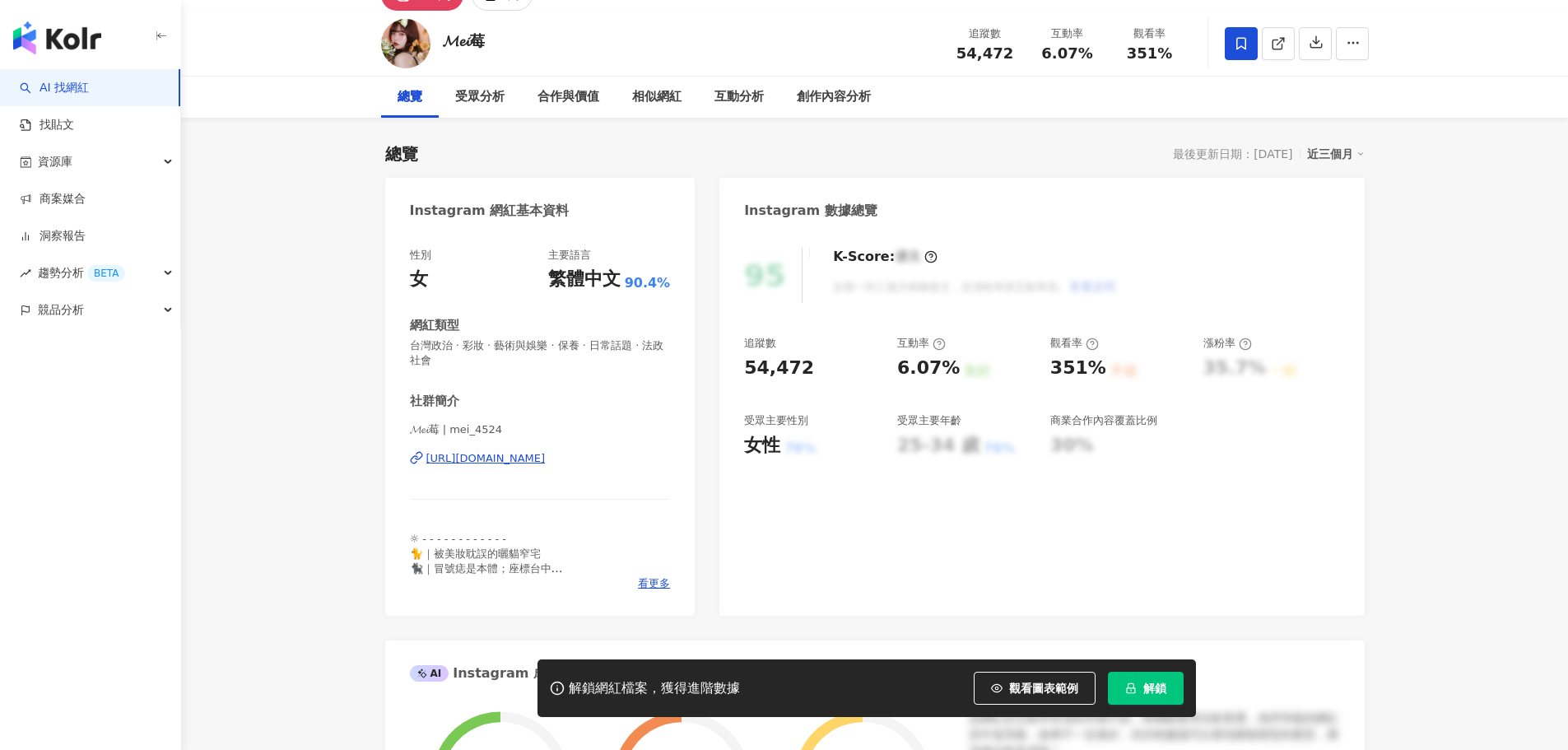
click at [1173, 694] on button "解鎖" at bounding box center [1146, 687] width 76 height 33
click at [1140, 685] on button "解鎖" at bounding box center [1146, 687] width 76 height 33
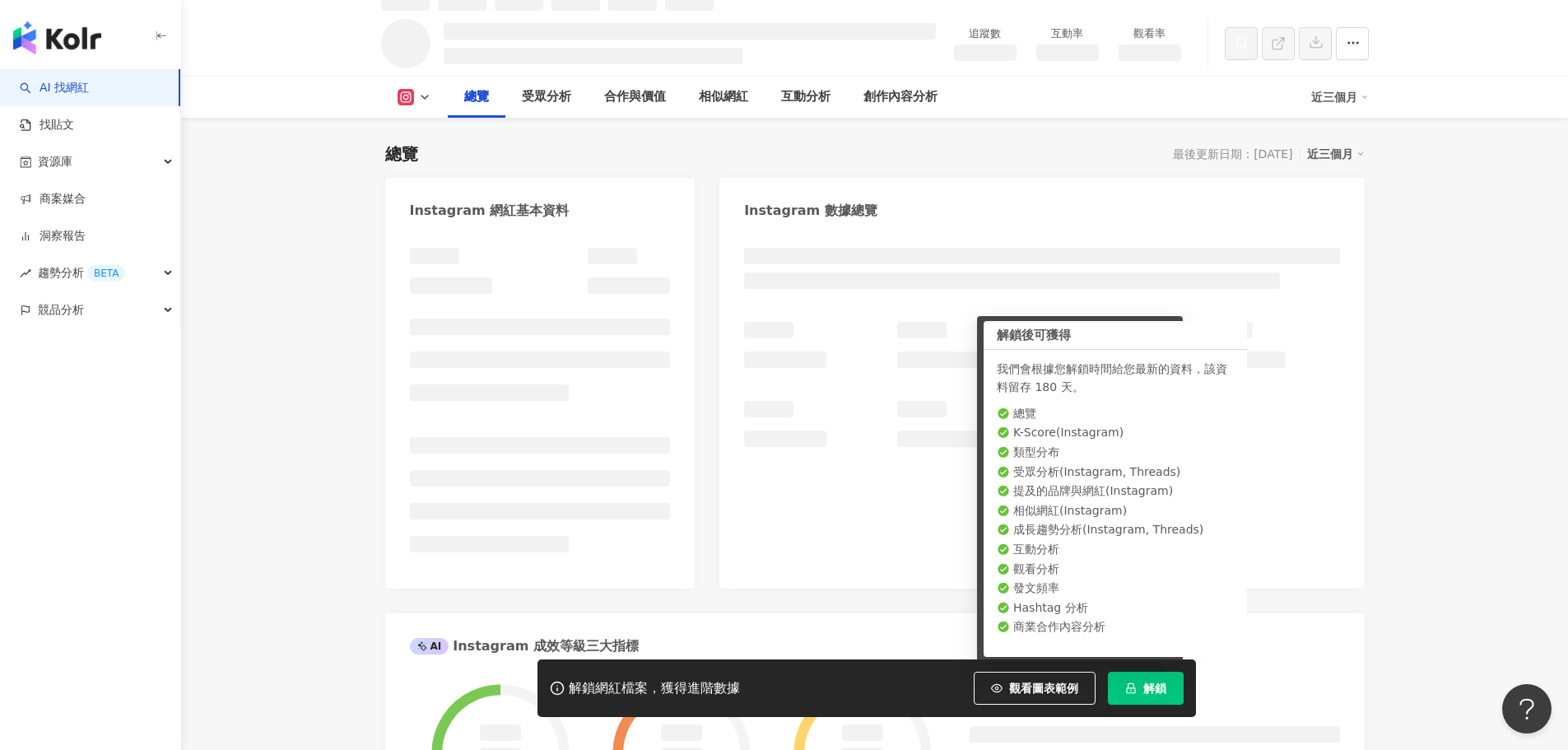
scroll to position [101, 0]
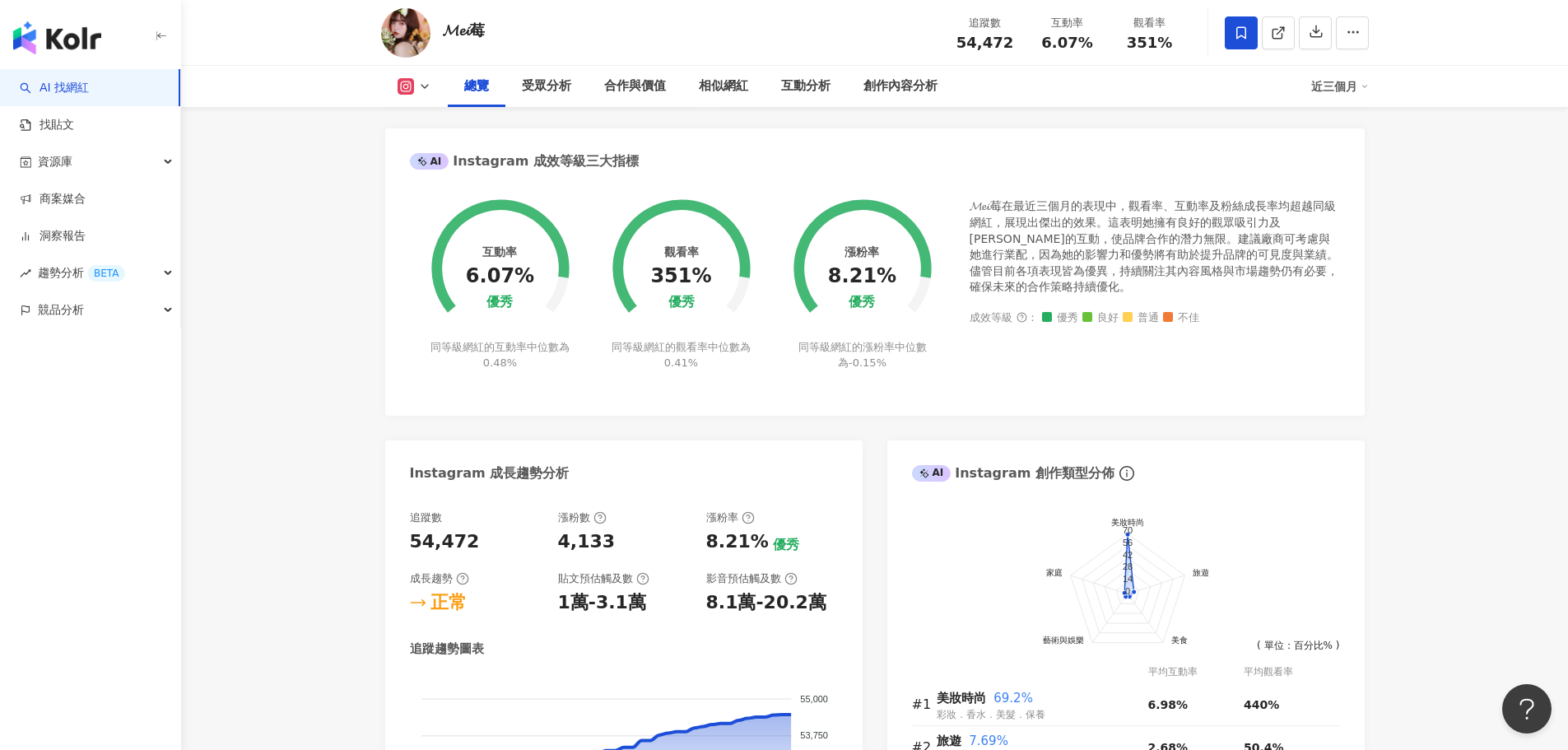
scroll to position [183, 0]
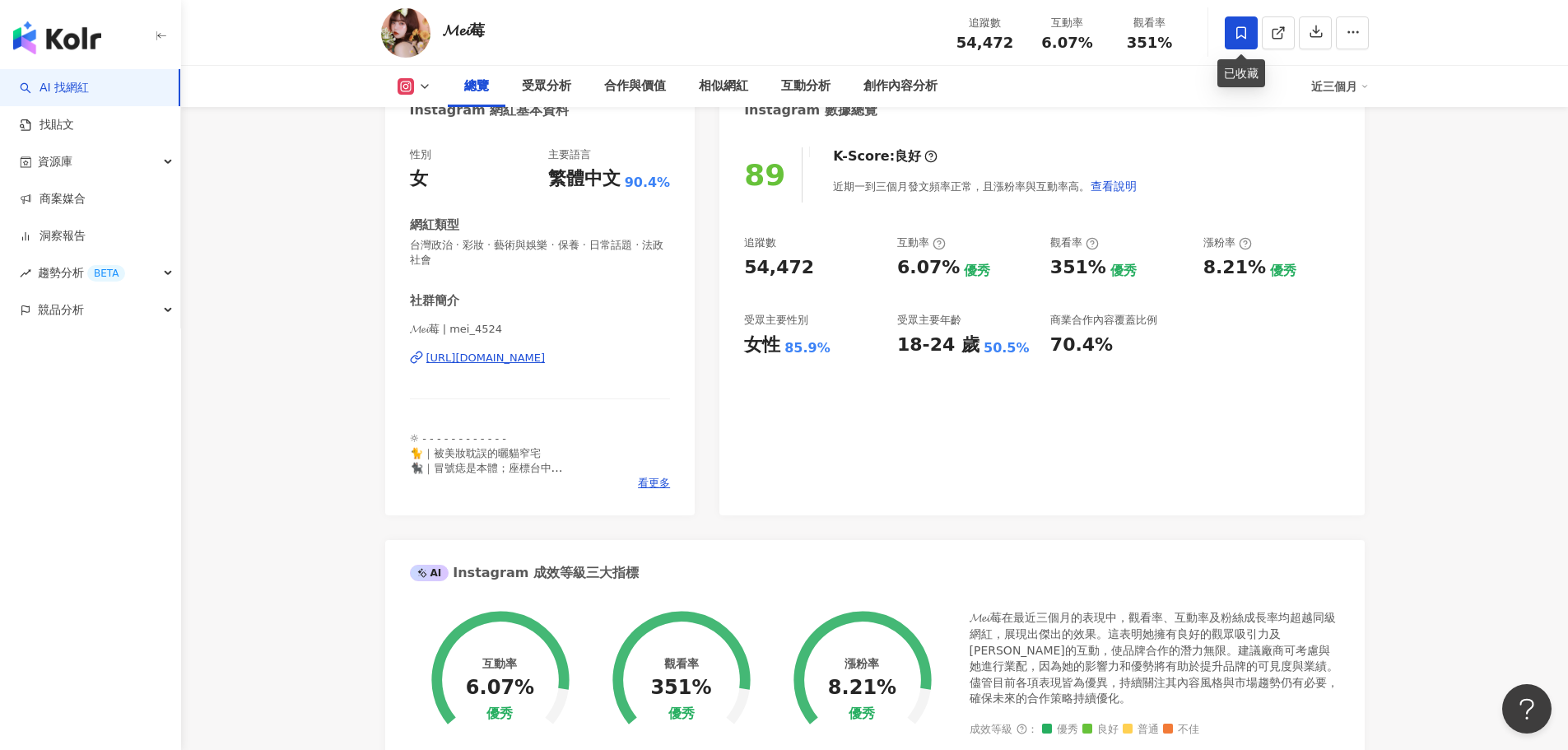
click at [1245, 40] on icon at bounding box center [1241, 33] width 15 height 15
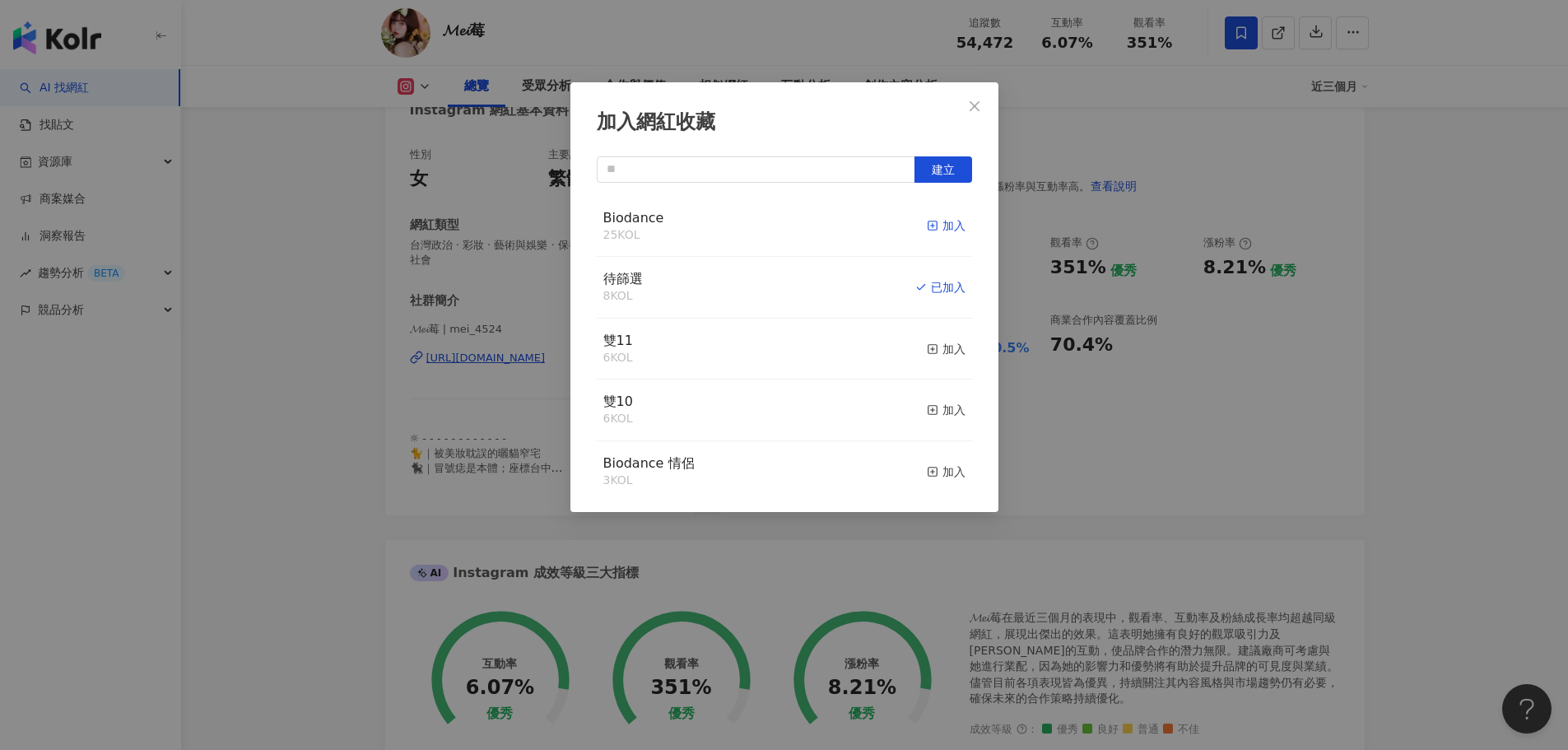
click at [942, 229] on div "加入" at bounding box center [946, 225] width 39 height 18
click at [928, 284] on div "取消收藏" at bounding box center [934, 286] width 62 height 18
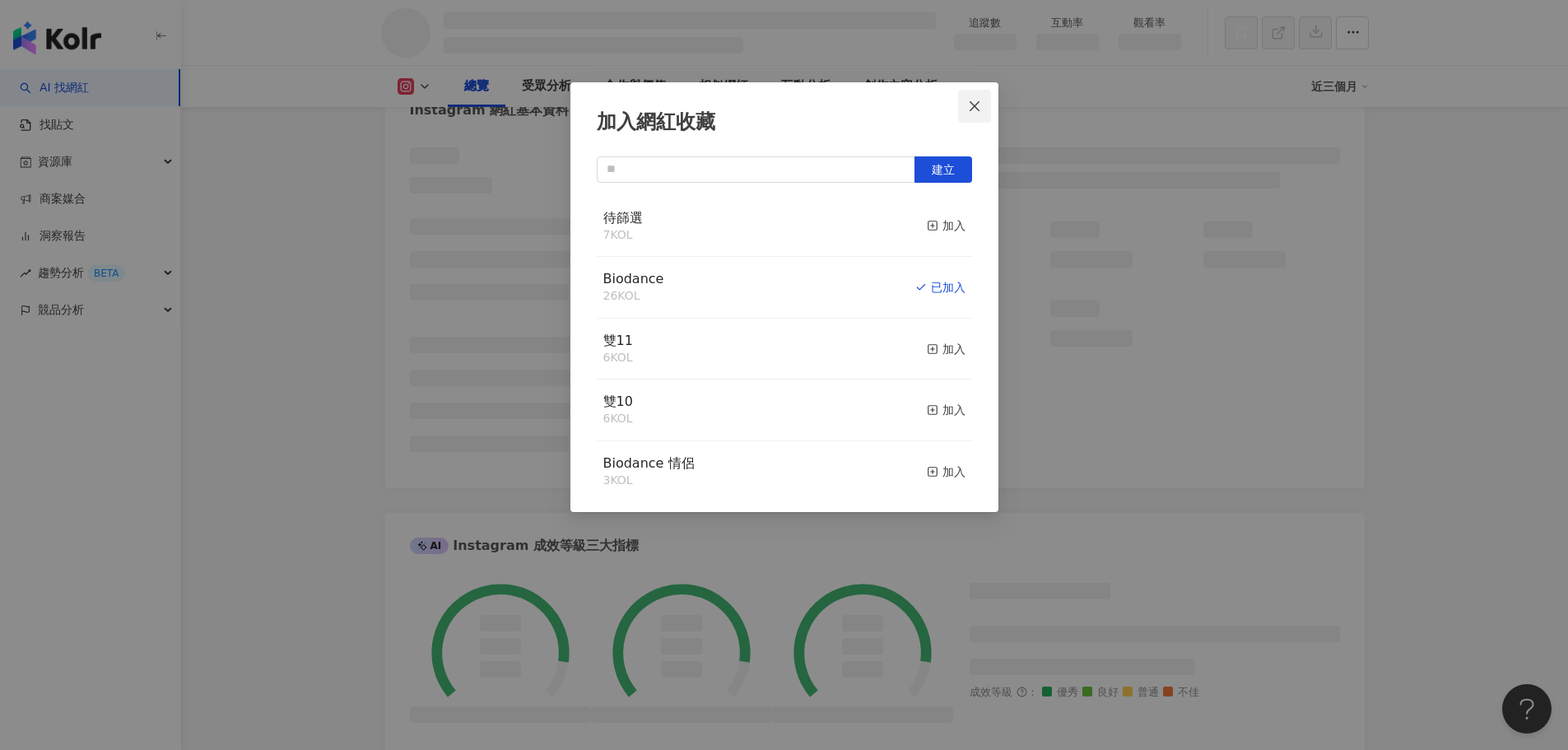
click at [977, 103] on icon "close" at bounding box center [975, 106] width 13 height 13
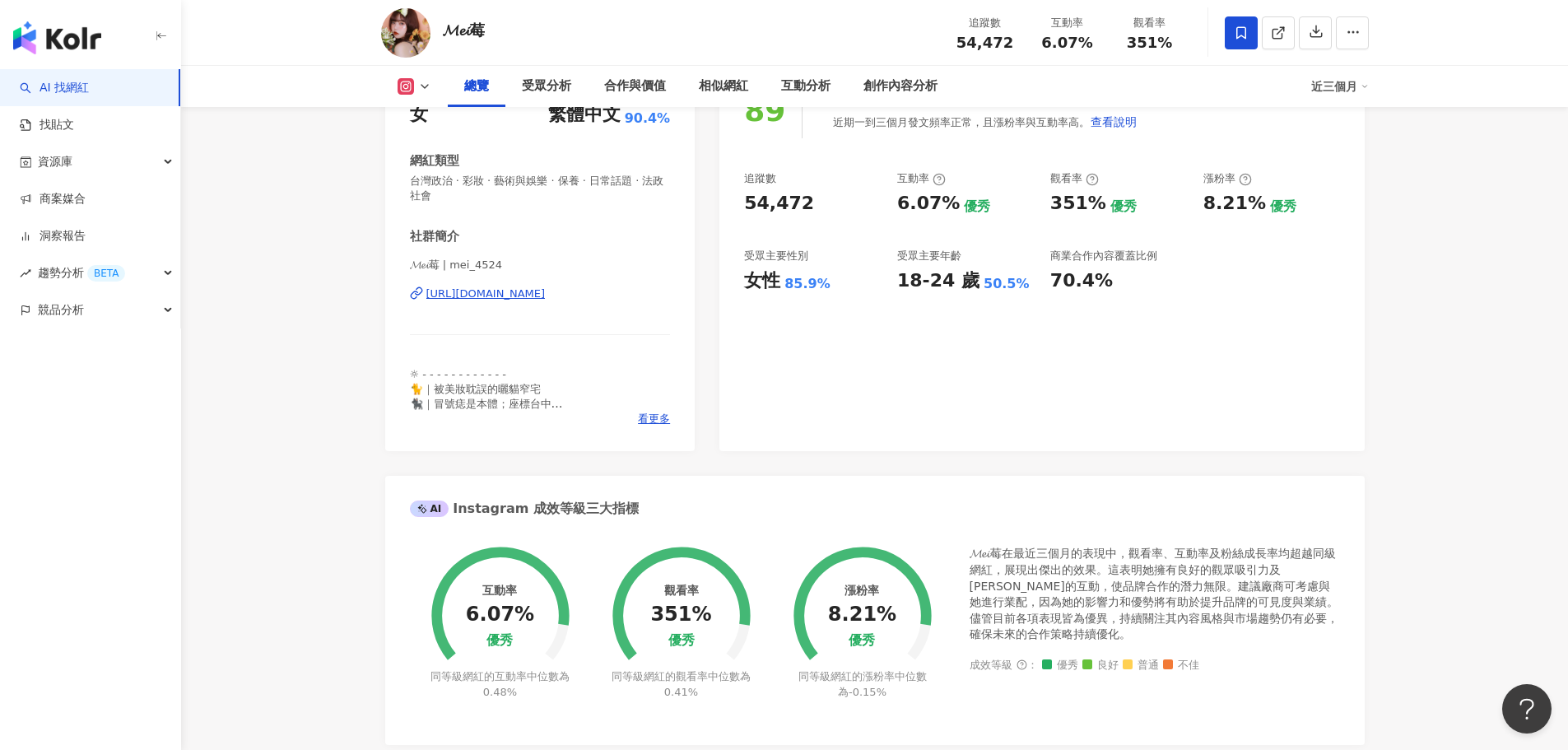
scroll to position [0, 0]
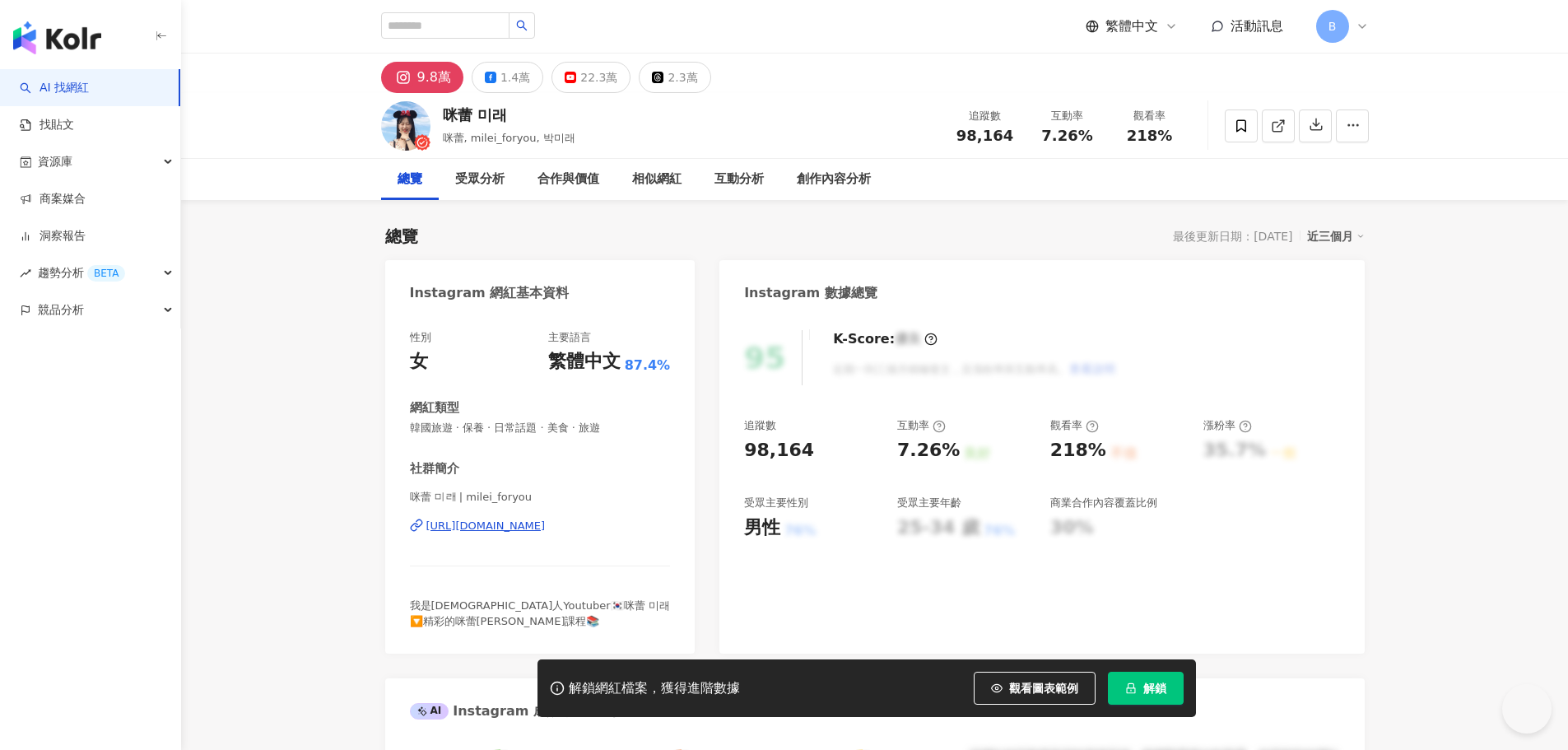
click at [546, 521] on div "[URL][DOMAIN_NAME]" at bounding box center [486, 526] width 119 height 15
click at [1243, 127] on icon at bounding box center [1241, 126] width 15 height 15
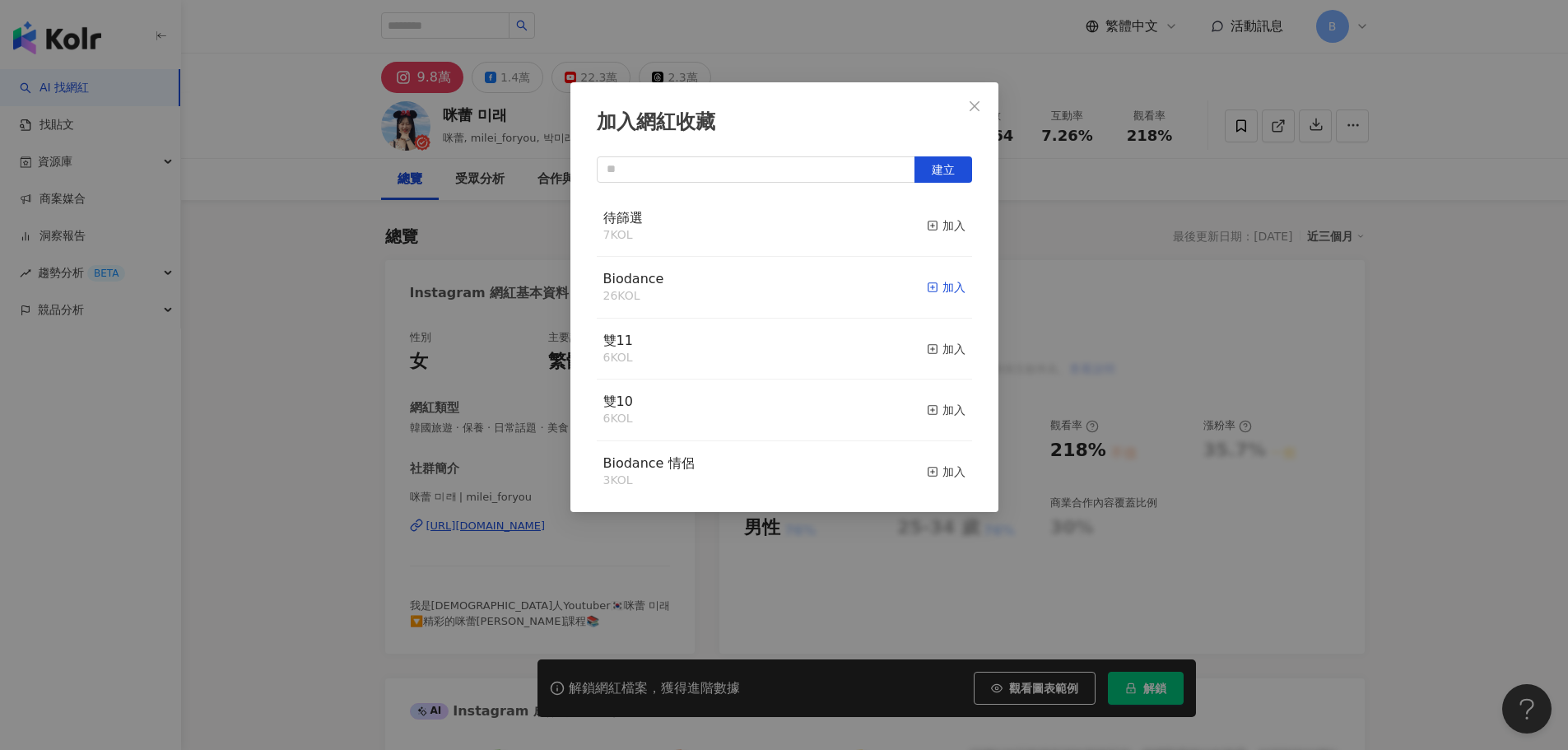
click at [927, 279] on div "加入" at bounding box center [946, 286] width 39 height 18
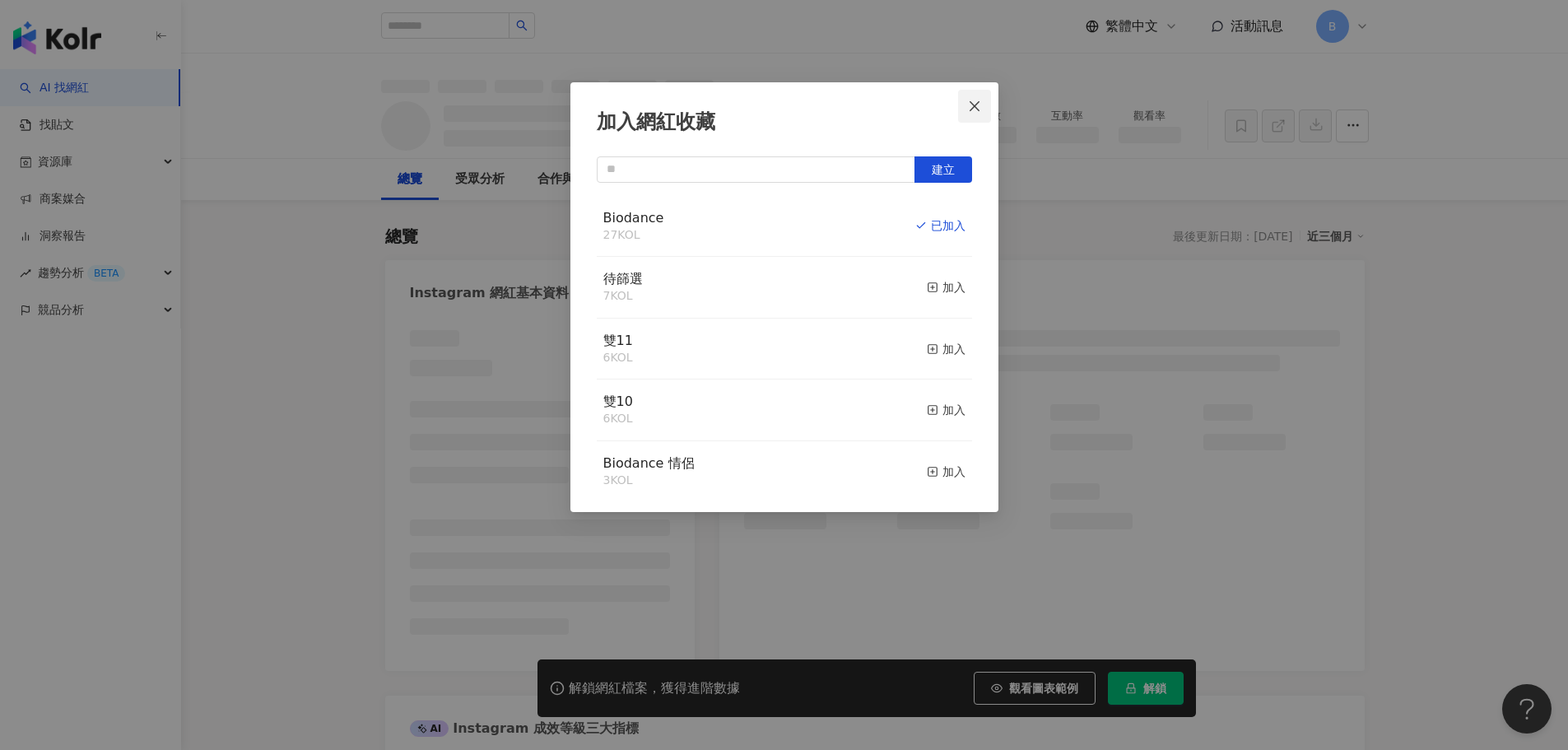
click at [977, 98] on button "Close" at bounding box center [975, 106] width 33 height 33
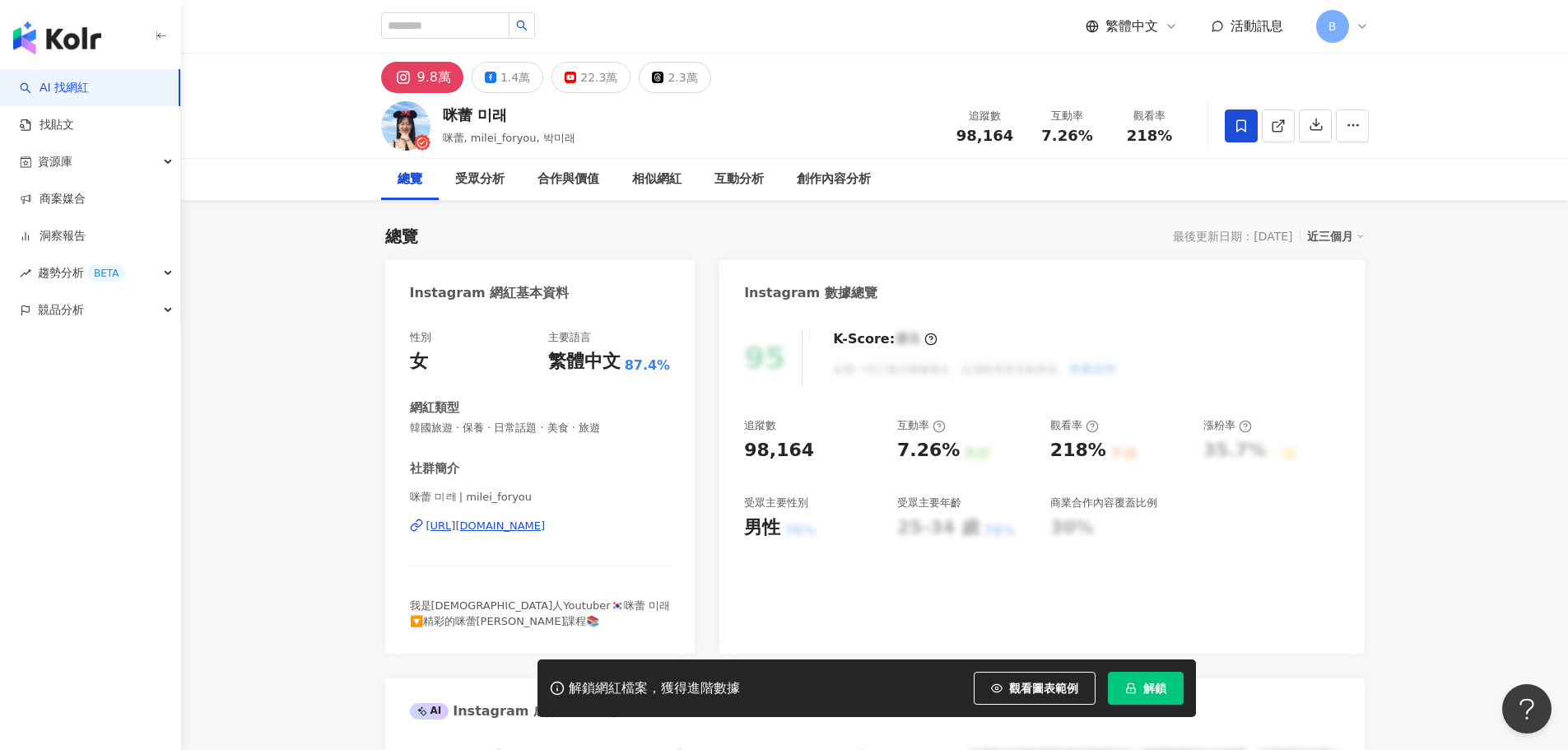
click at [546, 522] on div "[URL][DOMAIN_NAME]" at bounding box center [486, 526] width 119 height 15
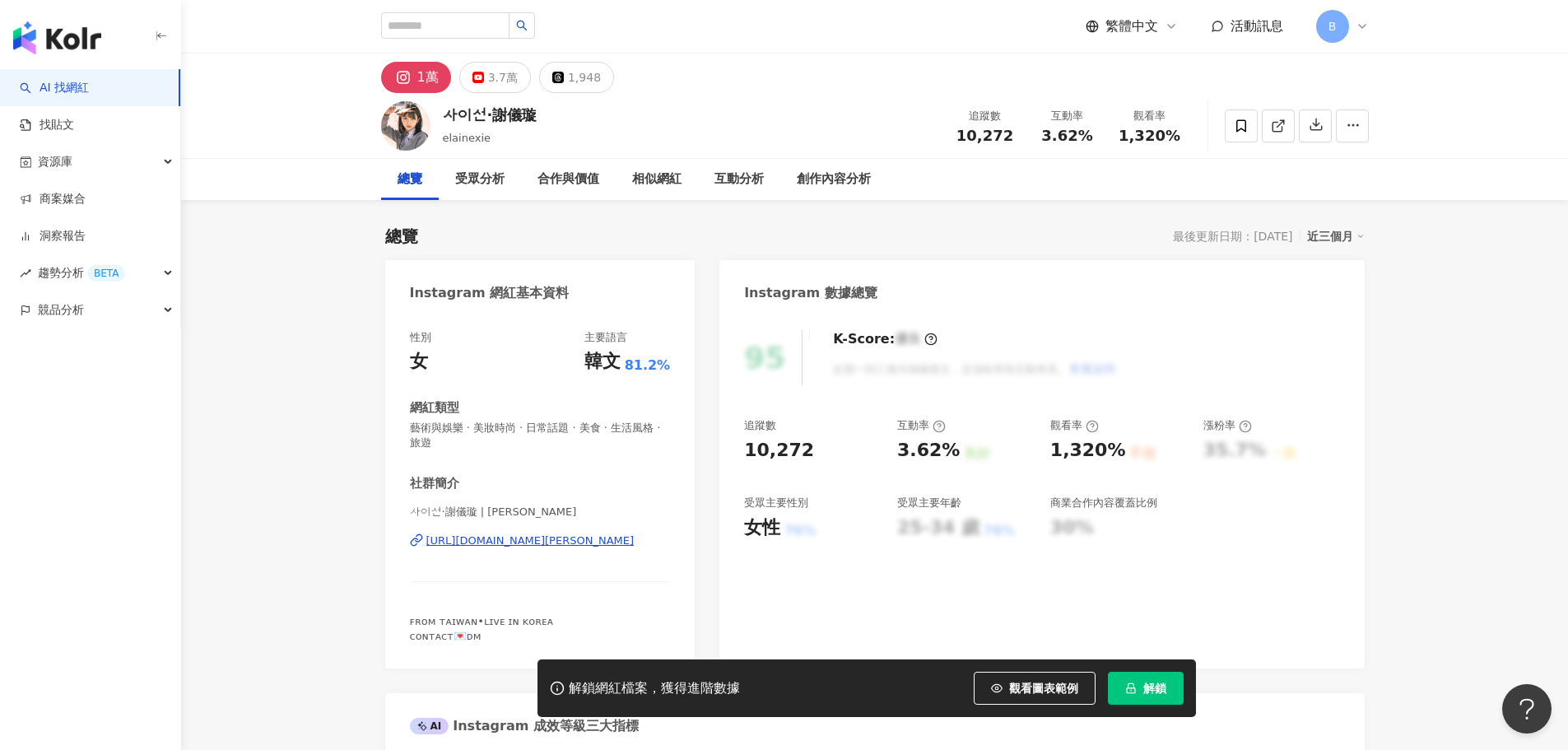
click at [570, 536] on div "https://www.instagram.com/elainexie/" at bounding box center [531, 541] width 209 height 15
click at [439, 33] on input "search" at bounding box center [445, 26] width 128 height 27
type input "*"
click at [428, 21] on input "*********" at bounding box center [445, 26] width 128 height 27
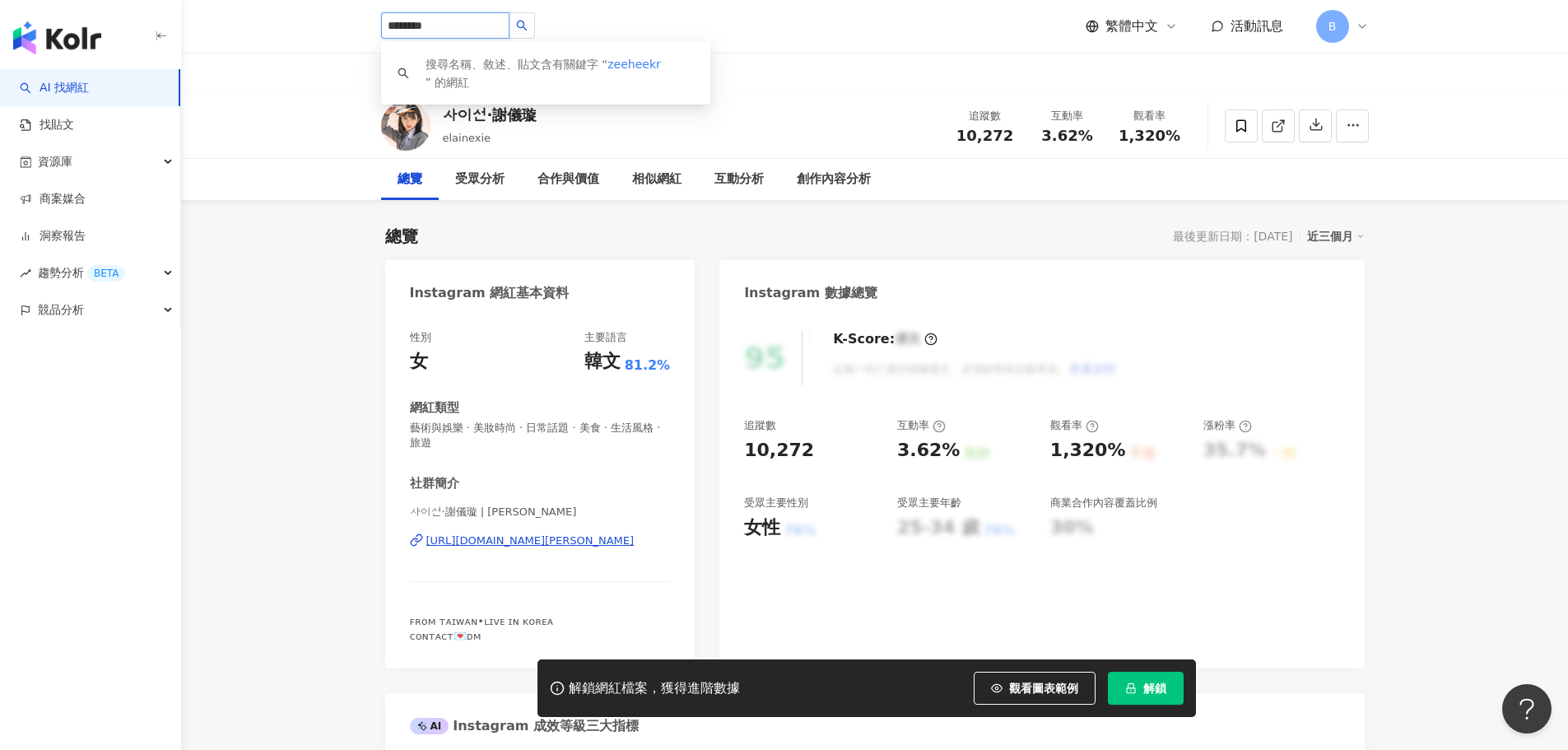
type input "*********"
click at [535, 32] on button "button" at bounding box center [522, 26] width 27 height 27
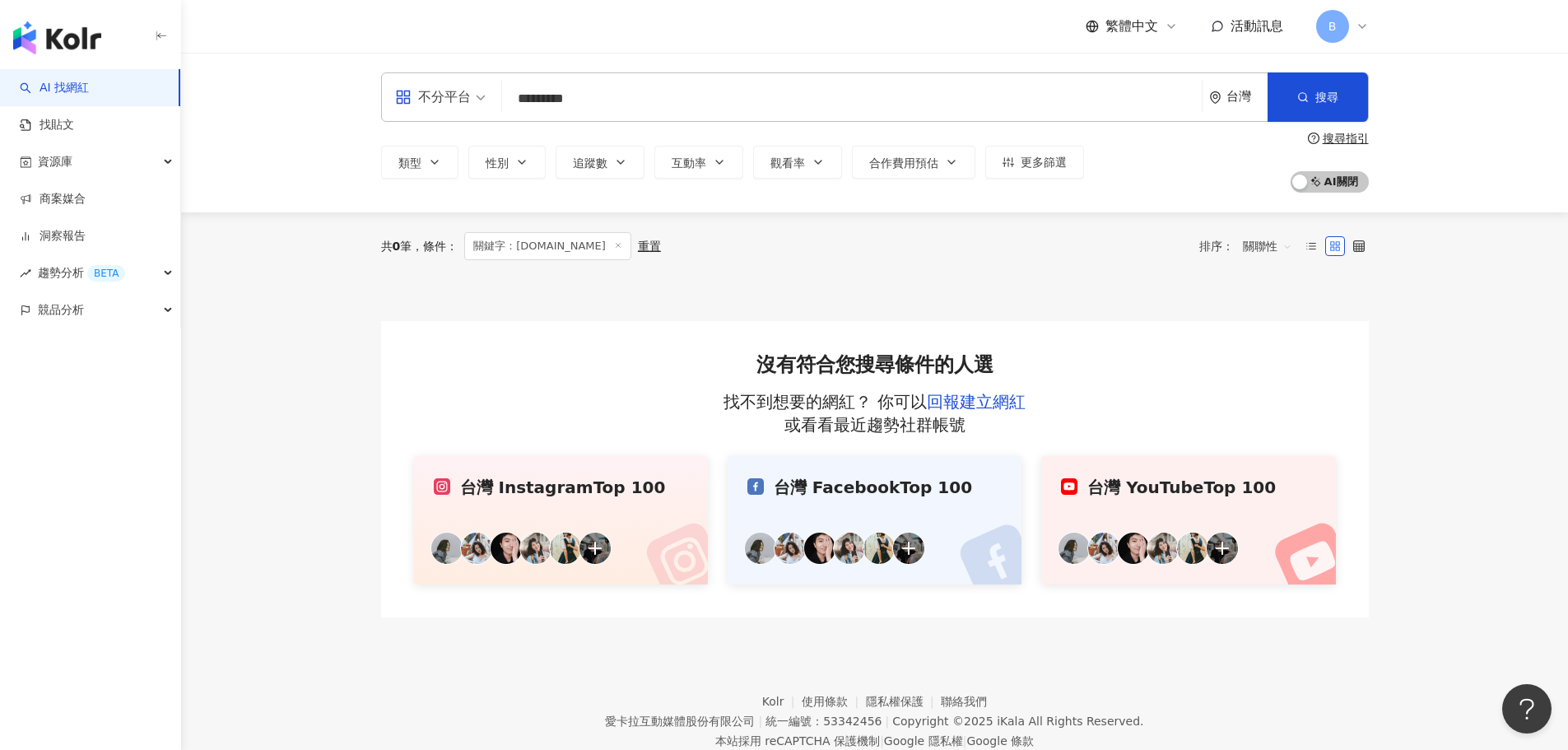
click at [614, 246] on icon at bounding box center [618, 245] width 9 height 9
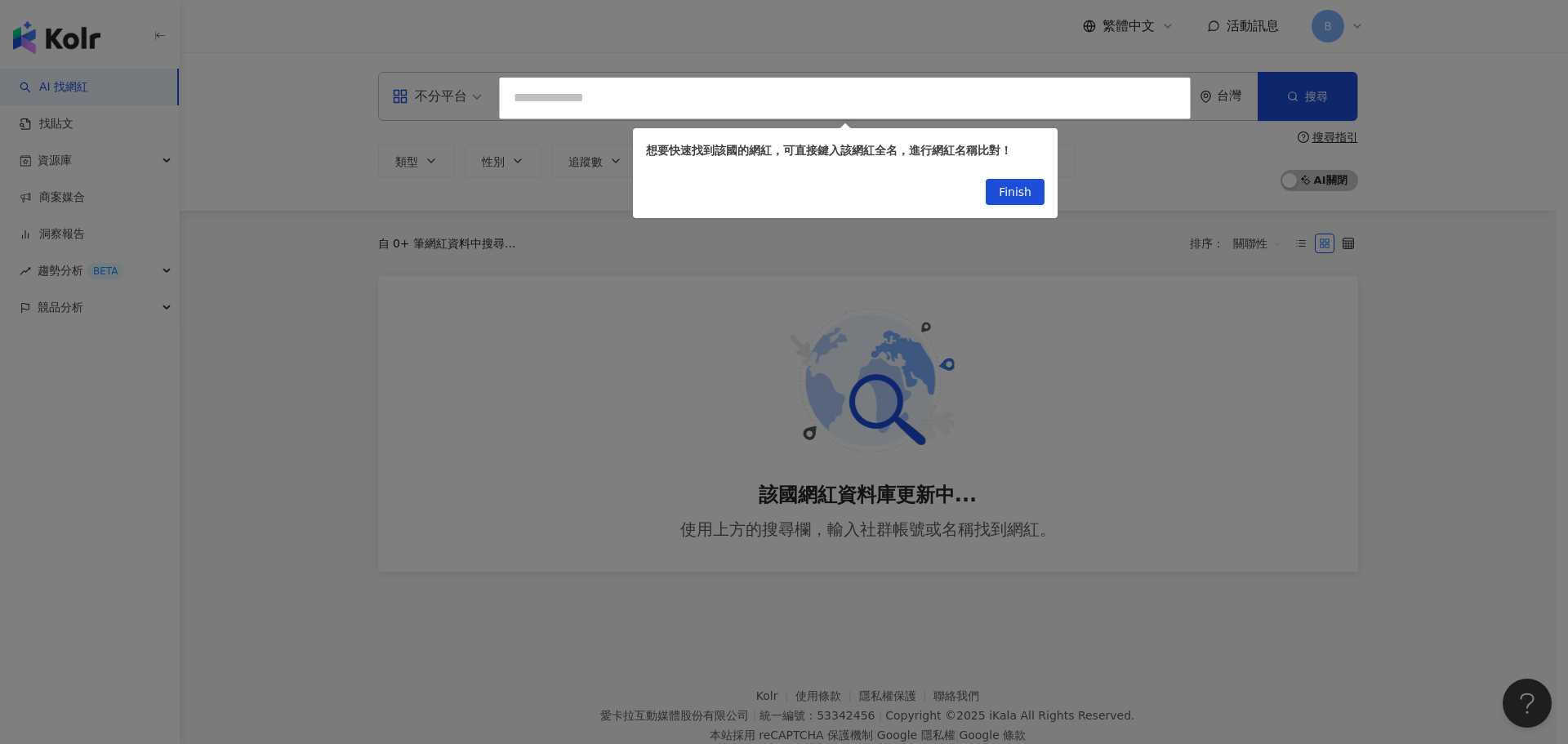
click at [784, 101] on div at bounding box center [784, 372] width 1568 height 744
click at [782, 93] on div at bounding box center [784, 372] width 1568 height 744
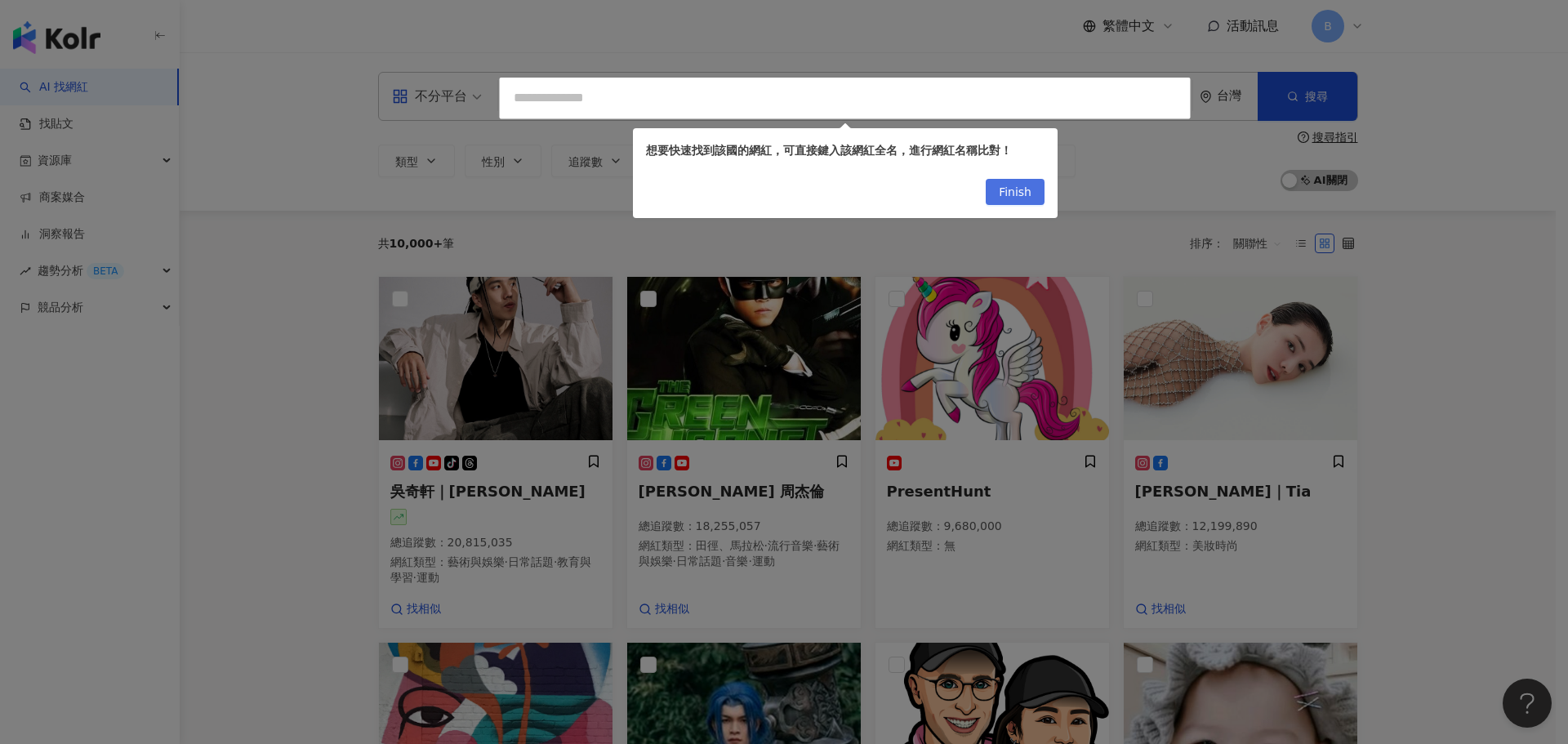
click at [1021, 197] on span "Finish" at bounding box center [1015, 193] width 33 height 26
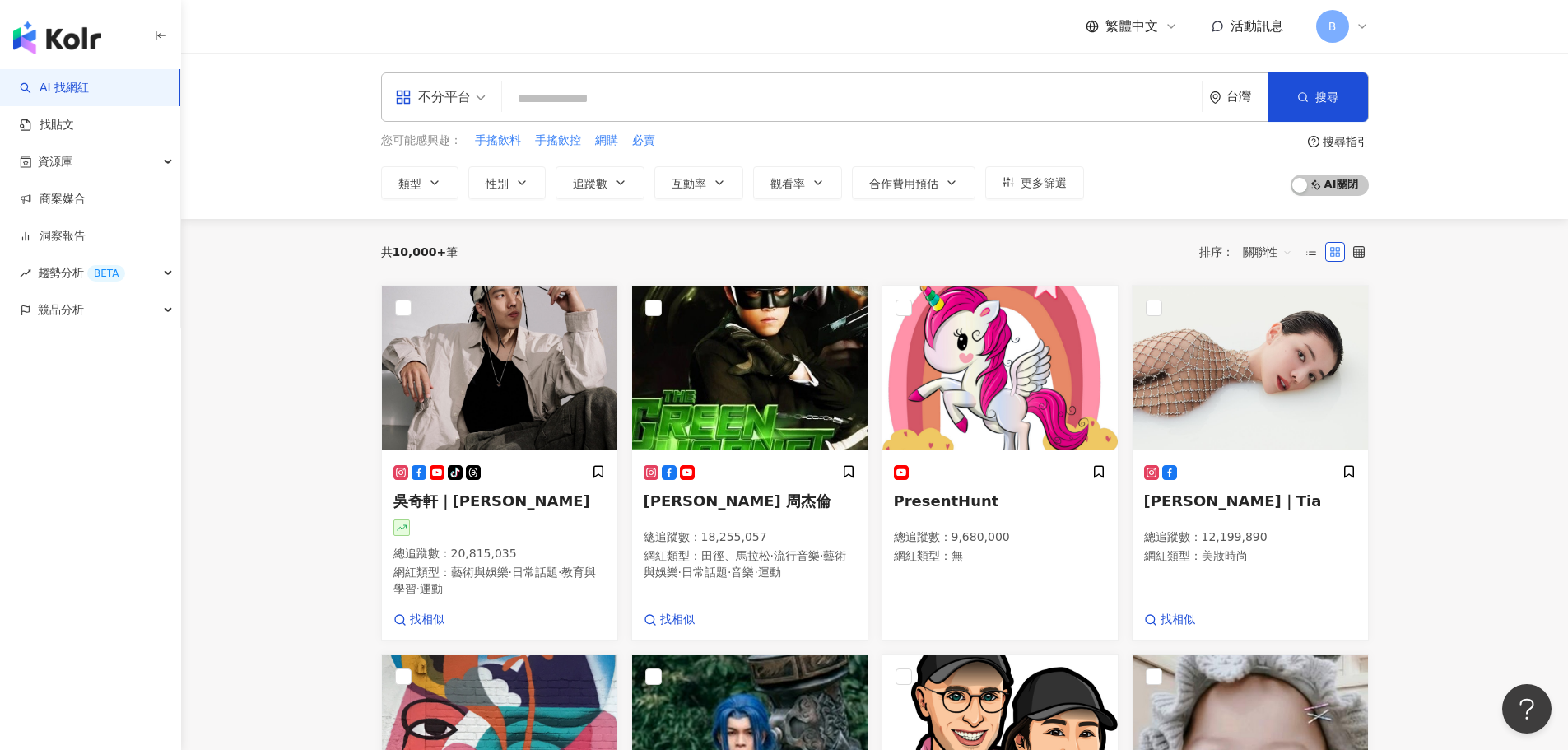
click at [654, 108] on input "search" at bounding box center [852, 99] width 686 height 31
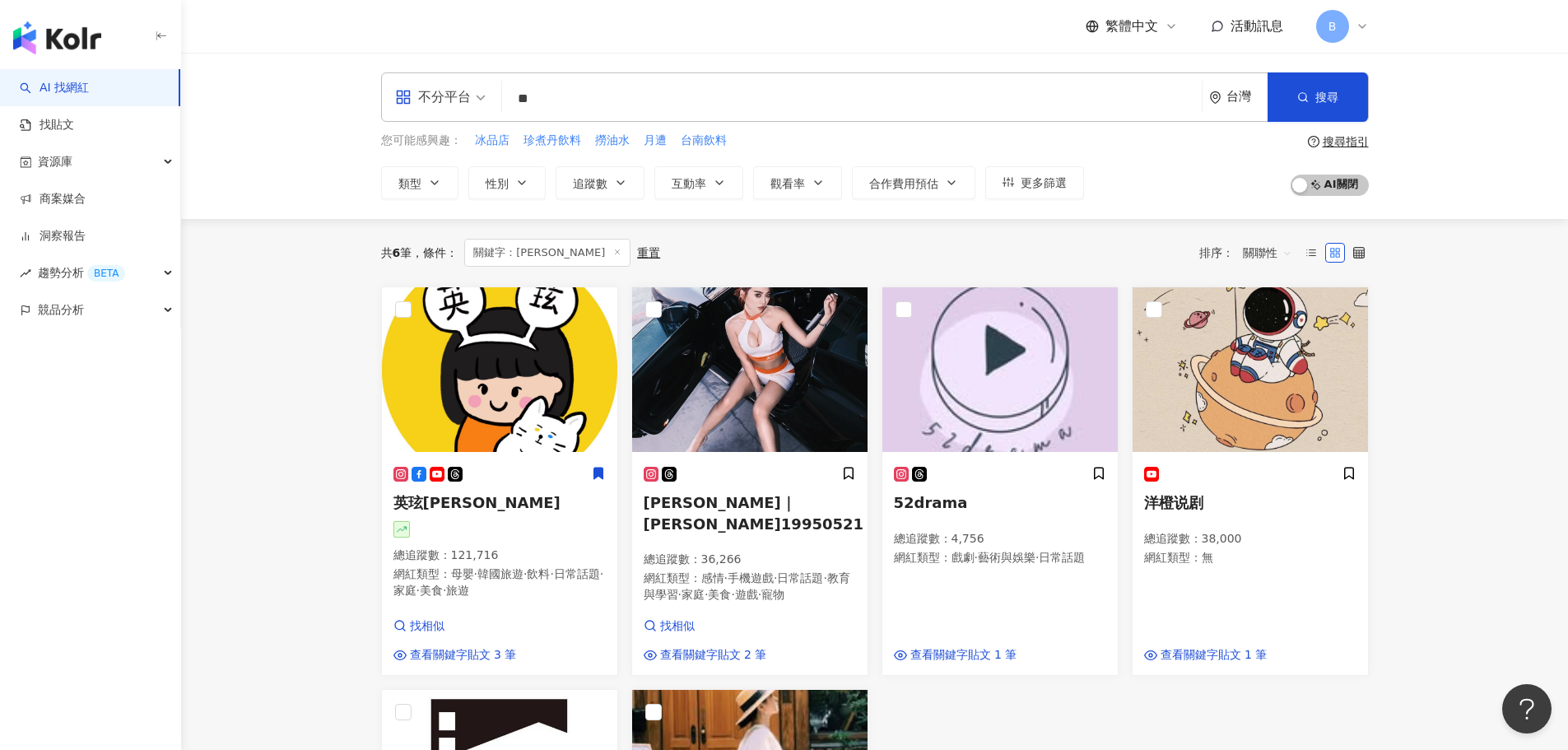
click at [571, 84] on input "**" at bounding box center [852, 99] width 686 height 31
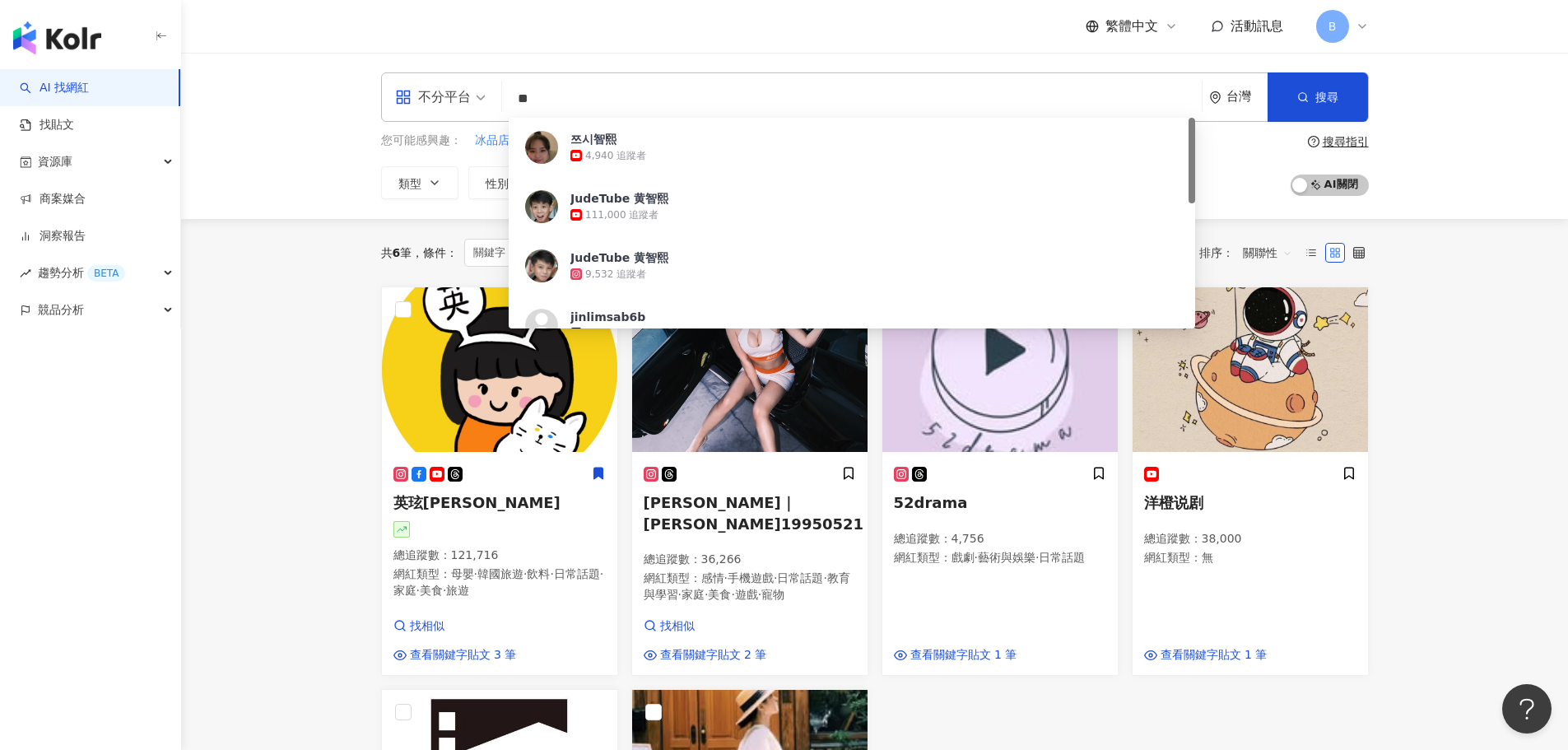
click at [571, 84] on input "**" at bounding box center [852, 99] width 686 height 31
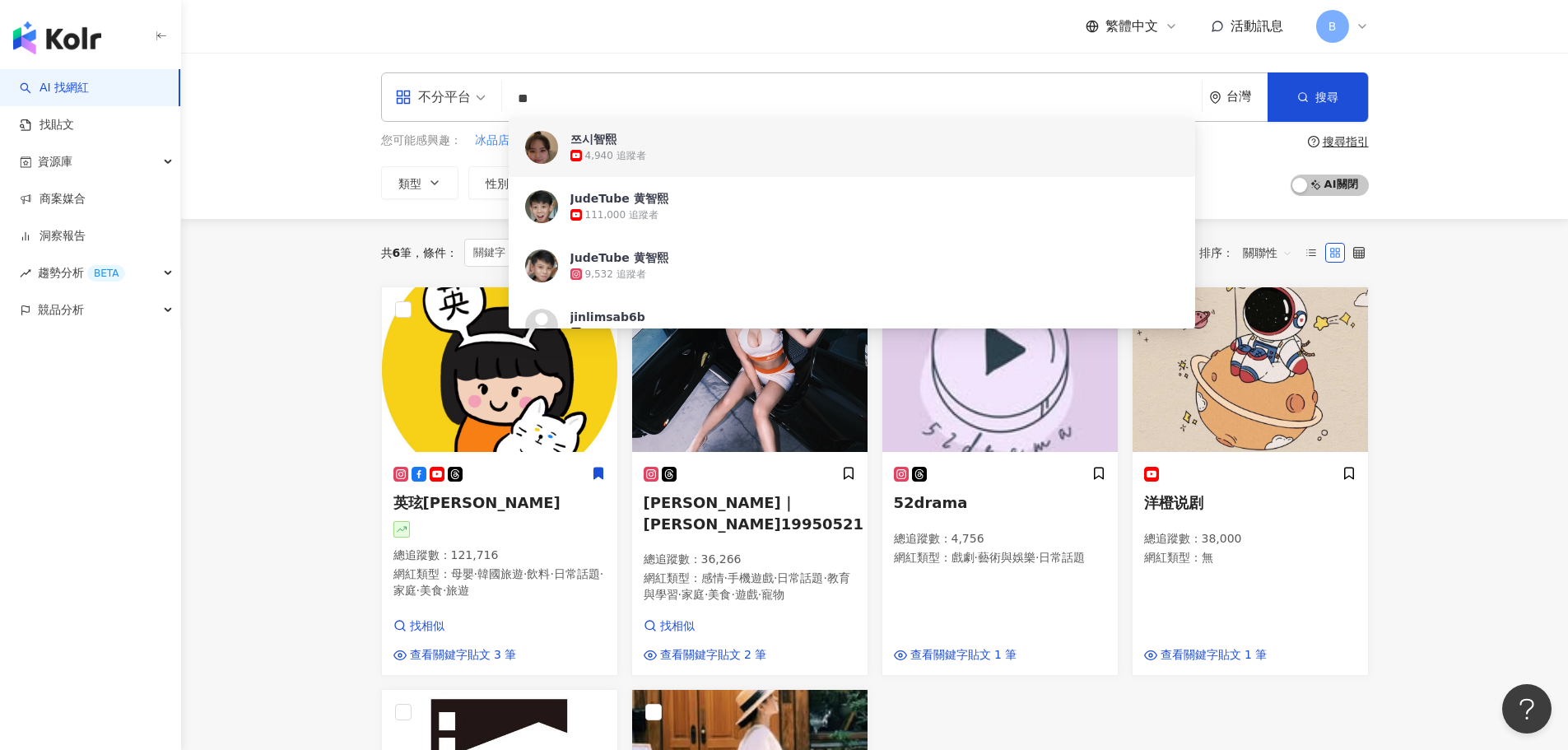
click at [596, 96] on input "**" at bounding box center [852, 99] width 686 height 31
drag, startPoint x: 591, startPoint y: 91, endPoint x: 497, endPoint y: 101, distance: 94.5
click at [497, 101] on div "不分平台 ** 台灣 搜尋 5754f4f0-0da8-47da-a41f-407f9cbc6574 1acfd8f0-fe31-40dd-abd1-f4a4…" at bounding box center [875, 97] width 988 height 49
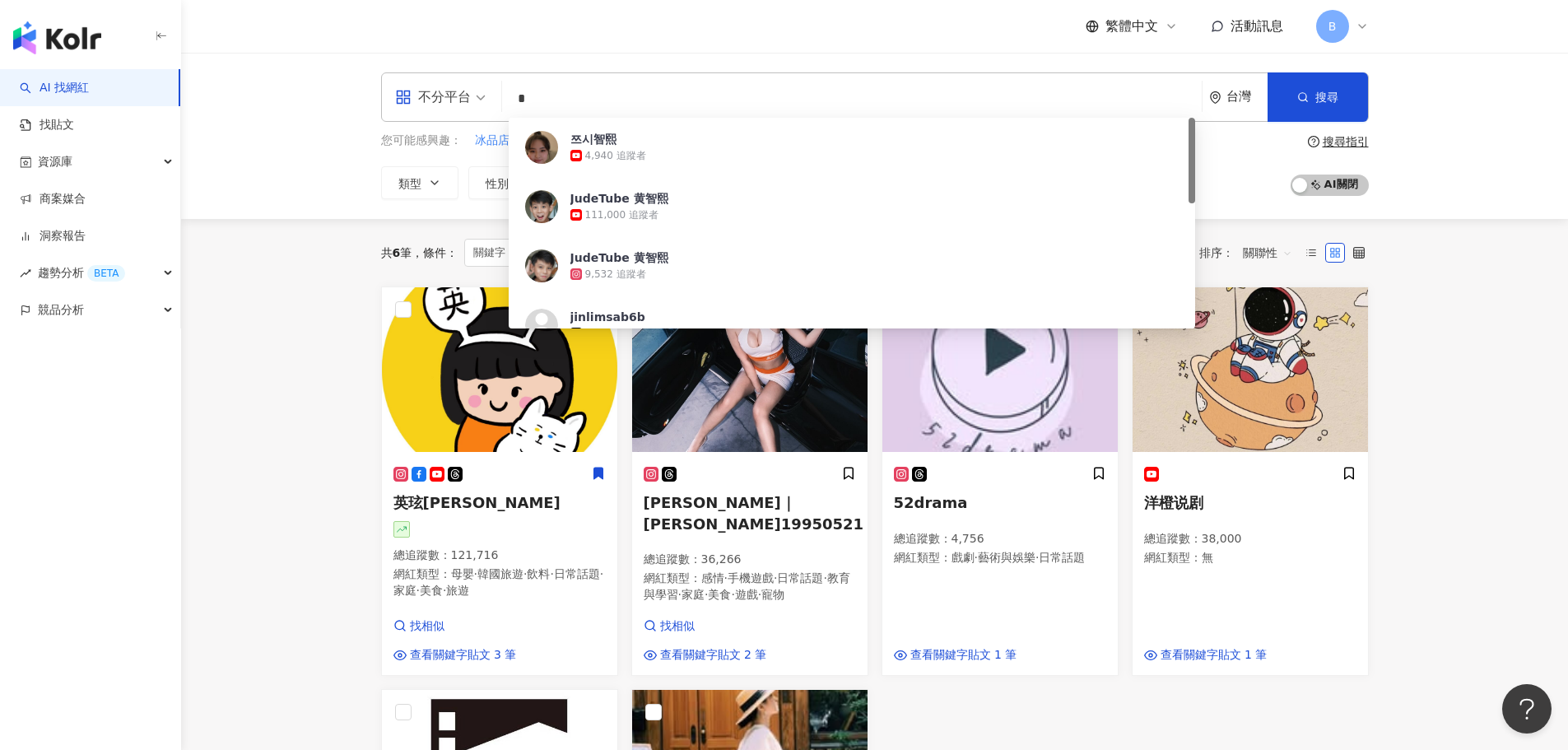
type input "*"
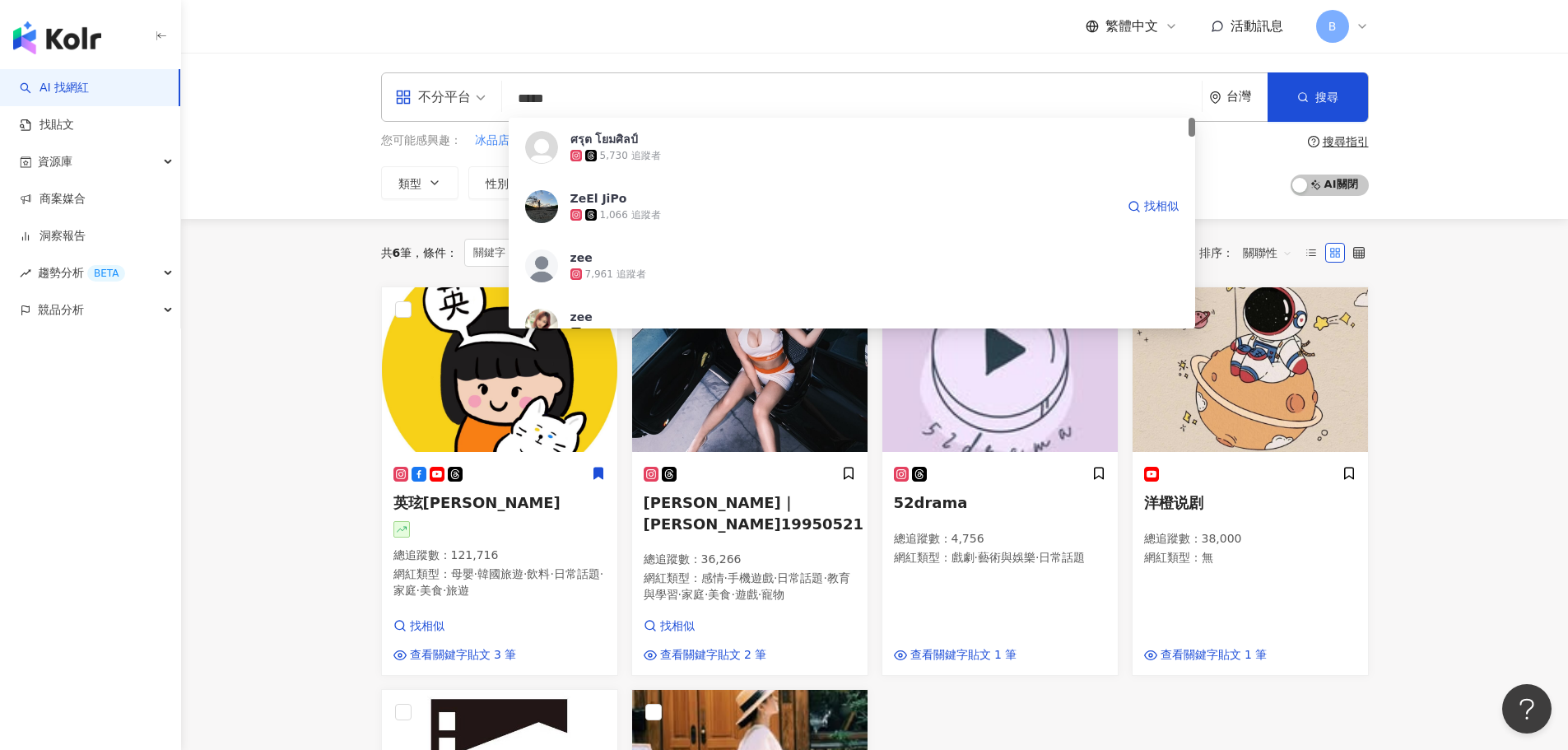
type input "******"
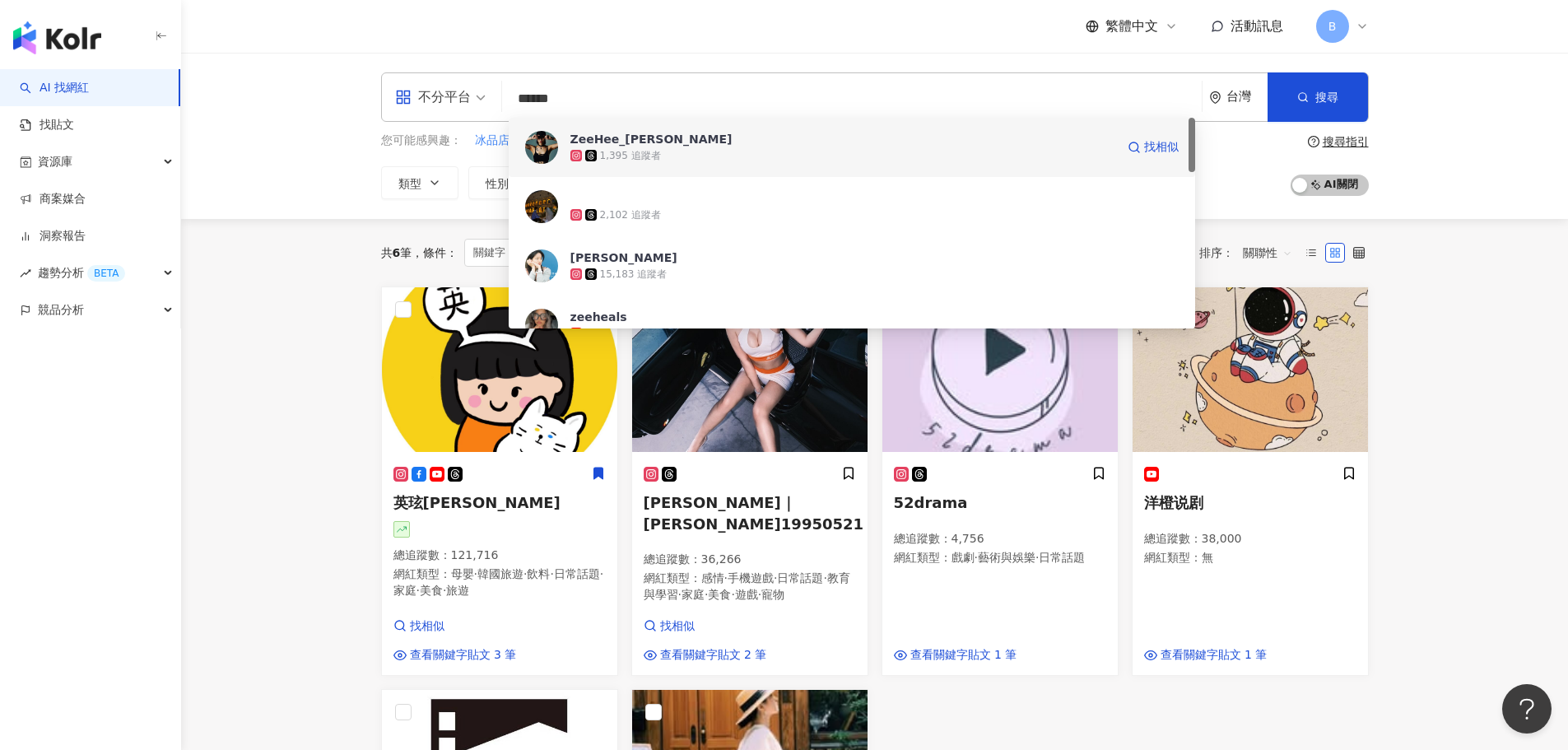
click at [739, 153] on div "1,395 追蹤者" at bounding box center [843, 155] width 545 height 16
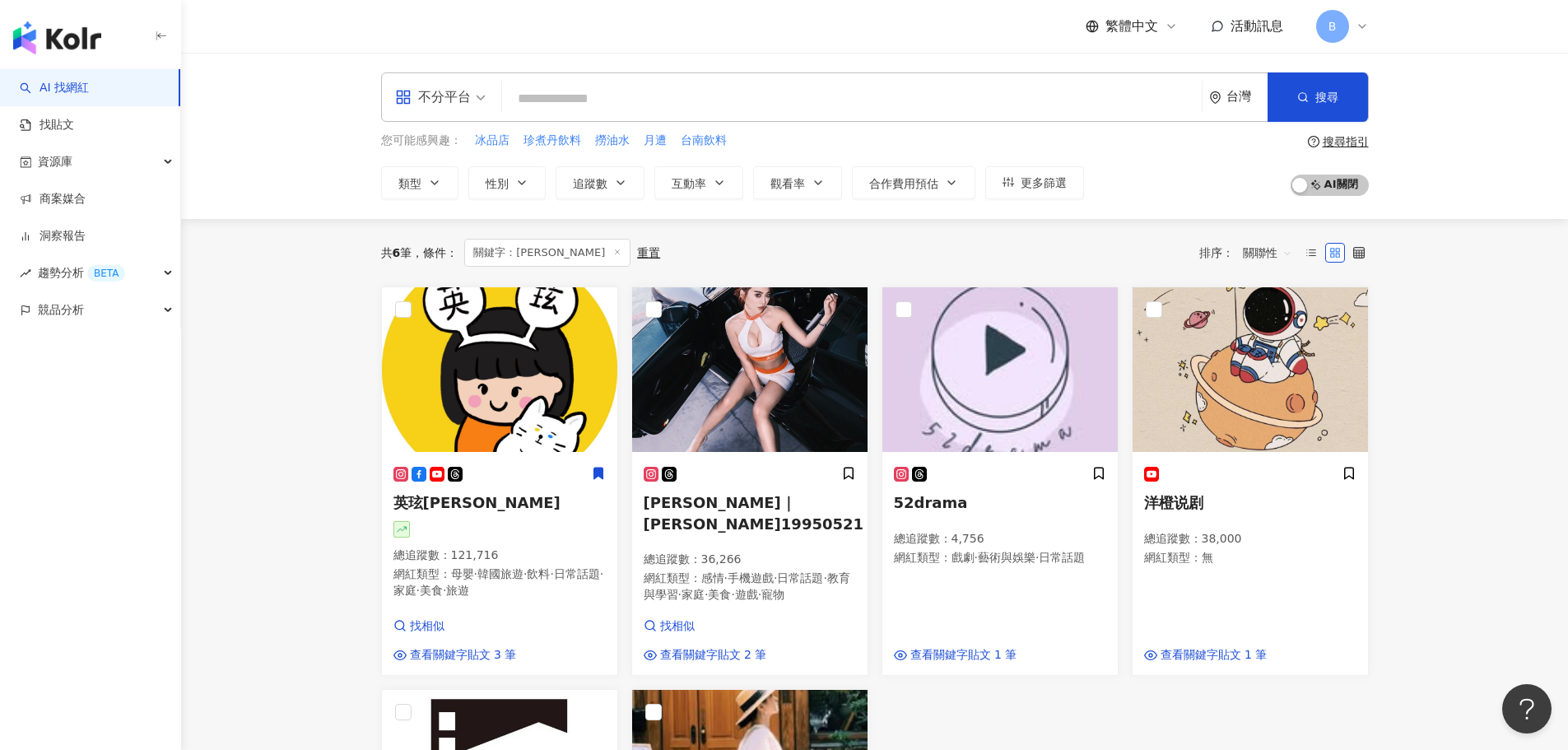
click at [628, 111] on input "search" at bounding box center [852, 99] width 686 height 31
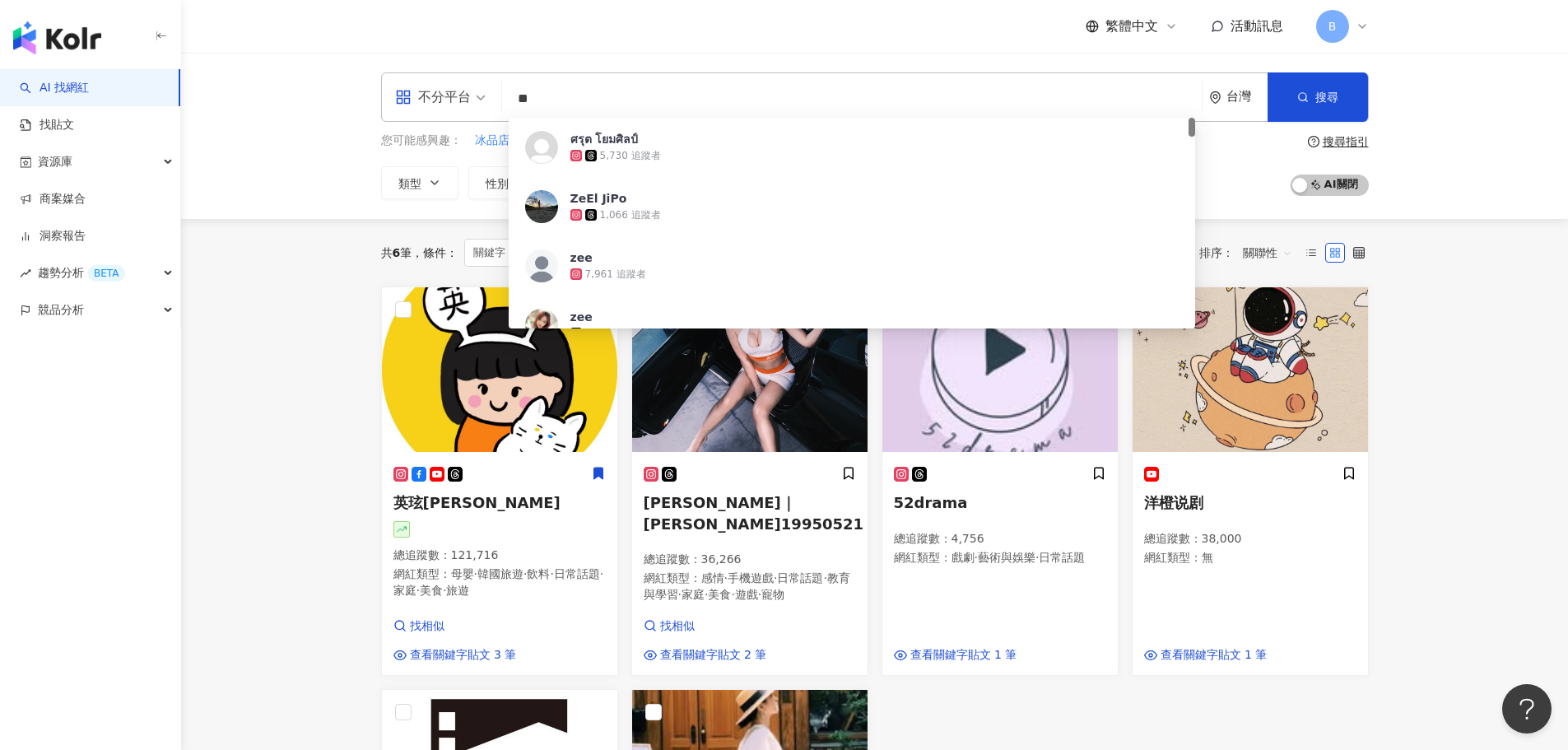
type input "*"
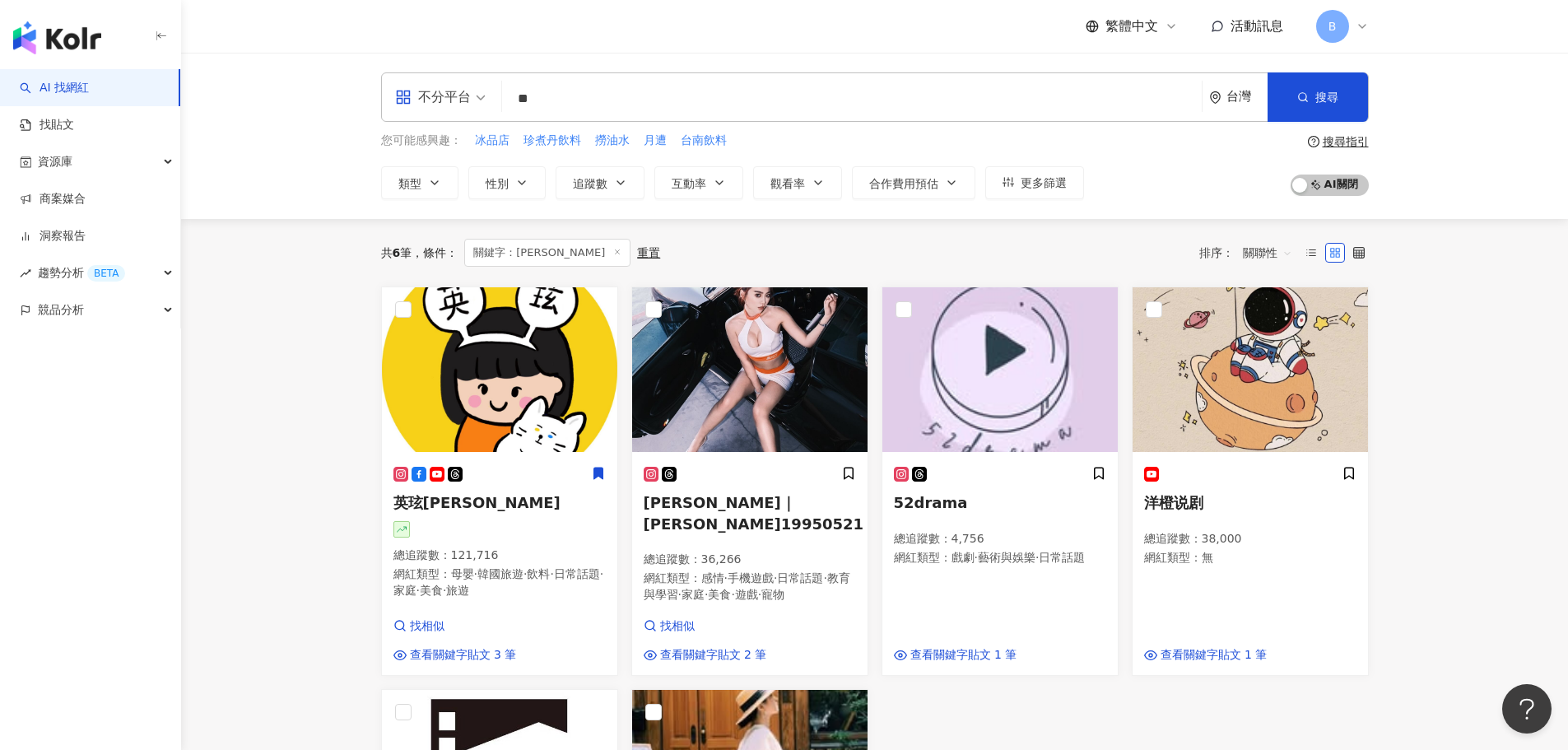
type input "*"
click at [629, 112] on input "***" at bounding box center [852, 99] width 686 height 31
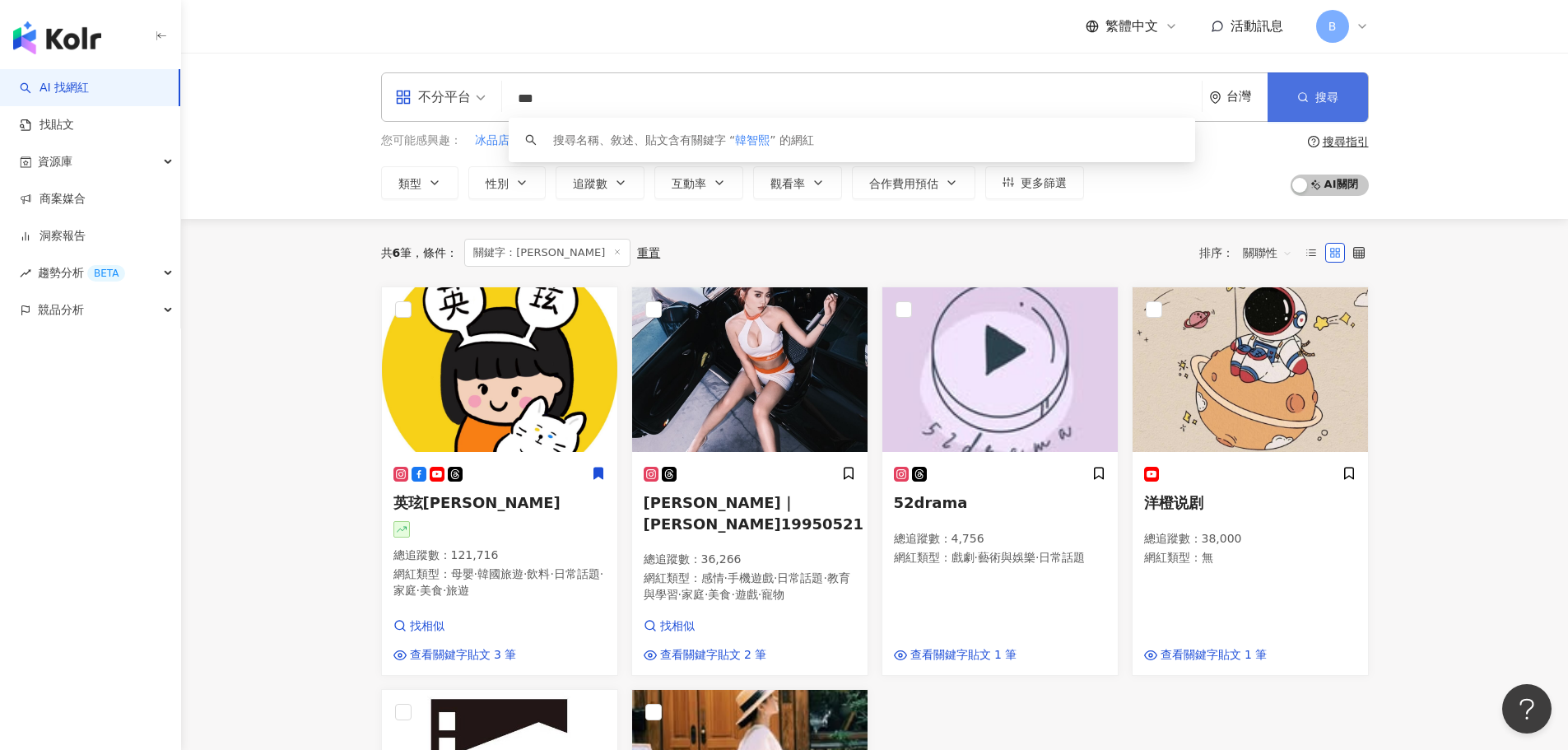
type input "***"
click at [1316, 91] on span "搜尋" at bounding box center [1326, 98] width 23 height 13
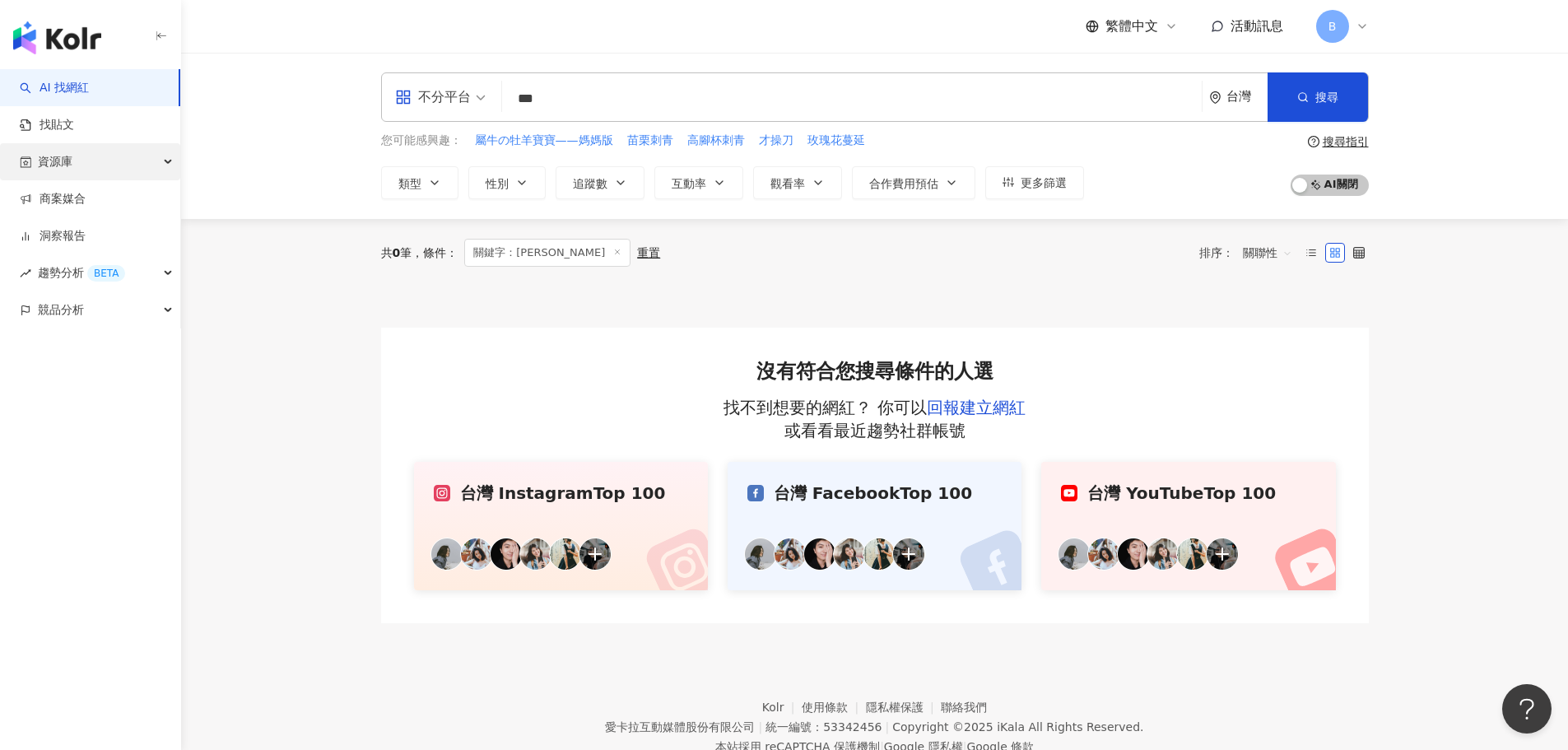
click at [91, 157] on div "資源庫" at bounding box center [90, 161] width 180 height 37
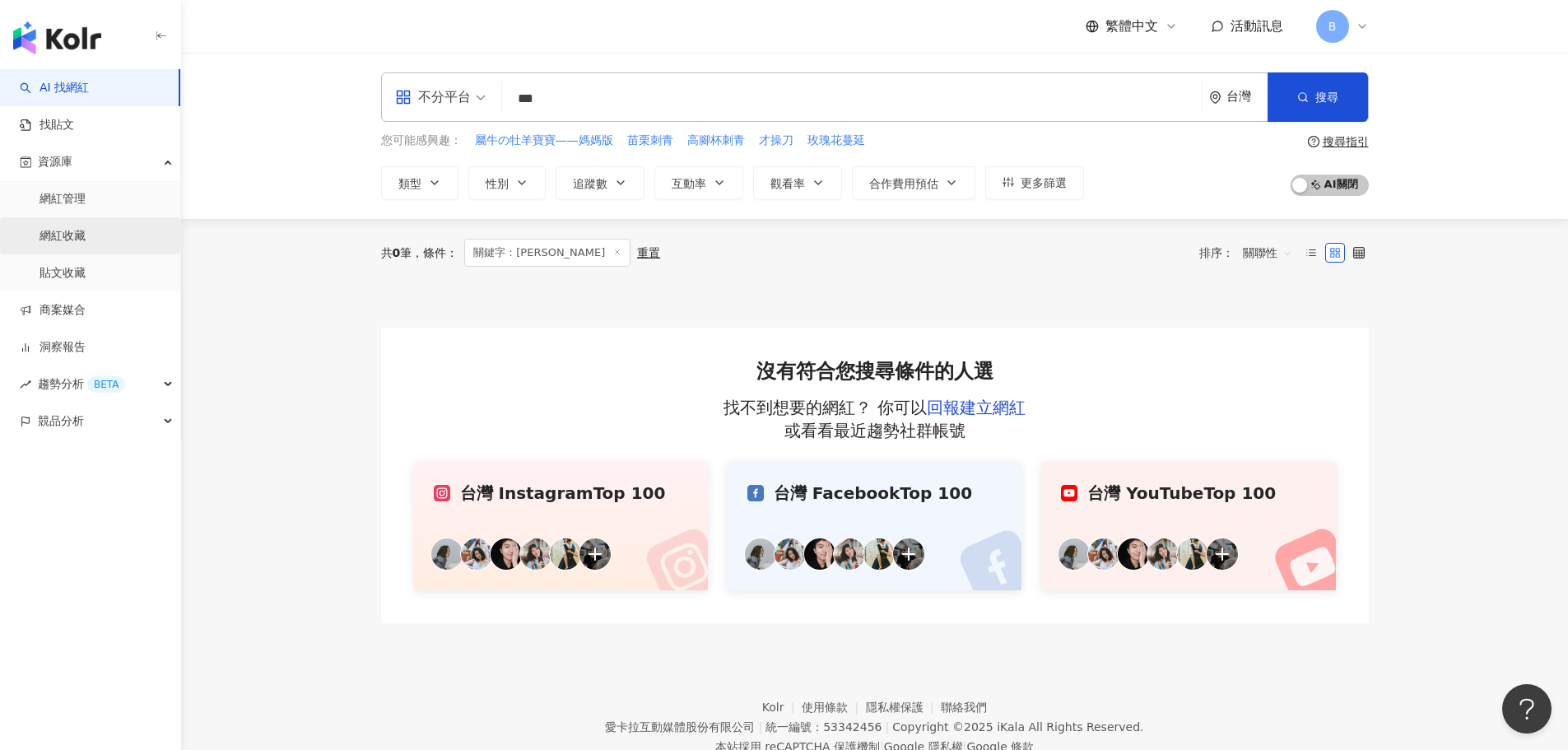
click at [85, 229] on link "網紅收藏" at bounding box center [63, 235] width 46 height 16
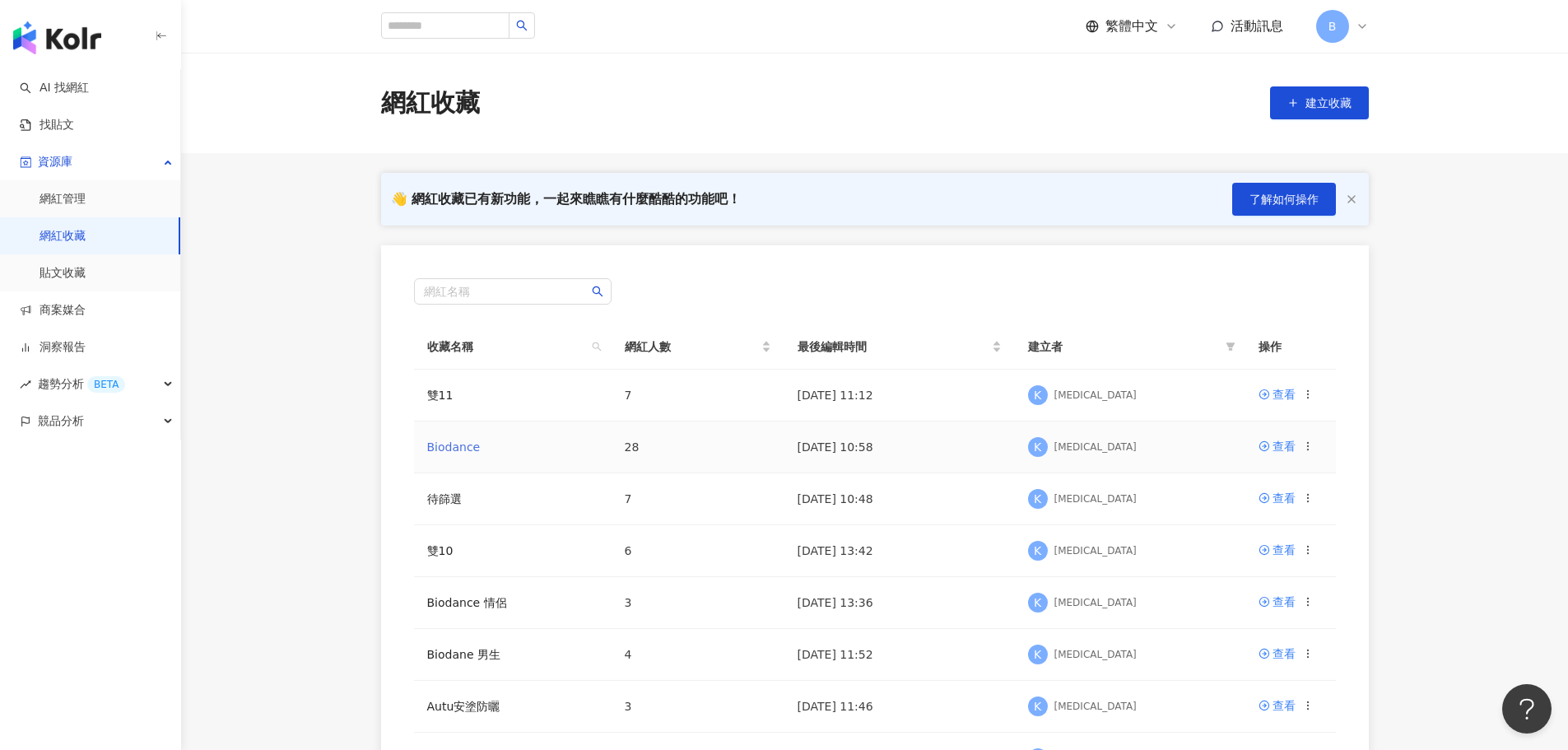
click at [458, 448] on link "Biodance" at bounding box center [454, 447] width 53 height 13
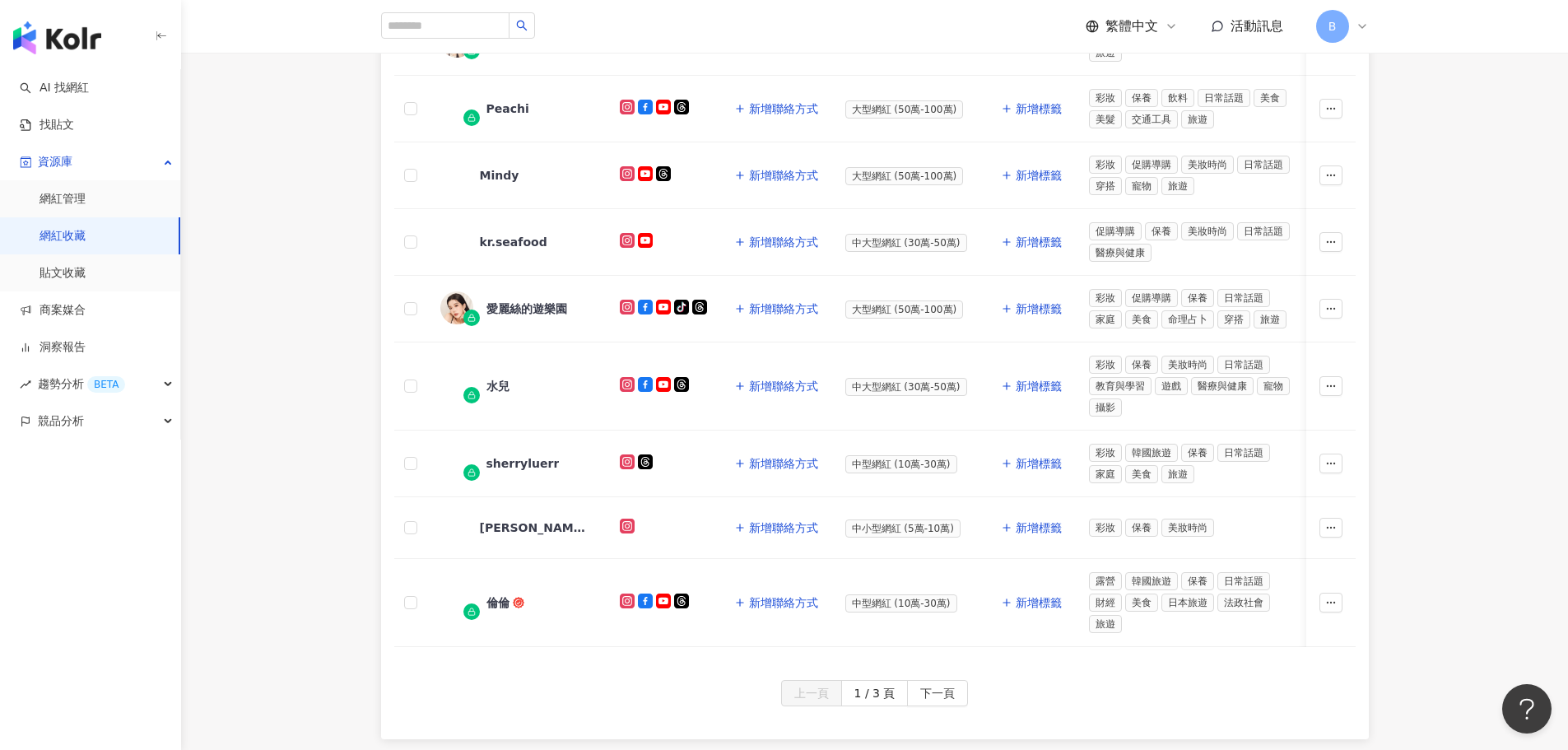
scroll to position [576, 0]
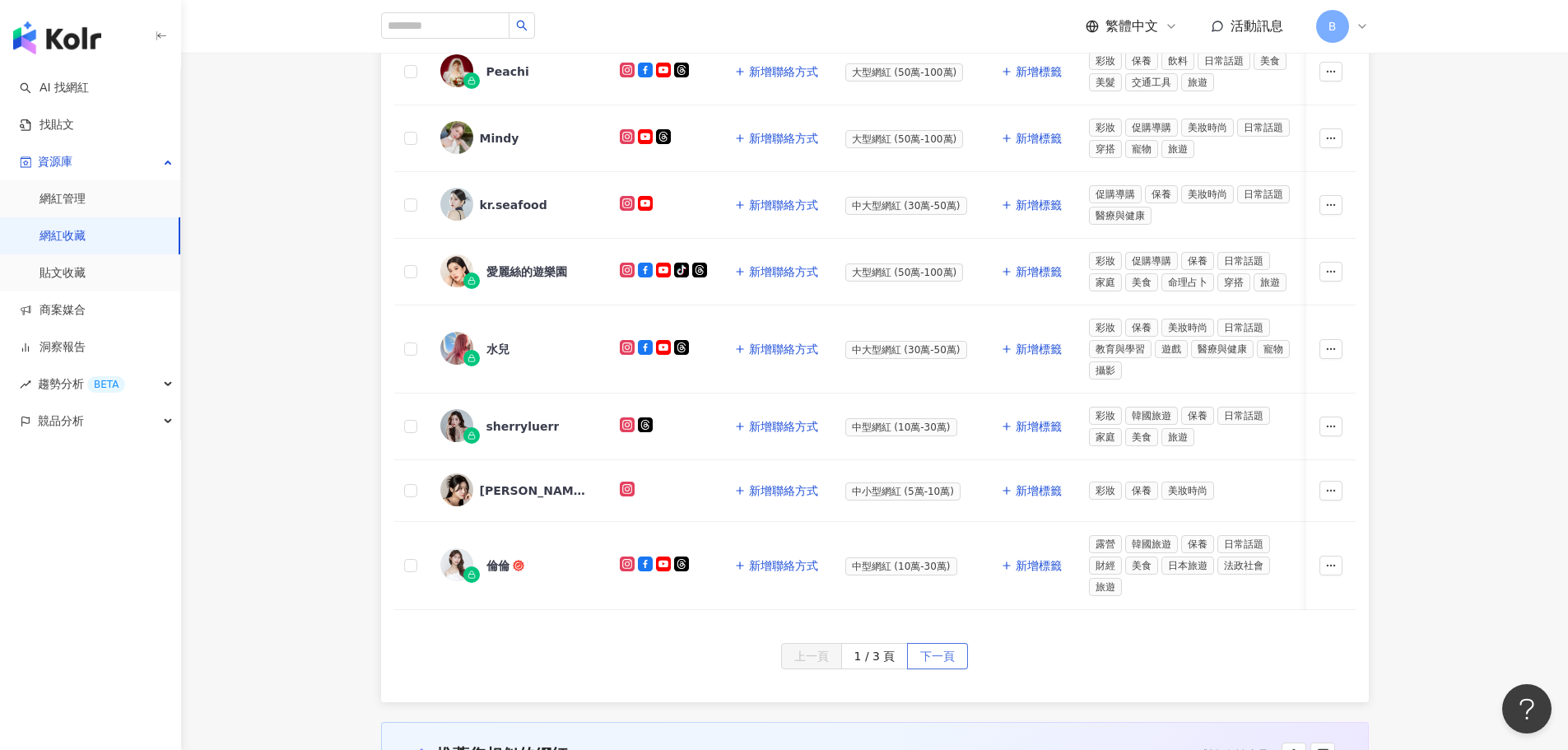
click at [948, 666] on span "下一頁" at bounding box center [938, 657] width 34 height 27
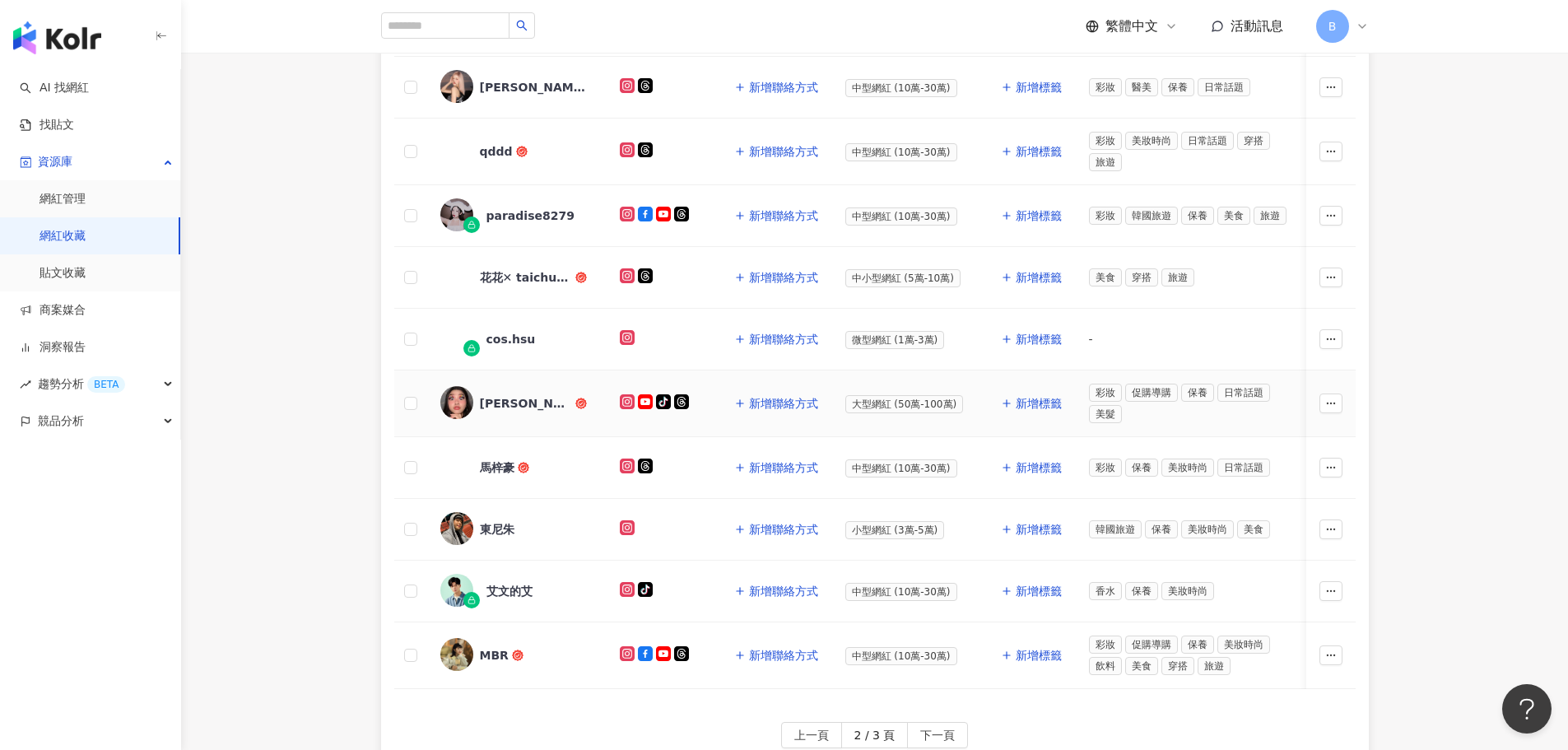
scroll to position [659, 0]
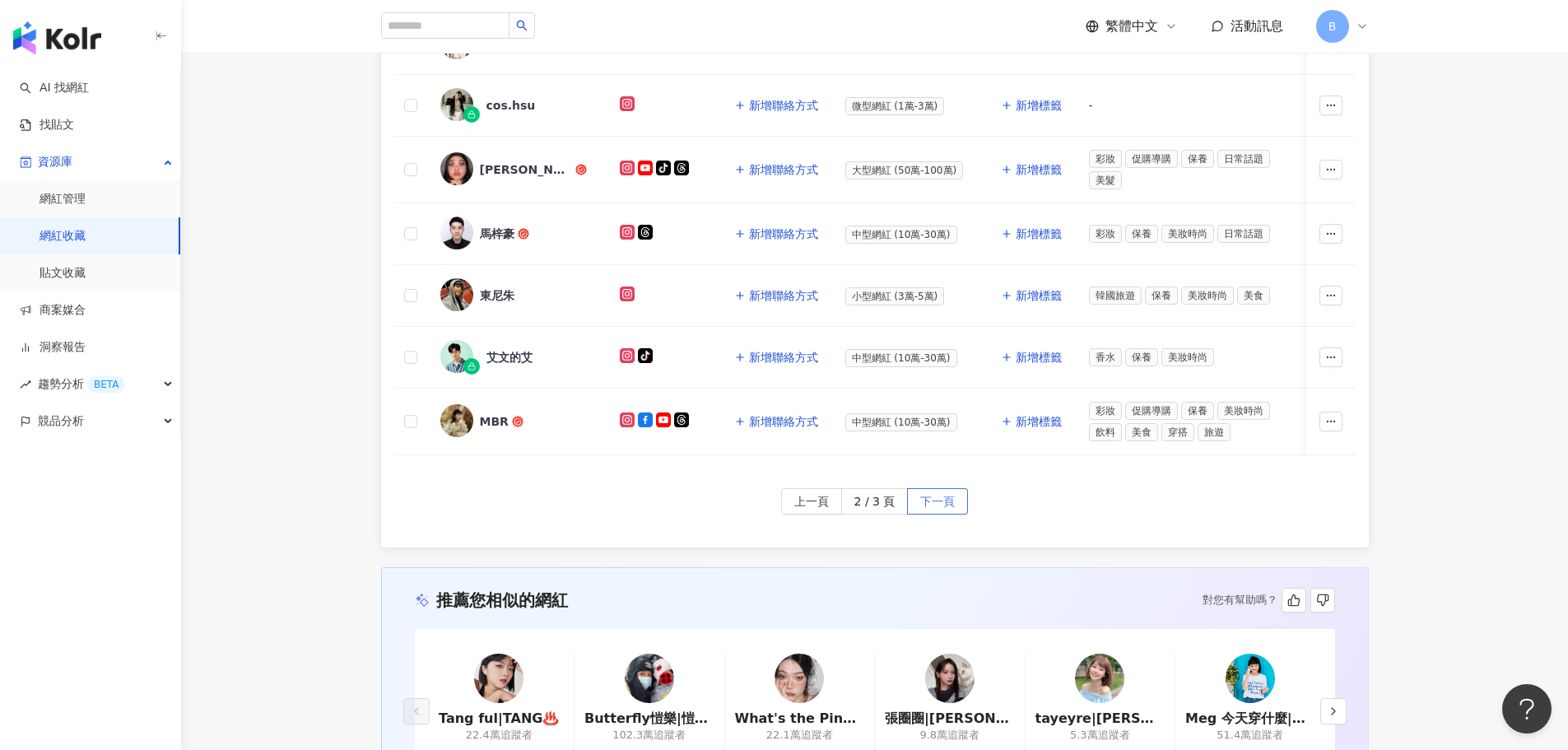
click at [916, 503] on button "下一頁" at bounding box center [938, 502] width 61 height 27
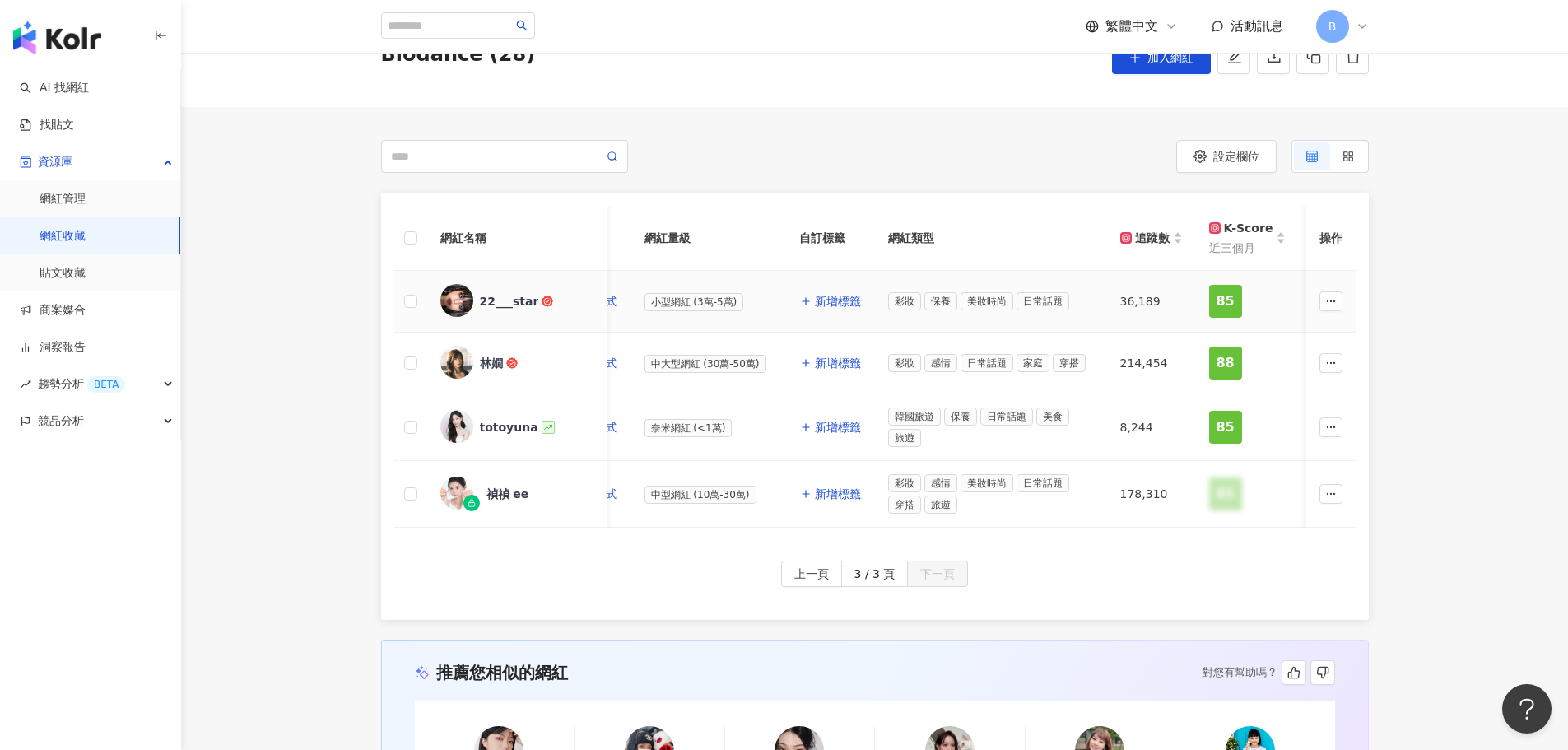
scroll to position [0, 0]
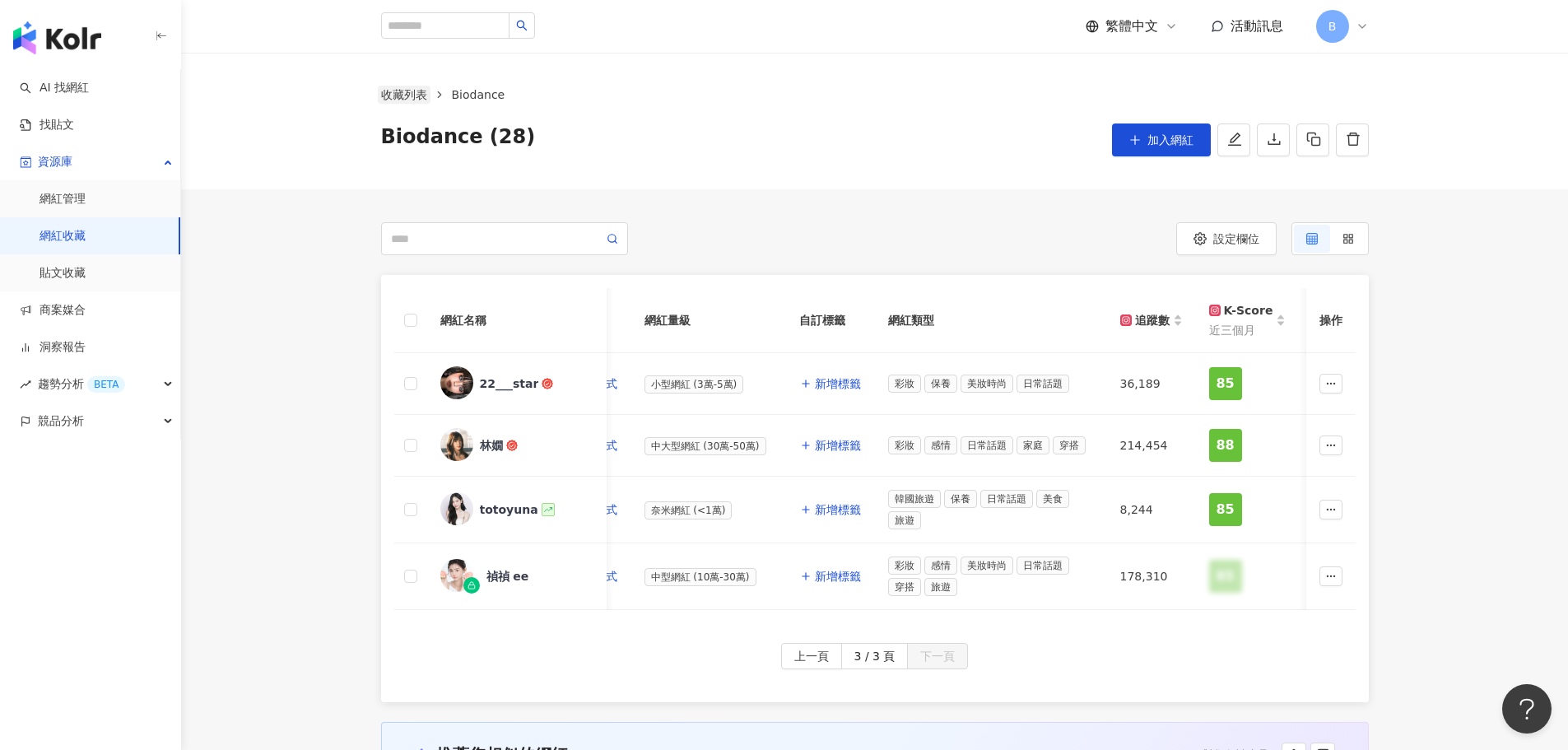
click at [423, 93] on link "收藏列表" at bounding box center [404, 94] width 53 height 18
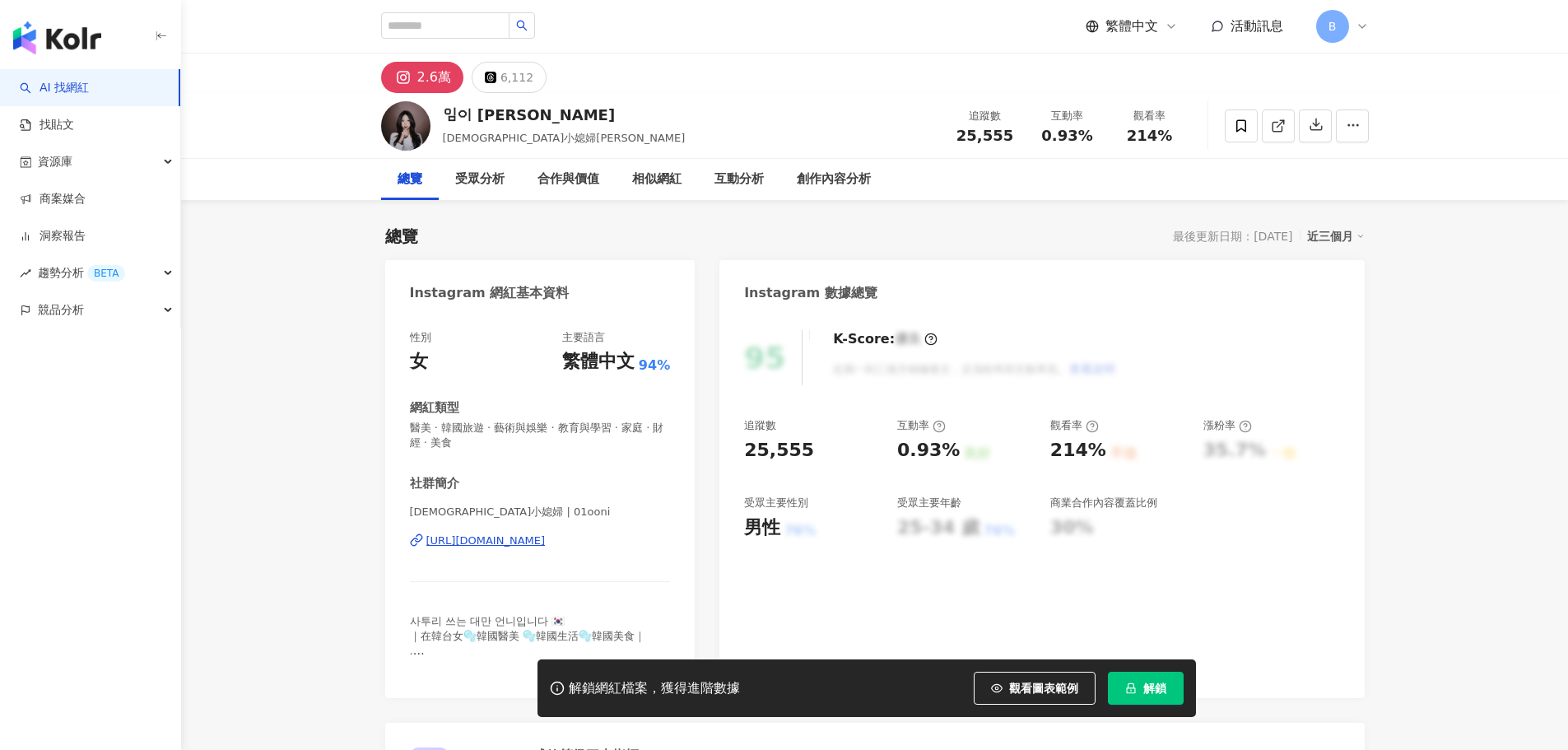
click at [546, 546] on div "https://www.instagram.com/01ooni/" at bounding box center [486, 541] width 119 height 15
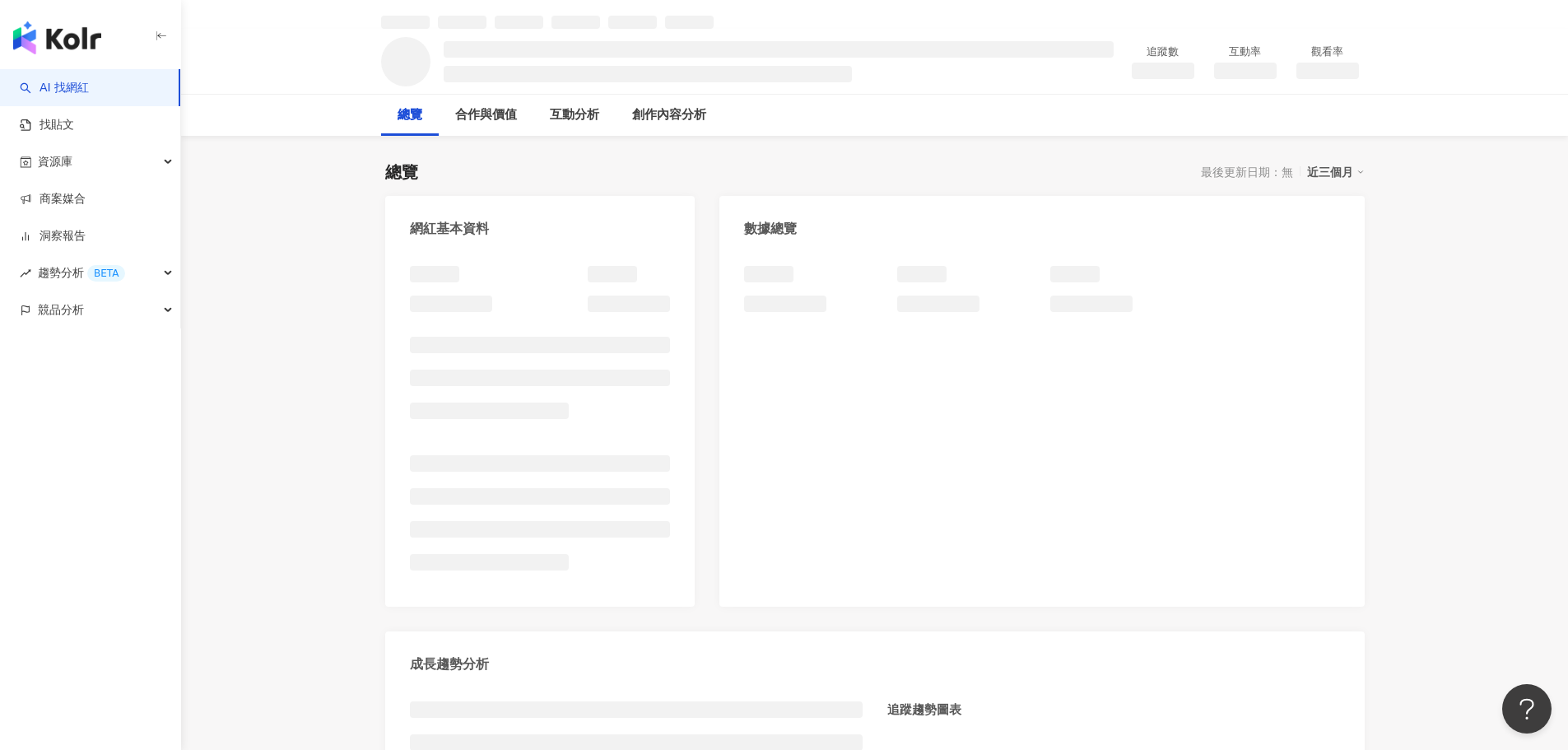
scroll to position [82, 0]
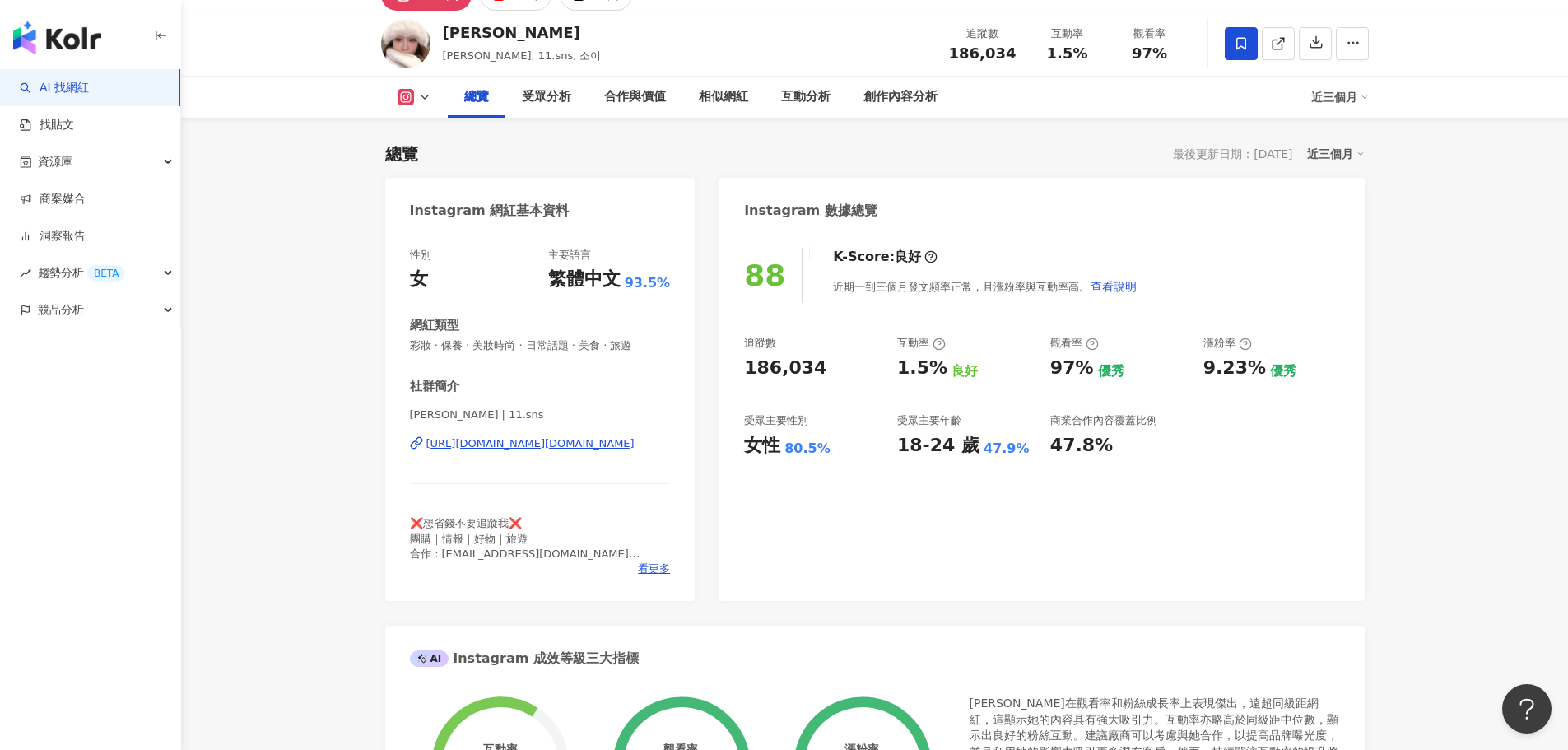
scroll to position [64, 0]
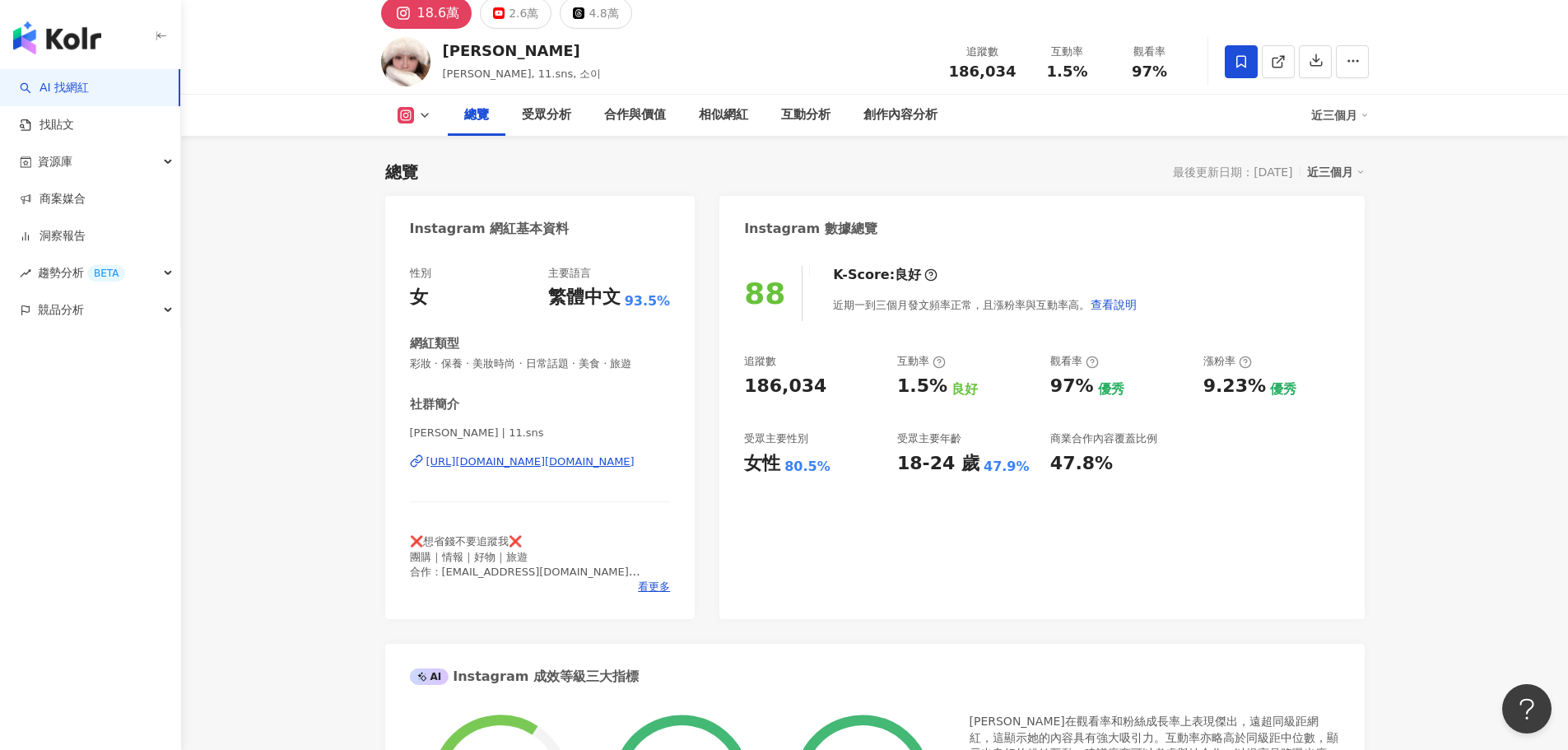
click at [1245, 62] on icon at bounding box center [1241, 61] width 9 height 12
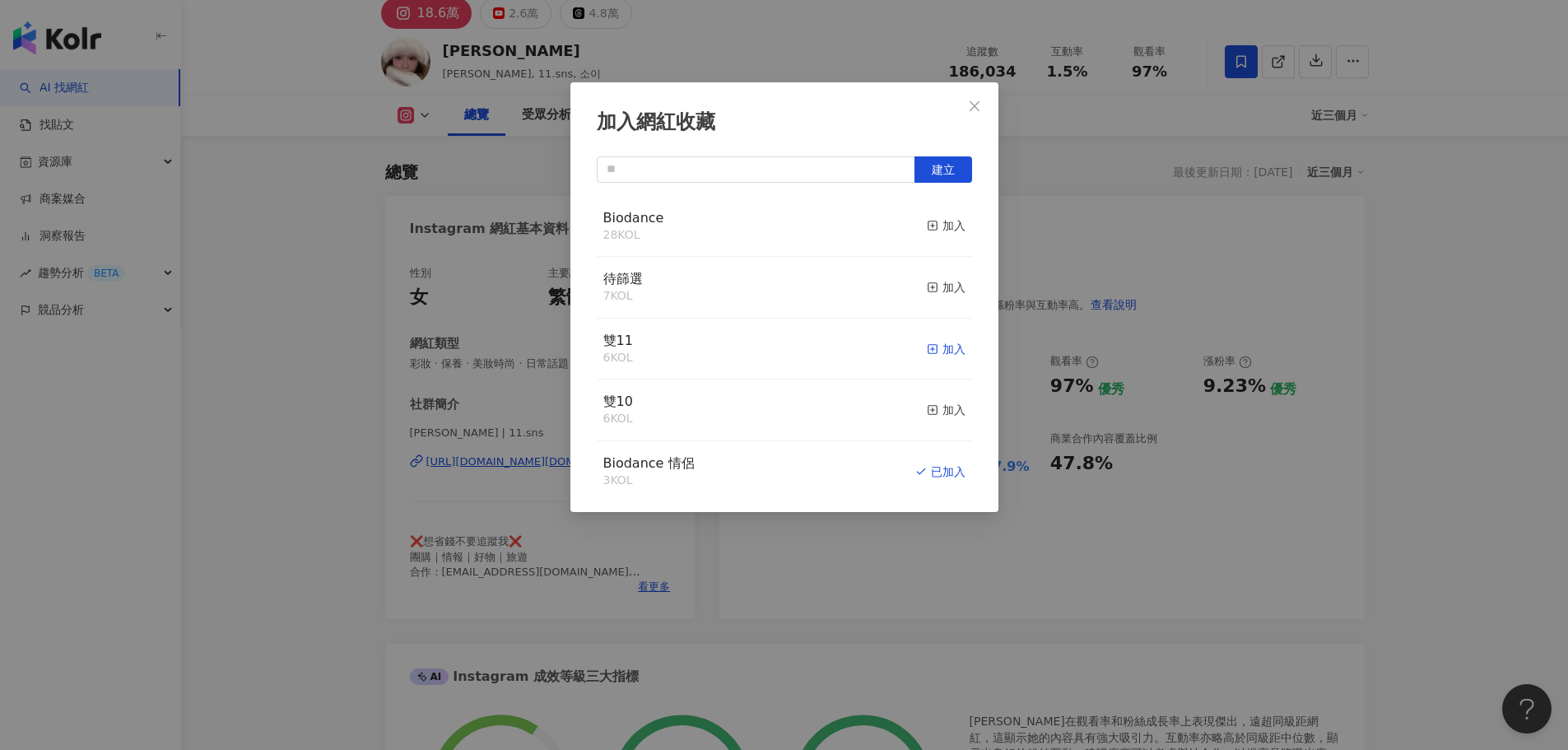
click at [927, 352] on icon "button" at bounding box center [933, 349] width 11 height 11
click at [970, 109] on icon "close" at bounding box center [975, 106] width 13 height 13
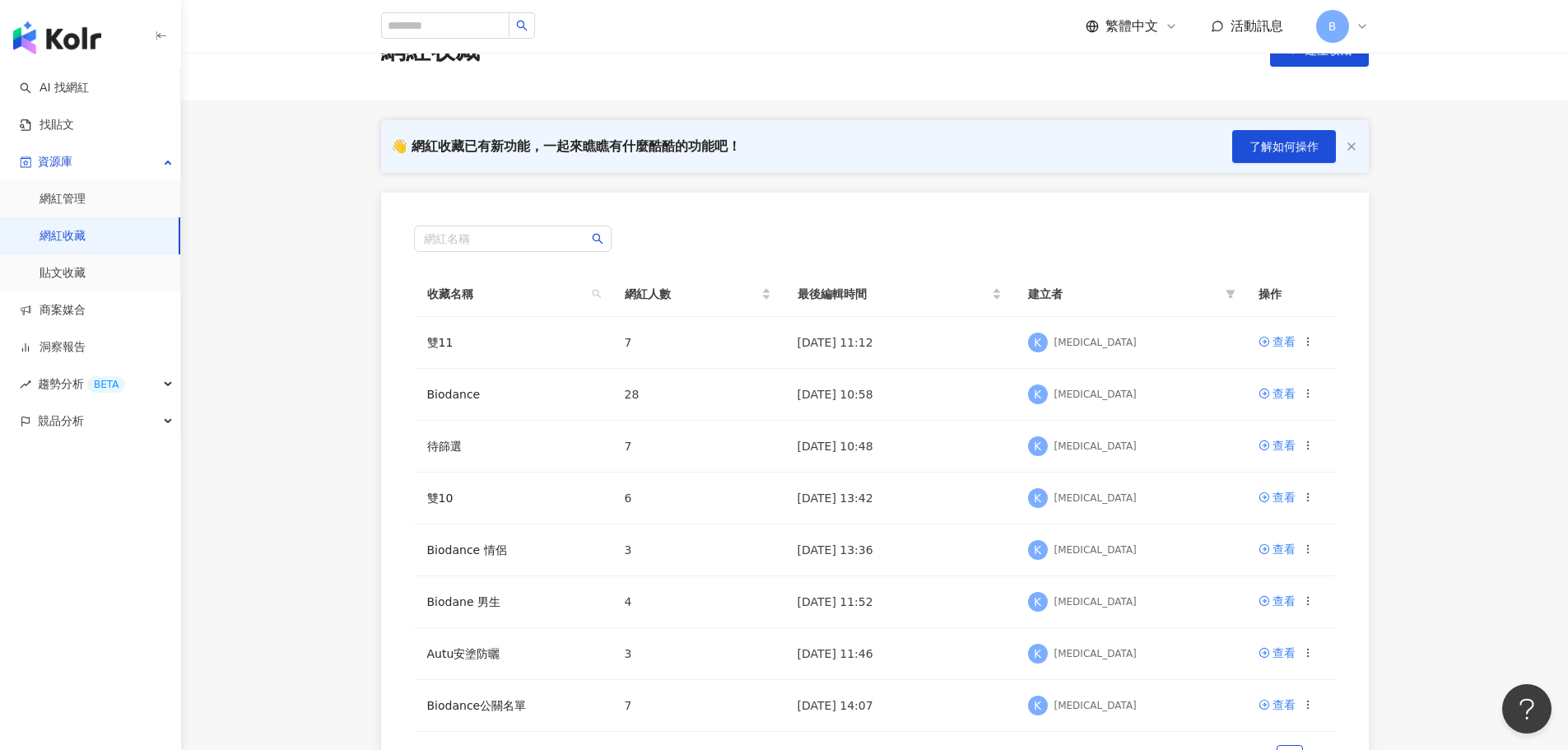
scroll to position [82, 0]
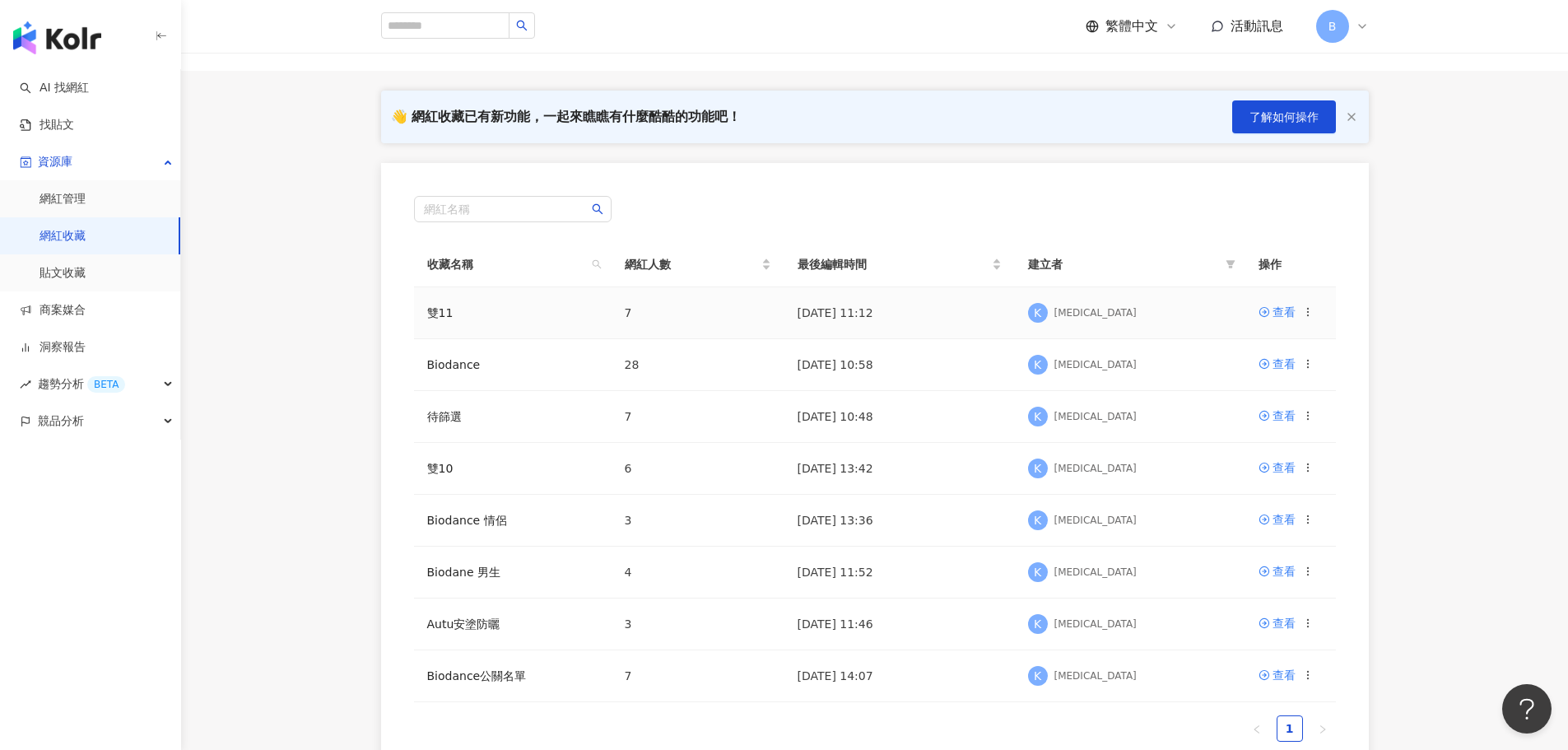
click at [431, 302] on td "雙11" at bounding box center [513, 313] width 197 height 52
click at [428, 312] on link "雙11" at bounding box center [441, 313] width 27 height 13
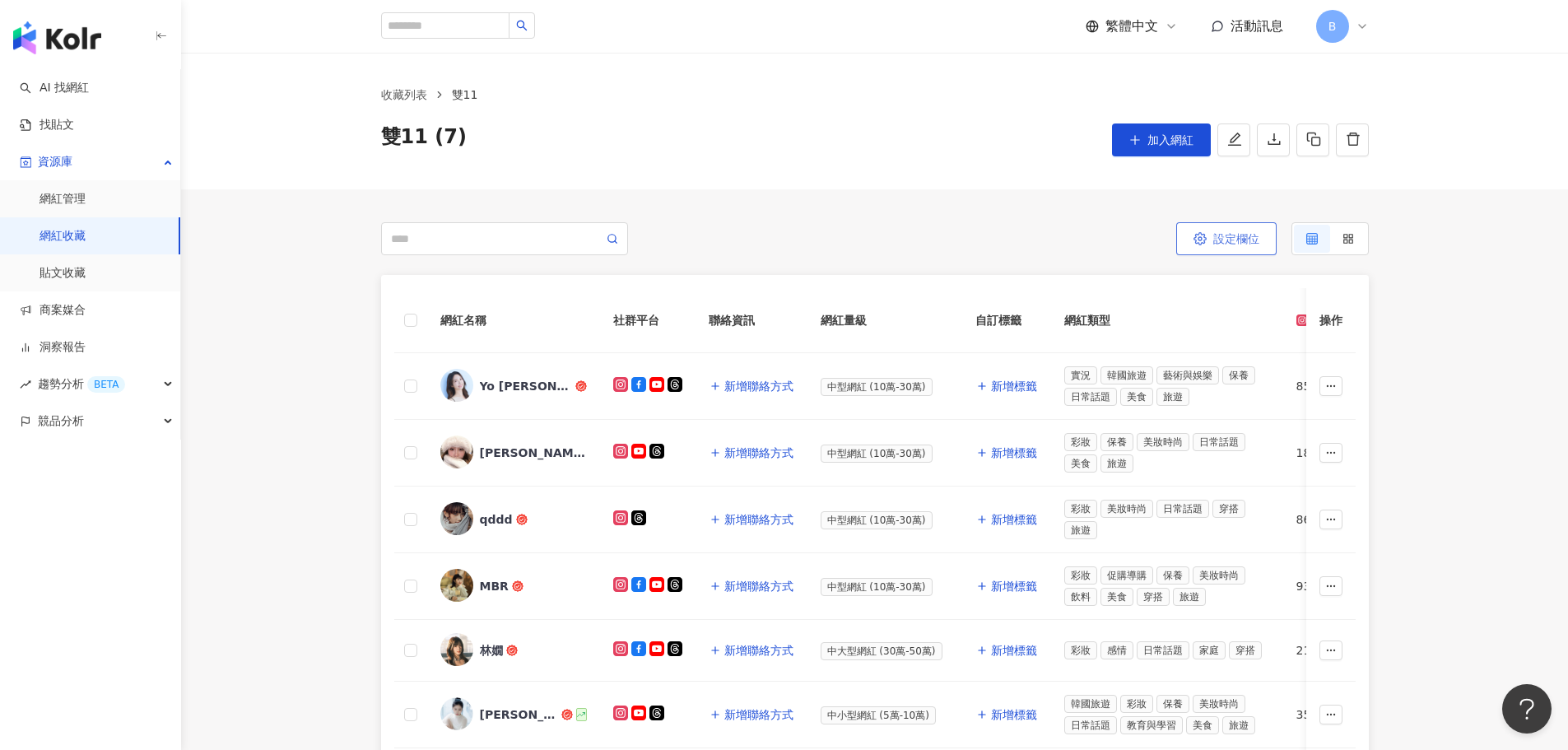
click at [1252, 241] on span "設定欄位" at bounding box center [1236, 239] width 46 height 13
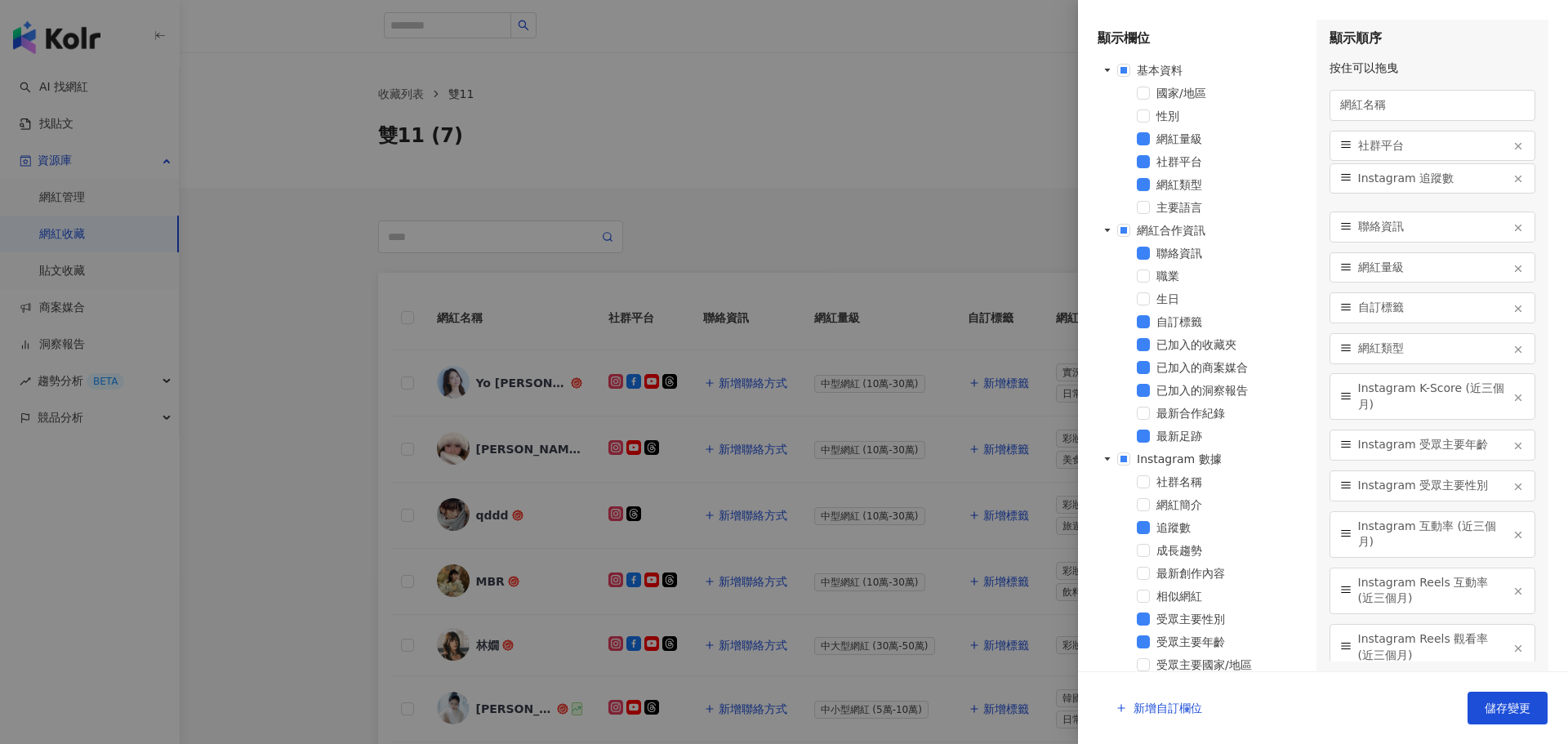
drag, startPoint x: 1348, startPoint y: 348, endPoint x: 1360, endPoint y: 178, distance: 170.4
click at [1360, 178] on div "Instagram 追蹤數" at bounding box center [1433, 179] width 207 height 31
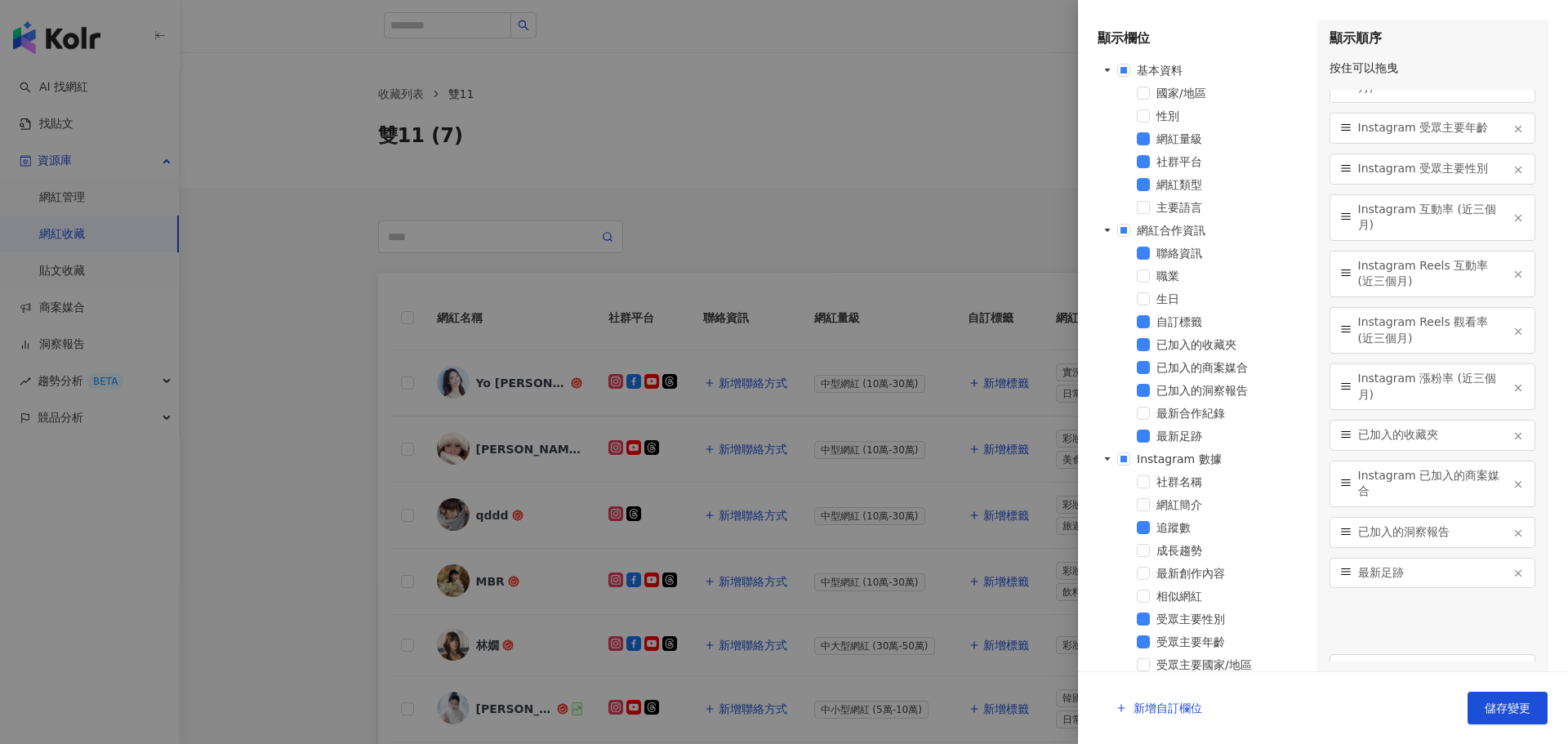
scroll to position [244, 0]
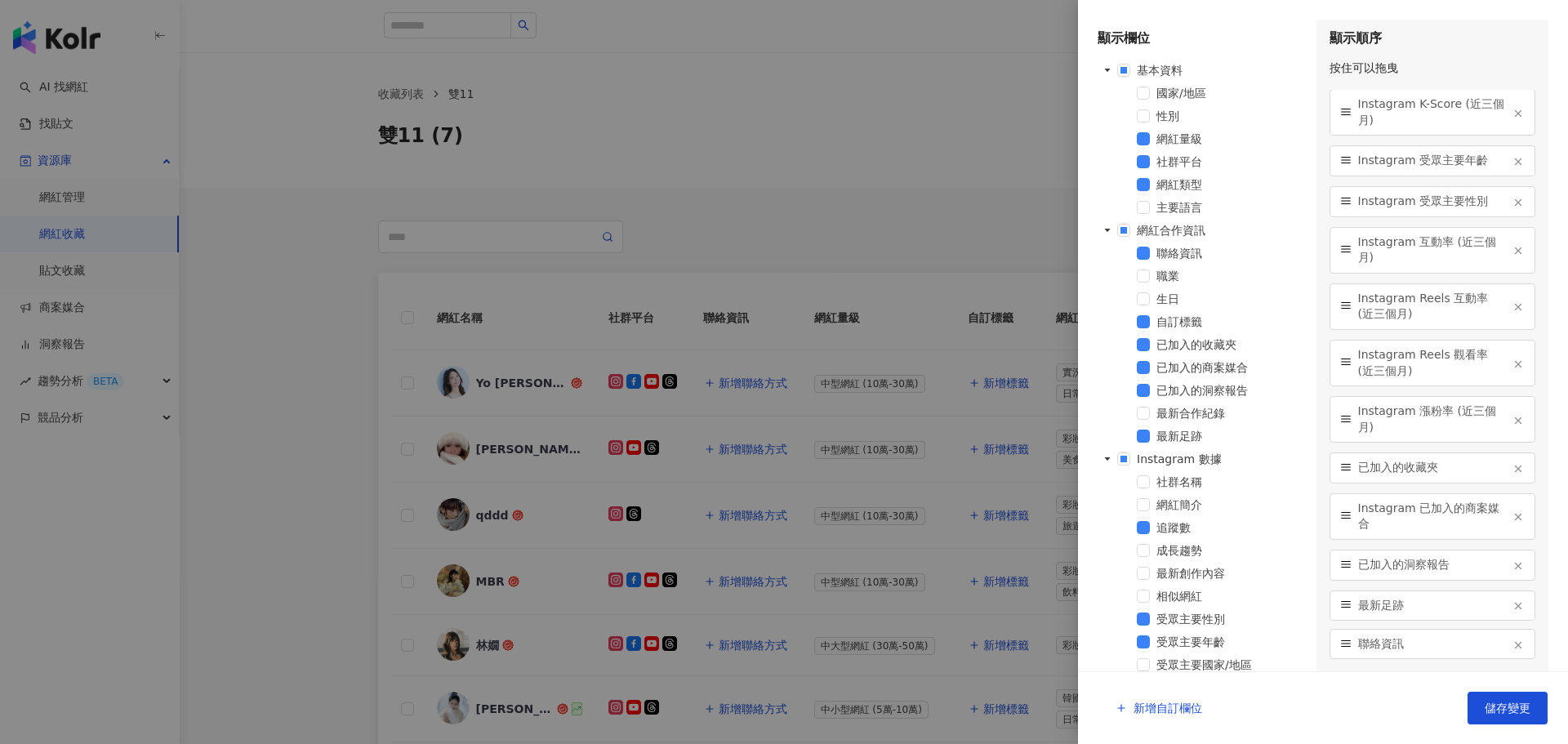
drag, startPoint x: 1349, startPoint y: 224, endPoint x: 1382, endPoint y: 641, distance: 418.3
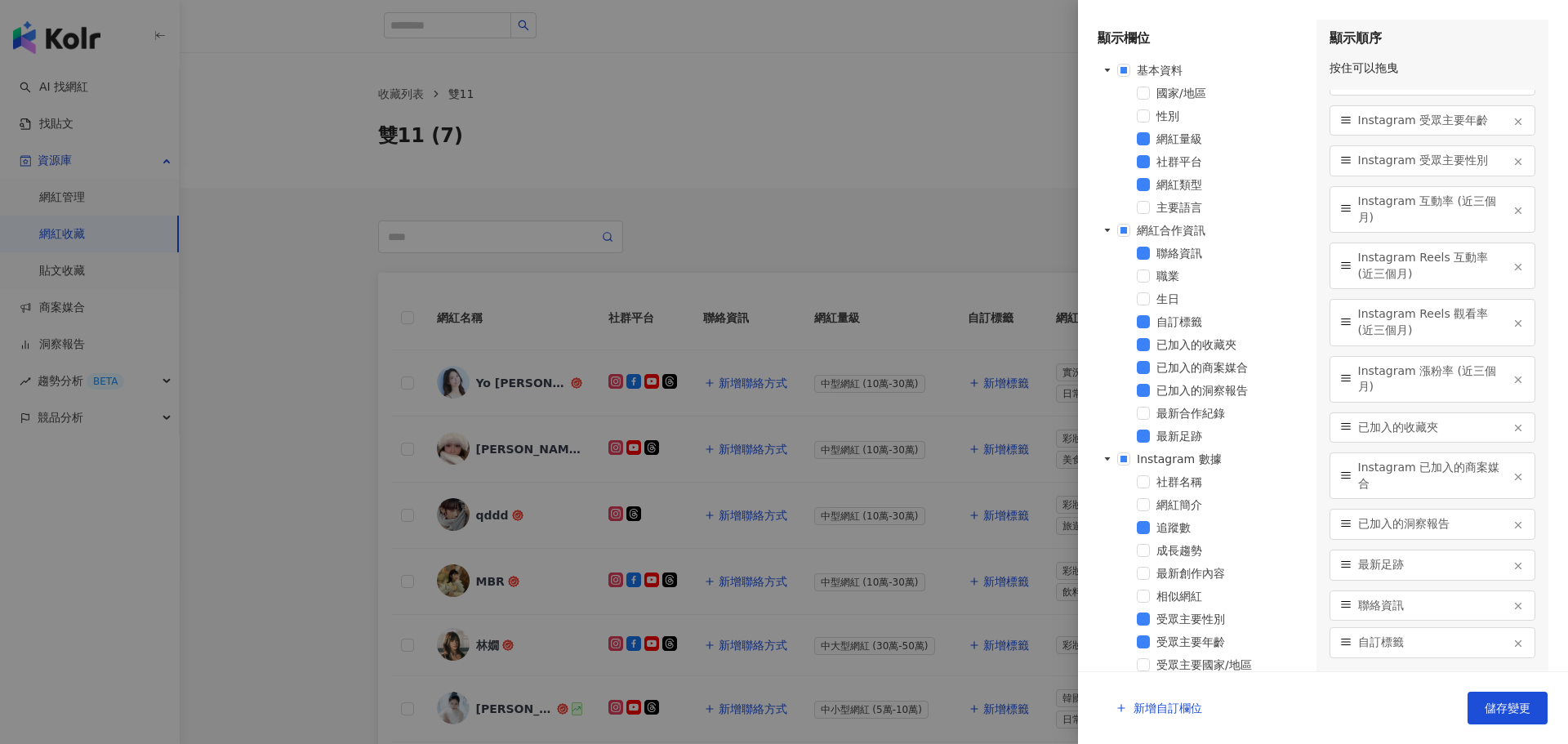
drag, startPoint x: 1344, startPoint y: 267, endPoint x: 1364, endPoint y: 642, distance: 375.5
click at [1501, 707] on span "儲存變更" at bounding box center [1507, 708] width 46 height 13
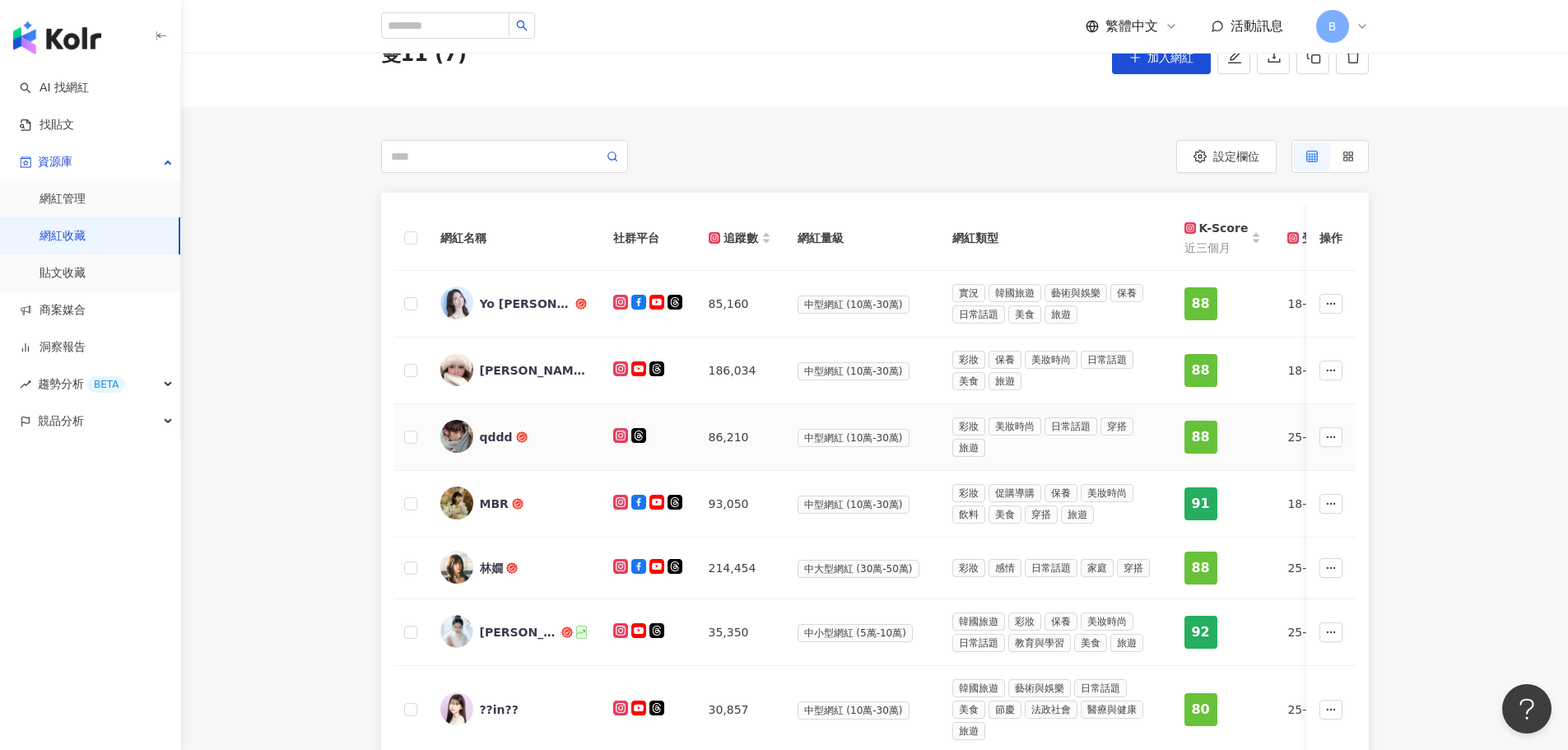
scroll to position [165, 0]
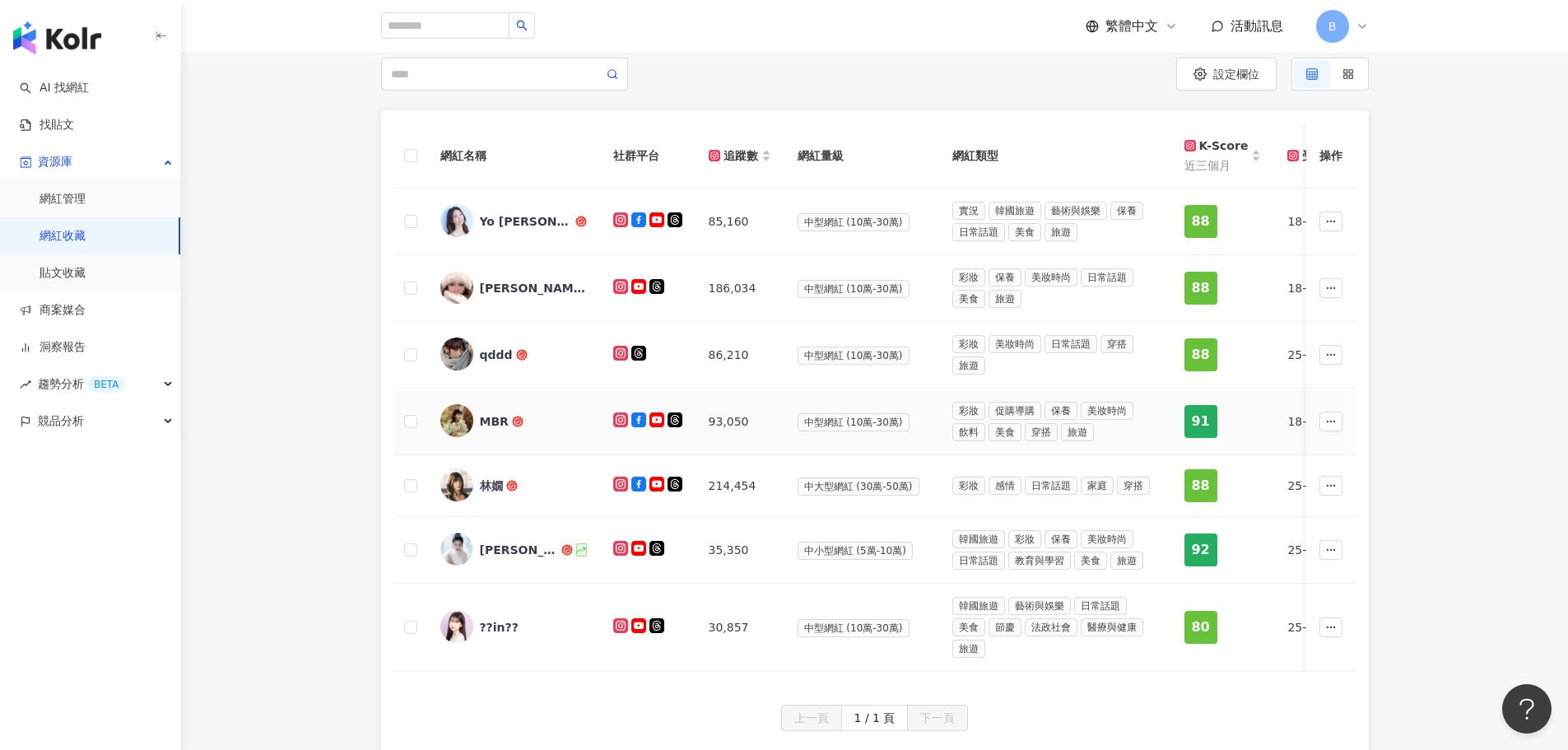
click at [734, 428] on div "93,050" at bounding box center [740, 421] width 63 height 18
click at [737, 488] on div "214,454" at bounding box center [740, 485] width 63 height 18
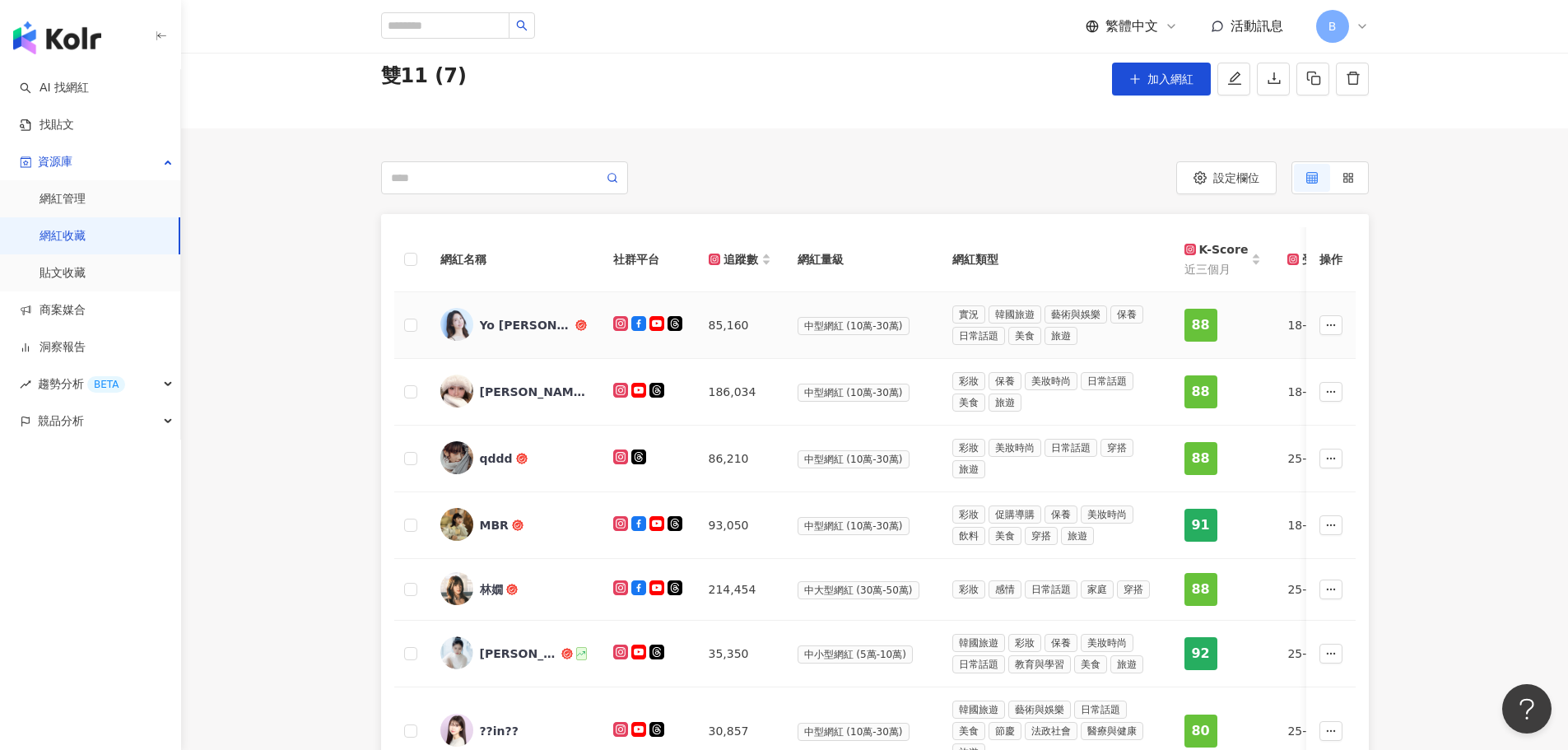
scroll to position [0, 0]
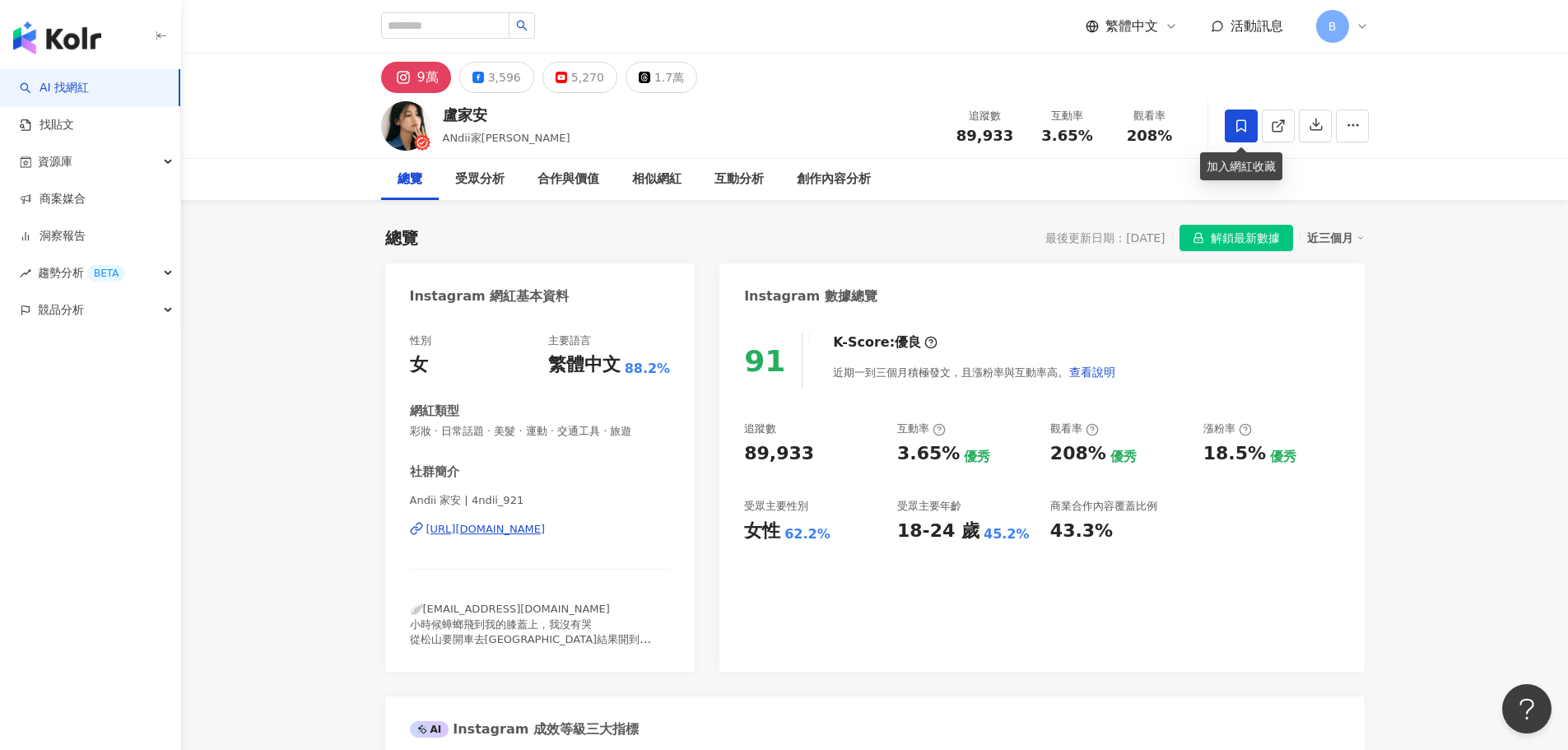
click at [1249, 122] on span at bounding box center [1241, 125] width 33 height 33
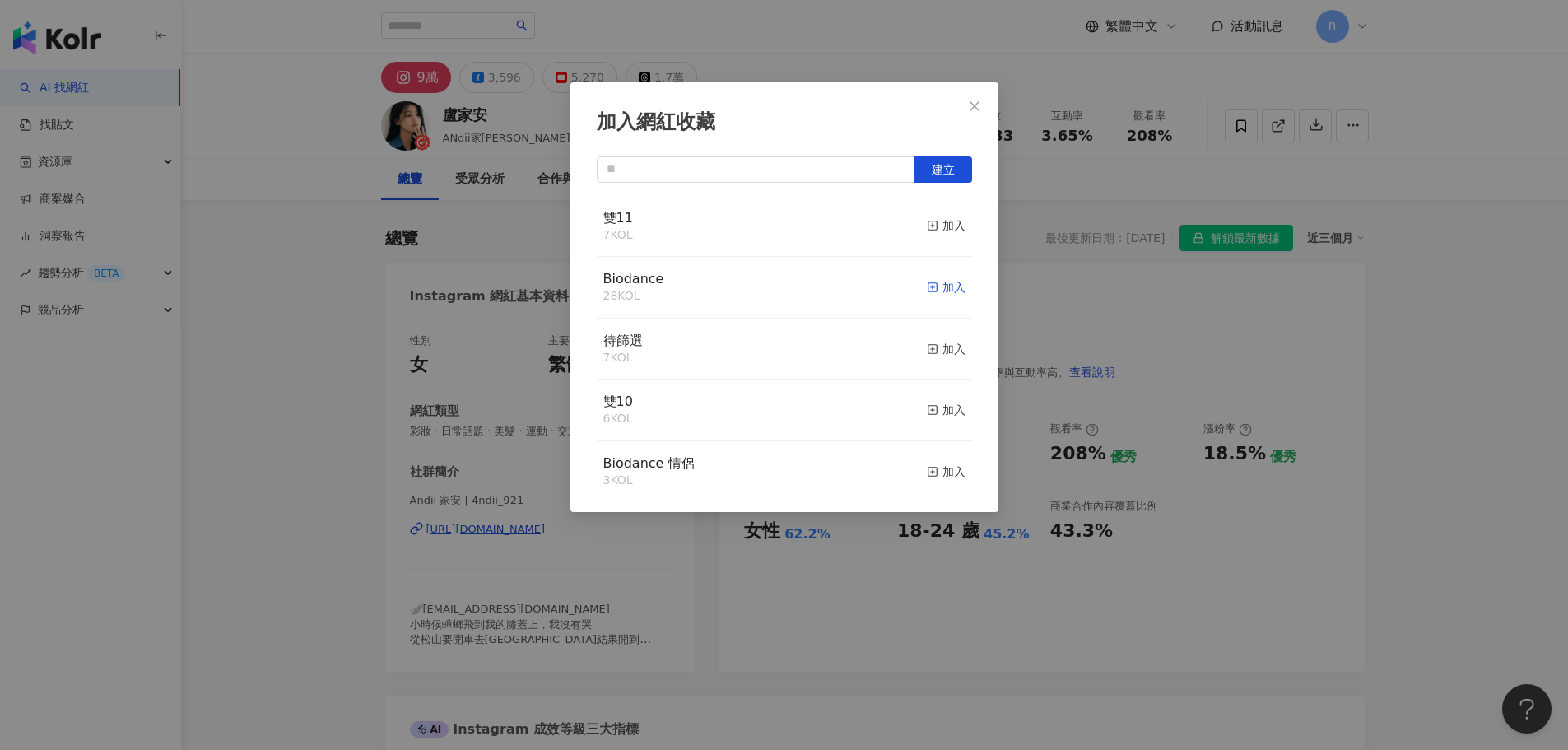
click at [929, 284] on div "加入" at bounding box center [946, 286] width 39 height 18
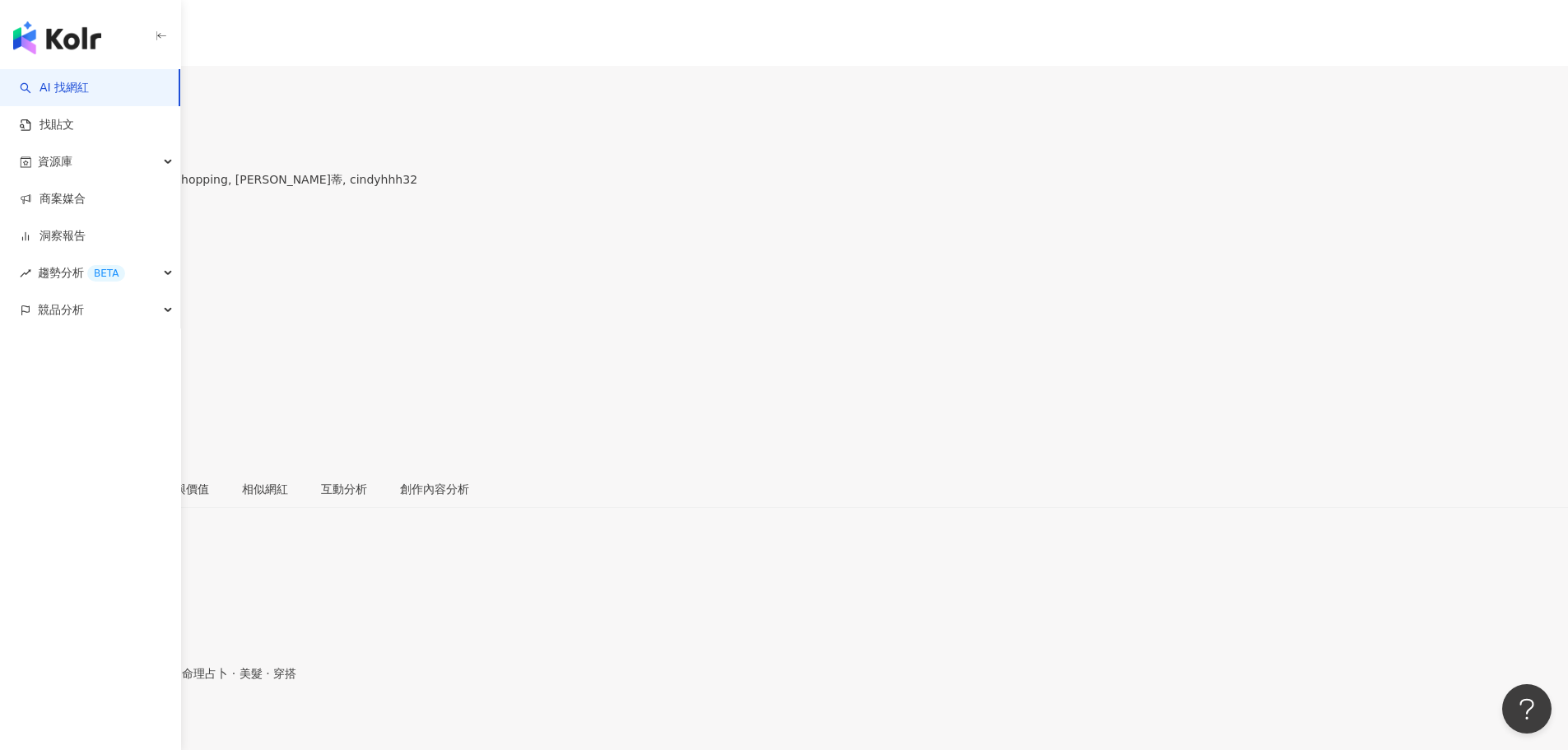
click at [11, 358] on span at bounding box center [6, 365] width 11 height 13
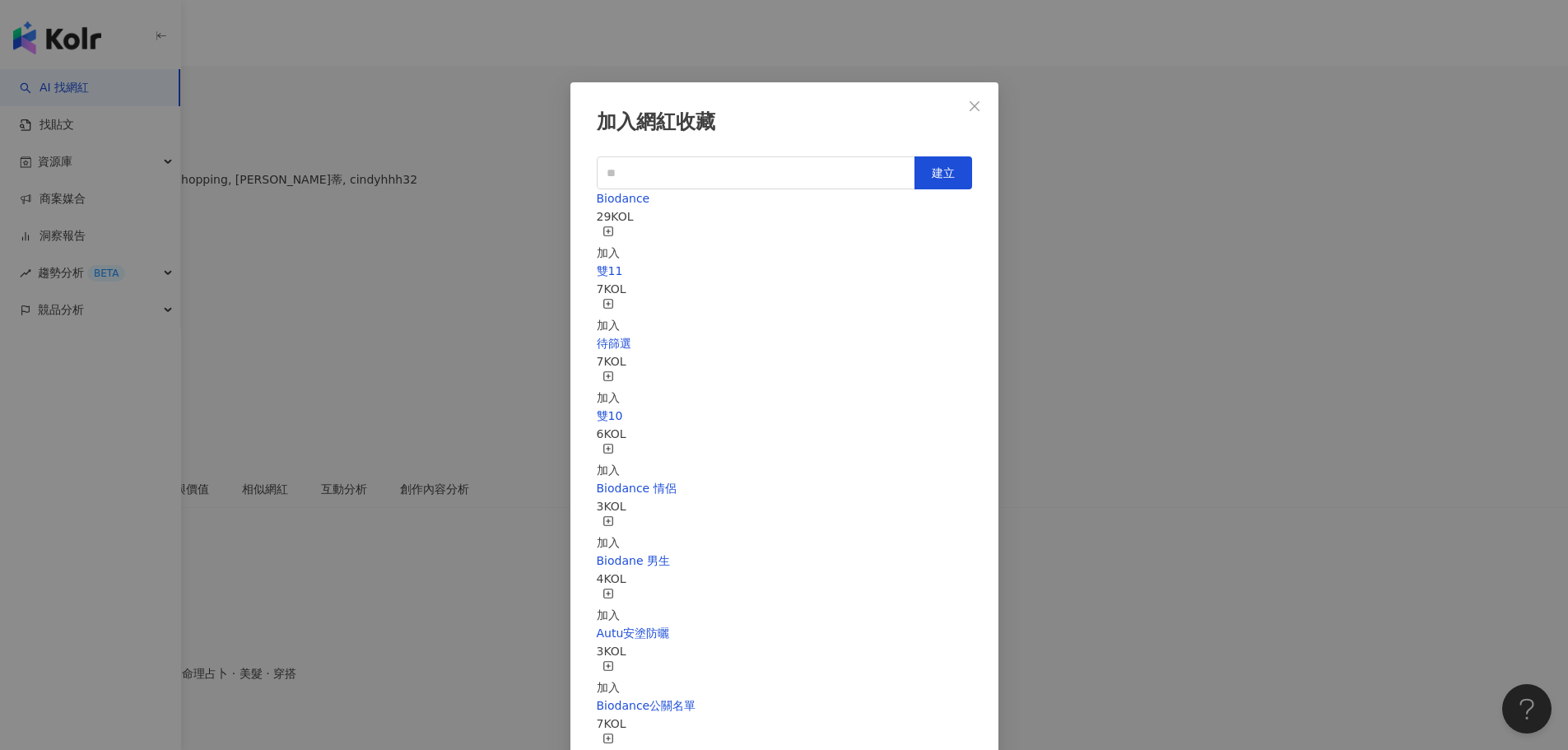
click at [620, 298] on div "加入" at bounding box center [608, 316] width 23 height 36
click at [975, 101] on icon "close" at bounding box center [975, 106] width 13 height 13
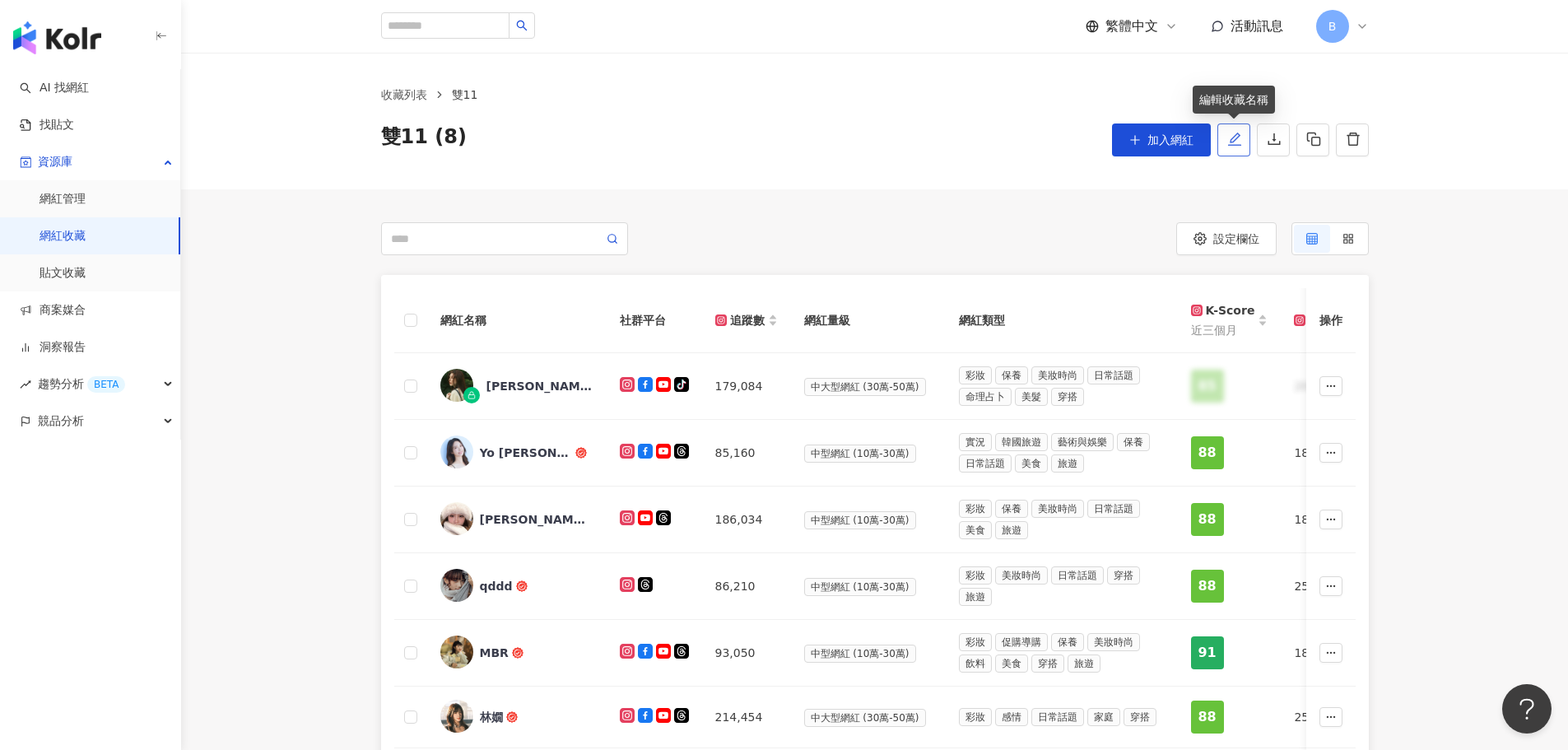
click at [1242, 146] on button "button" at bounding box center [1233, 139] width 33 height 33
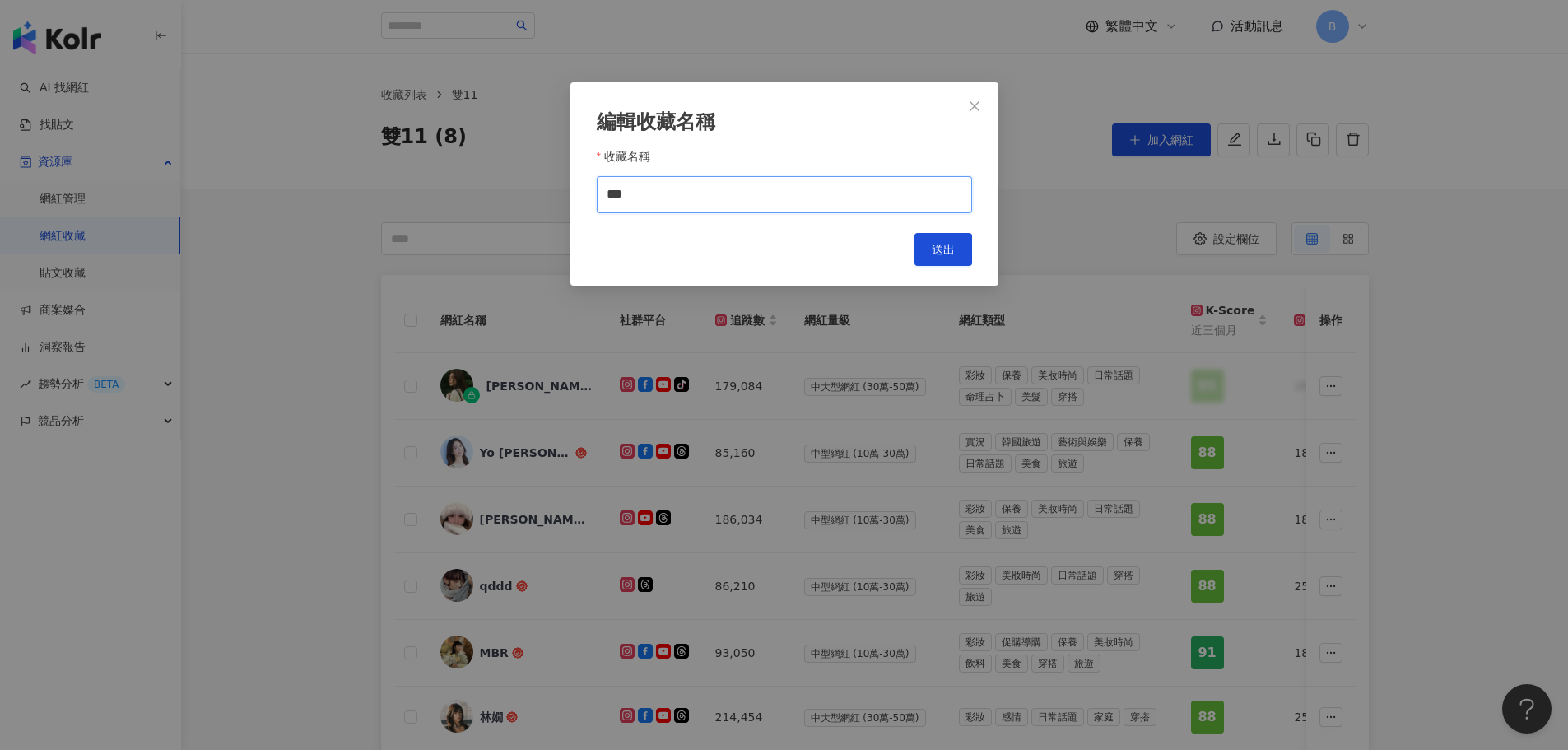
click at [607, 190] on input "***" at bounding box center [784, 194] width 375 height 37
click at [746, 191] on input "**********" at bounding box center [784, 194] width 375 height 37
click at [705, 189] on input "**********" at bounding box center [784, 194] width 375 height 37
click at [701, 195] on input "**********" at bounding box center [784, 194] width 375 height 37
click at [713, 195] on input "**********" at bounding box center [784, 194] width 375 height 37
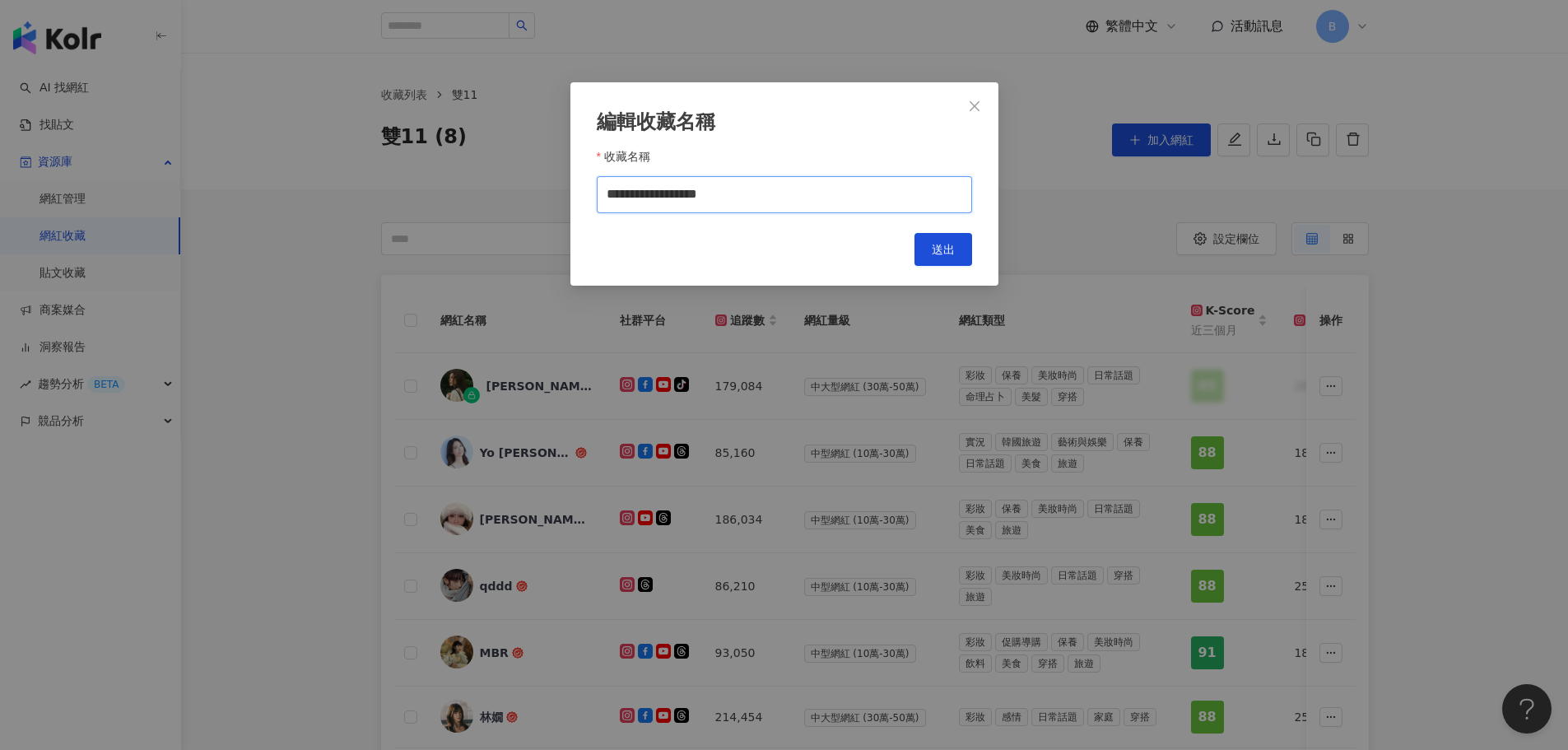
click at [702, 193] on input "**********" at bounding box center [784, 194] width 375 height 37
click at [695, 195] on input "**********" at bounding box center [784, 194] width 375 height 37
type input "**********"
click at [922, 241] on button "送出" at bounding box center [943, 249] width 58 height 33
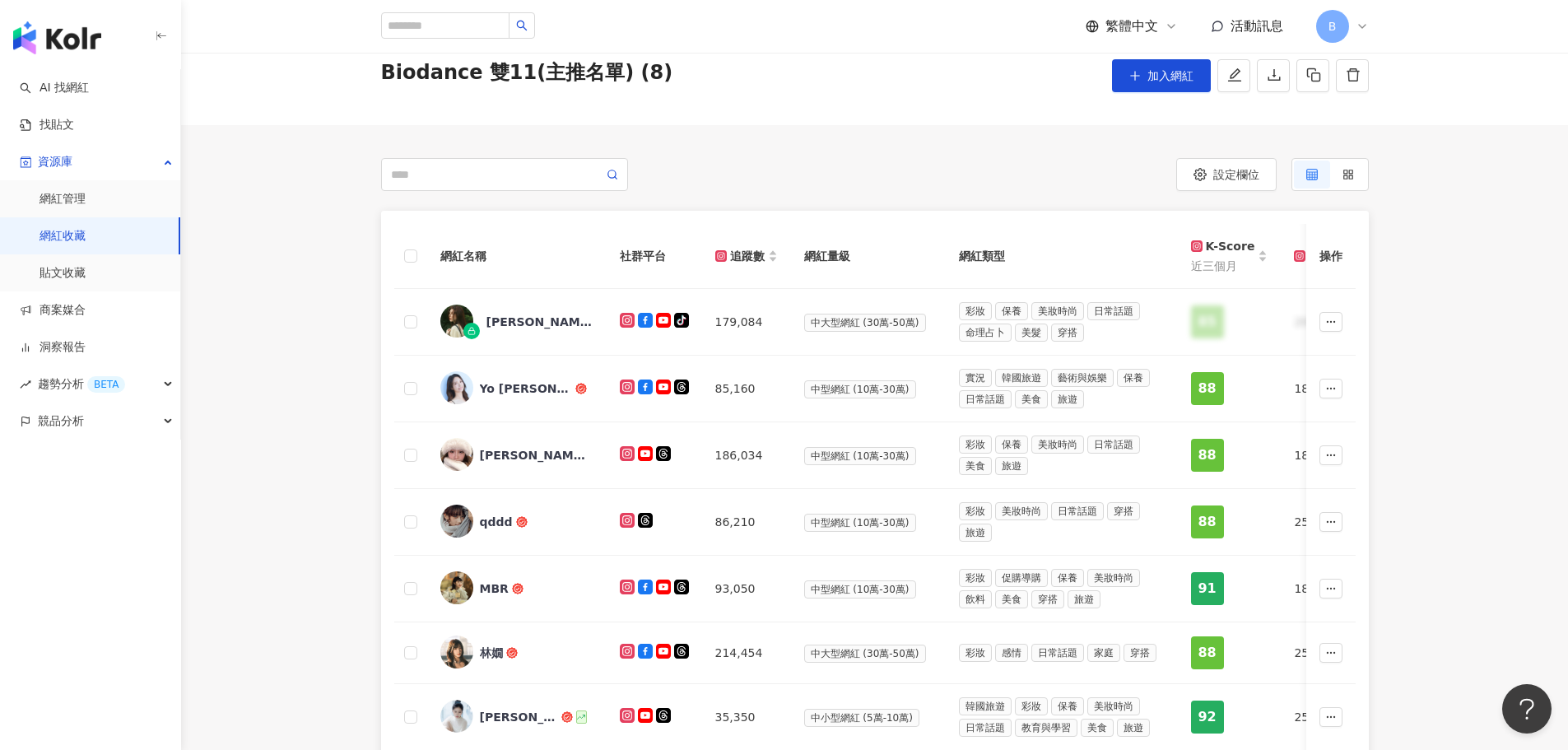
scroll to position [165, 0]
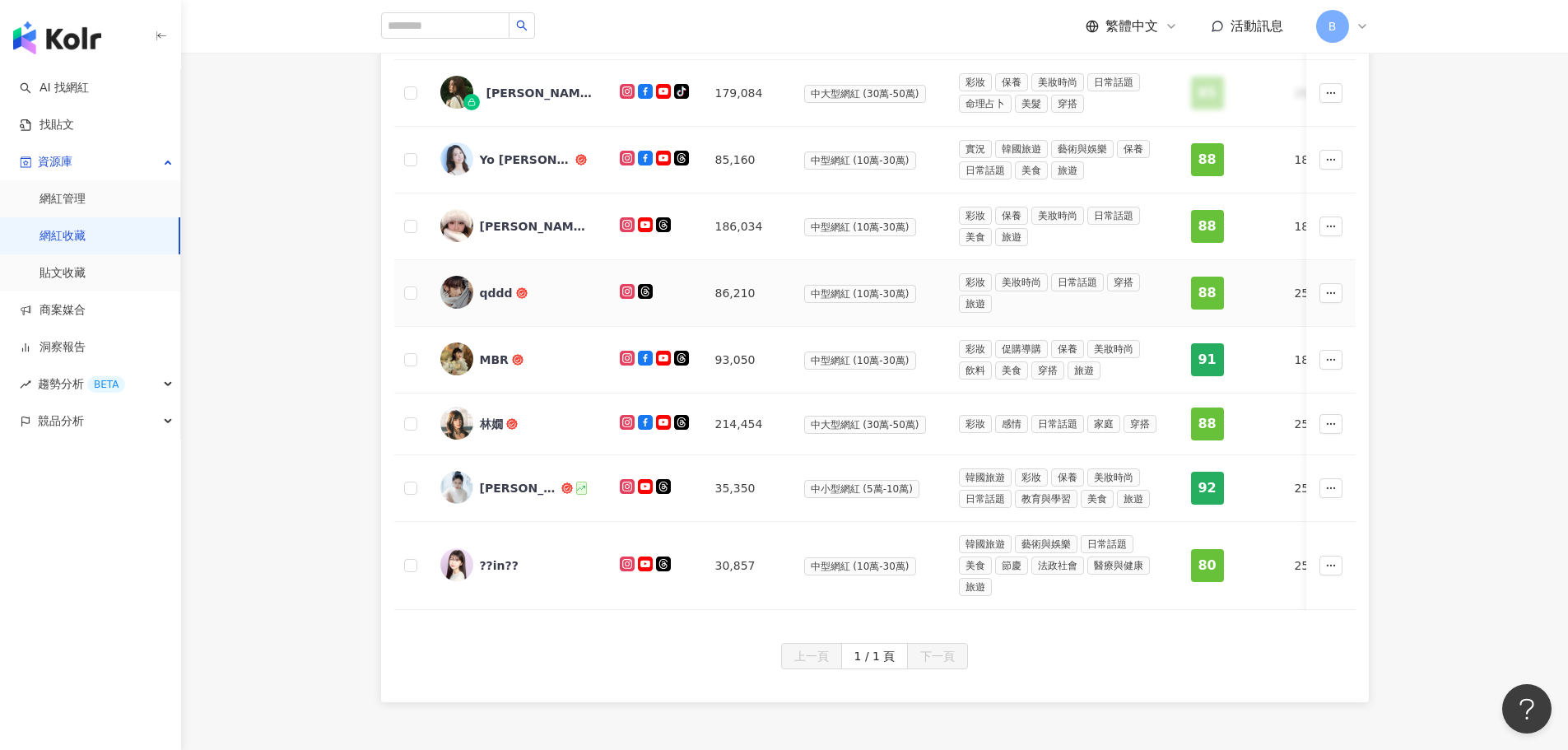
scroll to position [322, 0]
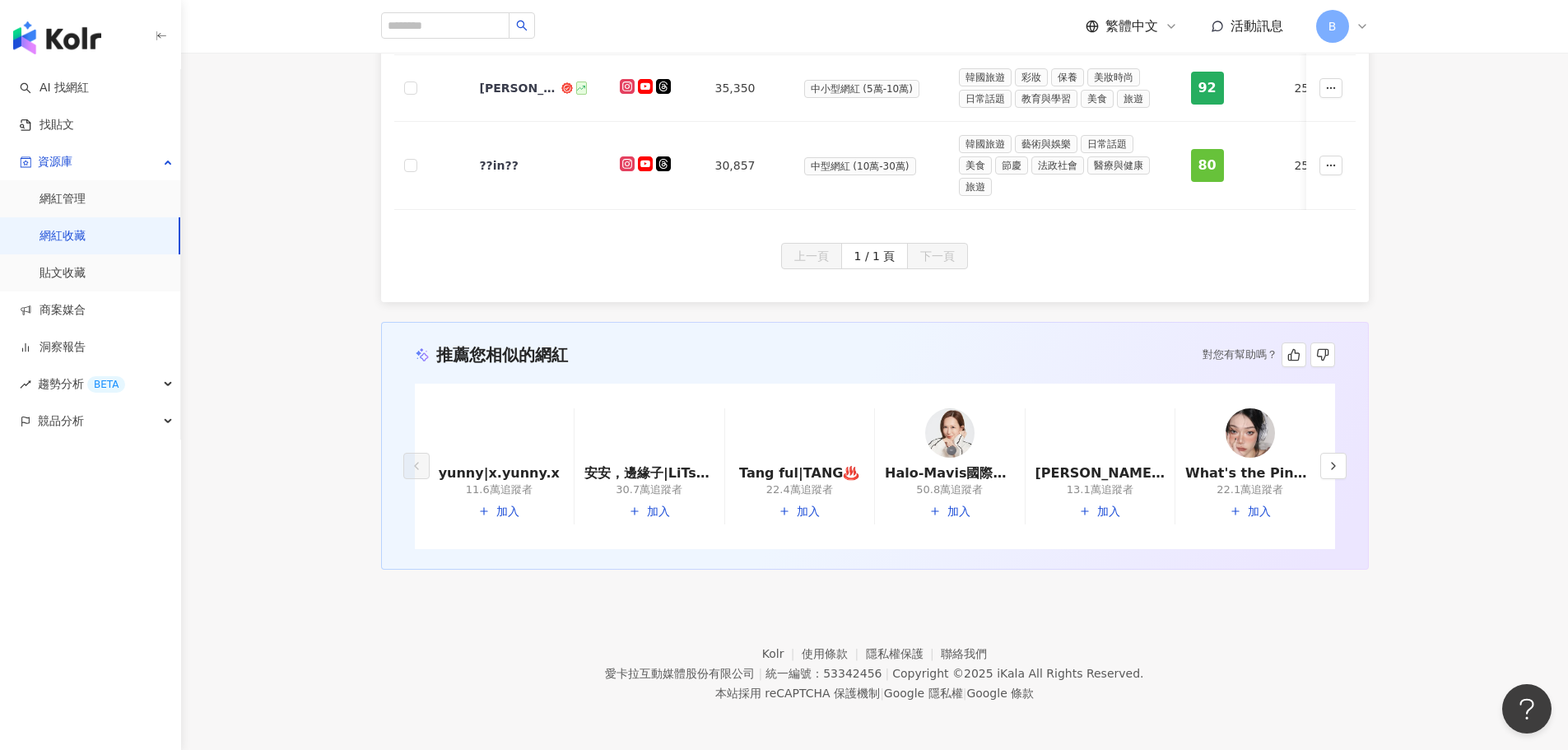
scroll to position [902, 0]
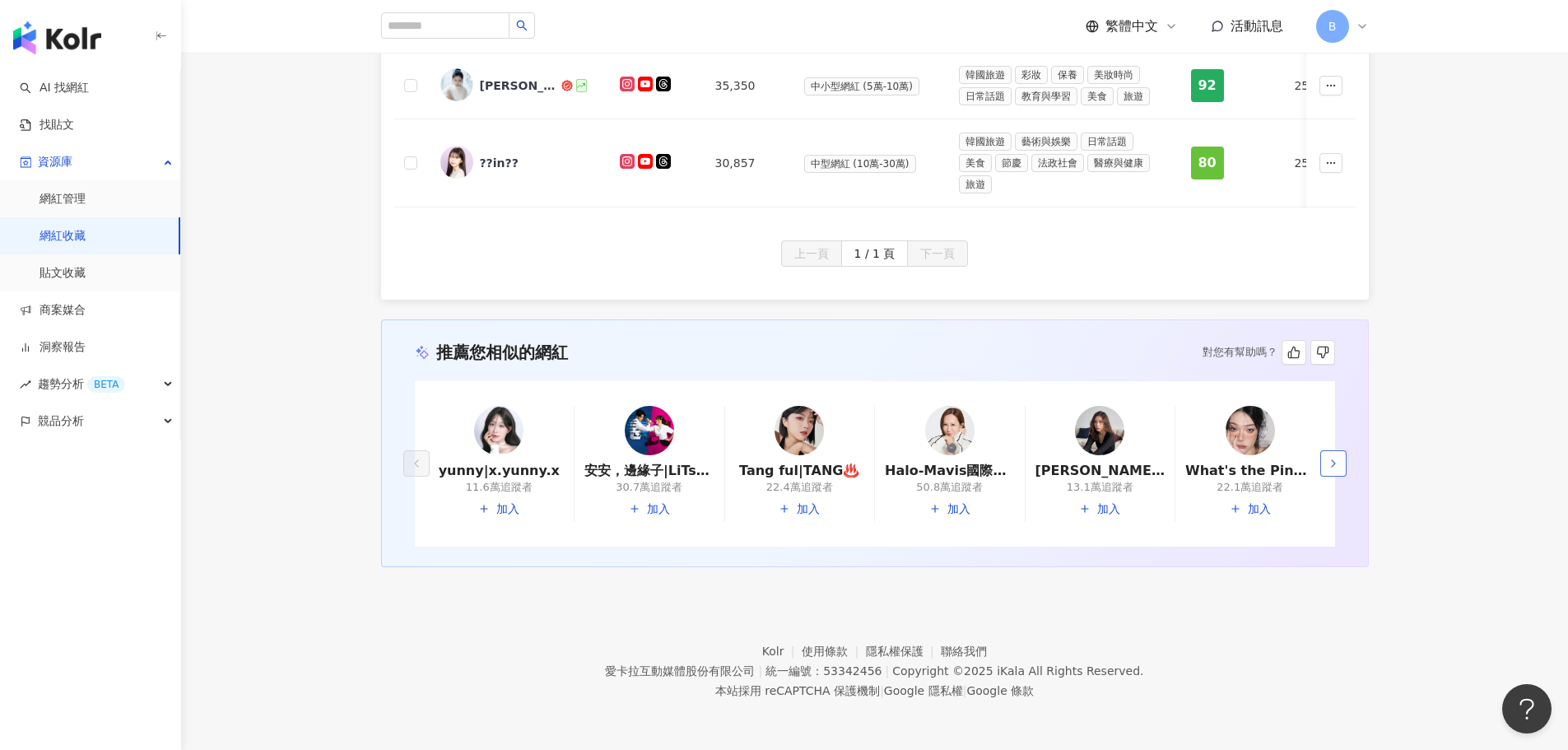
click at [1336, 454] on button "button" at bounding box center [1334, 464] width 27 height 27
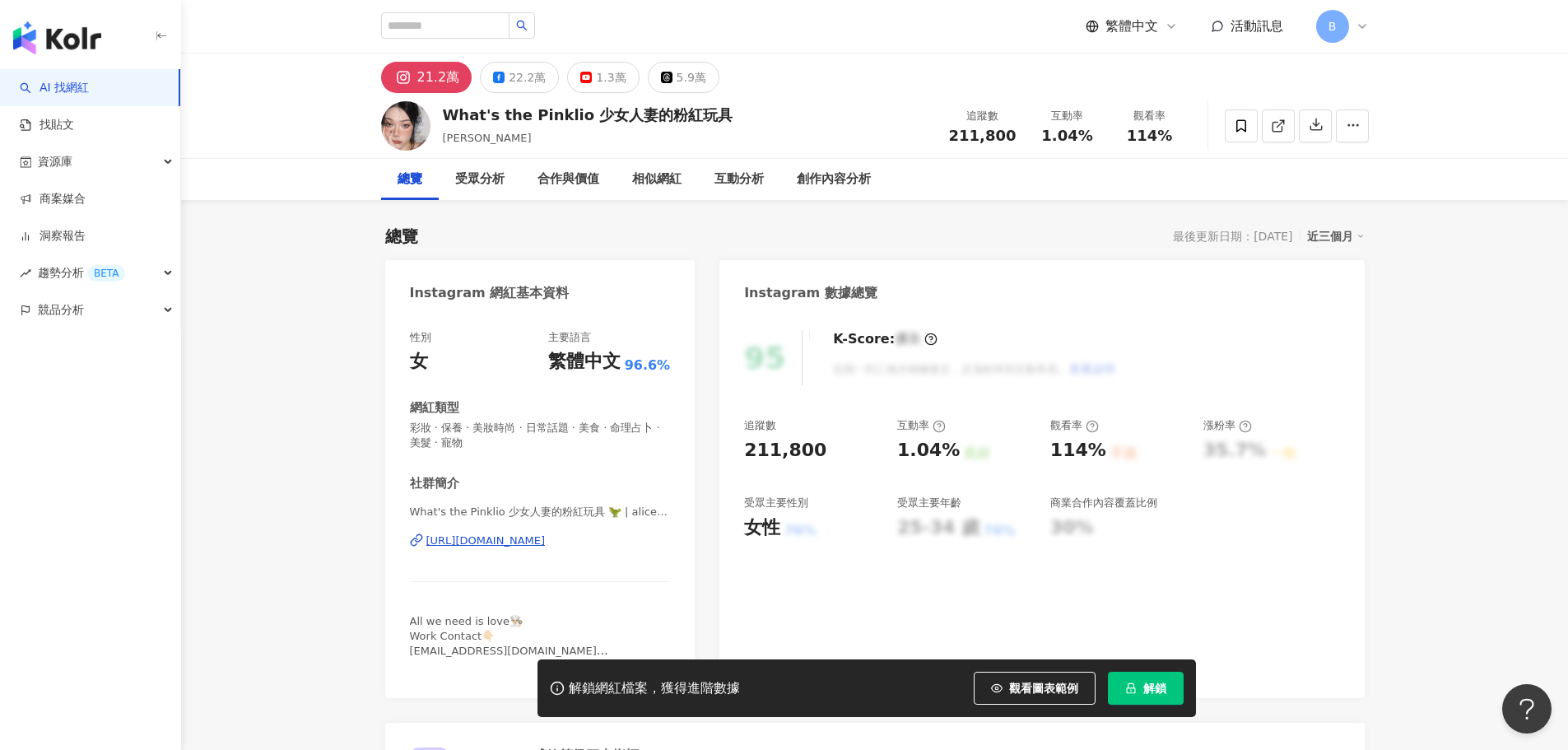
click at [546, 540] on div "[URL][DOMAIN_NAME]" at bounding box center [486, 541] width 119 height 15
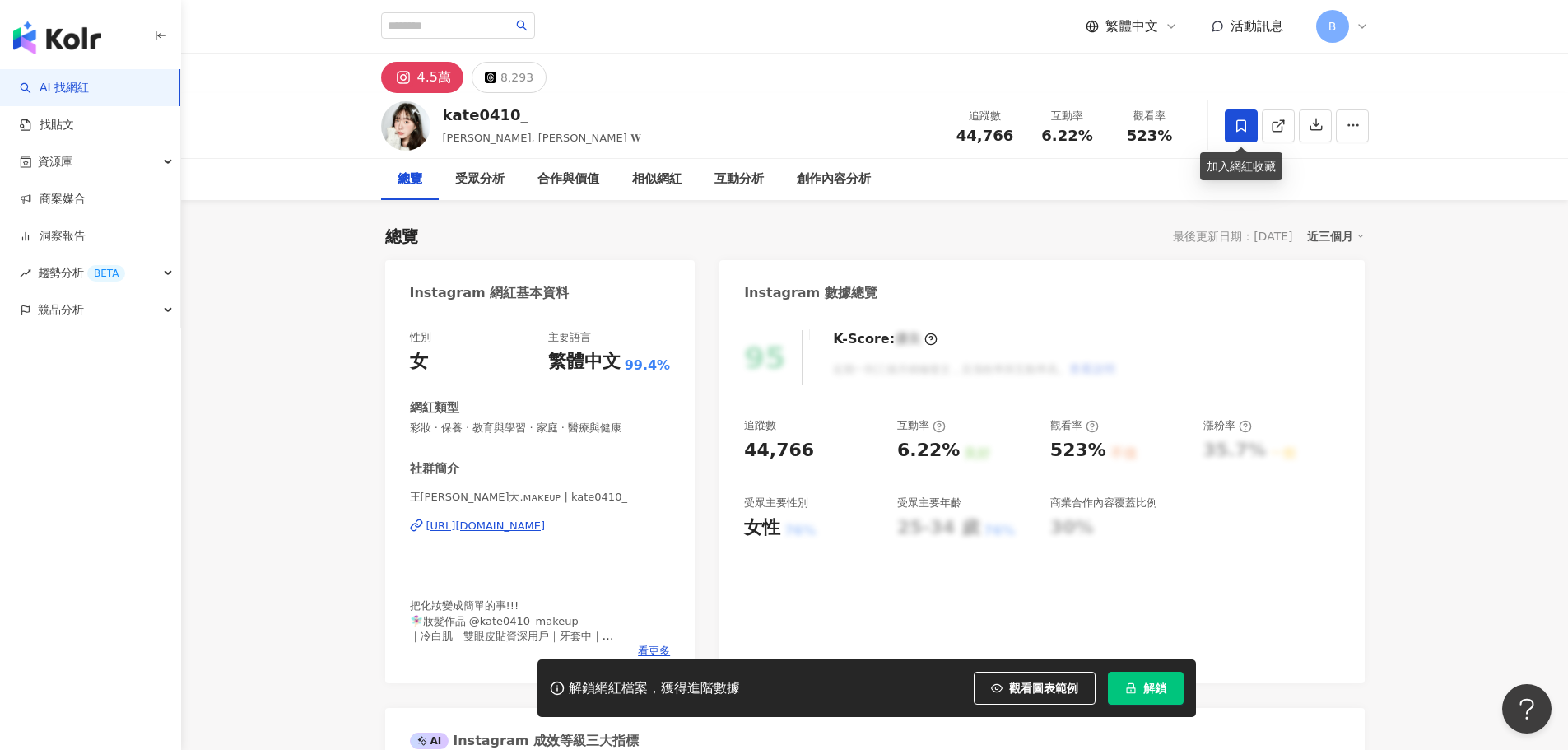
click at [1242, 134] on span at bounding box center [1241, 125] width 33 height 33
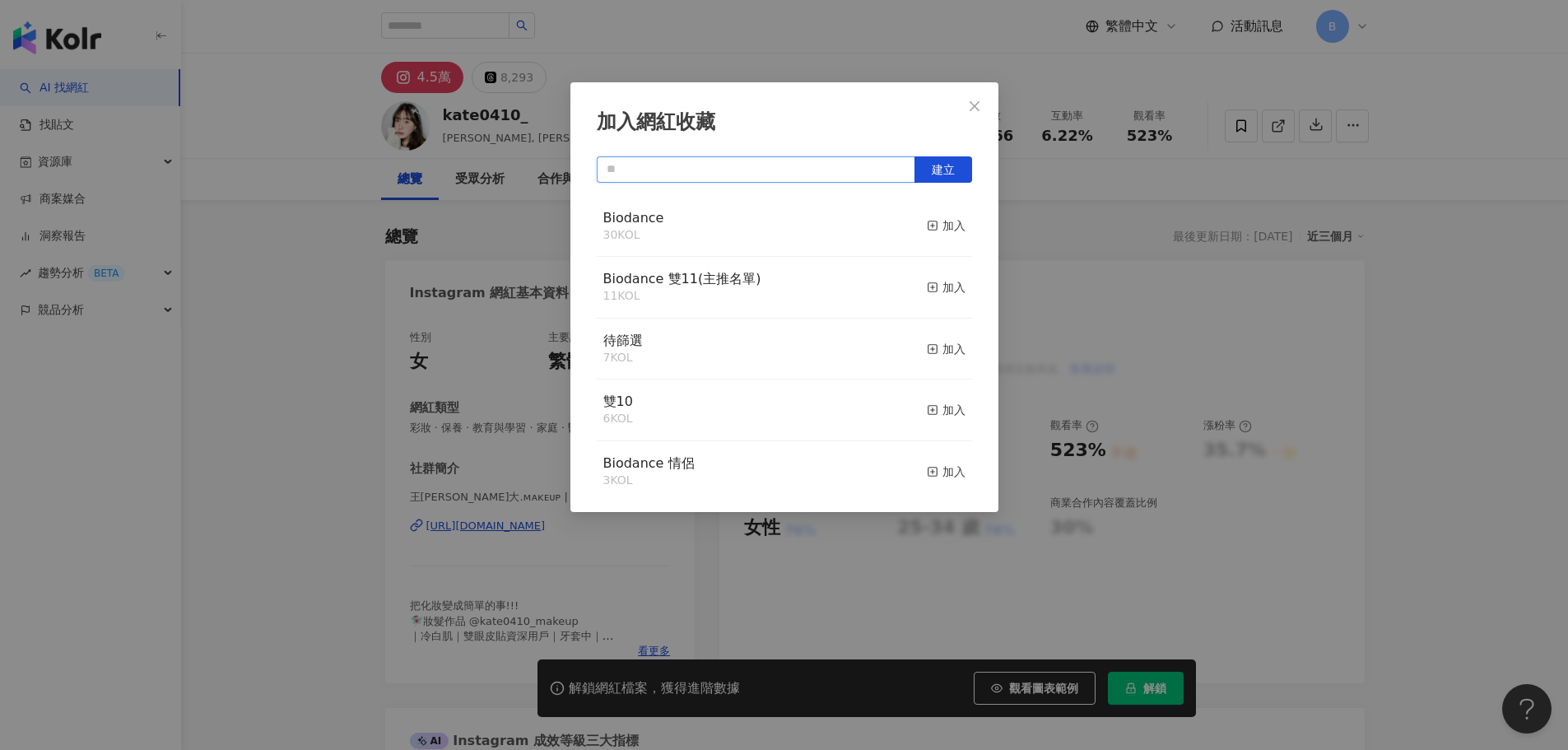
click at [766, 159] on input "text" at bounding box center [756, 170] width 319 height 27
type input "*"
click at [933, 406] on div "加入" at bounding box center [946, 410] width 39 height 18
click at [929, 286] on div "加入" at bounding box center [946, 286] width 39 height 18
click at [977, 91] on button "Close" at bounding box center [975, 106] width 33 height 33
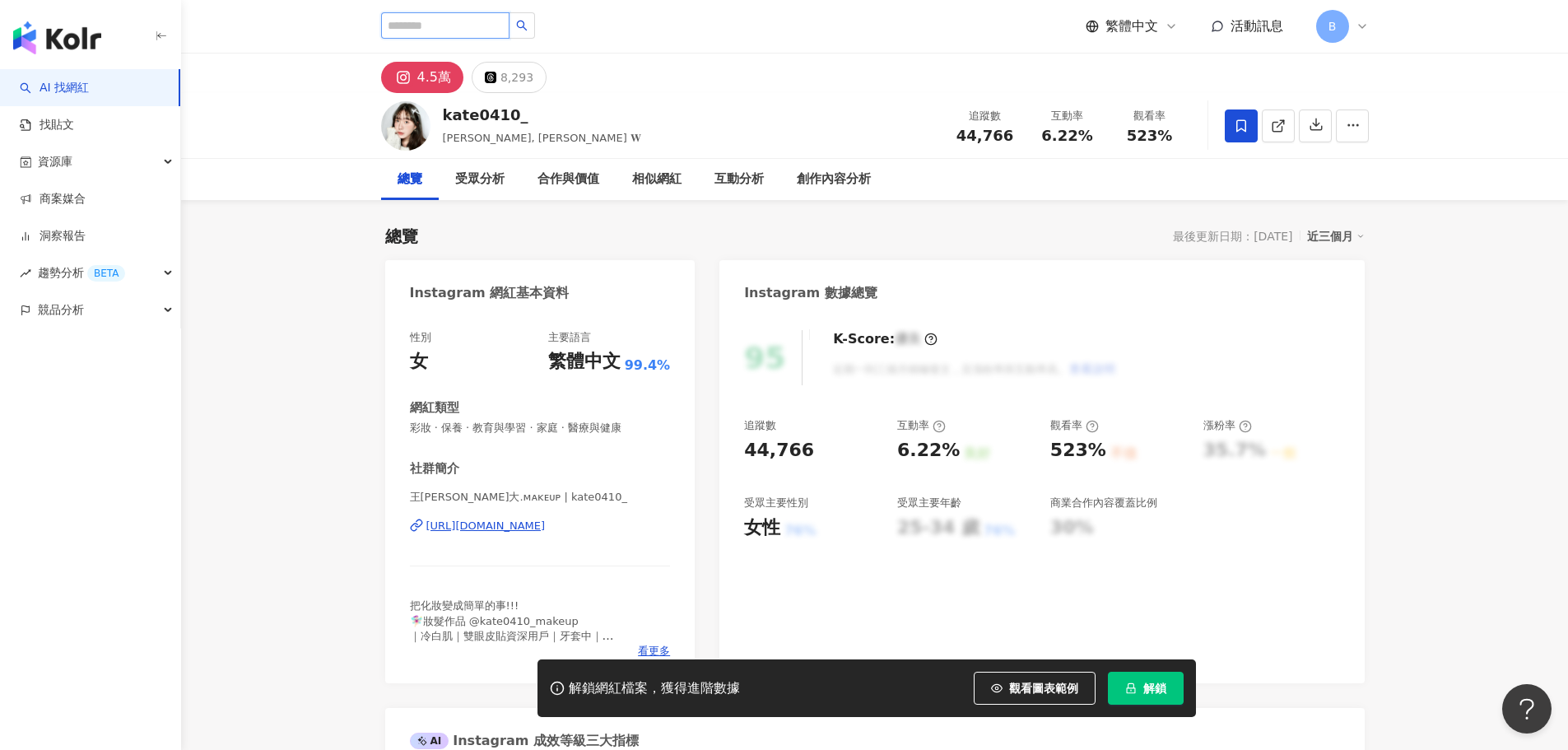
click at [478, 27] on input "search" at bounding box center [445, 26] width 128 height 27
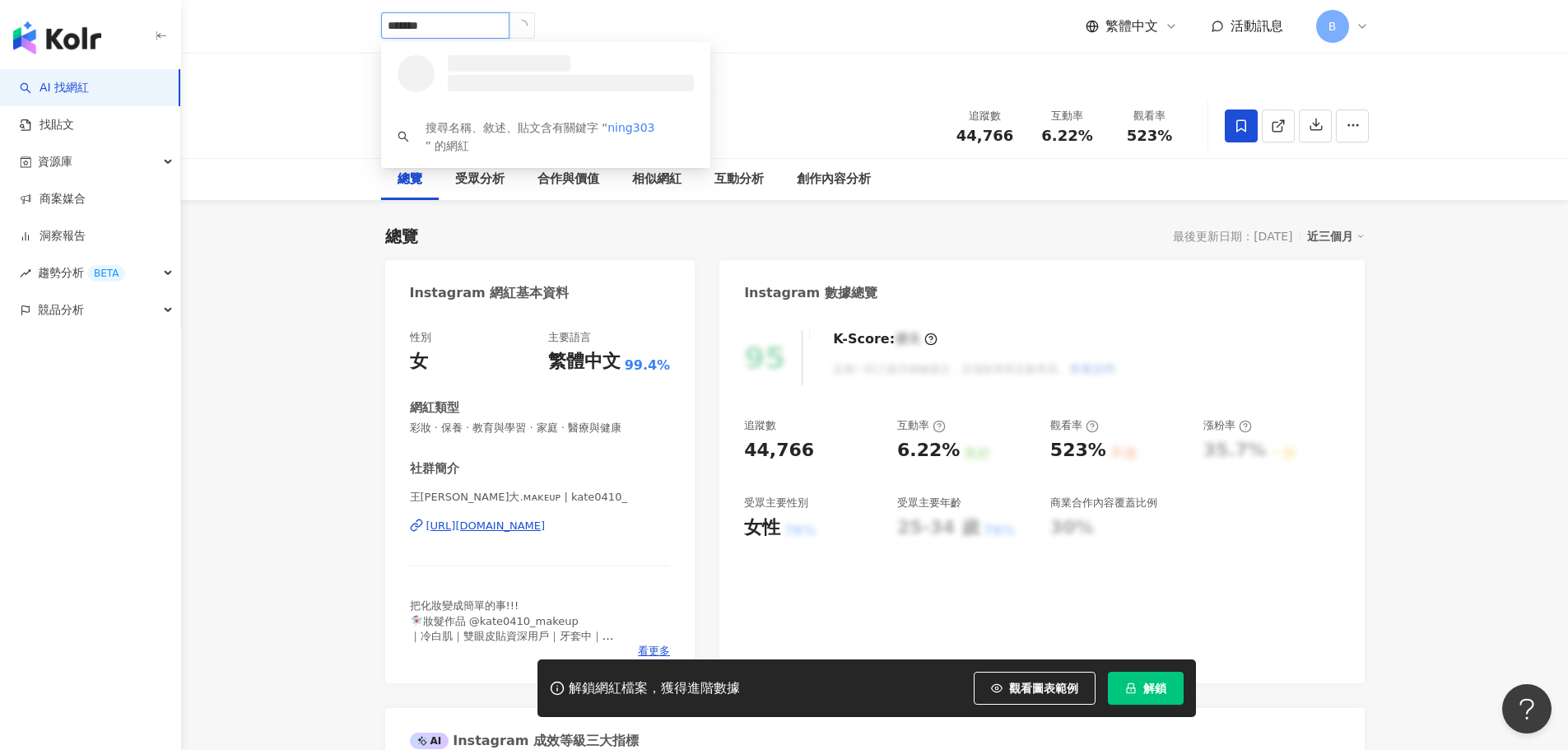
type input "********"
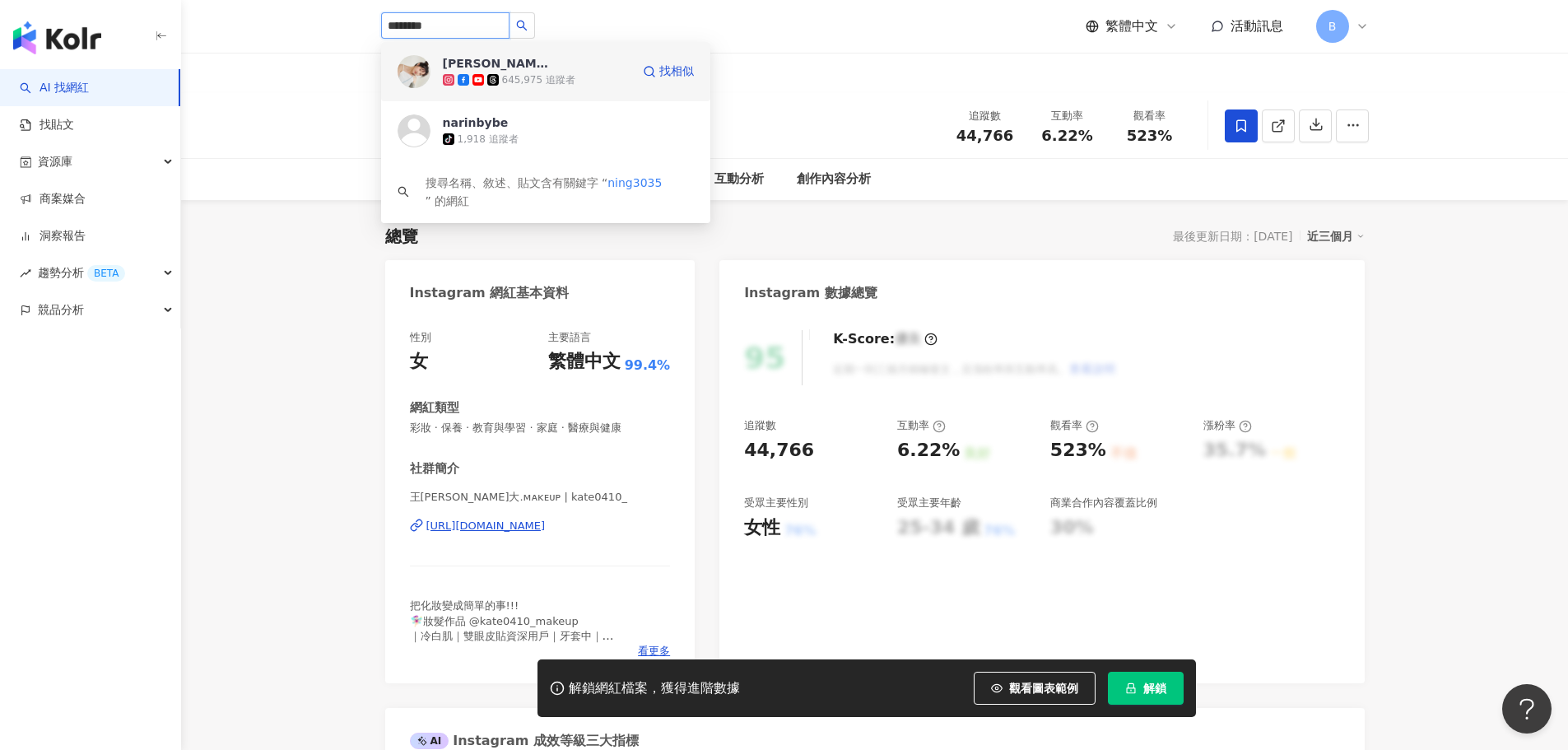
click at [572, 67] on div "居妮 645,975 追蹤者" at bounding box center [537, 71] width 188 height 33
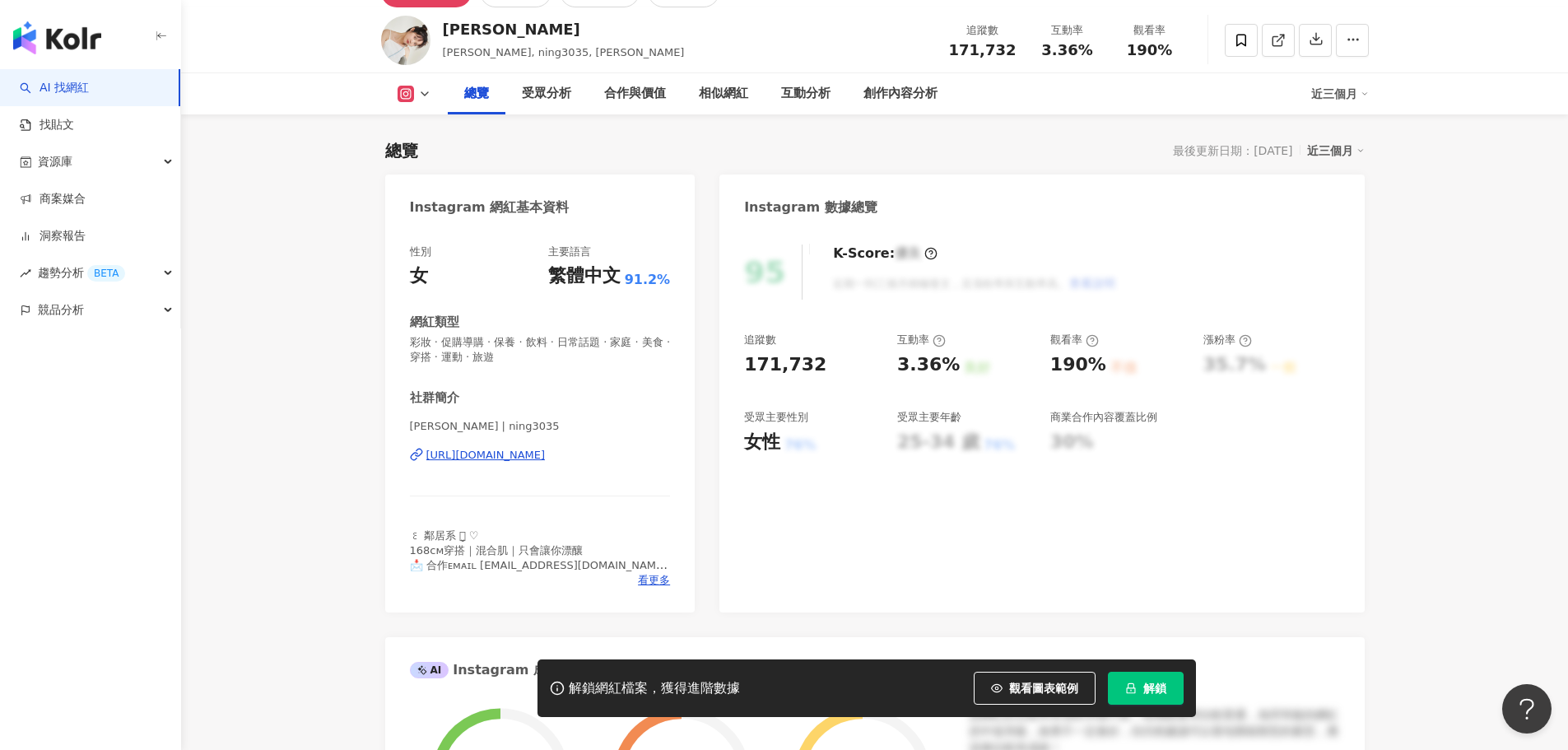
scroll to position [329, 0]
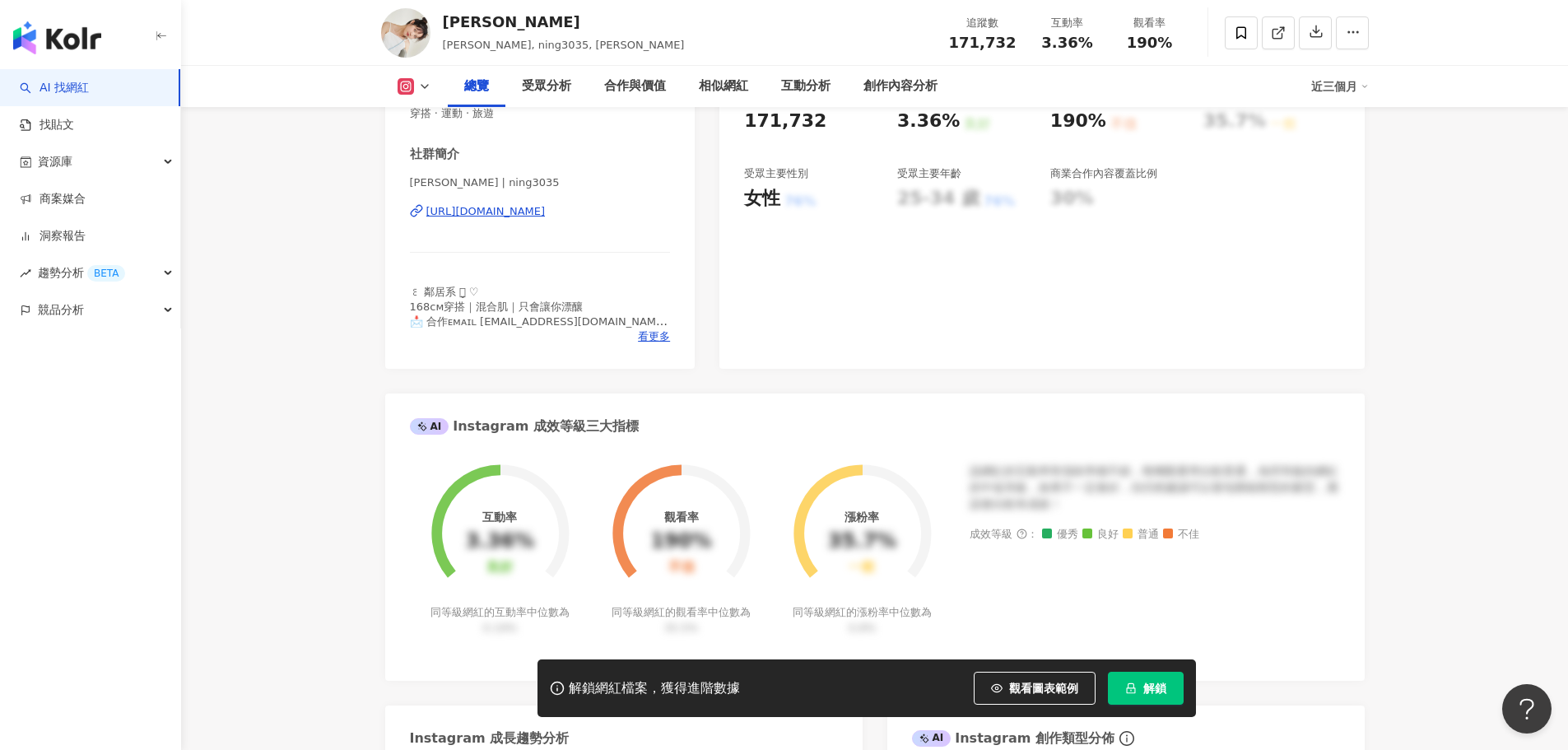
click at [1143, 686] on span "解鎖" at bounding box center [1155, 688] width 23 height 13
click at [874, 310] on div "95 K-Score : 優良 近期一到三個月積極發文，且漲粉率與互動率高。 查看說明 追蹤數 171,732 互動率 3.36% 良好 觀看率 190% 不…" at bounding box center [1042, 176] width 645 height 384
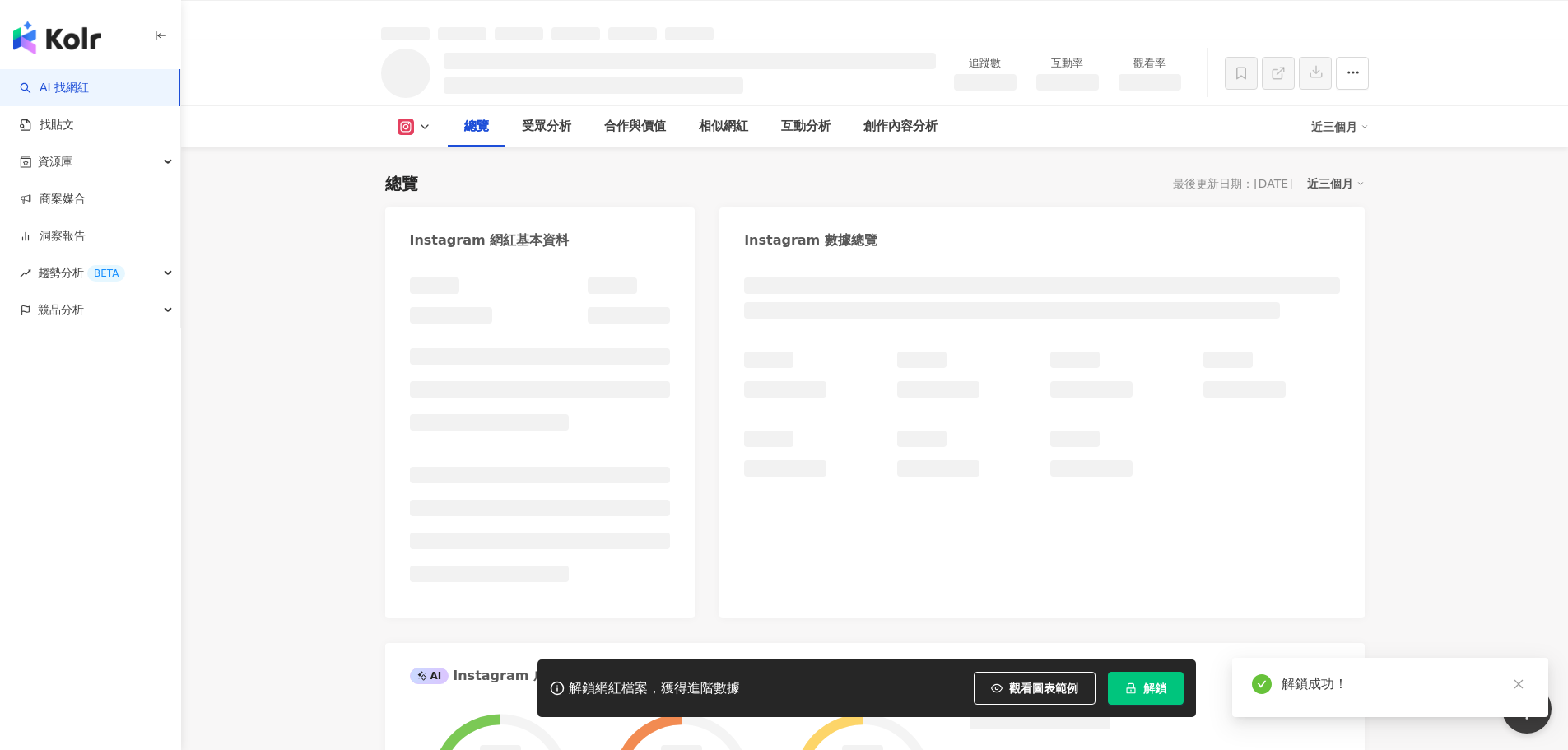
scroll to position [82, 0]
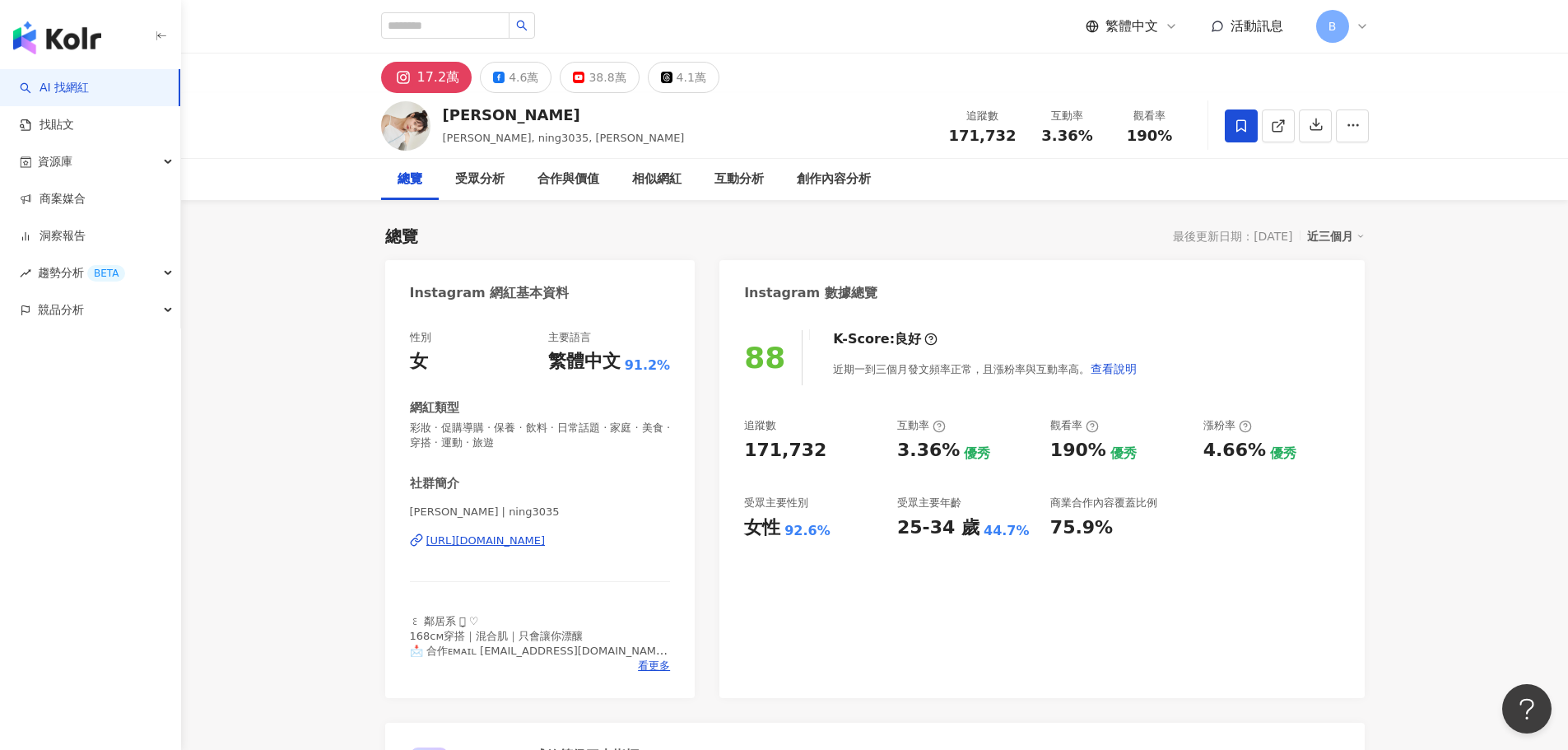
click at [1247, 128] on icon at bounding box center [1241, 126] width 15 height 15
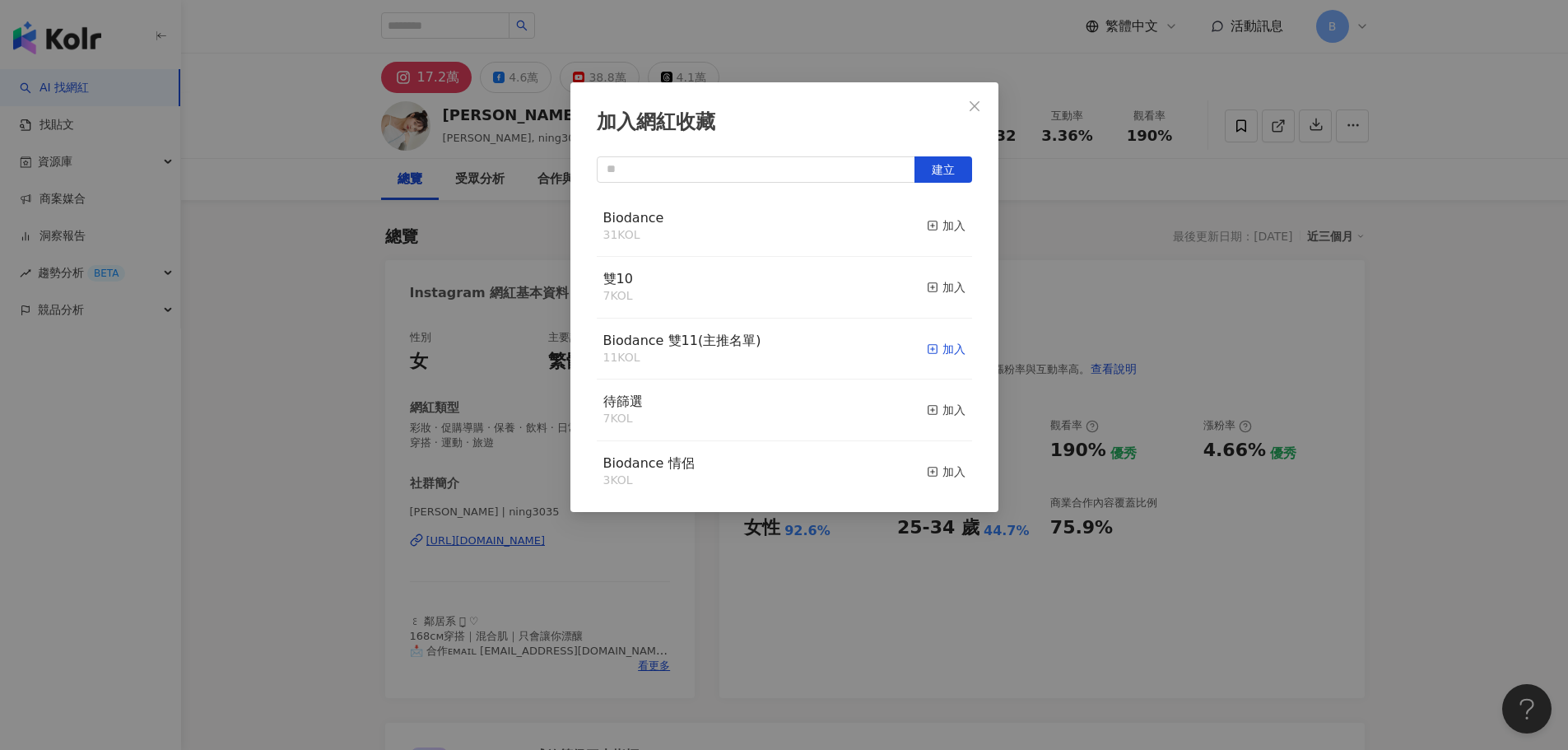
click at [939, 356] on div "加入" at bounding box center [946, 349] width 39 height 18
click at [948, 281] on div "加入" at bounding box center [946, 286] width 39 height 18
click at [974, 103] on icon "close" at bounding box center [975, 106] width 13 height 13
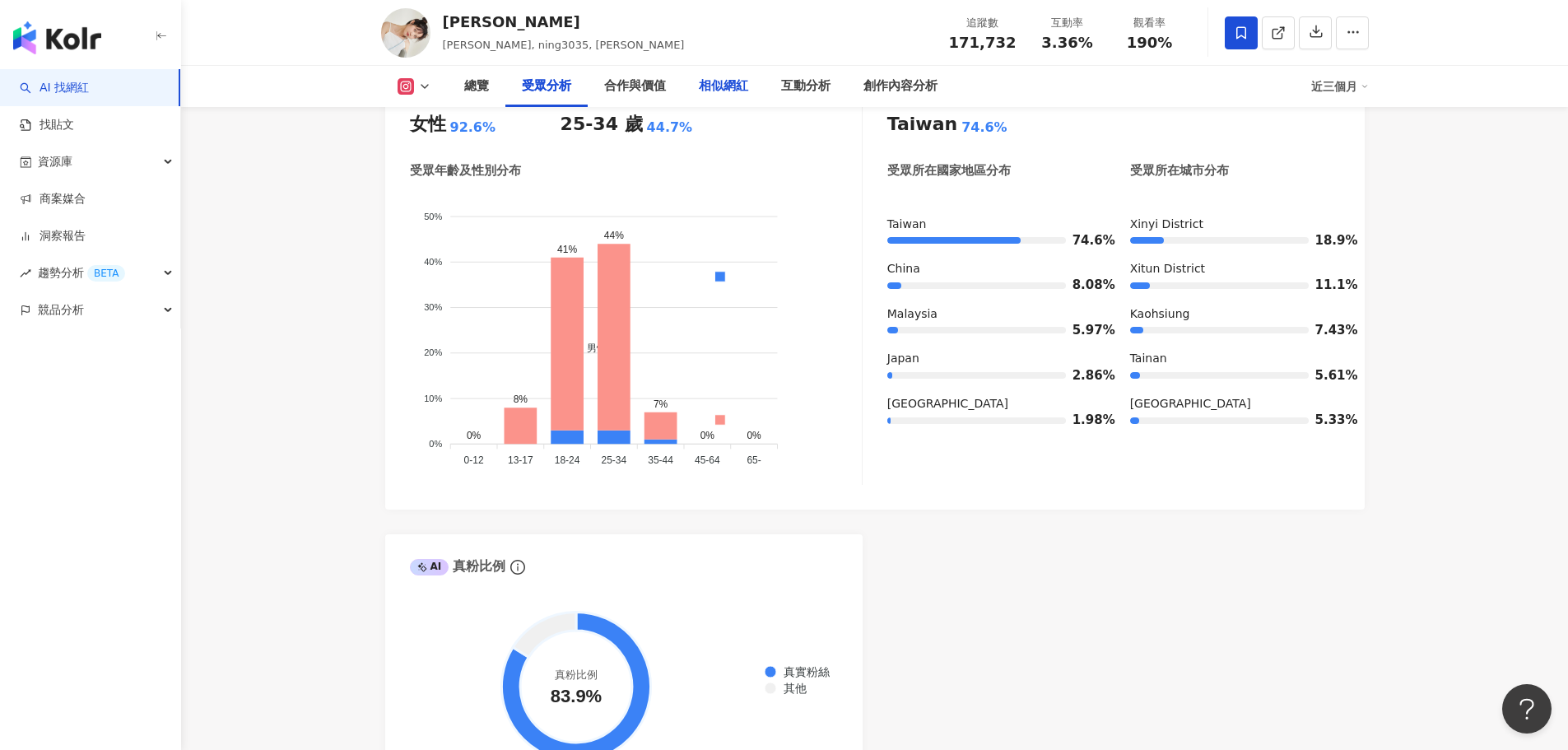
click at [721, 96] on div "相似網紅" at bounding box center [723, 86] width 49 height 20
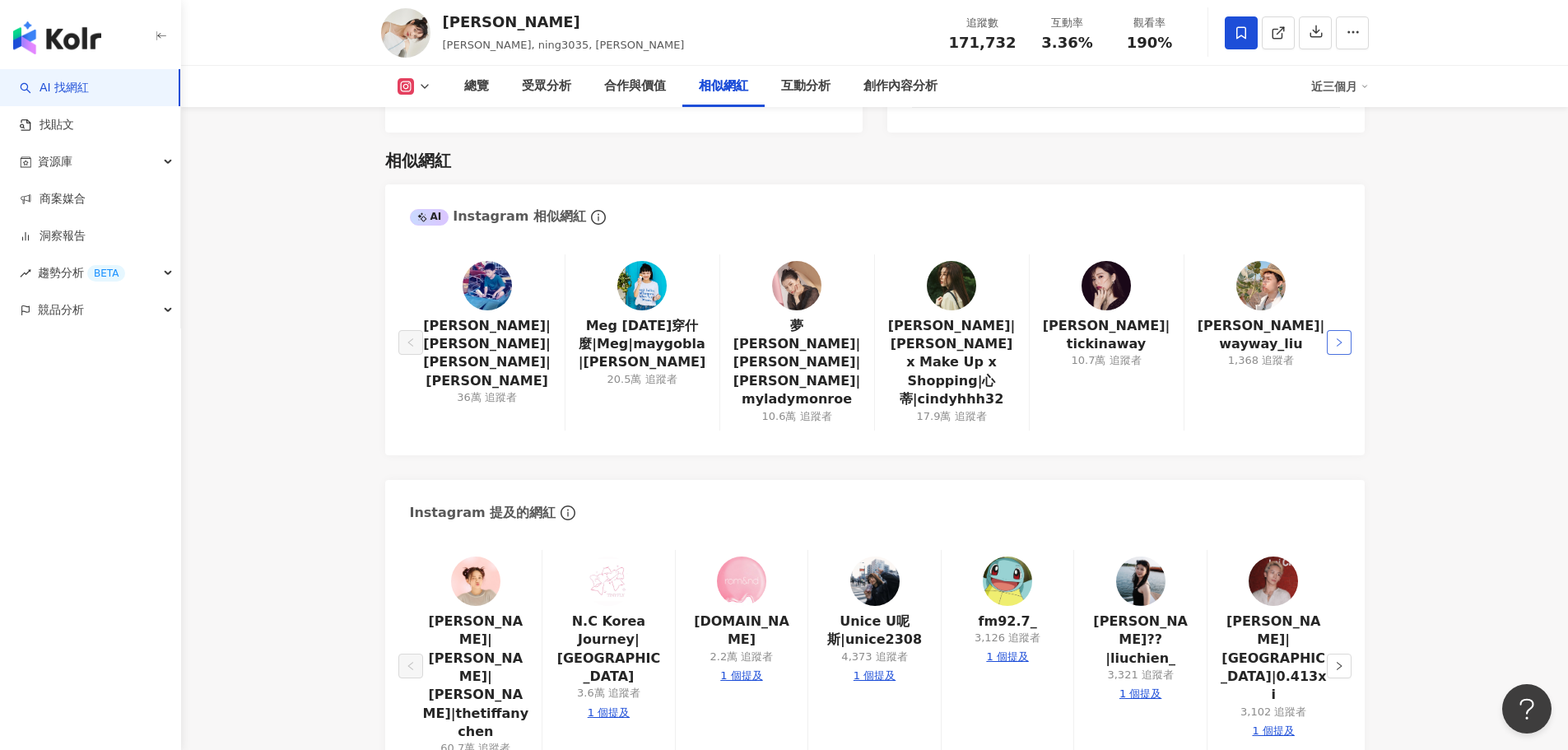
click at [1340, 338] on icon "right" at bounding box center [1339, 342] width 5 height 9
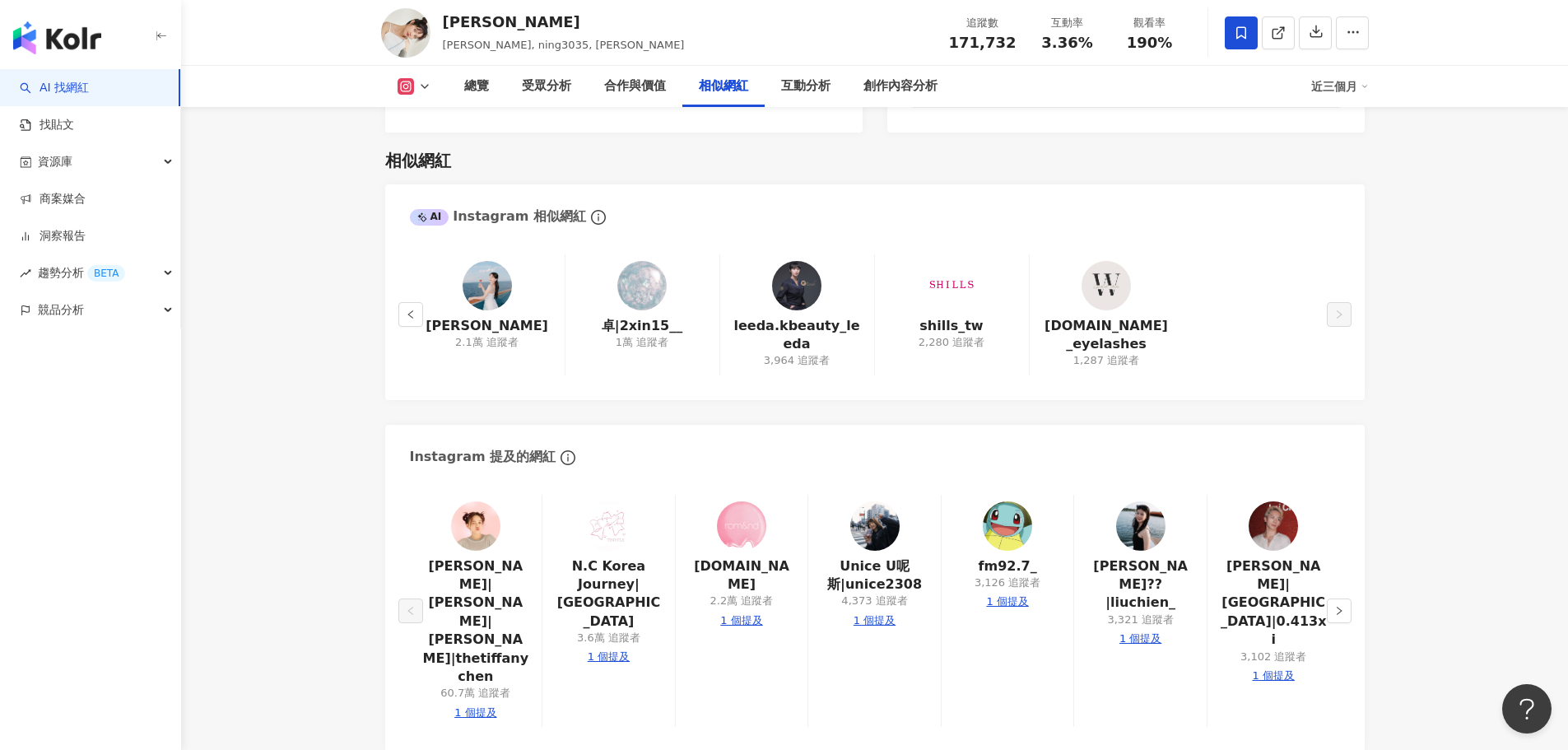
click at [491, 261] on img at bounding box center [487, 285] width 49 height 49
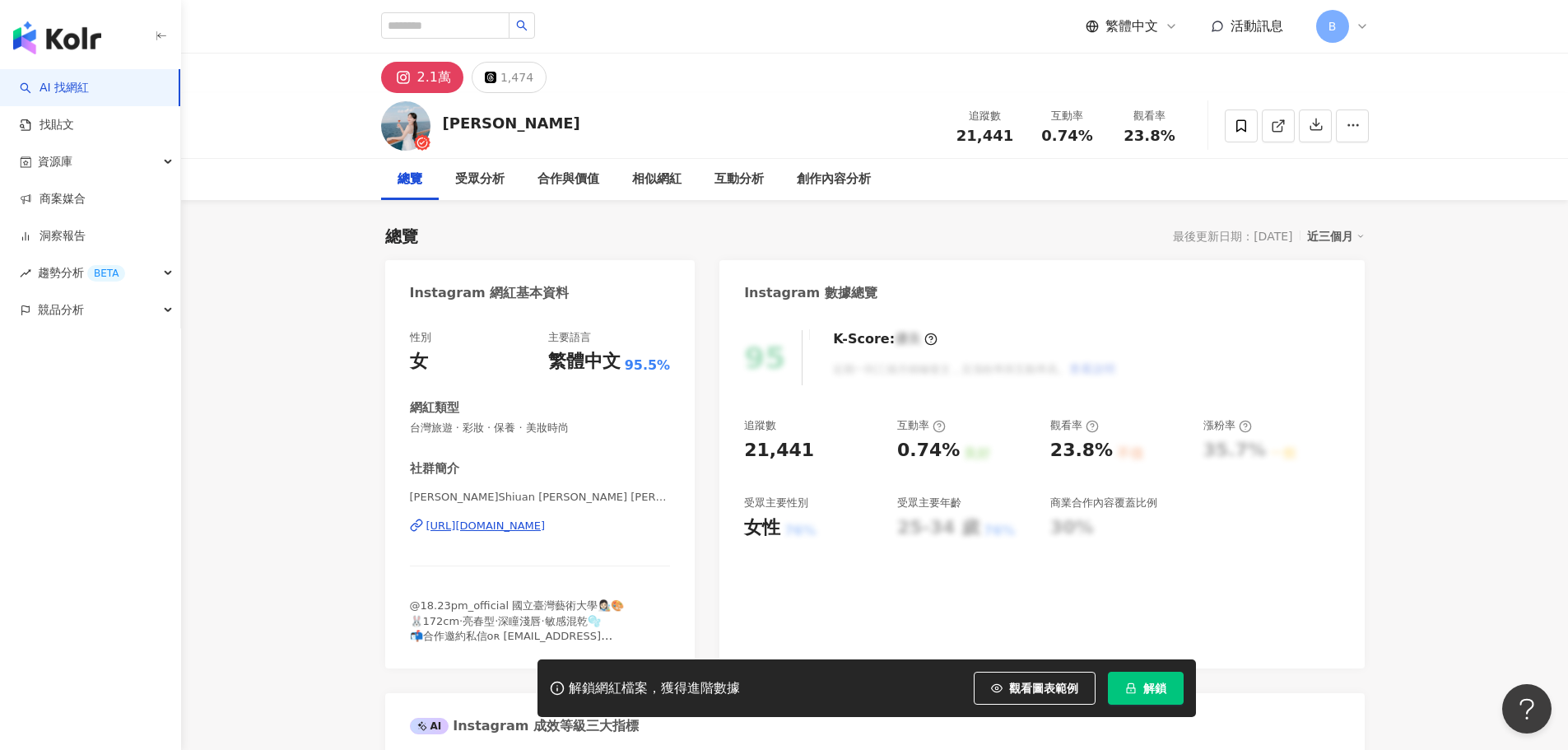
click at [540, 520] on div "[URL][DOMAIN_NAME]" at bounding box center [486, 526] width 119 height 15
click at [663, 115] on div "[PERSON_NAME] 追蹤數 21,441 互動率 0.74% 觀看率 23.8%" at bounding box center [874, 125] width 1053 height 65
click at [1249, 131] on span at bounding box center [1241, 125] width 33 height 33
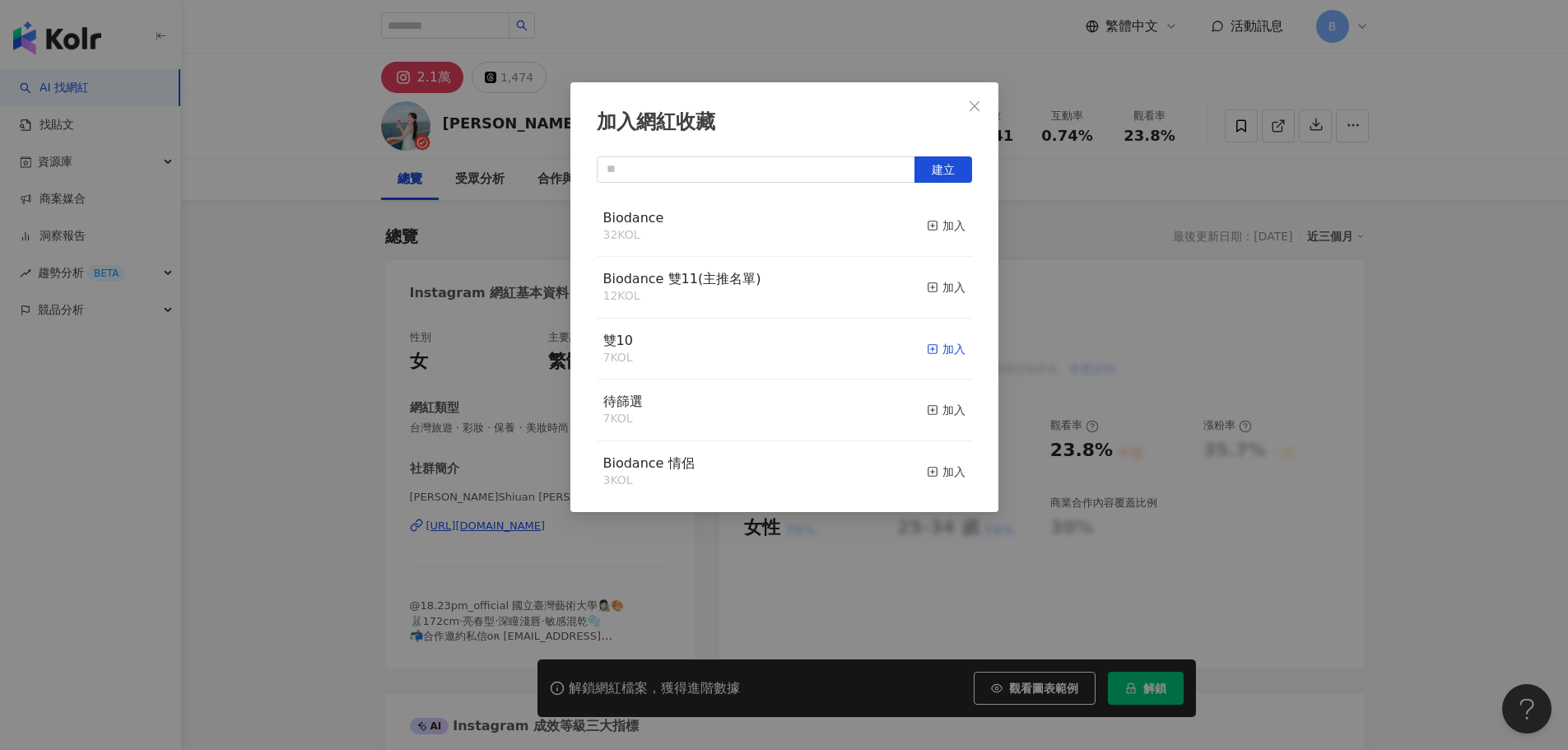
click at [939, 345] on div "加入" at bounding box center [946, 349] width 39 height 18
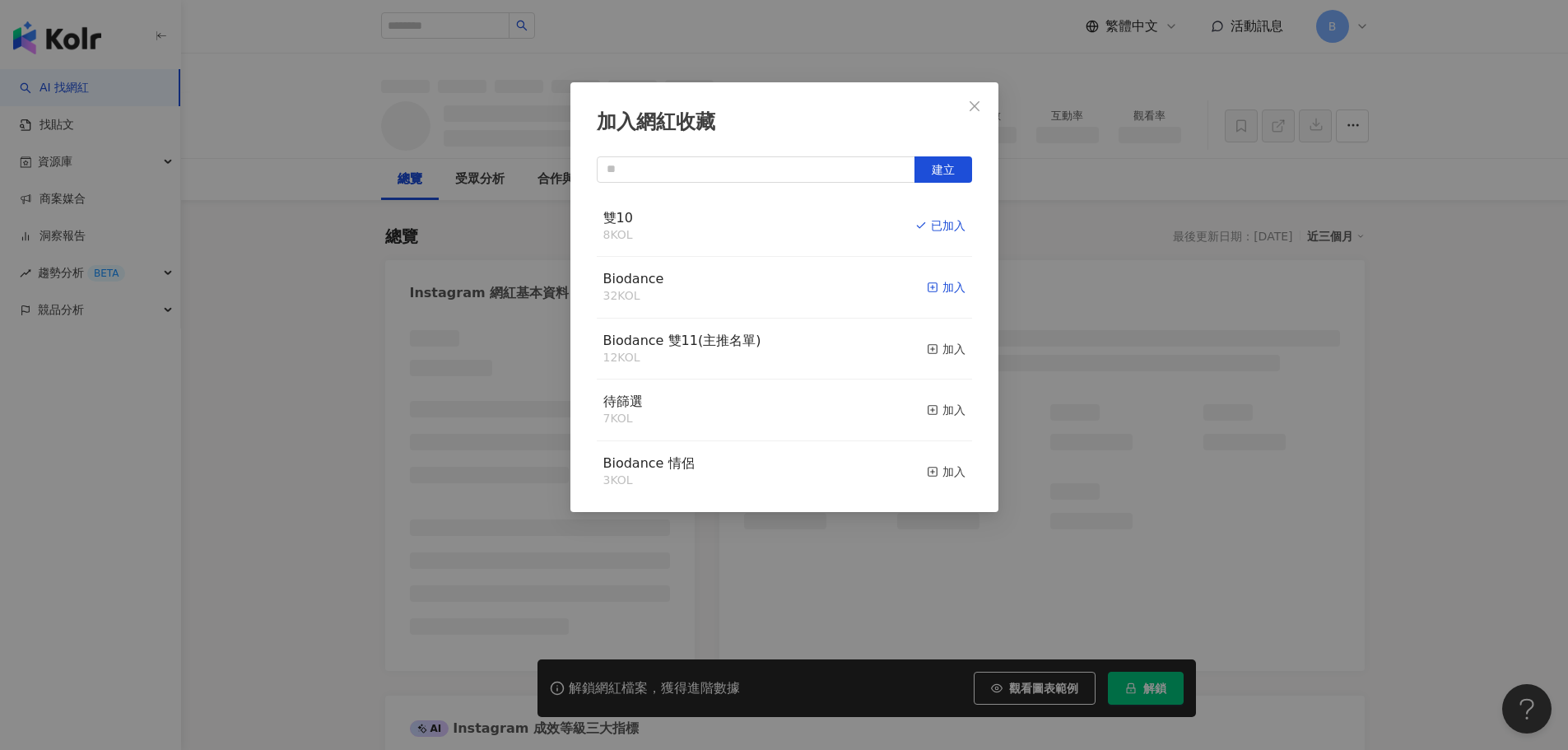
click at [939, 290] on div "加入" at bounding box center [946, 286] width 39 height 18
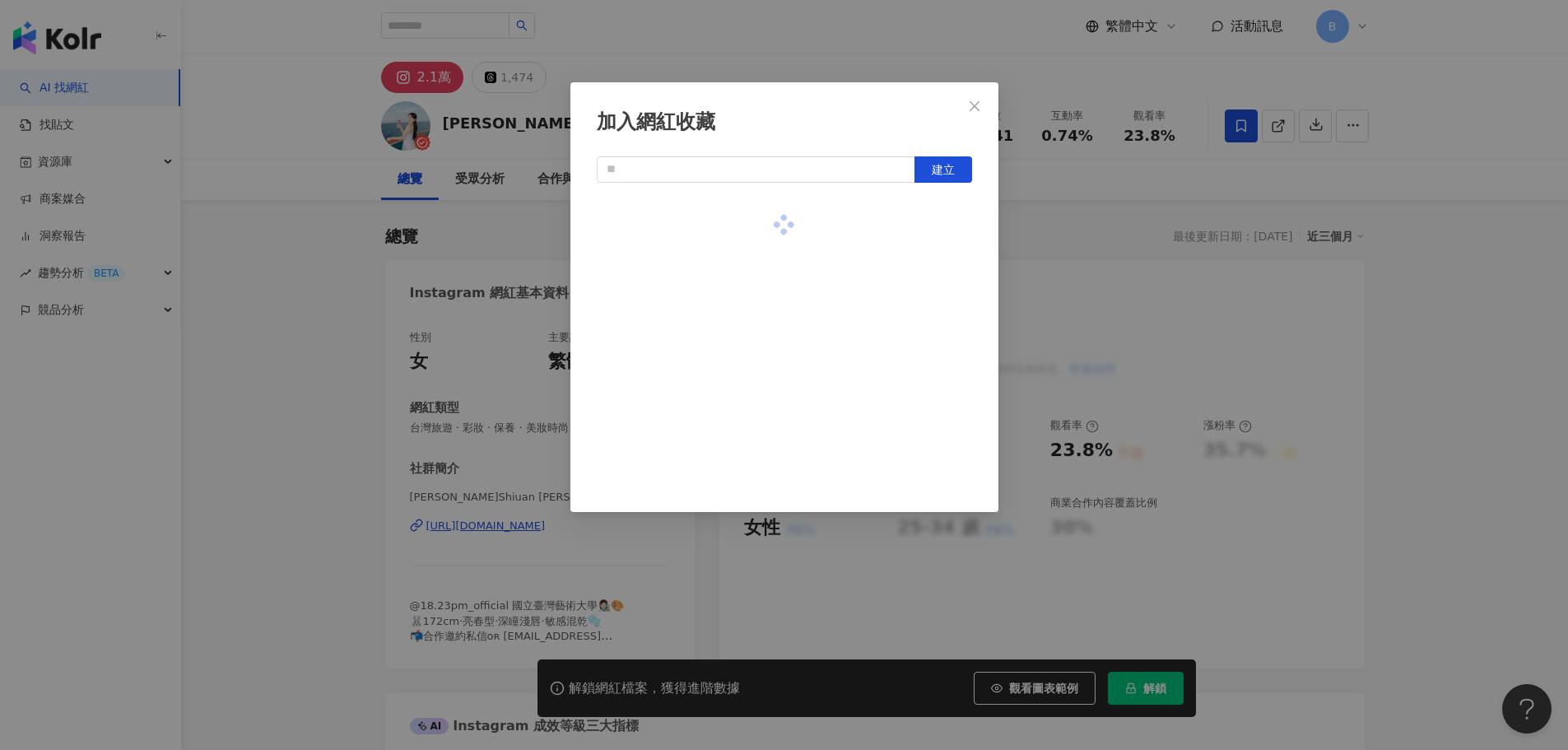
click at [922, 290] on div at bounding box center [784, 344] width 375 height 297
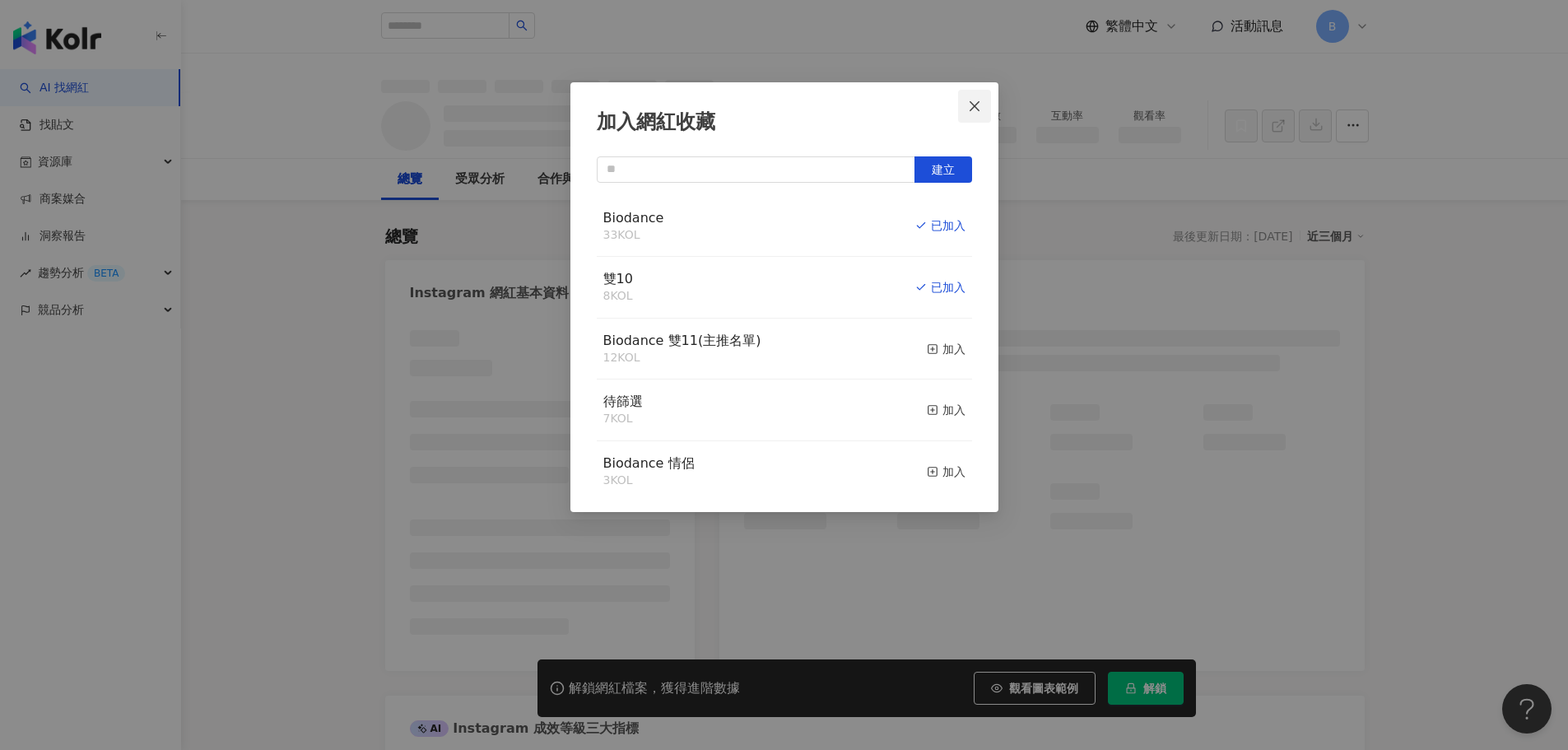
click at [977, 104] on icon "close" at bounding box center [975, 106] width 13 height 13
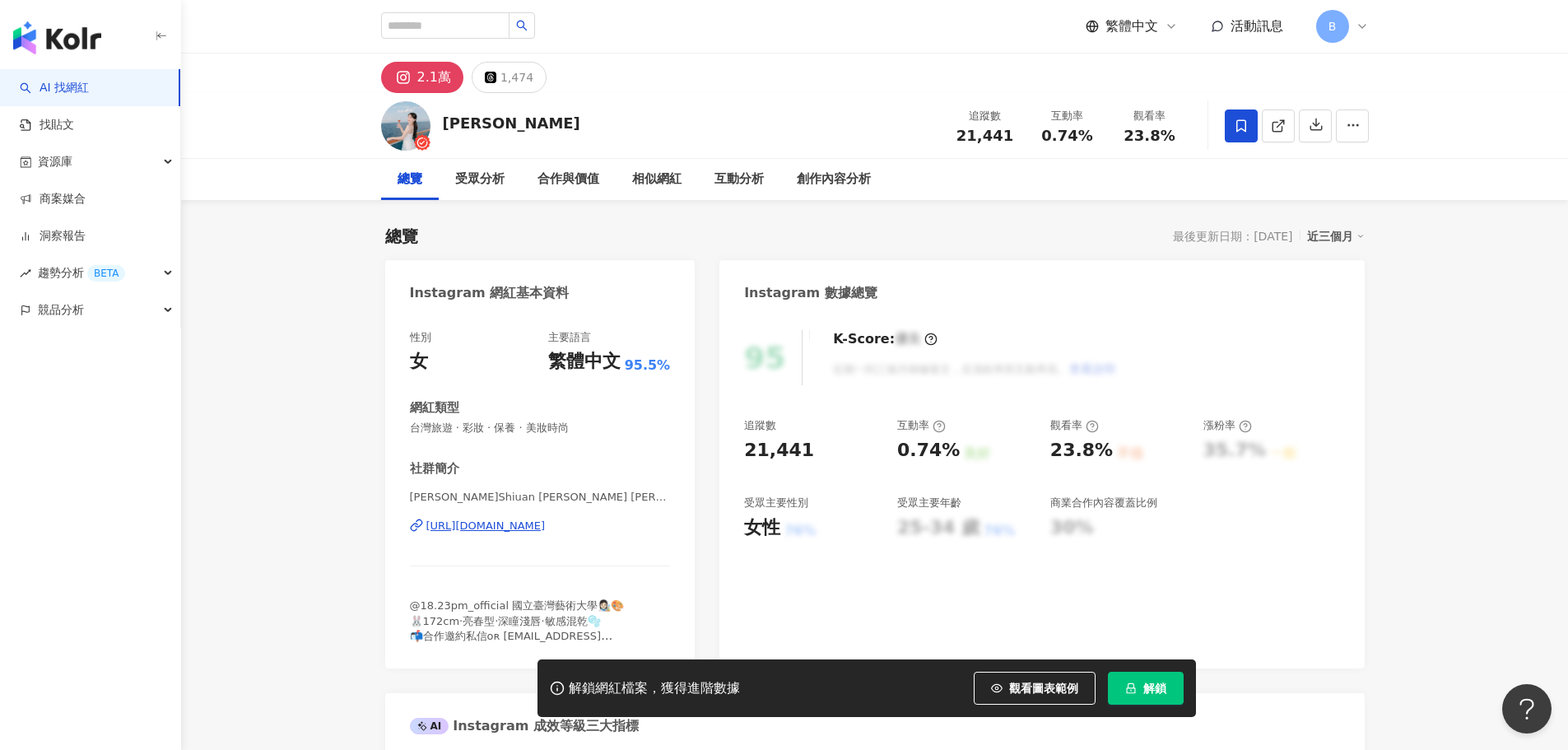
click at [978, 622] on div "95 K-Score : 優良 近期一到三個月積極發文，且漲粉率與互動率高。 查看說明 追蹤數 21,441 互動率 0.74% 良好 觀看率 23.8% 不…" at bounding box center [1042, 491] width 645 height 355
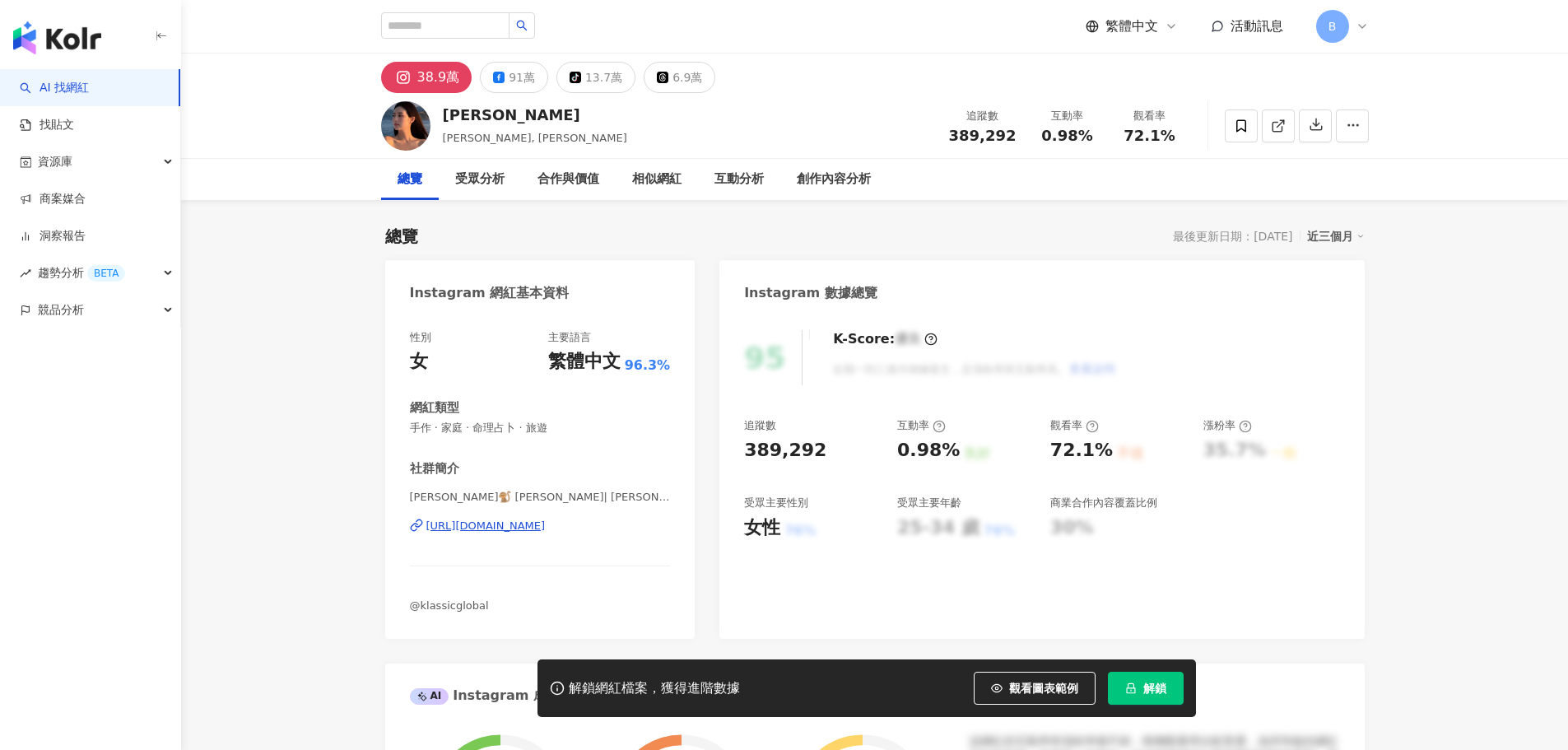
click at [517, 528] on div "[URL][DOMAIN_NAME]" at bounding box center [486, 526] width 119 height 15
click at [431, 29] on input "search" at bounding box center [445, 26] width 128 height 27
type input "*"
type input "**"
click at [435, 23] on input "**" at bounding box center [445, 26] width 128 height 27
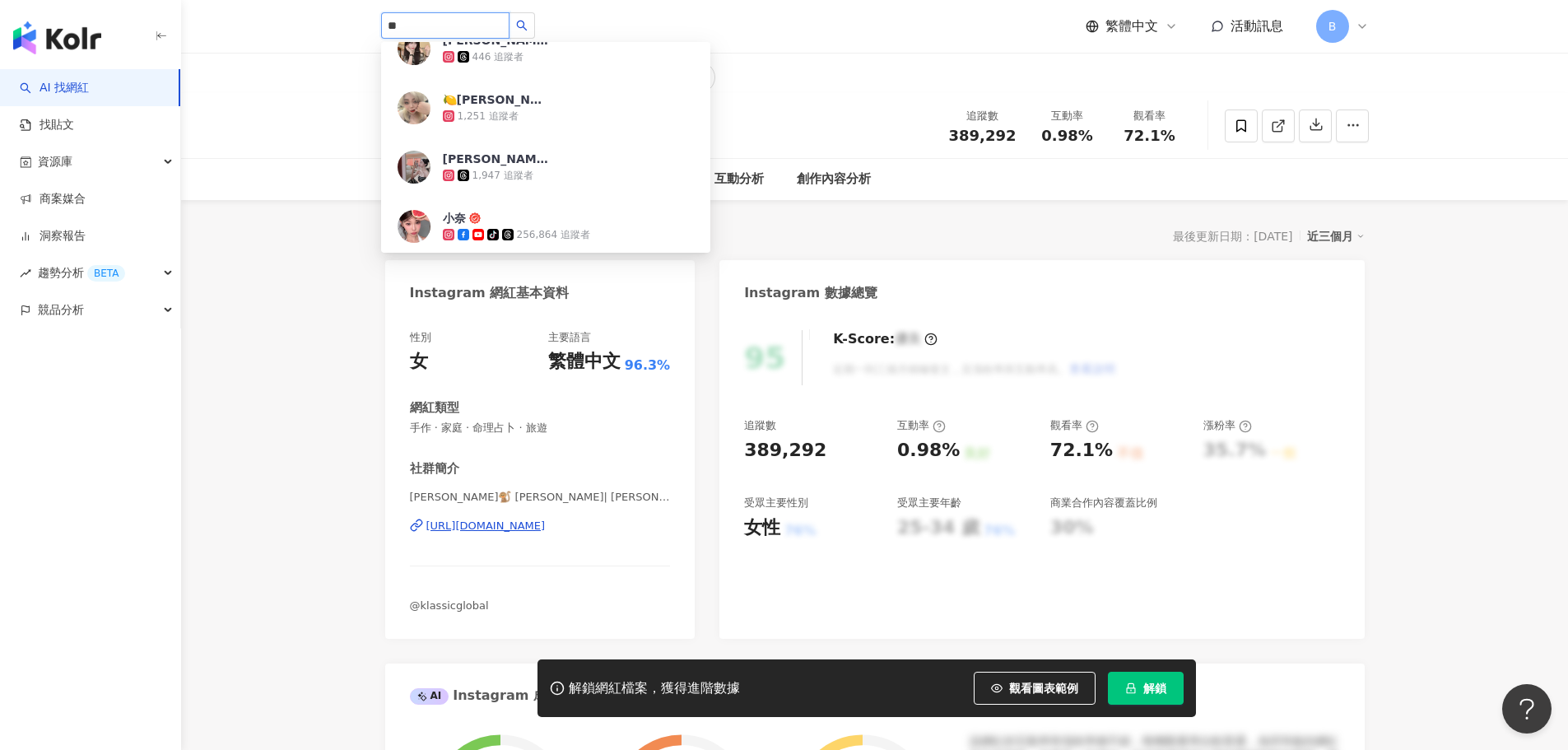
scroll to position [329, 0]
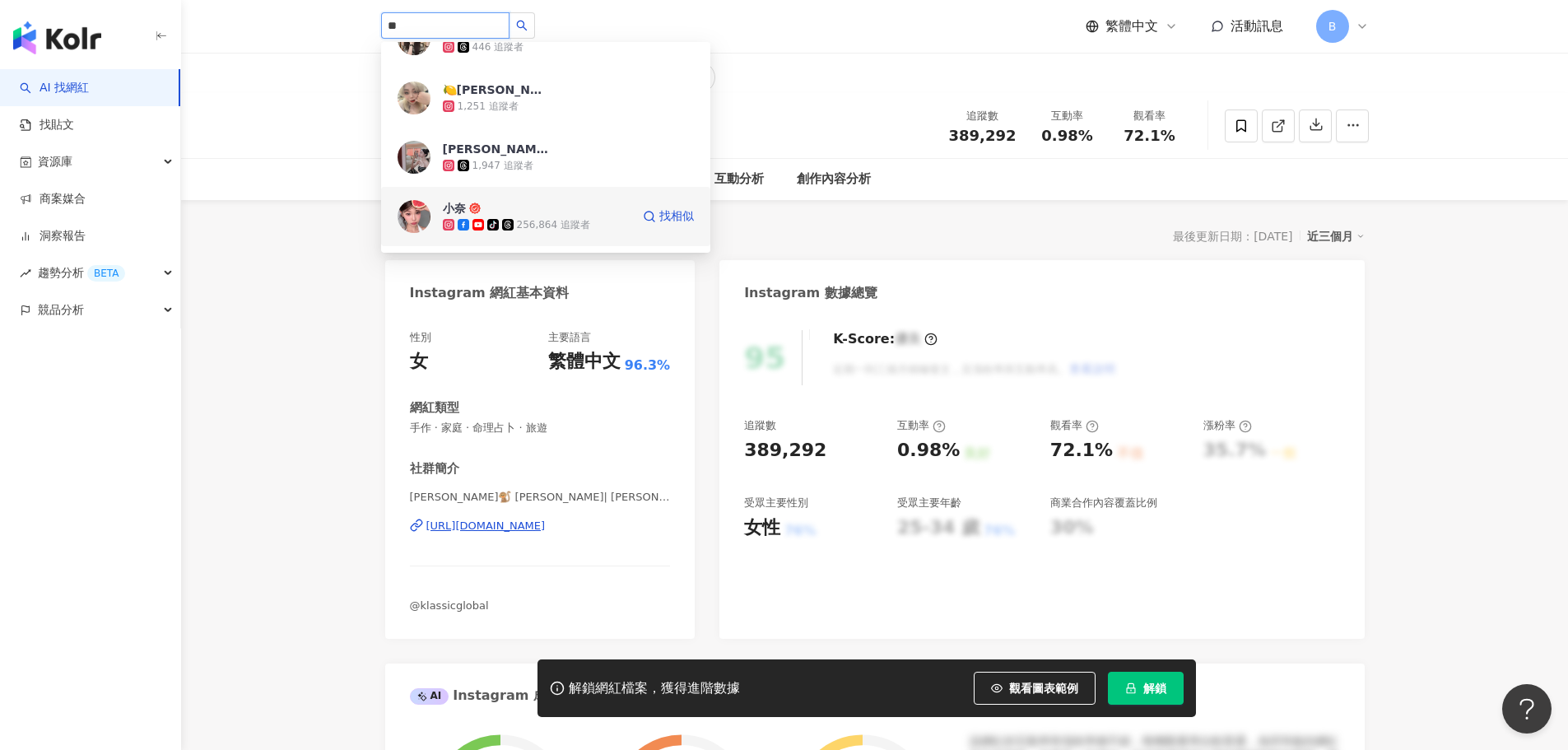
click at [574, 207] on div "小奈 tiktok-icon 256,864 追蹤者" at bounding box center [537, 216] width 188 height 33
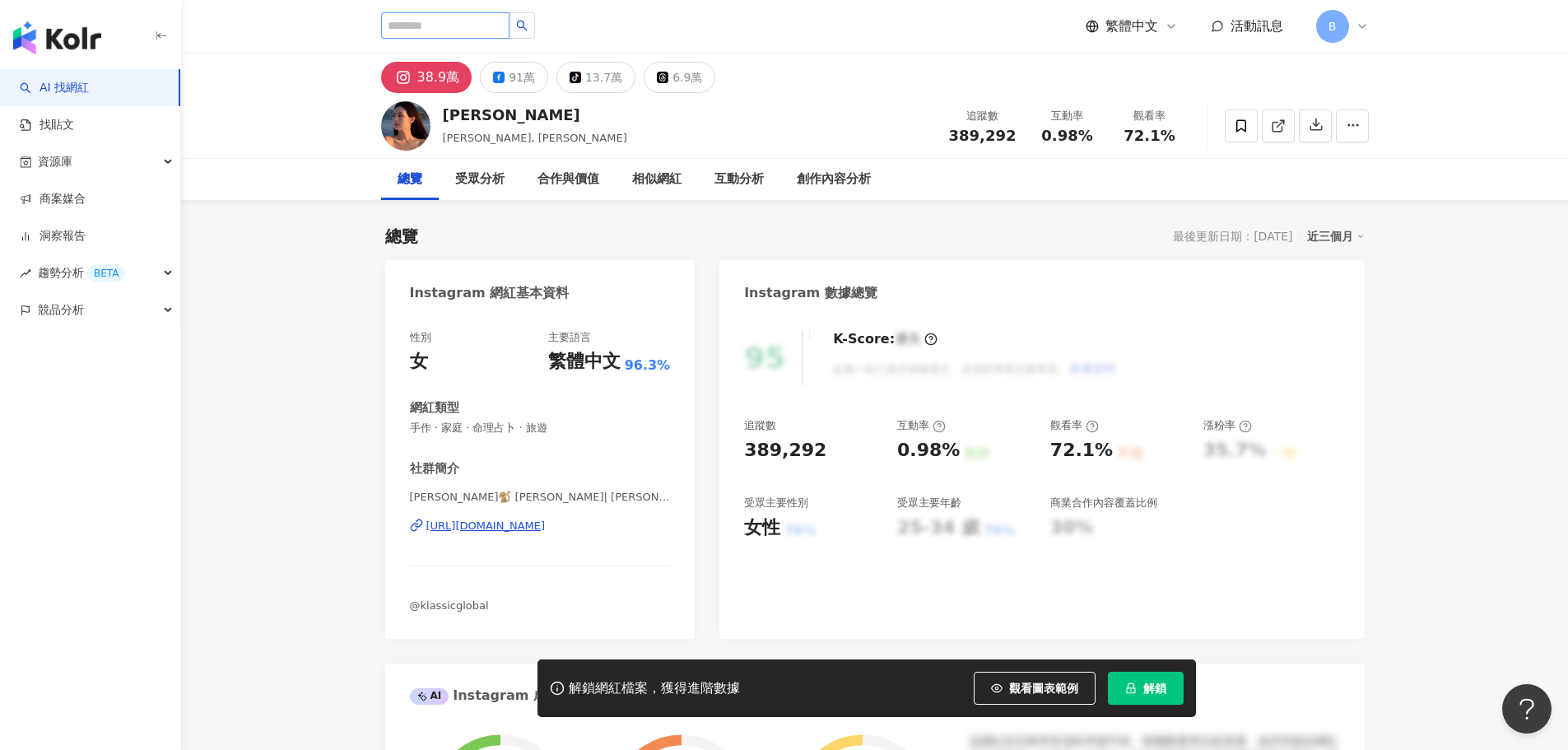
click at [452, 31] on input "search" at bounding box center [445, 26] width 128 height 27
type input "**"
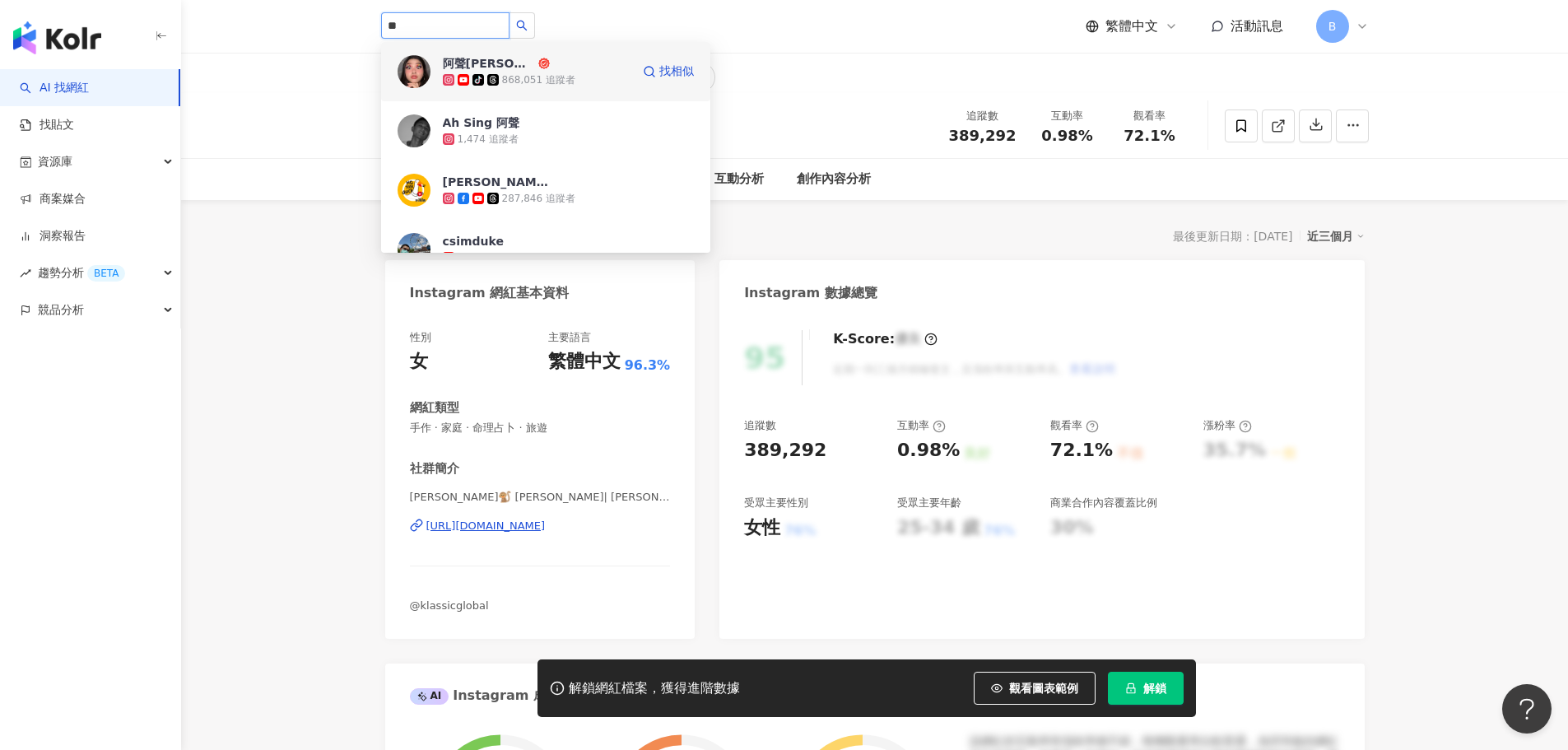
click at [576, 74] on div "tiktok-icon 868,051 追蹤者" at bounding box center [537, 80] width 188 height 16
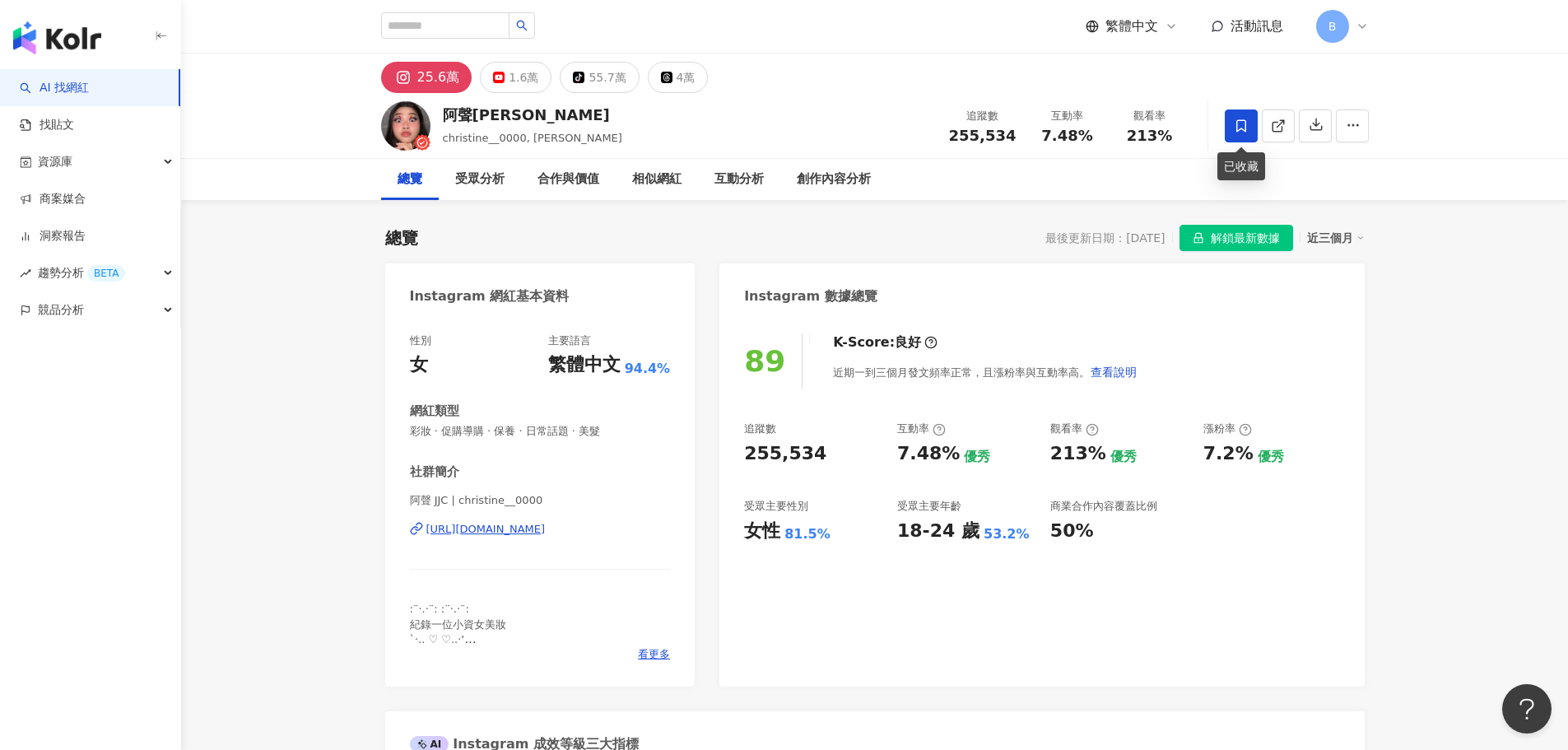
click at [1239, 130] on icon at bounding box center [1241, 126] width 15 height 15
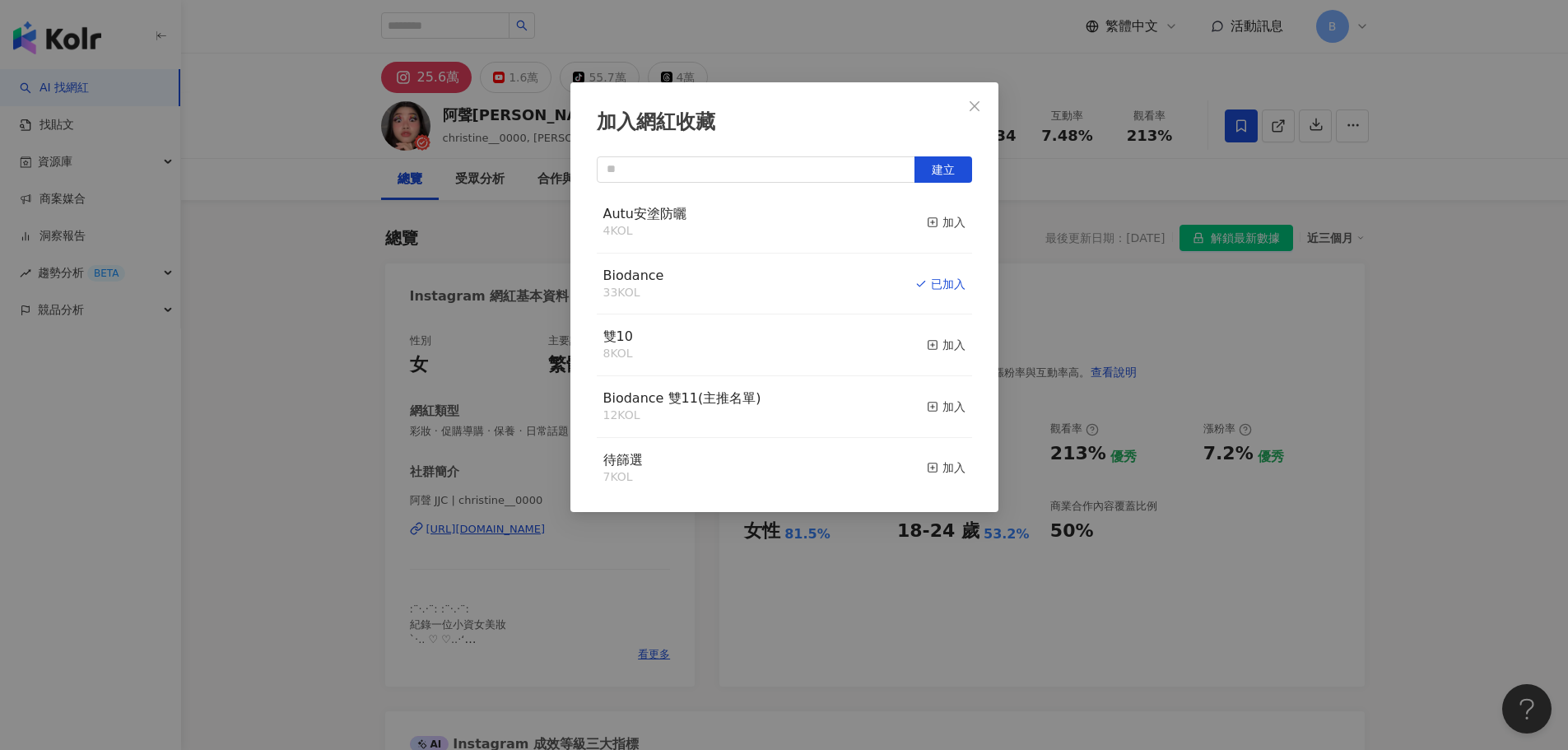
scroll to position [82, 0]
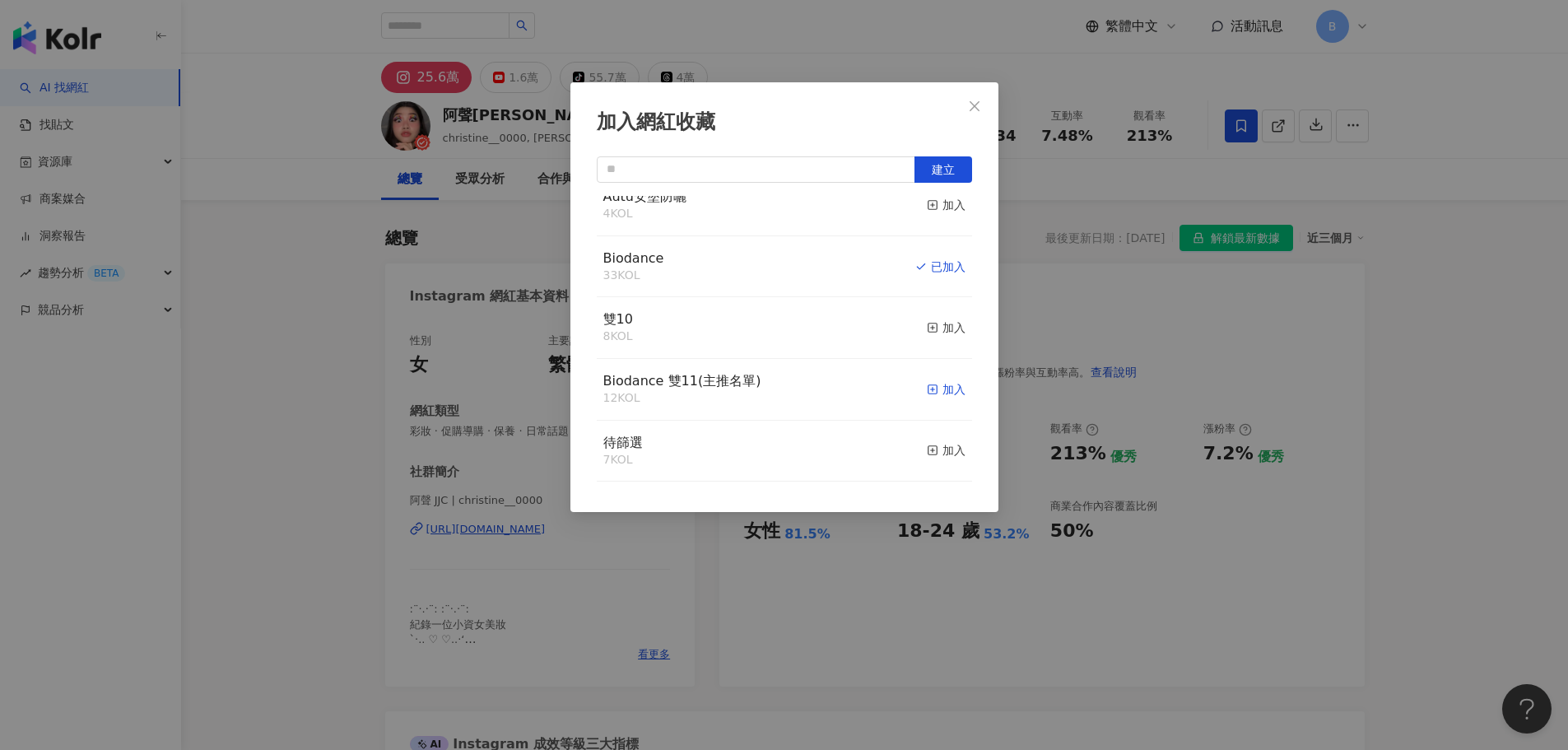
click at [935, 398] on div "加入" at bounding box center [946, 389] width 39 height 18
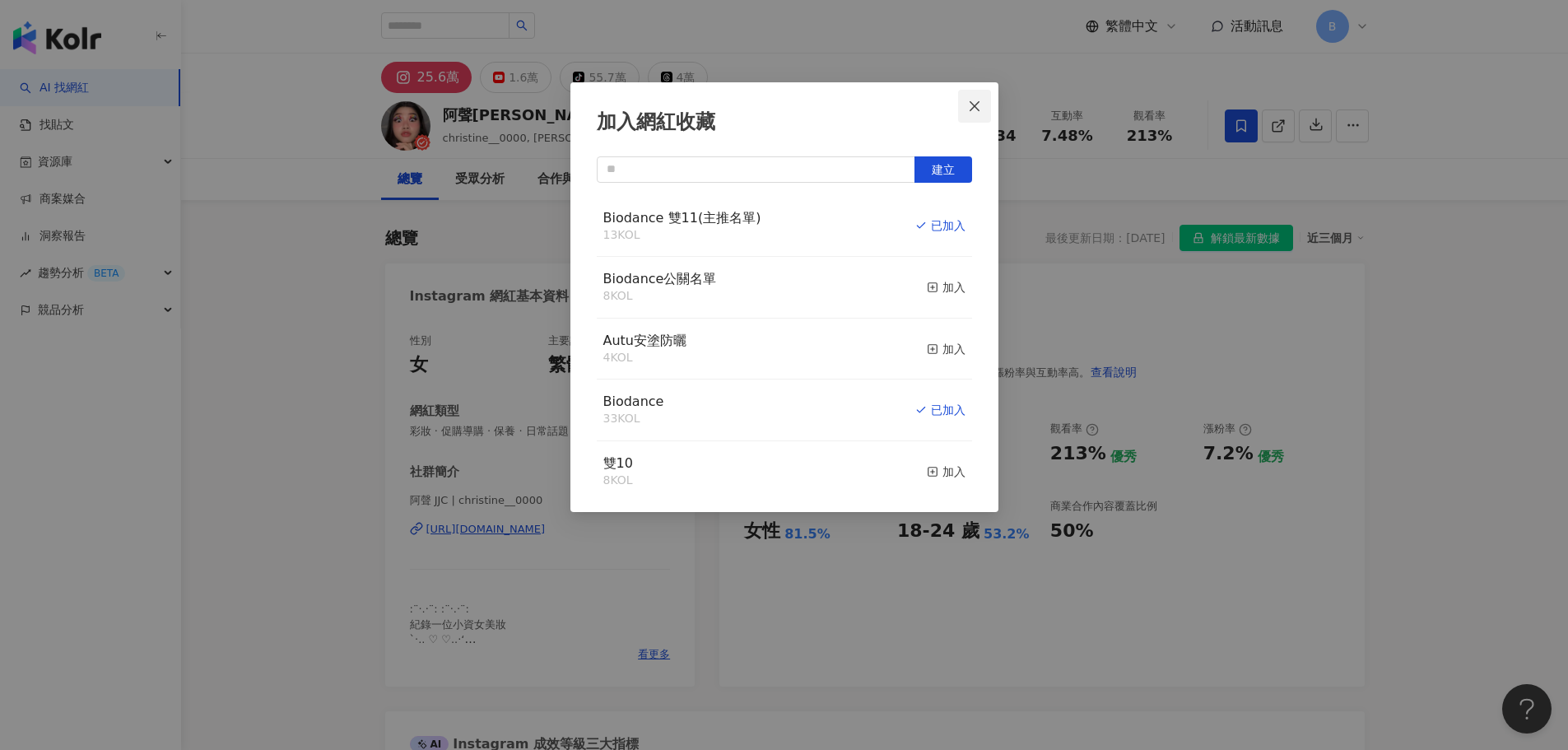
click at [979, 108] on icon "close" at bounding box center [975, 106] width 13 height 13
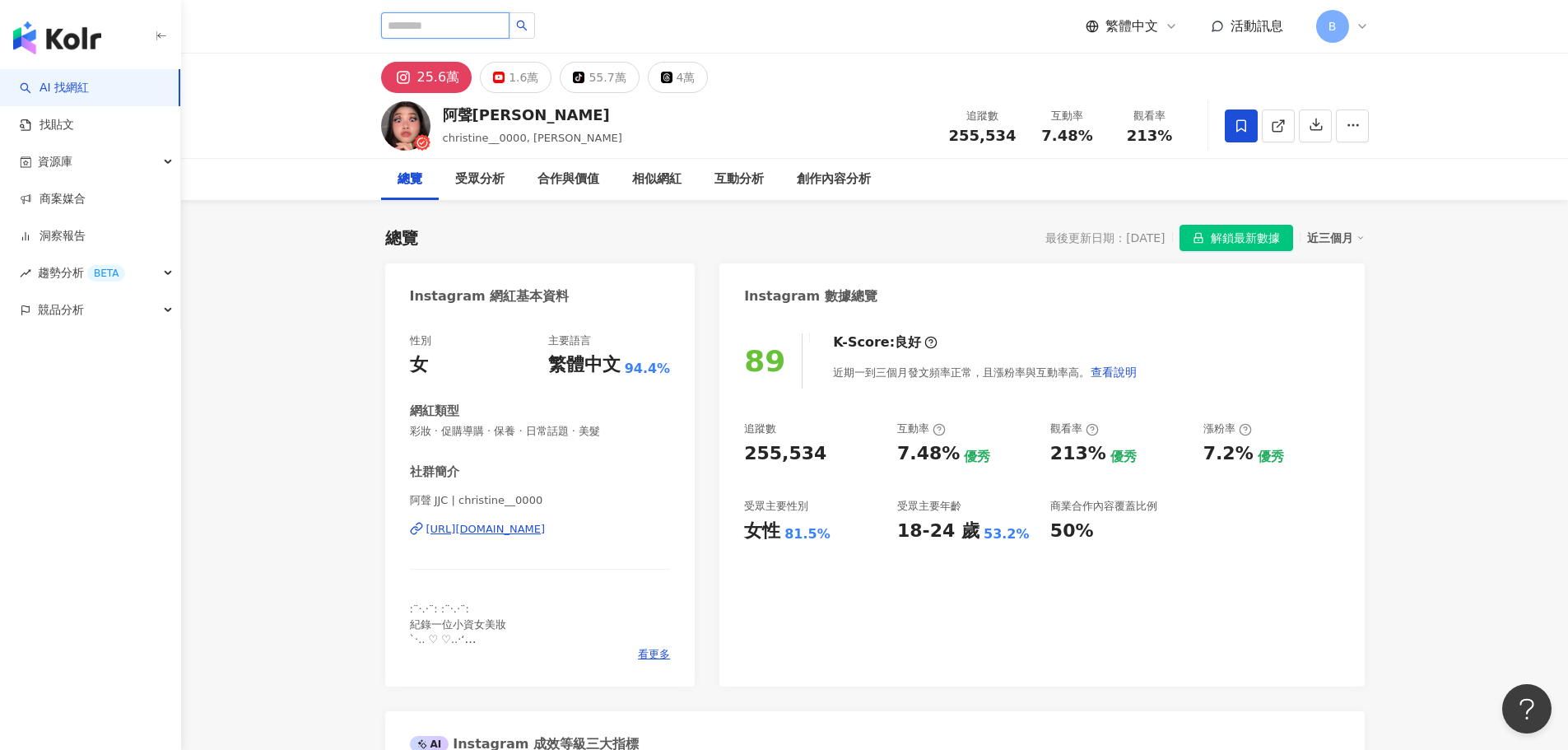
click at [465, 27] on input "search" at bounding box center [445, 26] width 128 height 27
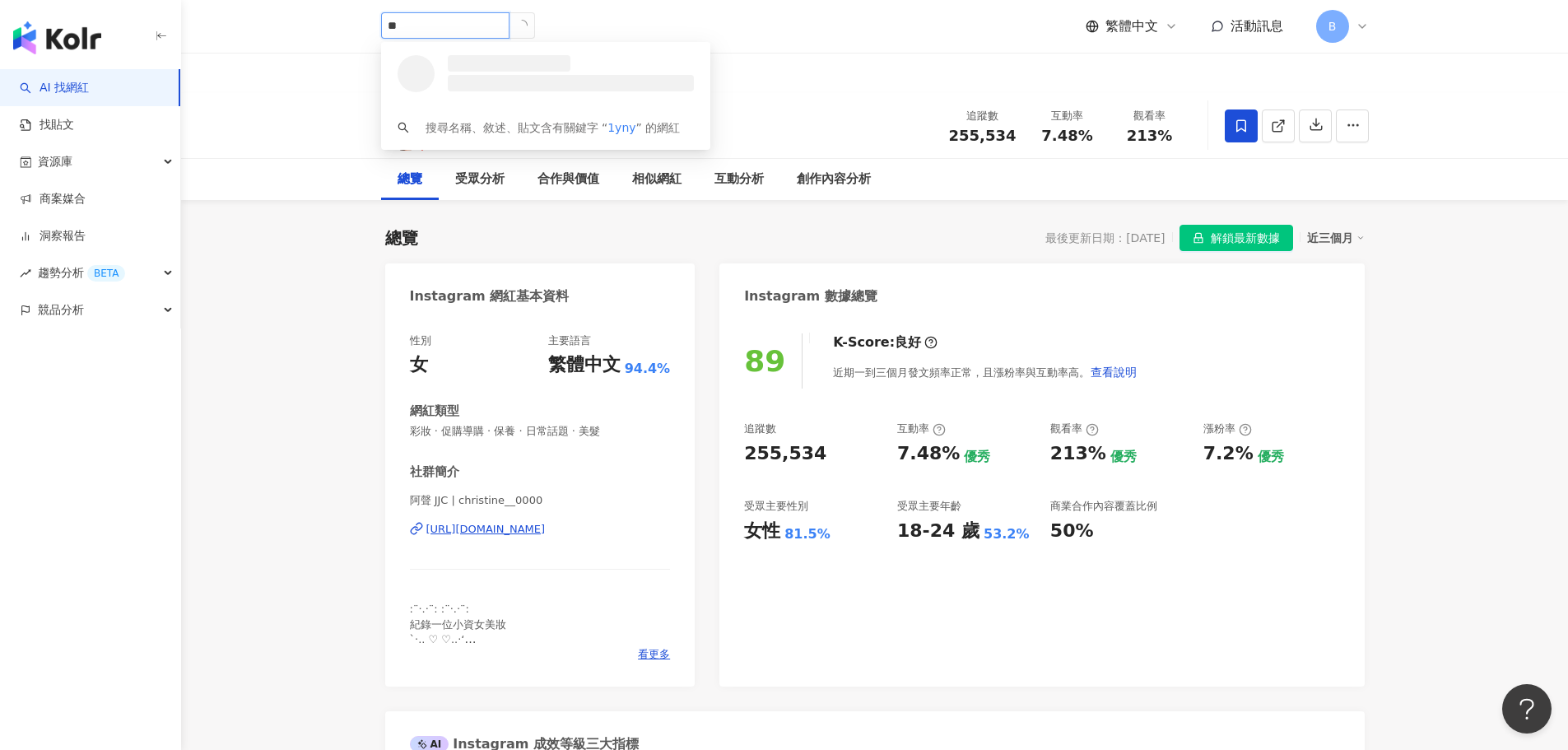
type input "*"
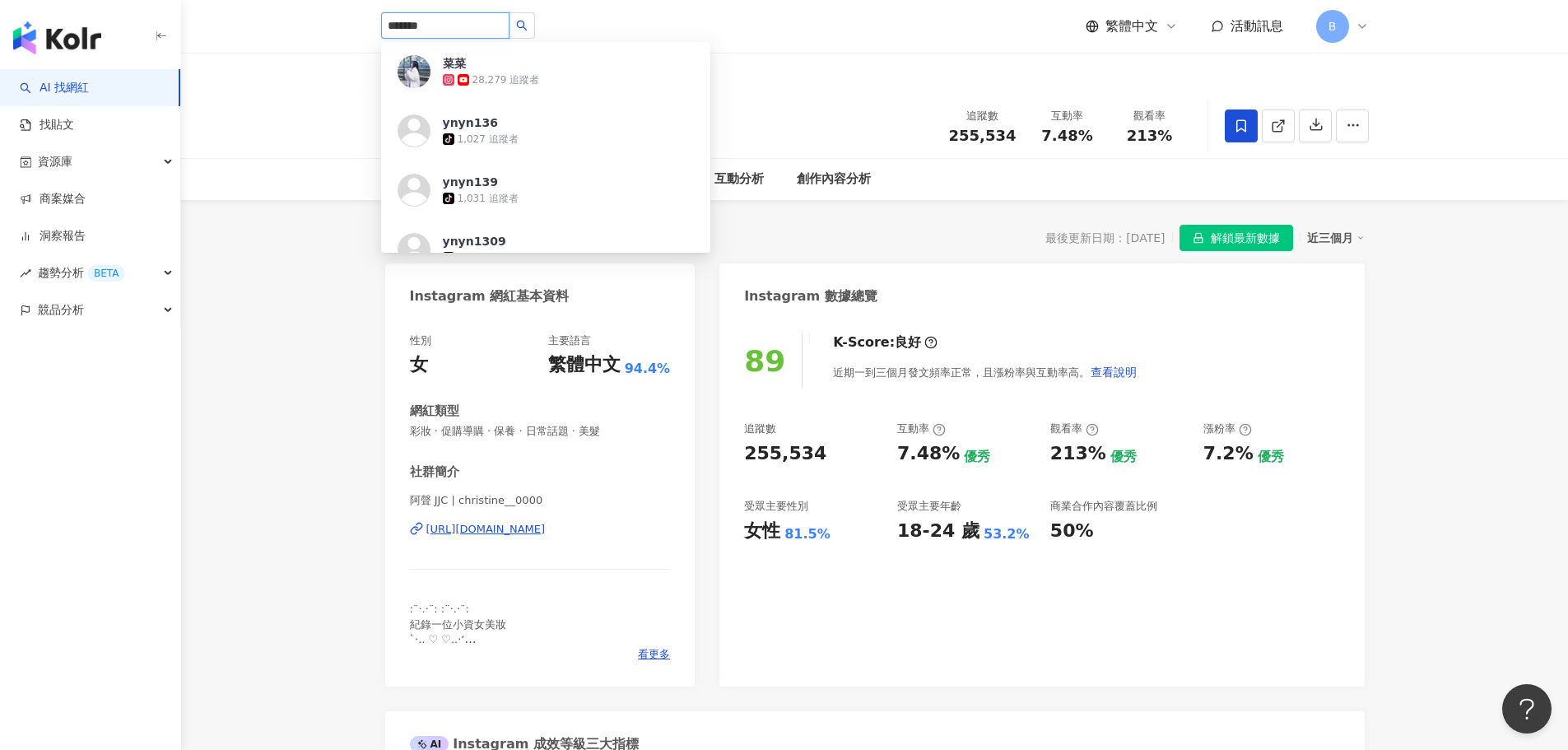
type input "********"
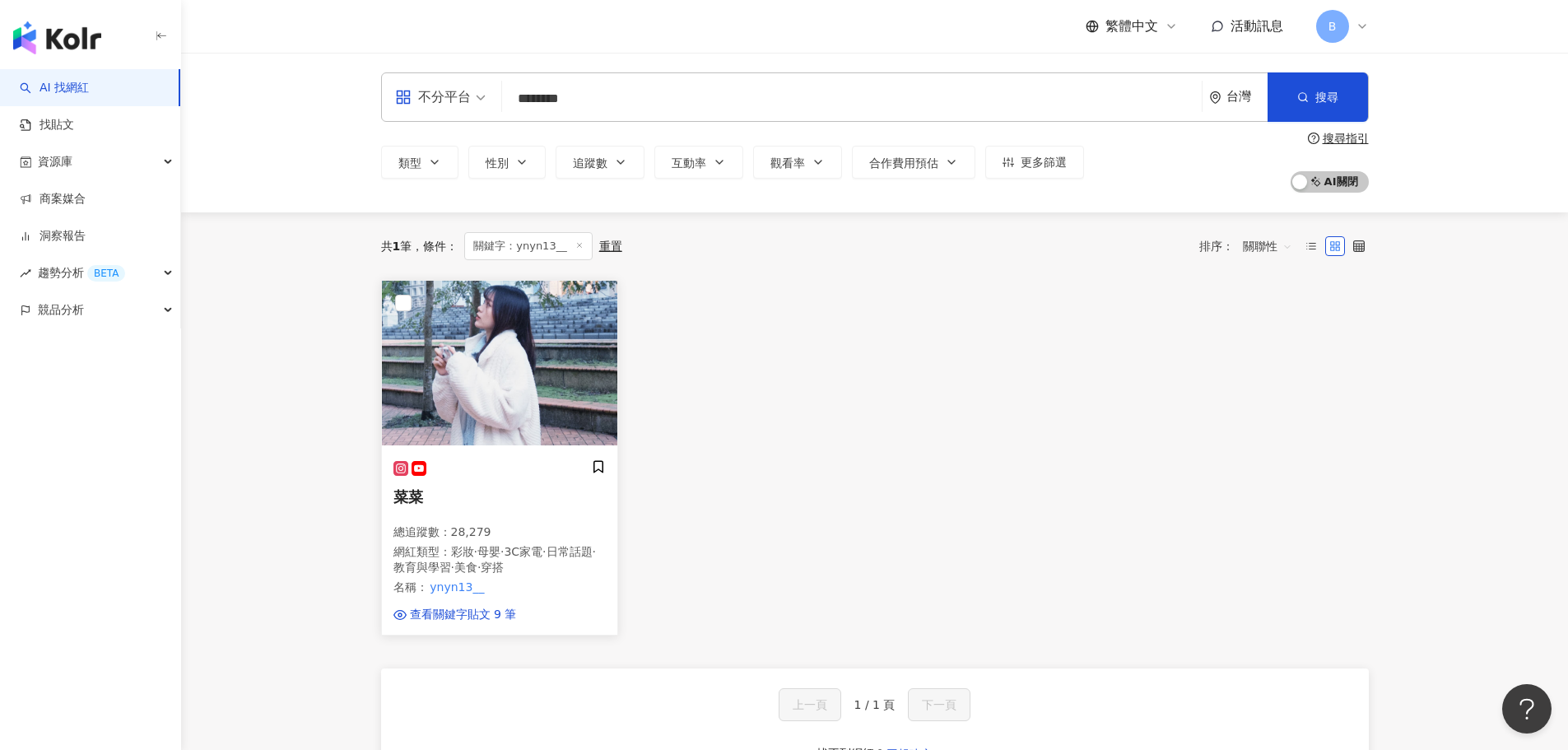
click at [551, 366] on img at bounding box center [500, 363] width 235 height 165
click at [133, 178] on div "資源庫" at bounding box center [90, 161] width 180 height 37
click at [85, 232] on link "網紅收藏" at bounding box center [63, 235] width 46 height 16
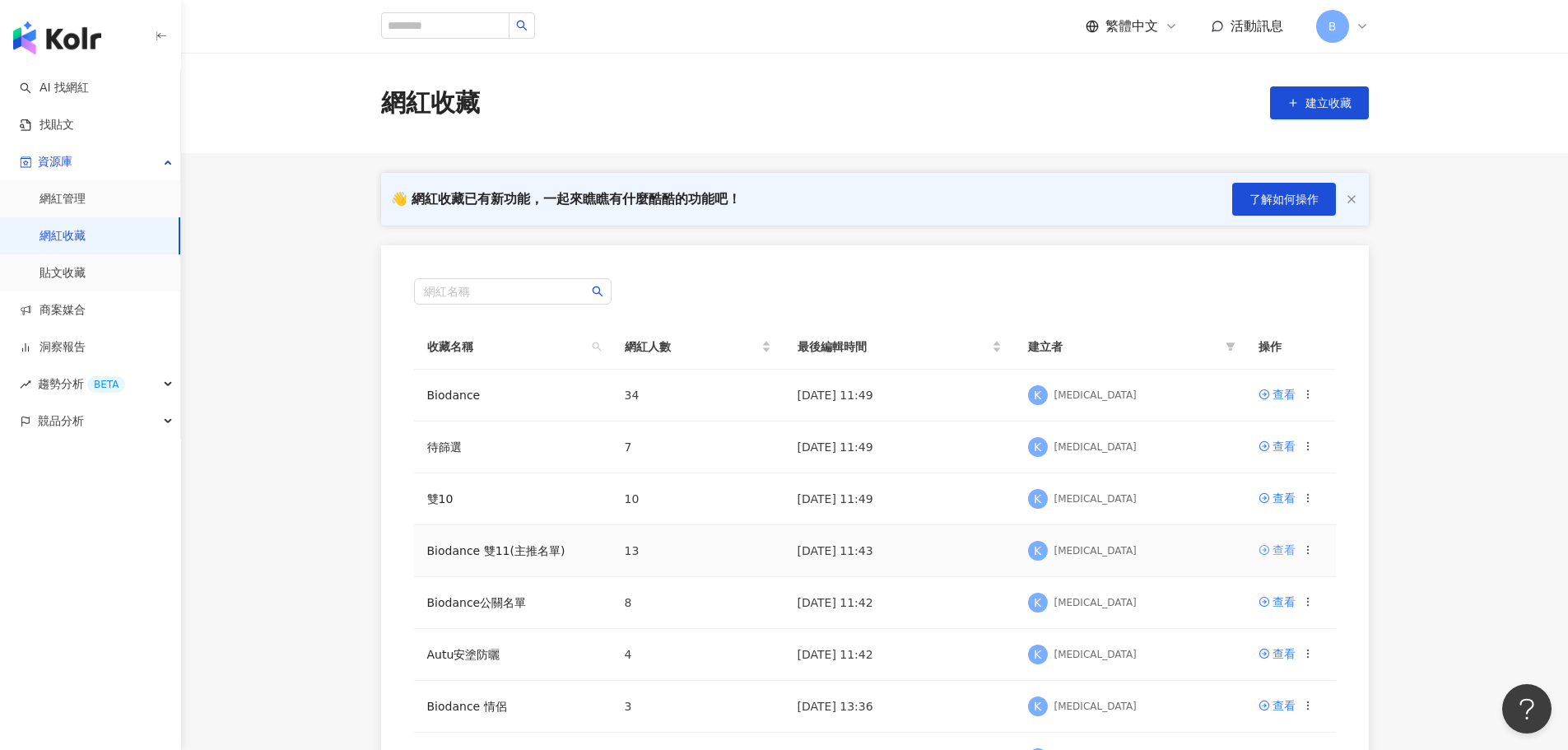
click at [1278, 553] on div "查看" at bounding box center [1284, 549] width 23 height 18
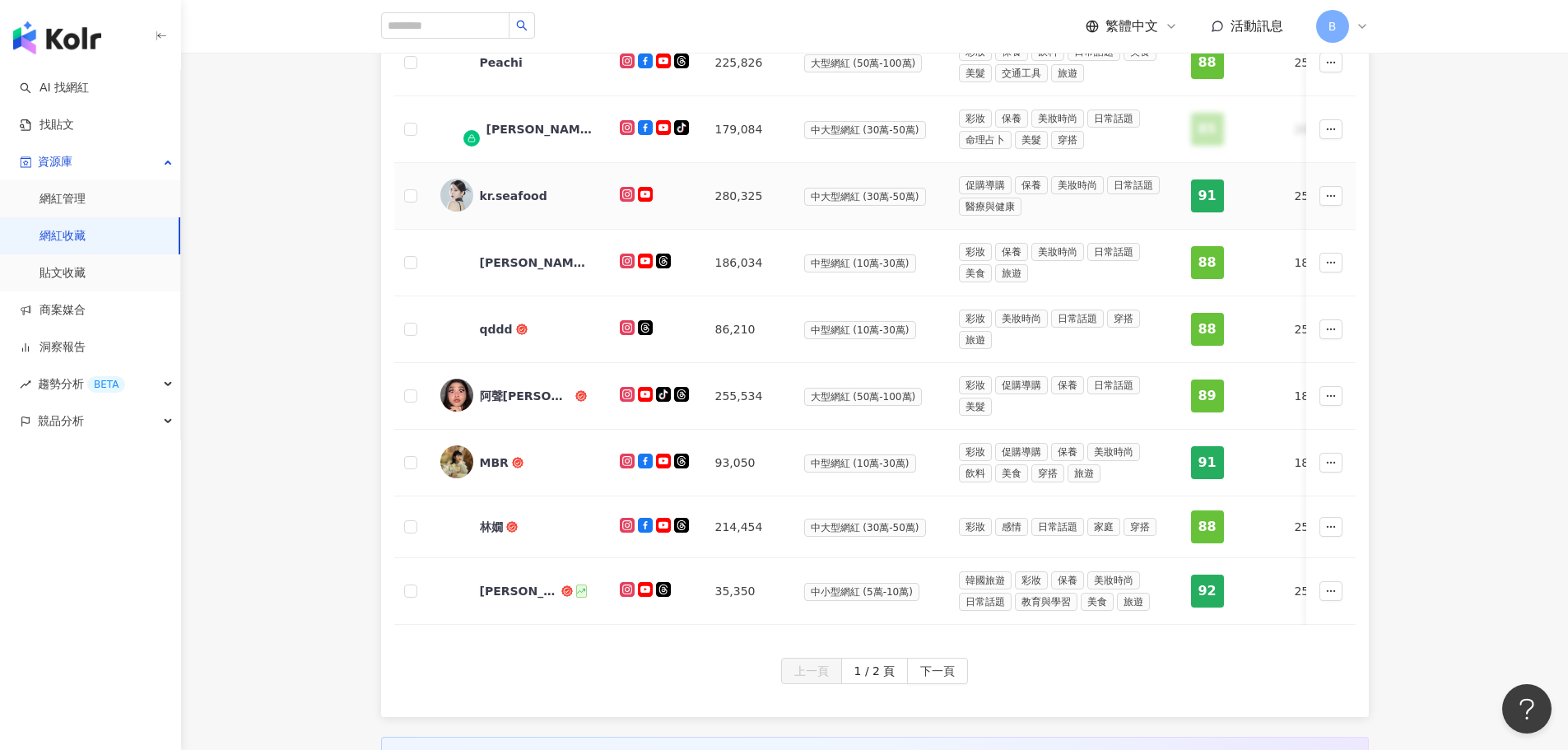
scroll to position [576, 0]
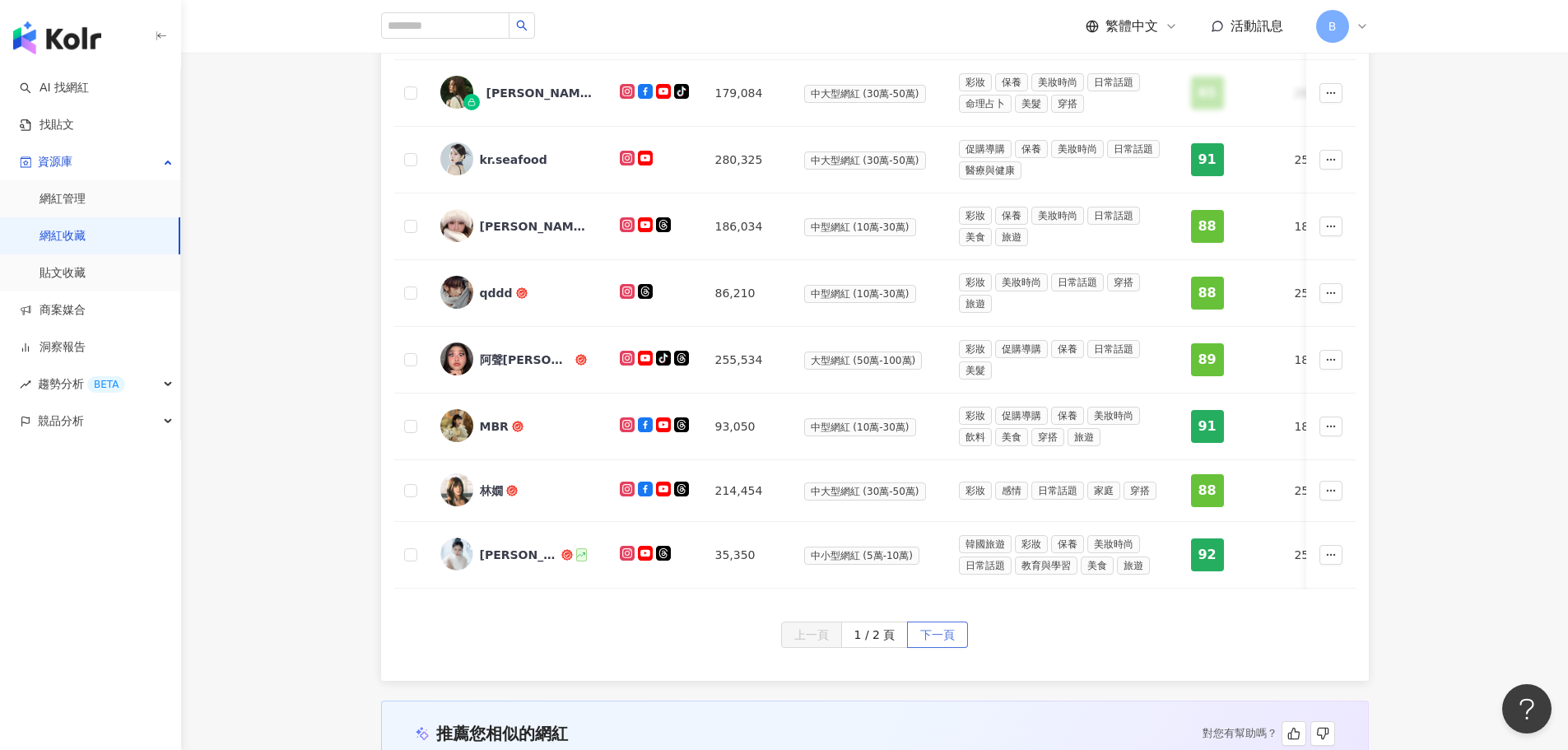
click at [939, 648] on span "下一頁" at bounding box center [938, 635] width 34 height 27
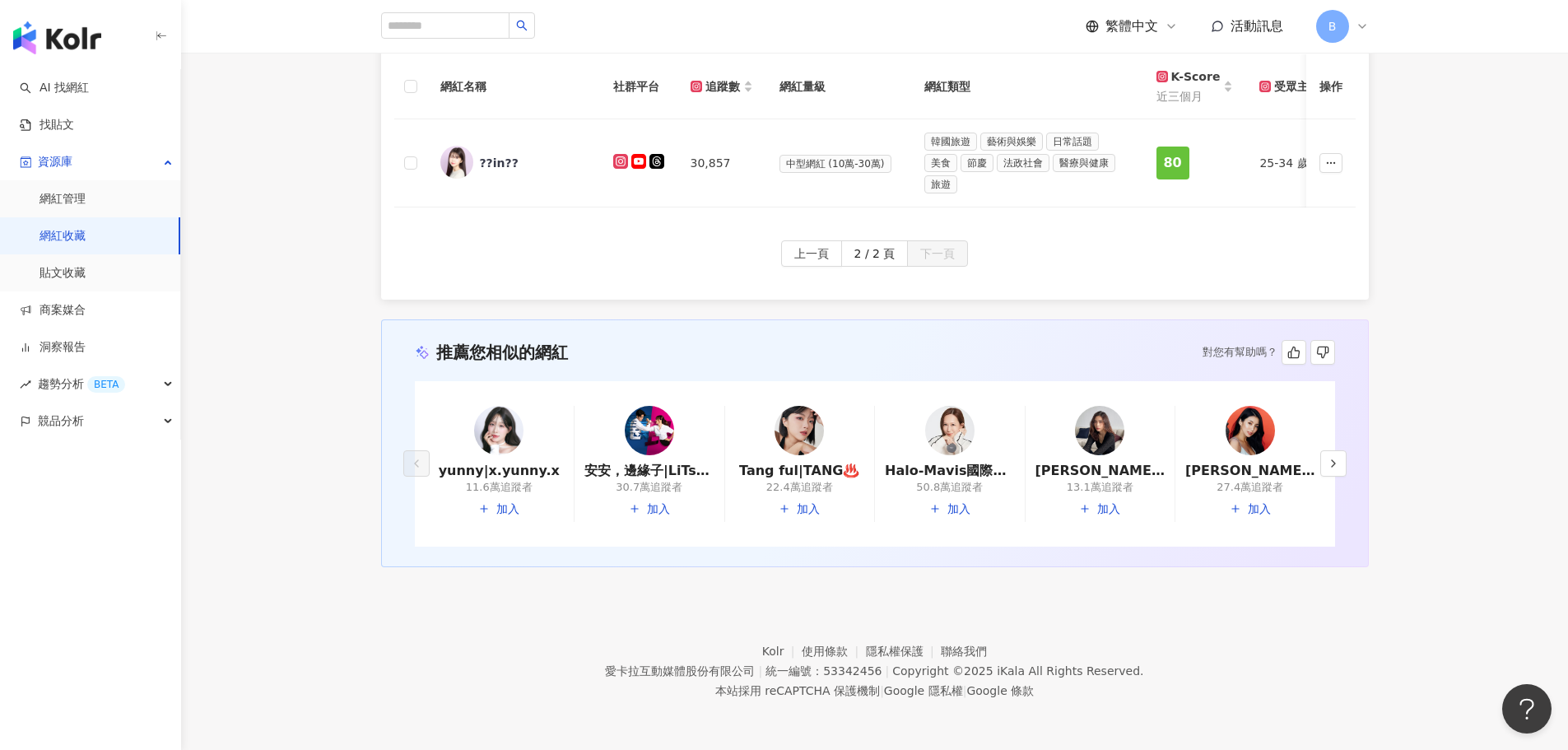
scroll to position [166, 0]
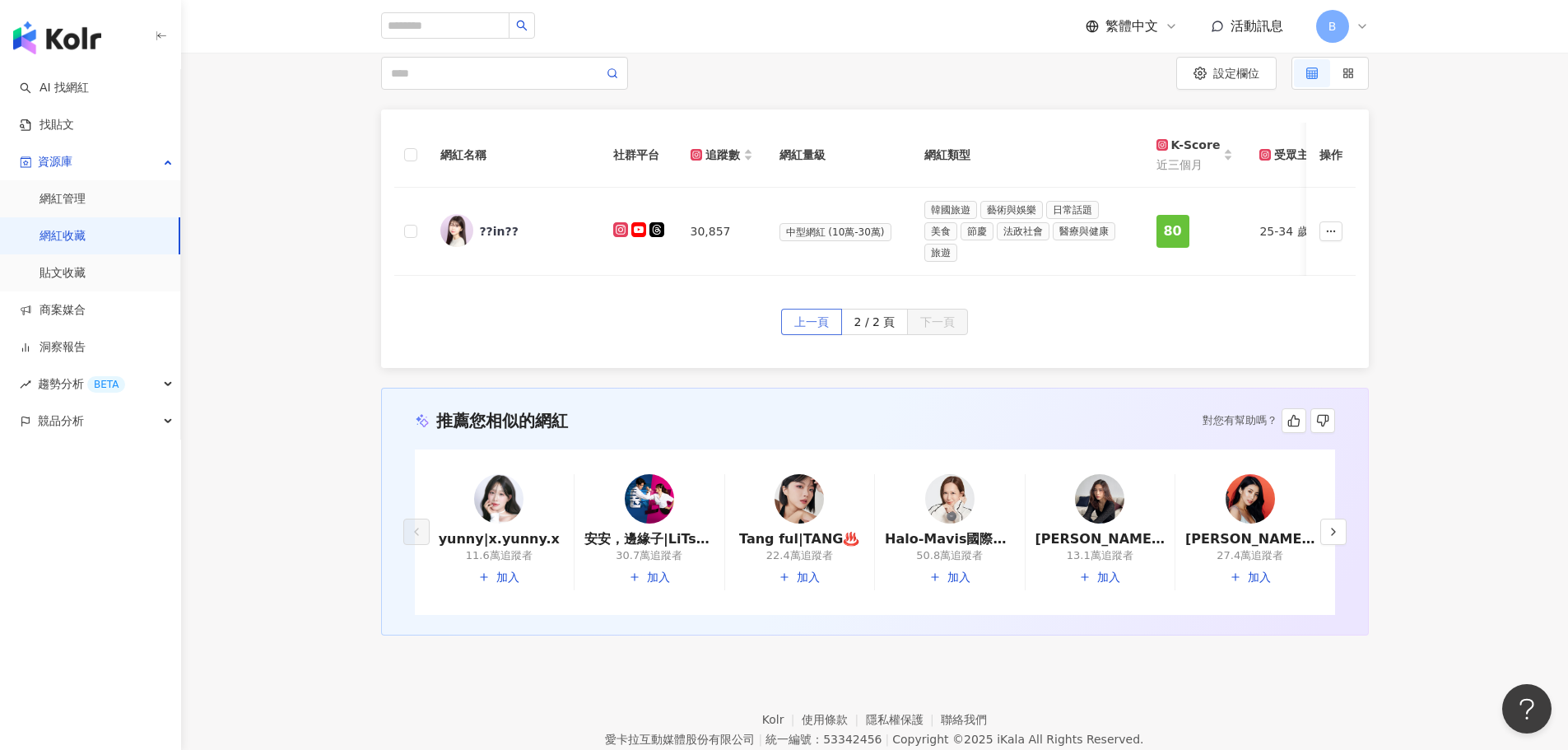
click at [834, 335] on button "上一頁" at bounding box center [811, 322] width 61 height 27
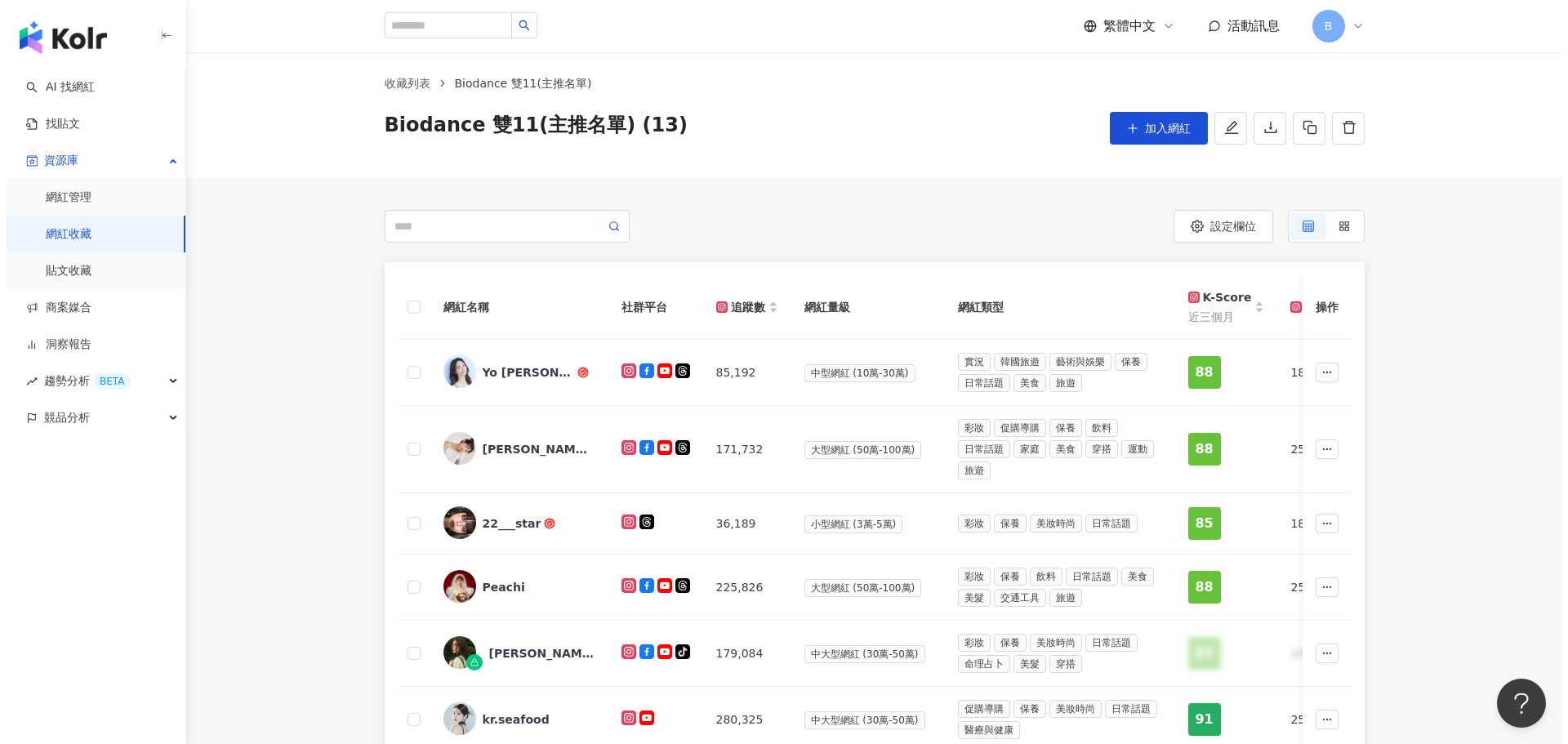
scroll to position [0, 0]
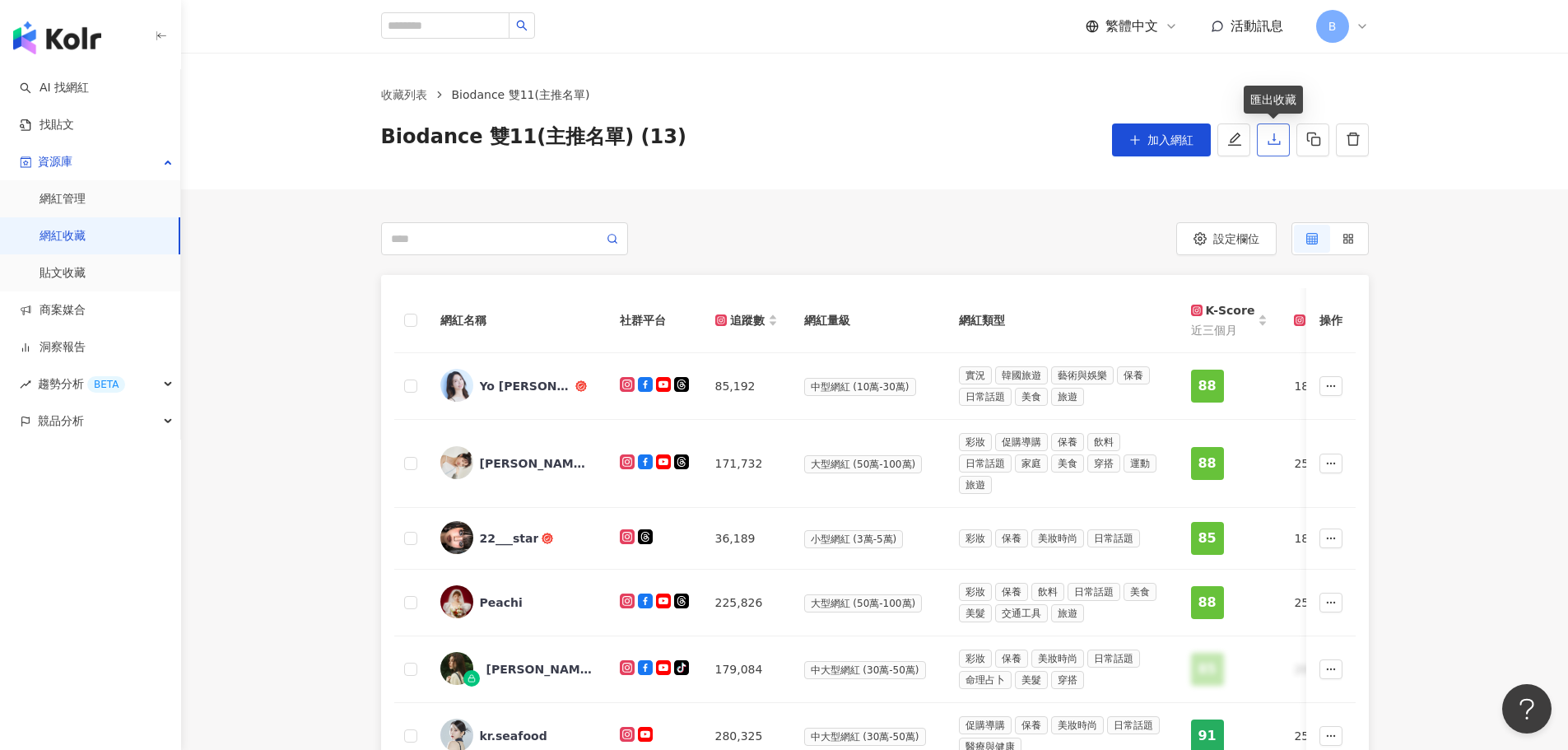
click at [1270, 144] on icon "download" at bounding box center [1274, 139] width 15 height 15
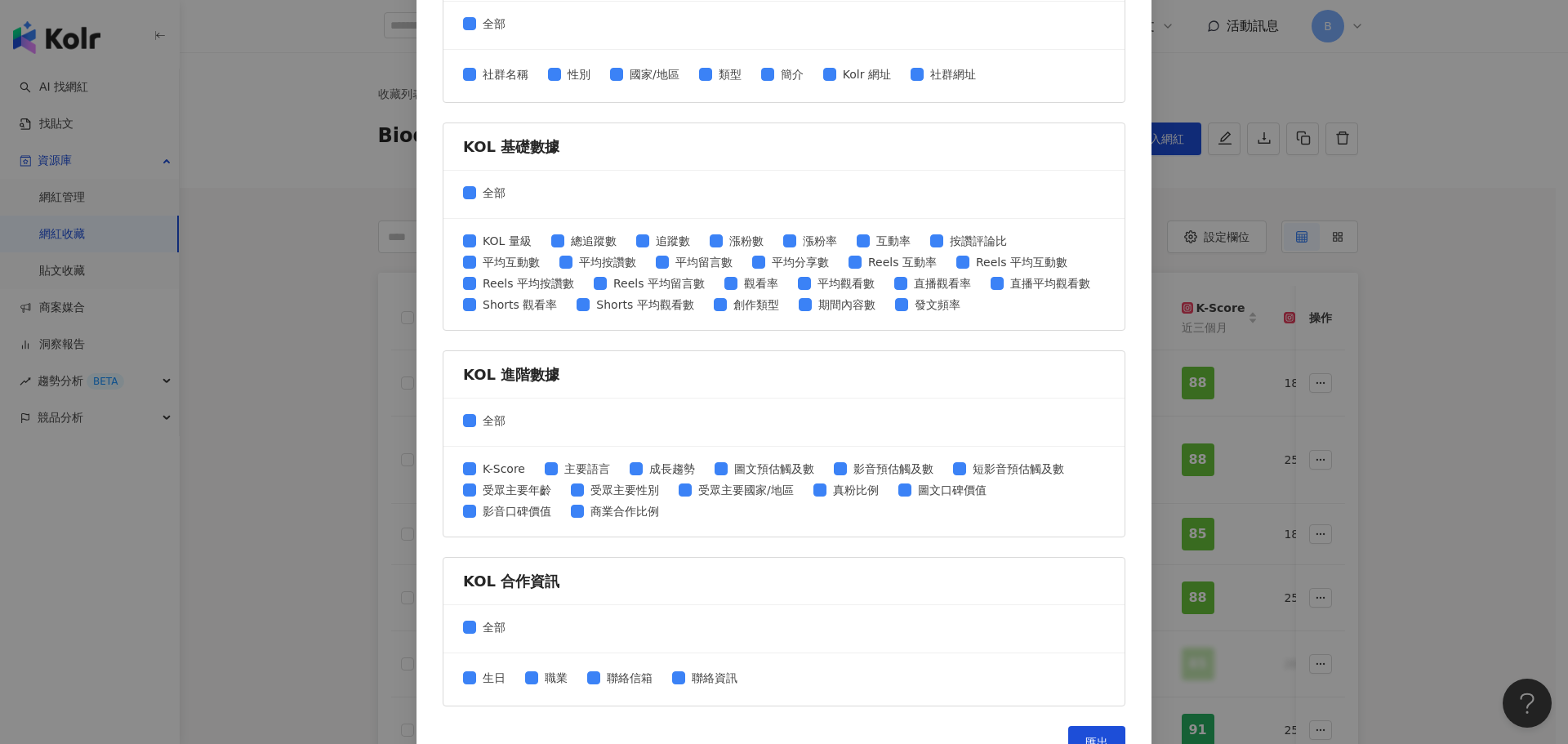
scroll to position [524, 0]
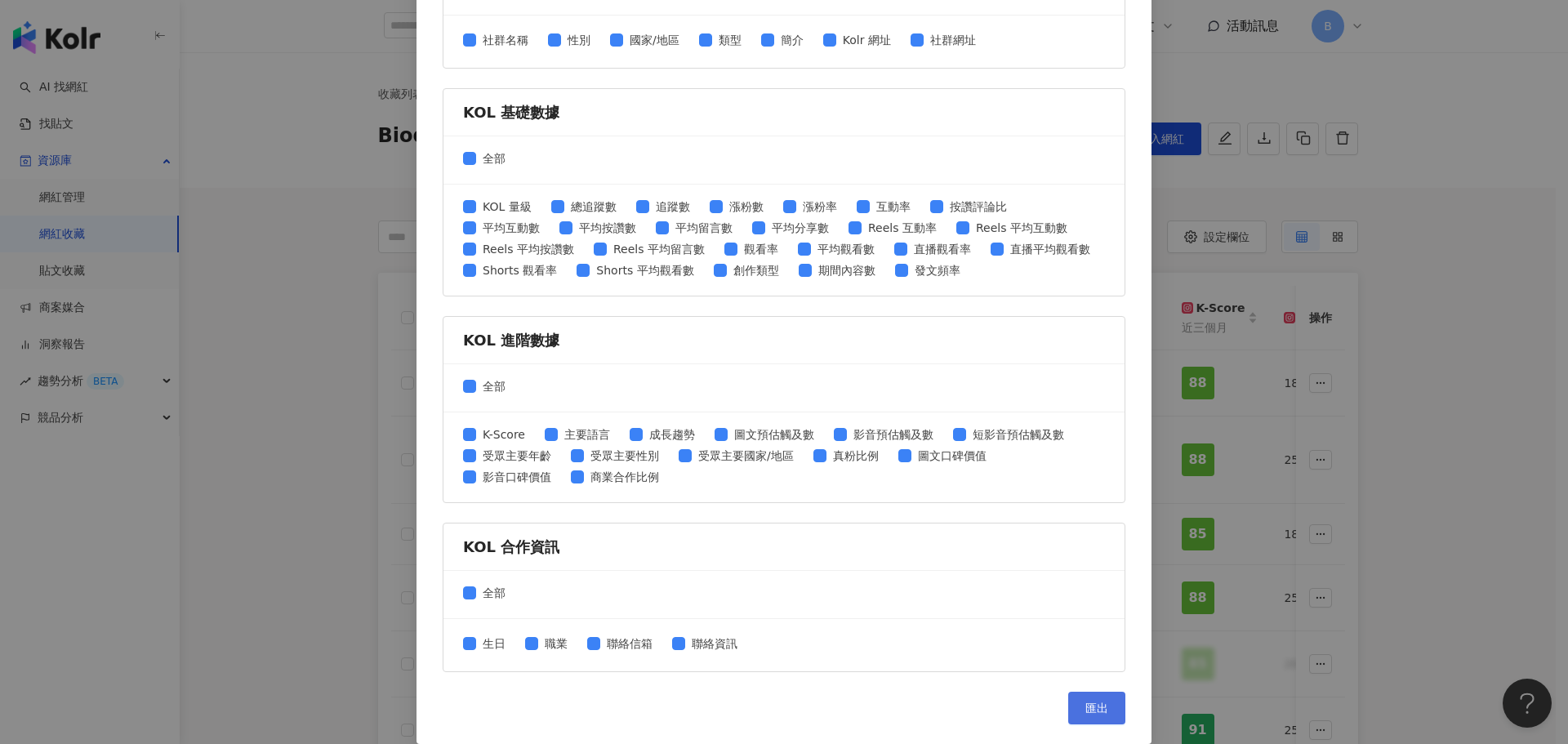
click at [1100, 707] on span "匯出" at bounding box center [1097, 708] width 23 height 13
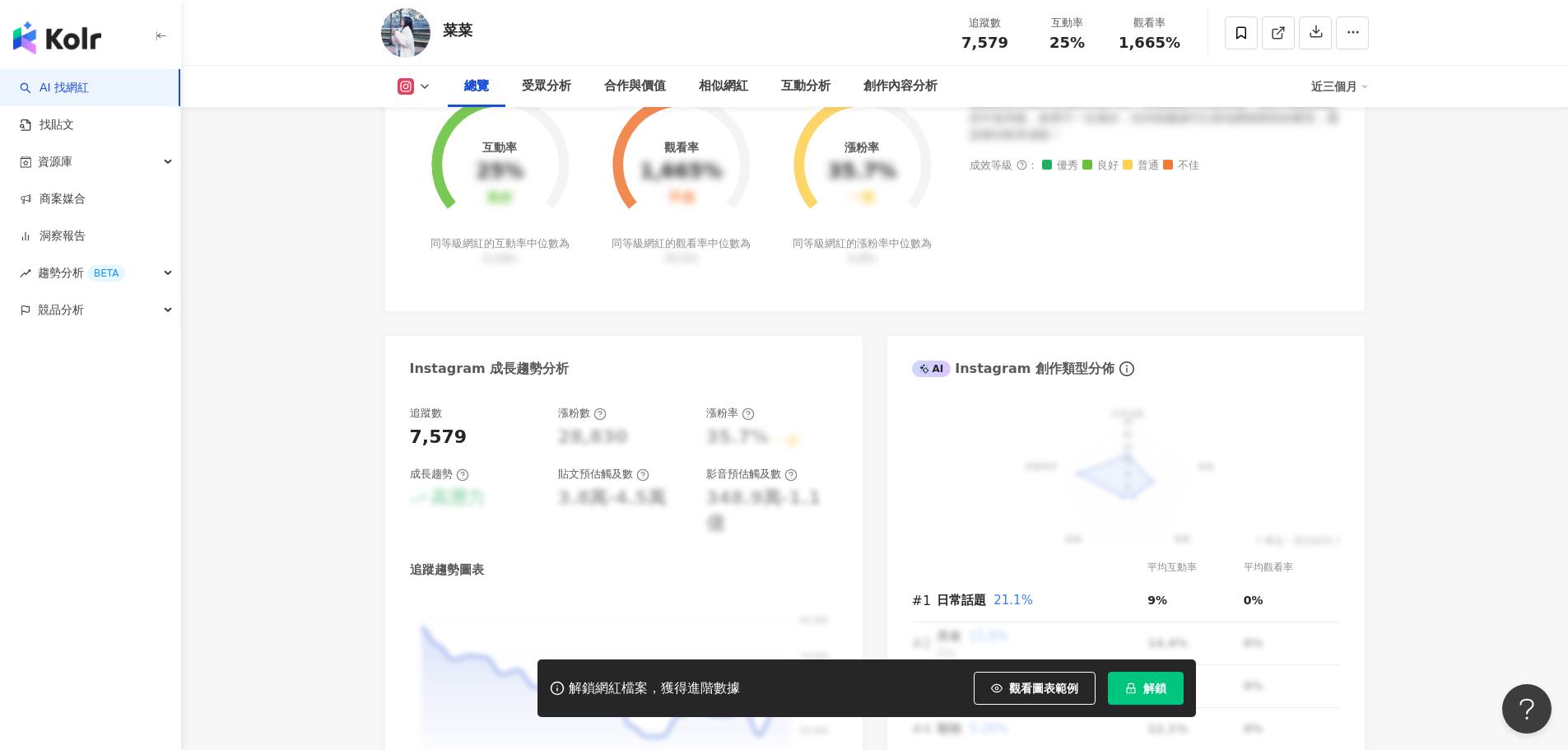
scroll to position [247, 0]
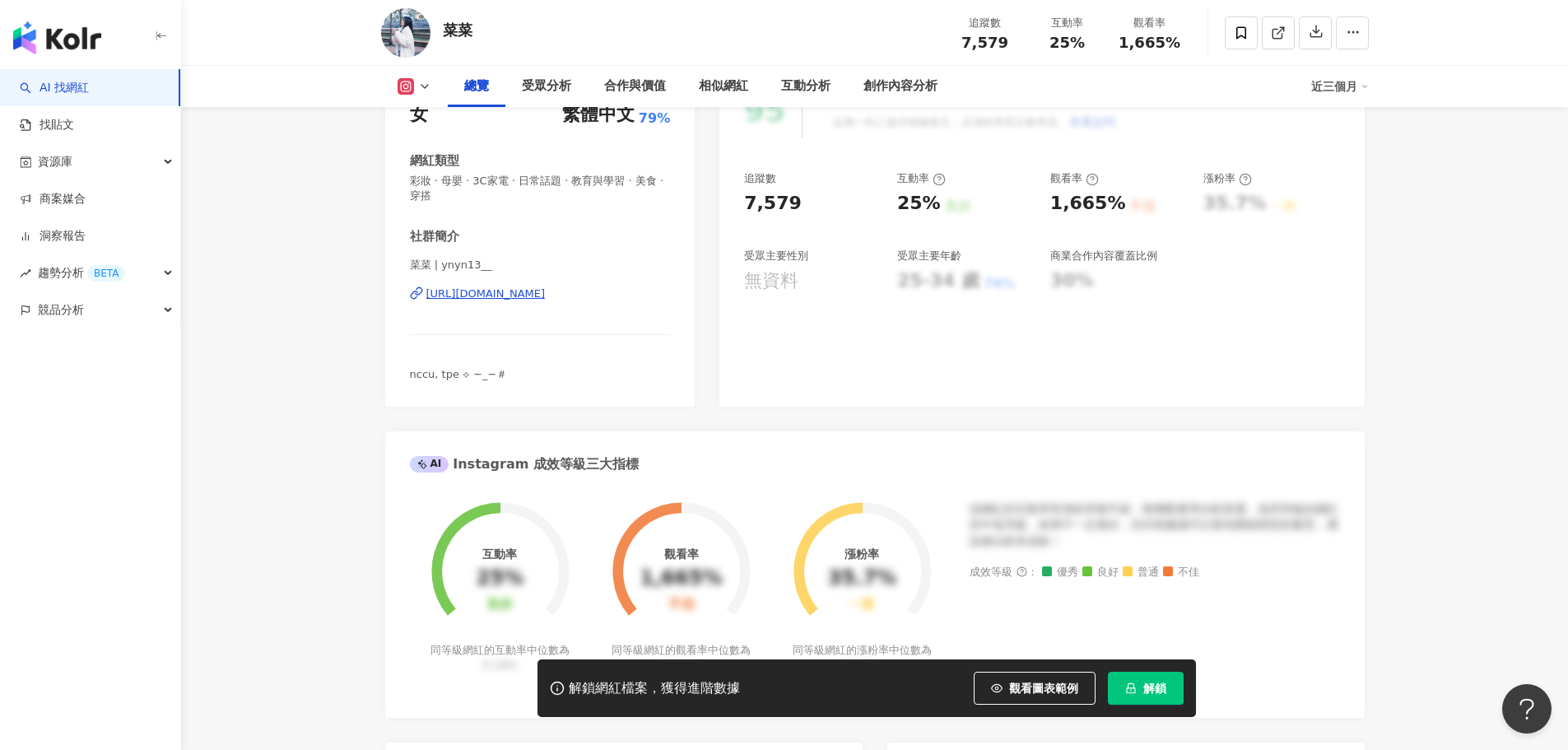
click at [546, 297] on div "[URL][DOMAIN_NAME]" at bounding box center [486, 294] width 119 height 15
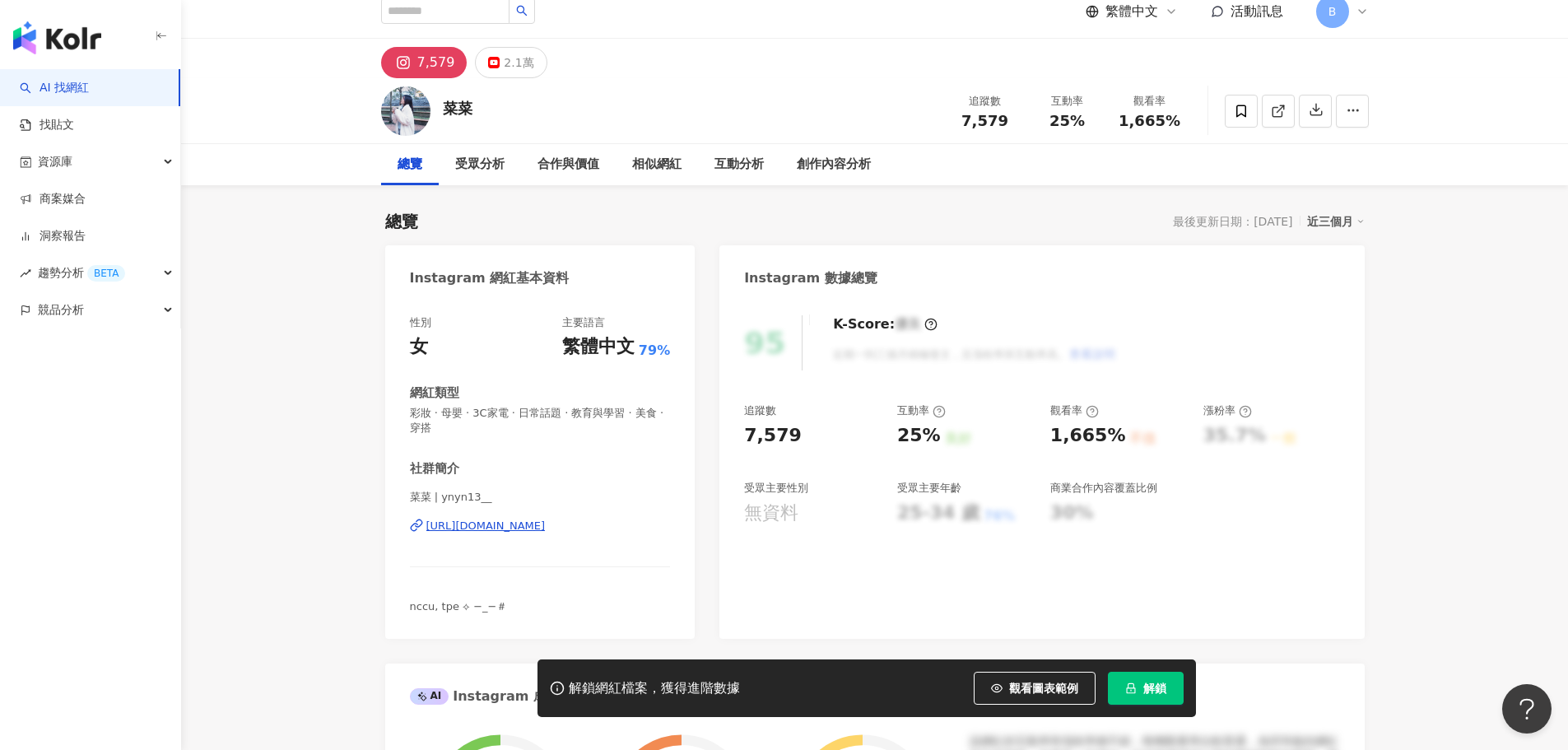
scroll to position [0, 0]
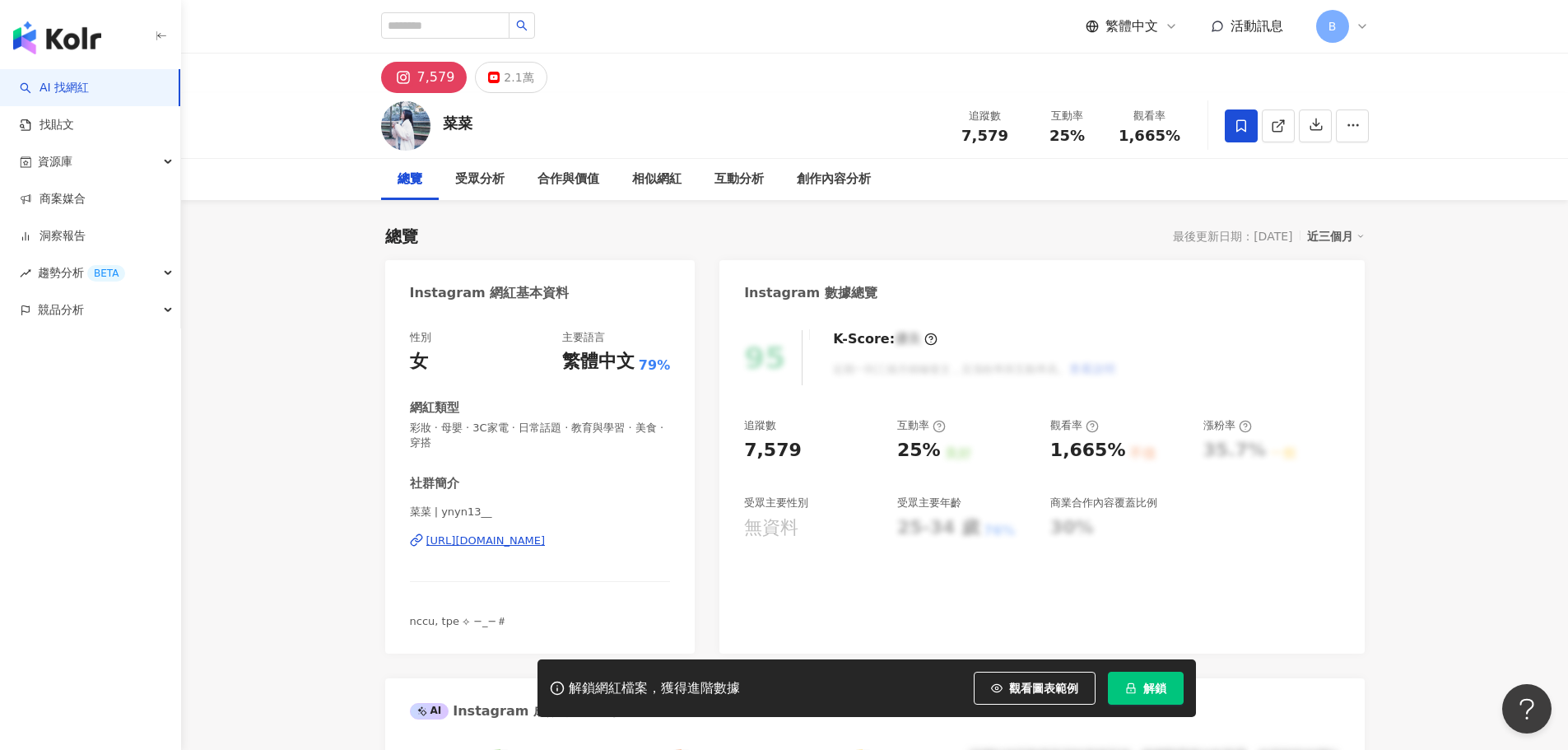
click at [1246, 127] on icon at bounding box center [1241, 126] width 15 height 15
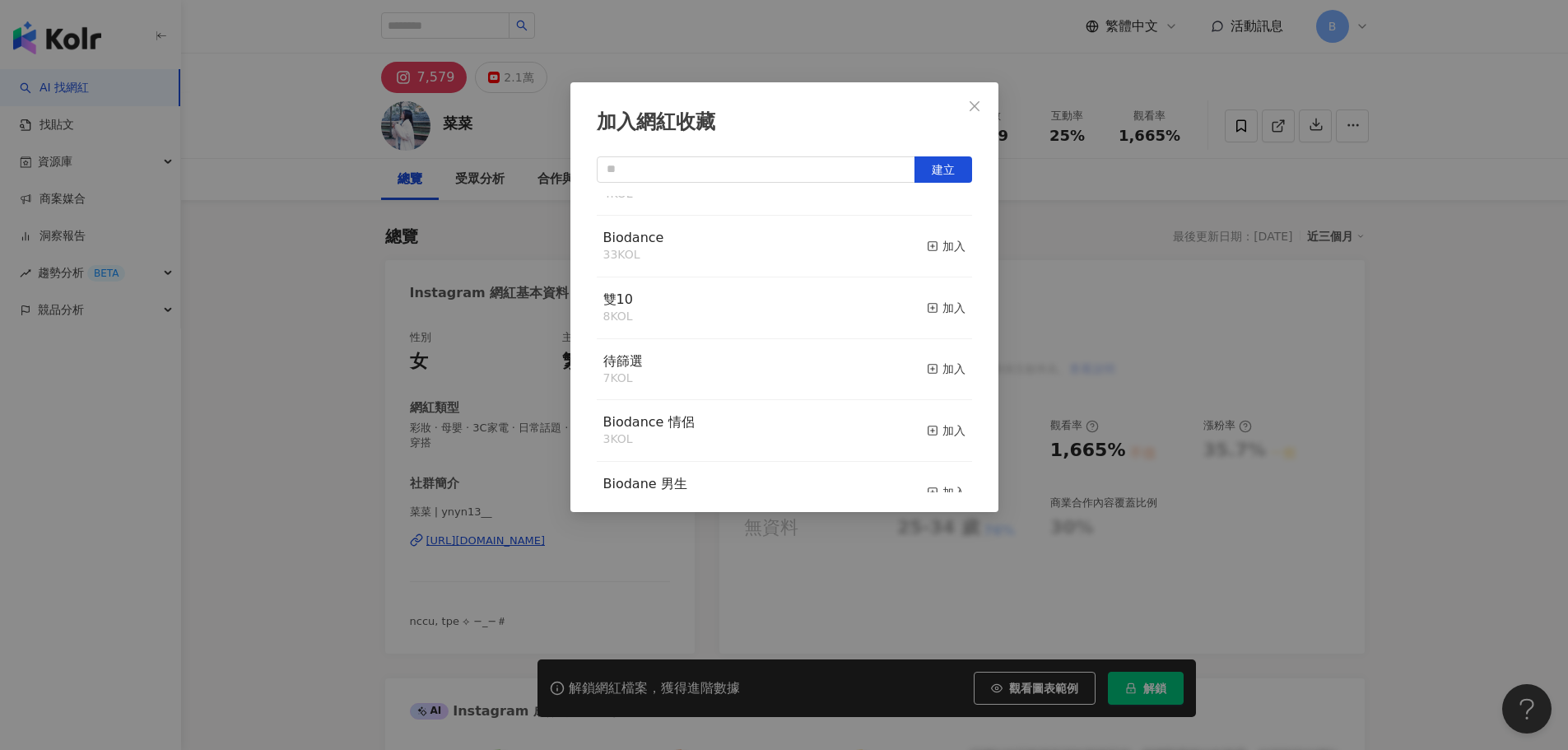
scroll to position [165, 0]
click at [938, 312] on div "加入" at bounding box center [946, 306] width 39 height 18
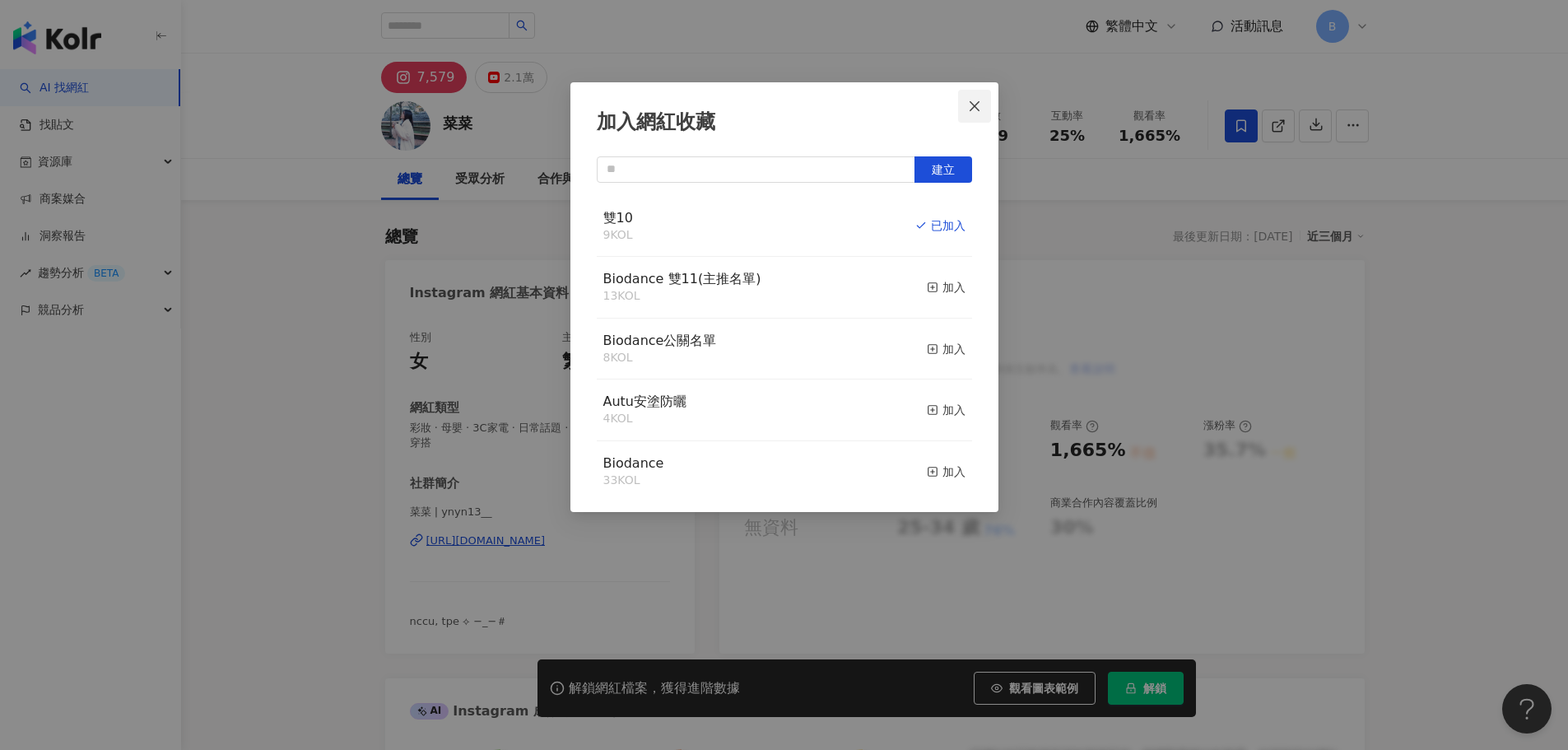
click at [982, 94] on button "Close" at bounding box center [975, 106] width 33 height 33
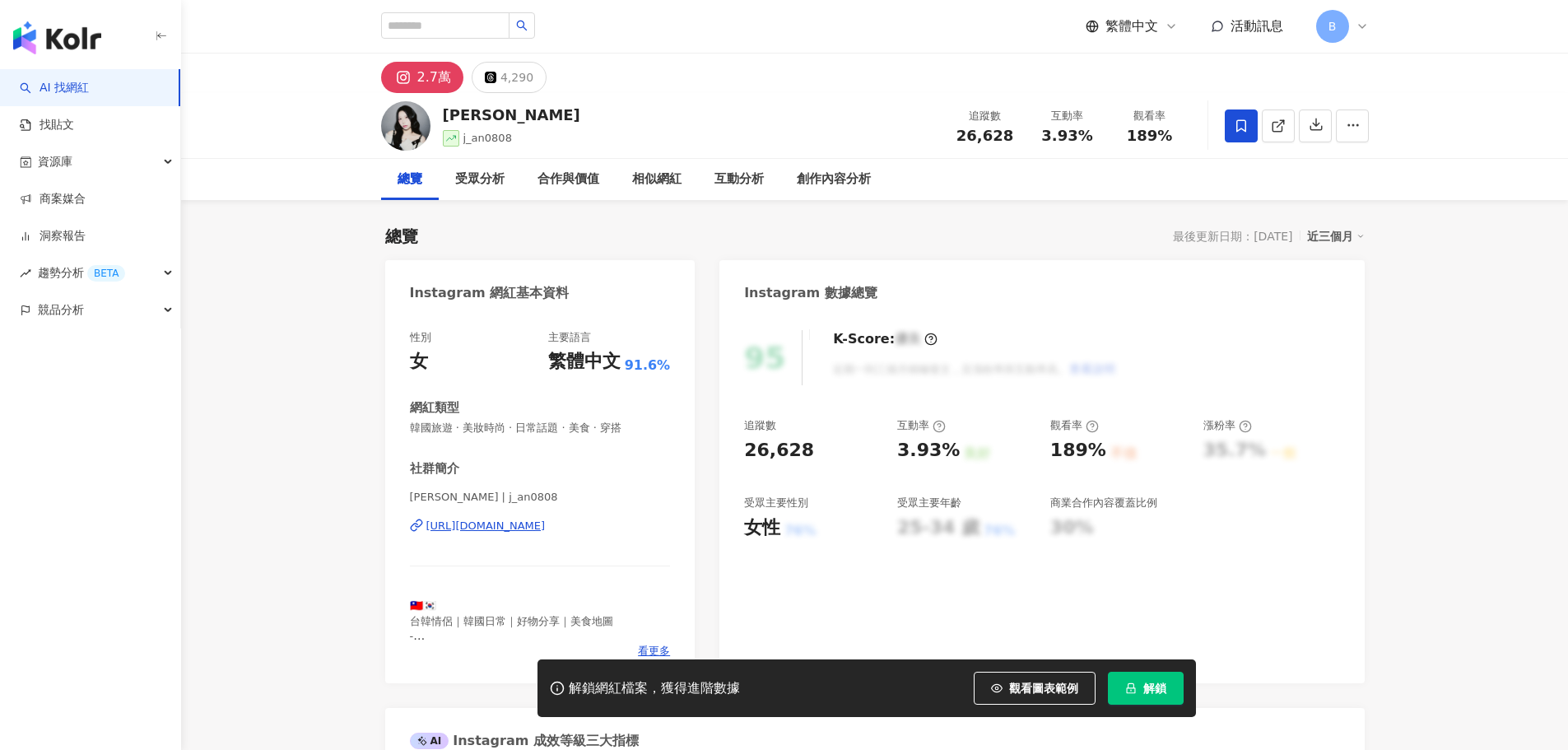
click at [1243, 128] on icon at bounding box center [1241, 126] width 15 height 15
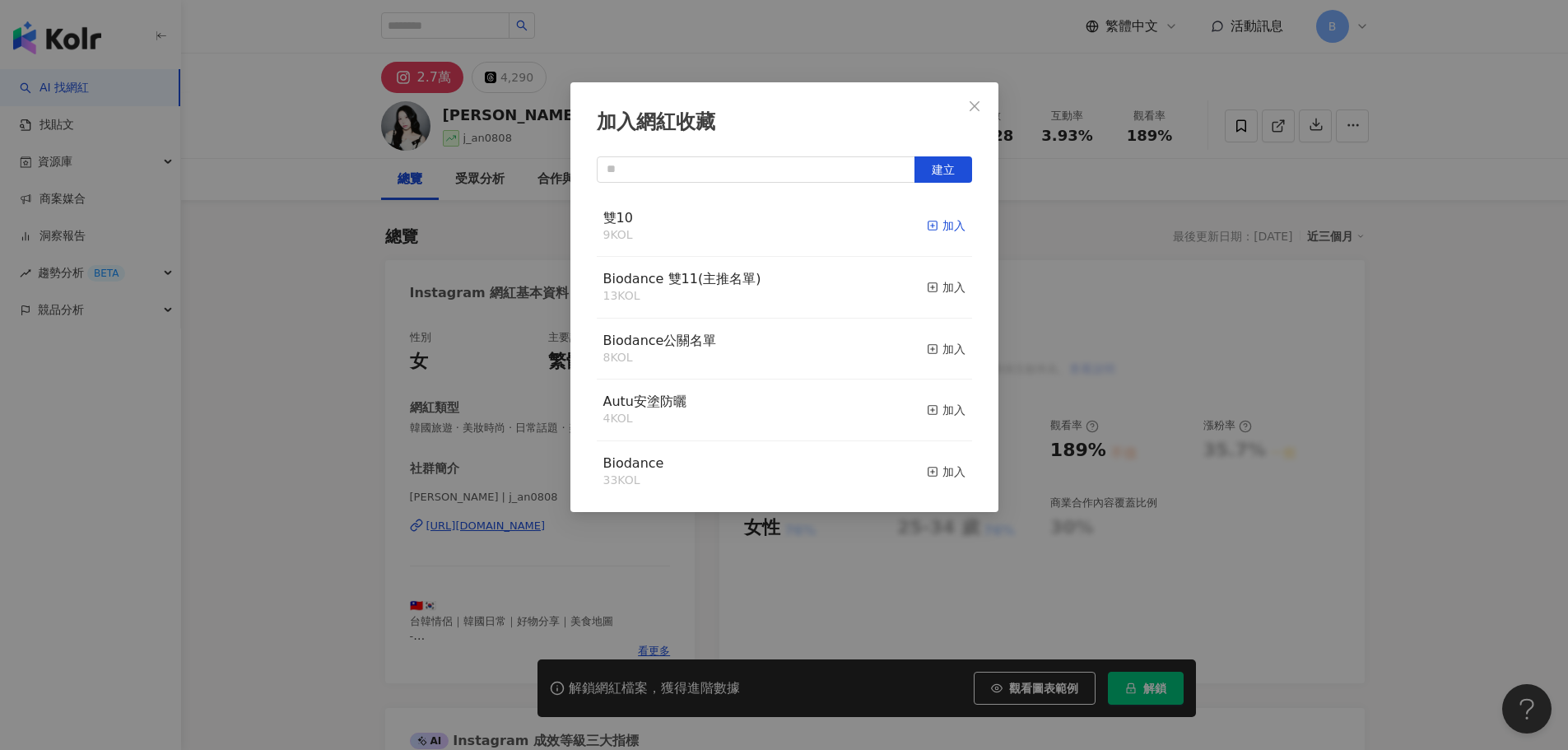
click at [936, 225] on div "加入" at bounding box center [946, 225] width 39 height 18
click at [938, 503] on div "待篩選 7 KOL 加入" at bounding box center [784, 533] width 375 height 62
click at [939, 523] on div "加入" at bounding box center [946, 532] width 39 height 18
click at [918, 220] on div "取消收藏" at bounding box center [934, 225] width 62 height 18
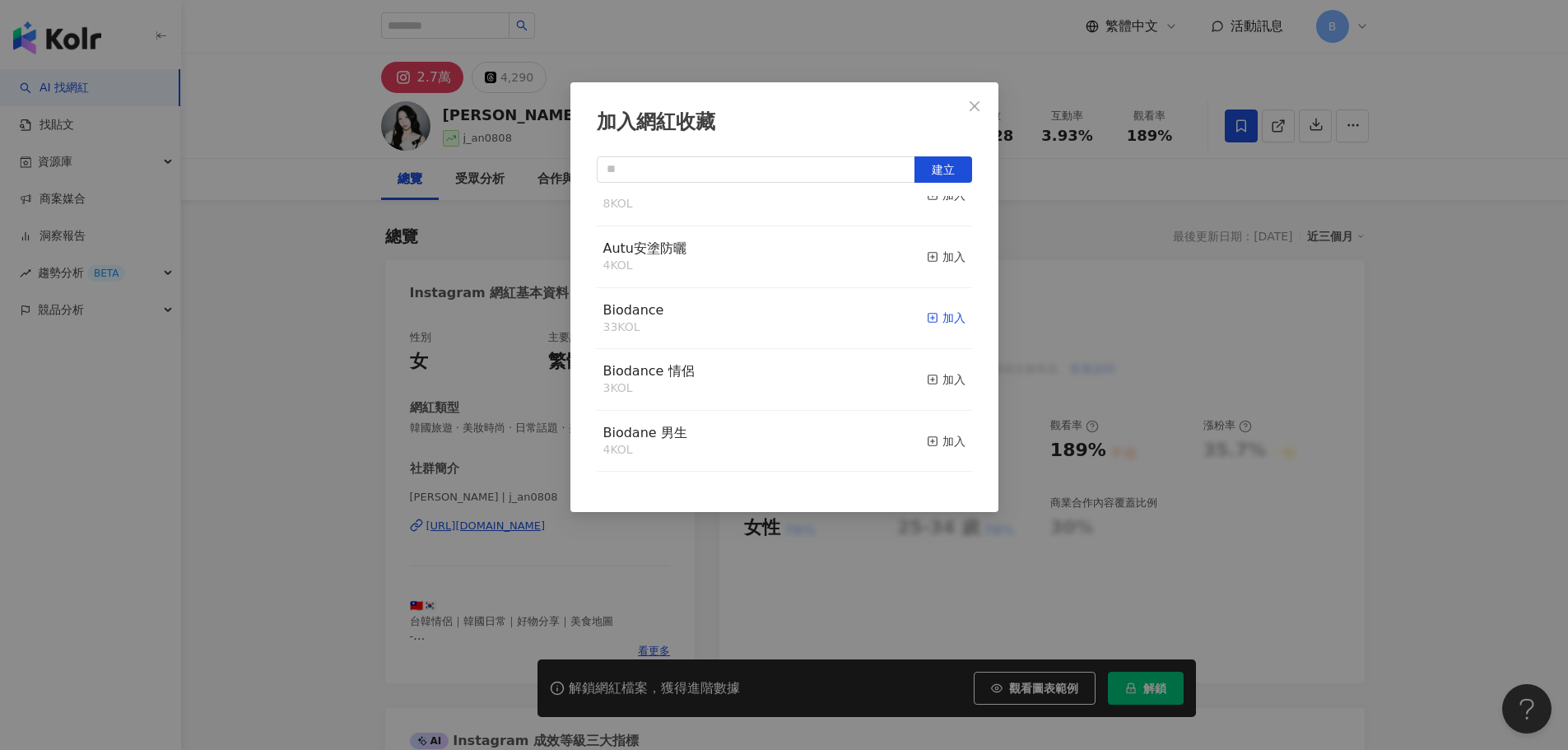
click at [939, 314] on div "加入" at bounding box center [946, 318] width 39 height 18
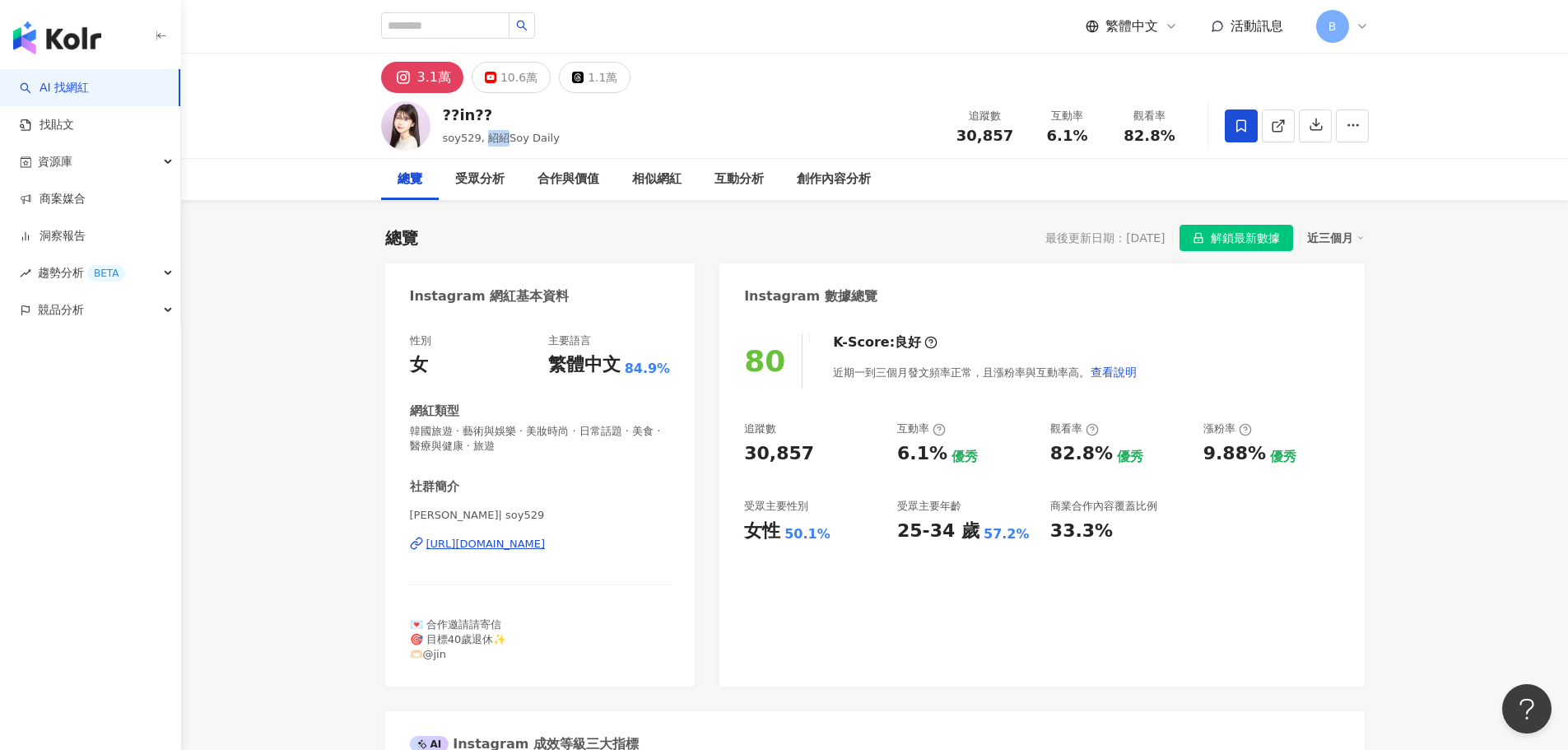
drag, startPoint x: 484, startPoint y: 138, endPoint x: 503, endPoint y: 145, distance: 20.2
click at [503, 144] on span "soy529, 紹紹Soy Daily" at bounding box center [501, 137] width 117 height 12
copy span "紹紹"
click at [1352, 128] on icon "button" at bounding box center [1353, 125] width 15 height 15
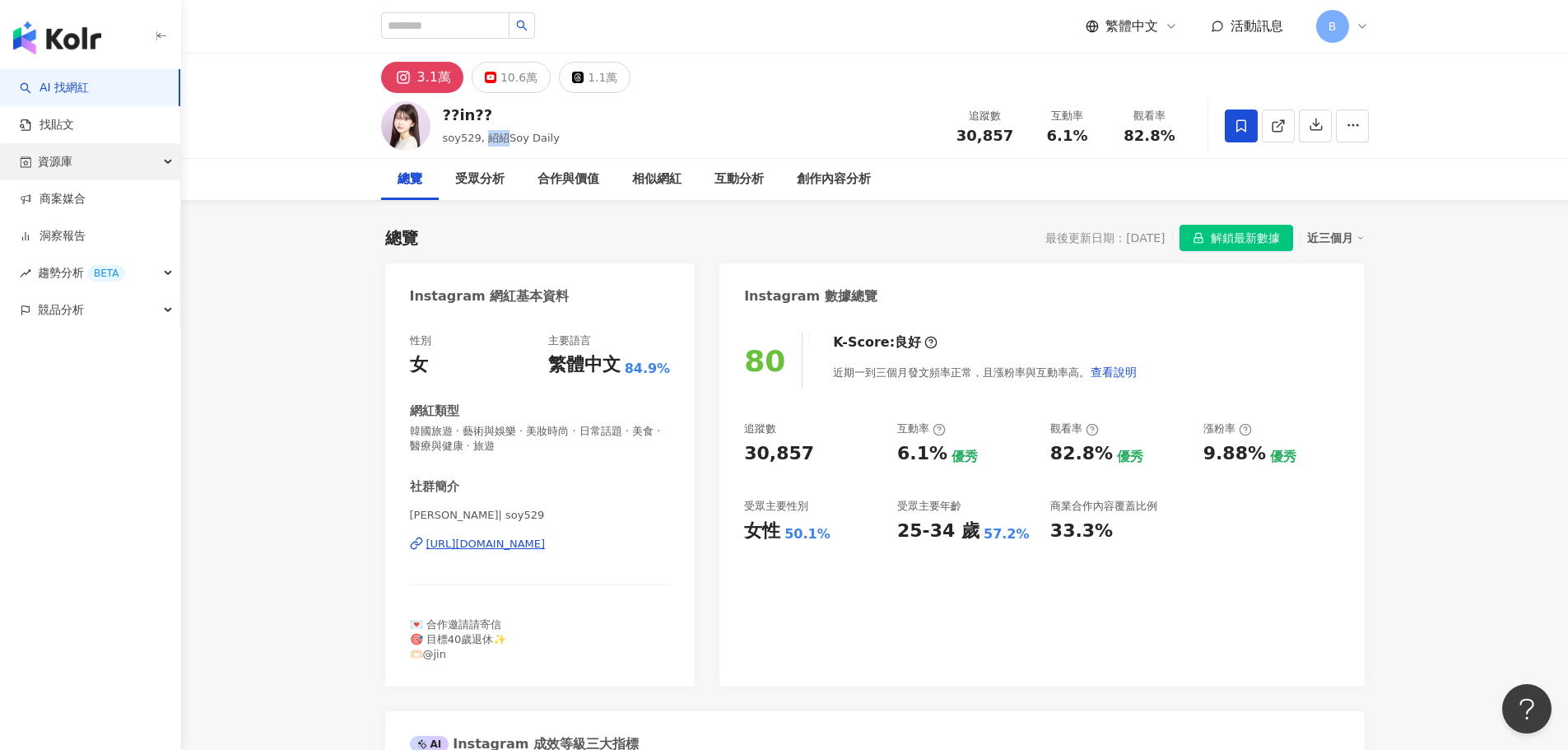
click at [144, 171] on div "資源庫" at bounding box center [90, 161] width 180 height 37
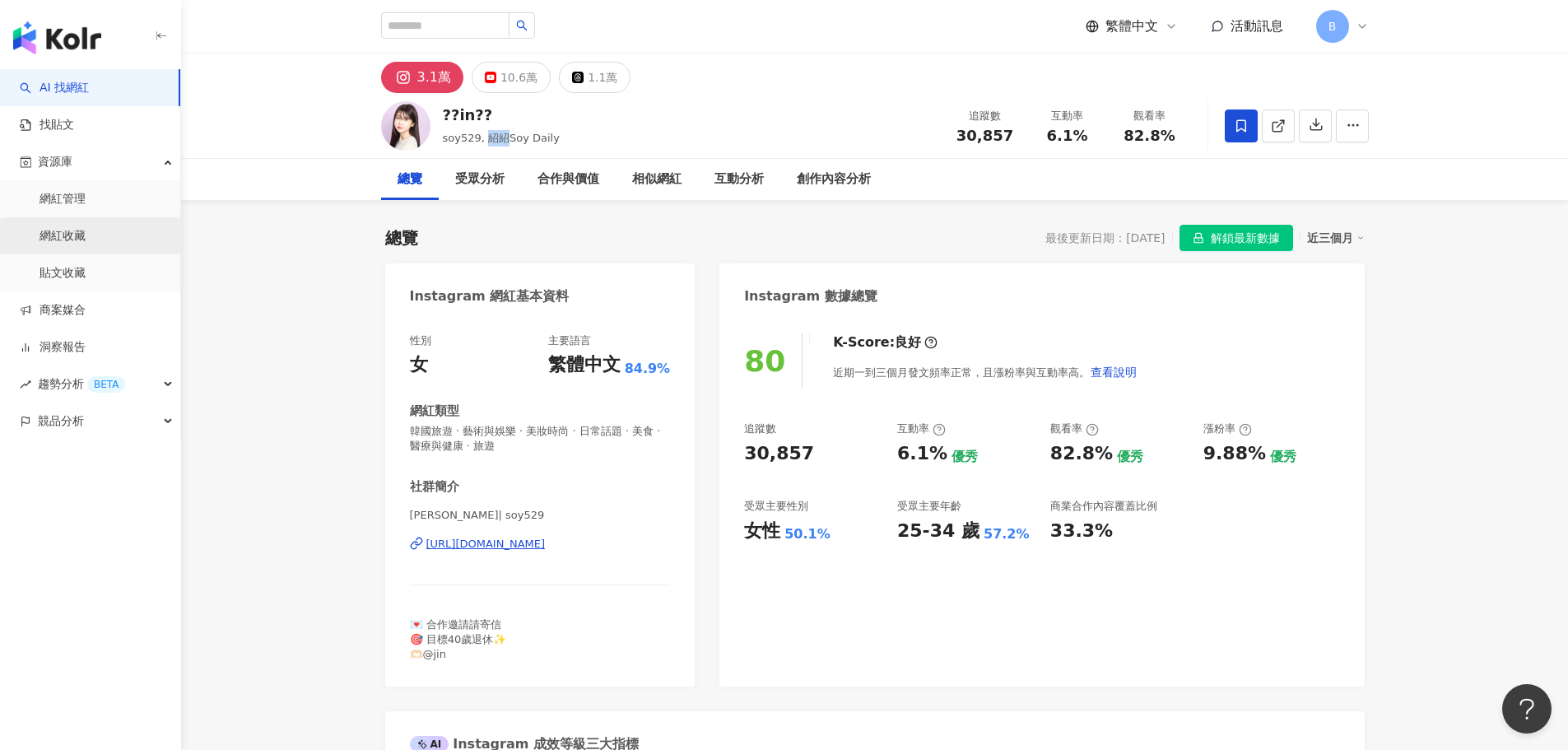
click at [85, 240] on link "網紅收藏" at bounding box center [63, 235] width 46 height 16
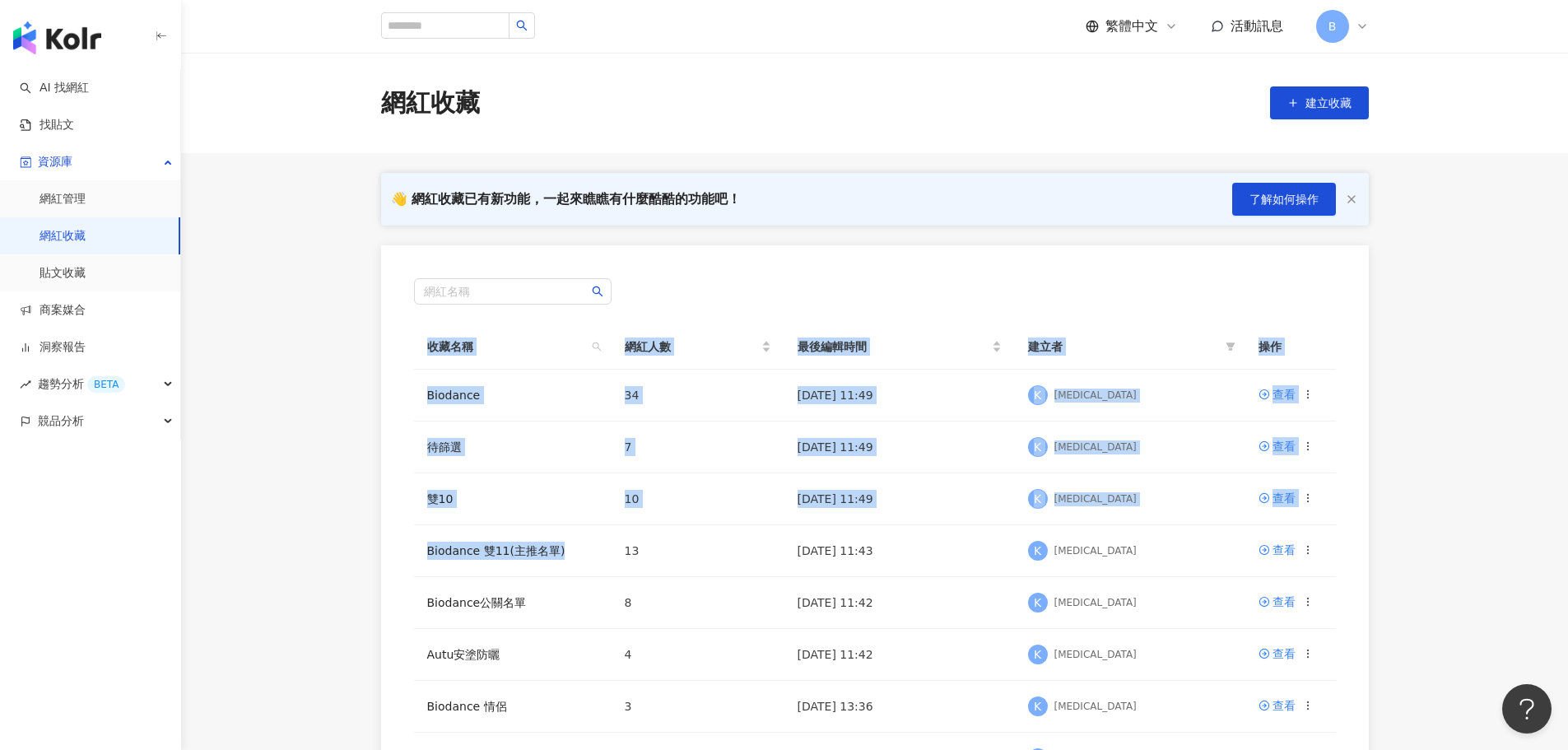
drag, startPoint x: 588, startPoint y: 552, endPoint x: 385, endPoint y: 571, distance: 203.9
click at [385, 571] on div "網紅名稱 收藏名稱 網紅人數 最後編輯時間 建立者 操作 Biodance 34 [DATE] 11:49 K [MEDICAL_DATA] 查看 待篩選 7…" at bounding box center [875, 558] width 988 height 625
click at [575, 546] on td "Biodance 雙11(主推名單)" at bounding box center [513, 551] width 197 height 52
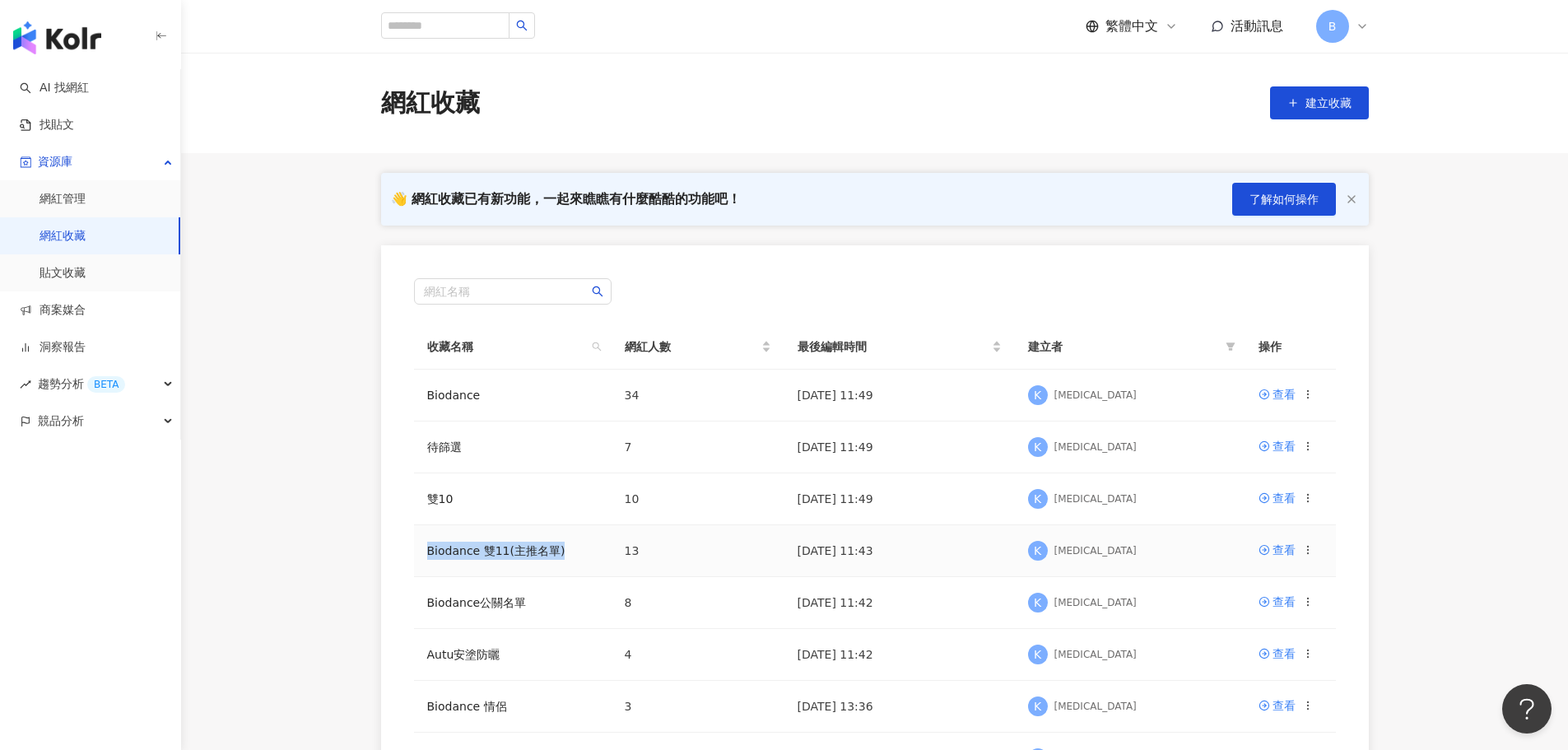
drag, startPoint x: 572, startPoint y: 555, endPoint x: 422, endPoint y: 558, distance: 150.0
click at [422, 558] on td "Biodance 雙11(主推名單)" at bounding box center [513, 551] width 197 height 52
copy link "Biodance 雙11(主推名單)"
click at [531, 550] on link "Biodance 雙11(主推名單)" at bounding box center [497, 551] width 138 height 13
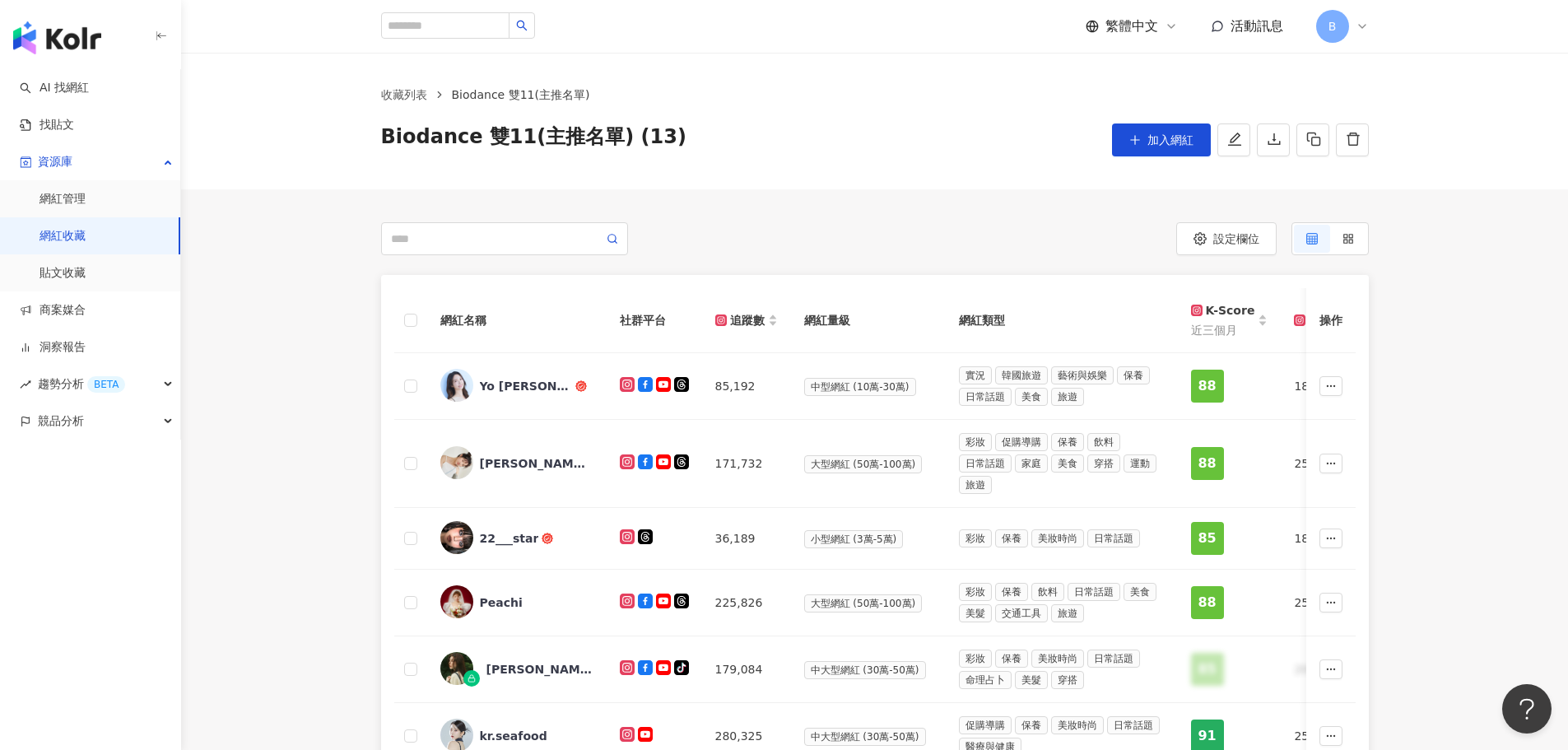
click at [833, 235] on div at bounding box center [628, 238] width 494 height 33
